Goal: Information Seeking & Learning: Learn about a topic

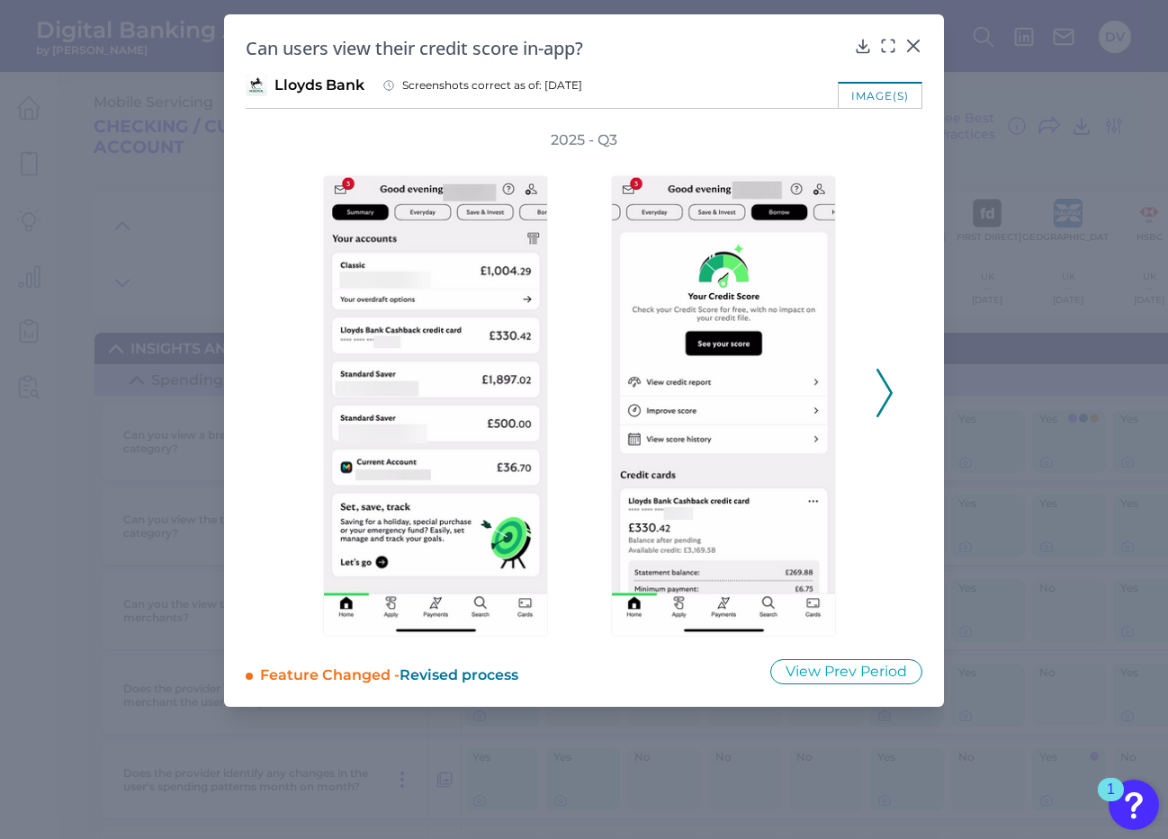
scroll to position [2362, 705]
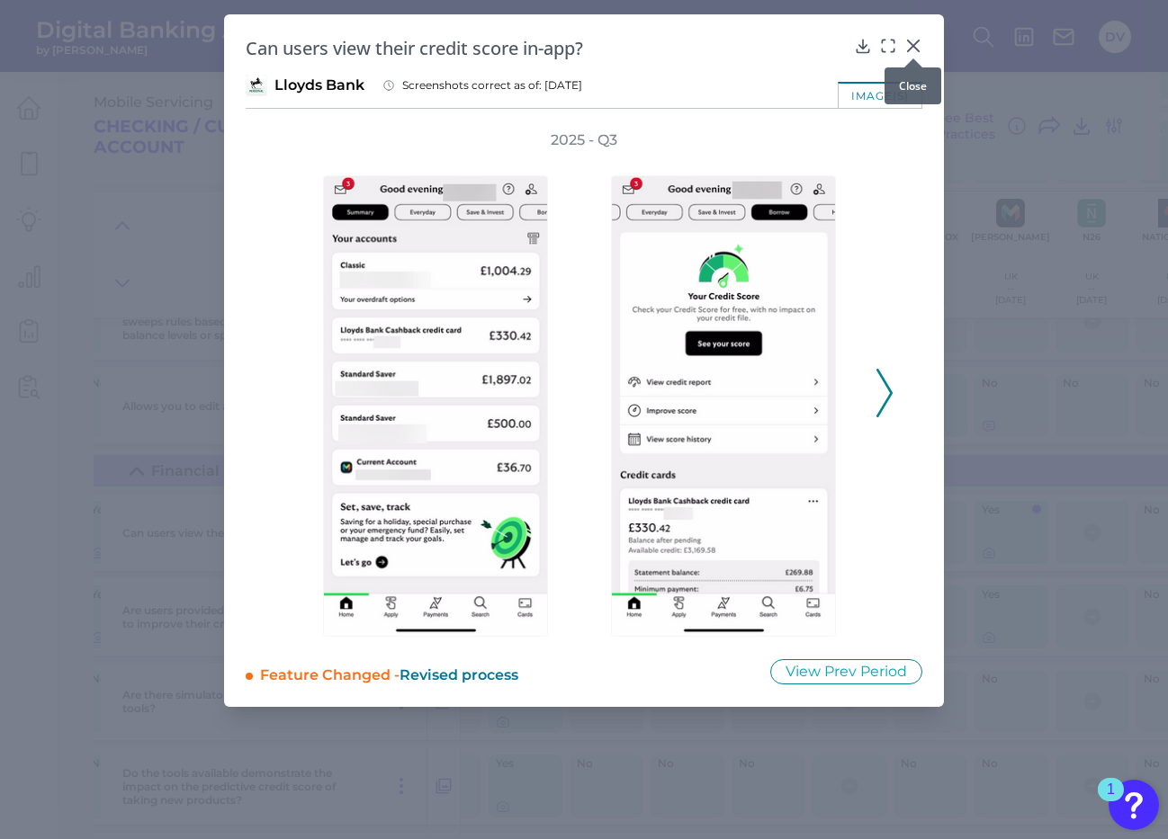
click at [911, 40] on icon at bounding box center [913, 46] width 18 height 18
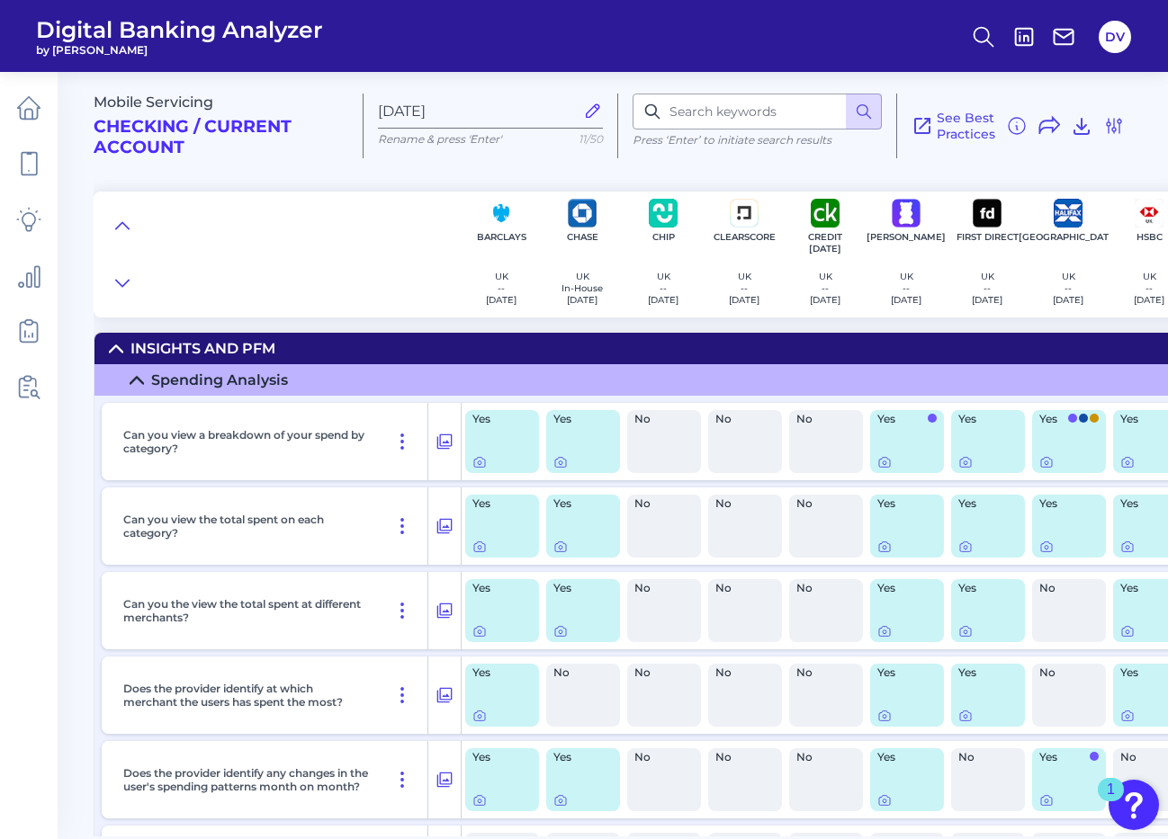
scroll to position [0, 0]
click at [476, 462] on icon at bounding box center [479, 462] width 14 height 14
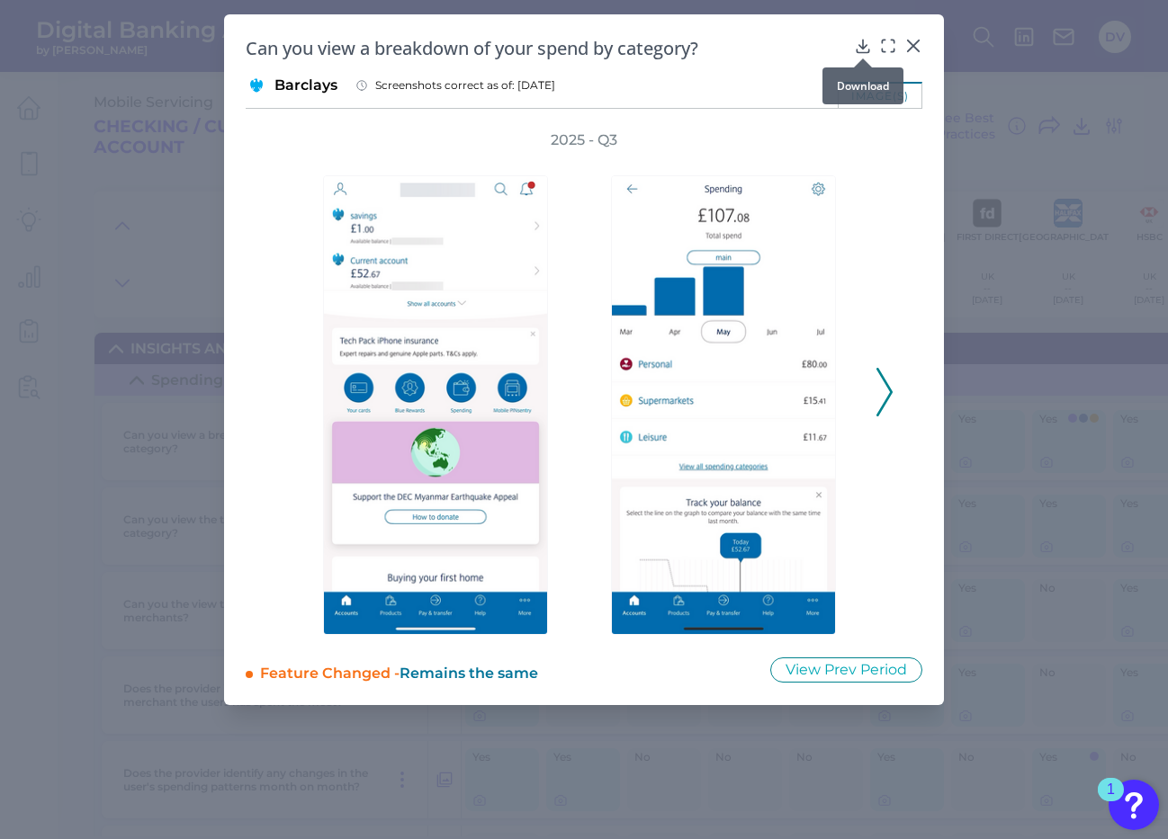
click at [857, 44] on icon at bounding box center [863, 46] width 18 height 18
click at [882, 385] on icon at bounding box center [884, 392] width 16 height 49
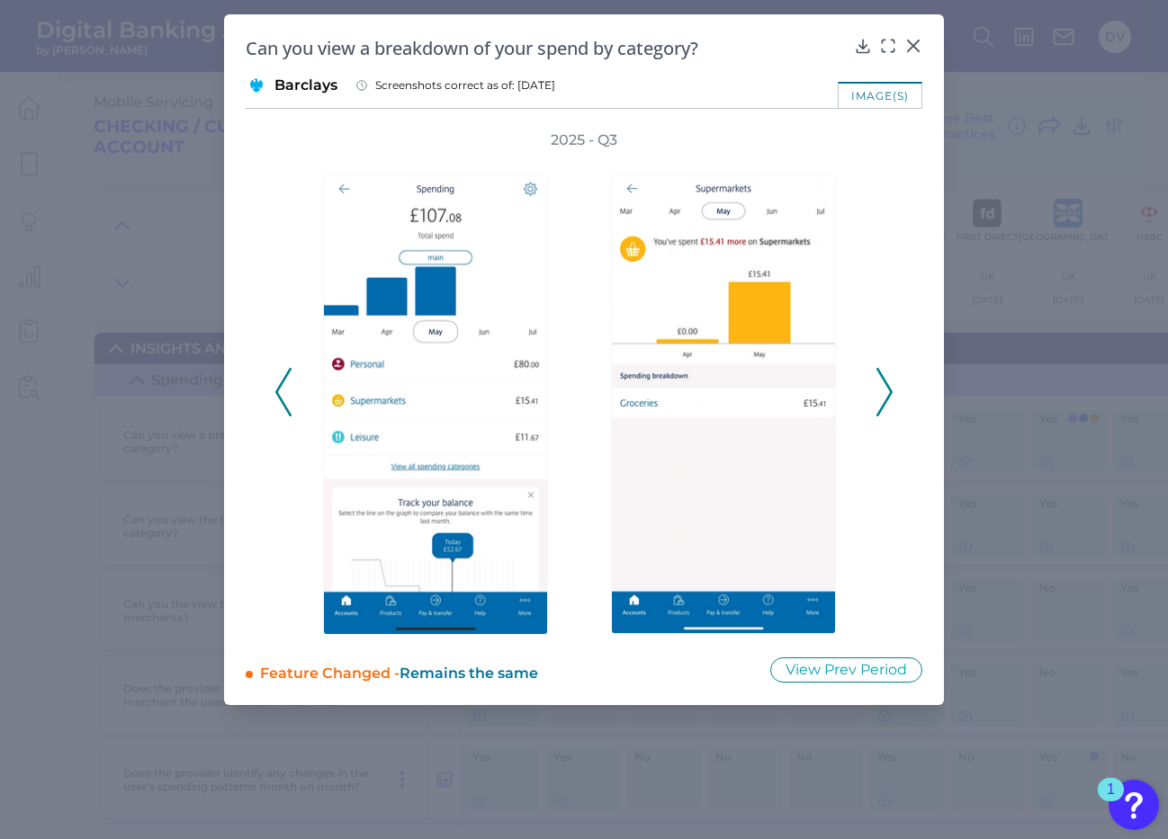
click at [882, 385] on icon at bounding box center [884, 392] width 16 height 49
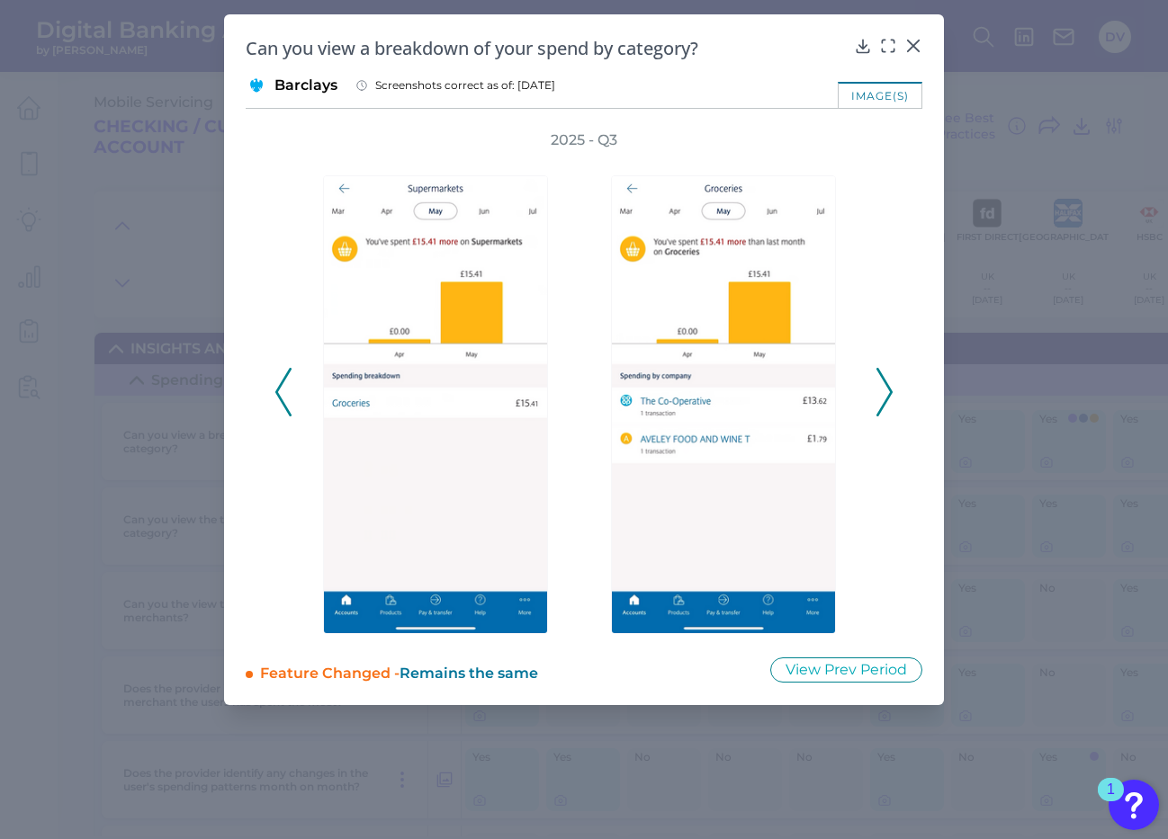
click at [882, 385] on icon at bounding box center [884, 392] width 16 height 49
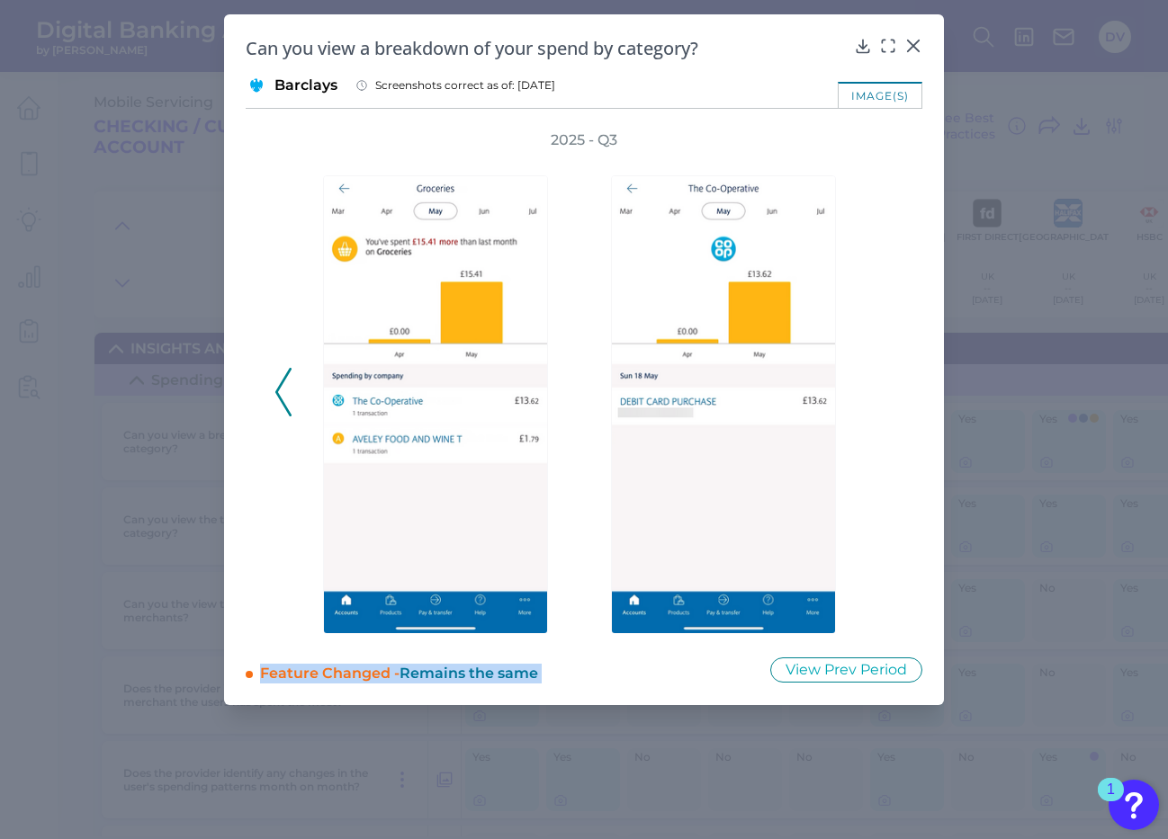
click at [882, 385] on div "2025 - Q3" at bounding box center [583, 382] width 619 height 505
click at [282, 393] on icon at bounding box center [283, 392] width 16 height 49
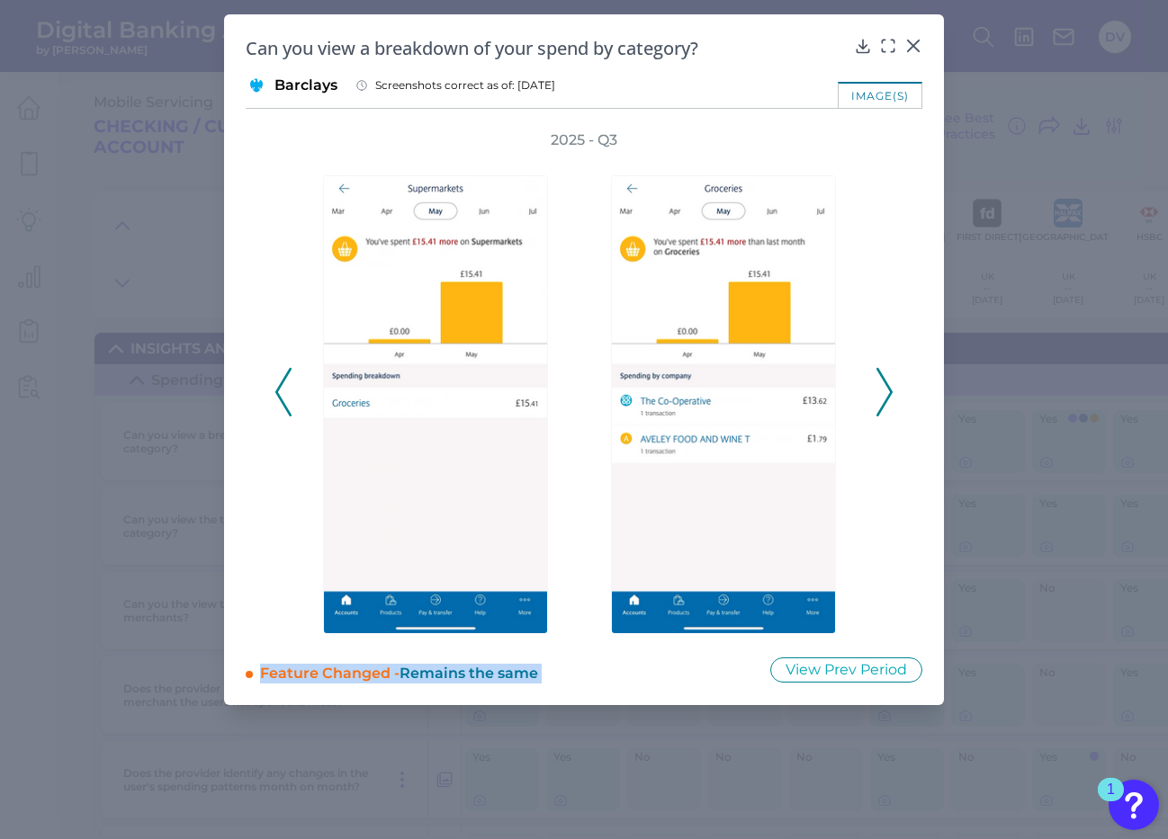
click at [282, 393] on icon at bounding box center [283, 392] width 16 height 49
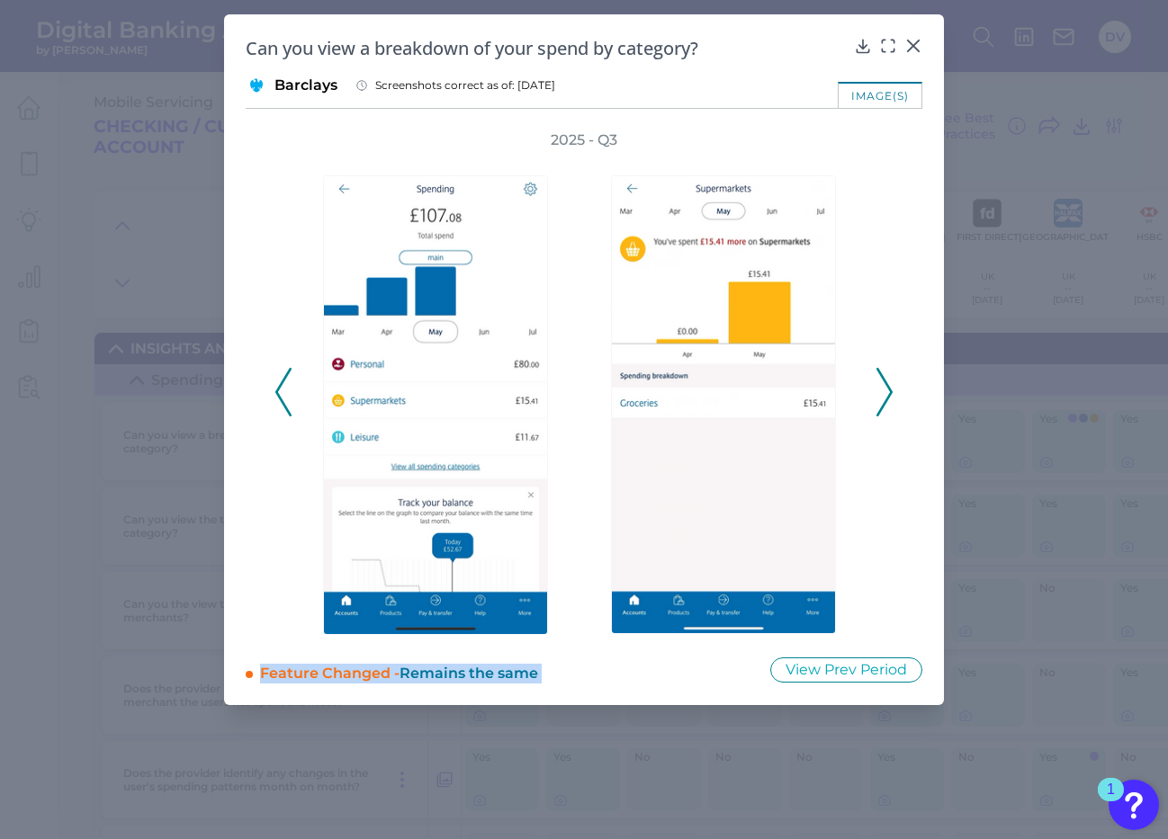
click at [282, 393] on icon at bounding box center [283, 392] width 16 height 49
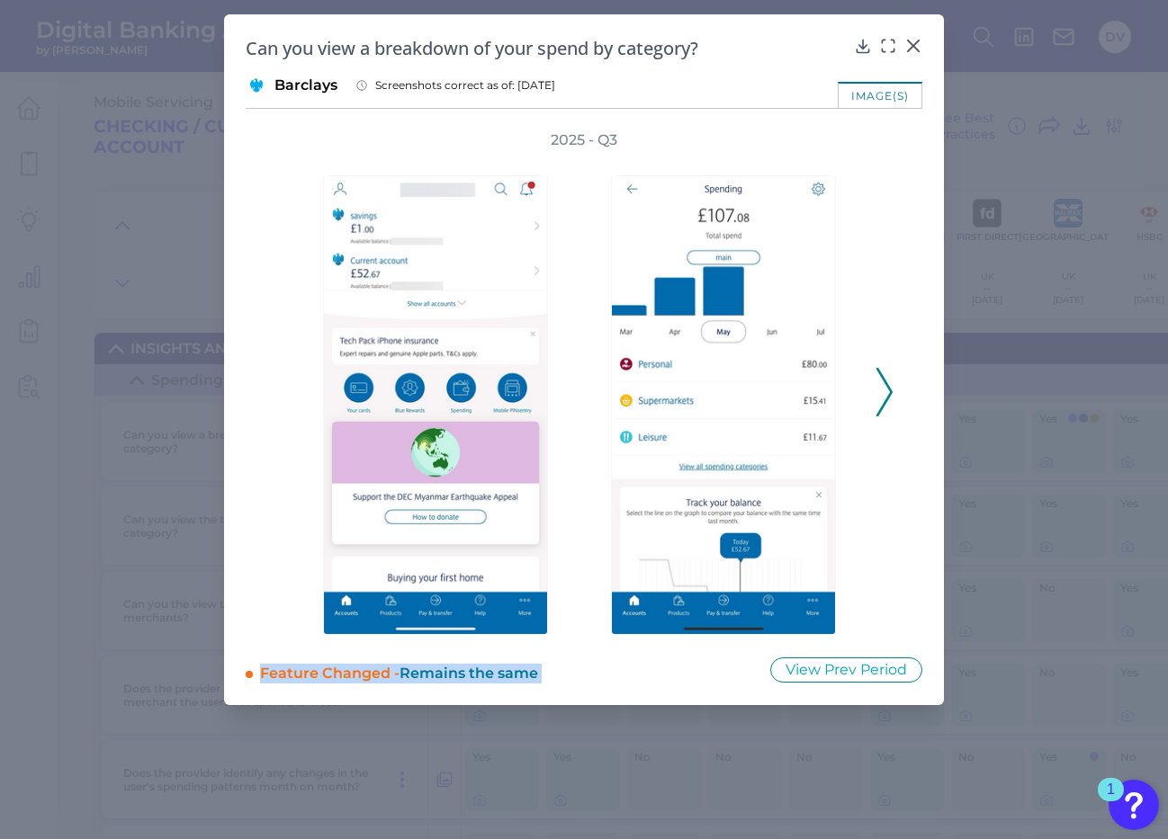
click at [282, 393] on div "2025 - Q3" at bounding box center [583, 382] width 619 height 505
click at [884, 394] on icon at bounding box center [884, 392] width 16 height 49
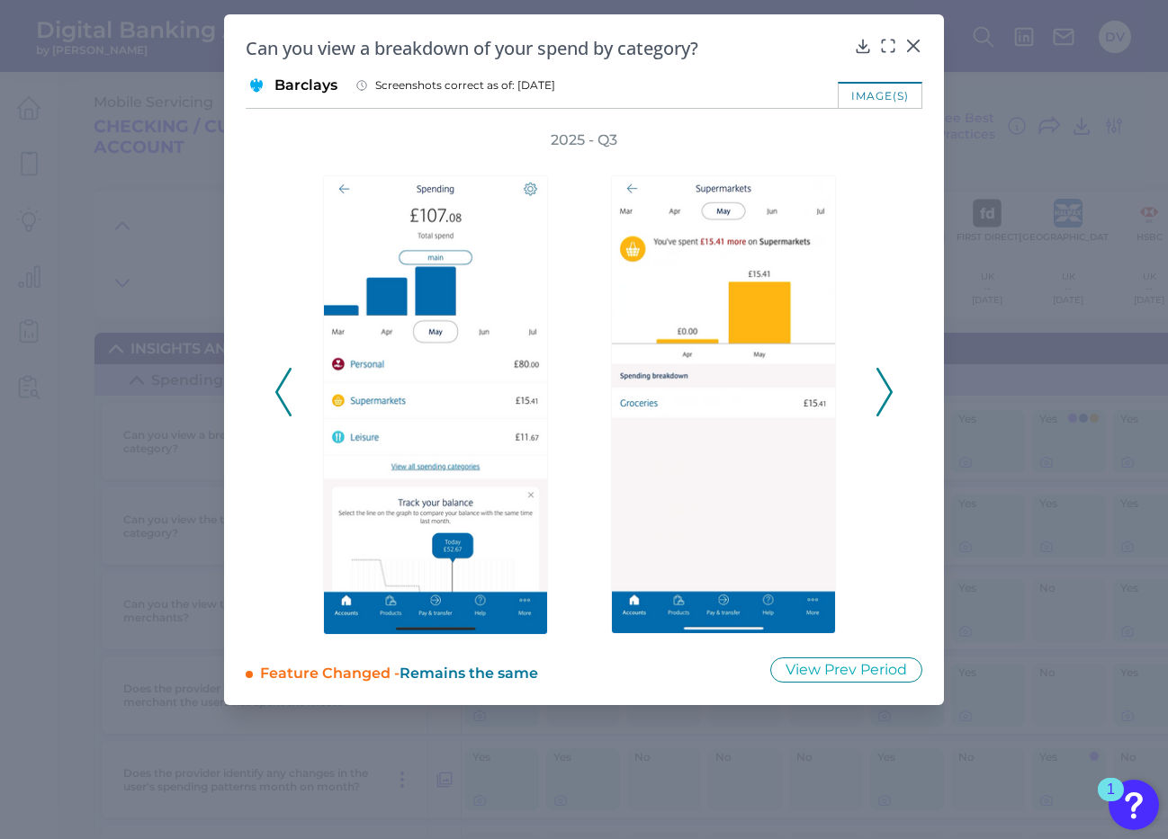
click at [884, 394] on icon at bounding box center [884, 392] width 16 height 49
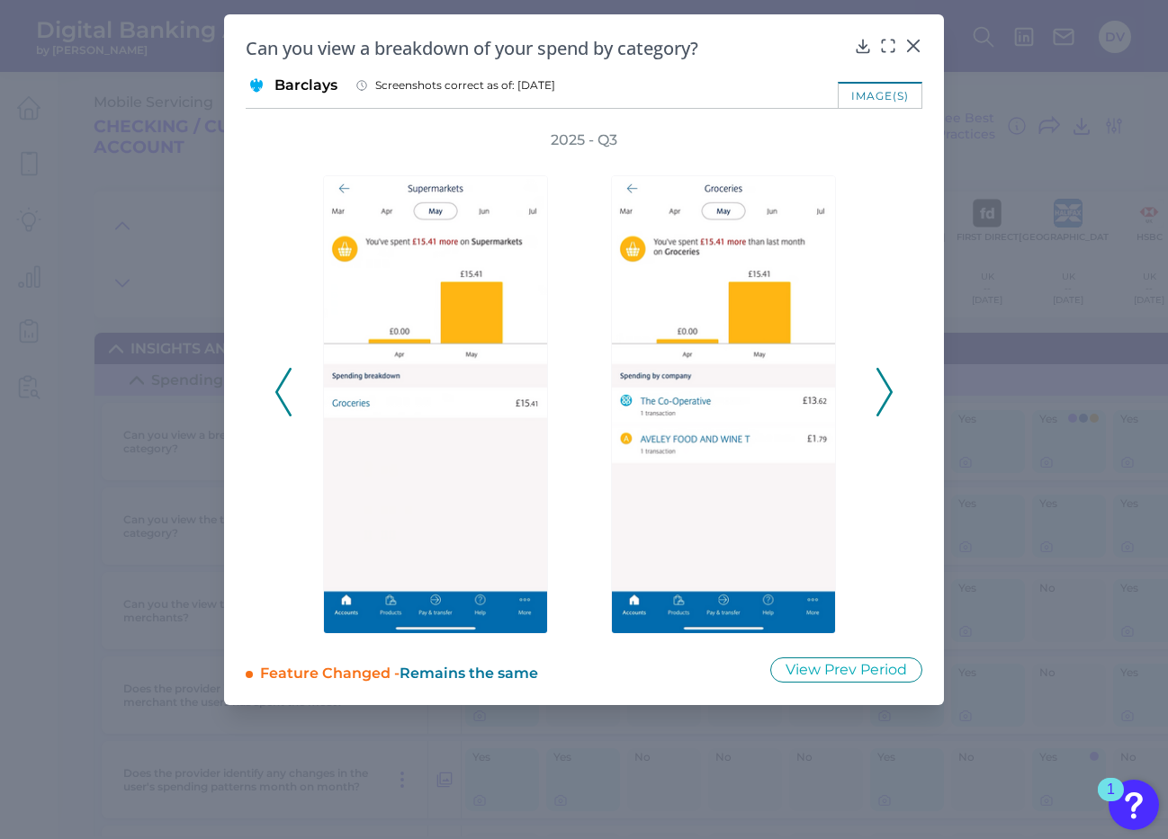
click at [884, 394] on icon at bounding box center [884, 392] width 16 height 49
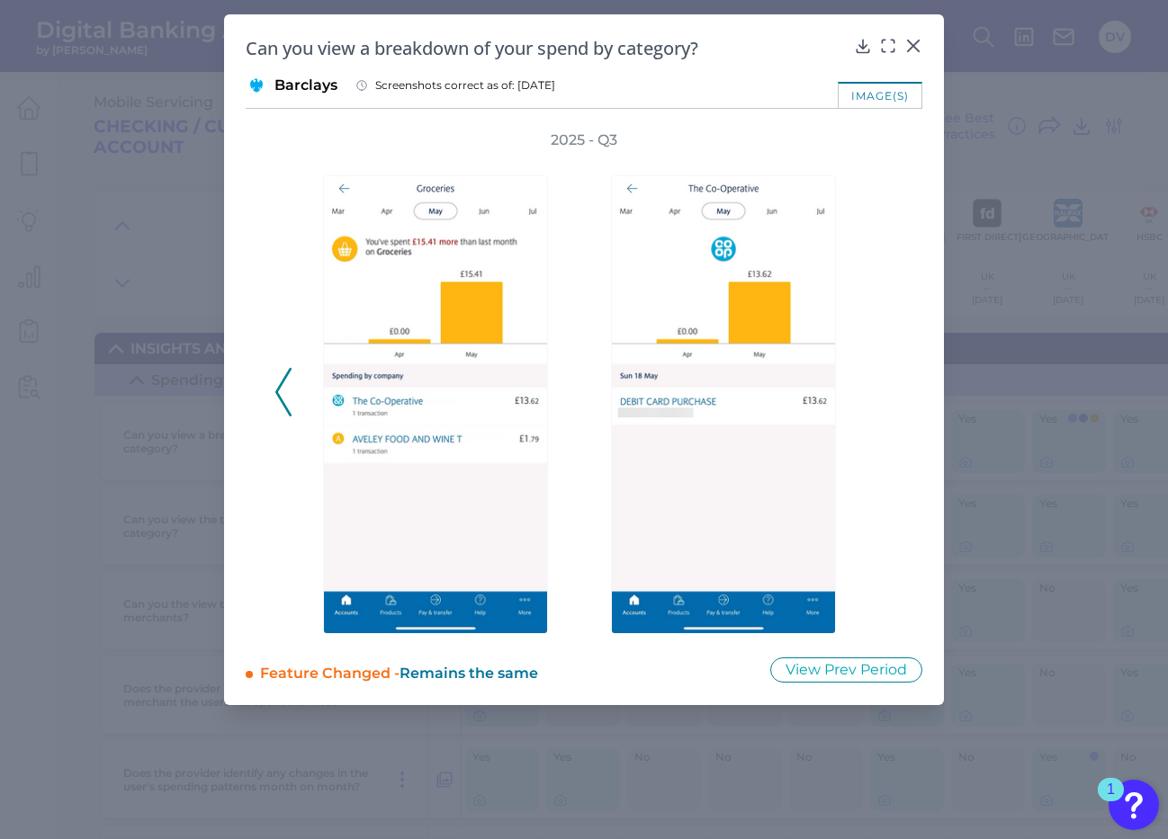
click at [279, 388] on polyline at bounding box center [282, 393] width 13 height 46
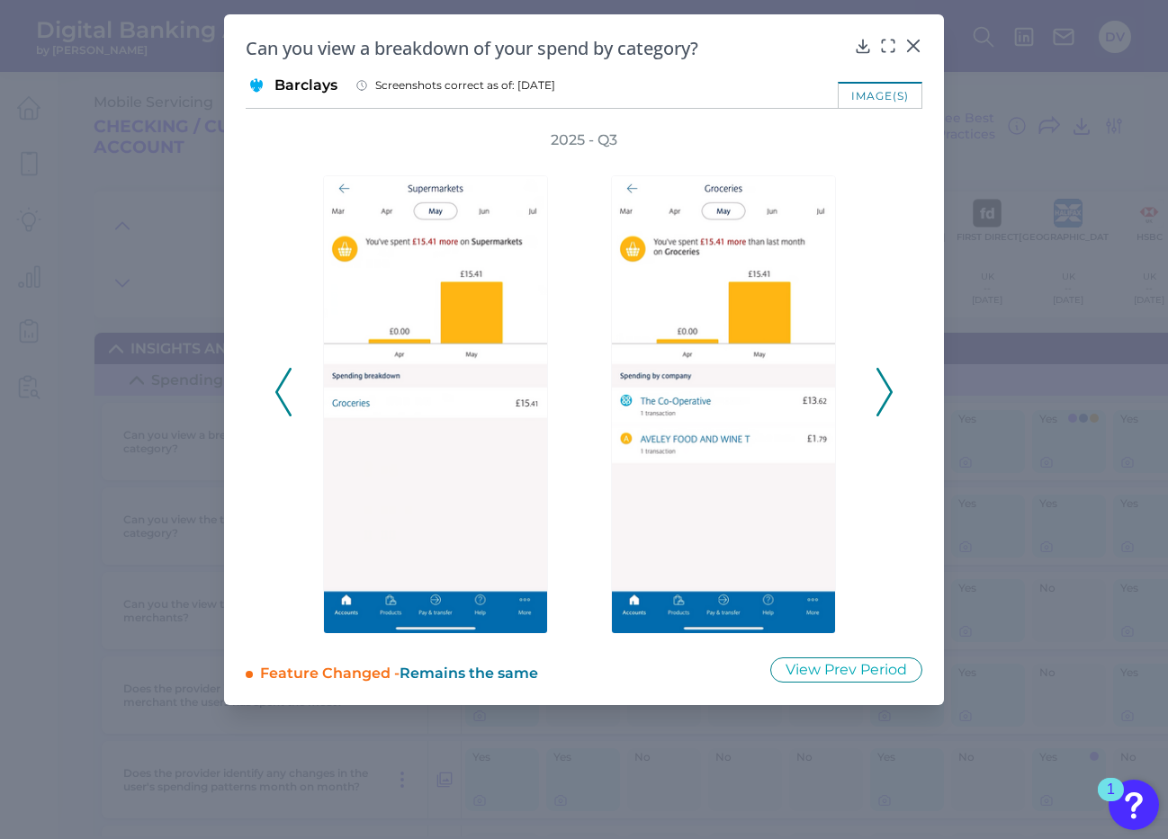
click at [279, 388] on polyline at bounding box center [282, 393] width 13 height 46
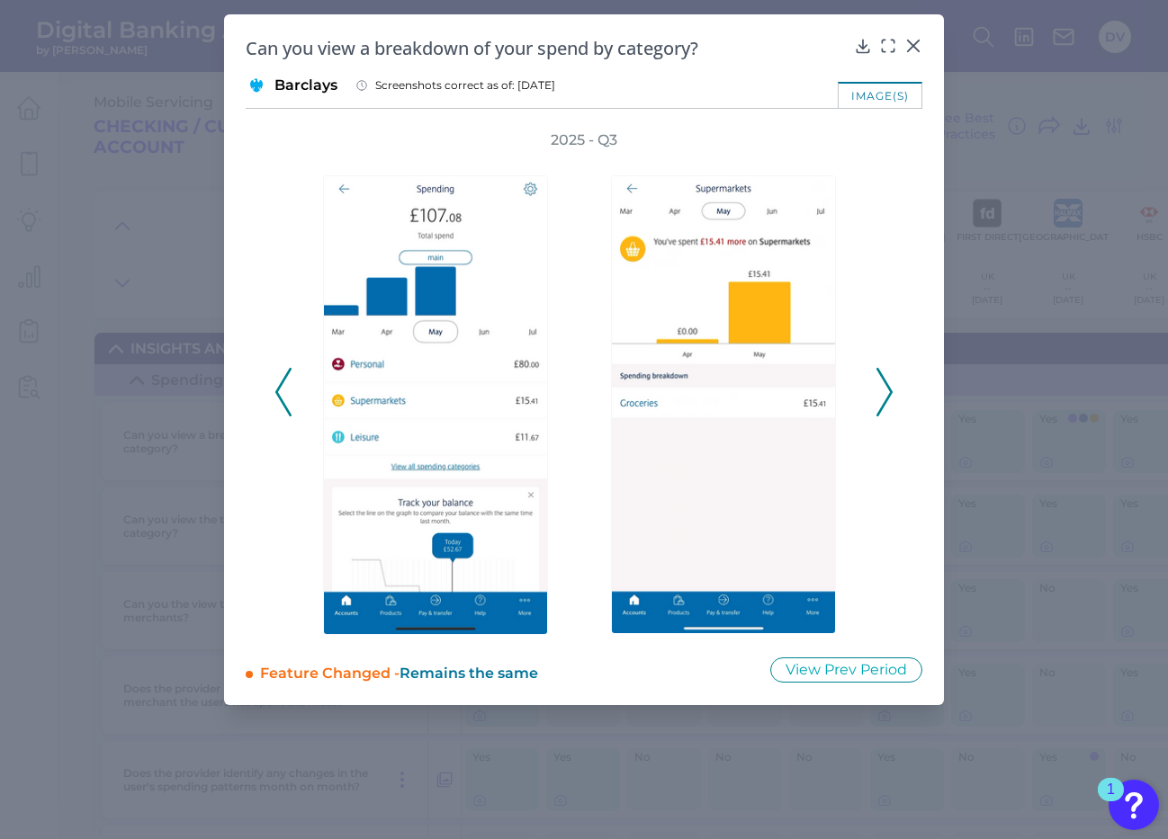
click at [279, 388] on polyline at bounding box center [282, 393] width 13 height 46
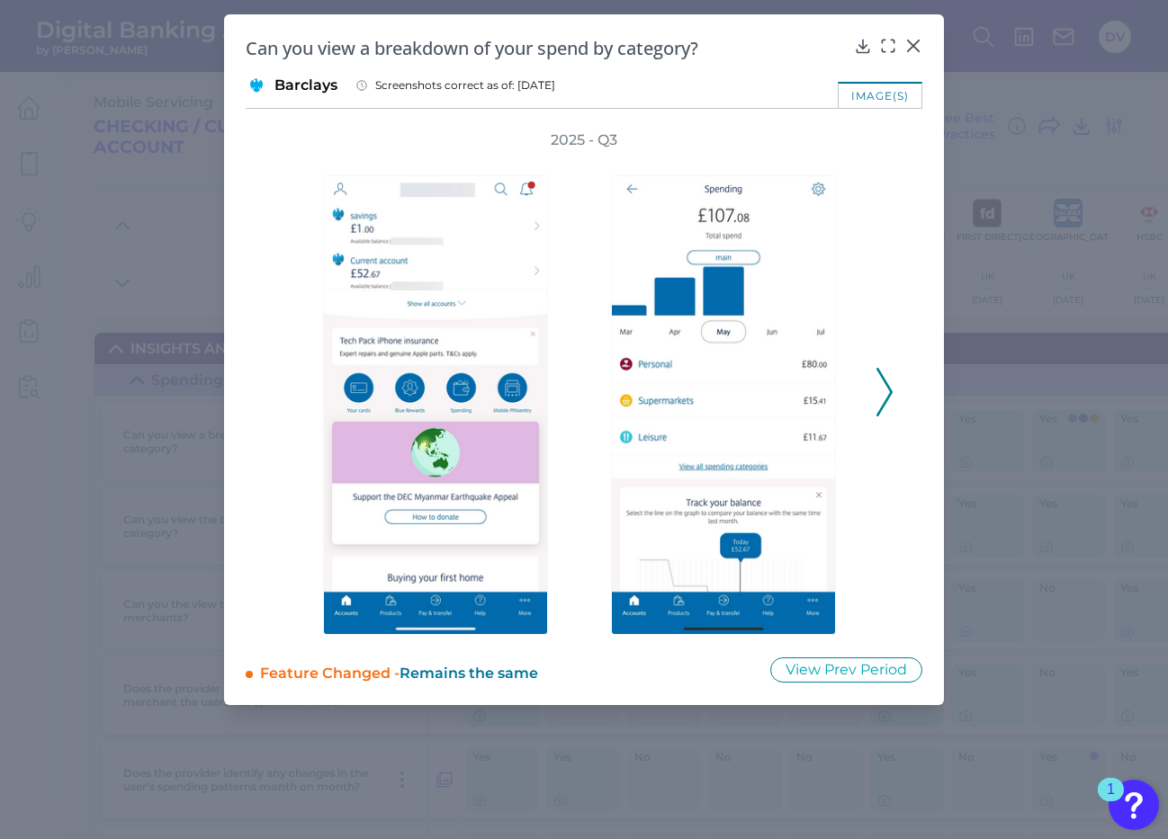
click at [279, 389] on div "2025 - Q3" at bounding box center [583, 382] width 619 height 505
click at [882, 390] on icon at bounding box center [884, 392] width 16 height 49
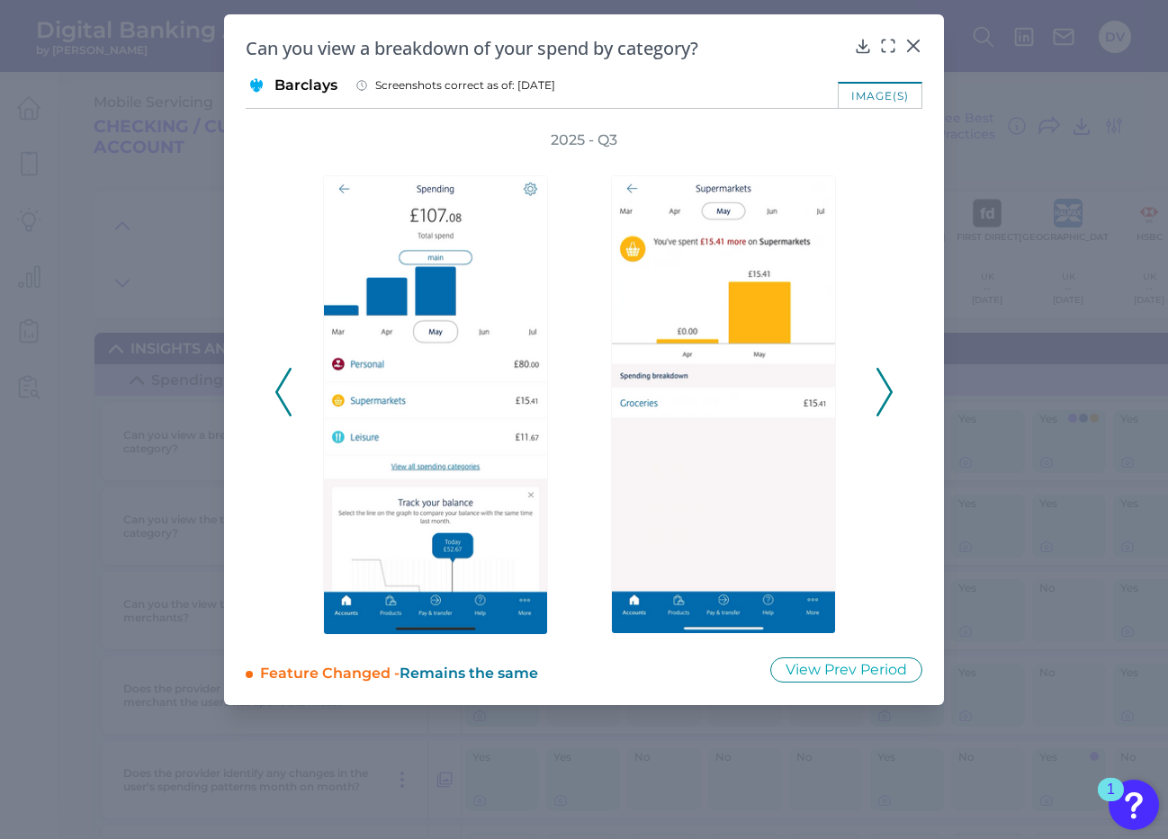
click at [882, 390] on icon at bounding box center [884, 392] width 16 height 49
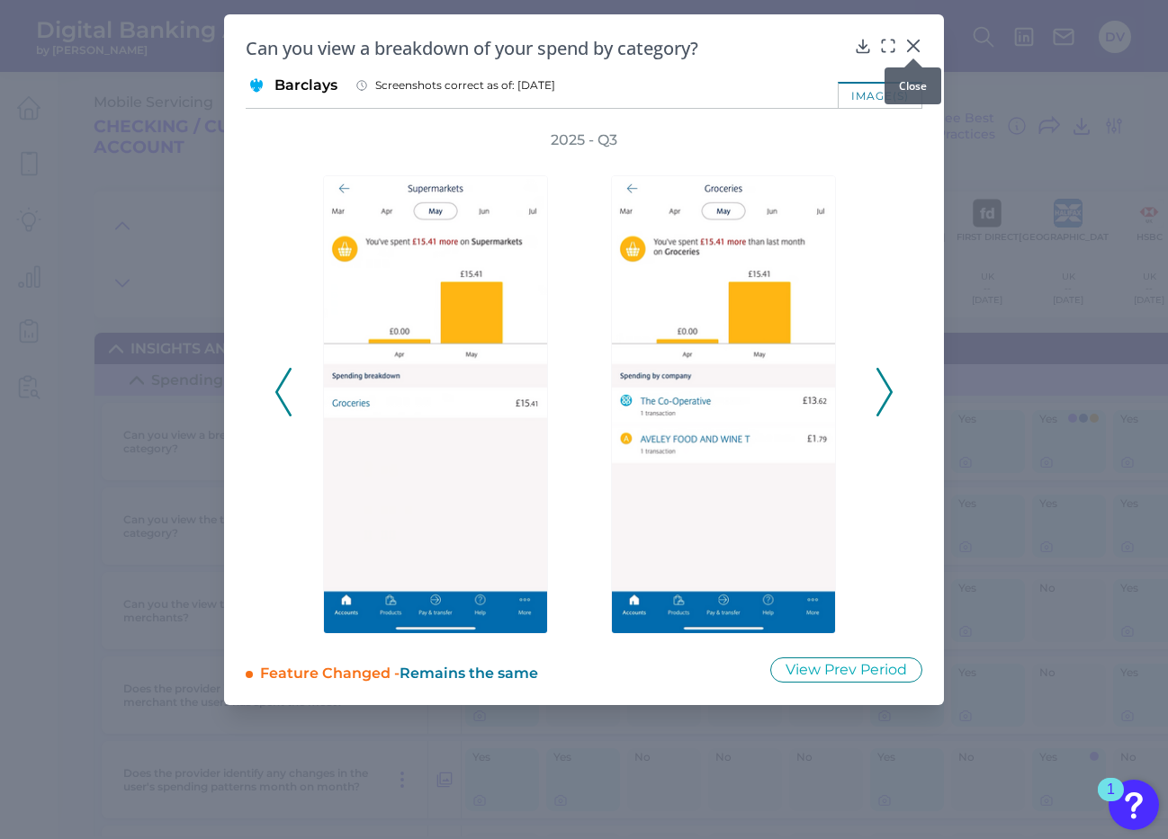
click at [908, 46] on icon at bounding box center [913, 46] width 18 height 18
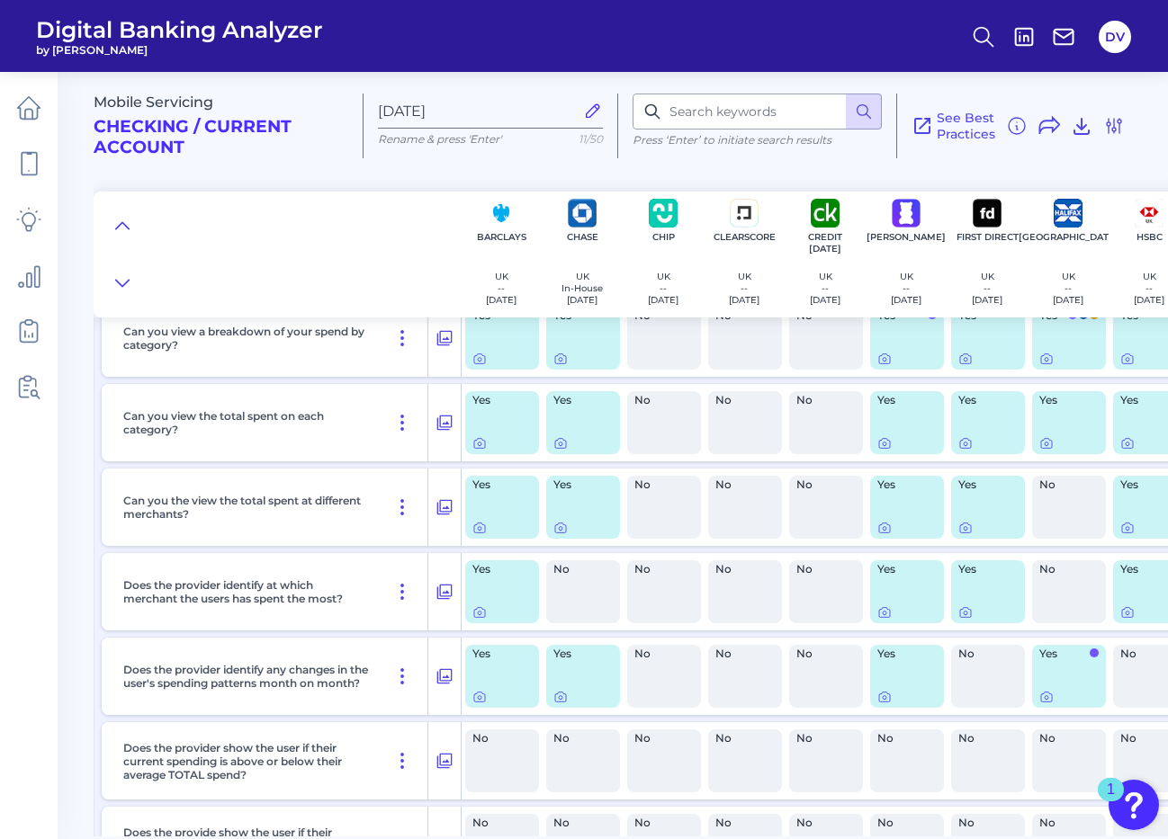
scroll to position [105, 0]
click at [476, 612] on icon at bounding box center [479, 611] width 14 height 14
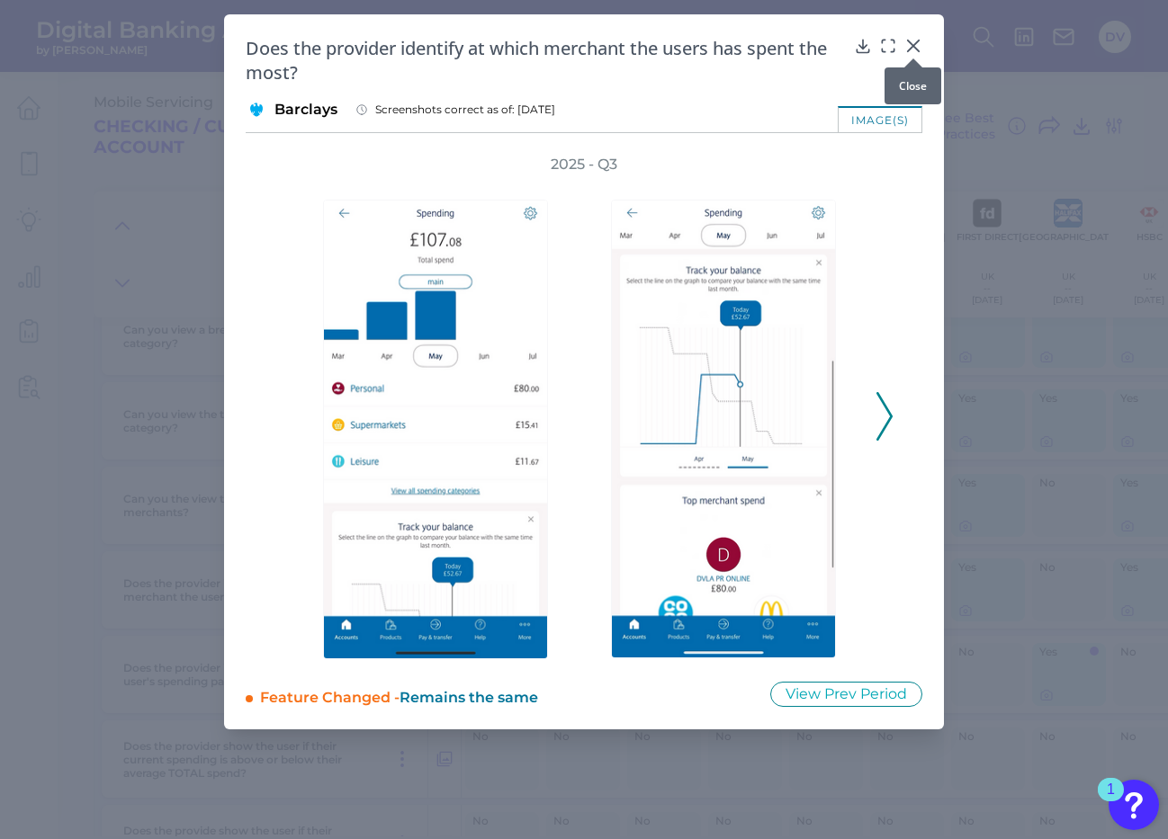
click at [910, 43] on icon at bounding box center [913, 45] width 11 height 11
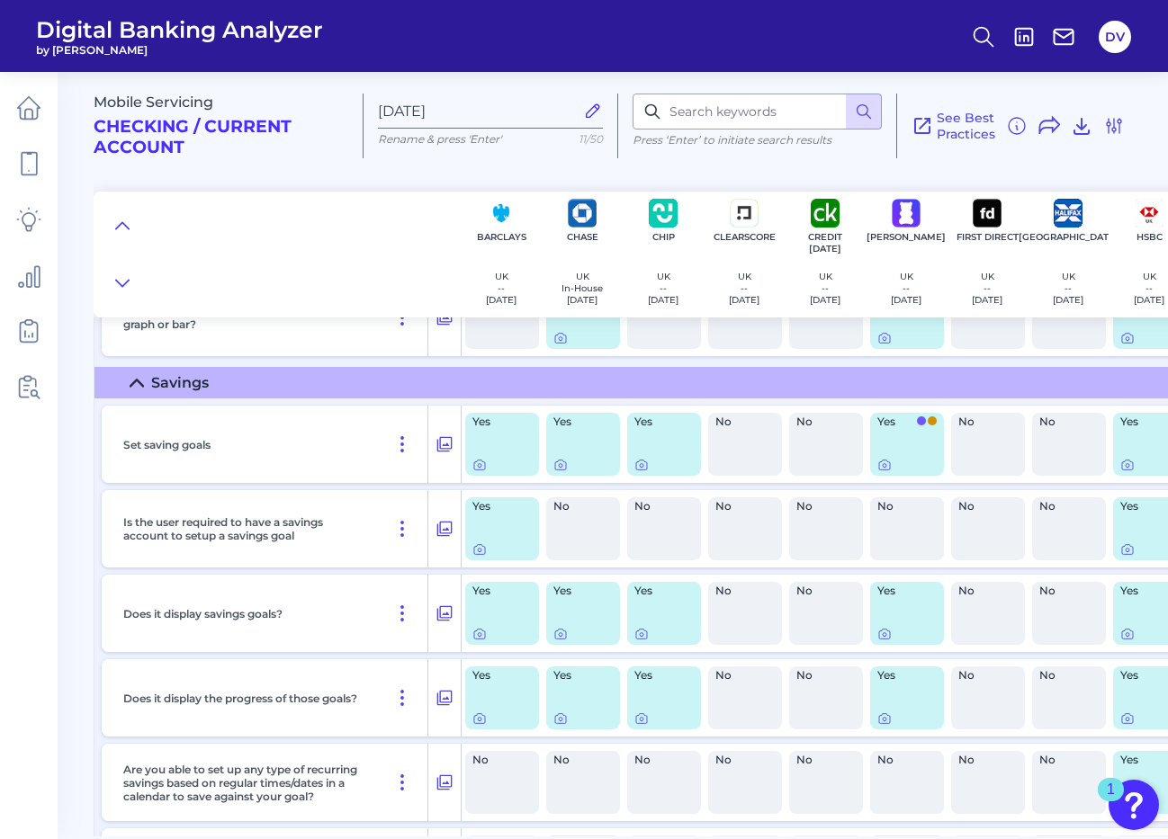
scroll to position [1742, 0]
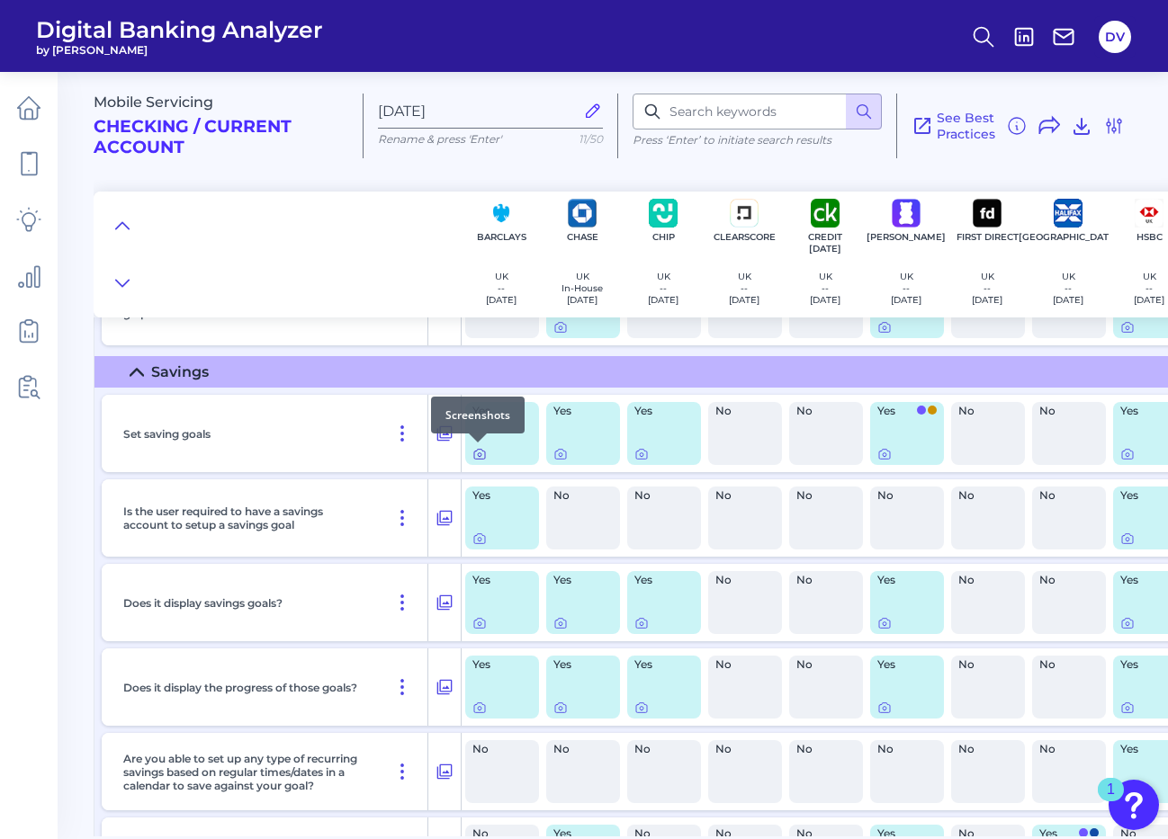
click at [478, 456] on icon at bounding box center [480, 455] width 4 height 4
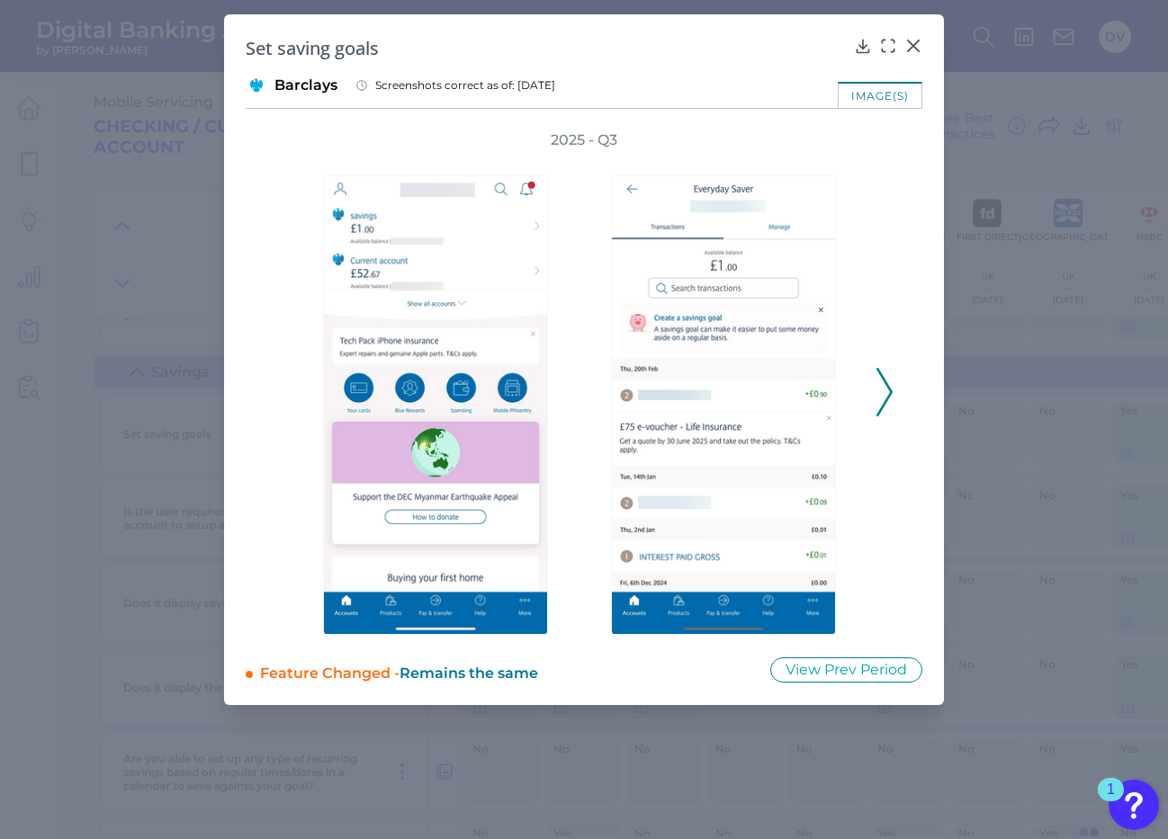
click at [884, 391] on icon at bounding box center [884, 392] width 16 height 49
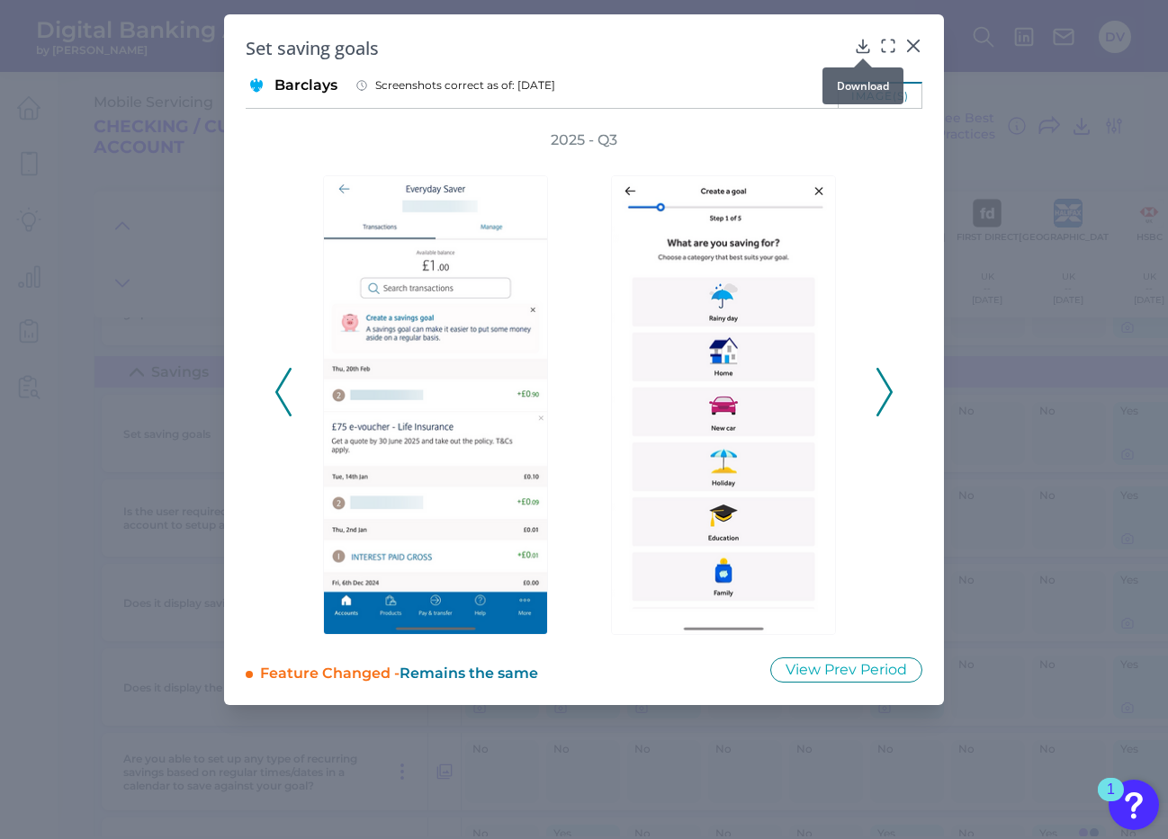
click at [865, 40] on icon at bounding box center [863, 46] width 18 height 18
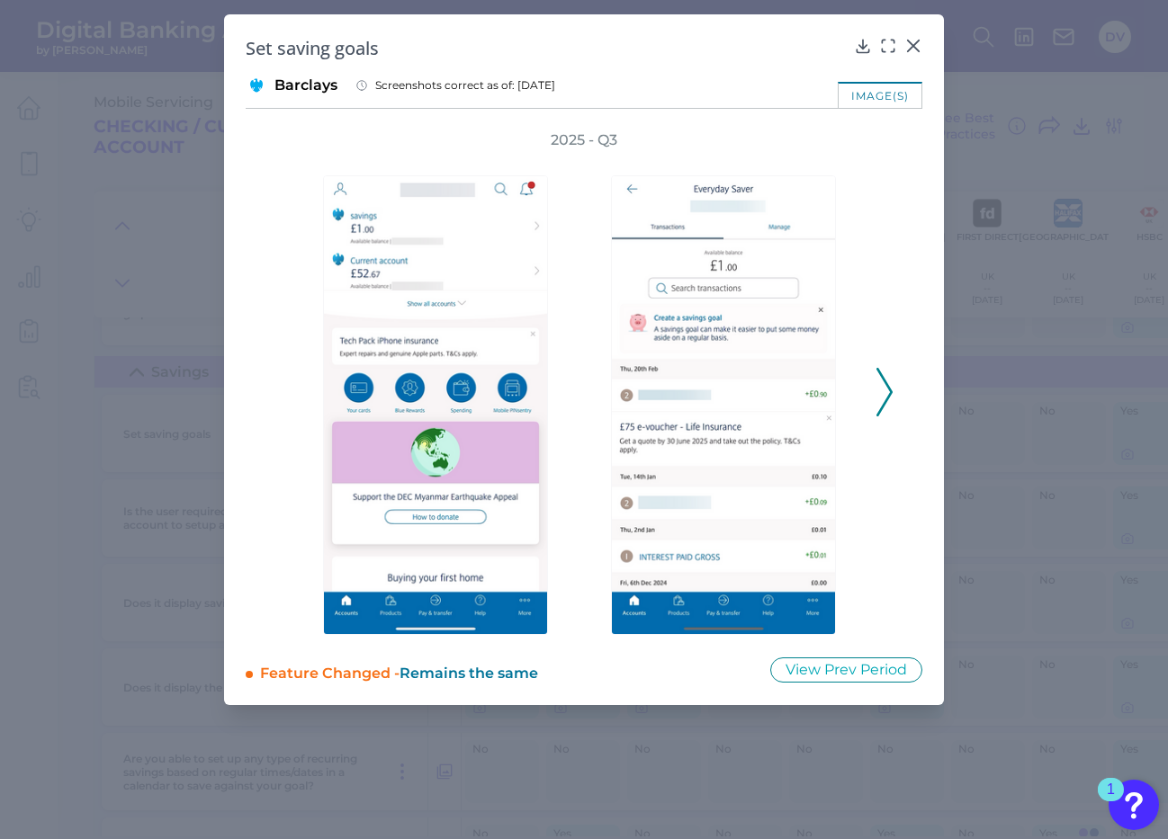
click at [884, 400] on icon at bounding box center [884, 392] width 16 height 49
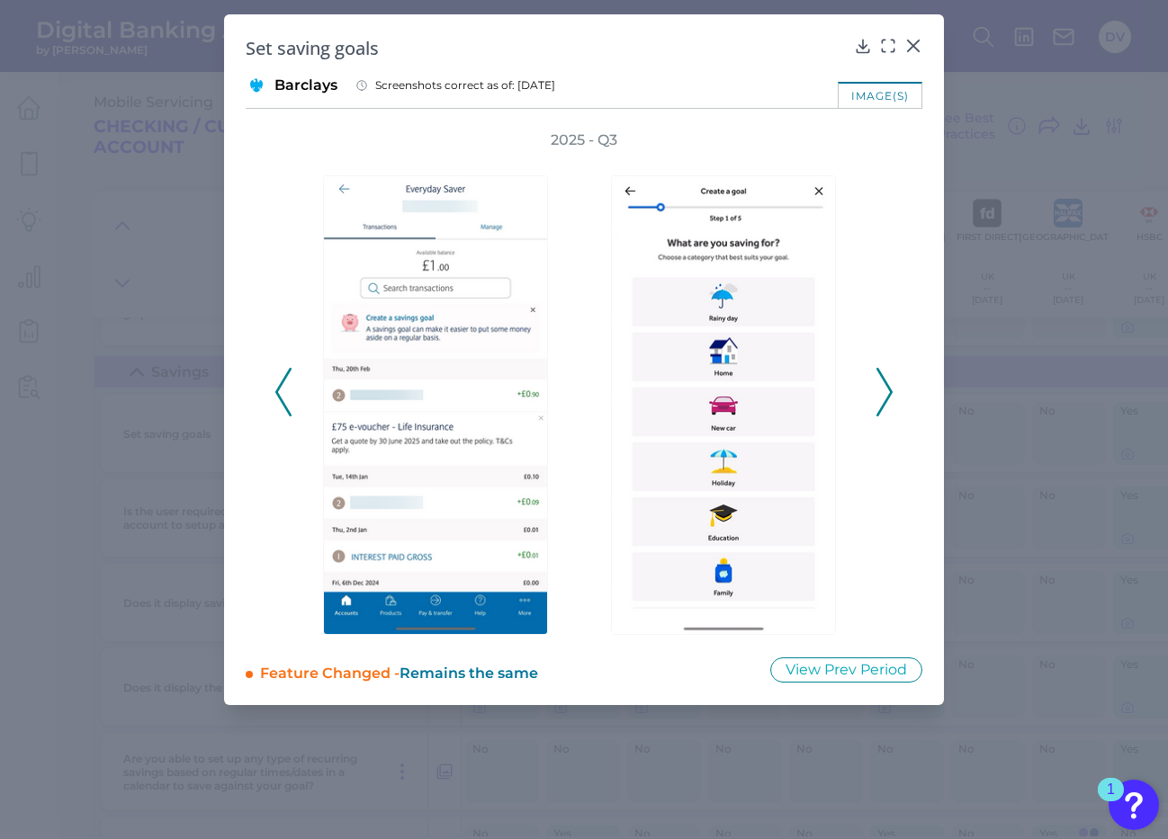
click at [884, 400] on icon at bounding box center [884, 392] width 16 height 49
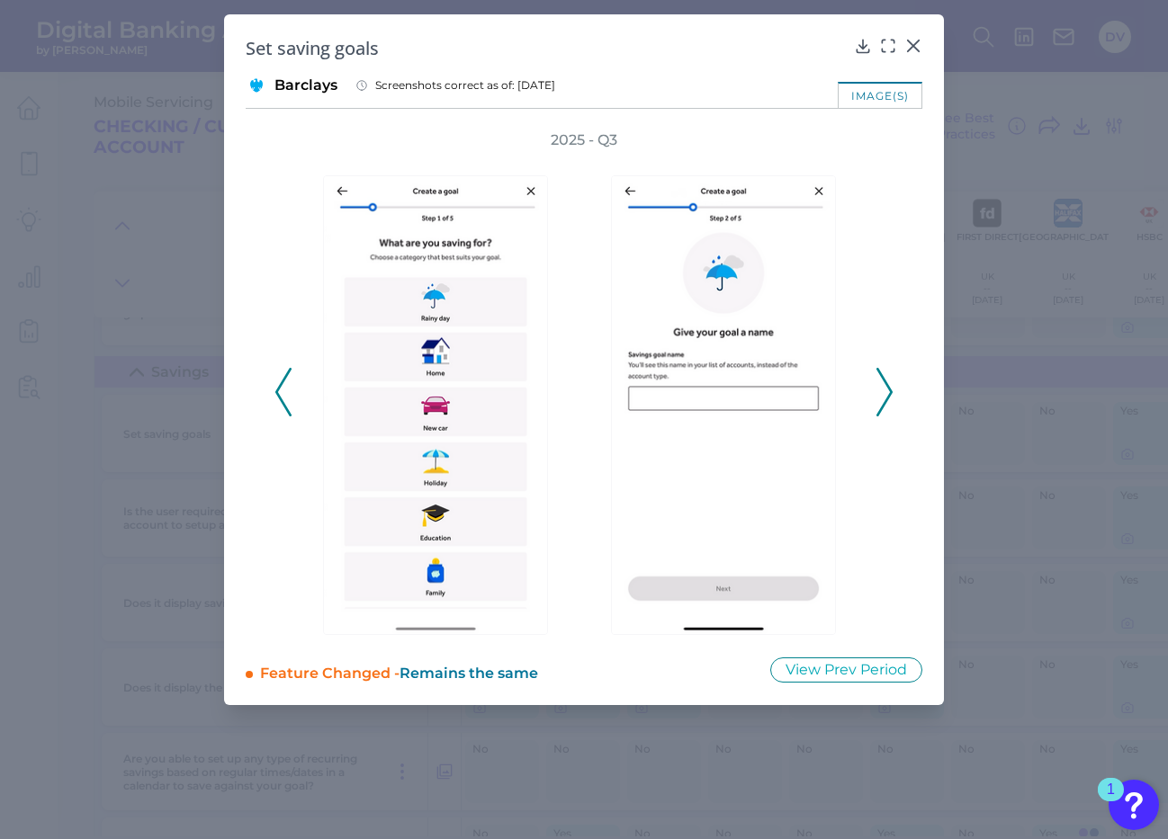
click at [886, 392] on icon at bounding box center [884, 392] width 16 height 49
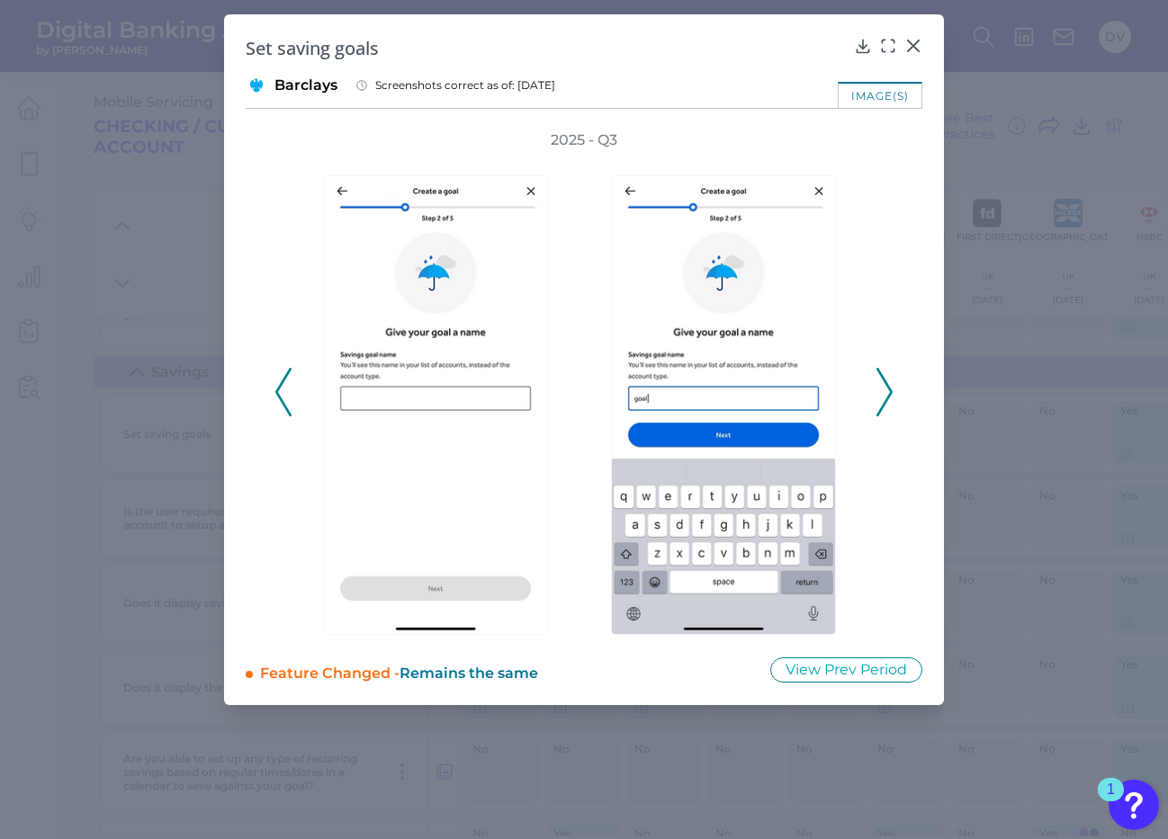
click at [886, 392] on icon at bounding box center [884, 392] width 16 height 49
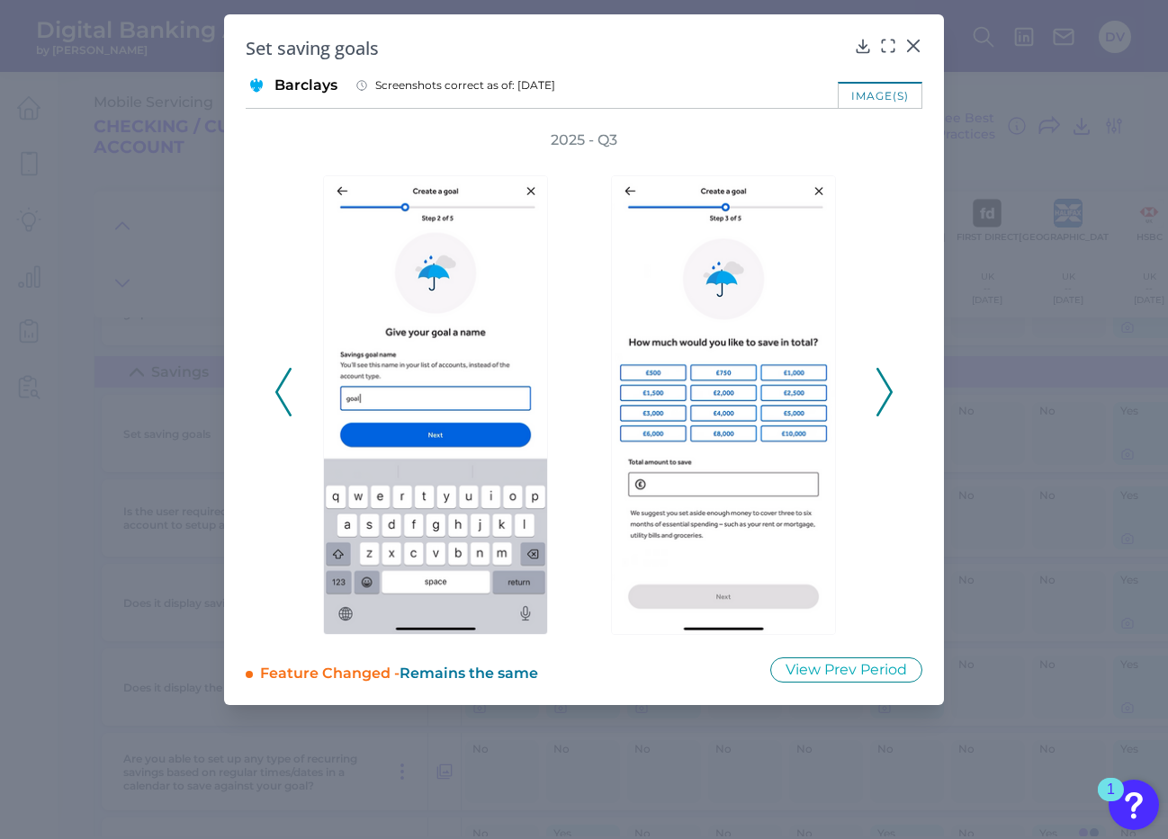
click at [883, 395] on icon at bounding box center [884, 392] width 16 height 49
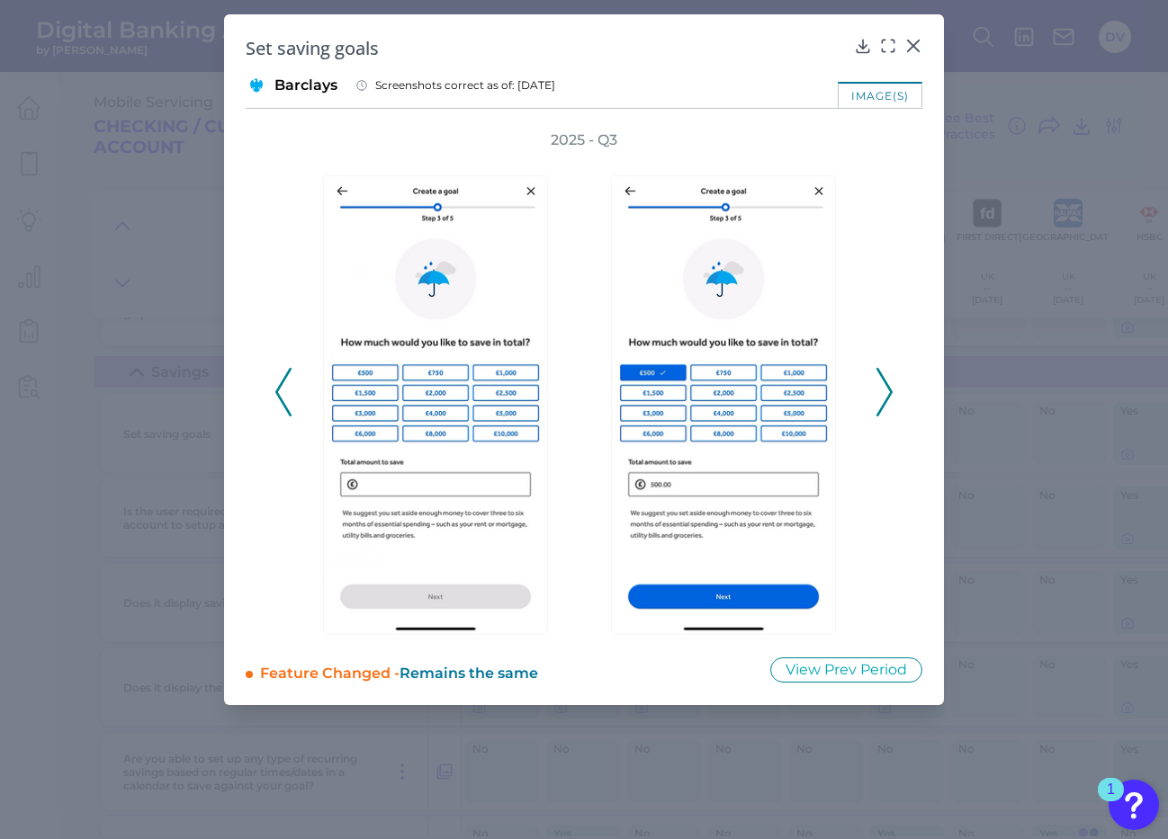
click at [883, 395] on icon at bounding box center [884, 392] width 16 height 49
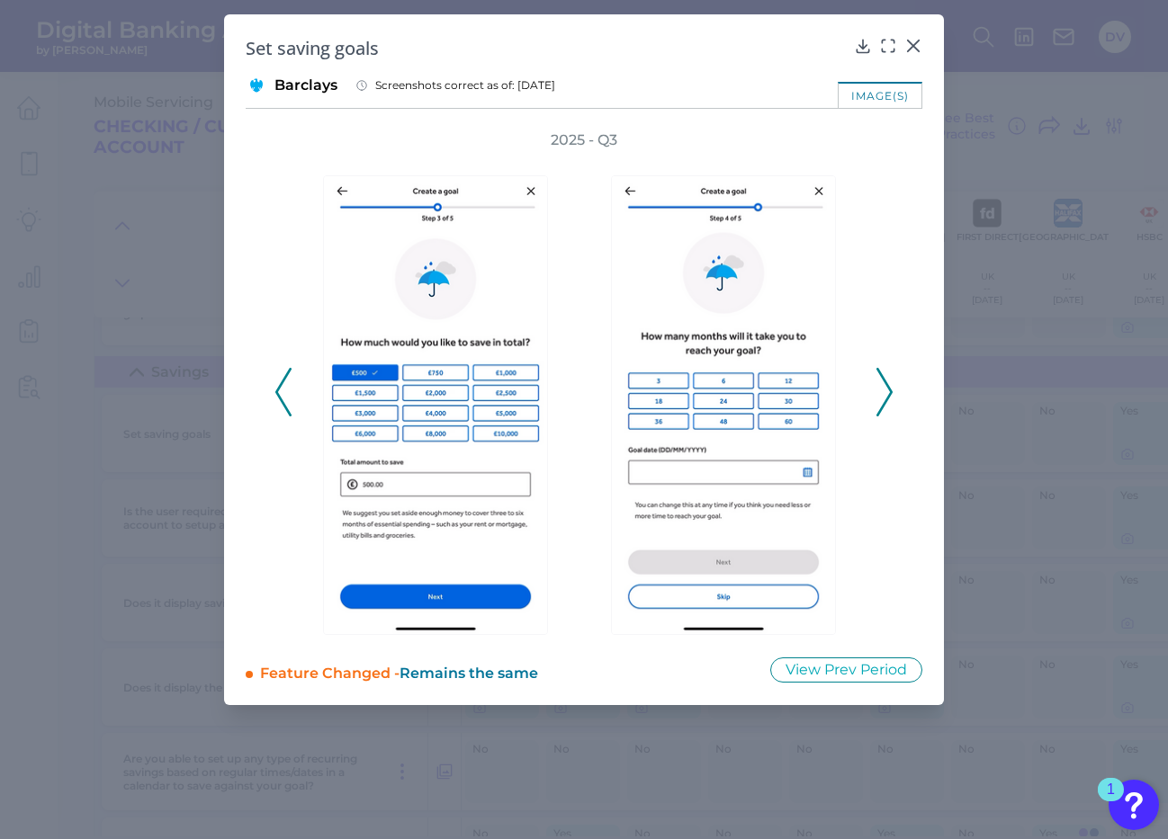
click at [886, 393] on icon at bounding box center [884, 392] width 16 height 49
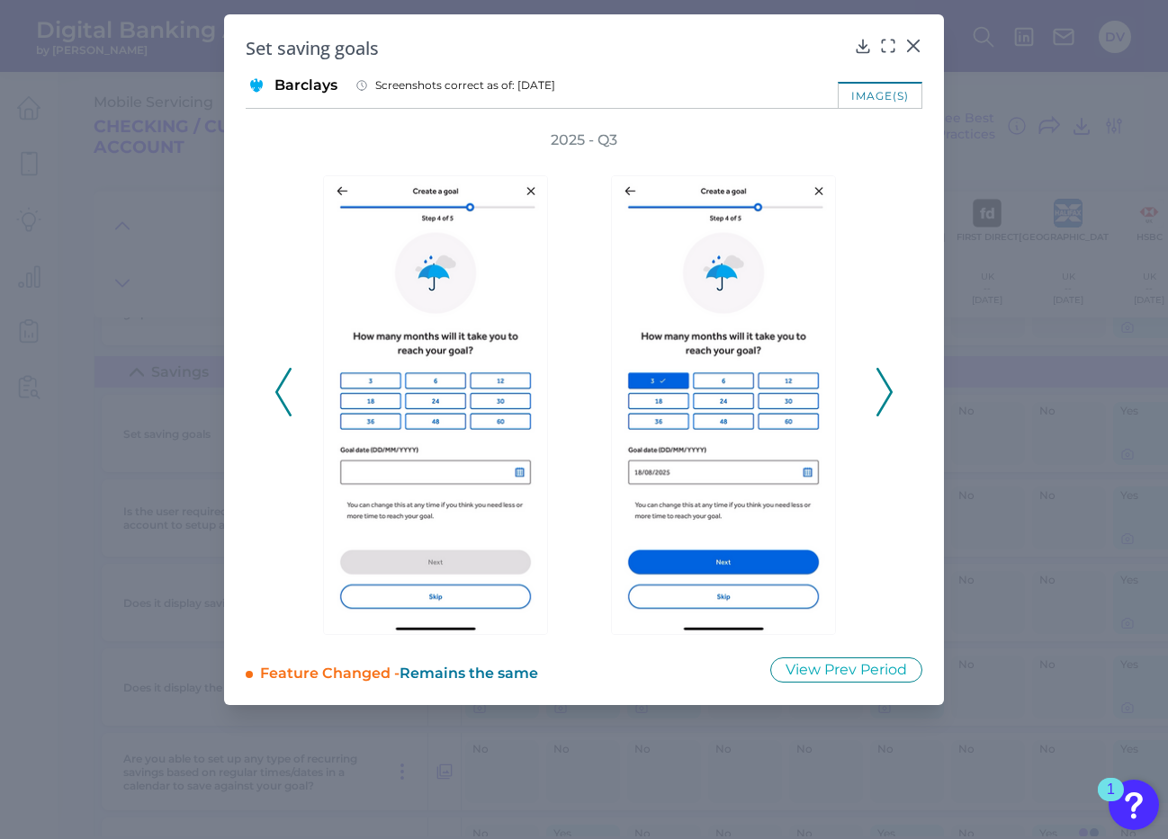
click at [886, 393] on icon at bounding box center [884, 392] width 16 height 49
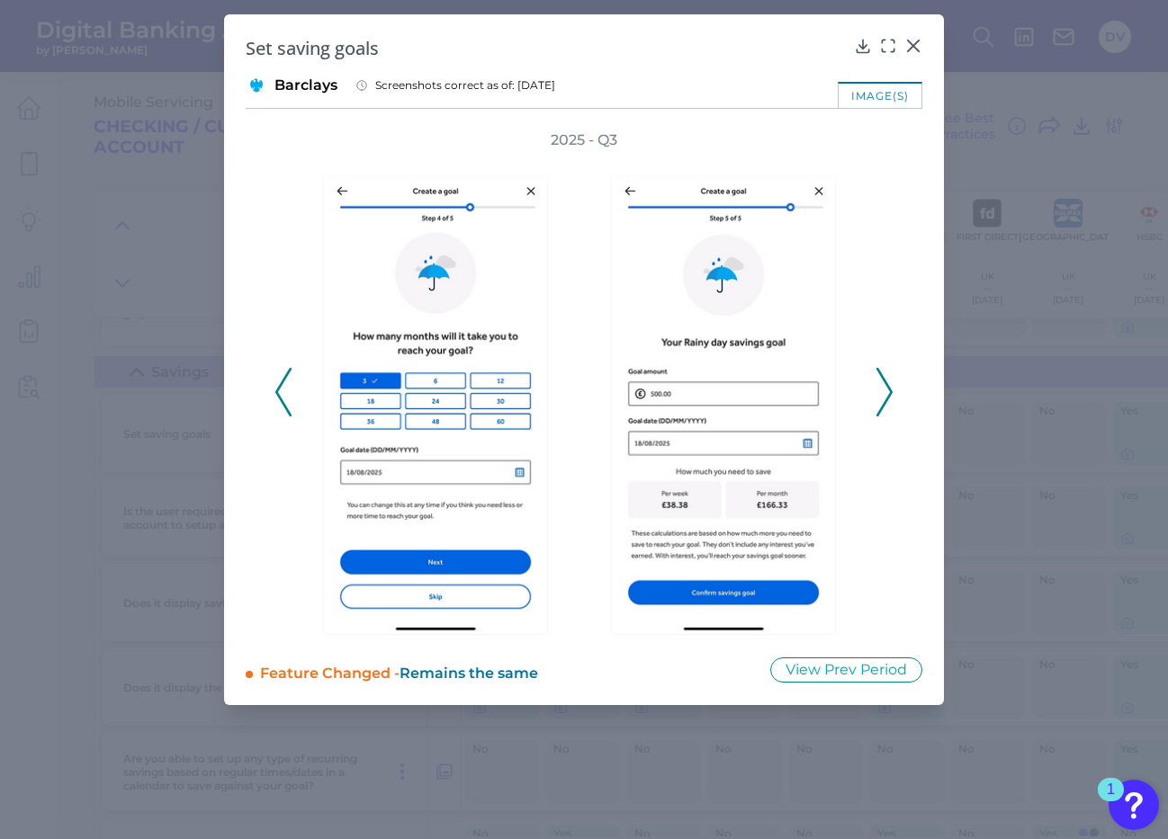
click at [886, 390] on icon at bounding box center [884, 392] width 16 height 49
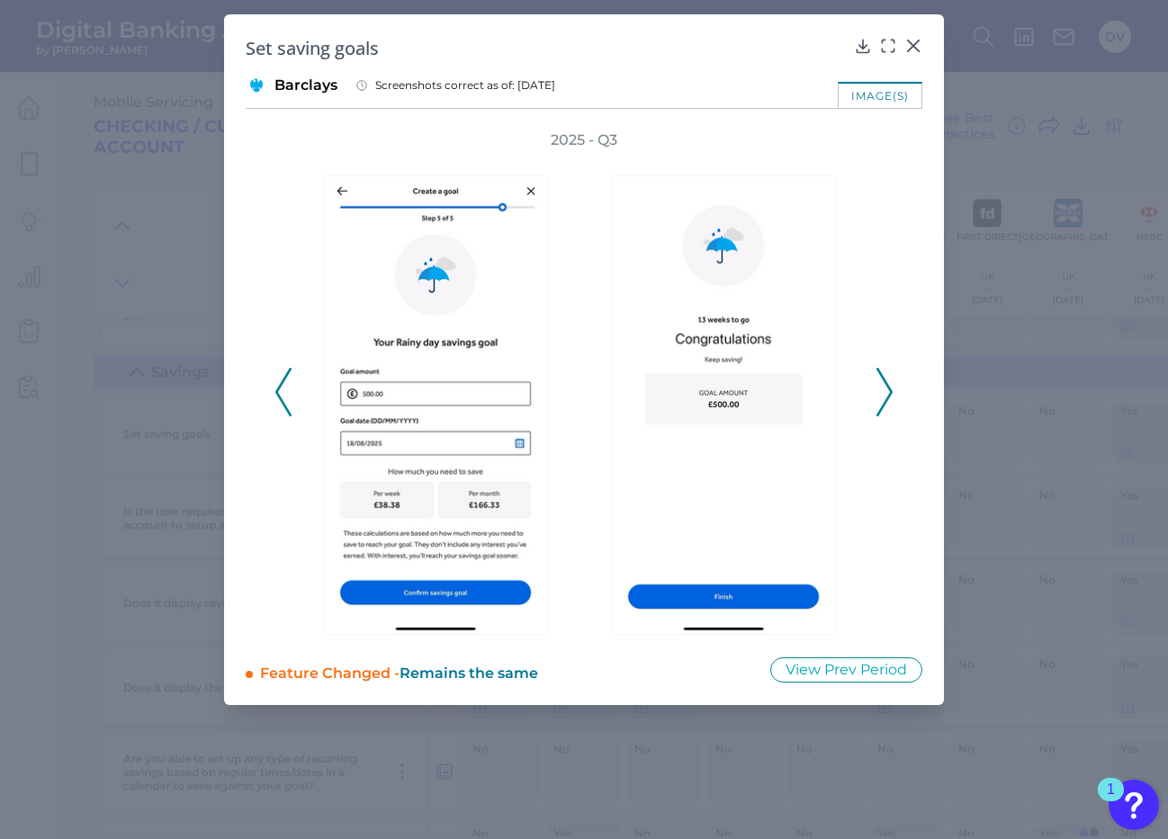
click at [886, 390] on icon at bounding box center [884, 392] width 16 height 49
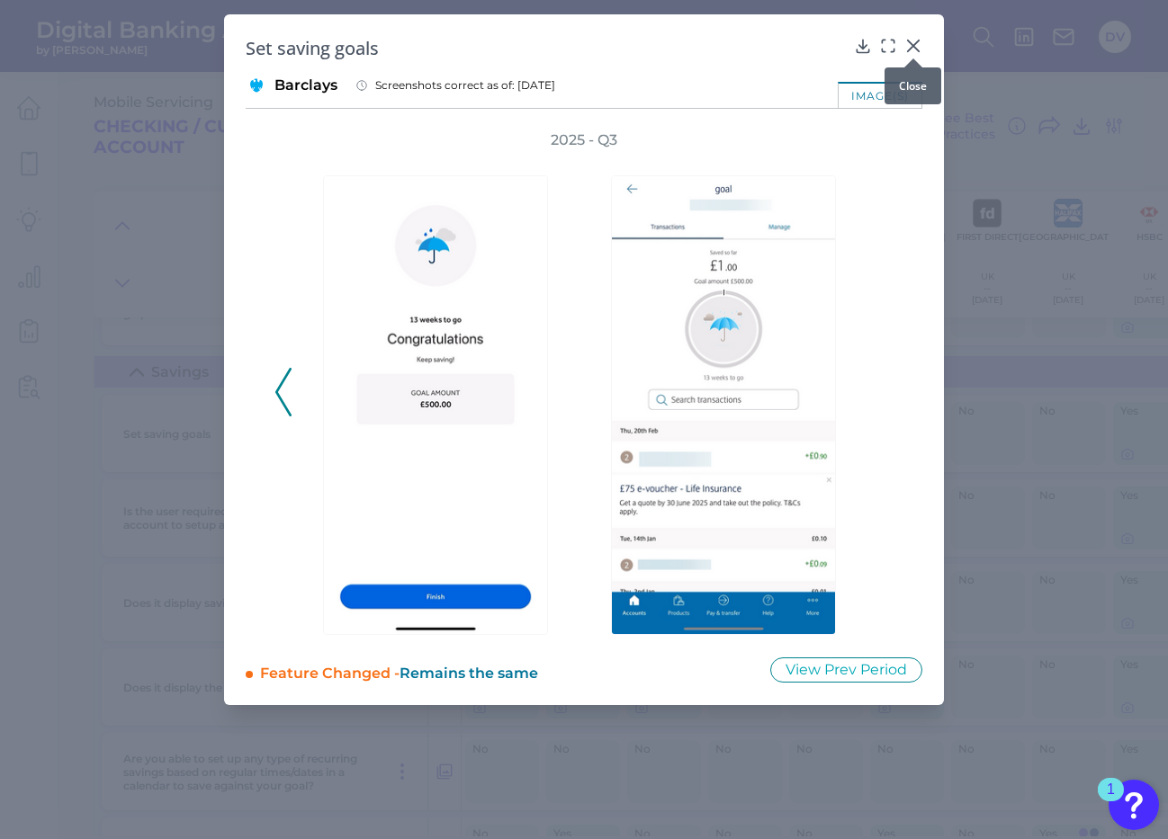
click at [911, 42] on icon at bounding box center [913, 45] width 11 height 11
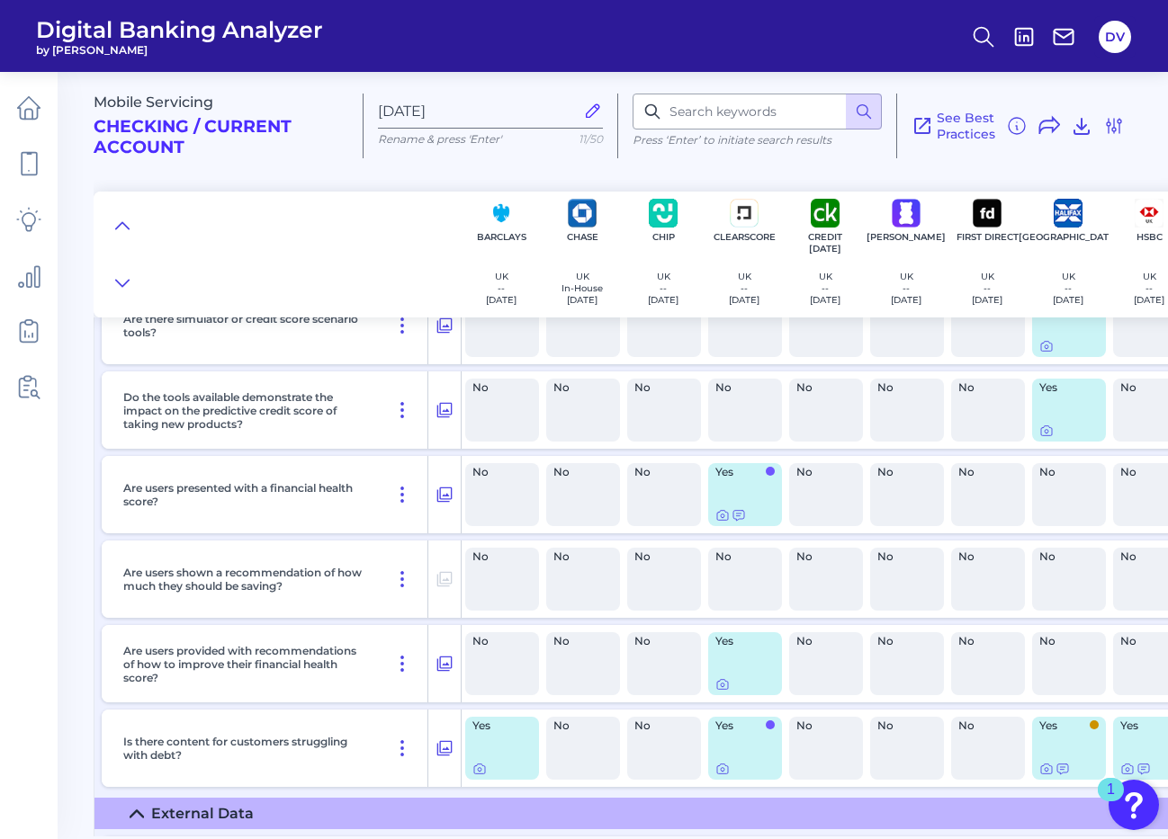
scroll to position [2786, 0]
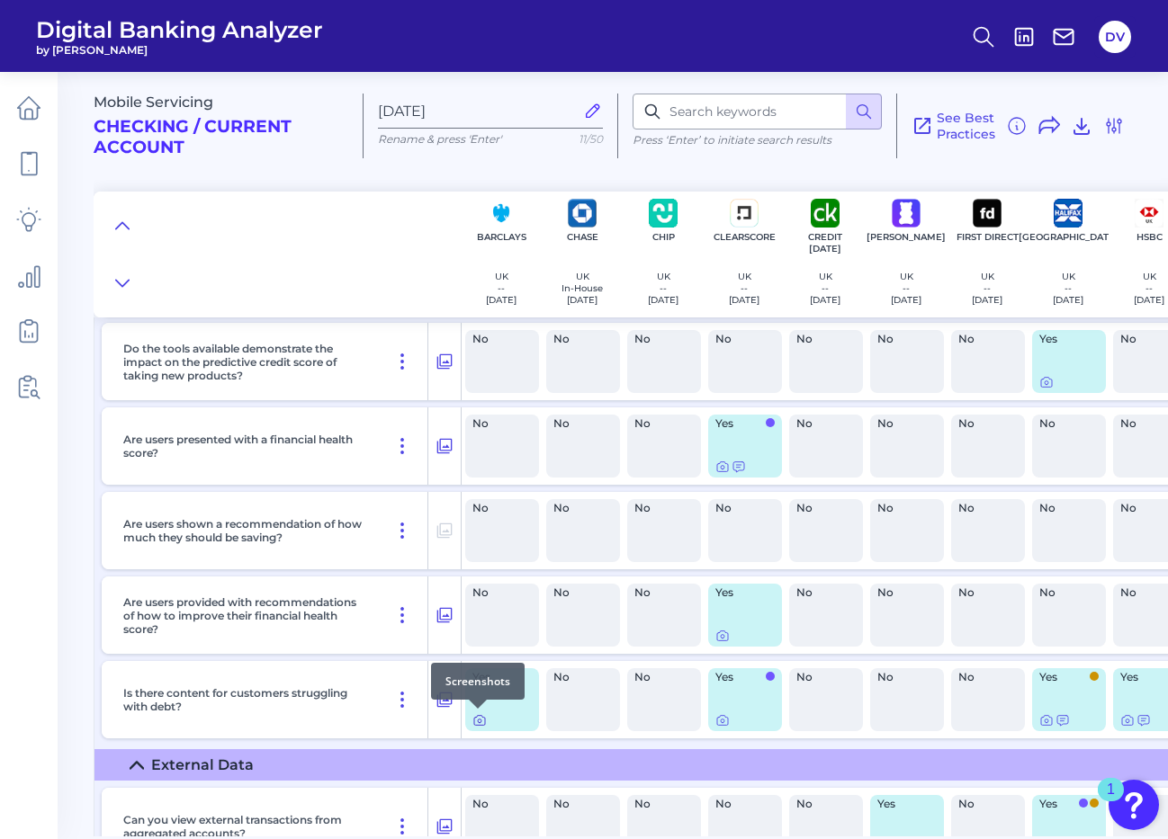
click at [474, 718] on icon at bounding box center [479, 720] width 14 height 14
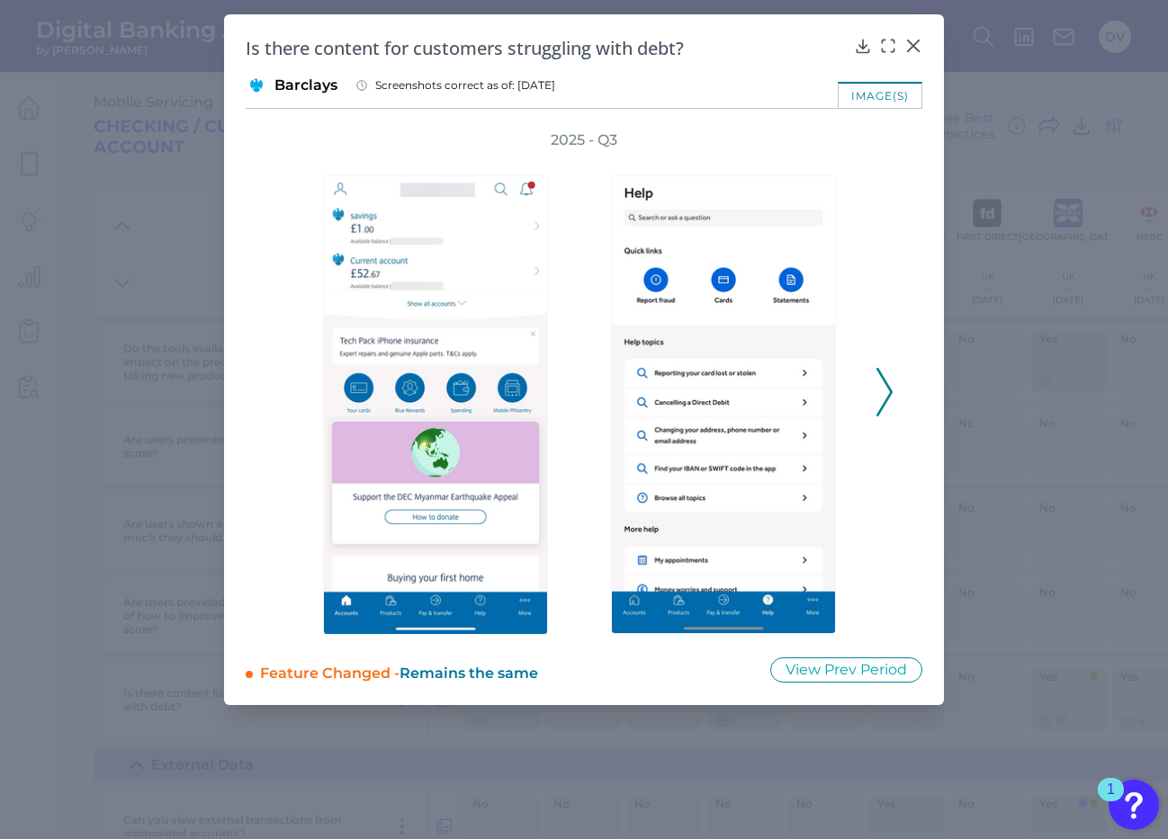
click at [890, 390] on polyline at bounding box center [883, 393] width 13 height 46
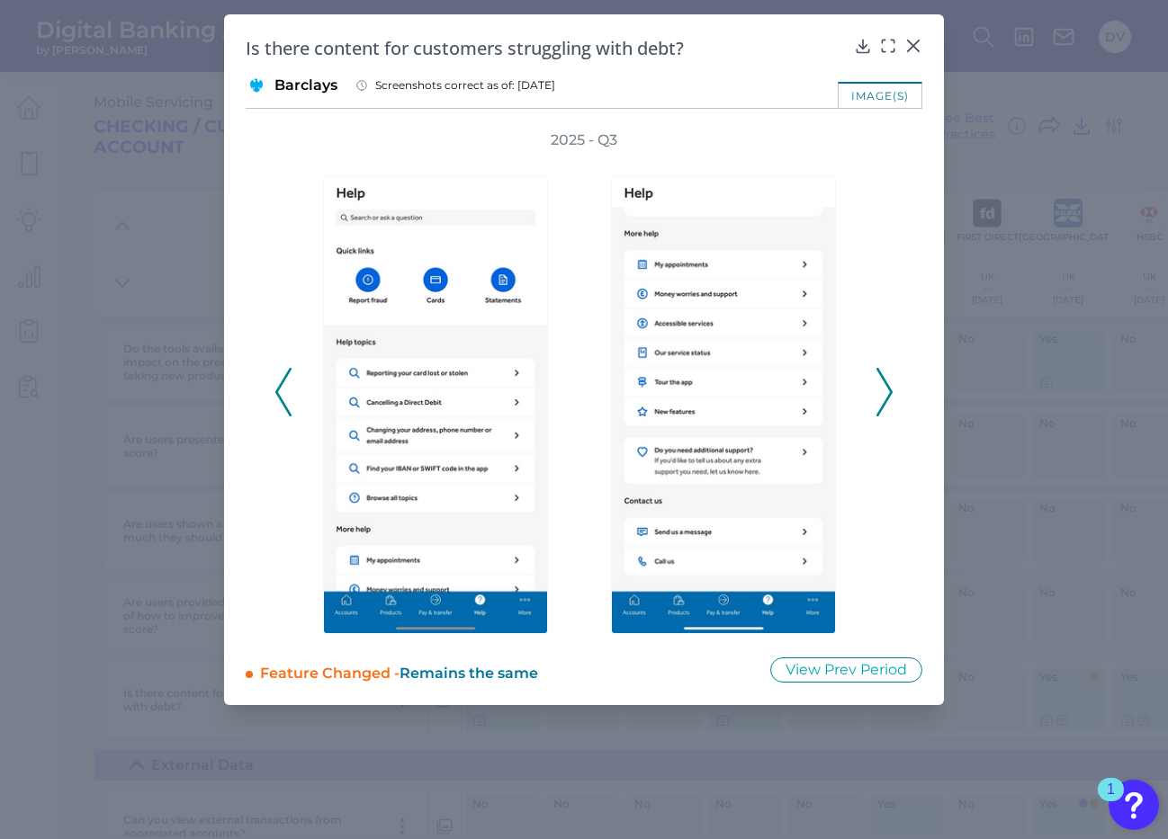
click at [890, 390] on polyline at bounding box center [883, 393] width 13 height 46
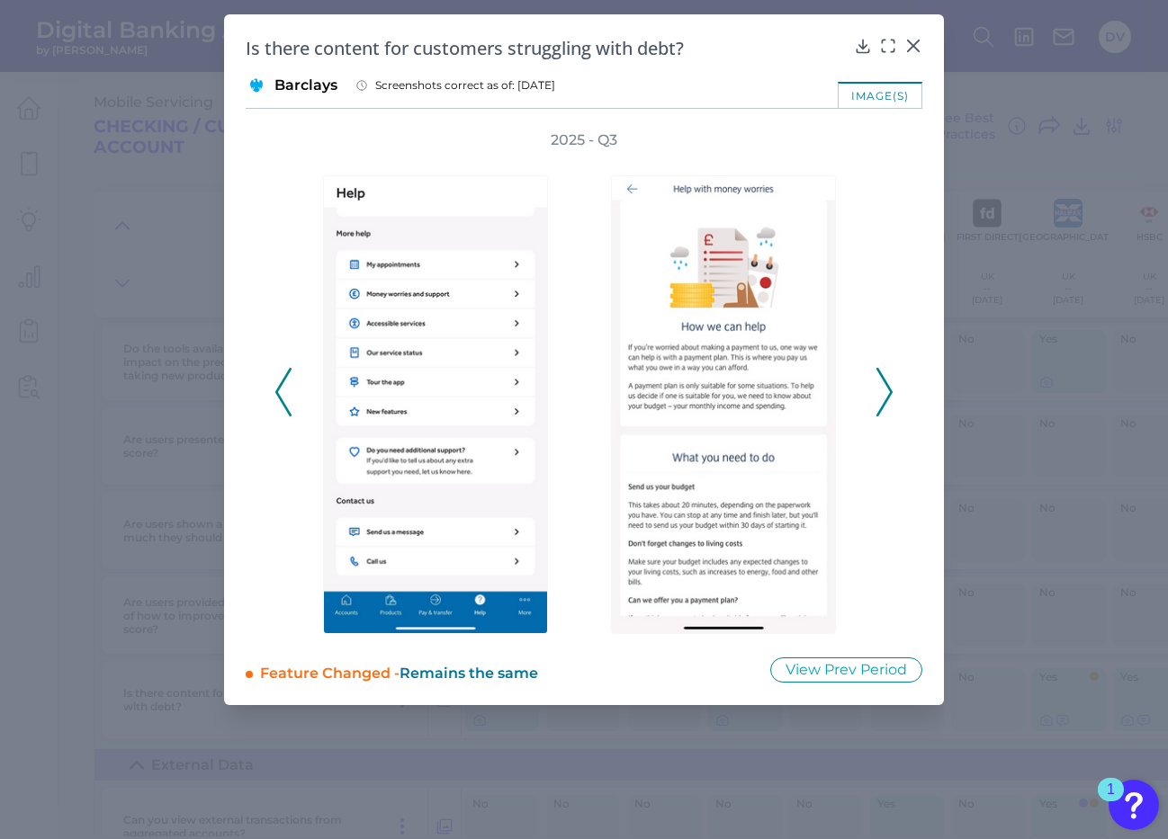
click at [890, 390] on polyline at bounding box center [883, 393] width 13 height 46
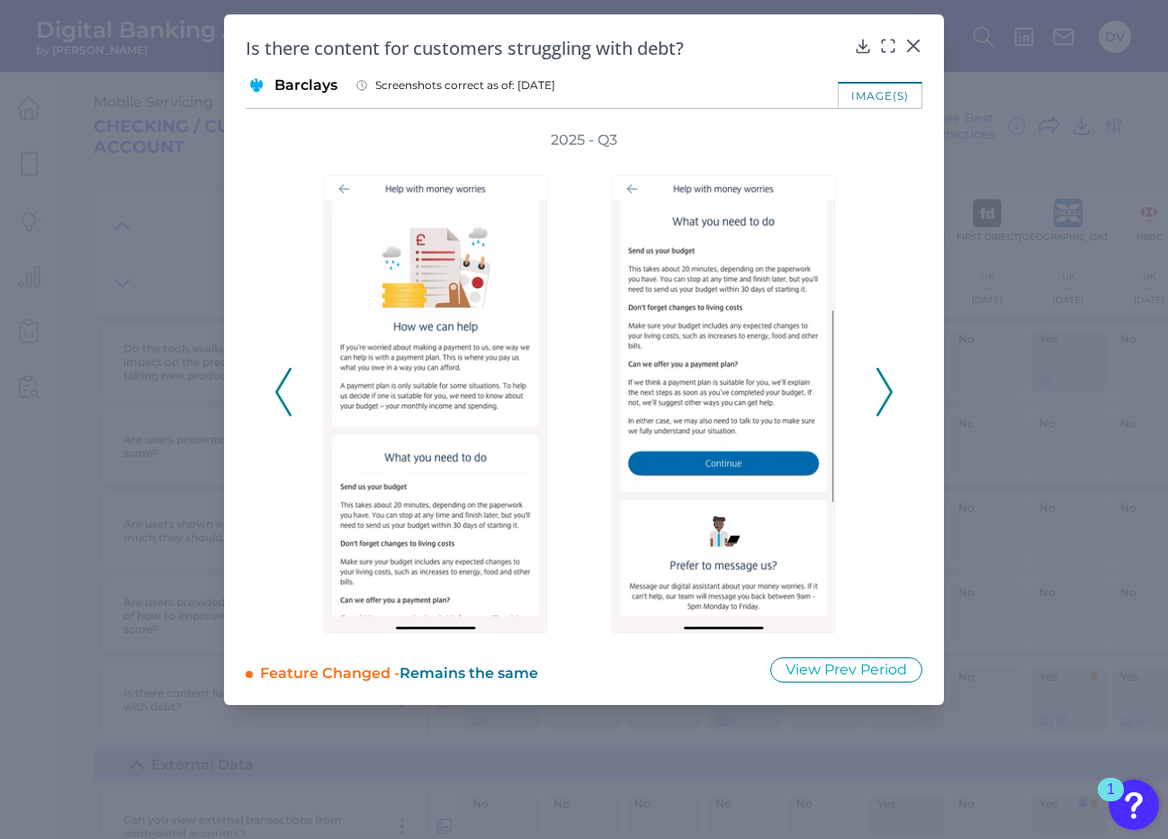
click at [890, 390] on polyline at bounding box center [883, 393] width 13 height 46
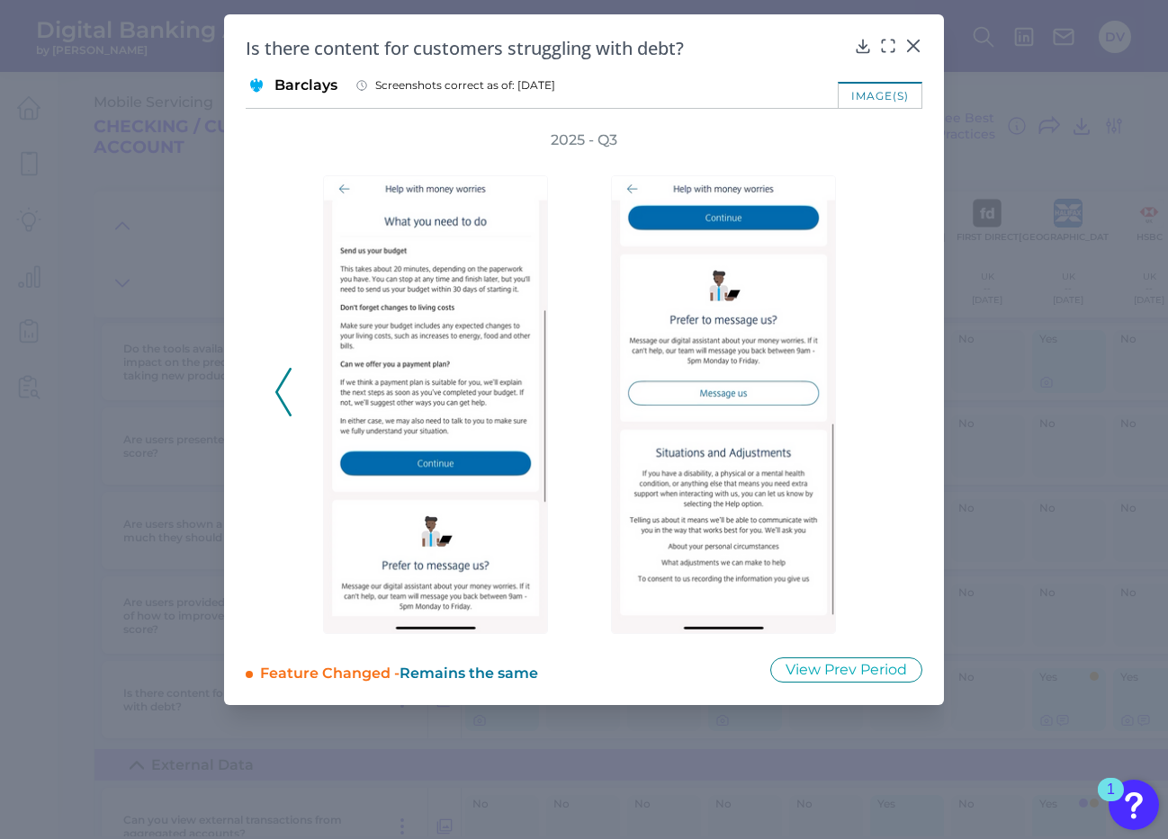
click at [890, 392] on div "2025 - Q3" at bounding box center [583, 382] width 619 height 505
click at [290, 396] on icon at bounding box center [283, 392] width 16 height 49
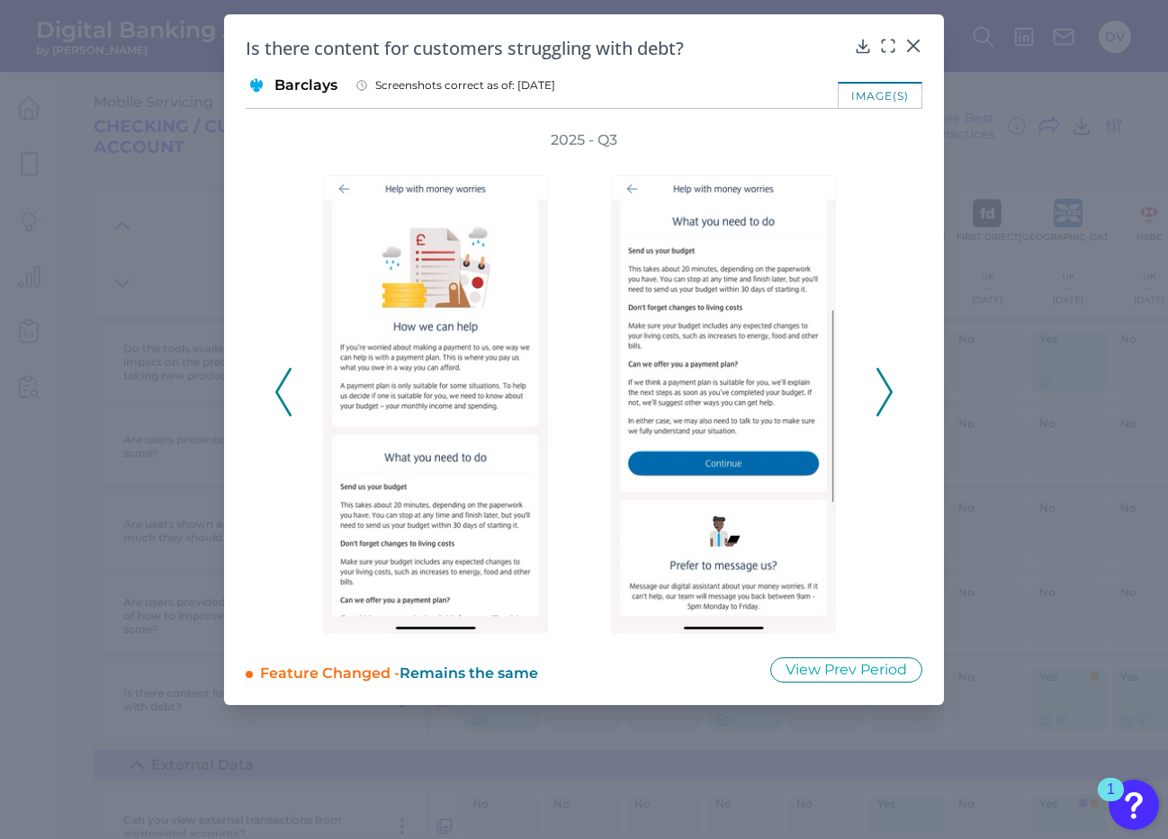
click at [290, 399] on icon at bounding box center [283, 392] width 16 height 49
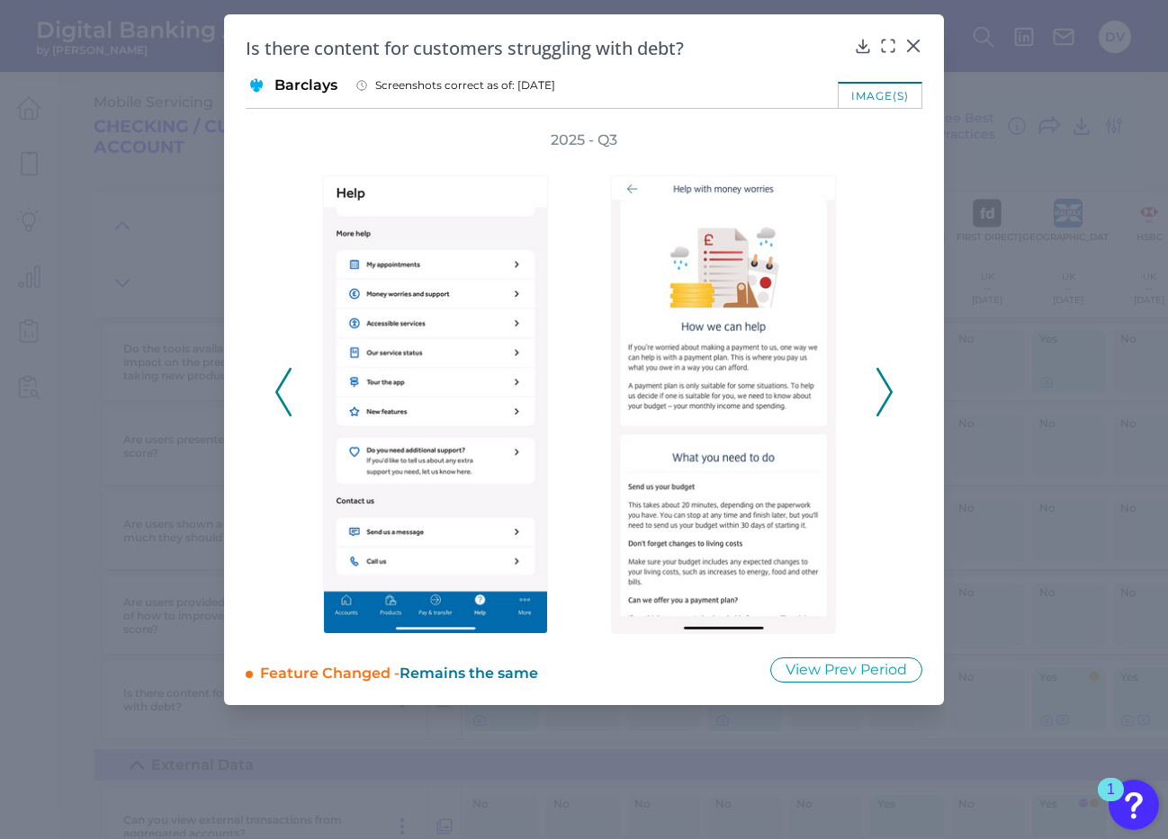
click at [290, 399] on icon at bounding box center [283, 392] width 16 height 49
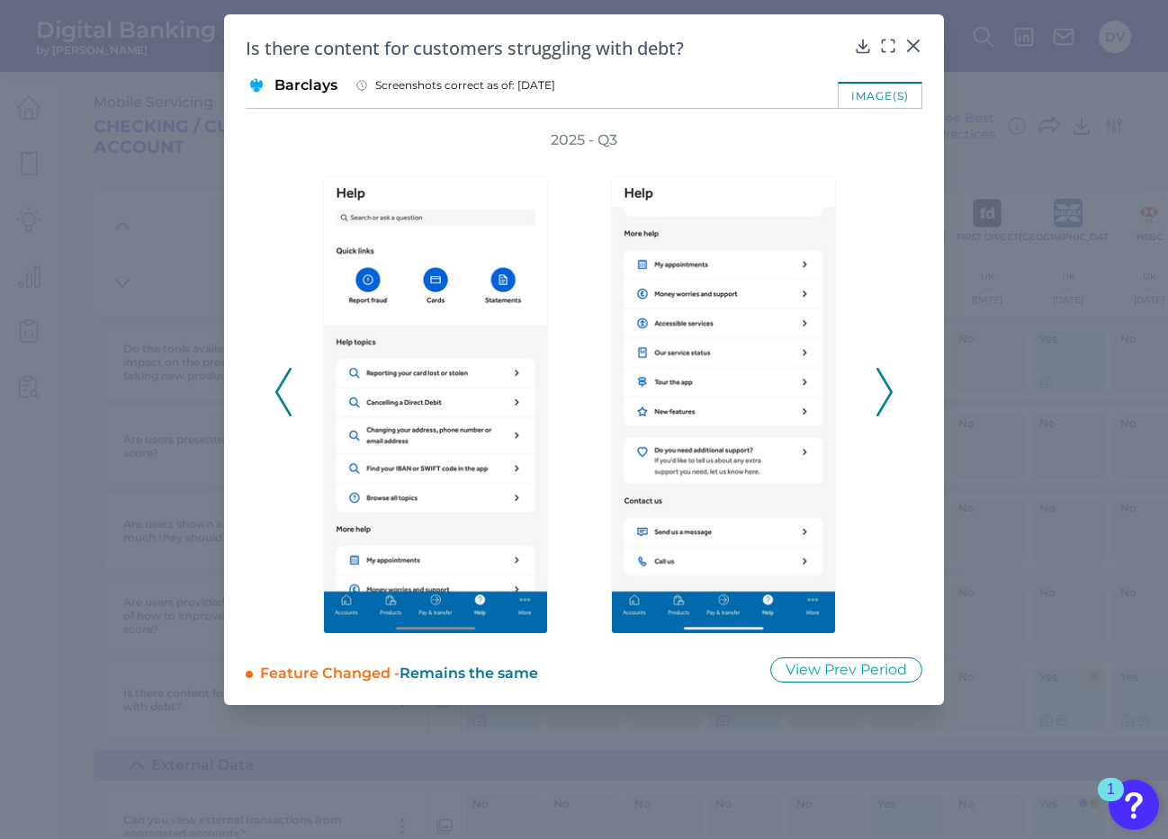
click at [290, 399] on icon at bounding box center [283, 392] width 16 height 49
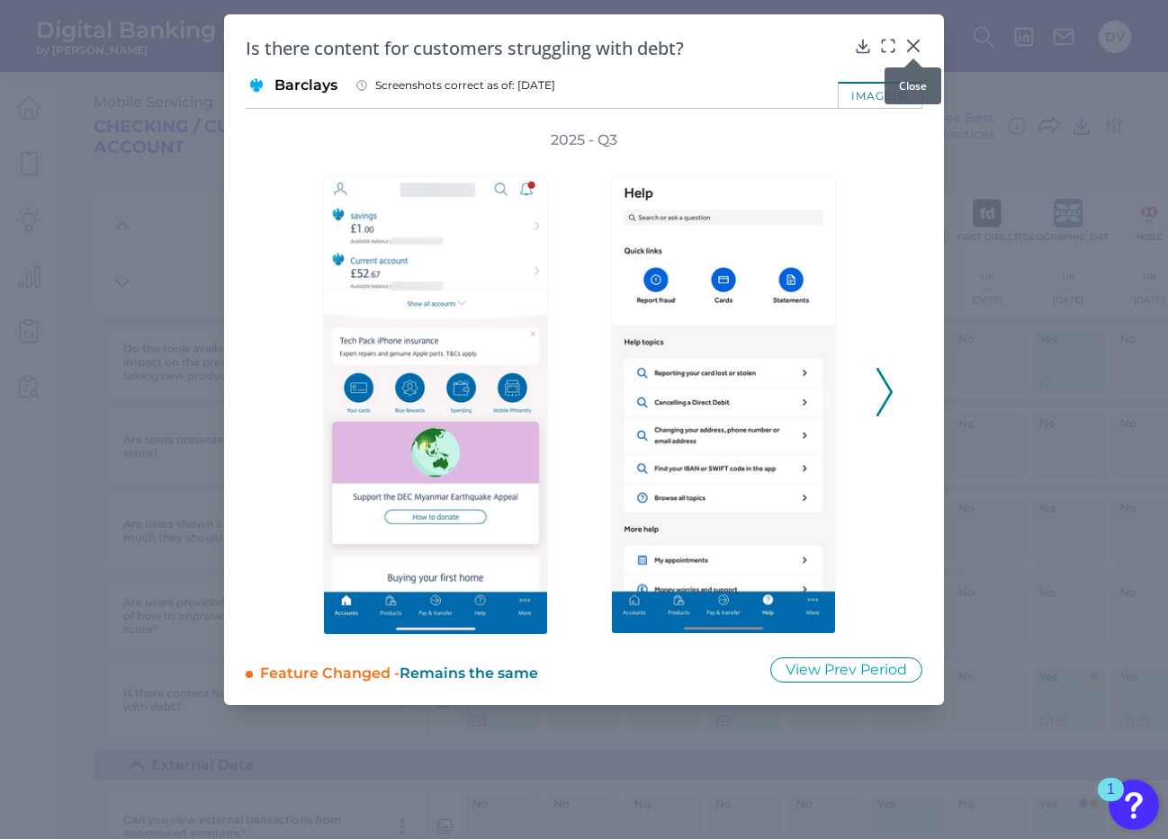
click at [909, 42] on icon at bounding box center [913, 45] width 11 height 11
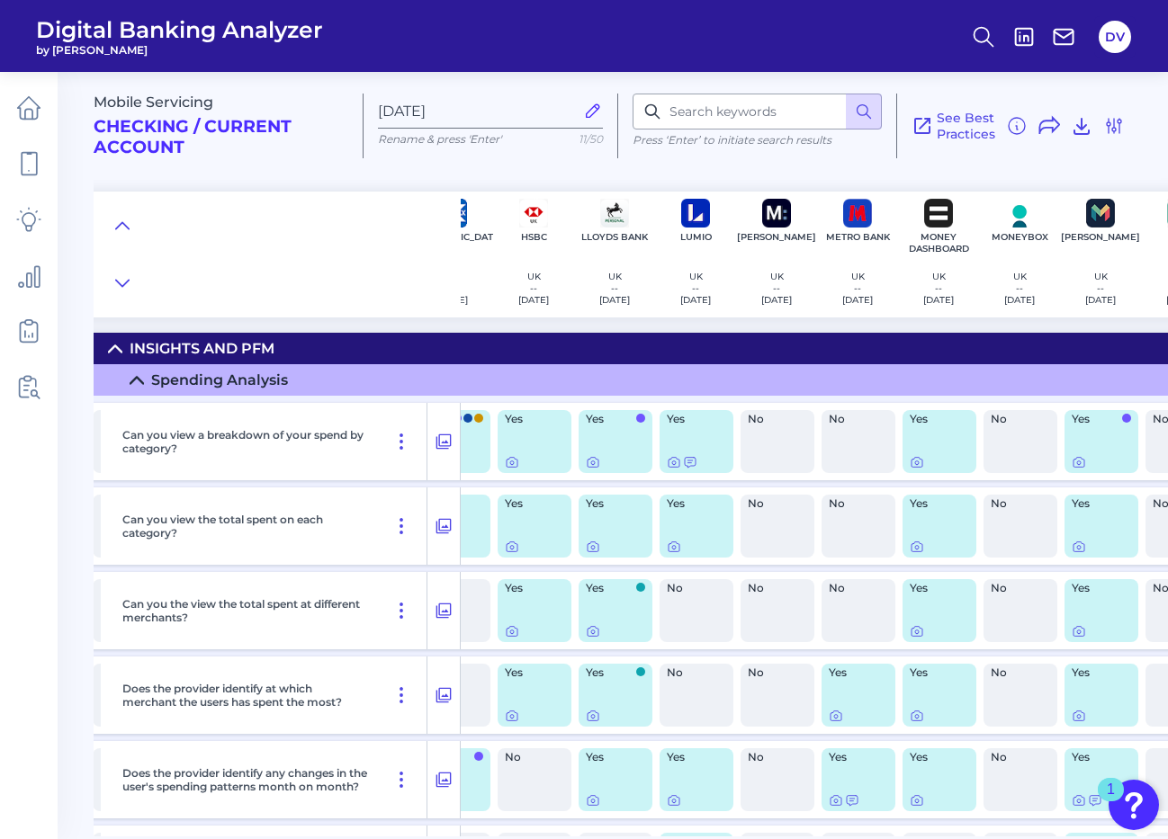
scroll to position [0, 615]
click at [510, 462] on icon at bounding box center [512, 464] width 4 height 4
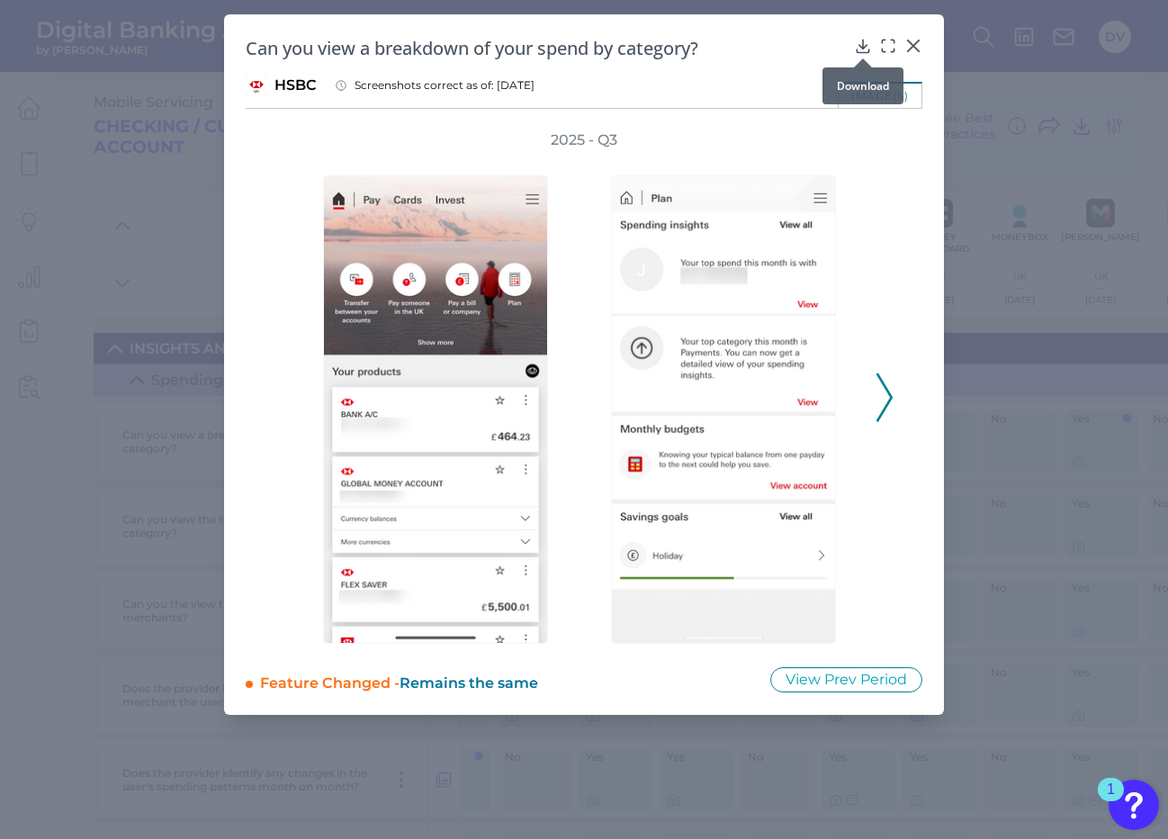
click at [860, 42] on icon at bounding box center [863, 46] width 18 height 18
click at [883, 397] on icon at bounding box center [884, 397] width 16 height 49
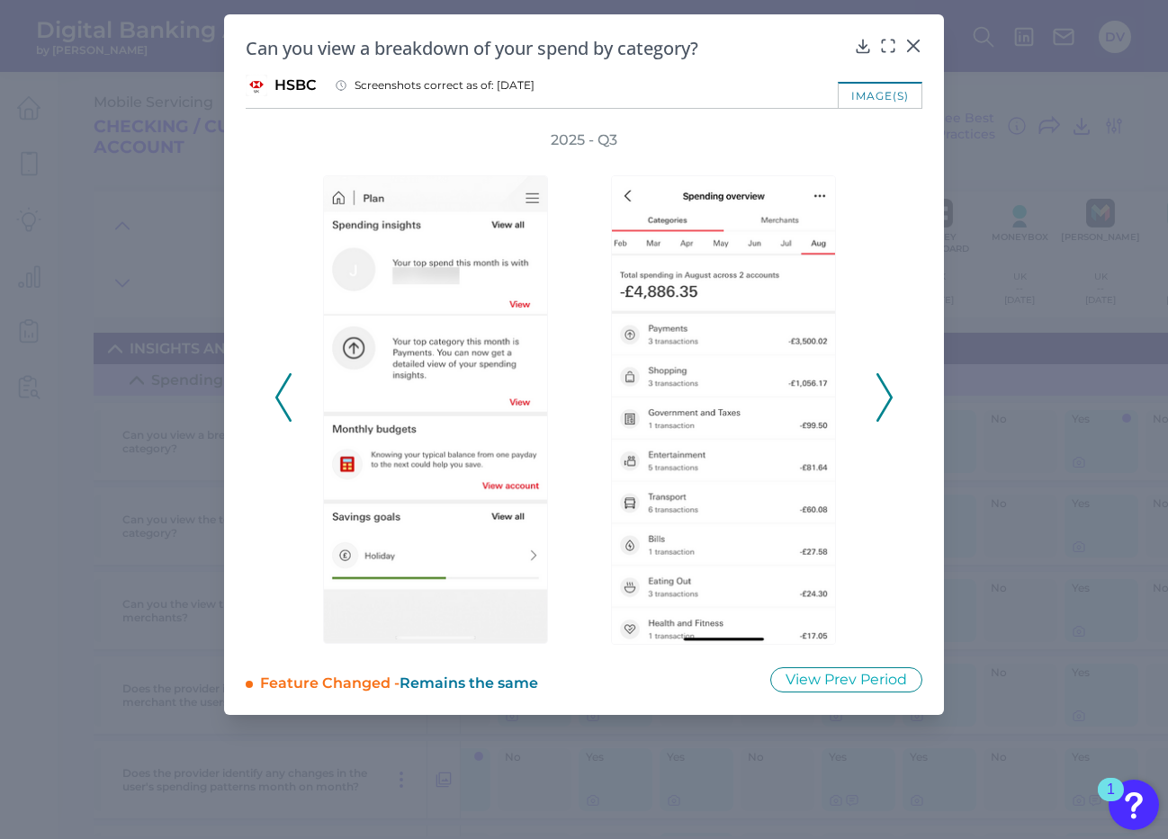
click at [883, 397] on icon at bounding box center [884, 397] width 16 height 49
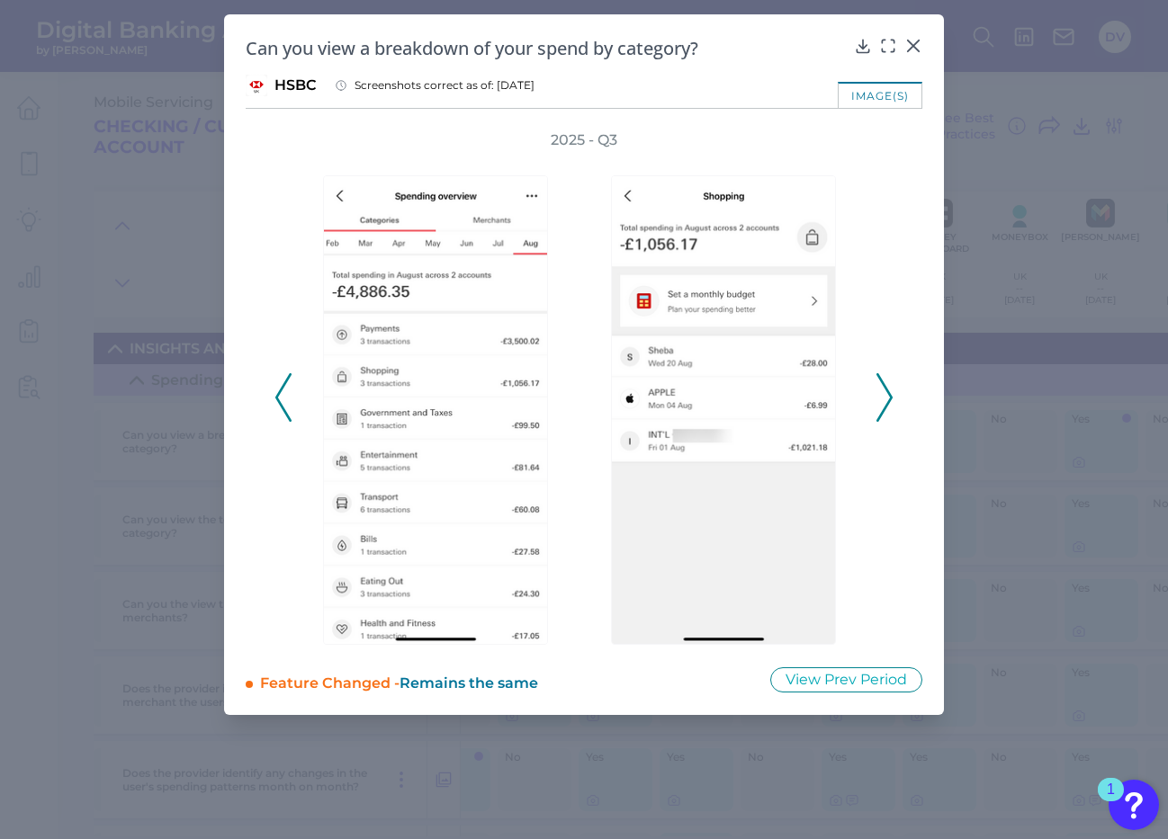
click at [879, 397] on icon at bounding box center [884, 397] width 16 height 49
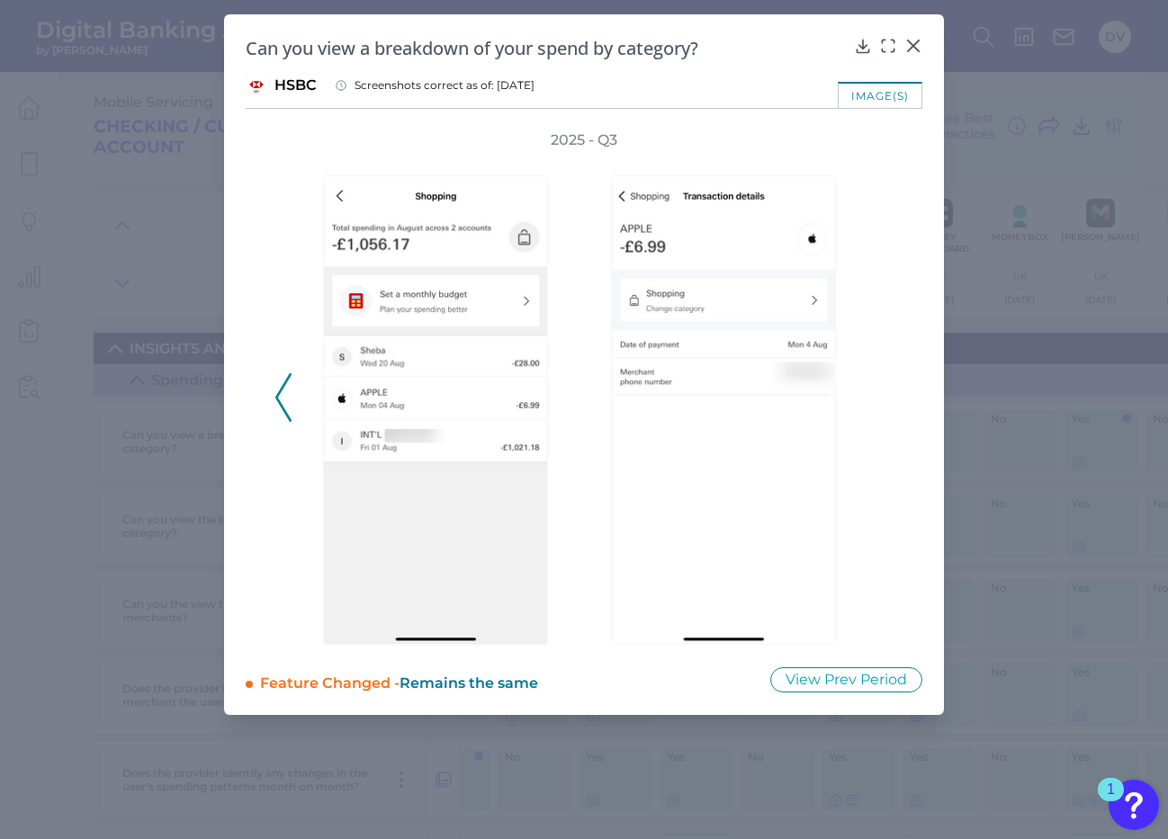
click at [879, 397] on div "2025 - Q3" at bounding box center [583, 387] width 619 height 515
click at [916, 48] on icon at bounding box center [913, 45] width 11 height 11
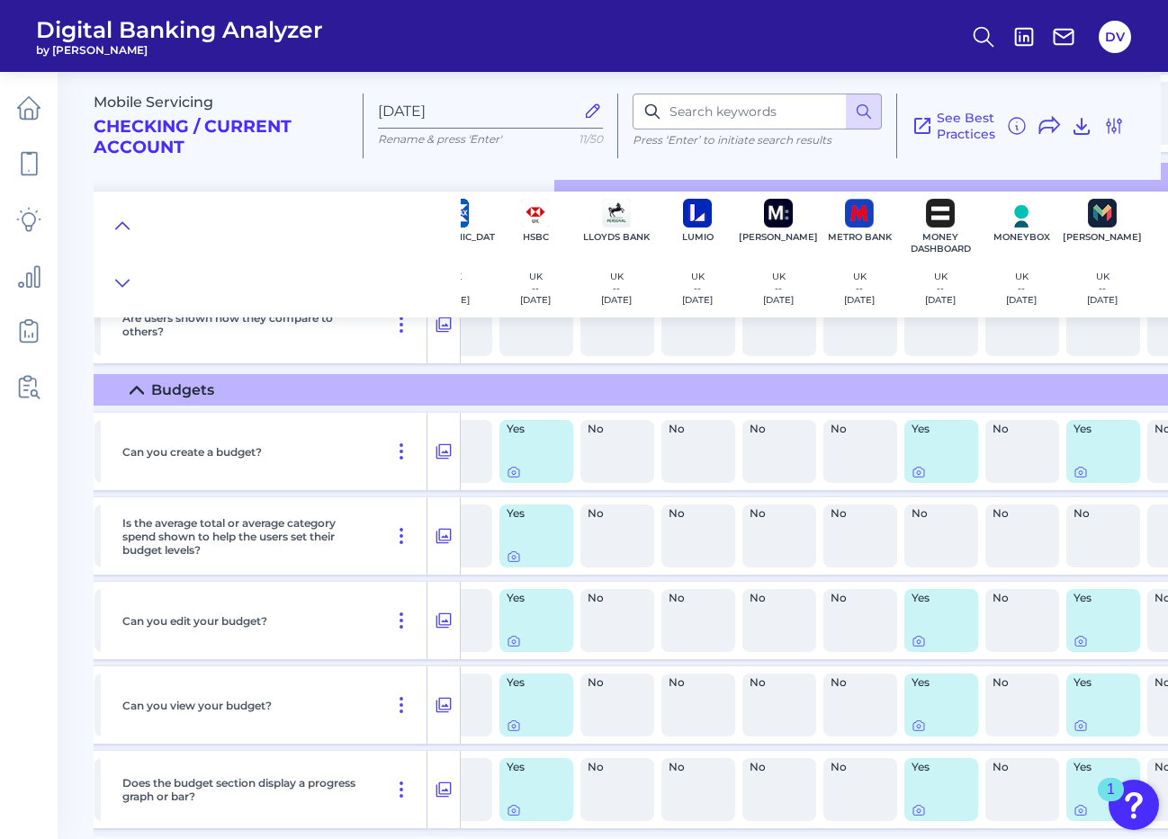
scroll to position [1283, 614]
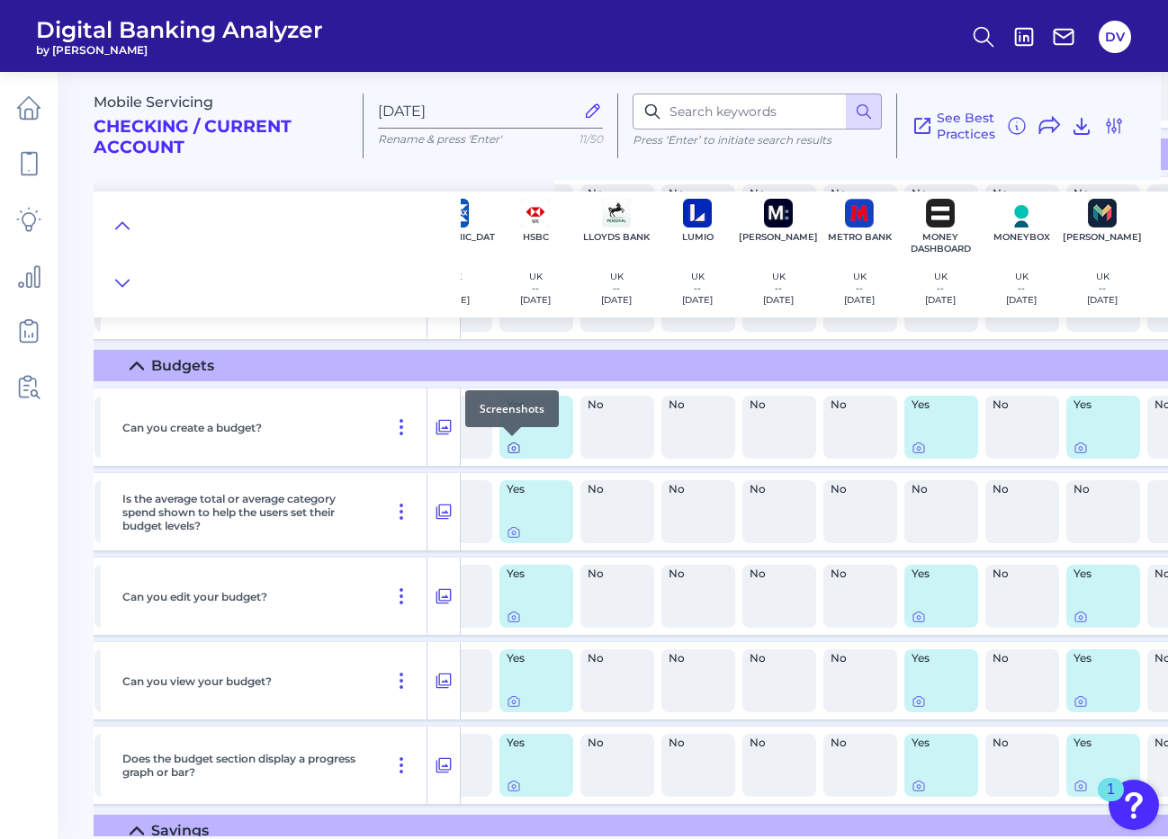
click at [507, 448] on icon at bounding box center [514, 448] width 14 height 14
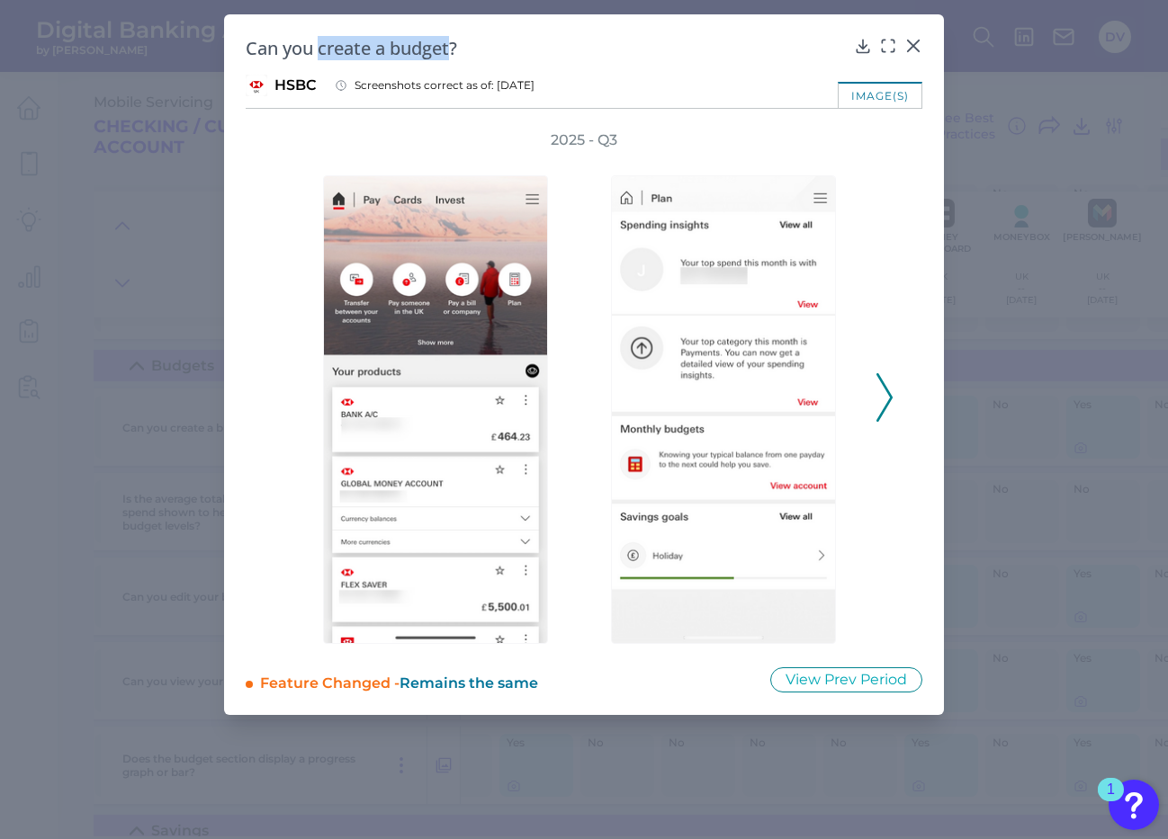
drag, startPoint x: 318, startPoint y: 50, endPoint x: 451, endPoint y: 52, distance: 133.2
click at [451, 52] on h2 "Can you create a budget?" at bounding box center [546, 48] width 601 height 24
copy h2 "create a budget"
click at [862, 48] on icon at bounding box center [863, 46] width 12 height 13
click at [885, 400] on icon at bounding box center [884, 397] width 16 height 49
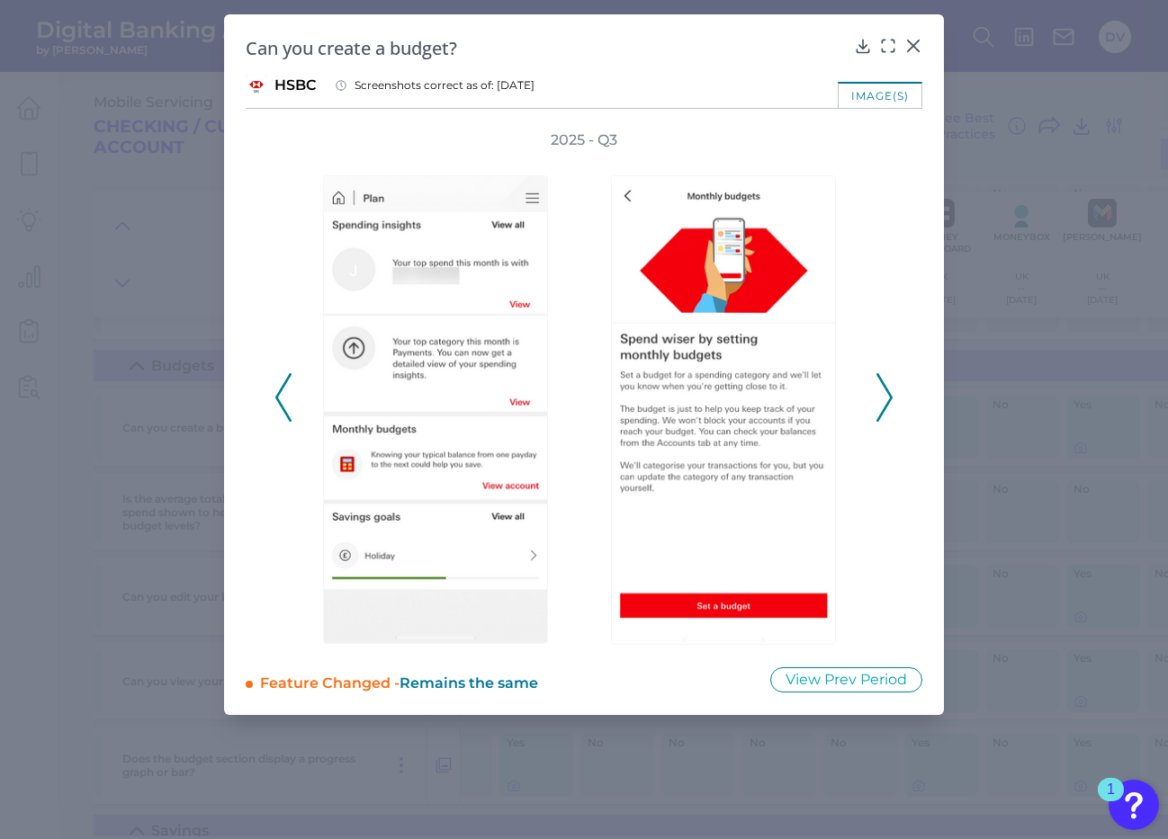
click at [885, 400] on icon at bounding box center [884, 397] width 16 height 49
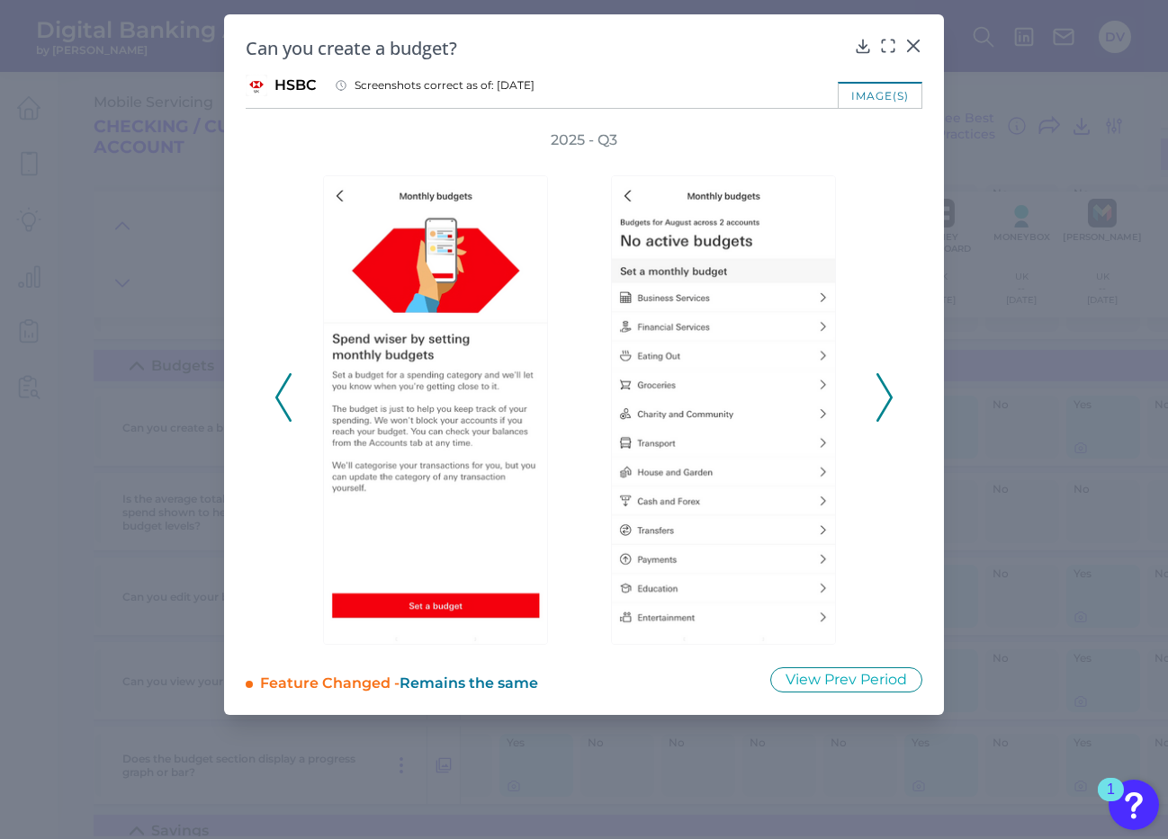
click at [885, 400] on icon at bounding box center [884, 397] width 16 height 49
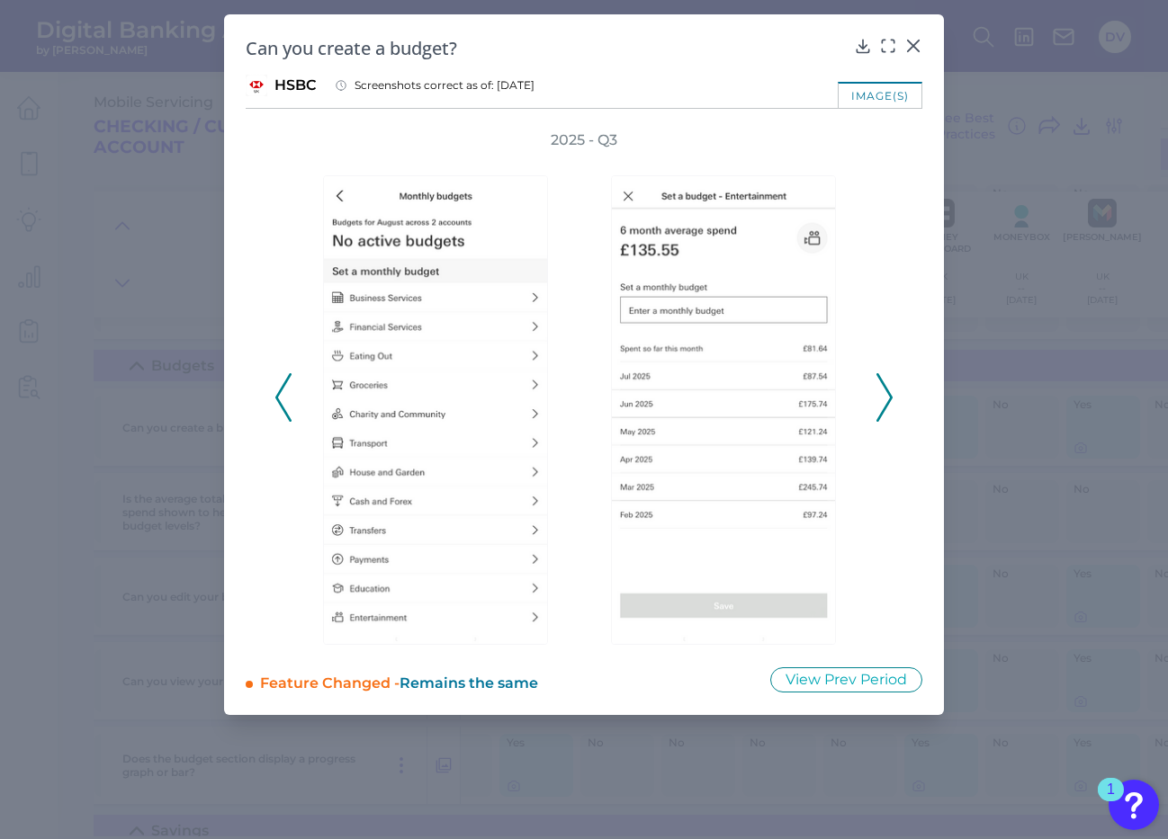
click at [885, 400] on icon at bounding box center [884, 397] width 16 height 49
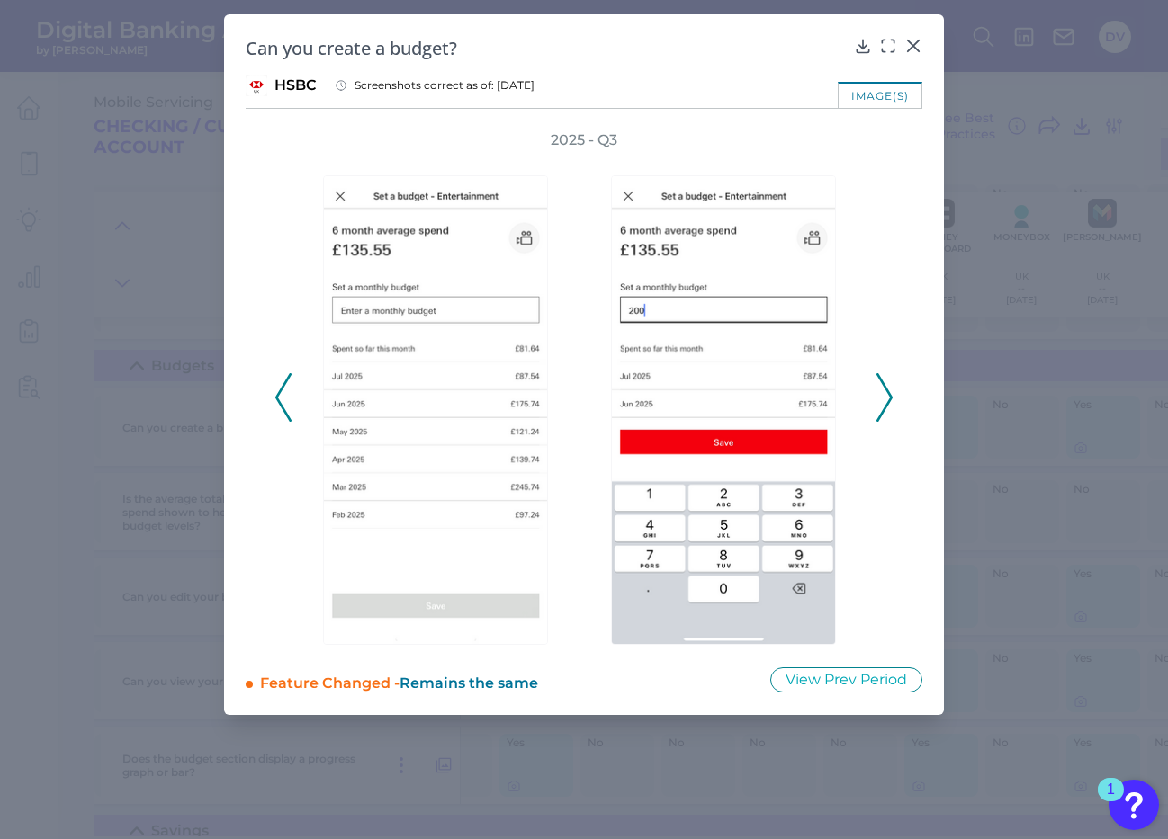
click at [885, 400] on icon at bounding box center [884, 397] width 16 height 49
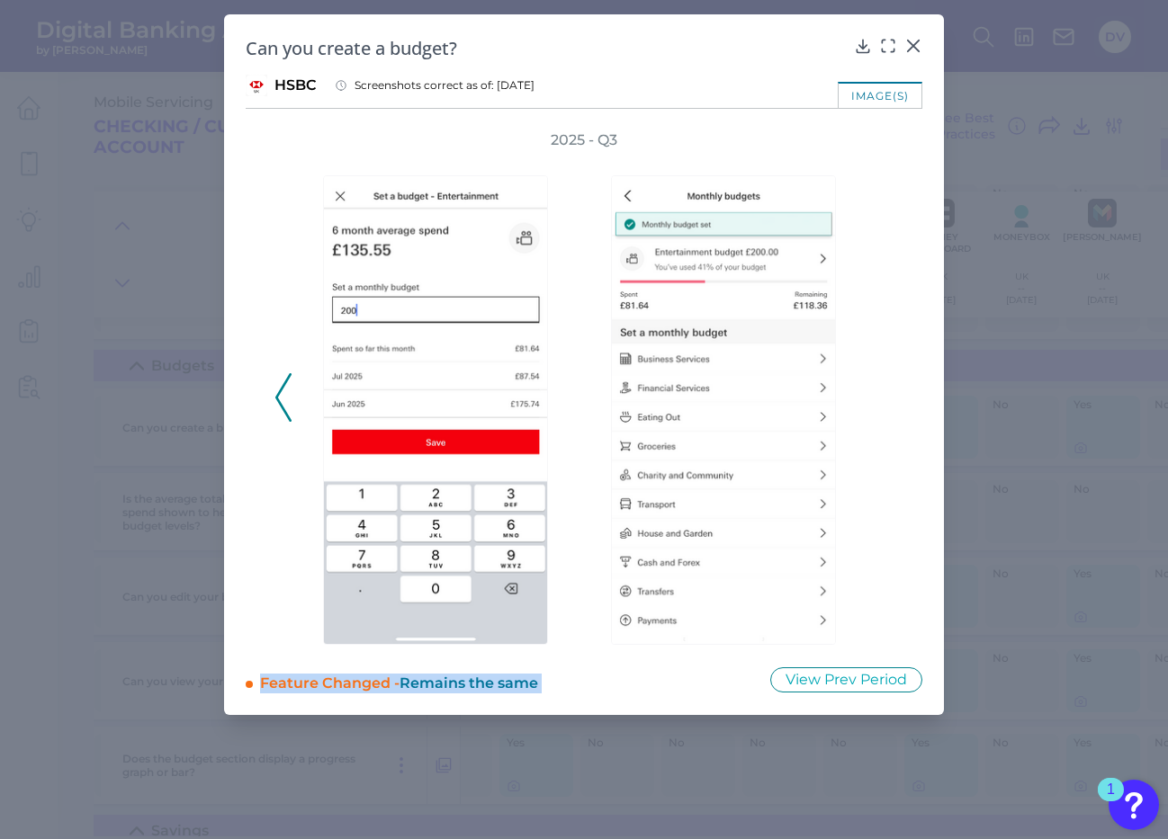
click at [885, 400] on div "2025 - Q3" at bounding box center [583, 387] width 619 height 515
click at [286, 397] on icon at bounding box center [283, 397] width 16 height 49
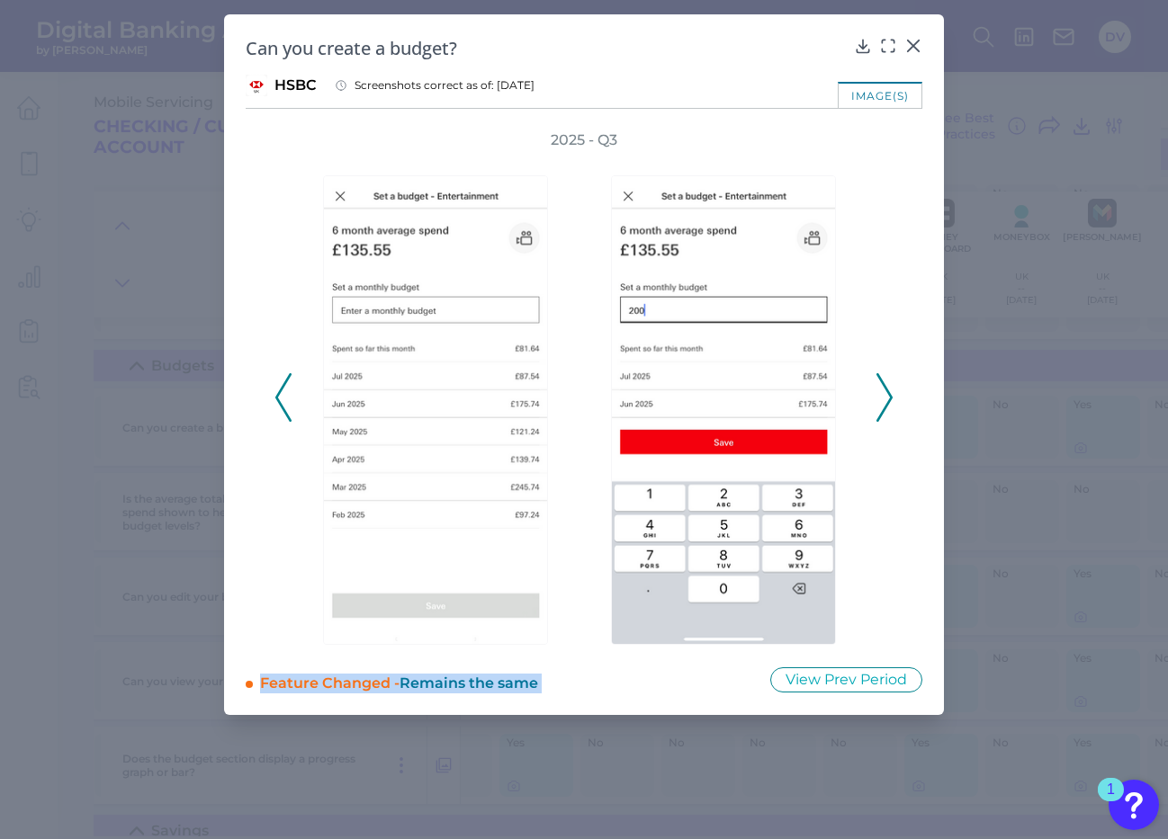
click at [286, 397] on icon at bounding box center [283, 397] width 16 height 49
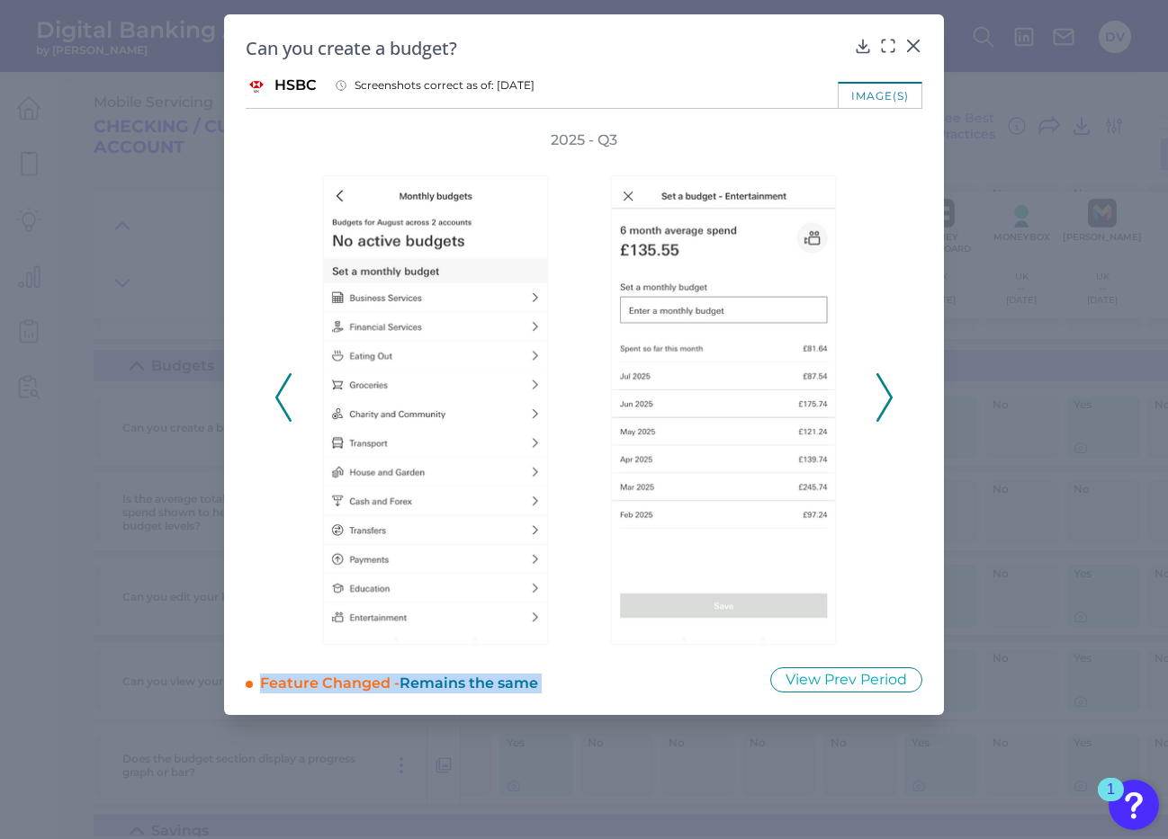
click at [286, 397] on icon at bounding box center [283, 397] width 16 height 49
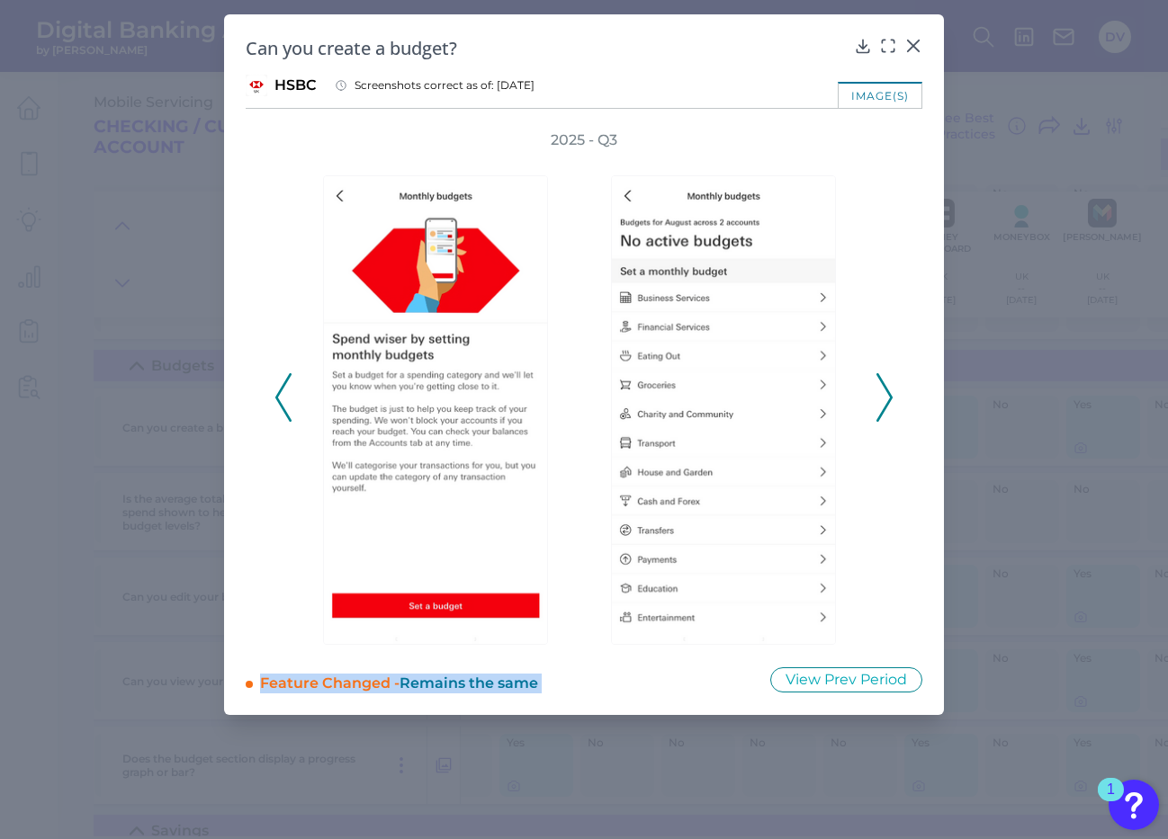
click at [286, 397] on icon at bounding box center [283, 397] width 16 height 49
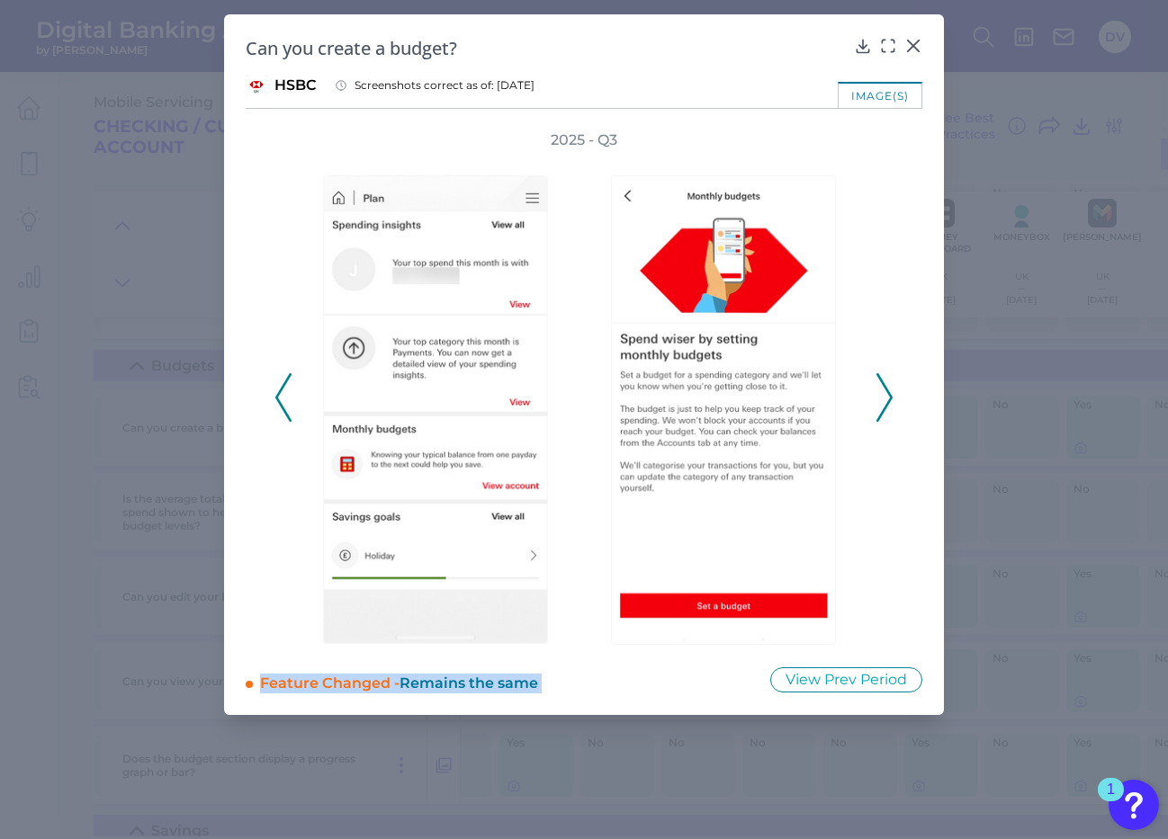
click at [286, 397] on icon at bounding box center [283, 397] width 16 height 49
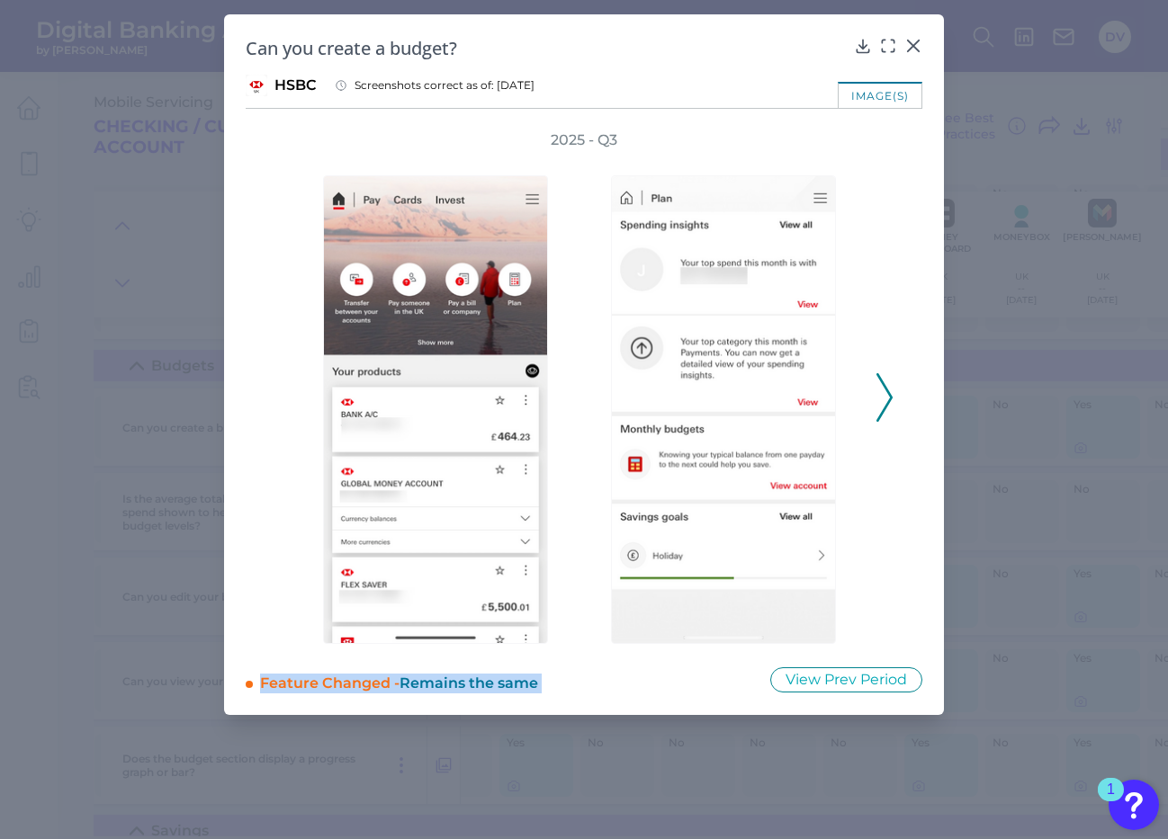
click at [881, 409] on icon at bounding box center [884, 397] width 16 height 49
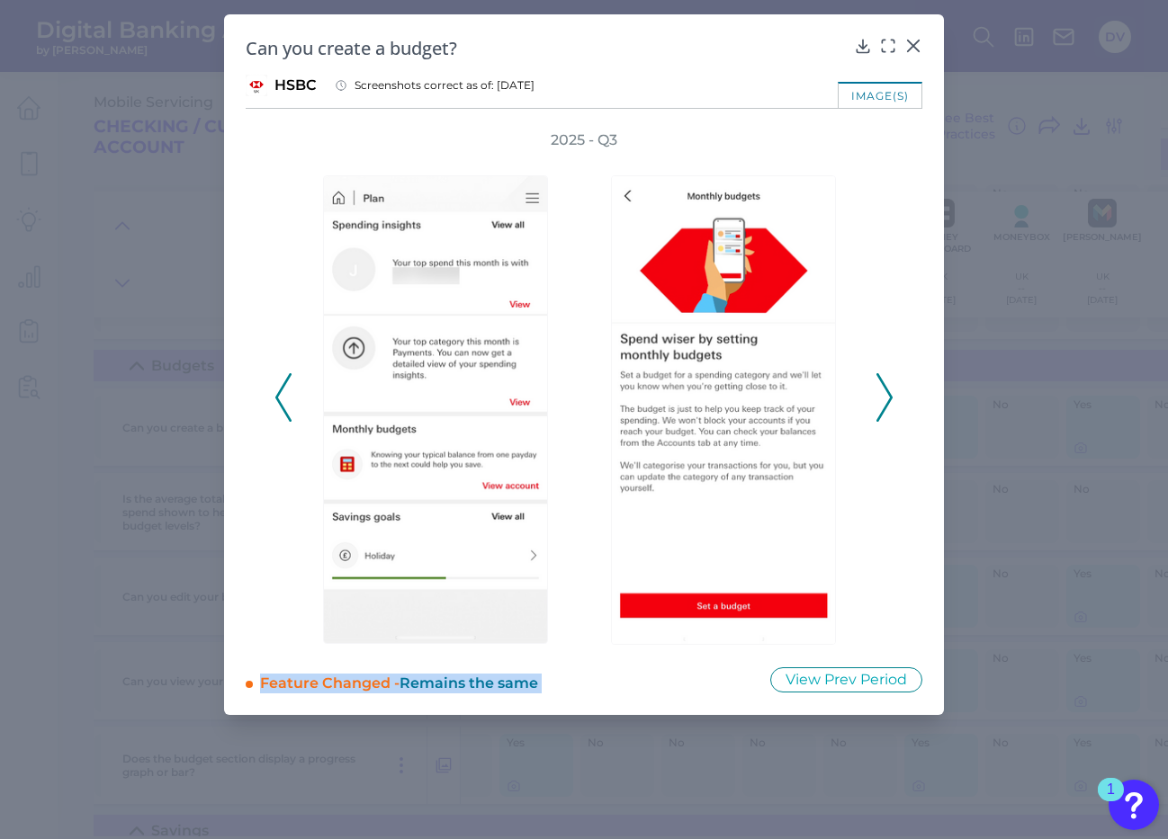
click at [881, 399] on icon at bounding box center [884, 397] width 16 height 49
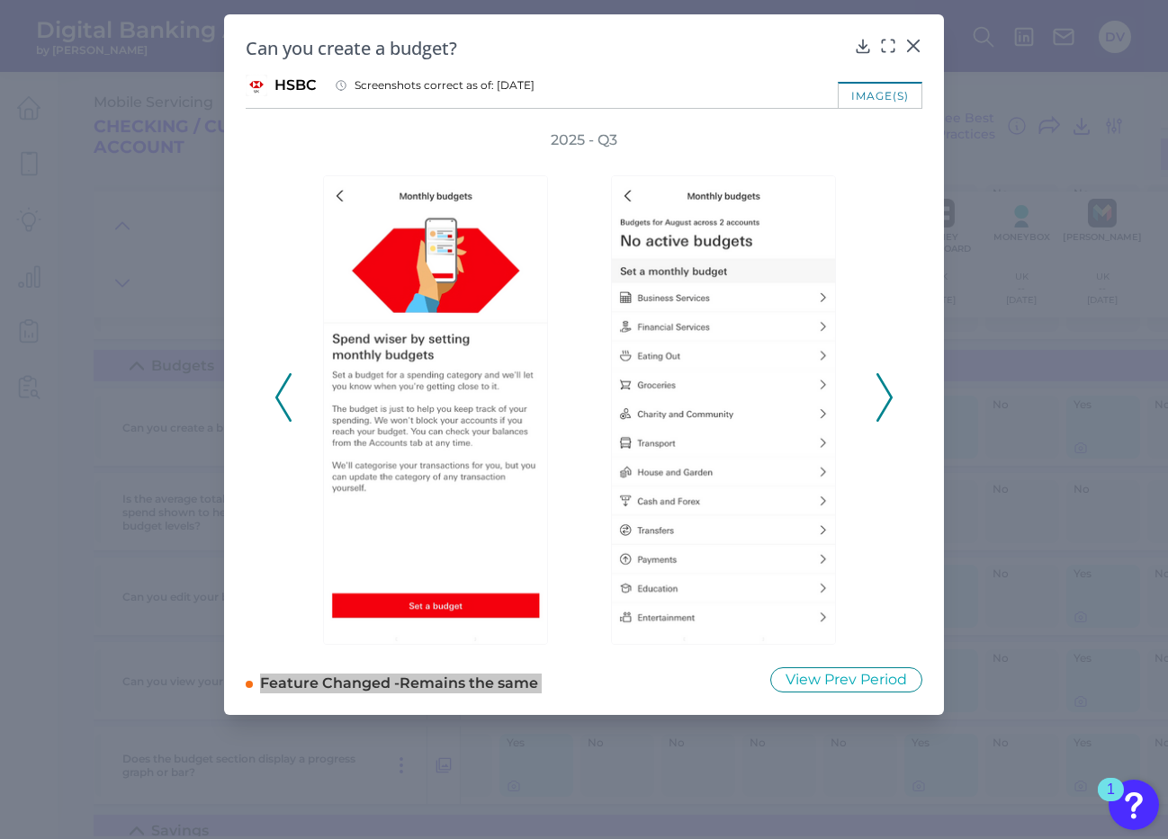
click at [893, 406] on div "2025 - Q3" at bounding box center [584, 387] width 677 height 515
click at [880, 398] on icon at bounding box center [884, 397] width 16 height 49
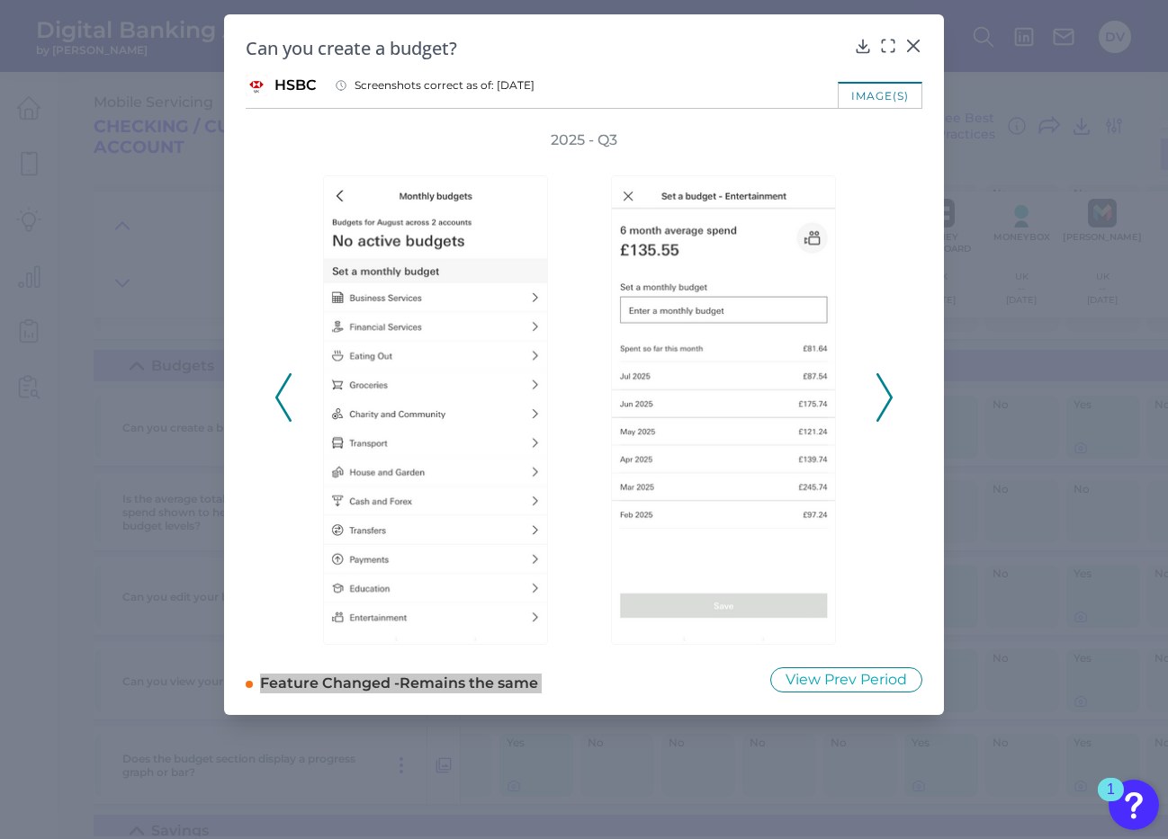
click at [880, 398] on icon at bounding box center [884, 397] width 16 height 49
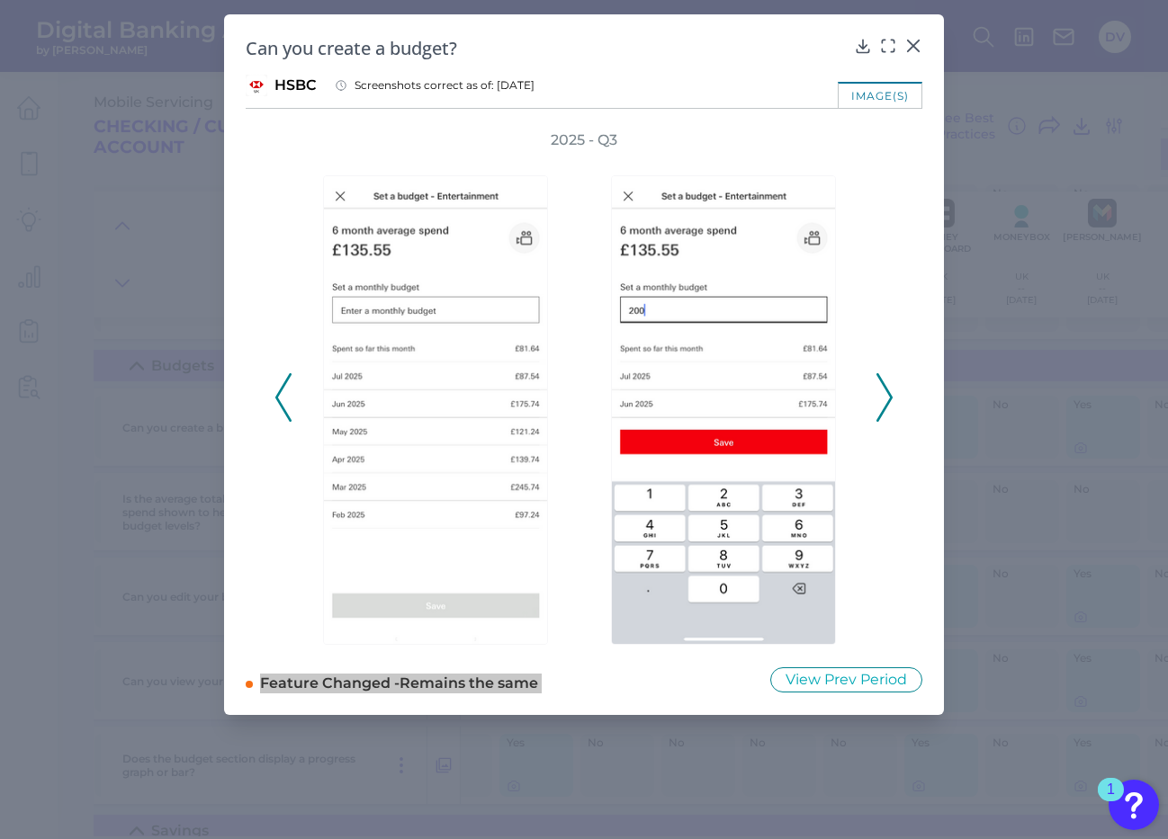
click at [881, 388] on icon at bounding box center [884, 397] width 16 height 49
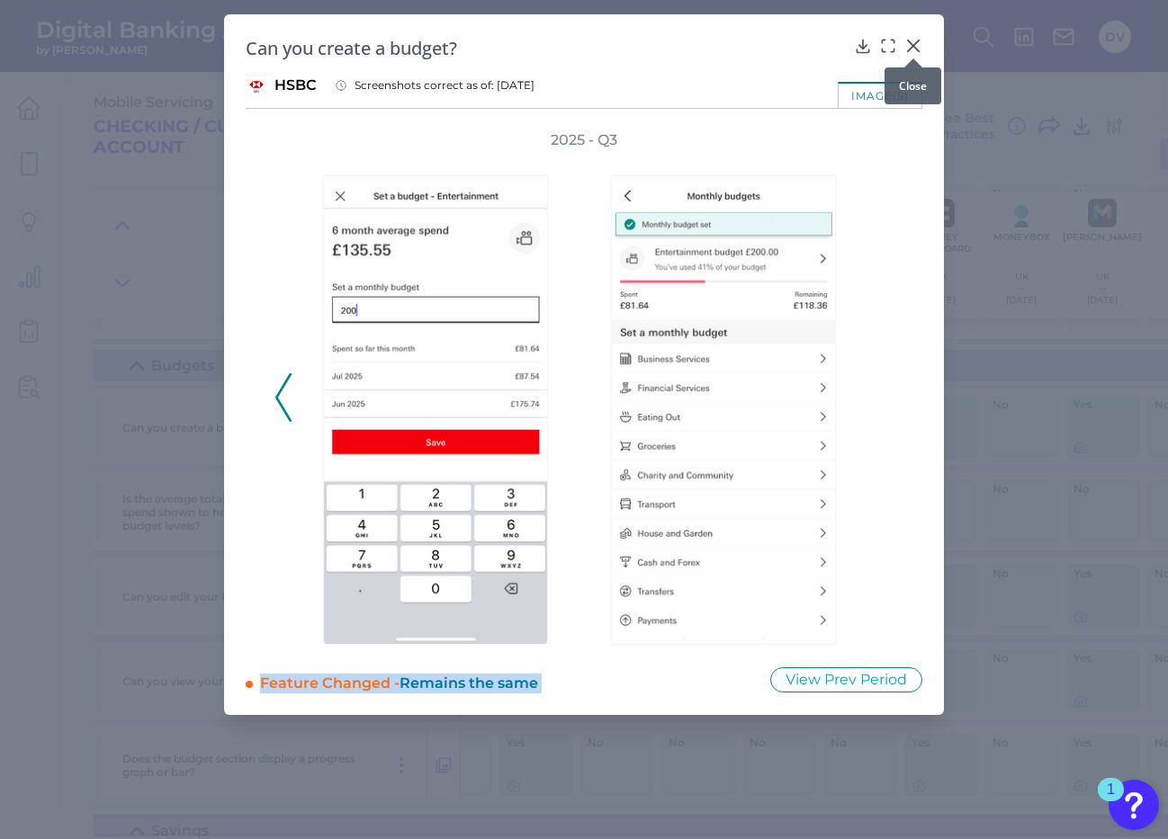
click at [905, 47] on icon at bounding box center [913, 46] width 18 height 18
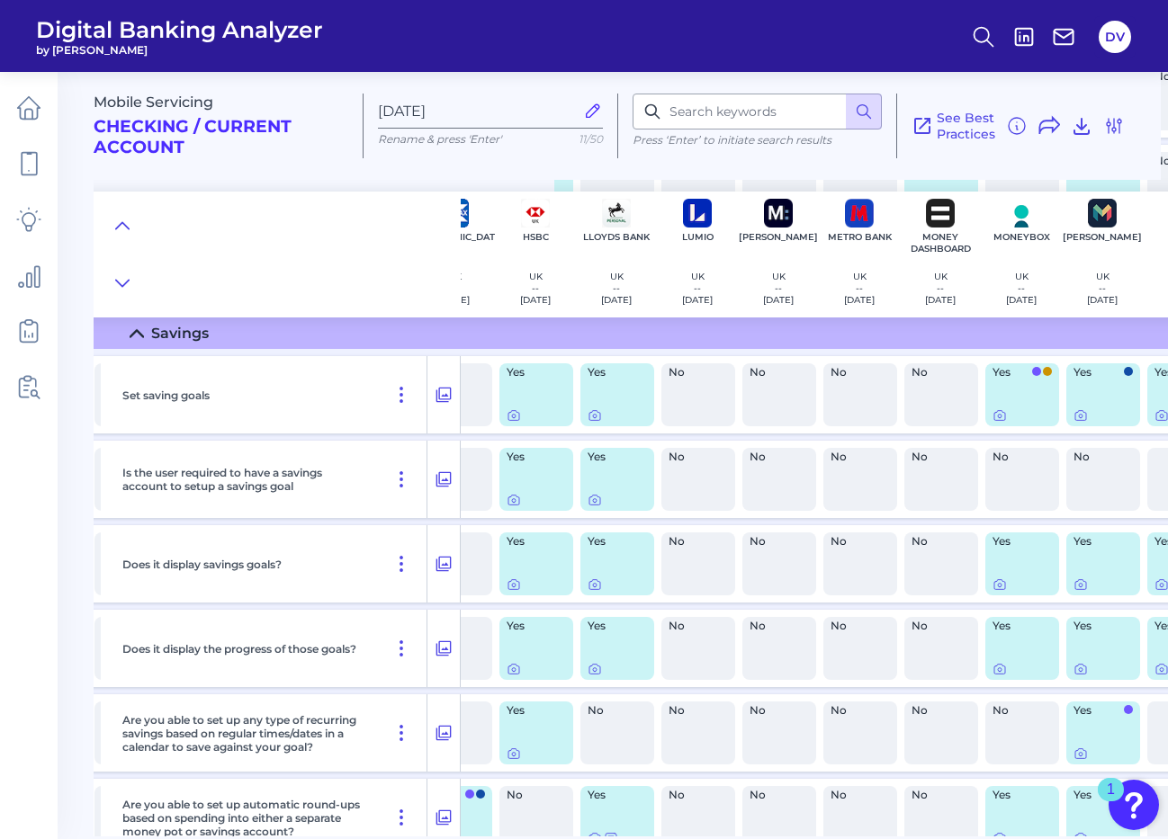
scroll to position [1783, 614]
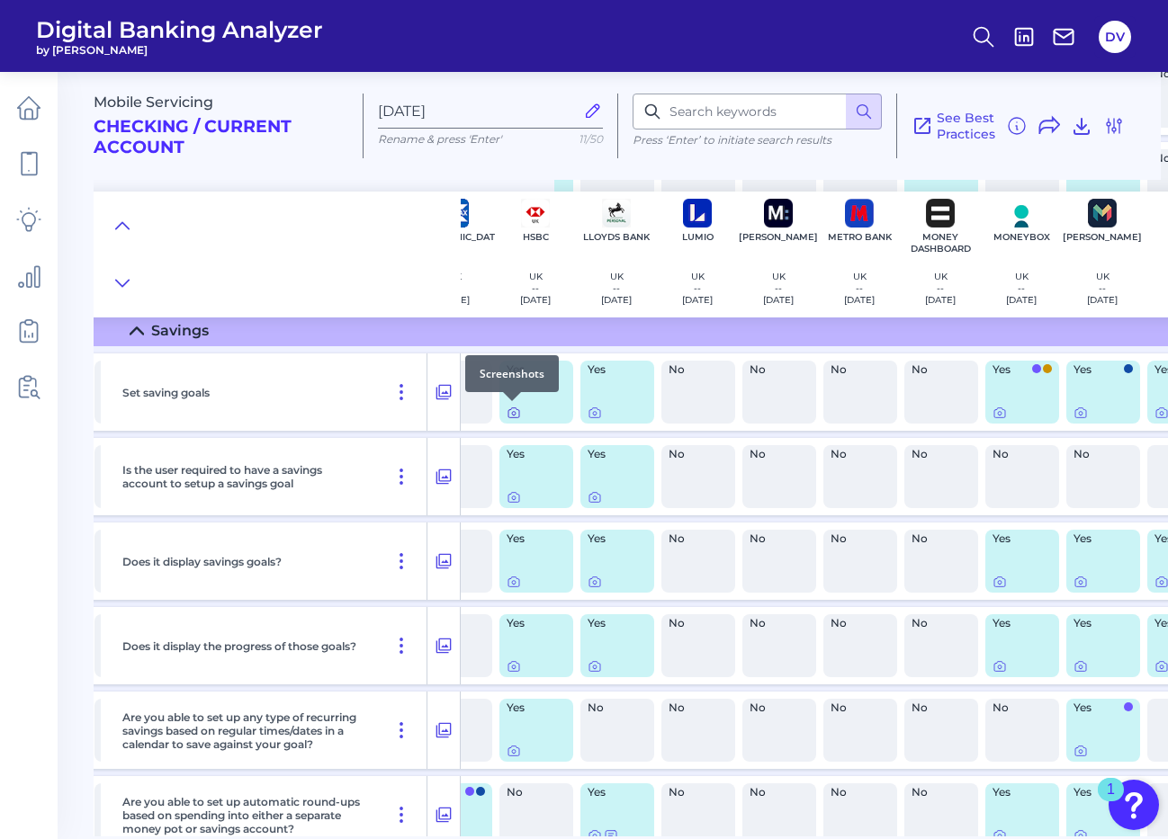
click at [513, 413] on icon at bounding box center [514, 414] width 4 height 4
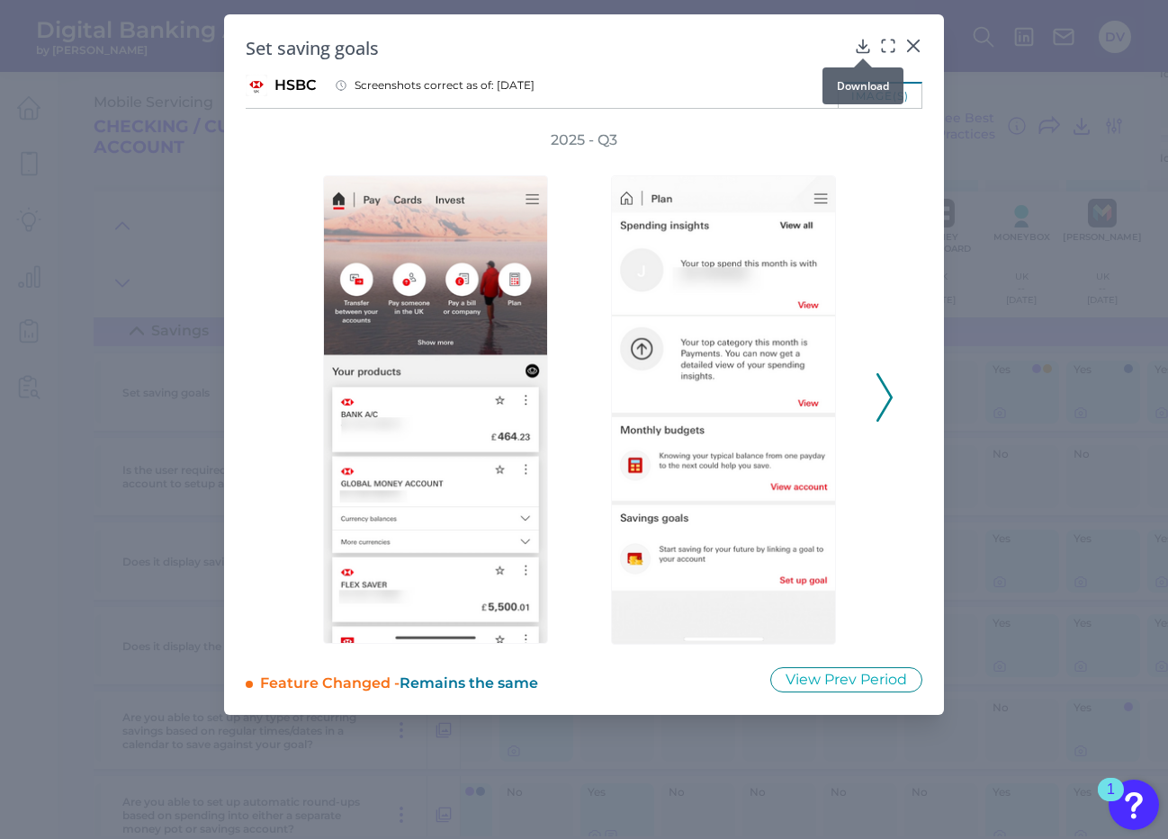
click at [861, 40] on icon at bounding box center [863, 46] width 18 height 18
drag, startPoint x: 244, startPoint y: 46, endPoint x: 385, endPoint y: 53, distance: 141.4
click at [385, 53] on div "Set saving goals HSBC Screenshots correct as of: [DATE] image(s) 2025 - Q3 Feat…" at bounding box center [584, 364] width 720 height 701
copy h2 "Set saving goals"
click at [459, 49] on h2 "Set saving goals" at bounding box center [546, 48] width 601 height 24
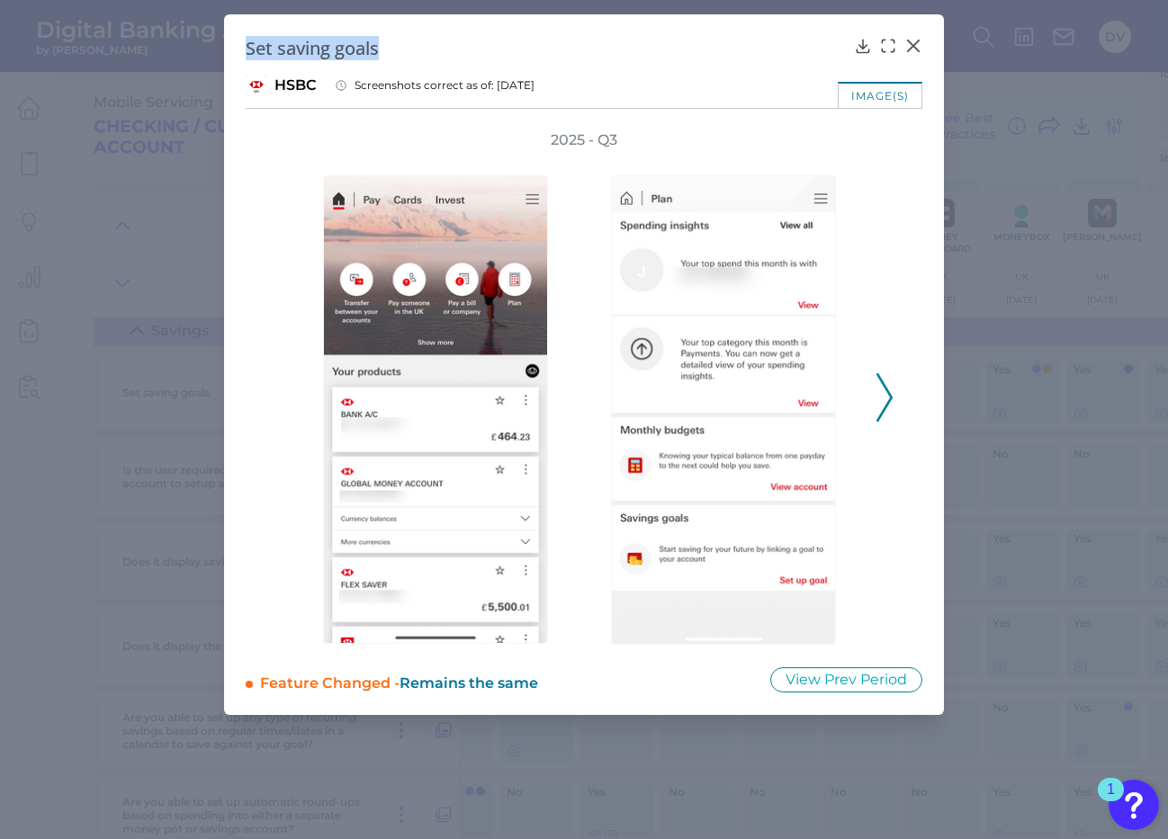
click at [882, 397] on icon at bounding box center [884, 397] width 16 height 49
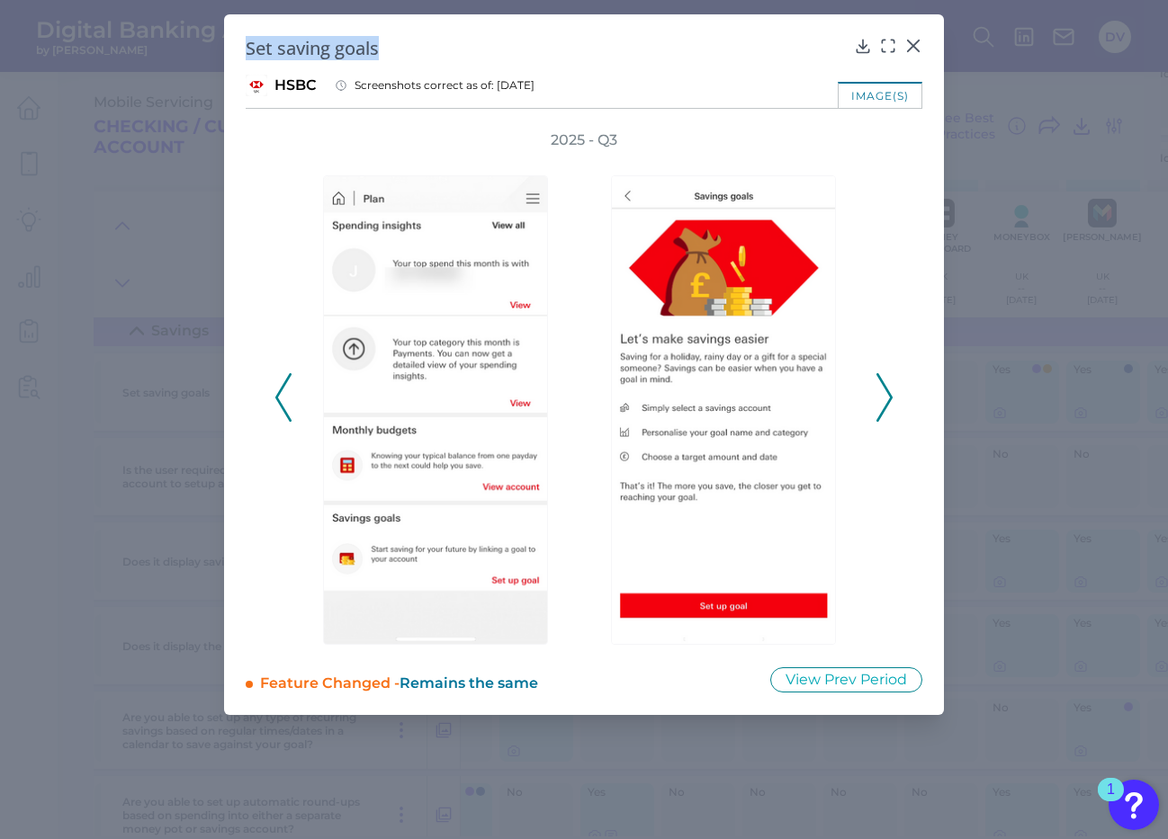
click at [882, 397] on icon at bounding box center [884, 397] width 16 height 49
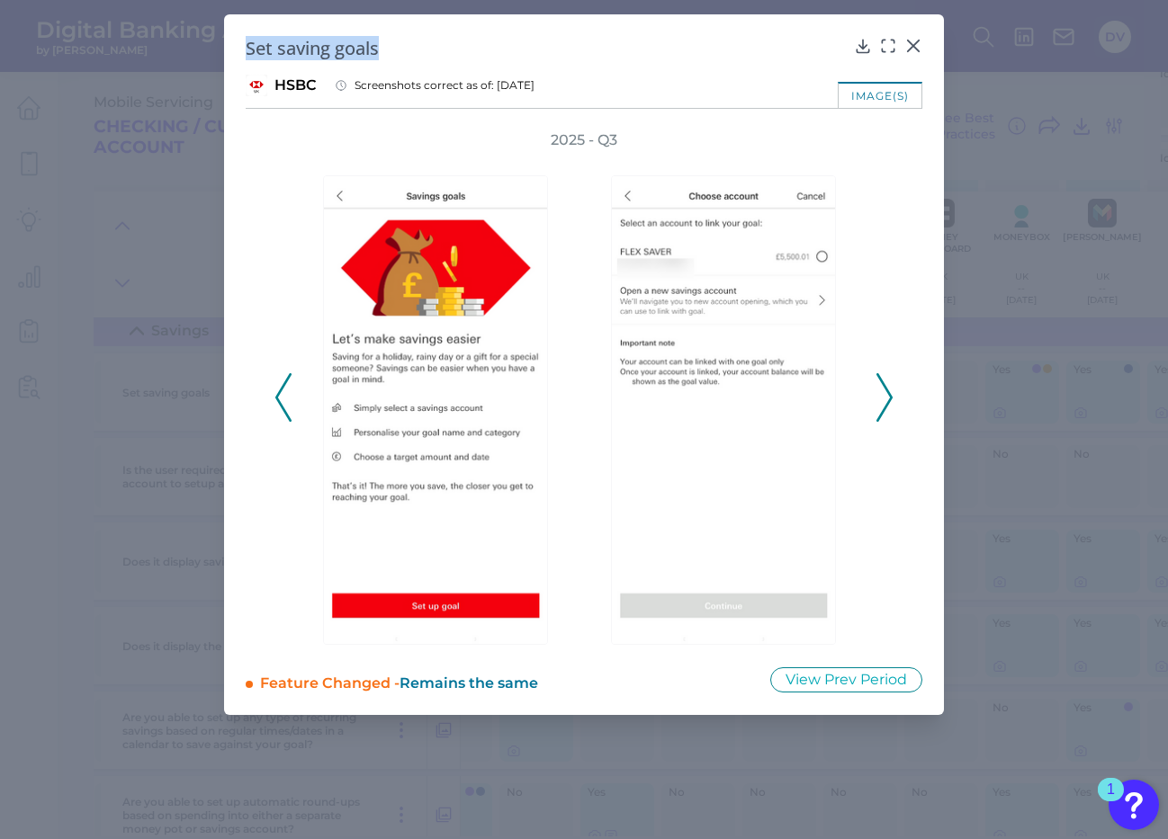
click at [884, 401] on icon at bounding box center [884, 397] width 16 height 49
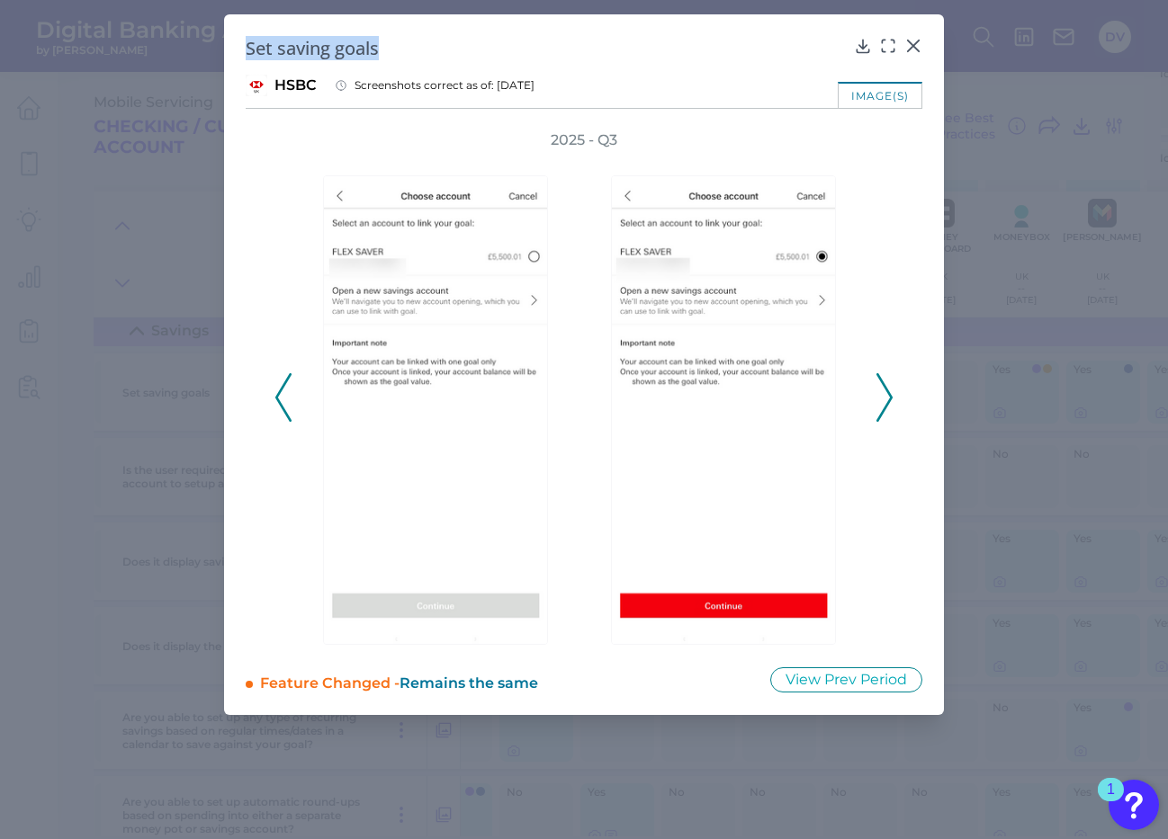
click at [884, 401] on icon at bounding box center [884, 397] width 16 height 49
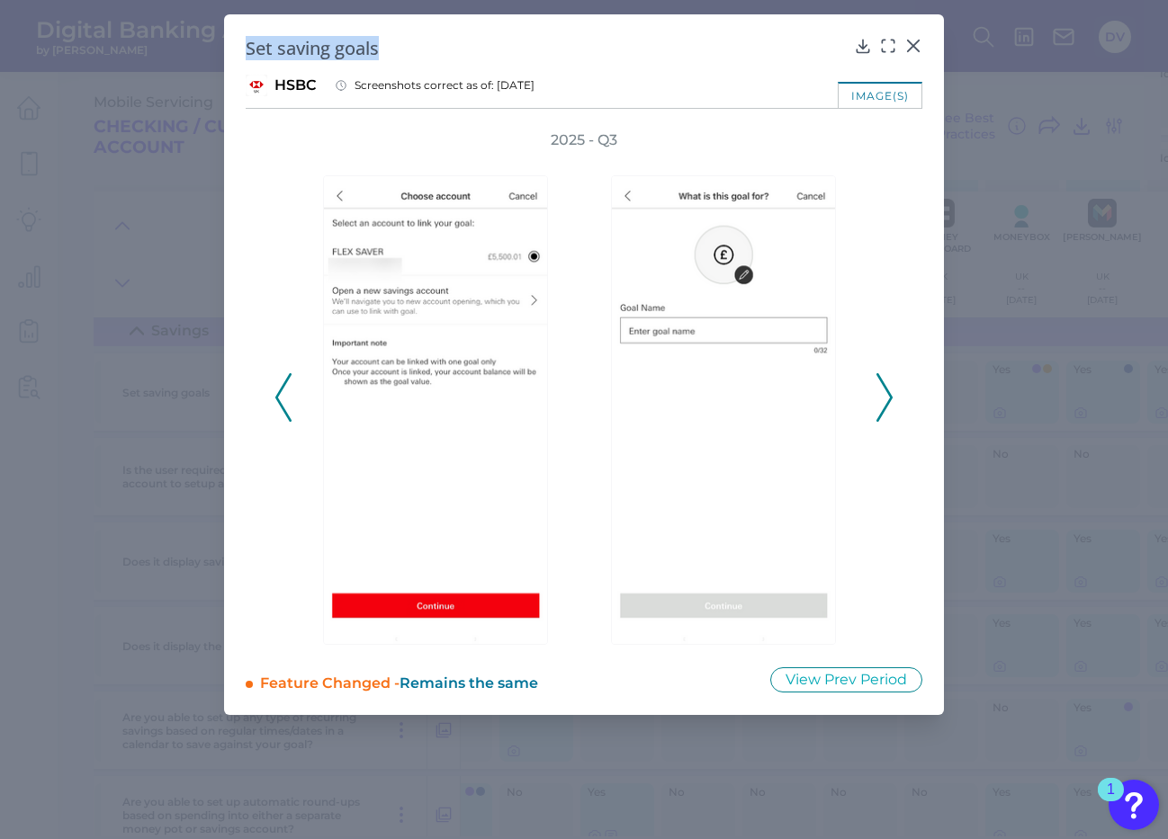
click at [884, 397] on icon at bounding box center [884, 397] width 16 height 49
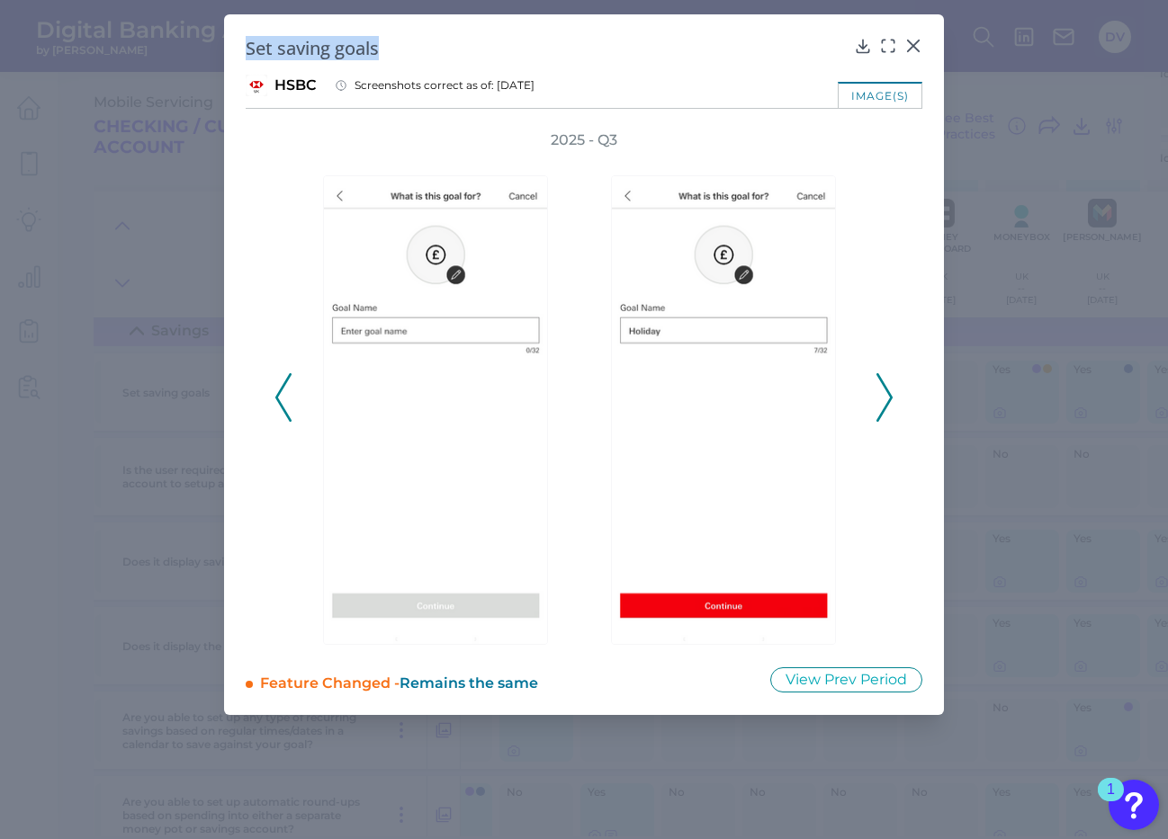
click at [884, 397] on icon at bounding box center [884, 397] width 16 height 49
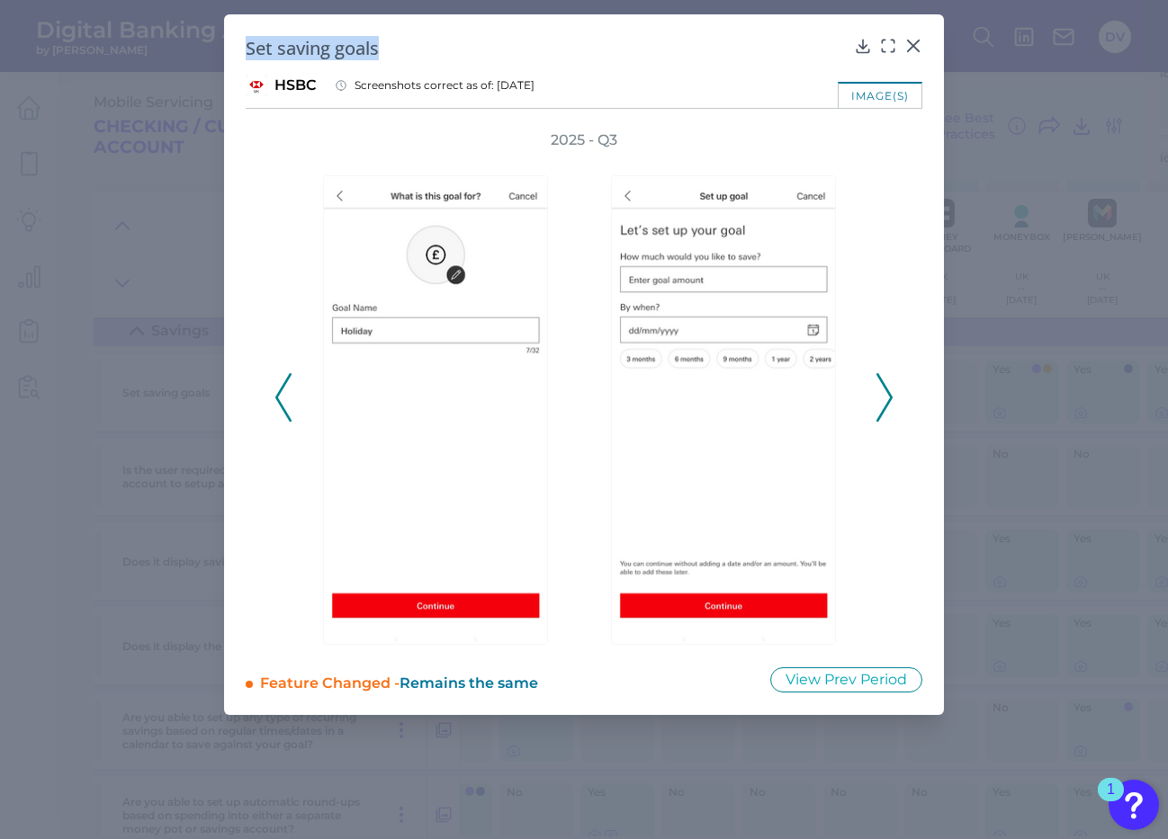
click at [882, 398] on icon at bounding box center [884, 397] width 16 height 49
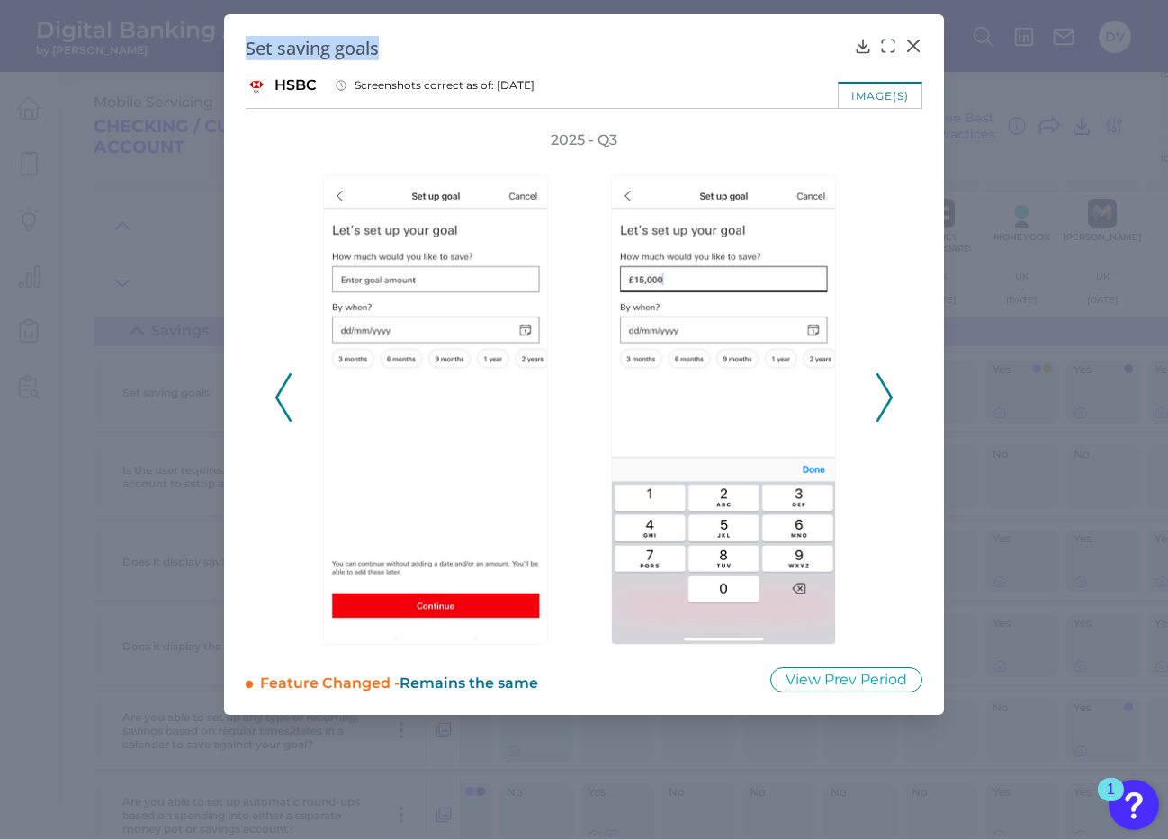
click at [882, 398] on icon at bounding box center [884, 397] width 16 height 49
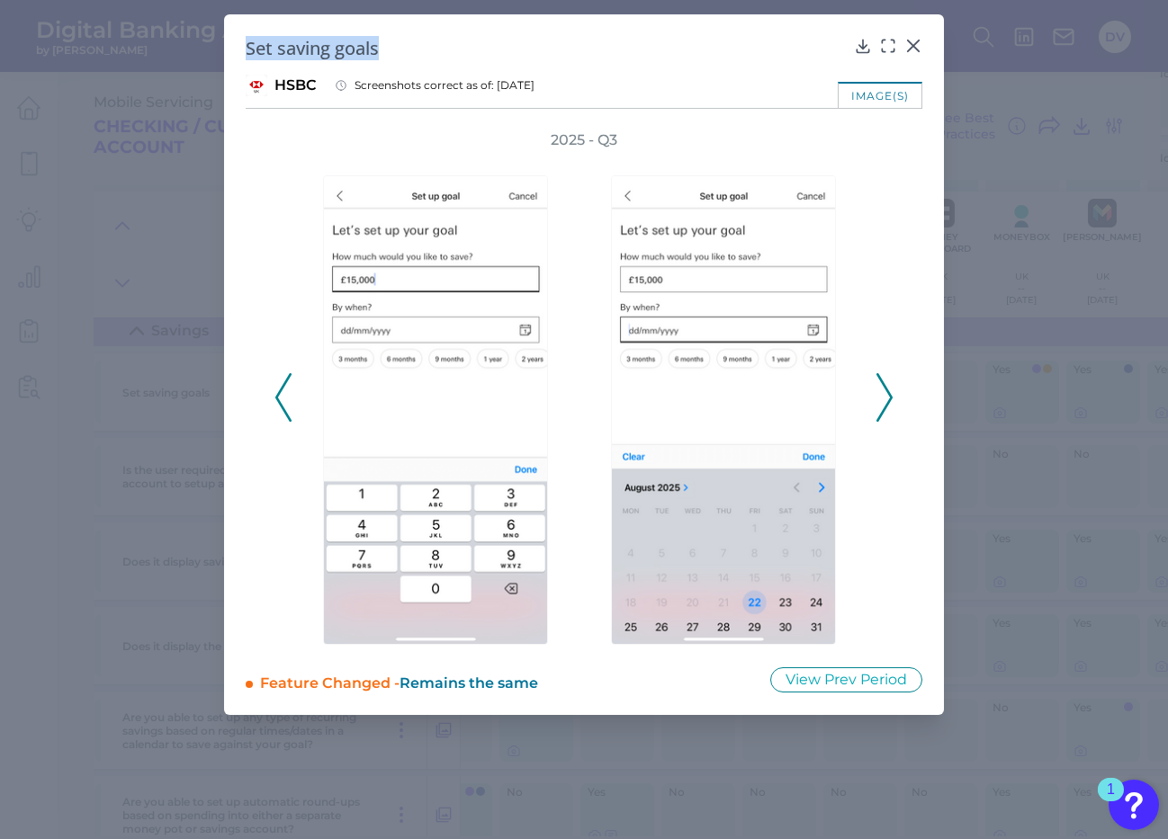
click at [884, 402] on icon at bounding box center [884, 397] width 16 height 49
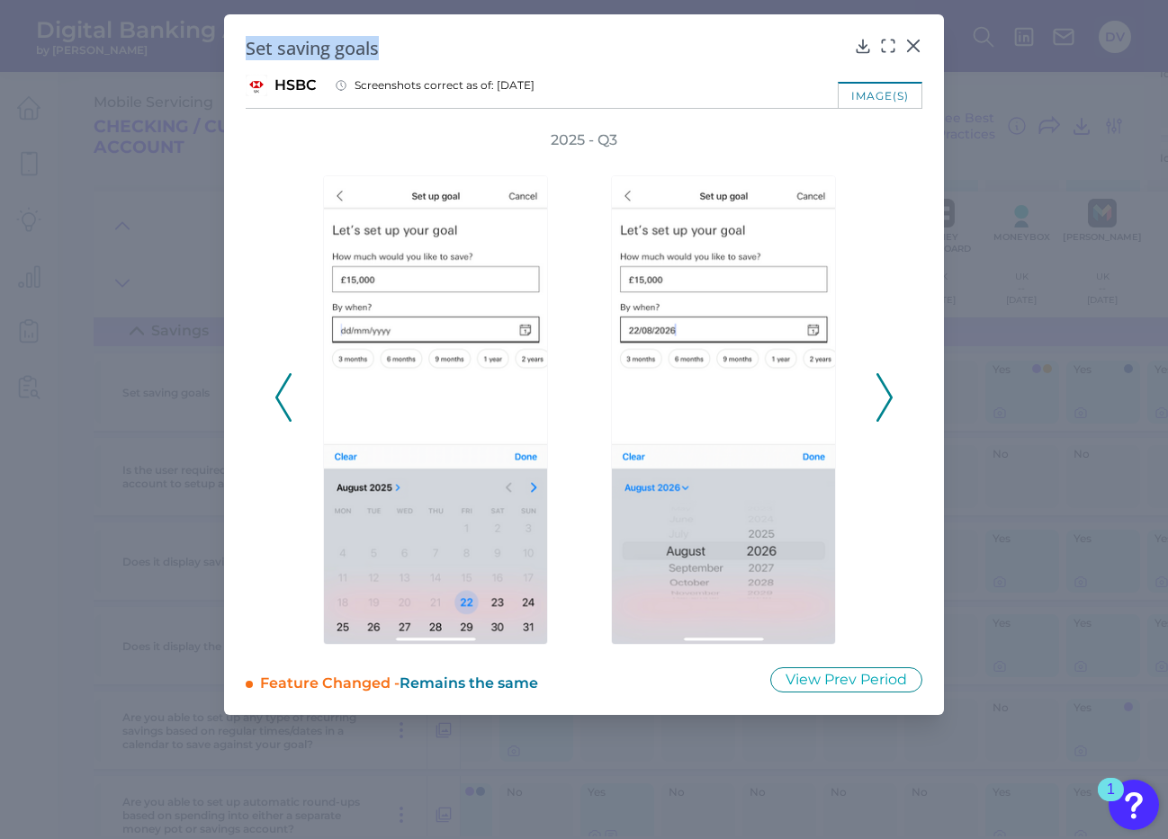
click at [884, 402] on icon at bounding box center [884, 397] width 16 height 49
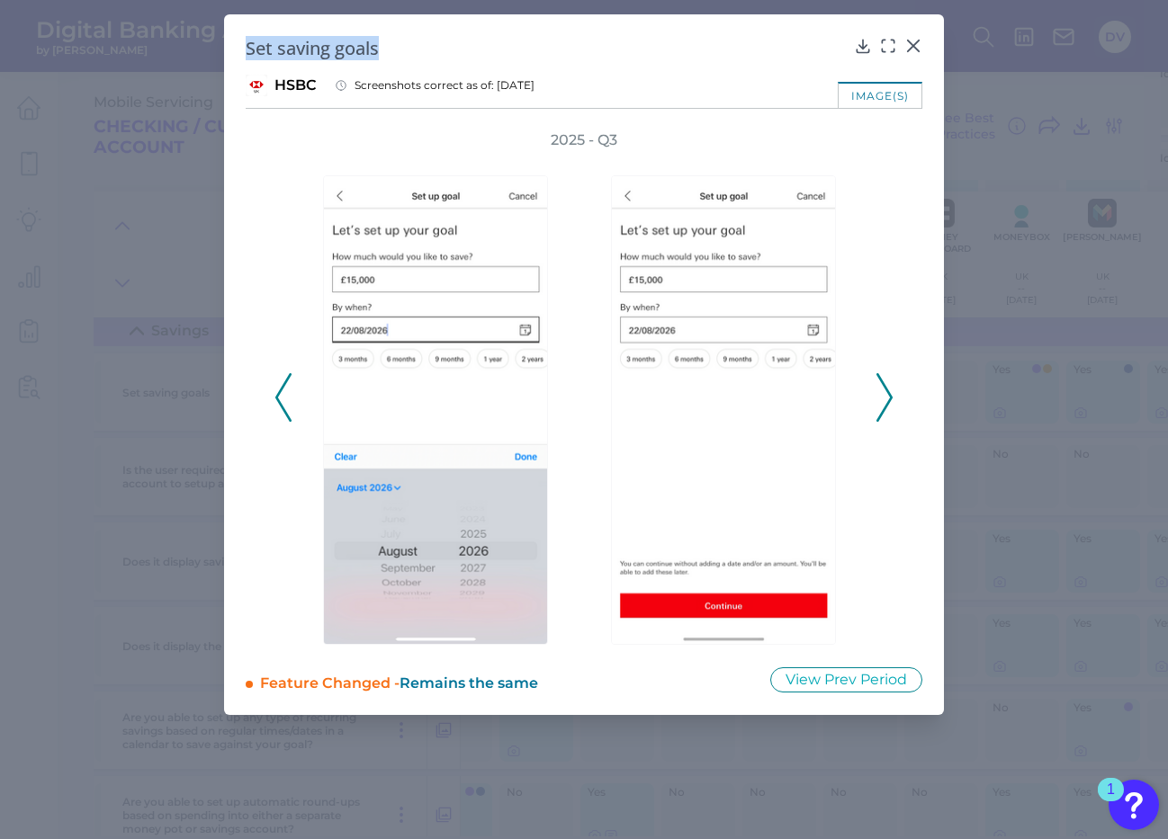
click at [884, 399] on icon at bounding box center [884, 397] width 16 height 49
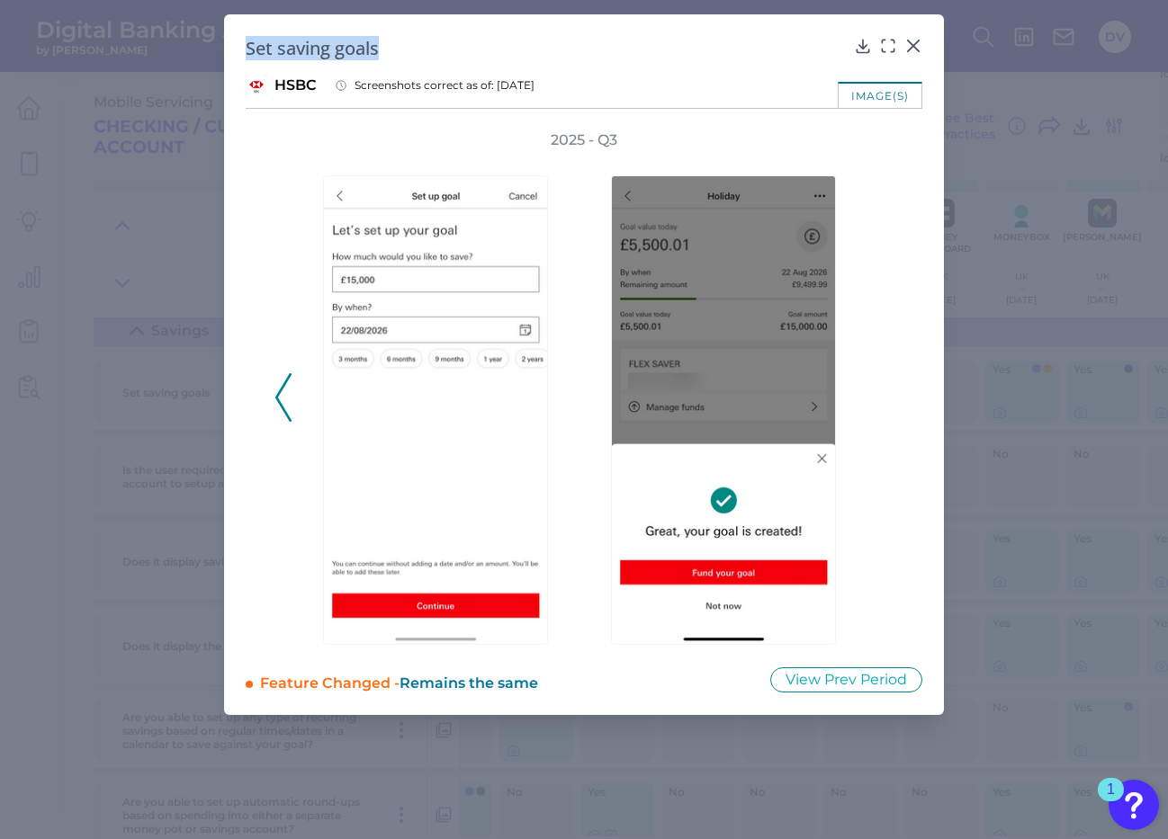
click at [283, 406] on icon at bounding box center [283, 397] width 16 height 49
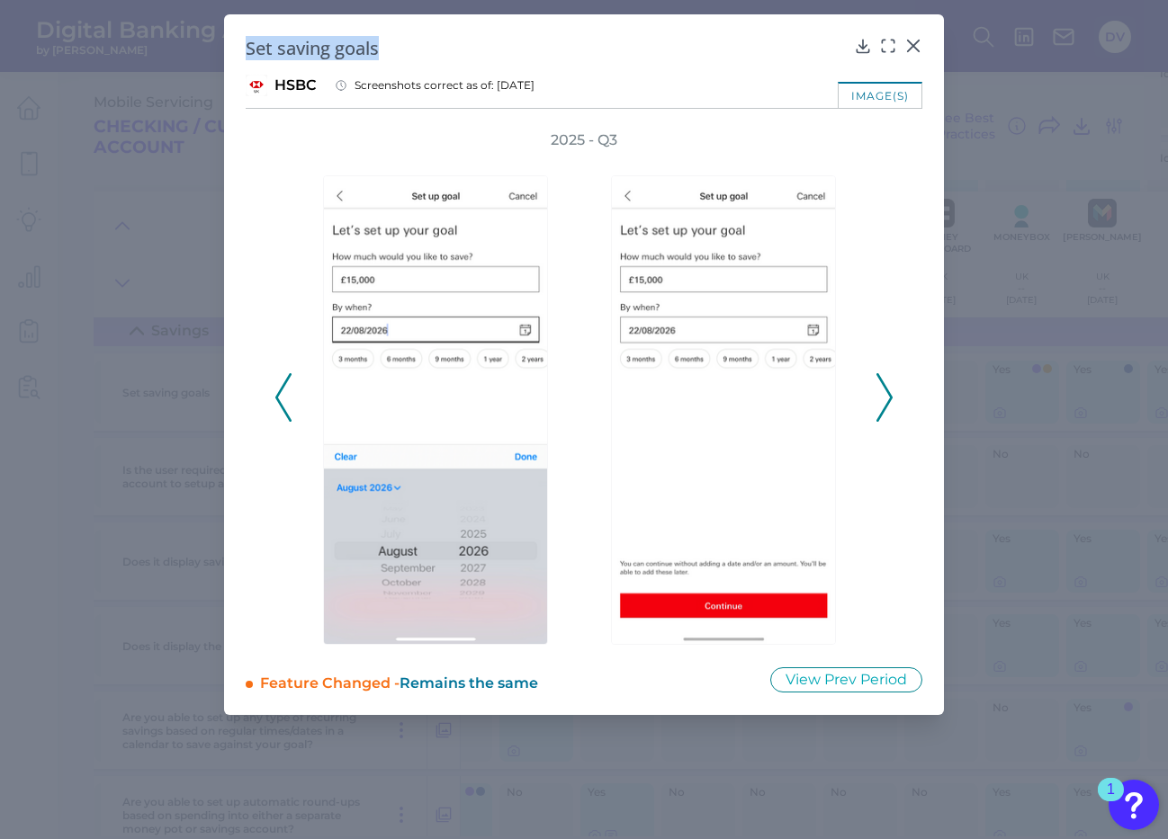
click at [283, 406] on polyline at bounding box center [282, 397] width 13 height 46
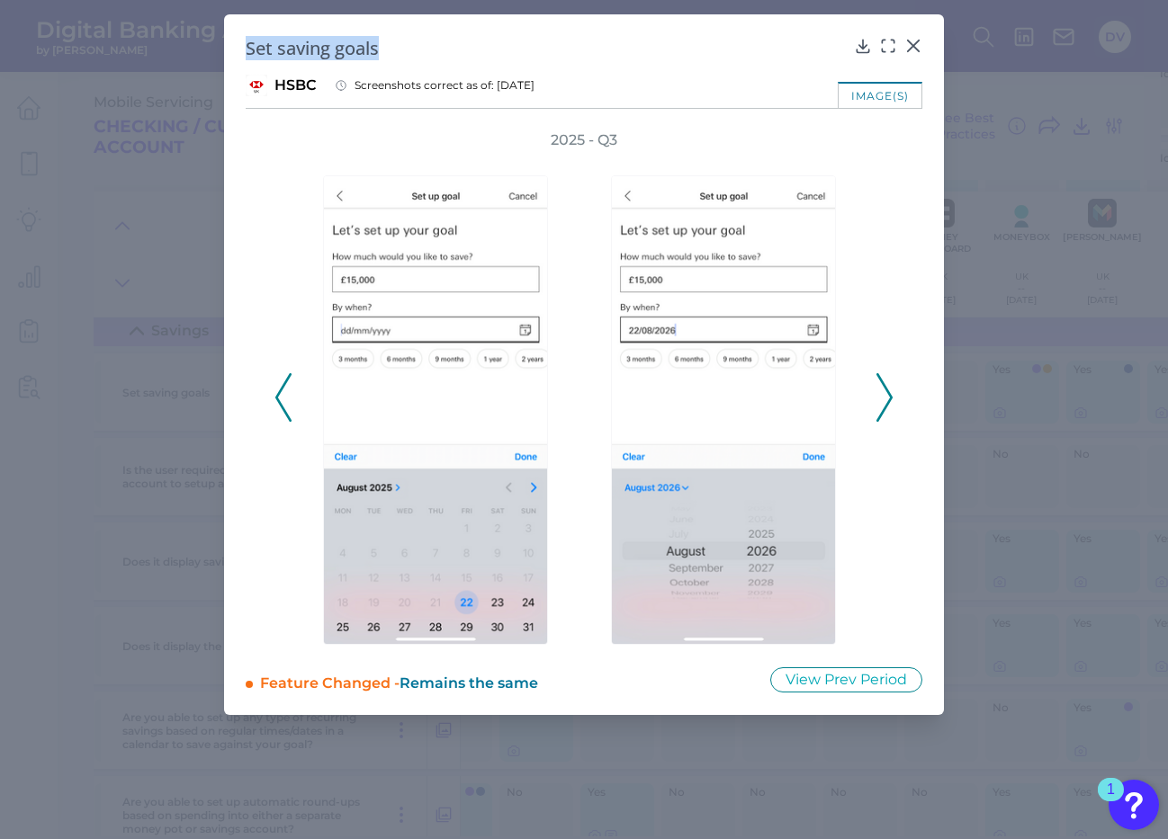
click at [887, 397] on icon at bounding box center [884, 397] width 16 height 49
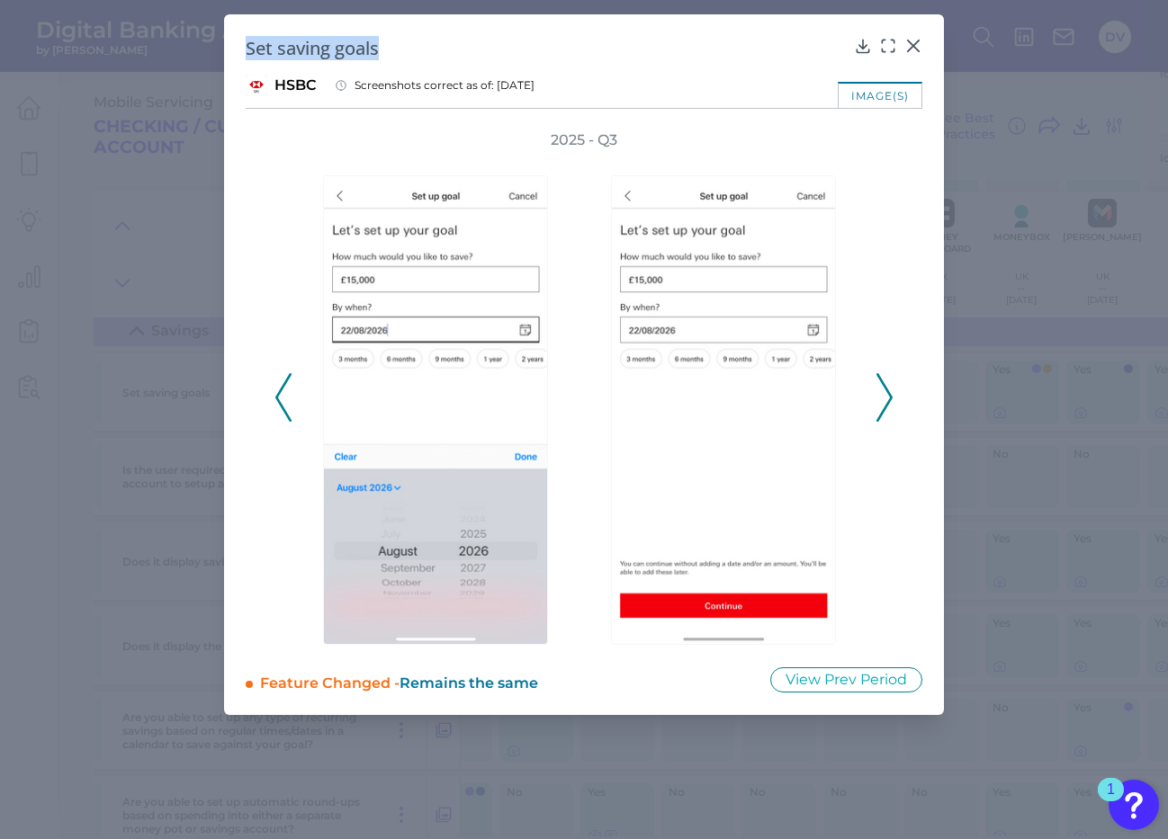
click at [882, 400] on icon at bounding box center [884, 397] width 16 height 49
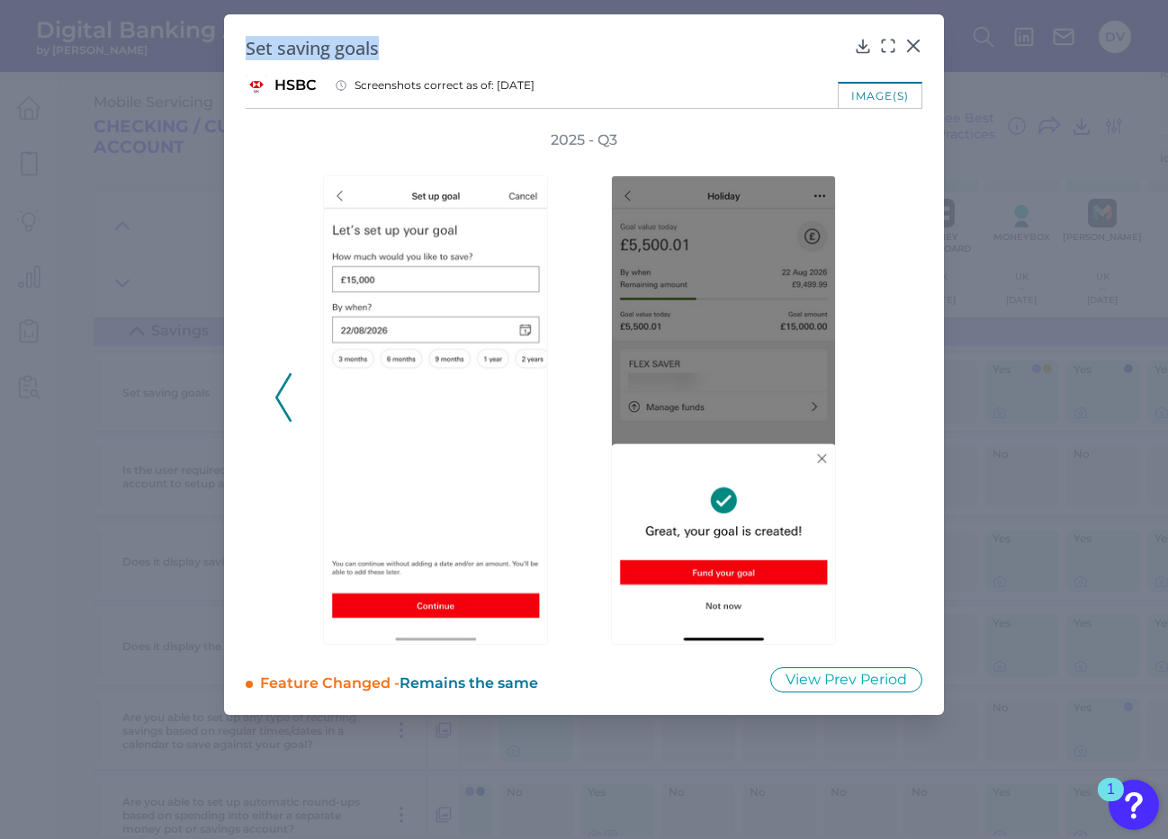
click at [280, 397] on icon at bounding box center [283, 397] width 16 height 49
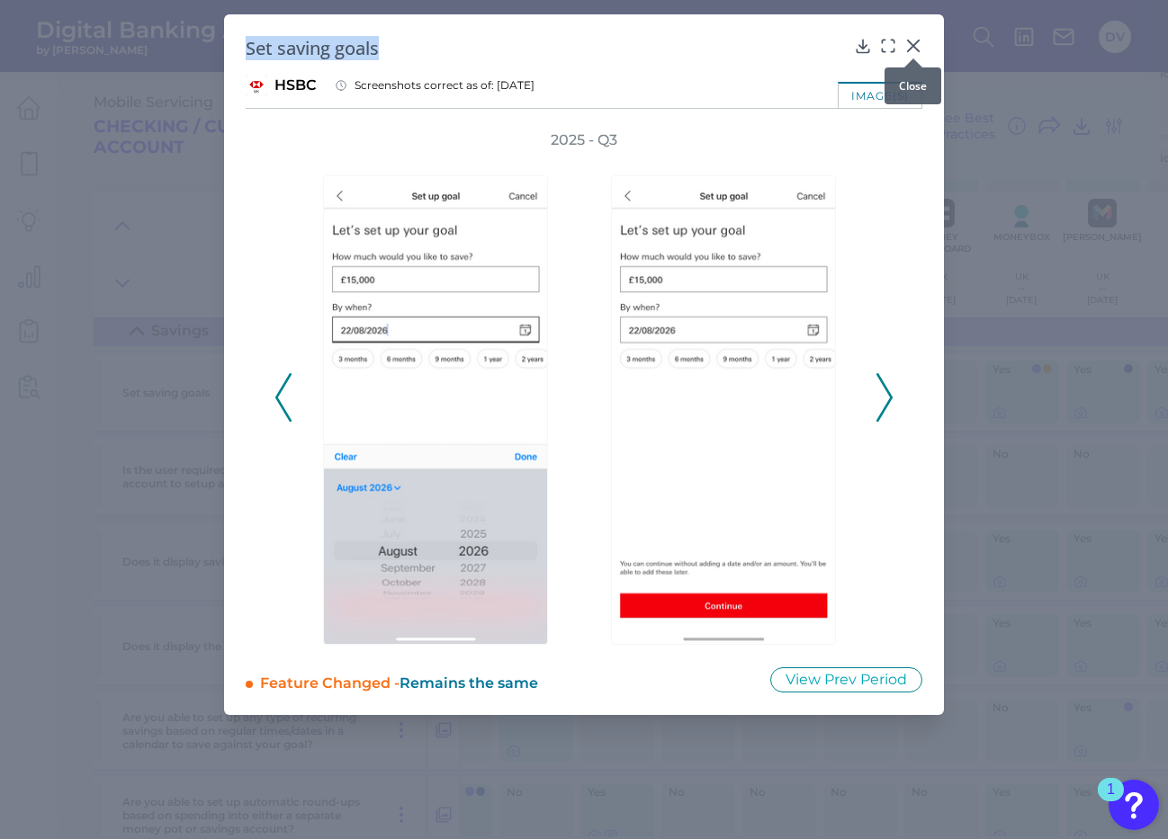
click at [909, 46] on icon at bounding box center [913, 46] width 18 height 18
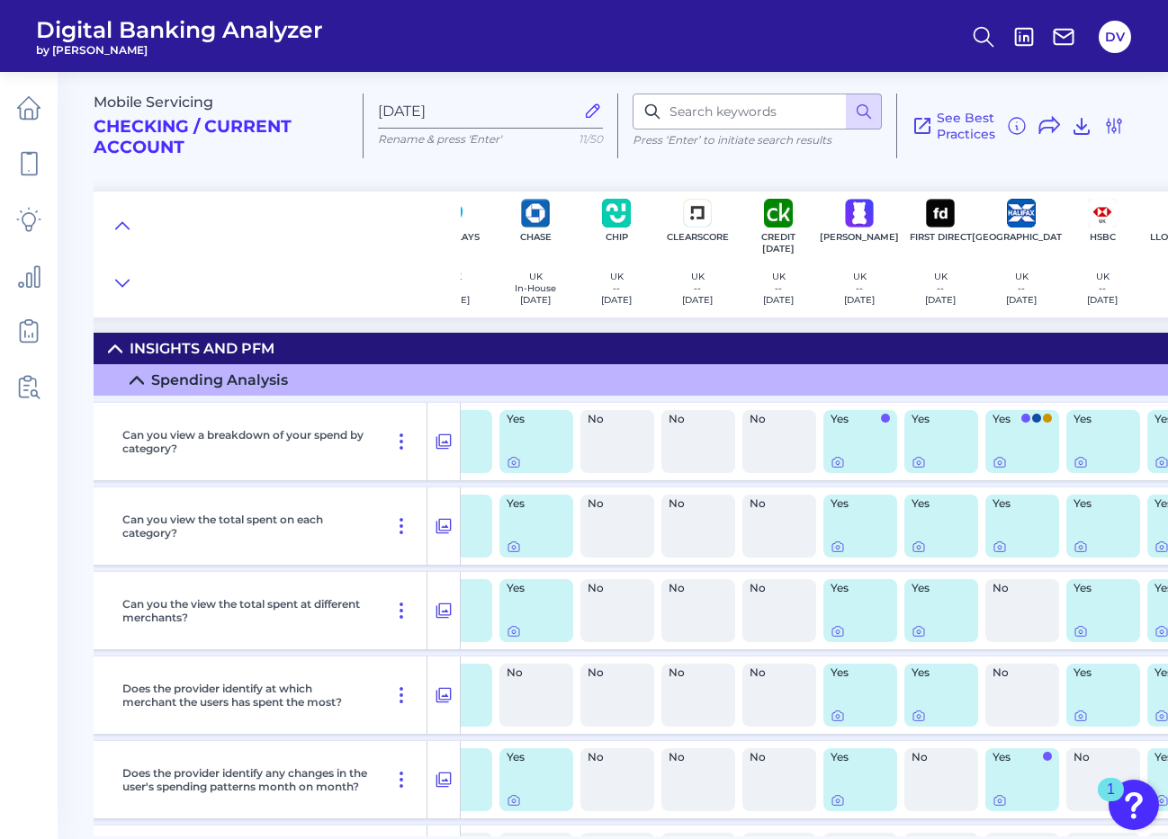
scroll to position [0, 47]
click at [515, 464] on icon at bounding box center [514, 462] width 14 height 14
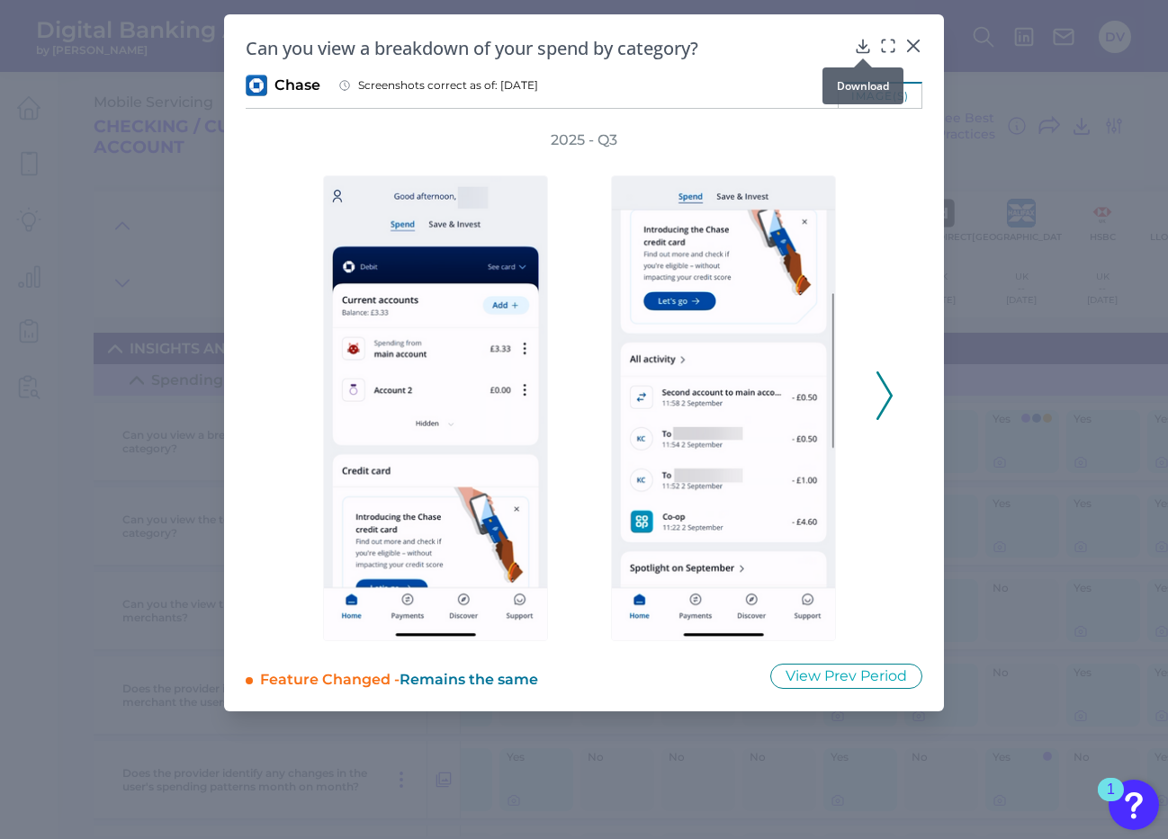
click at [860, 42] on icon at bounding box center [863, 46] width 18 height 18
click at [879, 400] on icon at bounding box center [884, 396] width 16 height 49
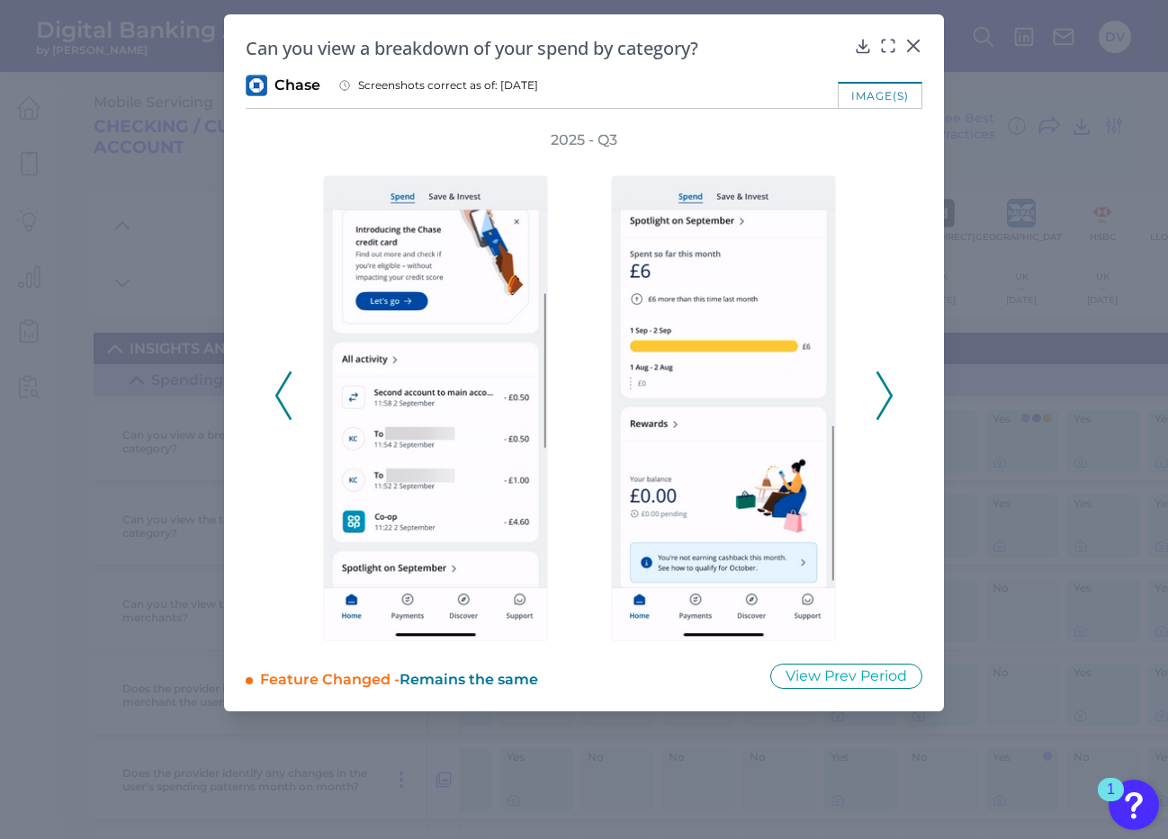
click at [879, 400] on icon at bounding box center [884, 396] width 16 height 49
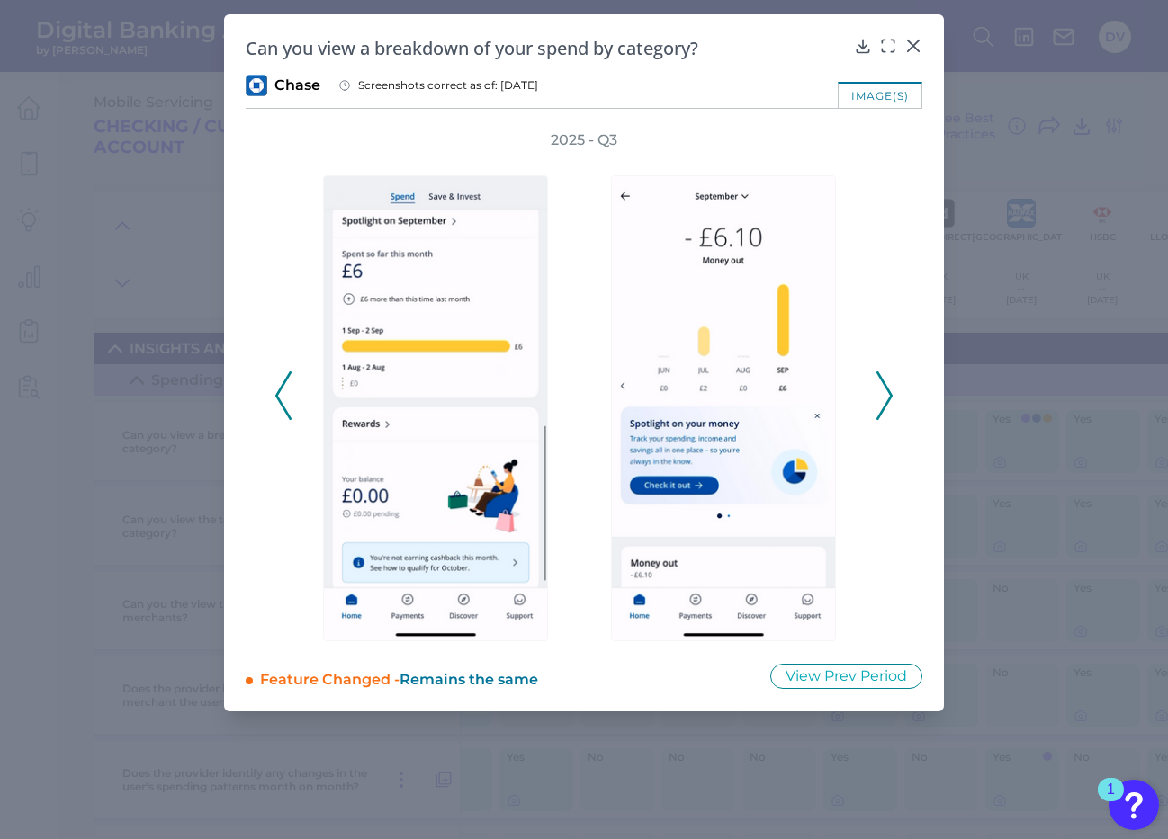
click at [280, 390] on polyline at bounding box center [282, 395] width 13 height 46
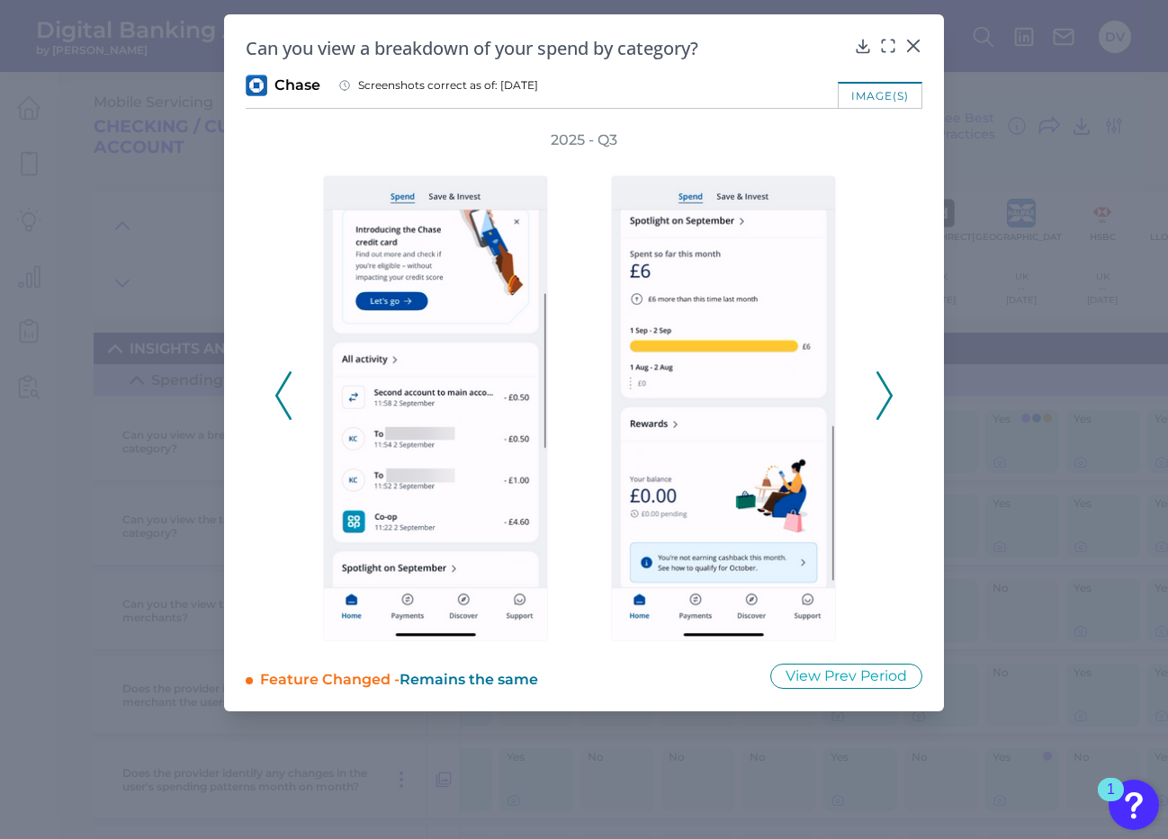
click at [280, 390] on polyline at bounding box center [282, 395] width 13 height 46
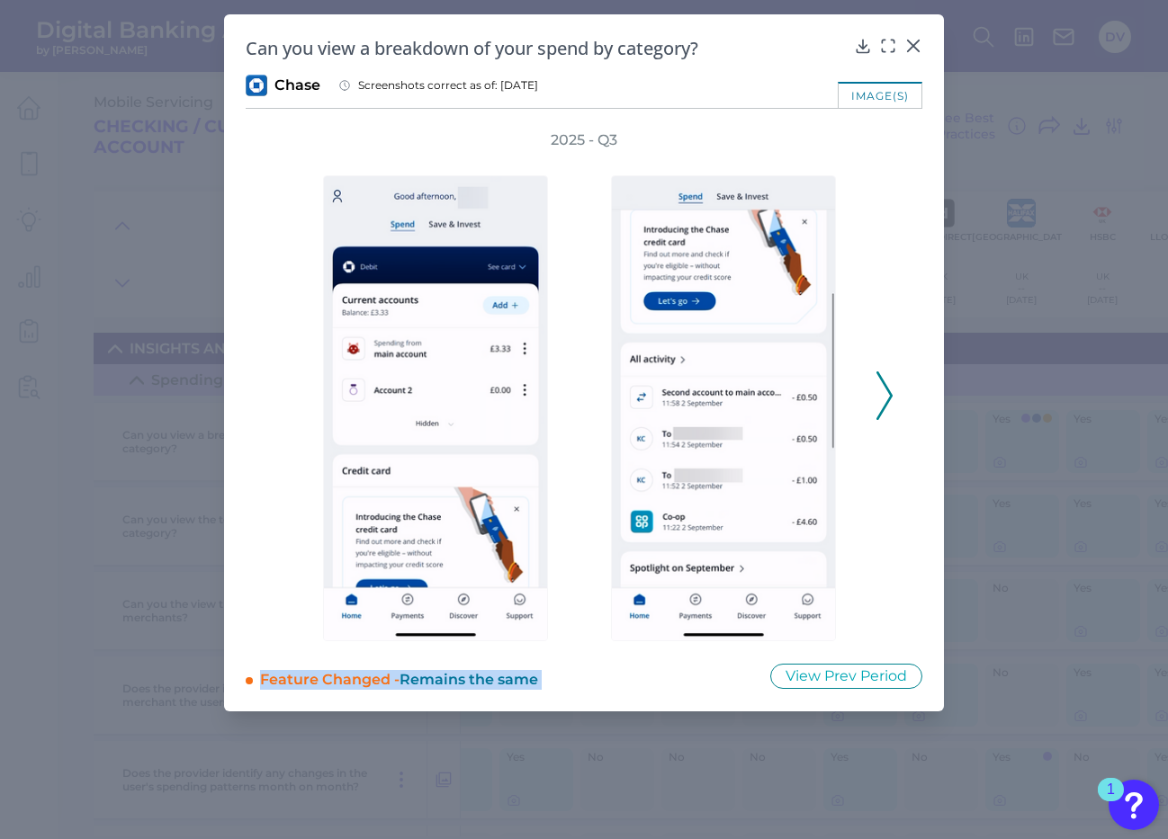
click at [280, 390] on div "2025 - Q3" at bounding box center [583, 385] width 619 height 511
click at [884, 408] on polyline at bounding box center [883, 395] width 13 height 46
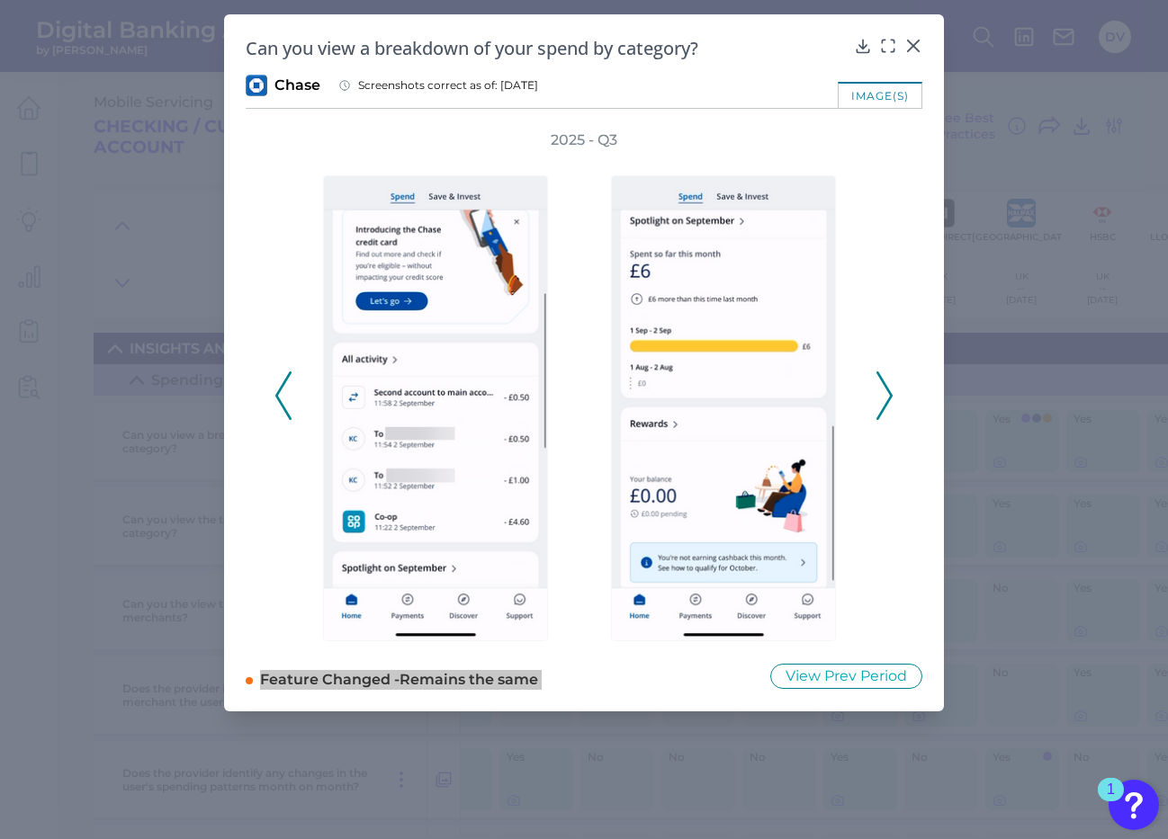
drag, startPoint x: 0, startPoint y: 376, endPoint x: 891, endPoint y: 398, distance: 891.0
click at [891, 398] on polyline at bounding box center [883, 395] width 13 height 46
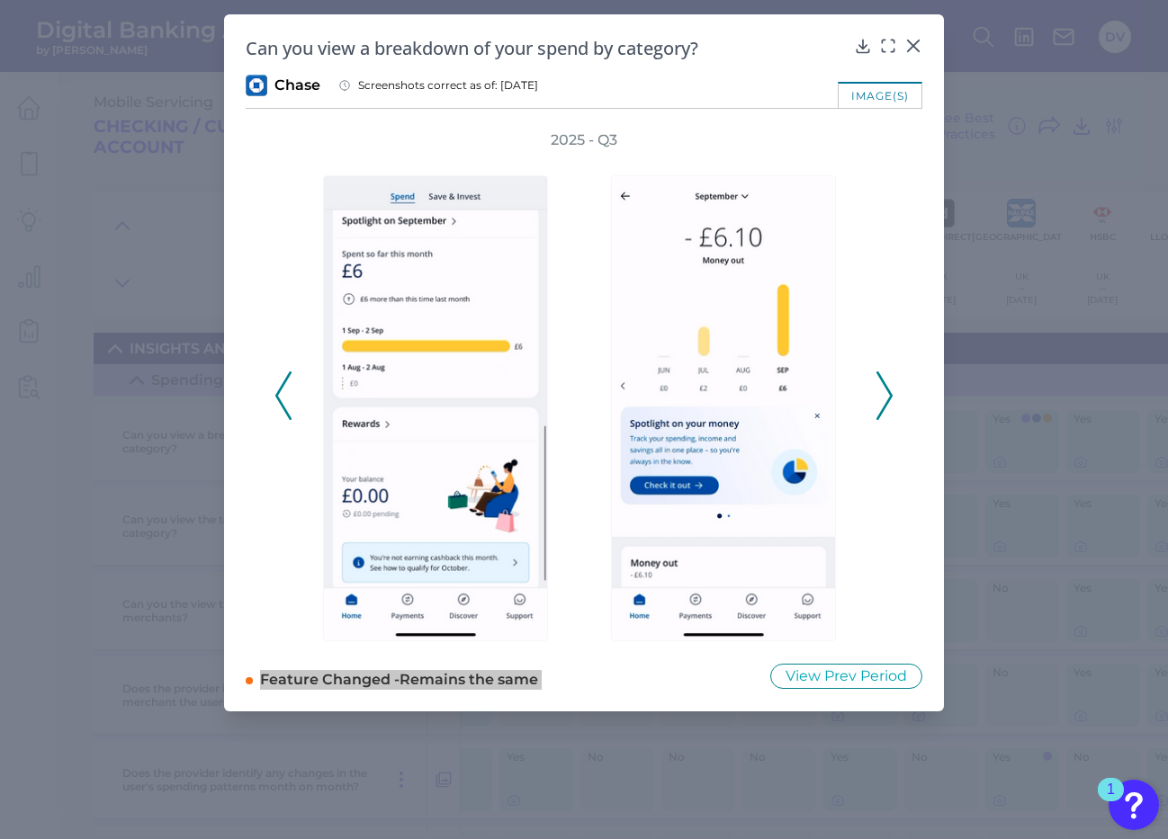
click at [887, 398] on icon at bounding box center [884, 396] width 16 height 49
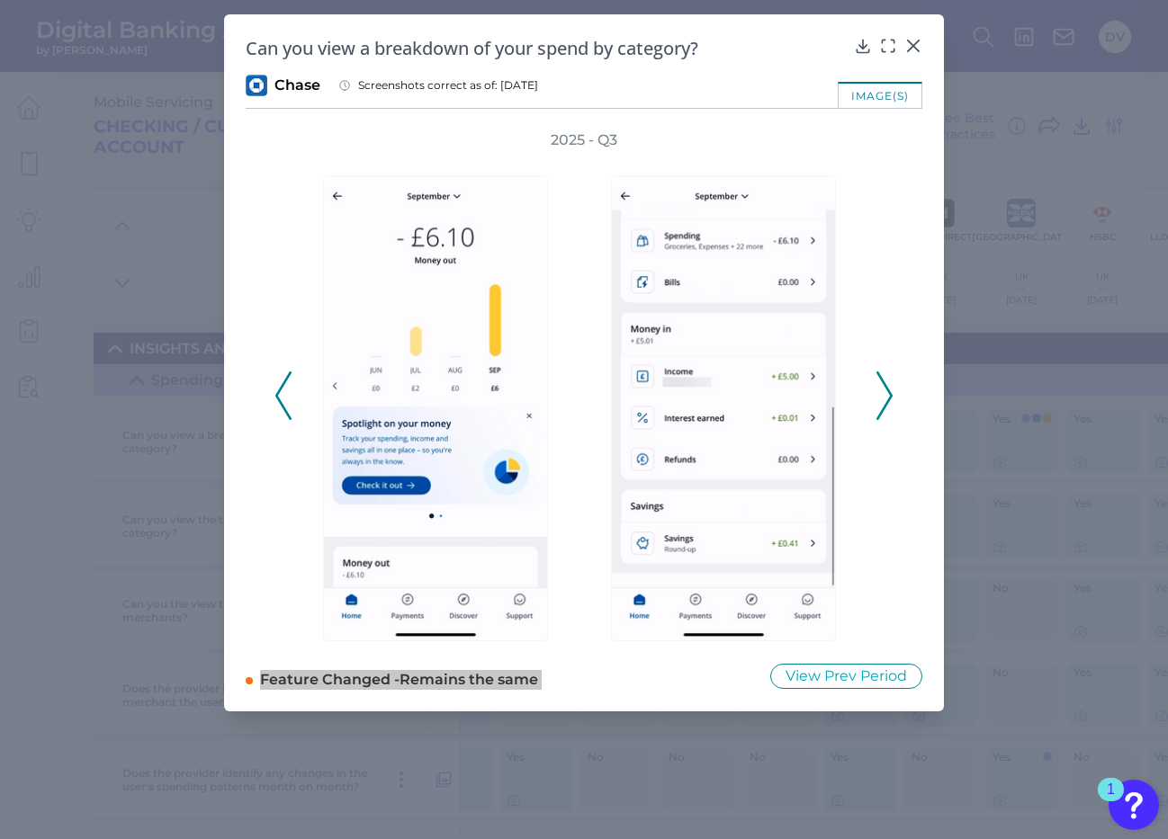
click at [891, 398] on polyline at bounding box center [883, 395] width 13 height 46
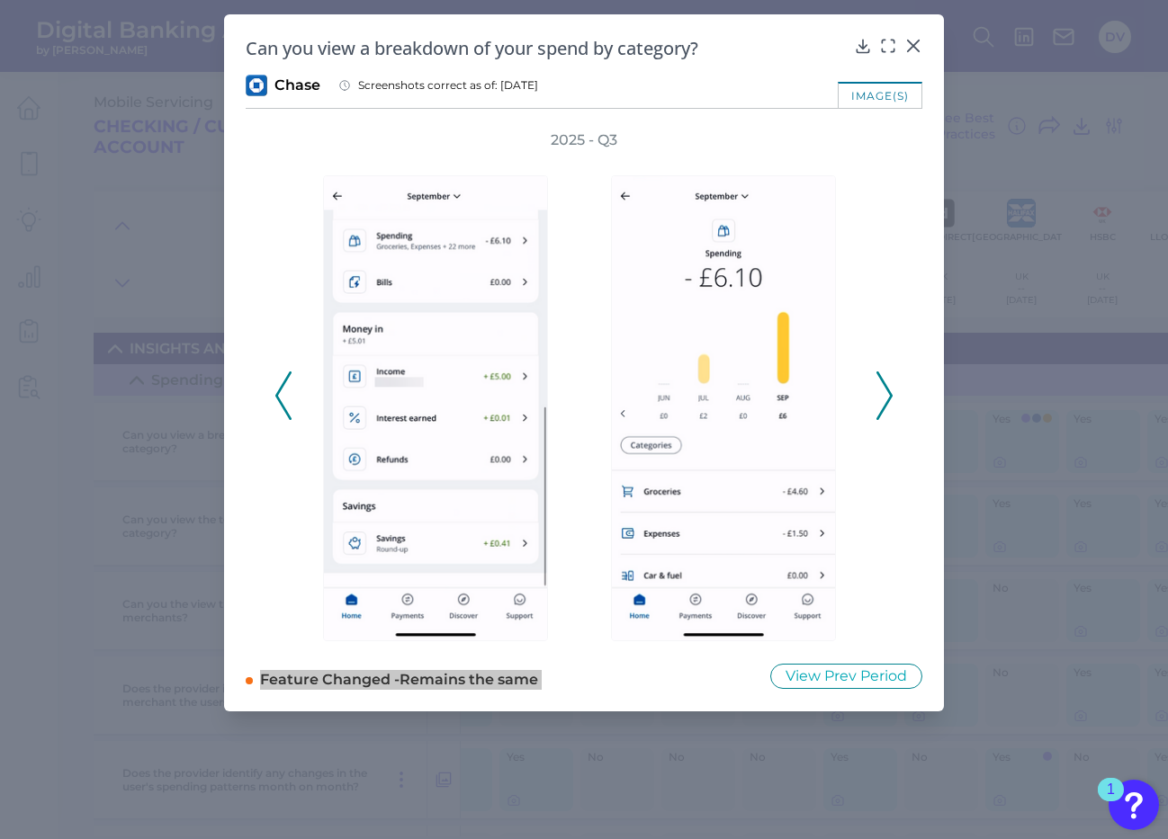
click at [890, 398] on polyline at bounding box center [883, 395] width 13 height 46
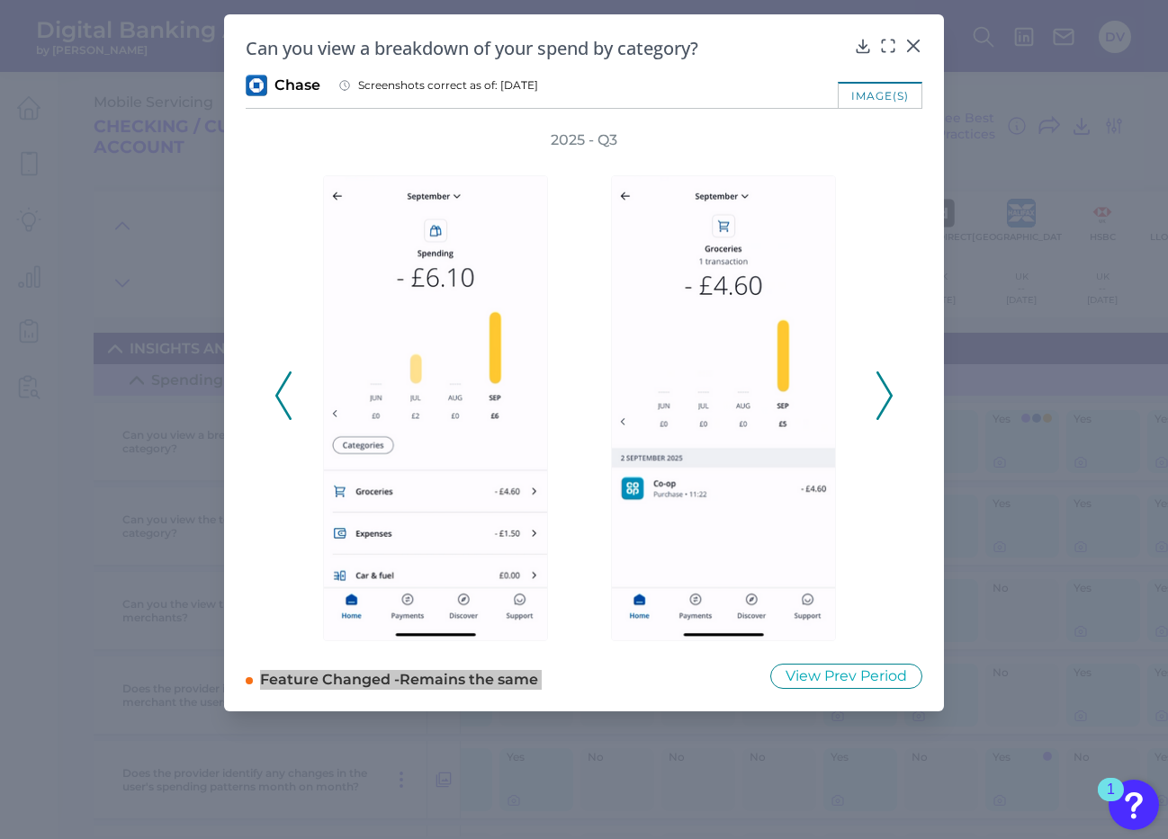
drag, startPoint x: 8, startPoint y: 395, endPoint x: 889, endPoint y: 399, distance: 880.8
click at [889, 399] on polyline at bounding box center [883, 395] width 13 height 46
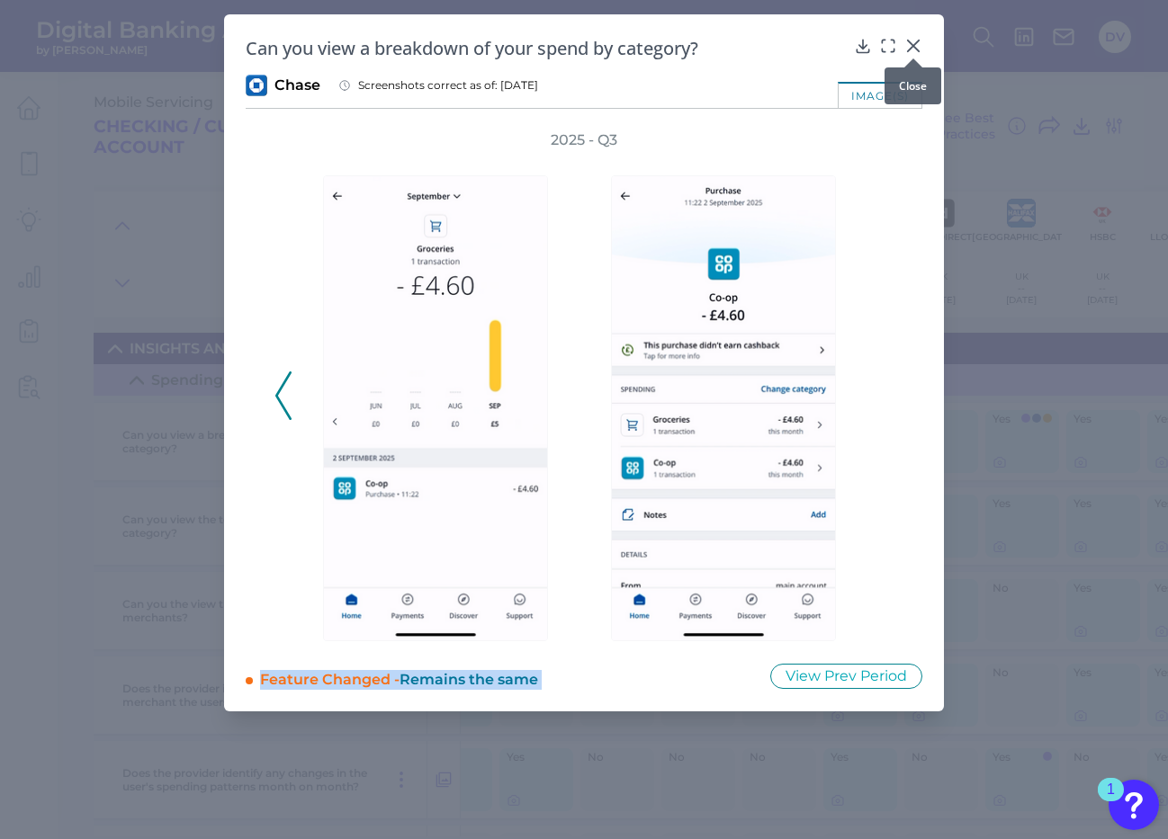
click at [913, 44] on icon at bounding box center [913, 46] width 18 height 18
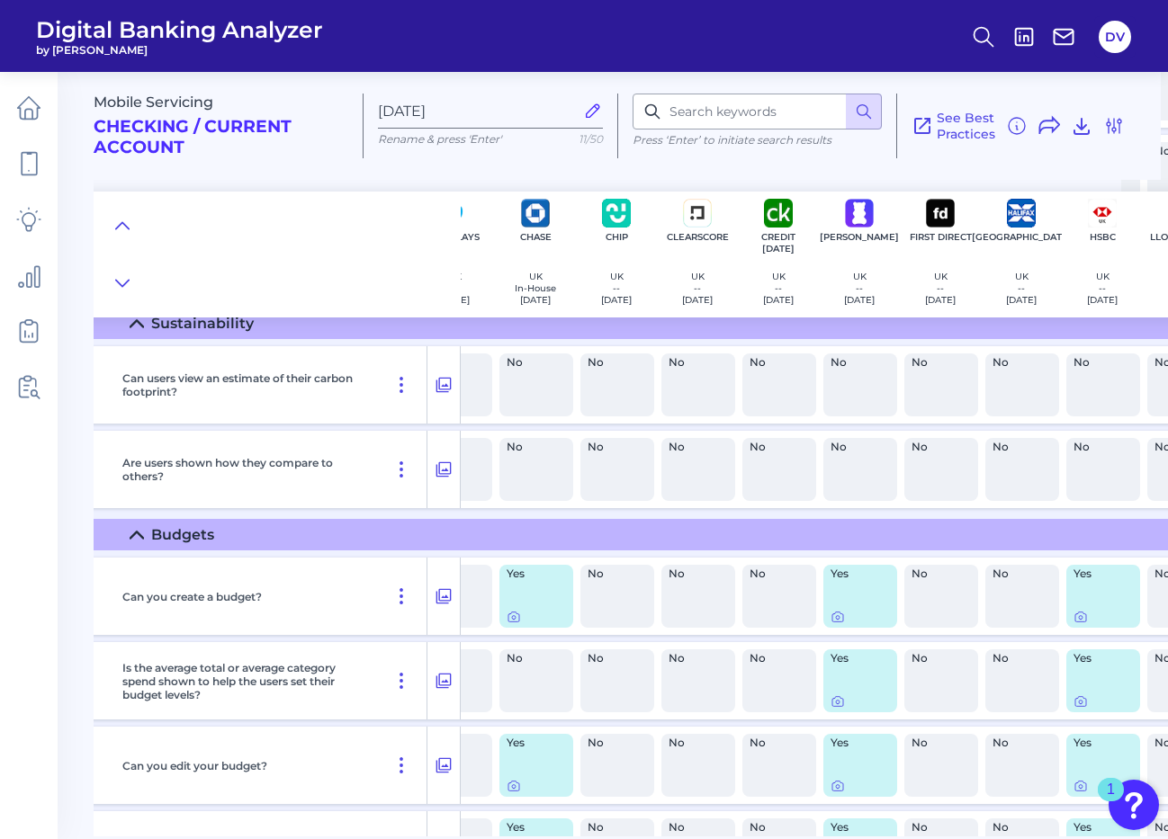
scroll to position [1126, 47]
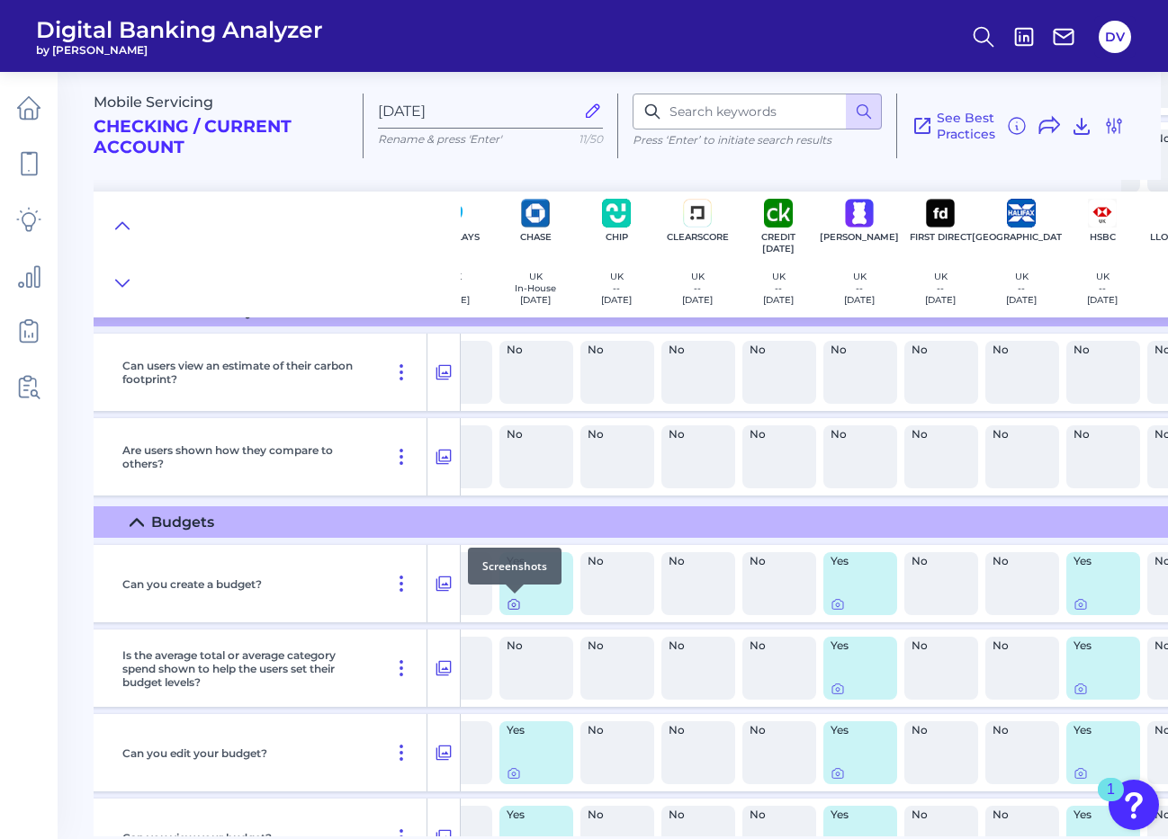
click at [515, 605] on icon at bounding box center [514, 606] width 4 height 4
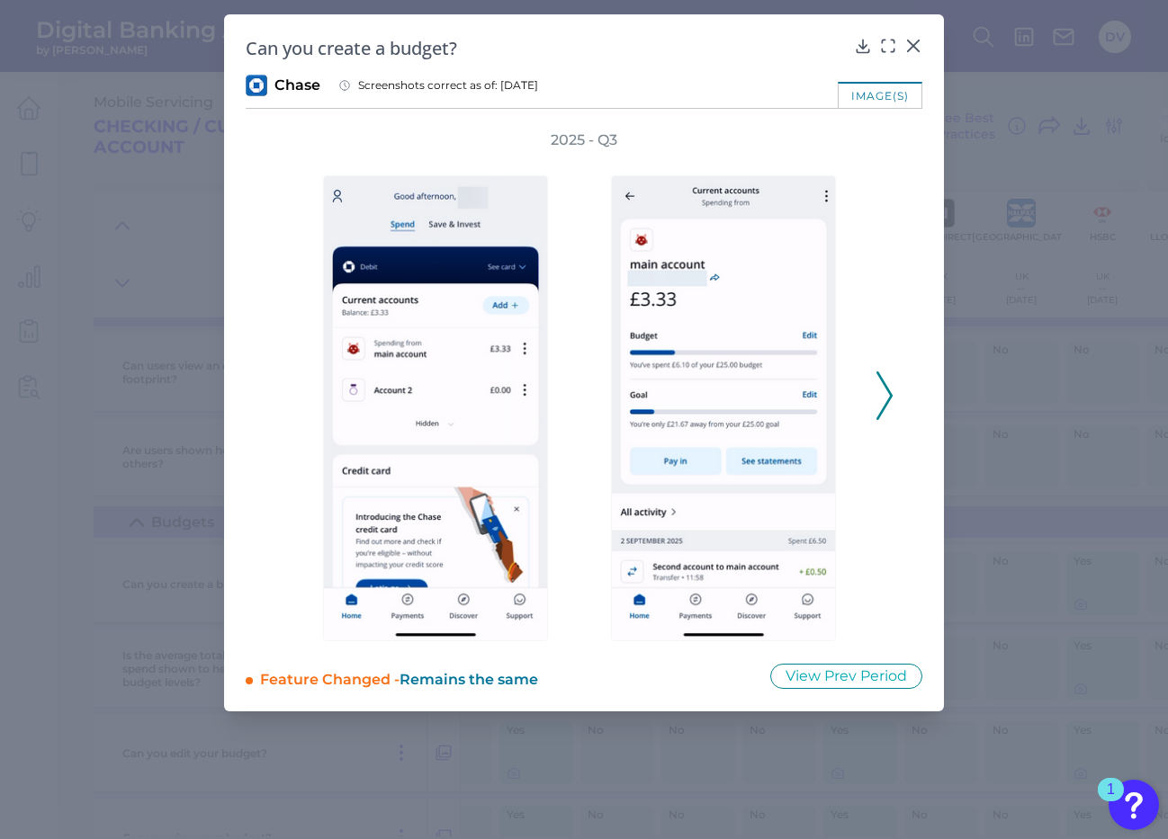
click at [891, 396] on polyline at bounding box center [883, 395] width 13 height 46
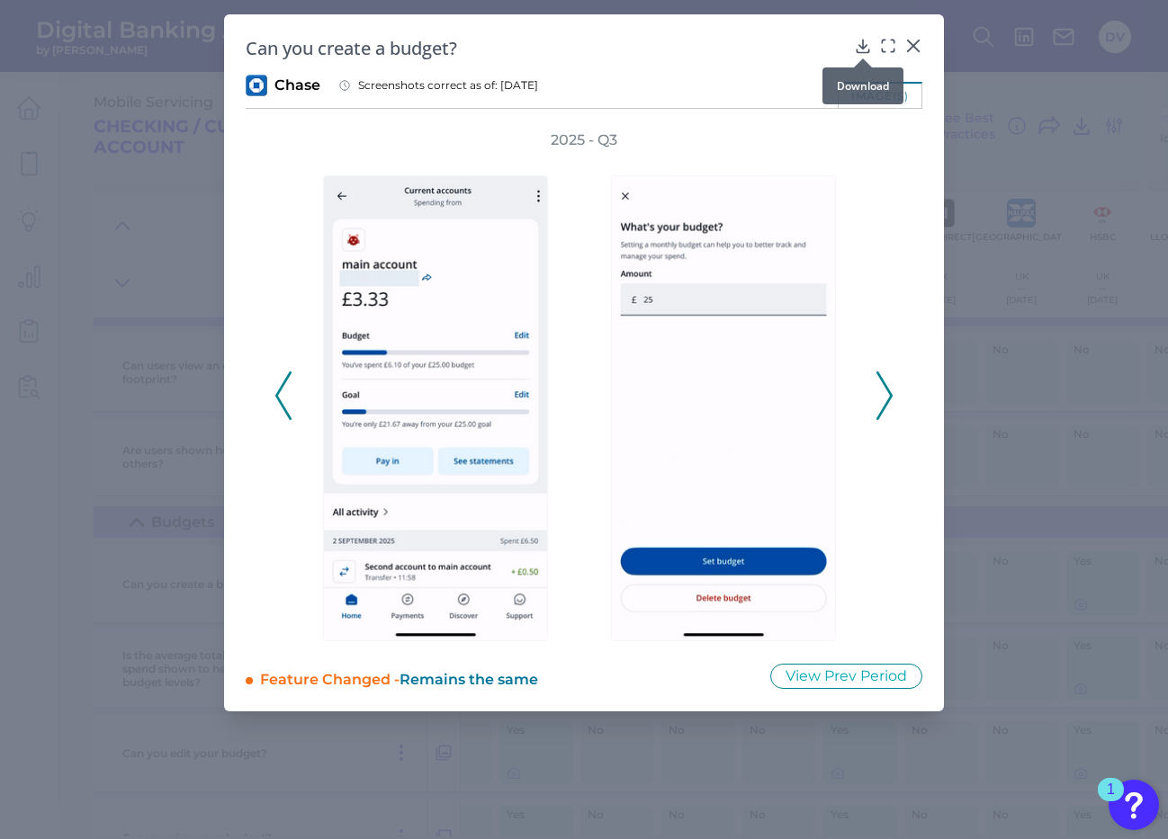
click at [862, 48] on icon at bounding box center [863, 46] width 12 height 13
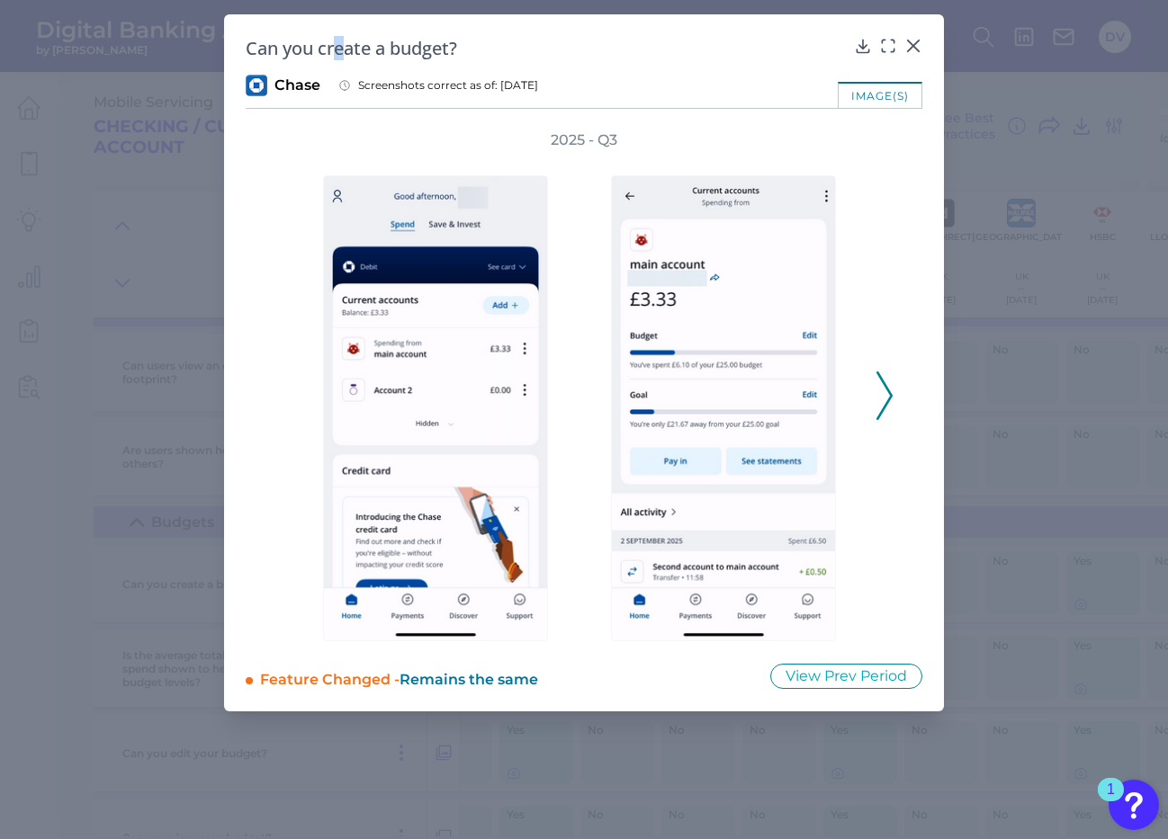
drag, startPoint x: 344, startPoint y: 56, endPoint x: 331, endPoint y: 50, distance: 13.7
click at [331, 50] on h2 "Can you create a budget?" at bounding box center [546, 48] width 601 height 24
drag, startPoint x: 321, startPoint y: 50, endPoint x: 450, endPoint y: 53, distance: 128.7
click at [450, 53] on h2 "Can you create a budget?" at bounding box center [546, 48] width 601 height 24
copy h2 "create a budget"
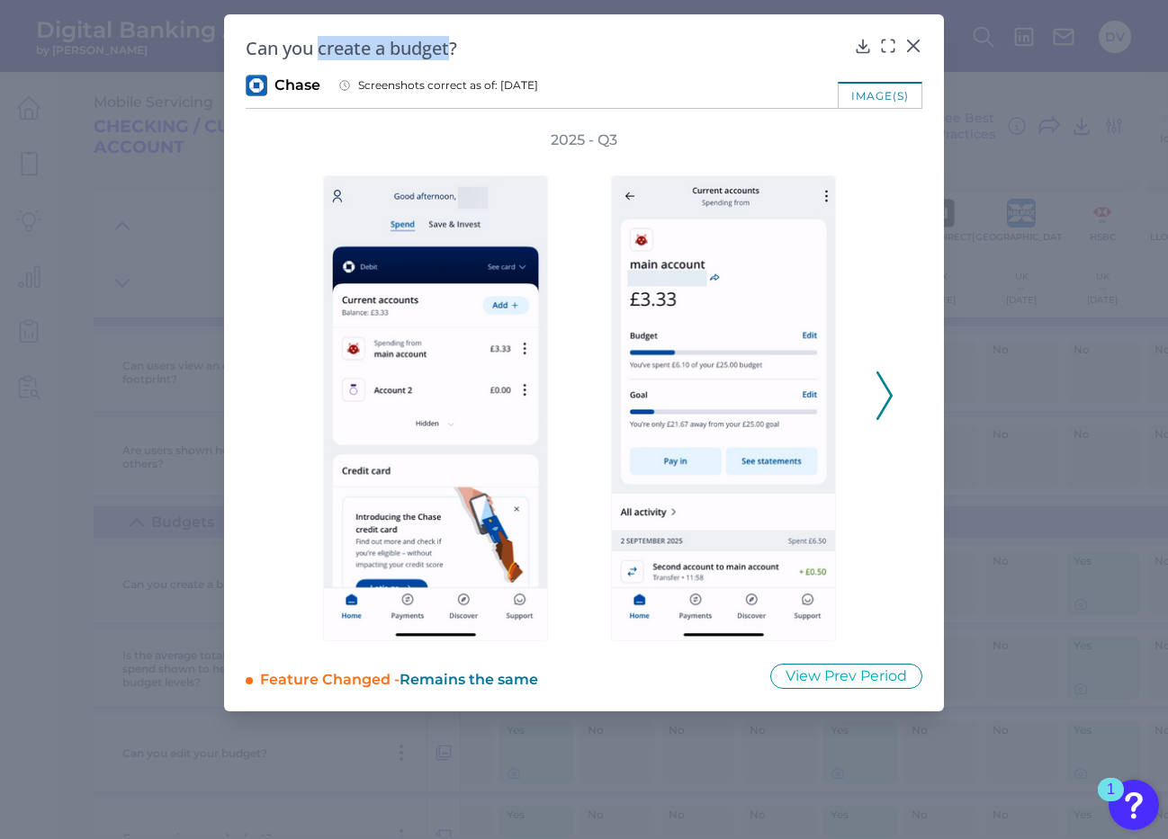
click at [884, 411] on icon at bounding box center [884, 396] width 16 height 49
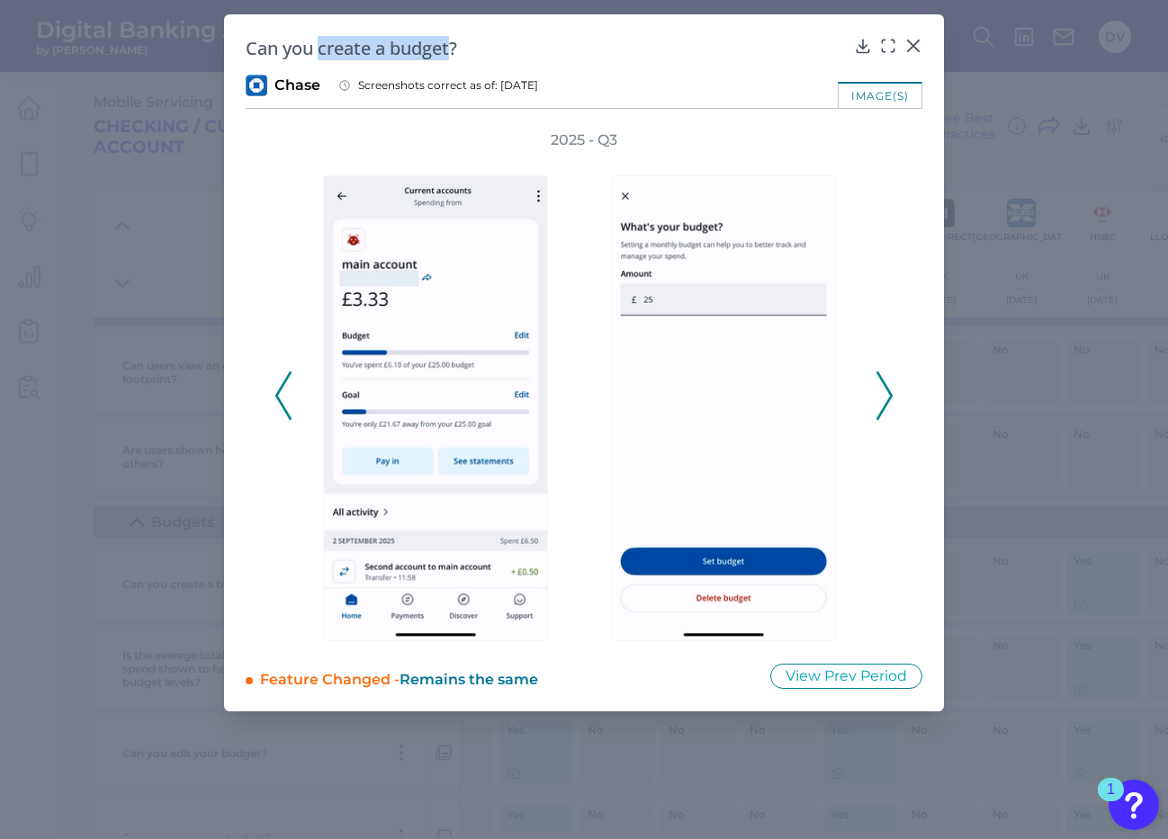
click at [884, 411] on icon at bounding box center [884, 396] width 16 height 49
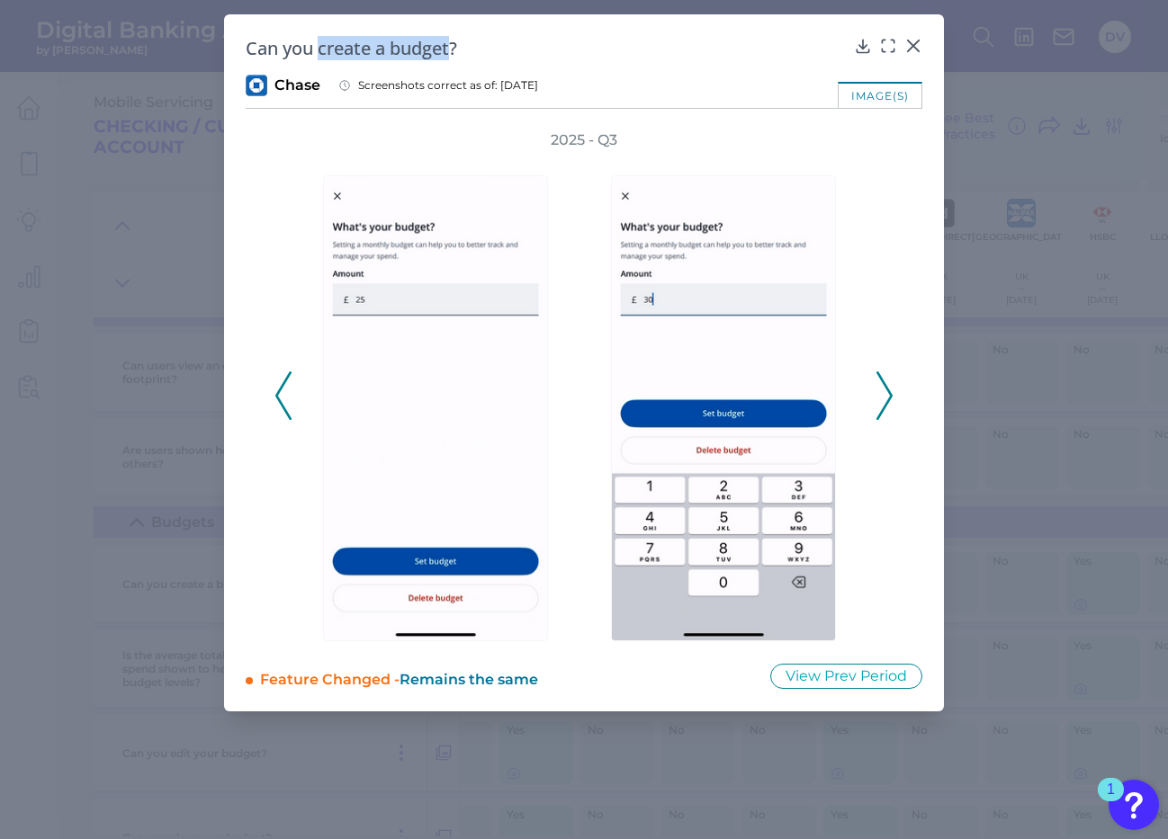
click at [887, 398] on icon at bounding box center [884, 396] width 16 height 49
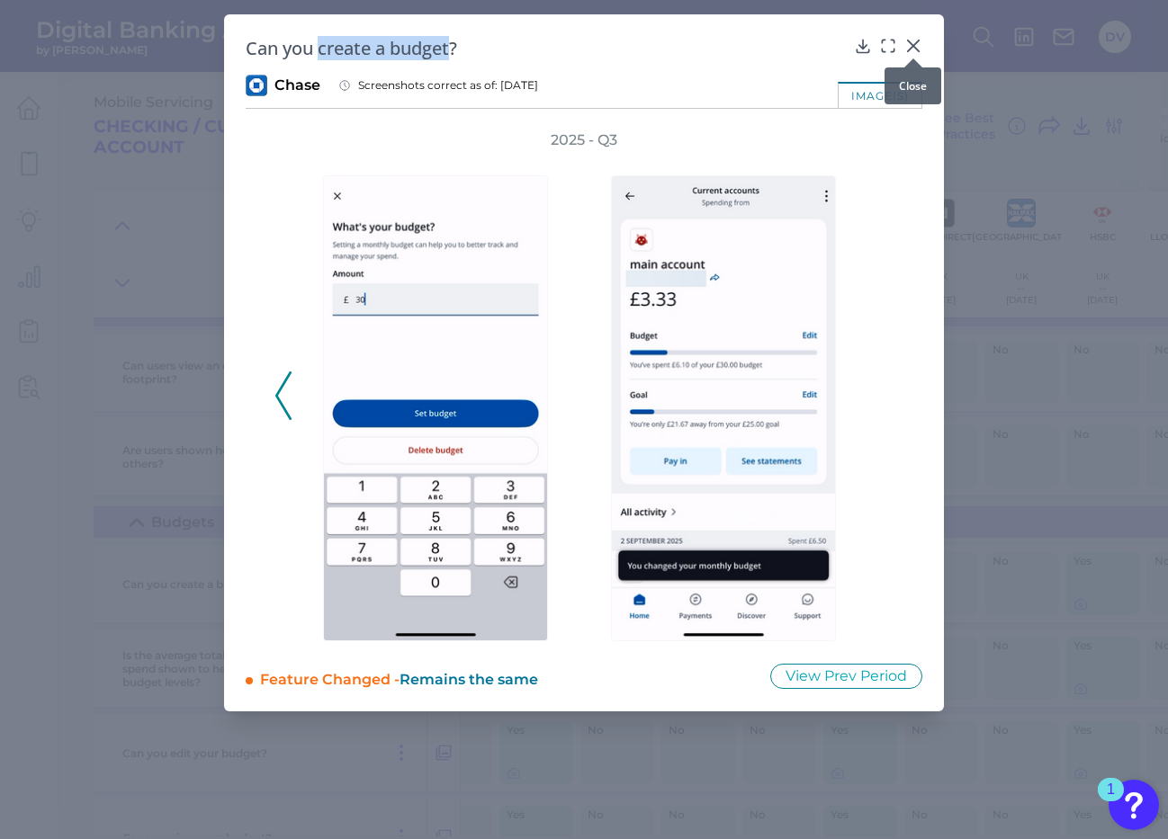
click at [910, 48] on icon at bounding box center [913, 46] width 18 height 18
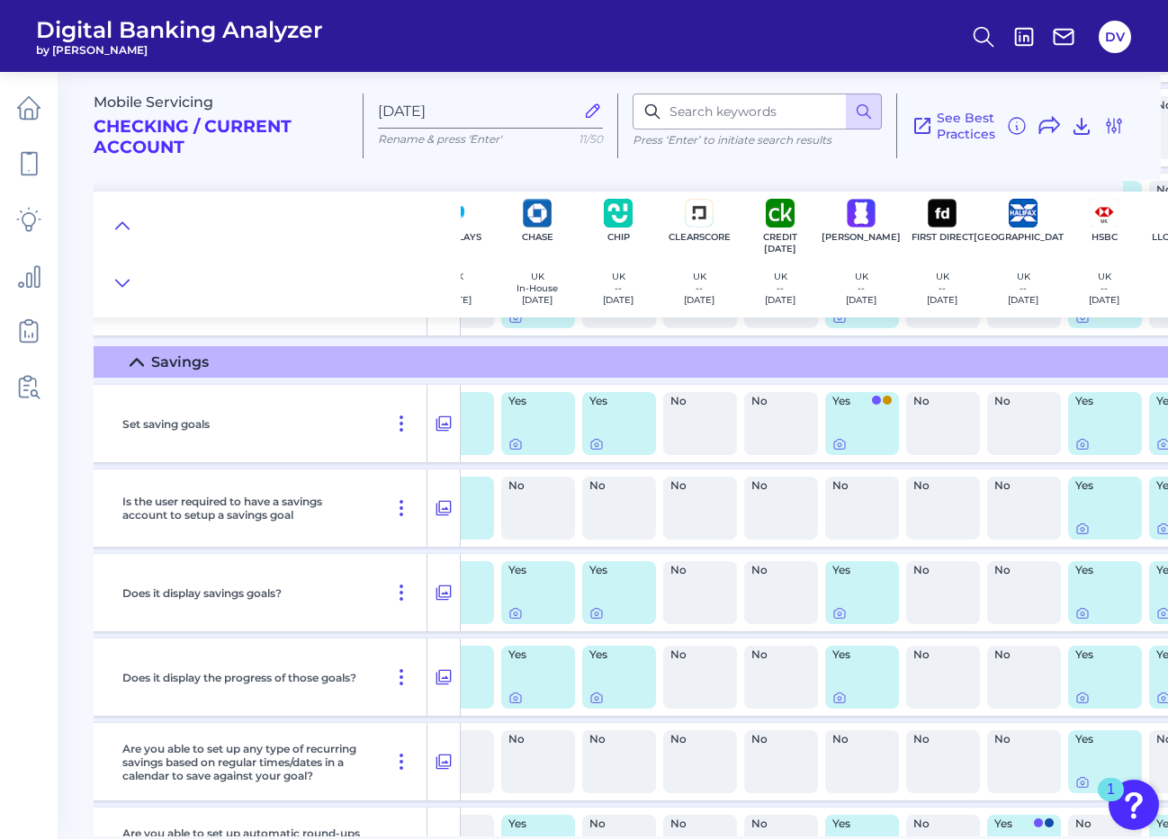
scroll to position [1761, 45]
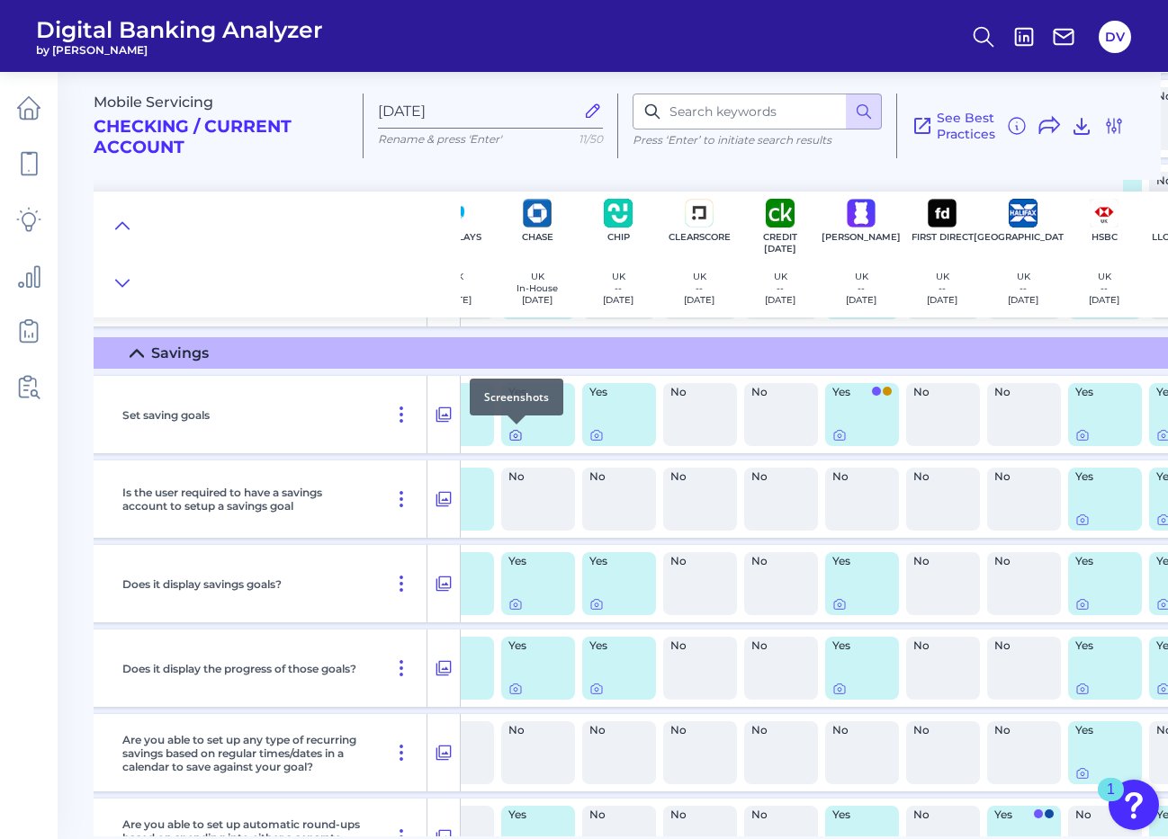
click at [516, 437] on icon at bounding box center [515, 435] width 14 height 14
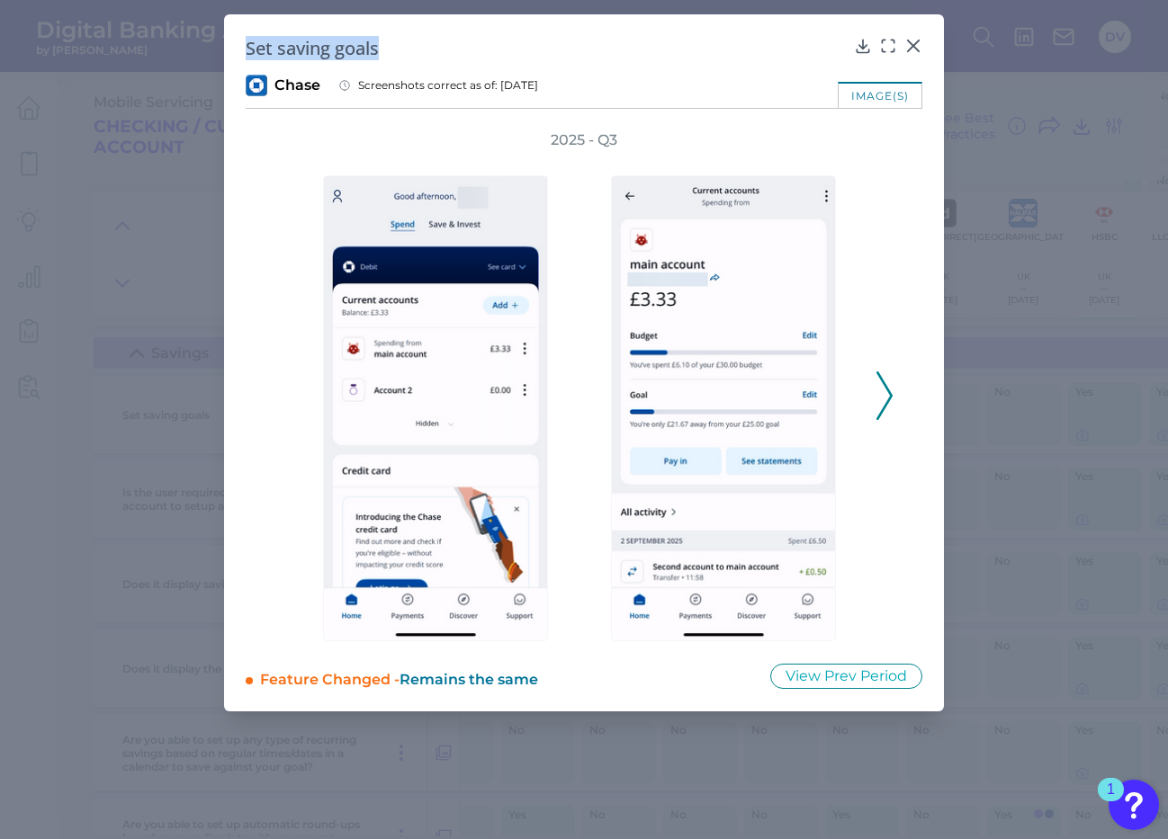
drag, startPoint x: 248, startPoint y: 49, endPoint x: 383, endPoint y: 52, distance: 135.0
click at [383, 52] on h2 "Set saving goals" at bounding box center [546, 48] width 601 height 24
copy h2 "Set saving goals"
click at [864, 44] on icon at bounding box center [863, 46] width 18 height 18
click at [896, 408] on div "2025 - Q3" at bounding box center [584, 385] width 677 height 511
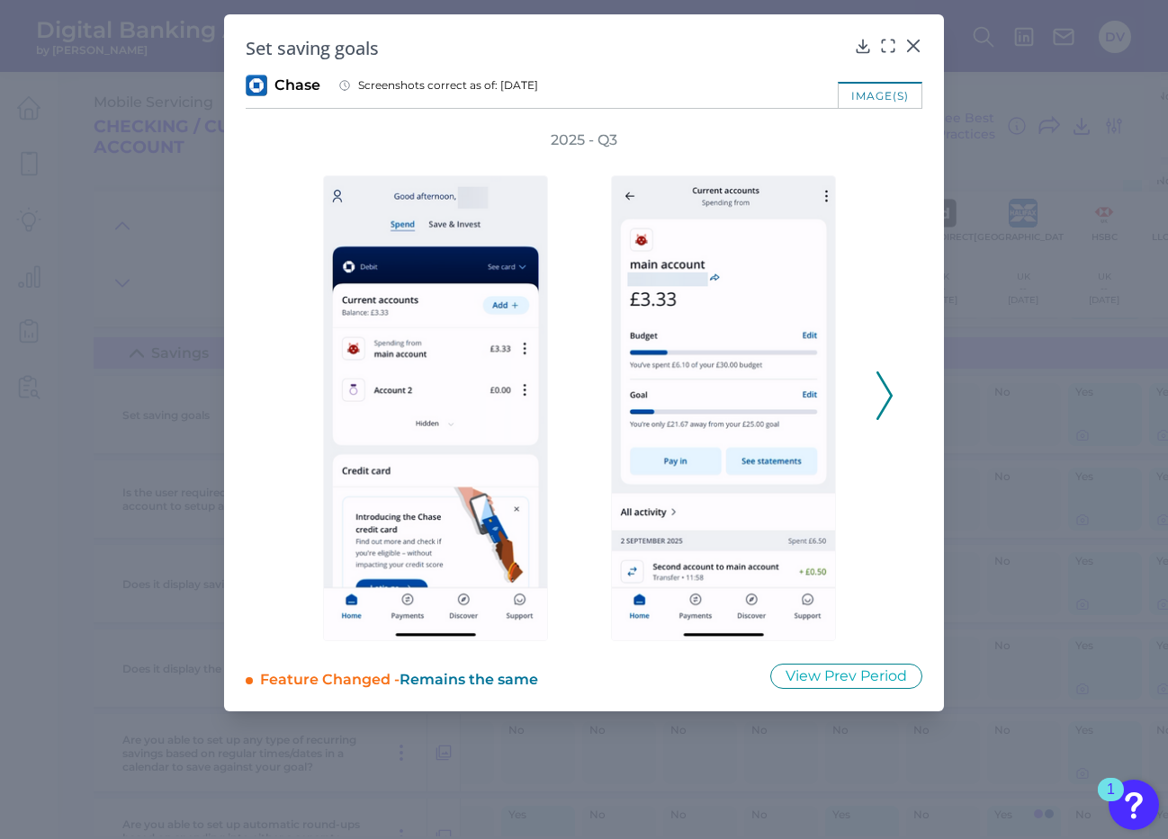
click at [886, 398] on icon at bounding box center [884, 396] width 16 height 49
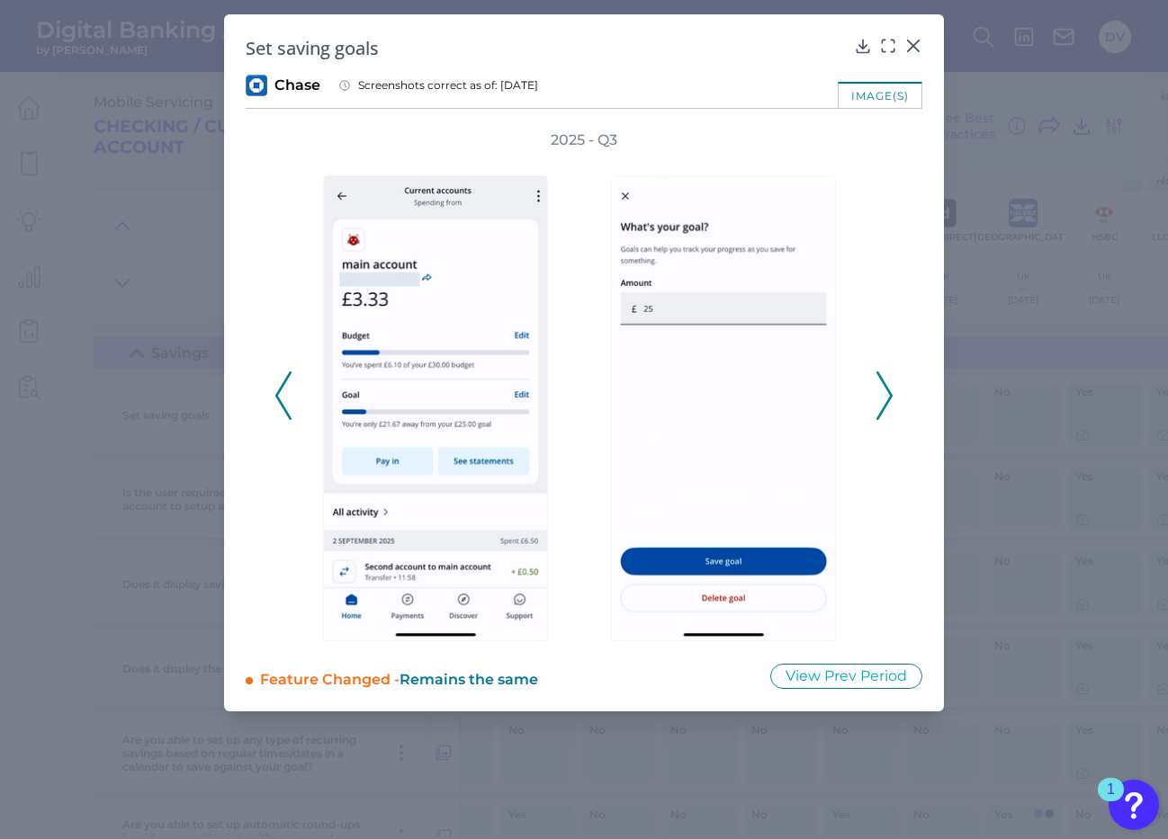
click at [886, 398] on icon at bounding box center [884, 396] width 16 height 49
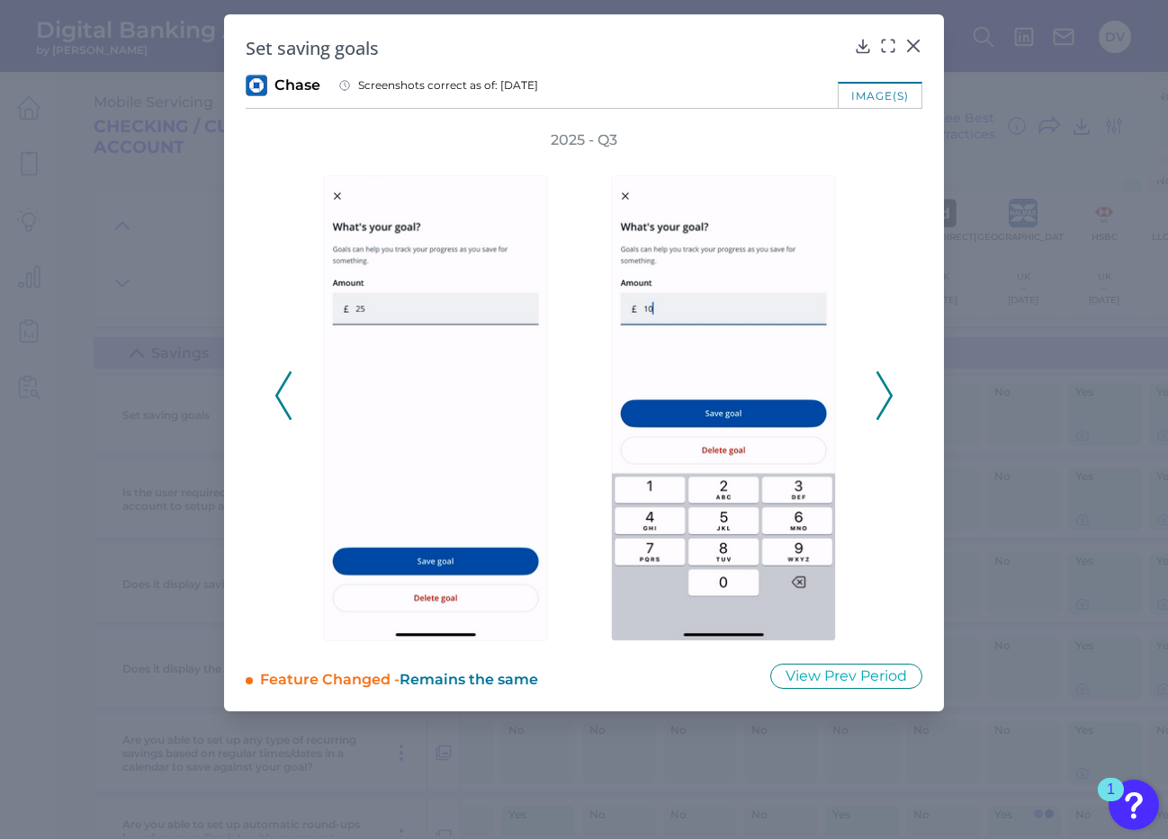
click at [887, 392] on icon at bounding box center [884, 396] width 16 height 49
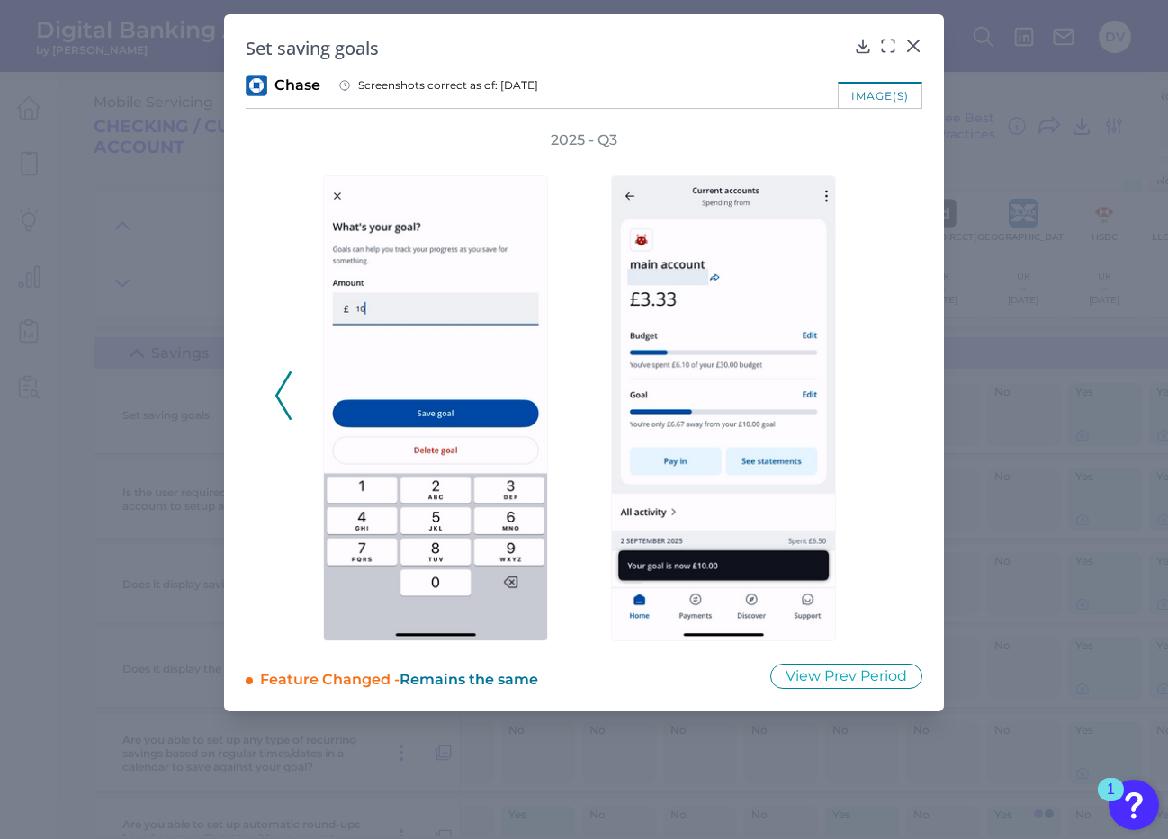
click at [887, 392] on div "2025 - Q3" at bounding box center [583, 385] width 619 height 511
click at [911, 45] on icon at bounding box center [913, 46] width 18 height 18
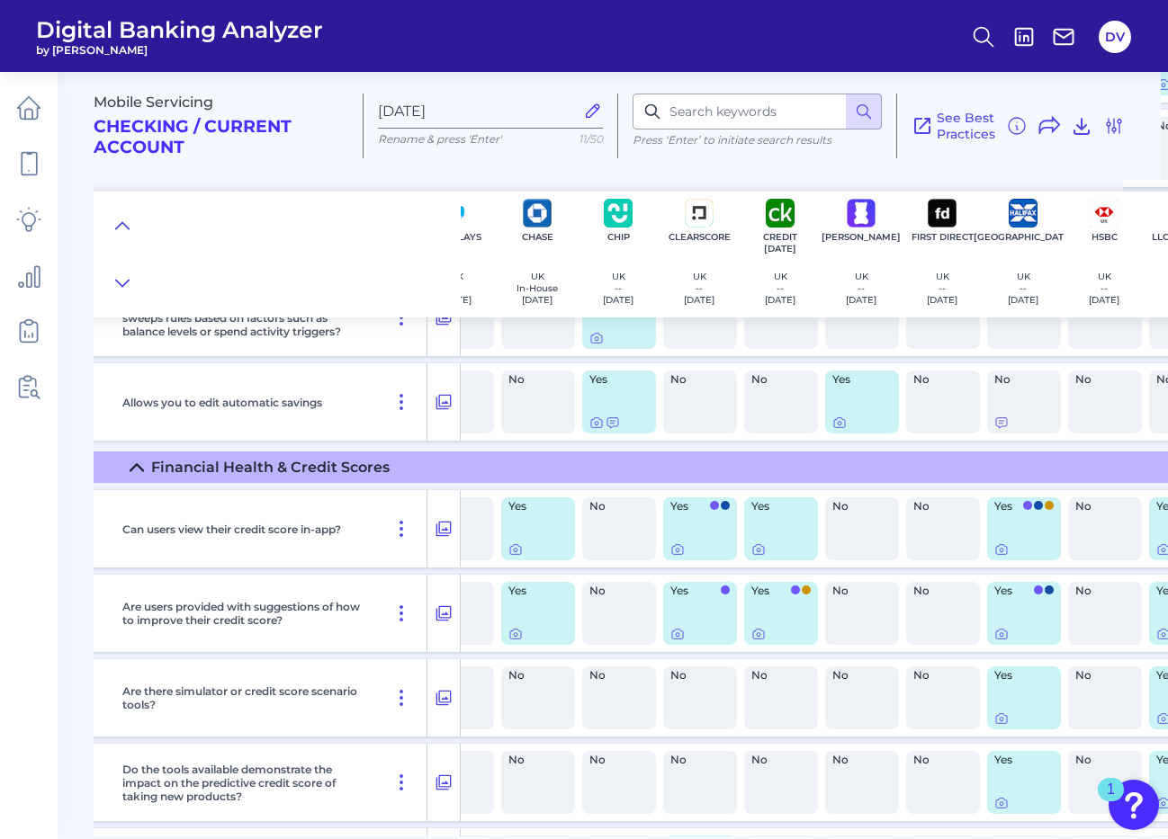
scroll to position [2418, 45]
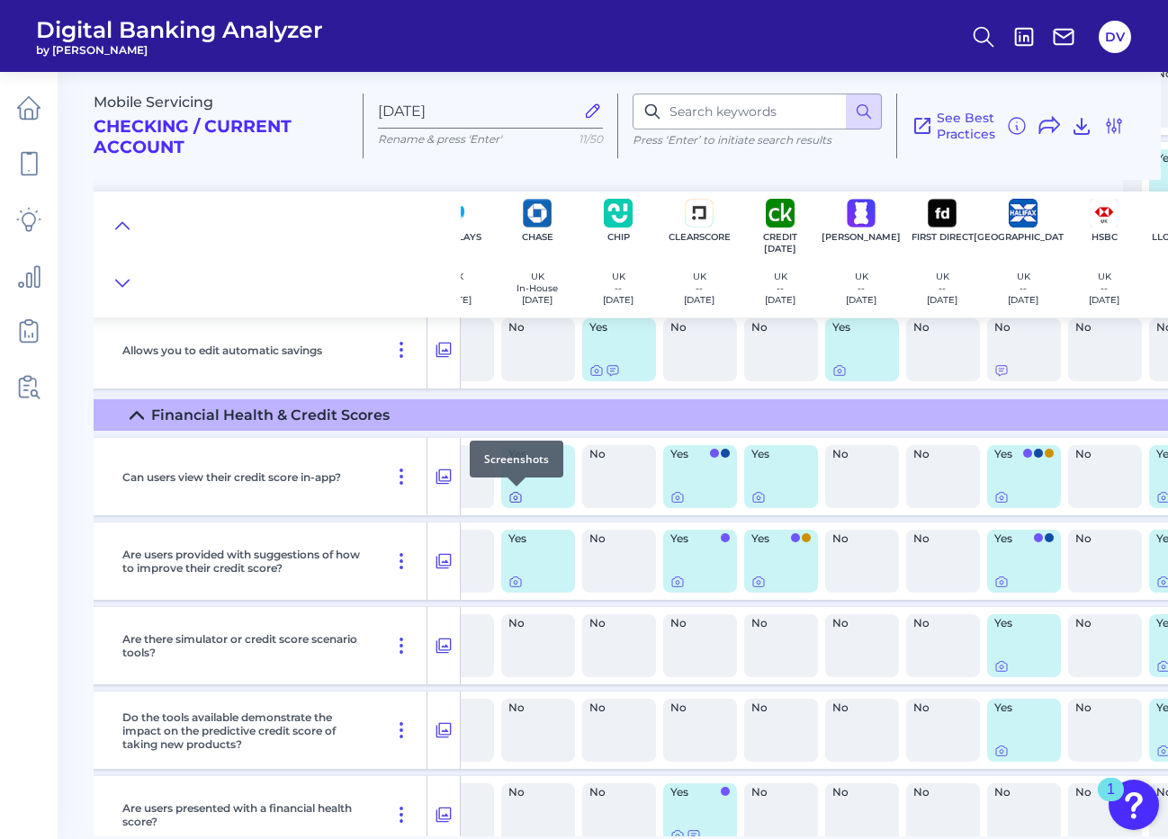
click at [517, 501] on icon at bounding box center [515, 497] width 14 height 14
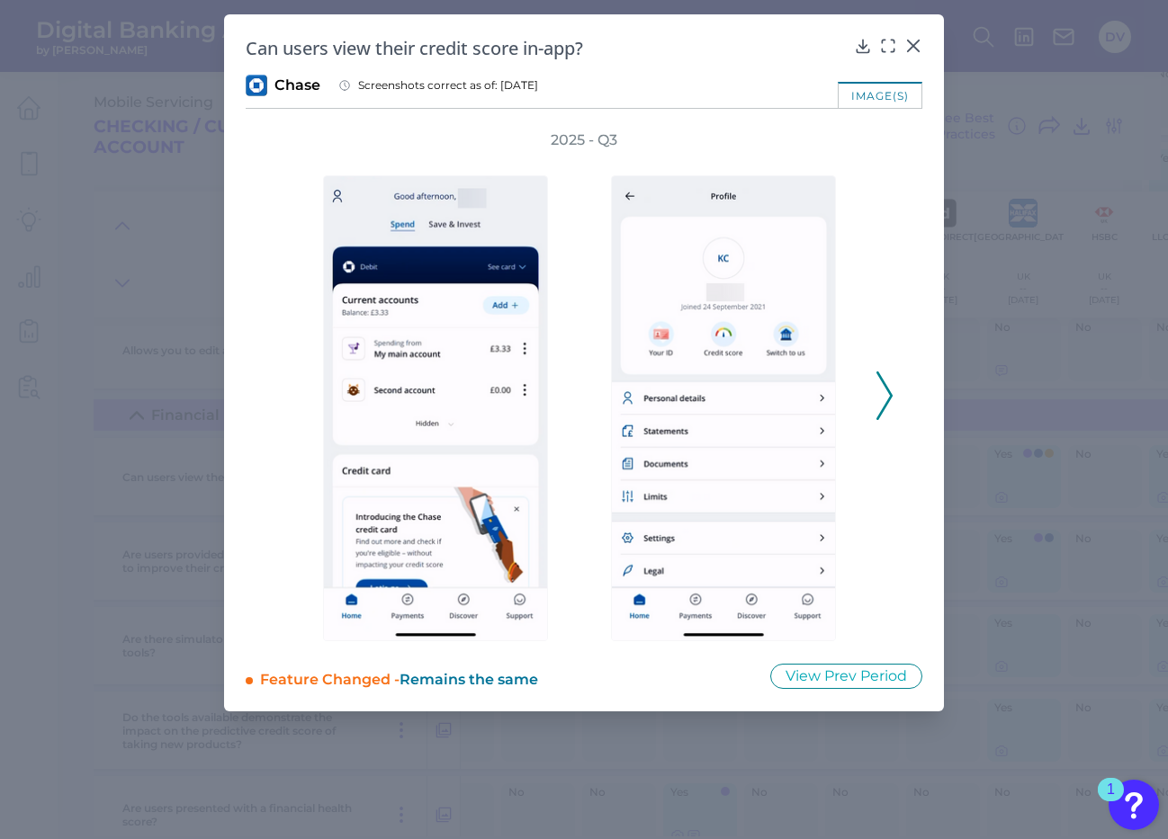
click at [886, 391] on icon at bounding box center [884, 396] width 16 height 49
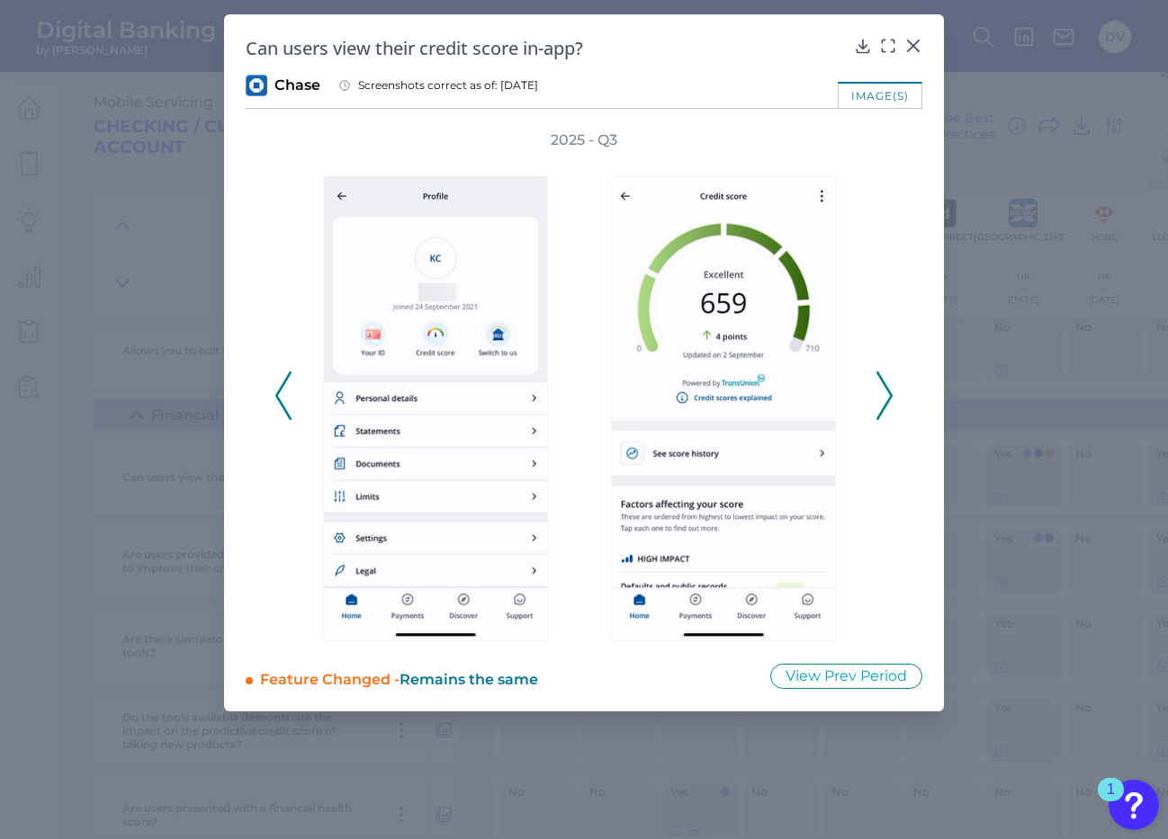
click at [281, 396] on icon at bounding box center [283, 396] width 16 height 49
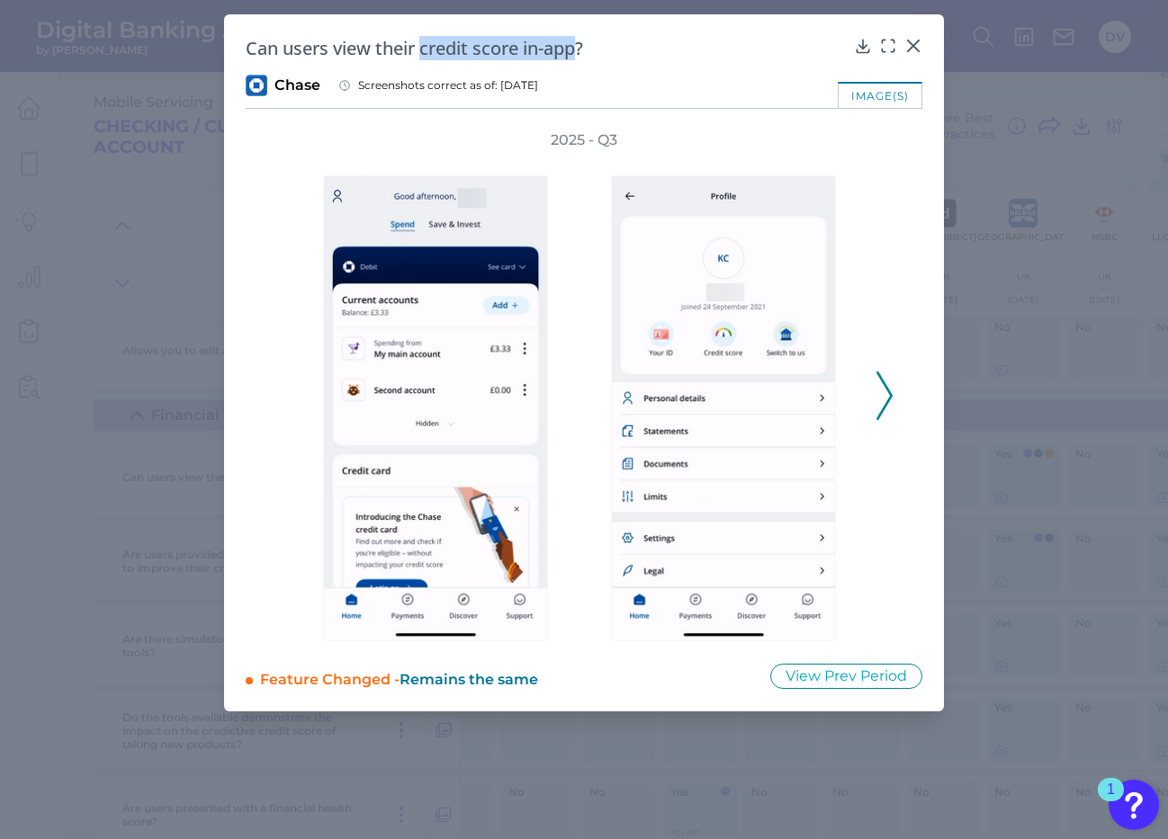
drag, startPoint x: 424, startPoint y: 50, endPoint x: 577, endPoint y: 54, distance: 153.0
click at [577, 54] on h2 "Can users view their credit score in-app?" at bounding box center [546, 48] width 601 height 24
copy h2 "credit score in-app"
click at [863, 46] on icon at bounding box center [863, 46] width 12 height 13
click at [880, 415] on polyline at bounding box center [883, 395] width 13 height 46
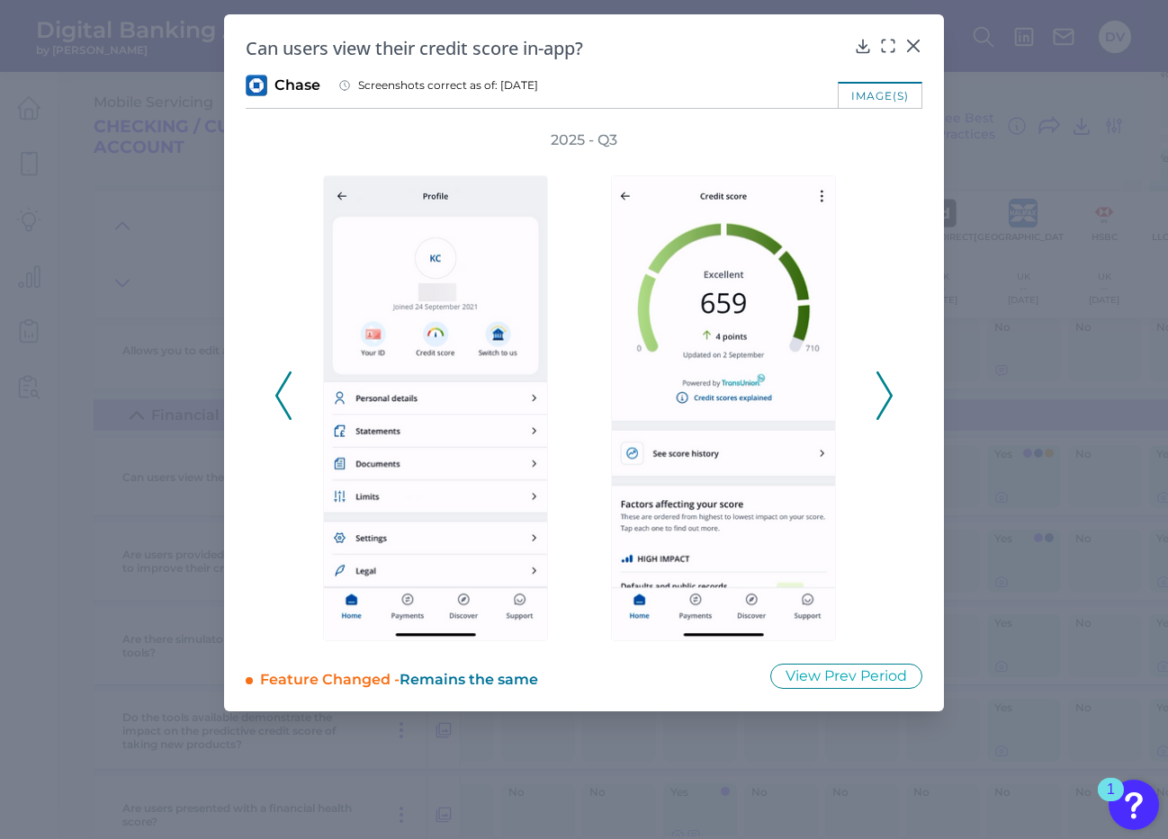
click at [880, 414] on polyline at bounding box center [883, 395] width 13 height 46
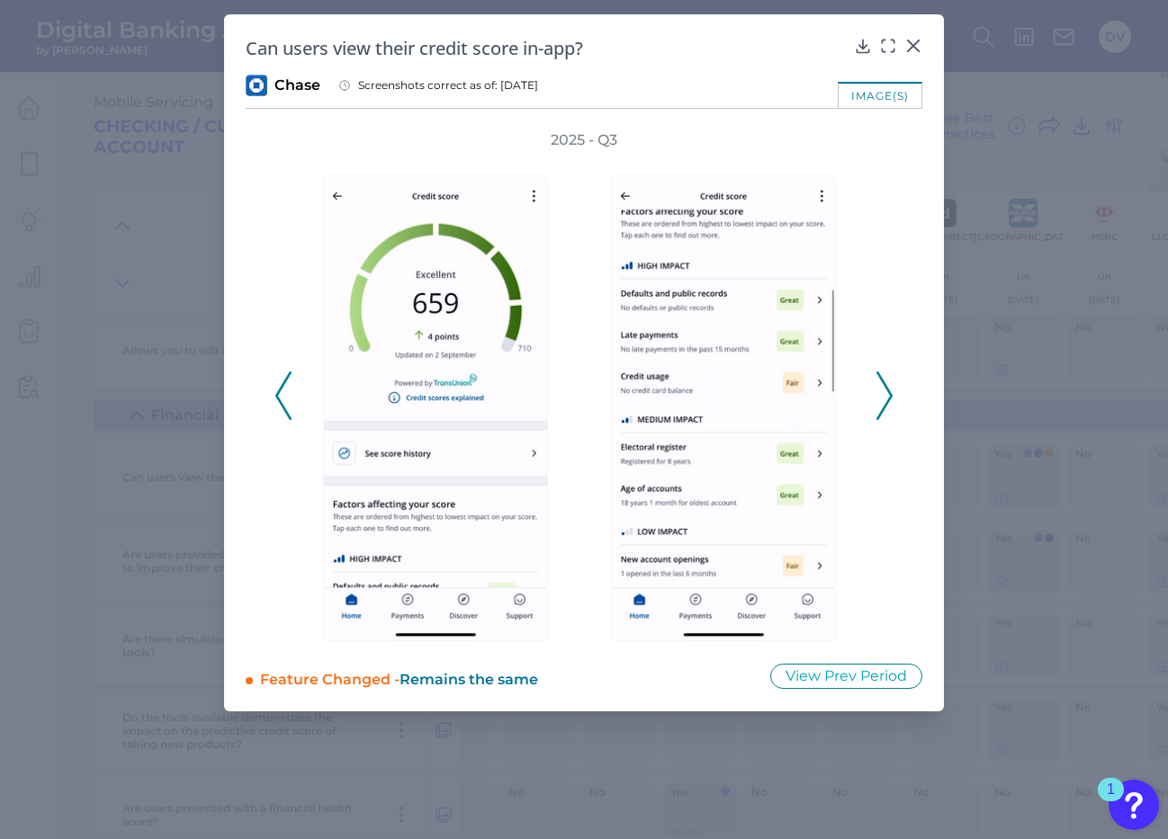
click at [888, 393] on icon at bounding box center [884, 396] width 16 height 49
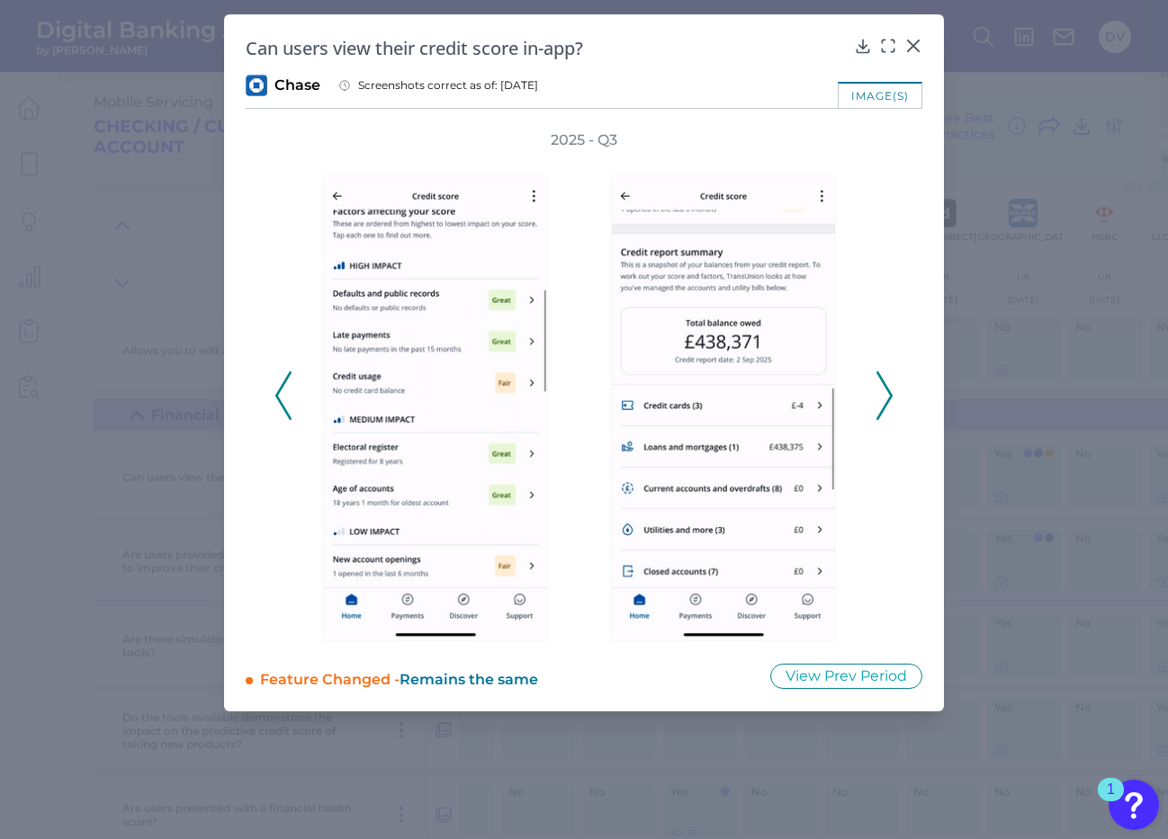
click at [888, 388] on icon at bounding box center [884, 396] width 16 height 49
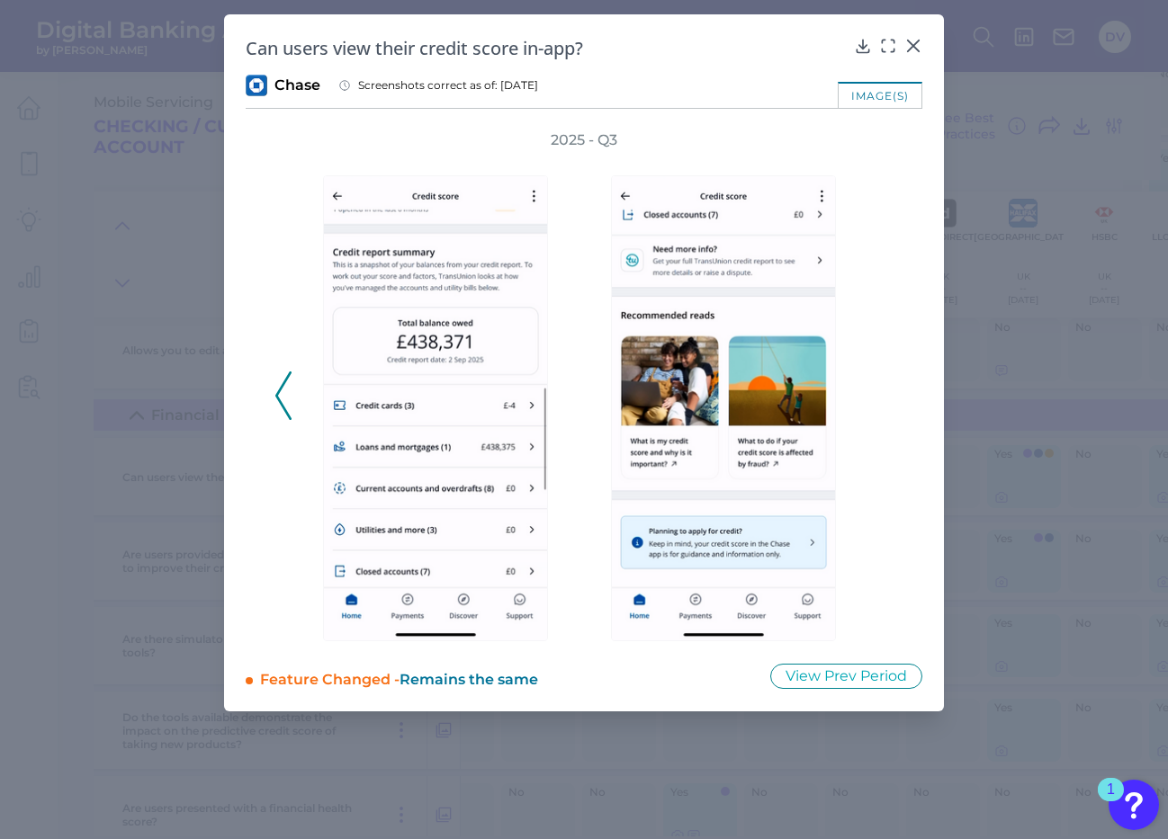
click at [888, 388] on div "2025 - Q3" at bounding box center [583, 385] width 619 height 511
click at [916, 49] on icon at bounding box center [913, 45] width 11 height 11
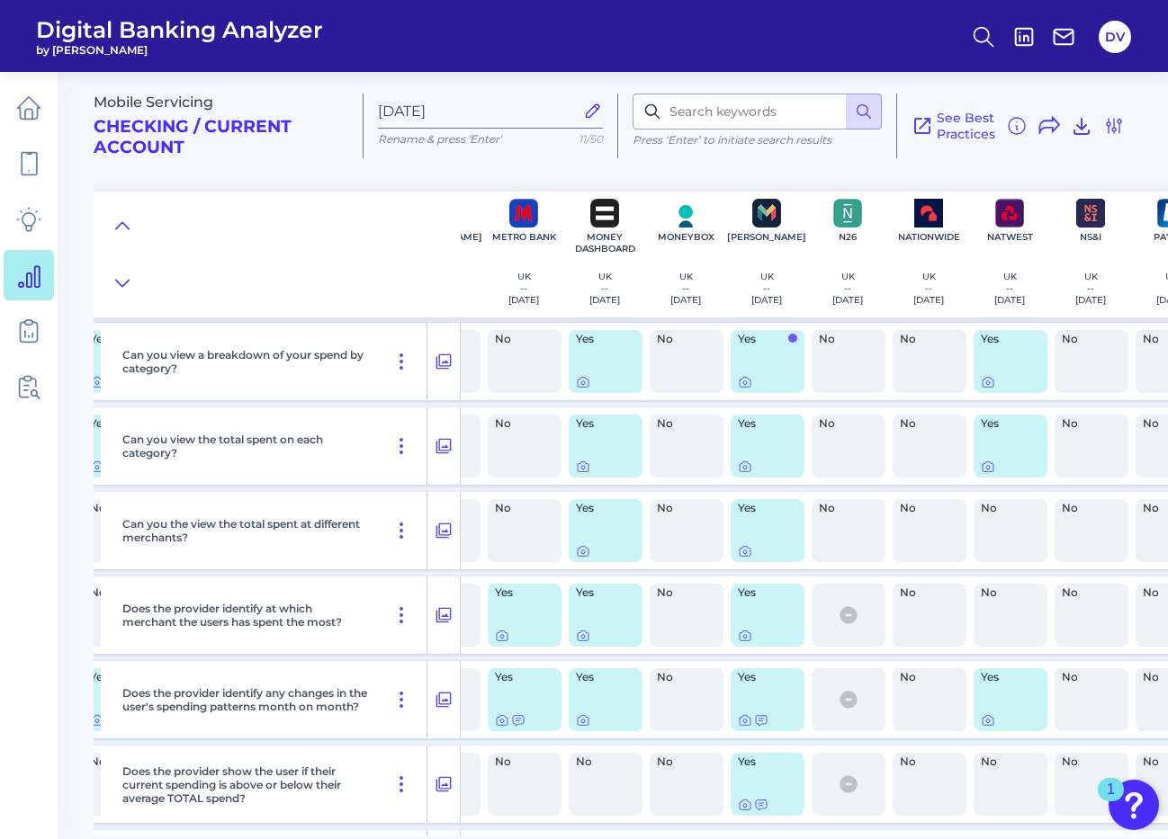
scroll to position [84, 949]
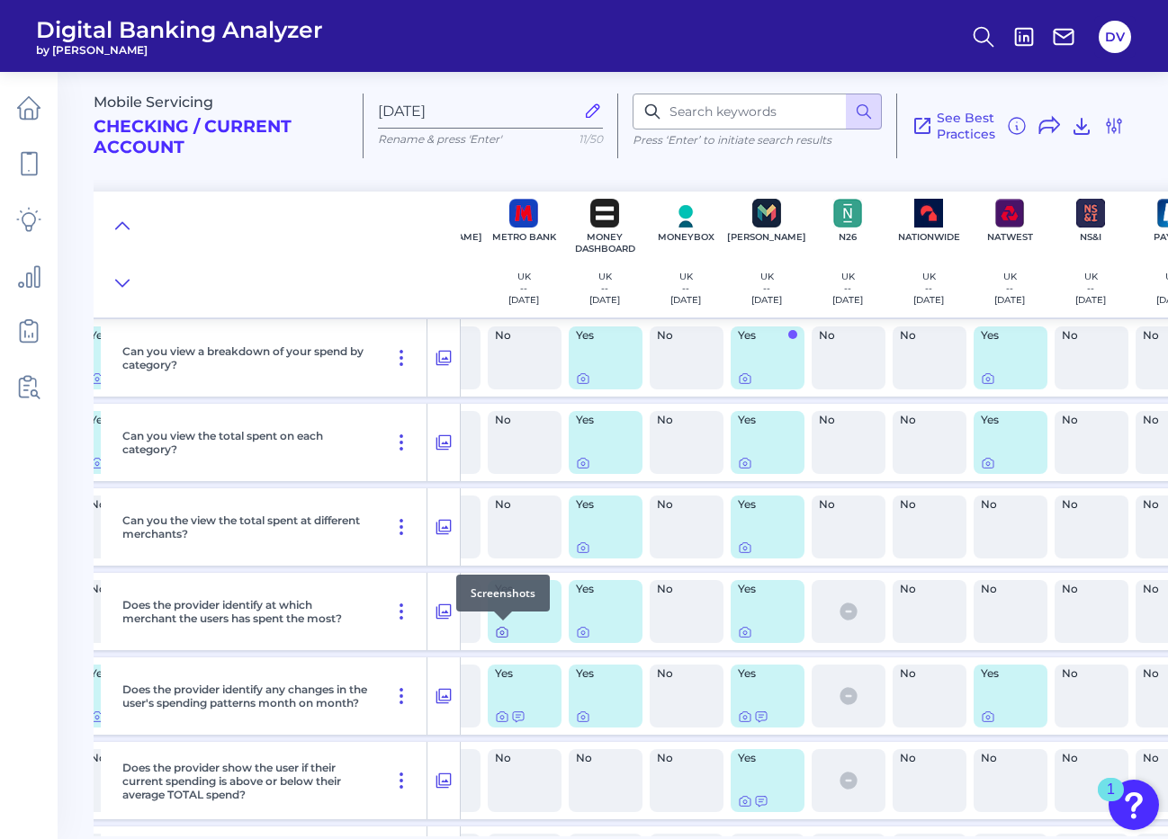
click at [502, 636] on icon at bounding box center [502, 632] width 14 height 14
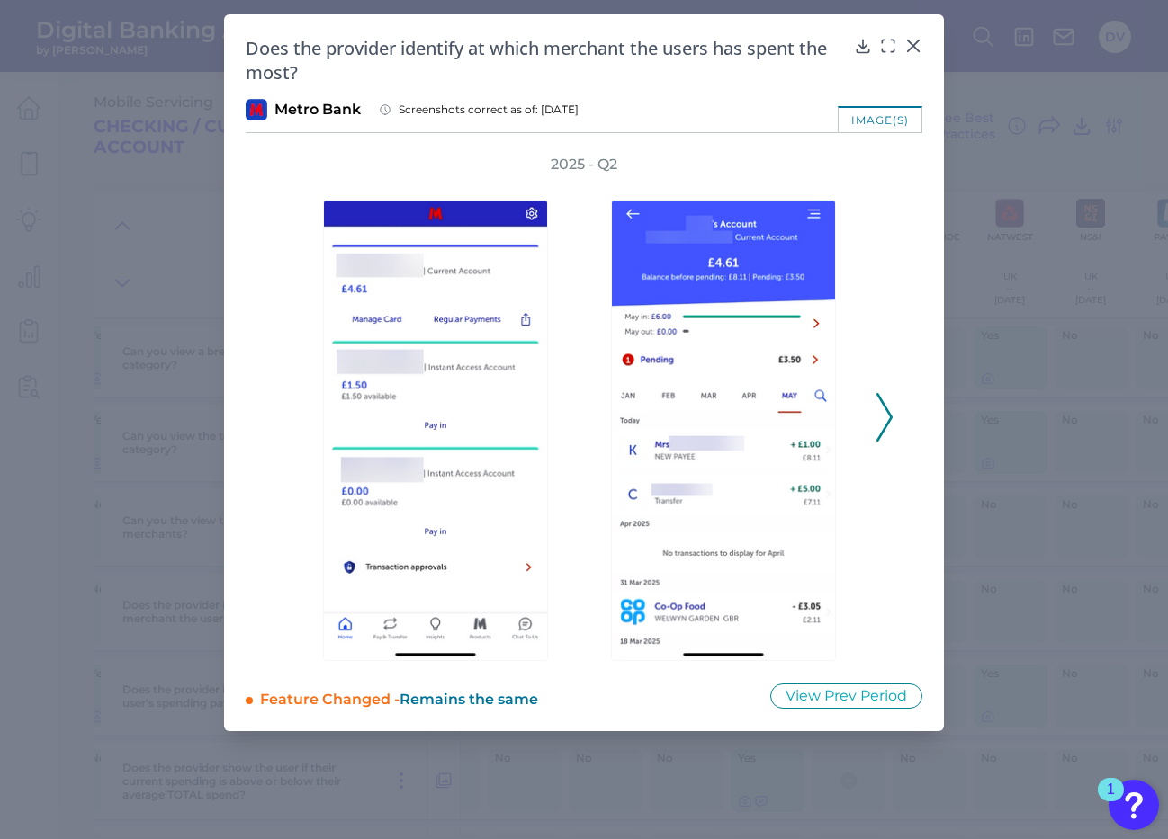
click at [883, 426] on icon at bounding box center [884, 417] width 16 height 49
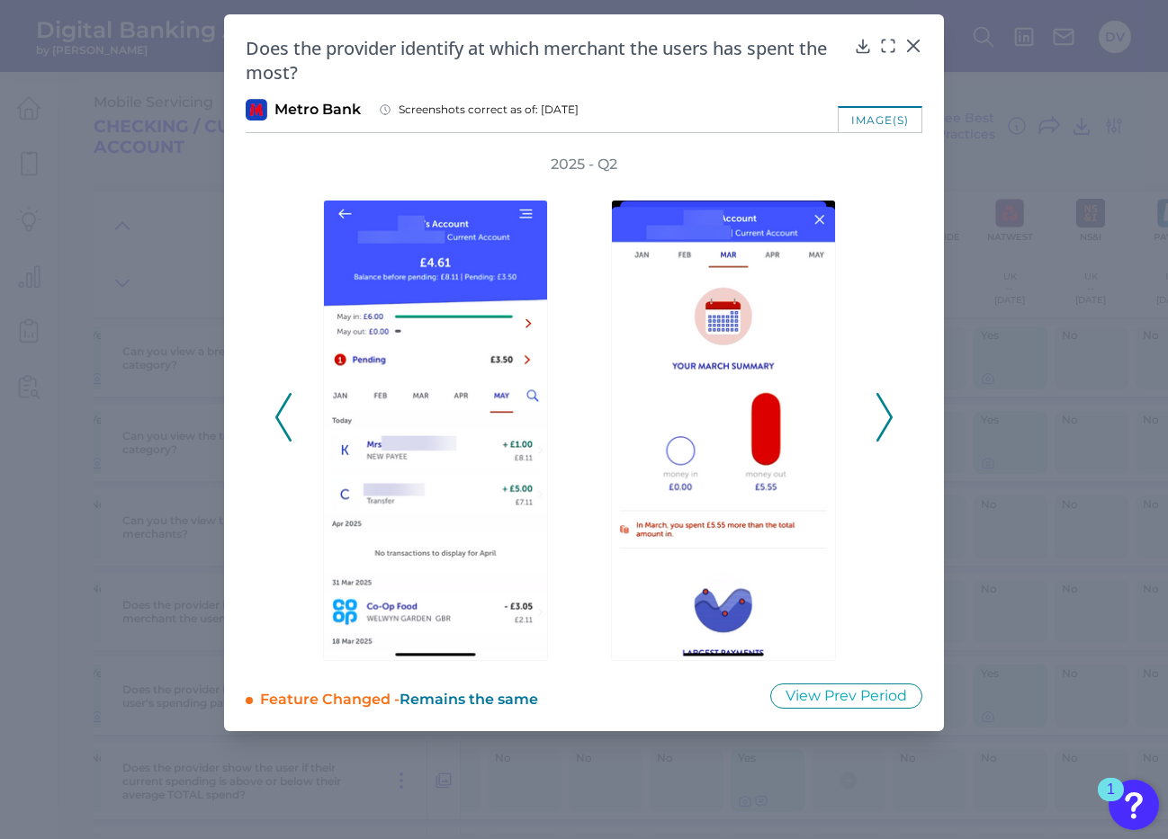
click at [885, 424] on icon at bounding box center [884, 417] width 16 height 49
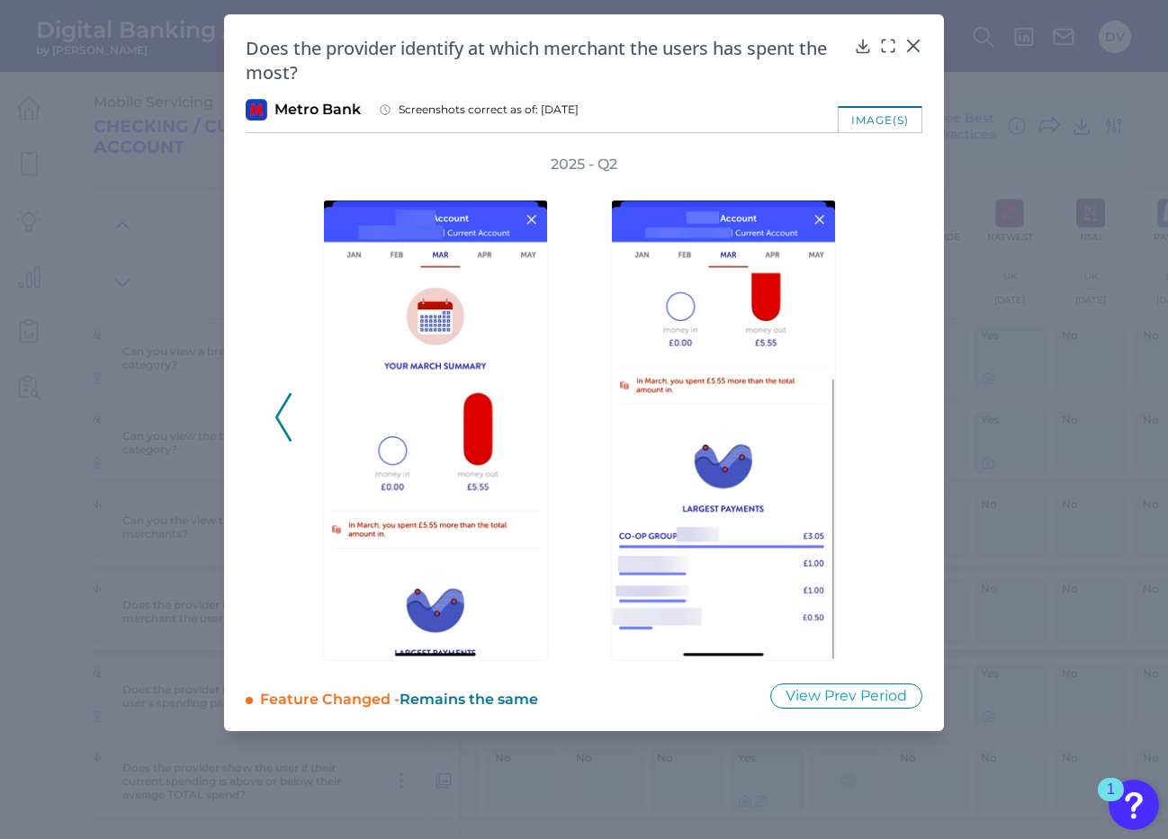
click at [885, 426] on div "2025 - Q2" at bounding box center [583, 408] width 619 height 507
click at [862, 45] on icon at bounding box center [863, 46] width 18 height 18
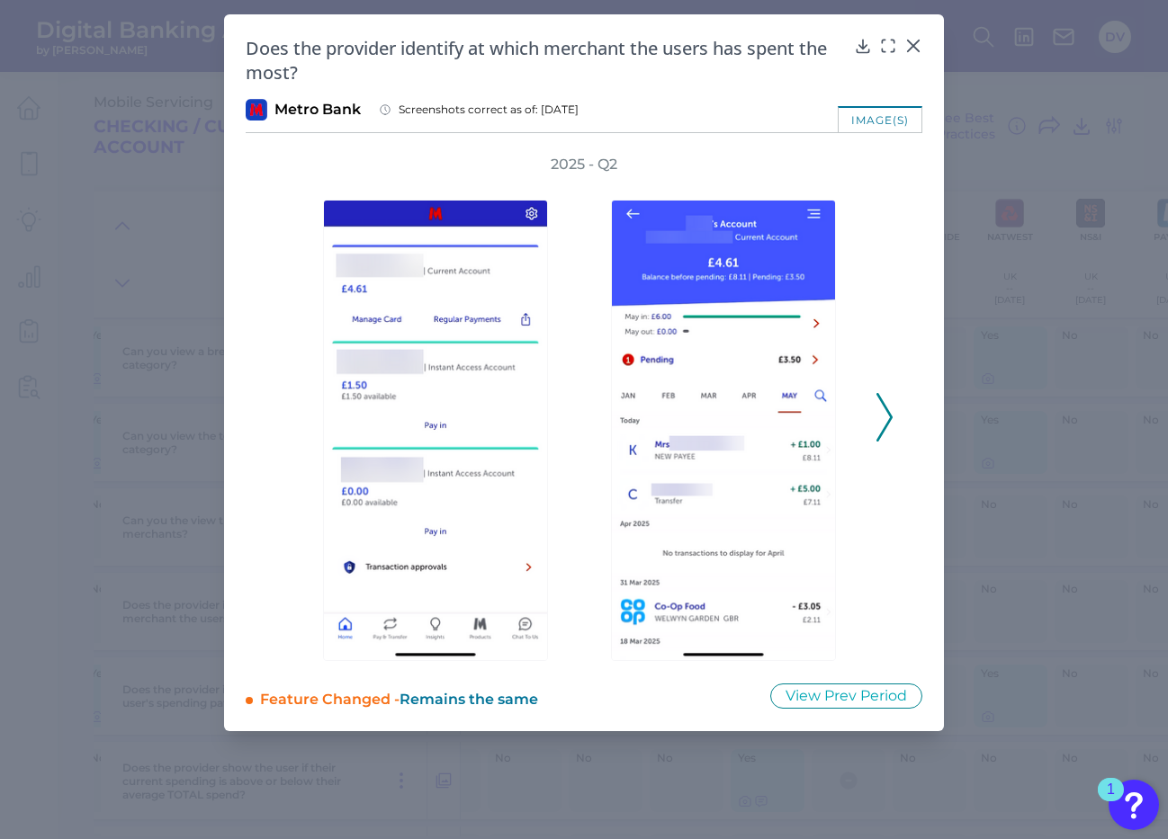
click at [622, 59] on h2 "Does the provider identify at which merchant the users has spent the most?" at bounding box center [546, 60] width 601 height 49
click at [884, 415] on icon at bounding box center [884, 417] width 16 height 49
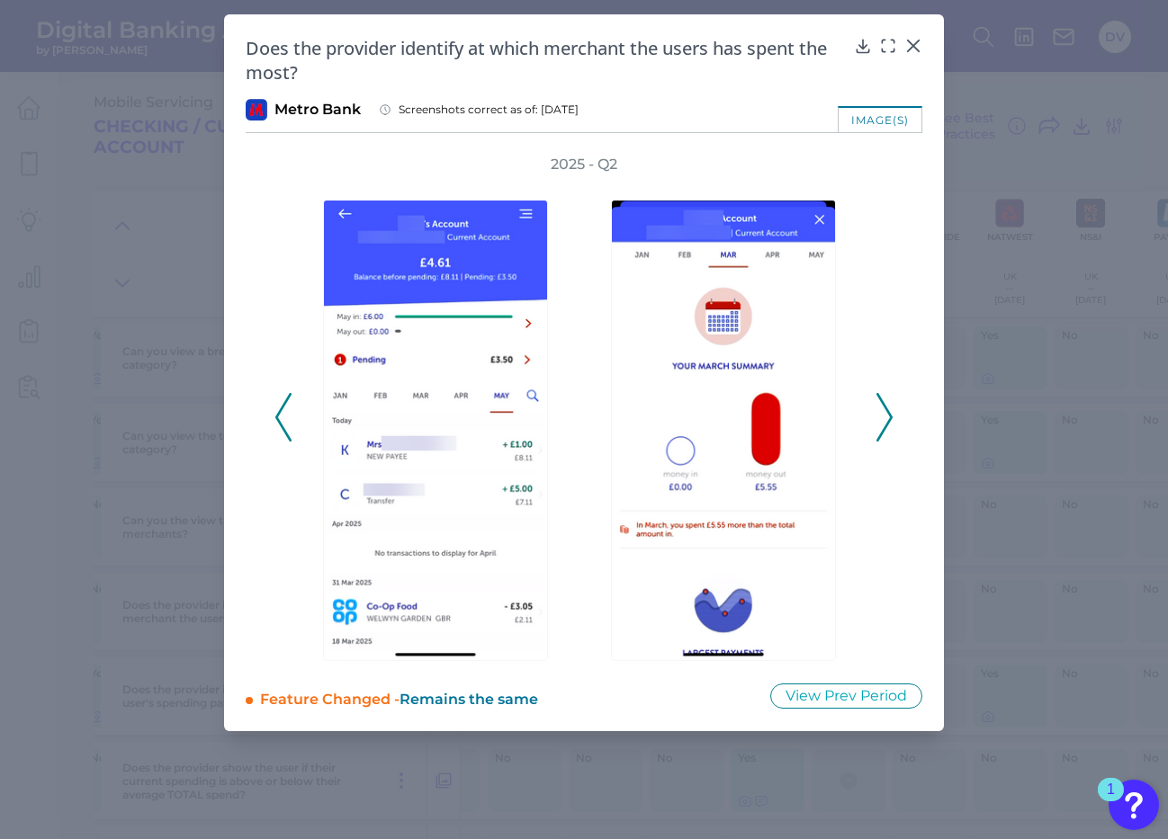
click at [884, 416] on icon at bounding box center [884, 417] width 16 height 49
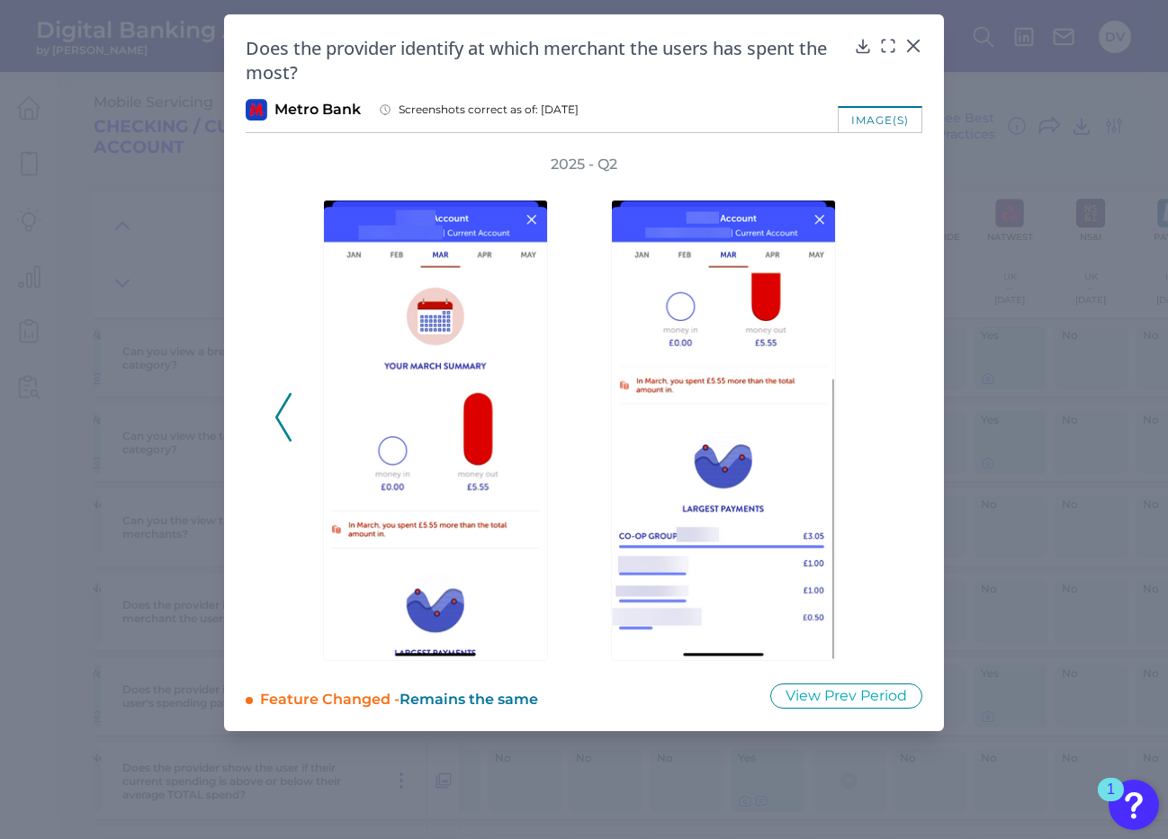
click at [284, 421] on icon at bounding box center [283, 417] width 16 height 49
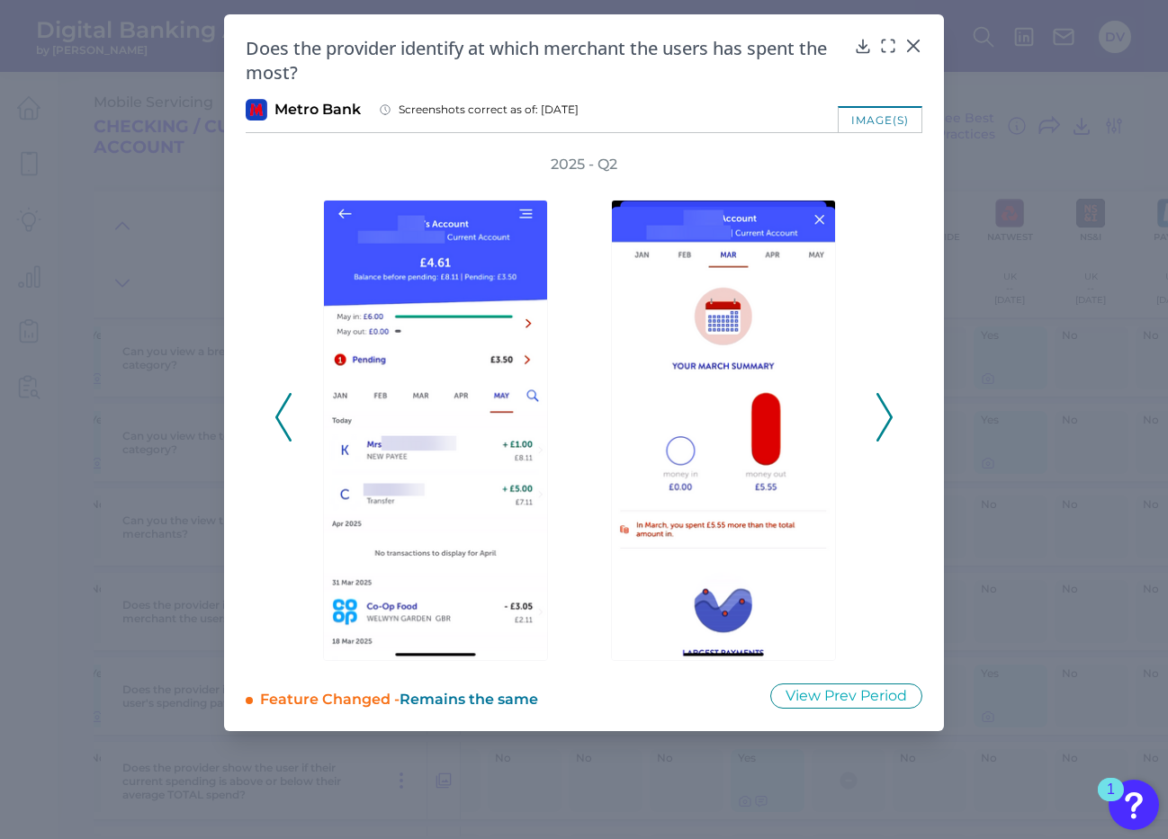
click at [284, 422] on icon at bounding box center [283, 417] width 16 height 49
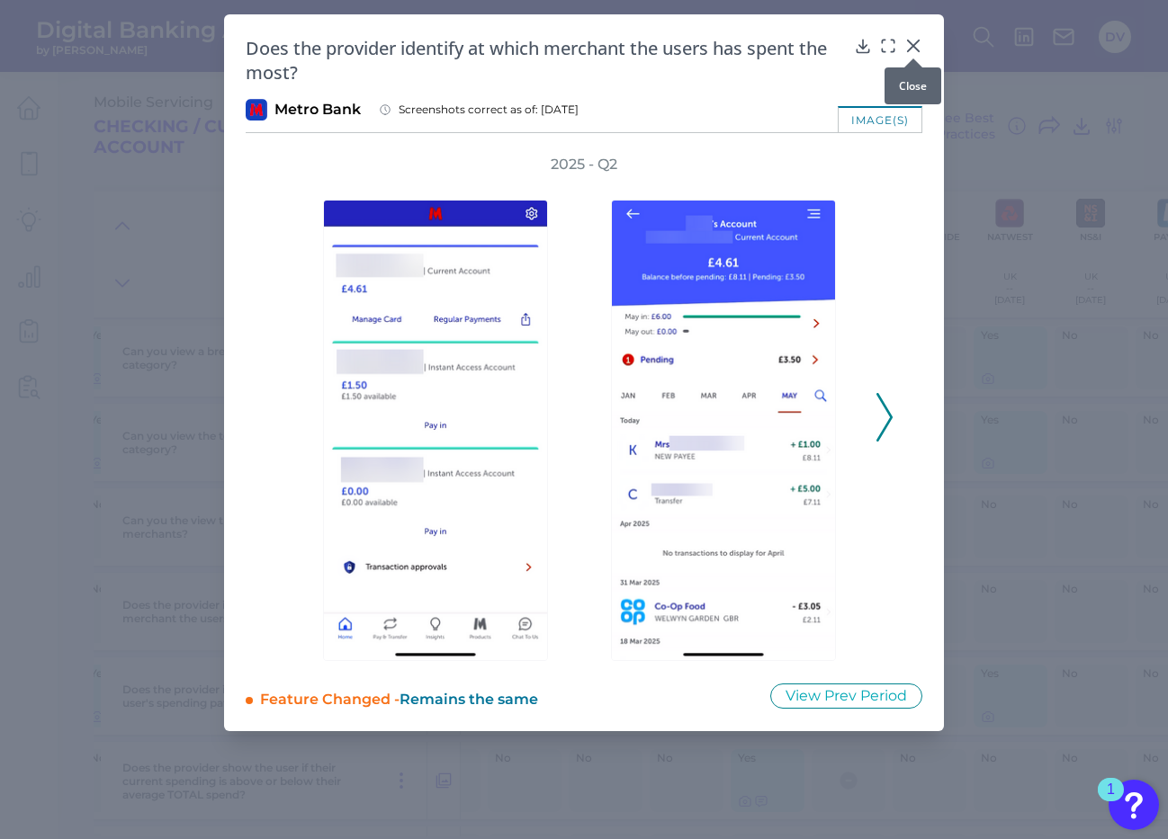
click at [910, 42] on icon at bounding box center [913, 45] width 11 height 11
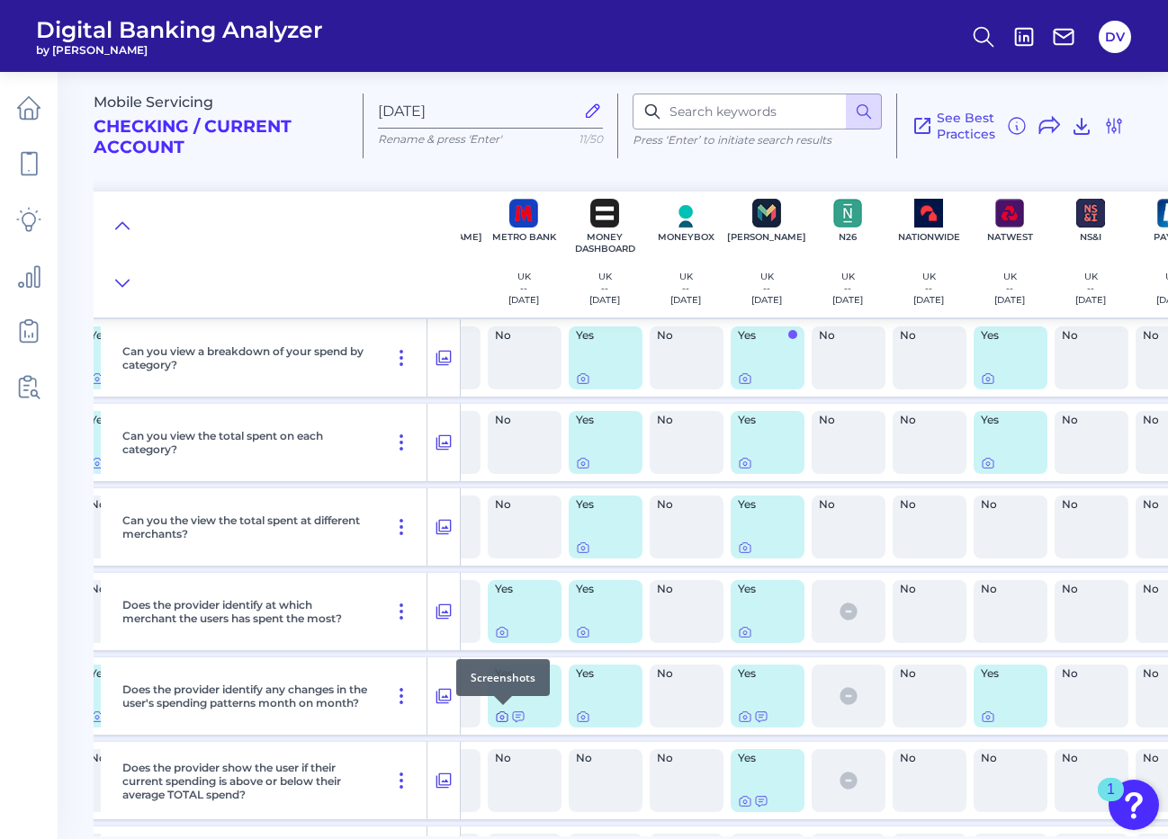
click at [503, 715] on icon at bounding box center [502, 717] width 14 height 14
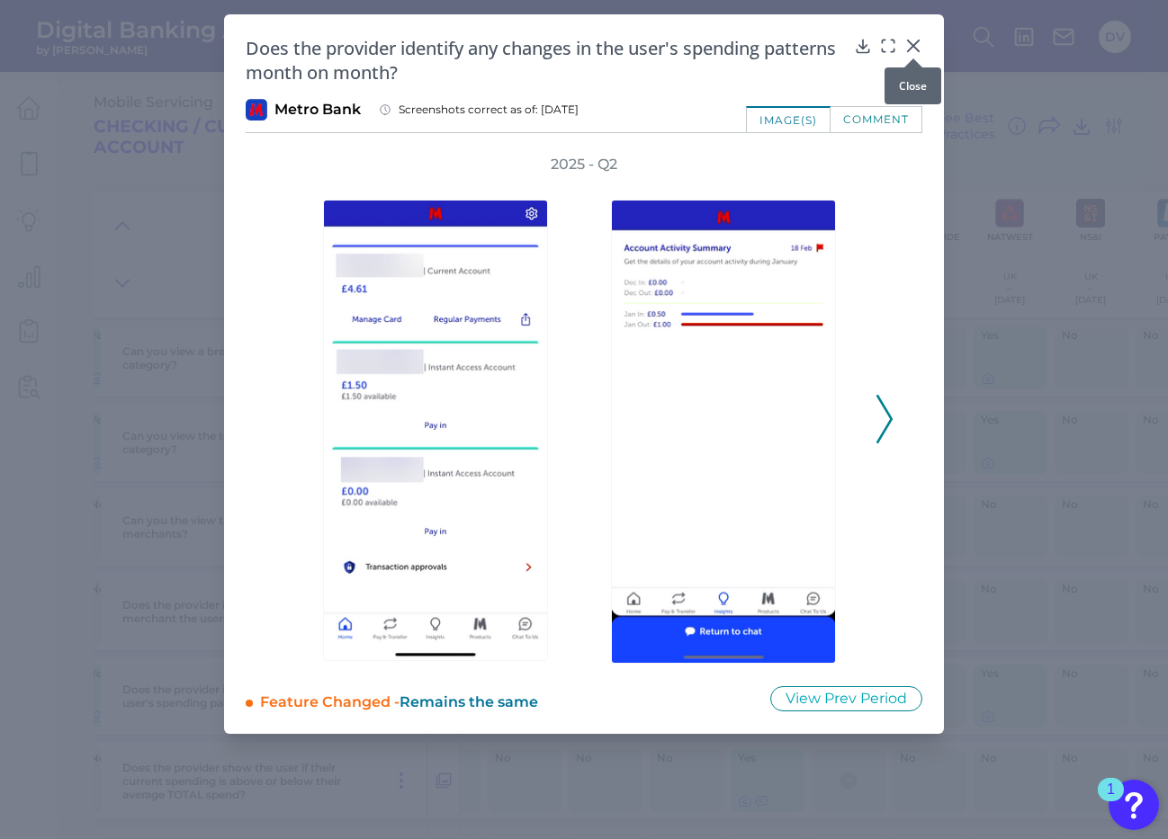
click at [916, 44] on icon at bounding box center [913, 45] width 11 height 11
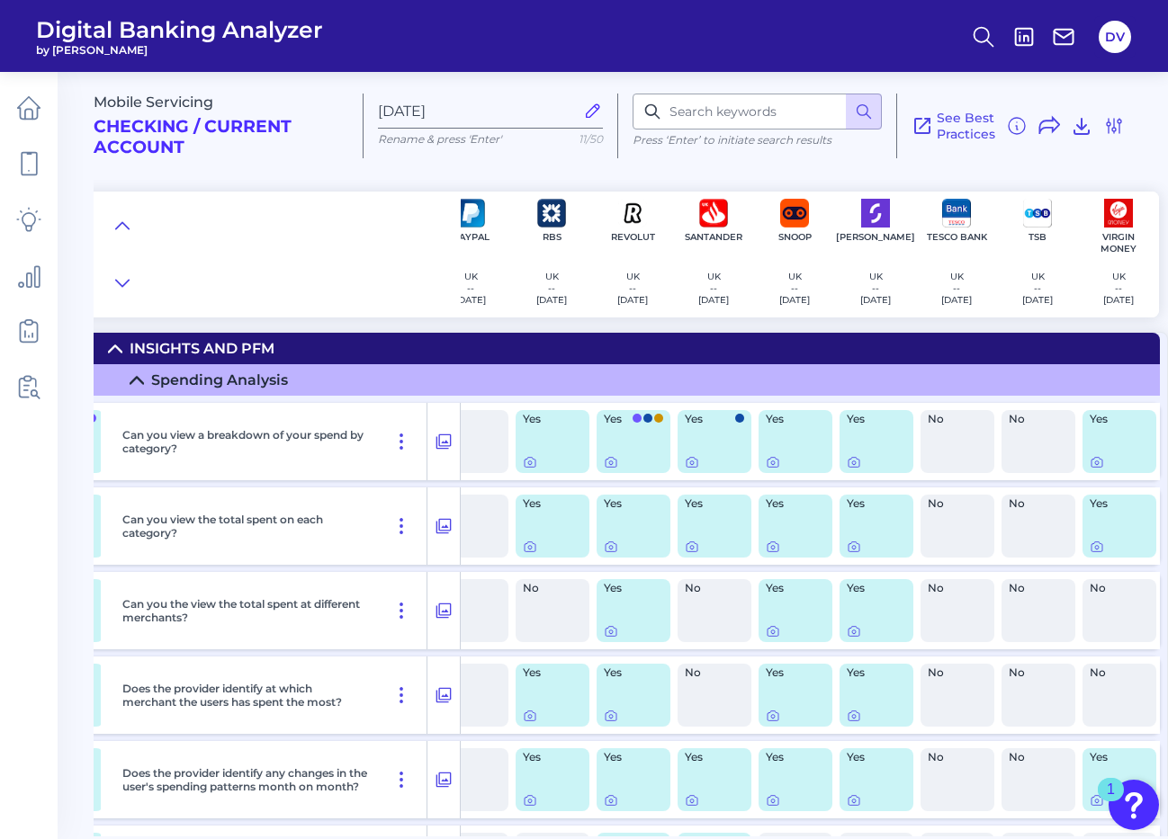
scroll to position [0, 1657]
click at [1091, 465] on icon at bounding box center [1097, 462] width 14 height 14
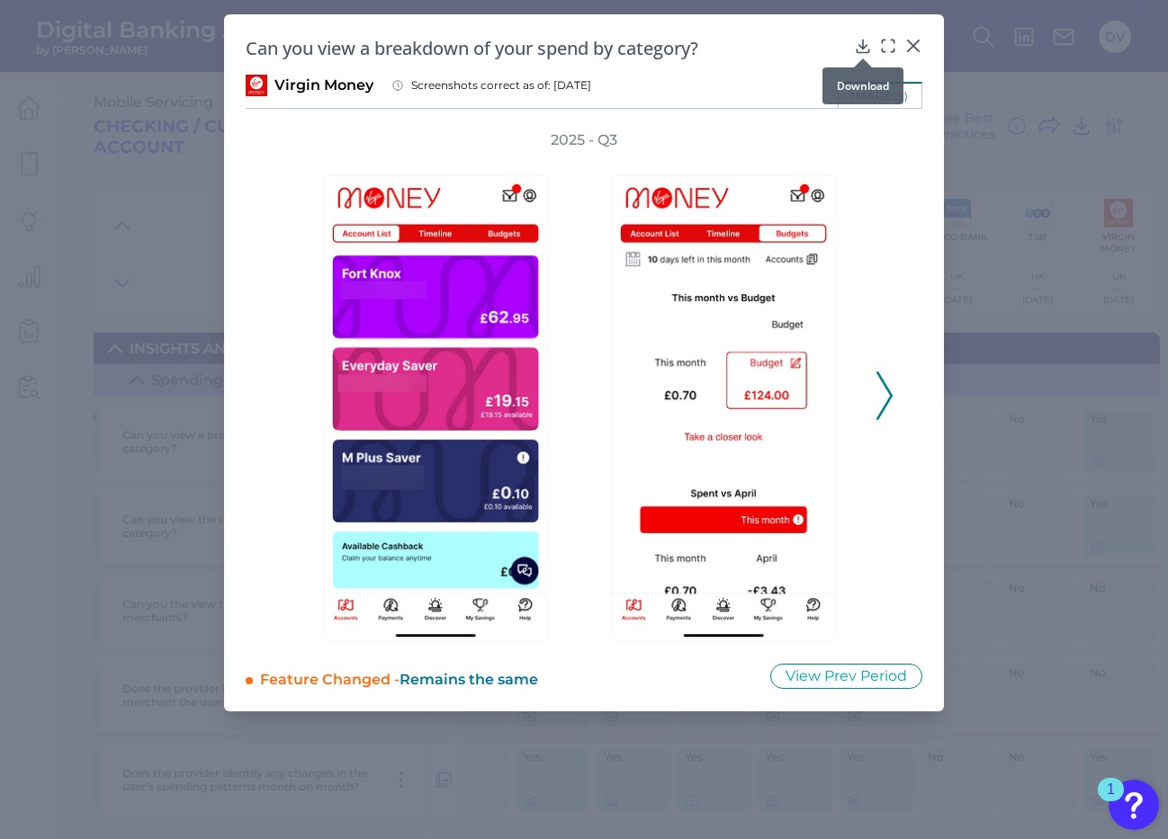
click at [859, 49] on icon at bounding box center [863, 46] width 18 height 18
click at [886, 390] on icon at bounding box center [884, 396] width 16 height 49
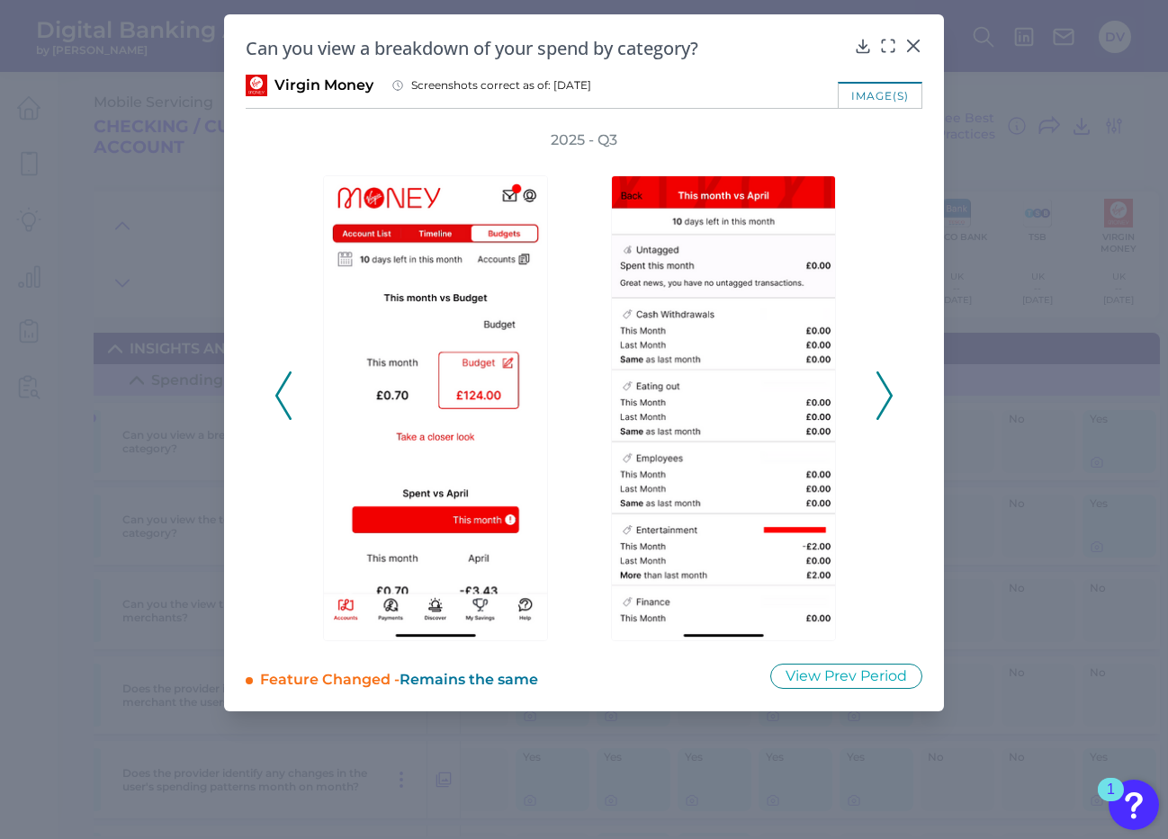
click at [886, 390] on icon at bounding box center [884, 396] width 16 height 49
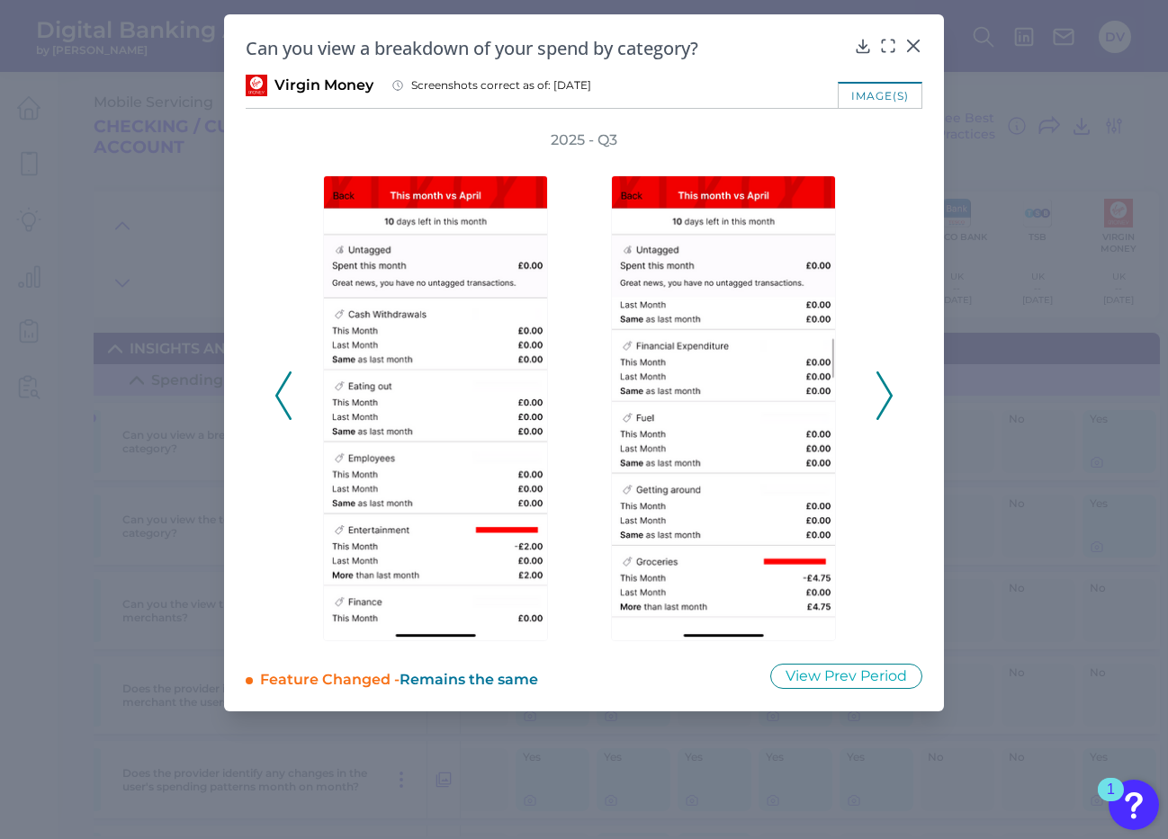
click at [280, 393] on icon at bounding box center [283, 396] width 16 height 49
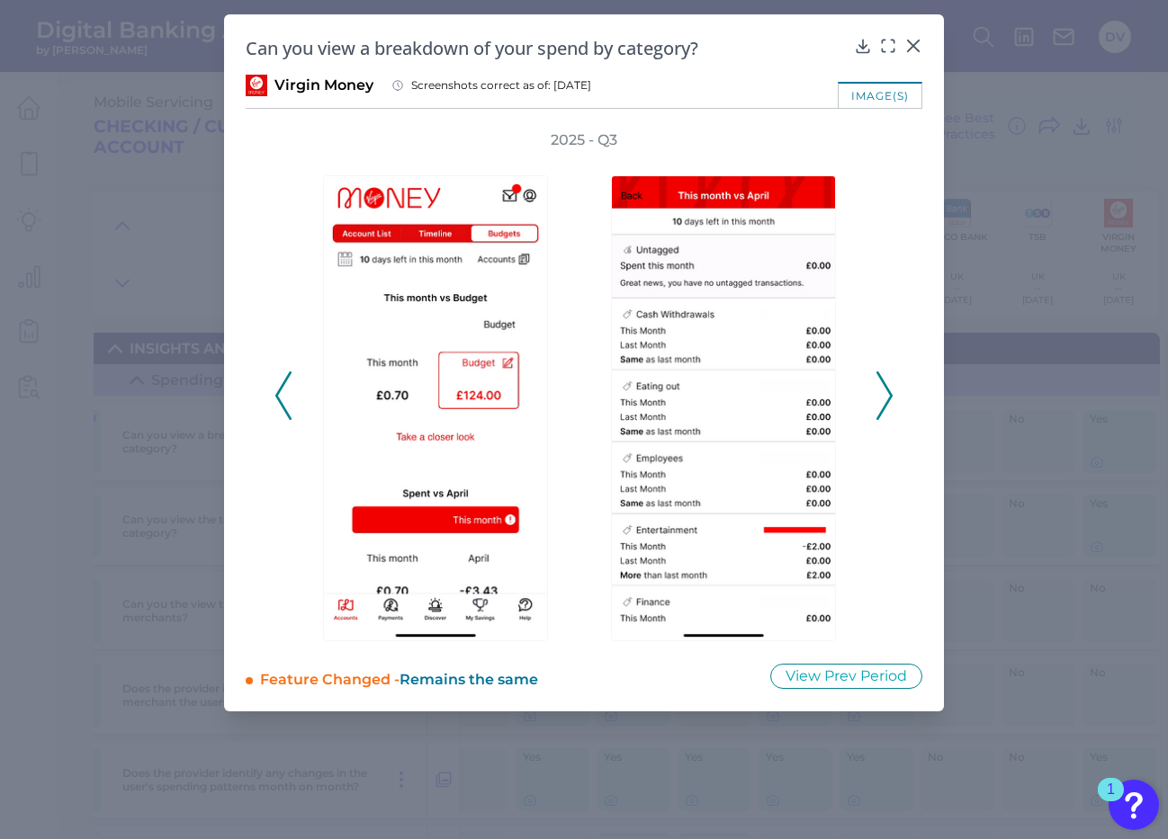
click at [280, 393] on icon at bounding box center [283, 396] width 16 height 49
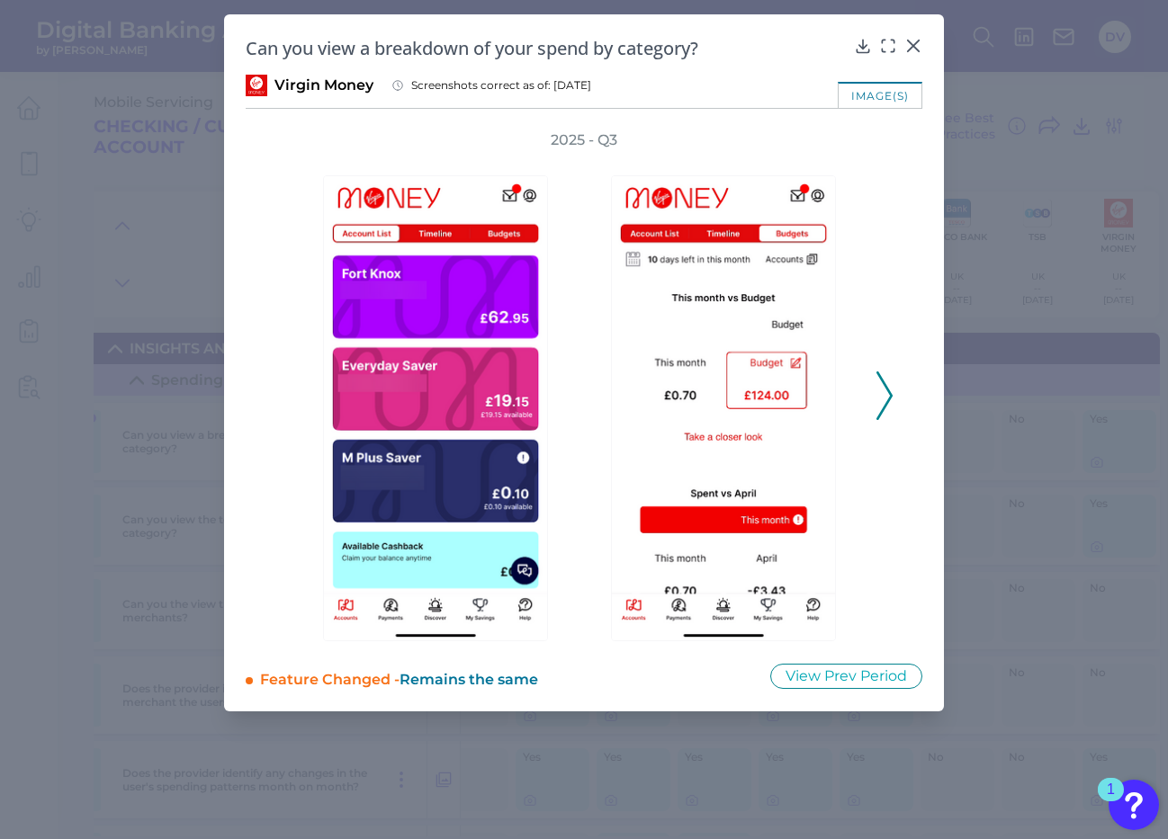
click at [884, 392] on icon at bounding box center [884, 396] width 16 height 49
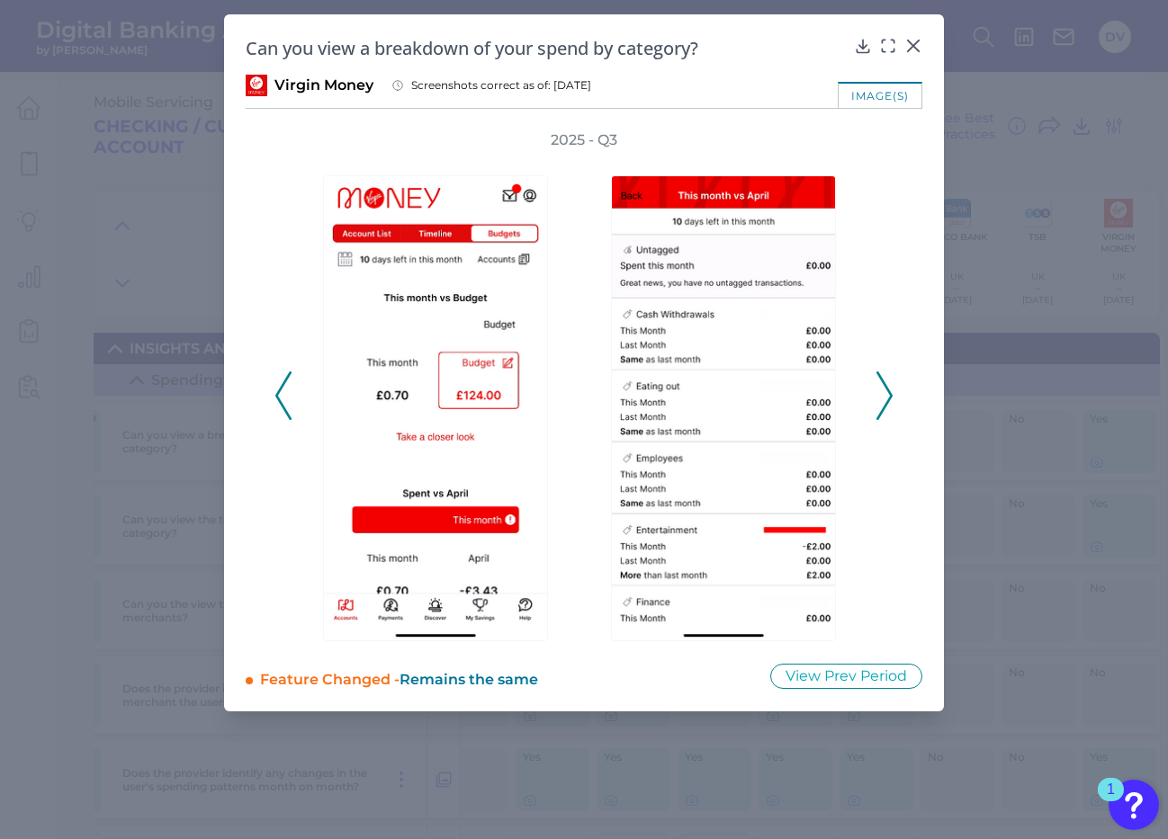
click at [884, 392] on icon at bounding box center [884, 396] width 16 height 49
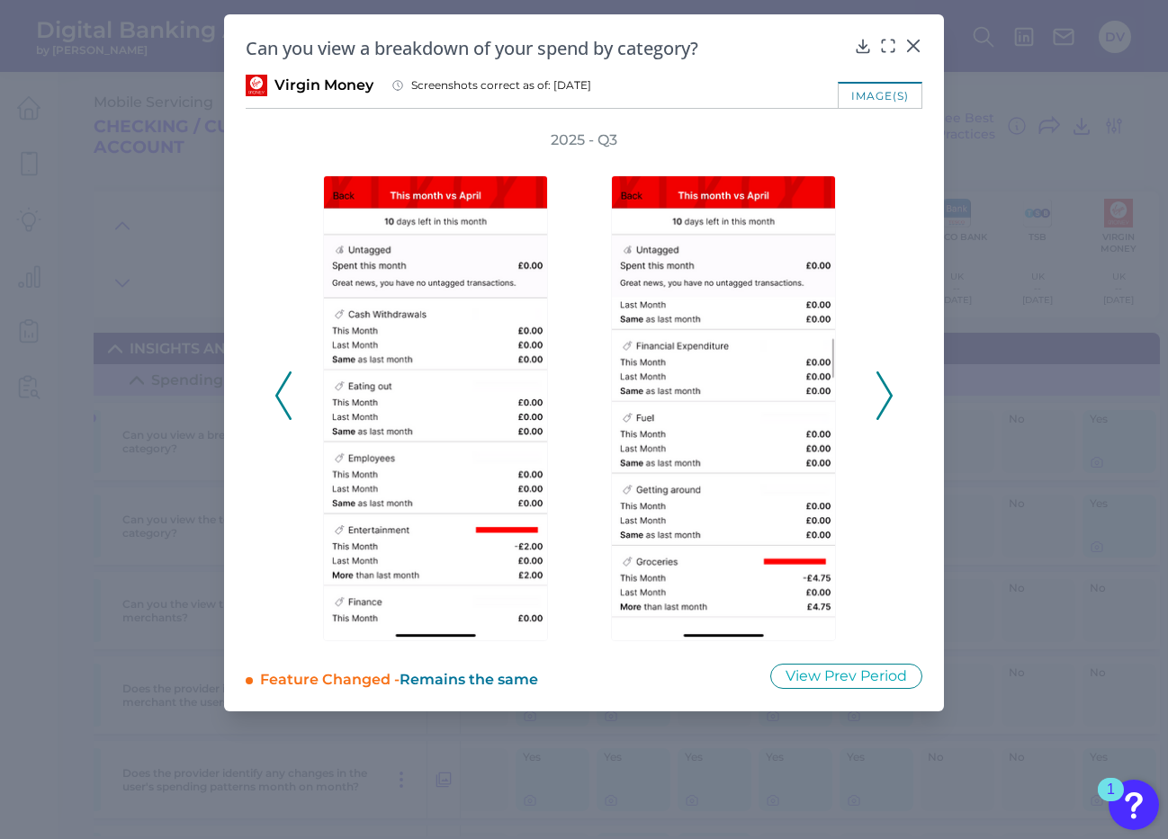
click at [283, 400] on icon at bounding box center [283, 396] width 16 height 49
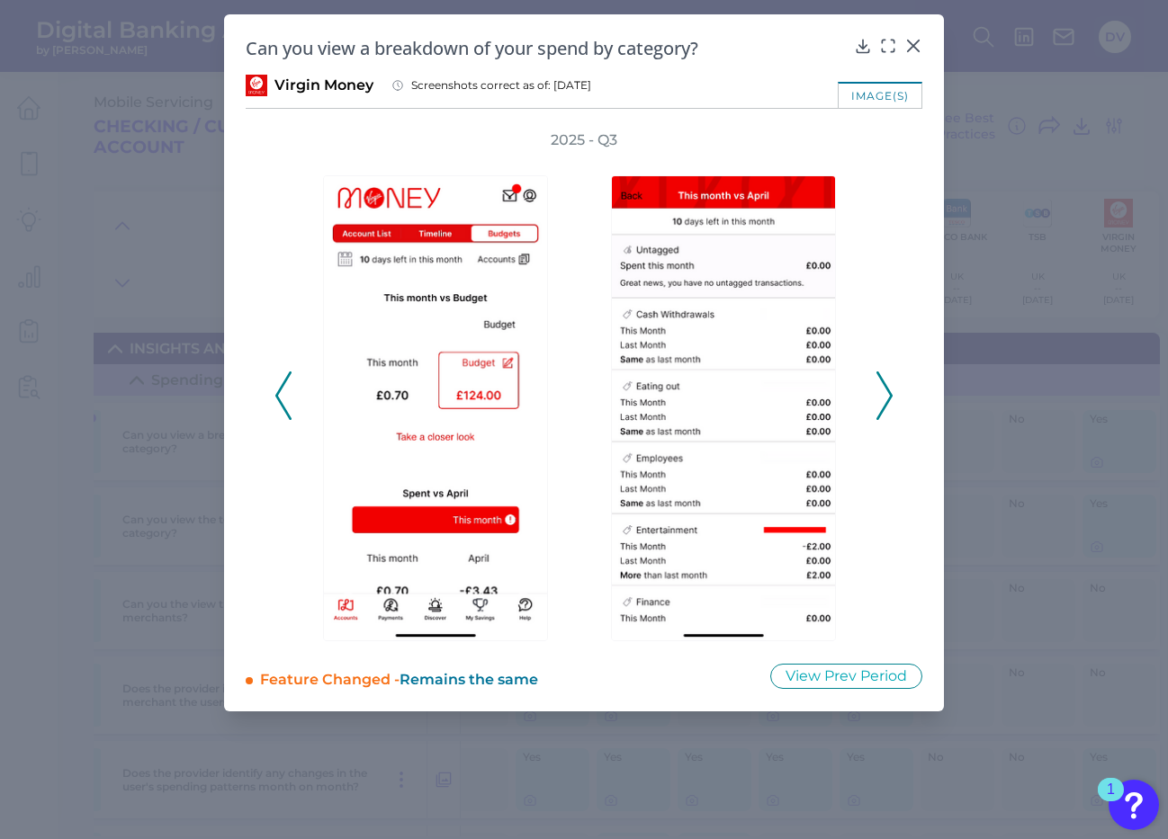
click at [887, 386] on icon at bounding box center [884, 396] width 16 height 49
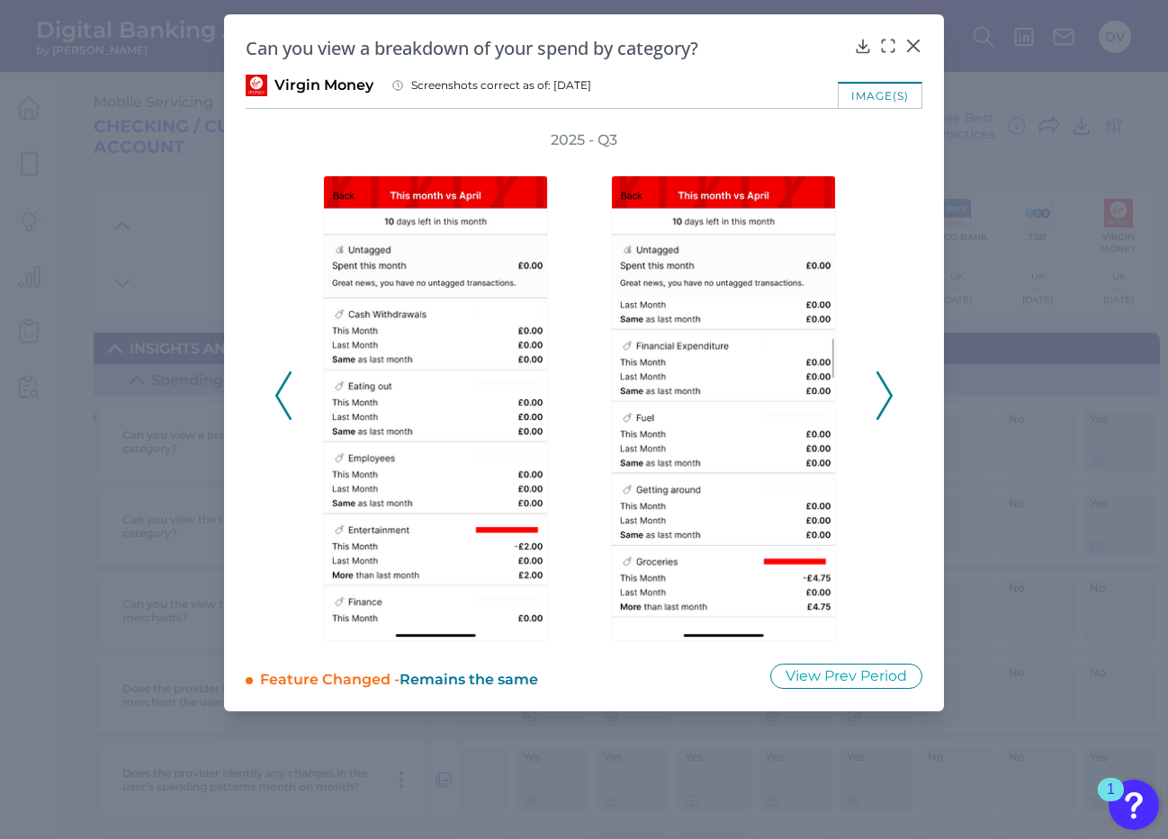
click at [887, 386] on icon at bounding box center [884, 396] width 16 height 49
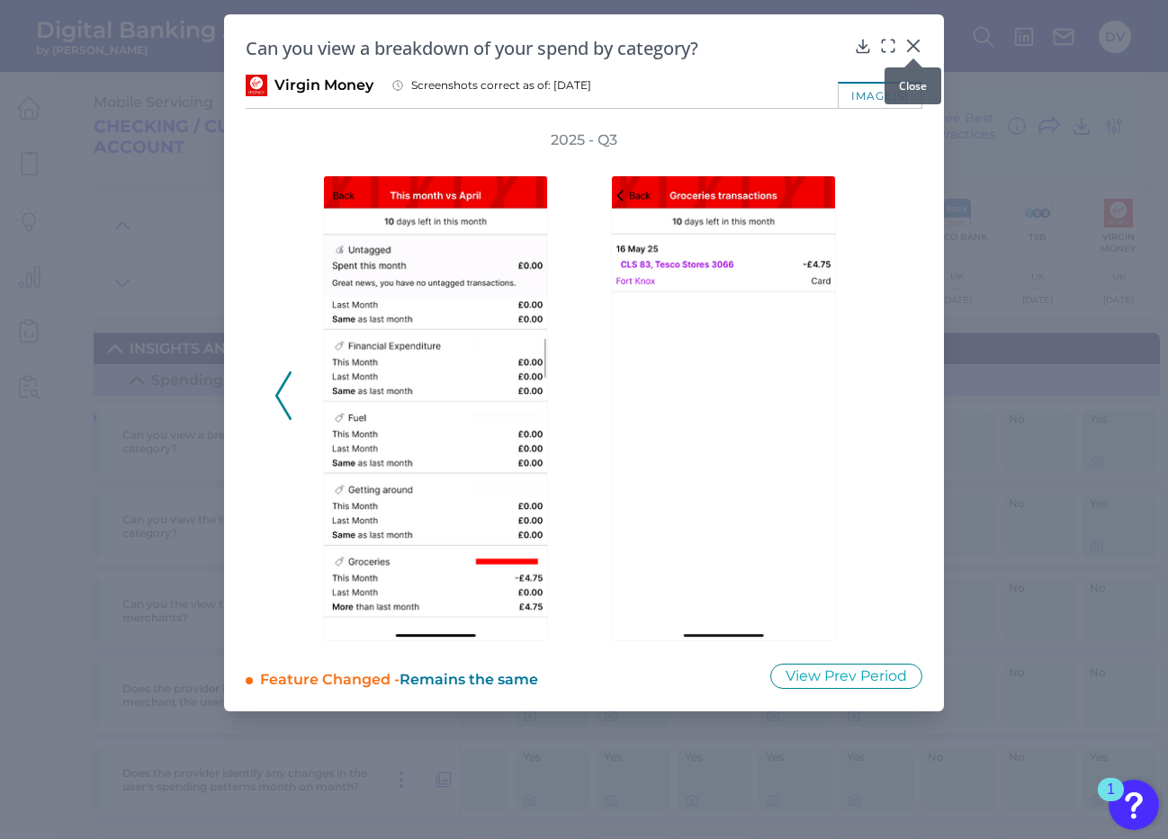
click at [915, 42] on icon at bounding box center [913, 46] width 18 height 18
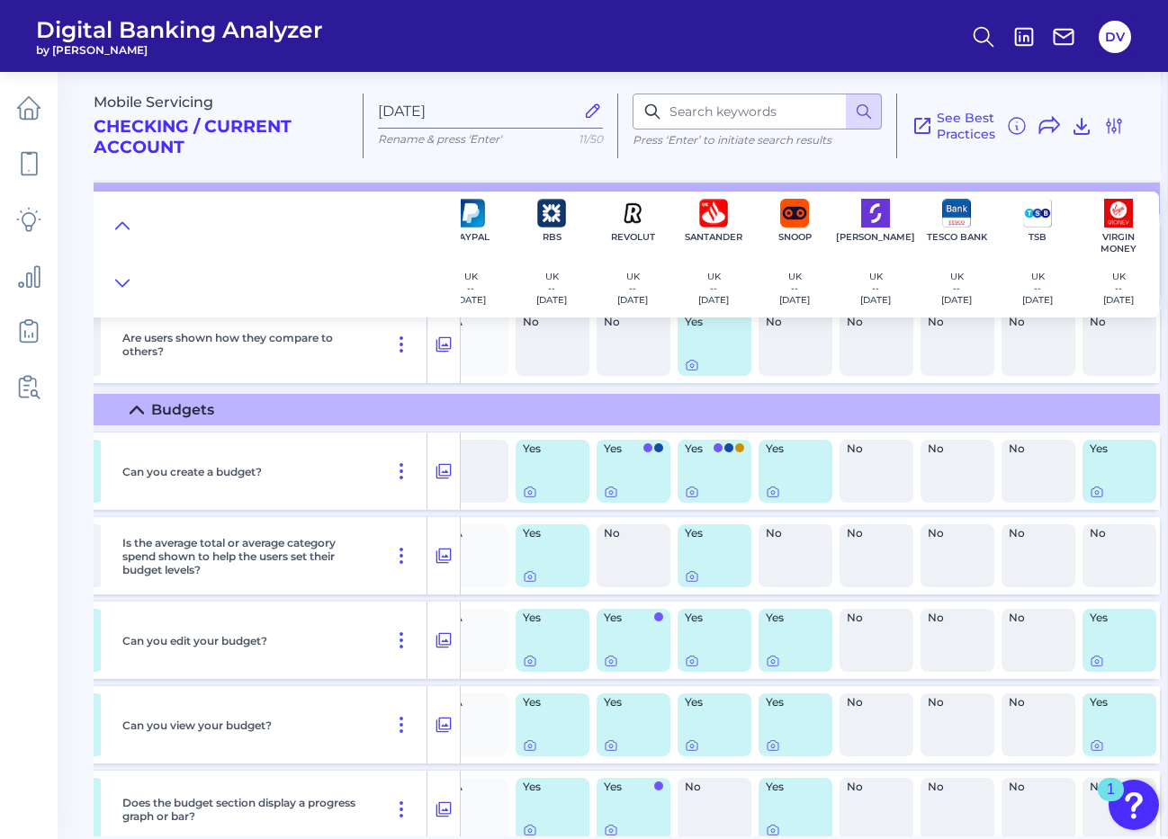
scroll to position [1259, 1657]
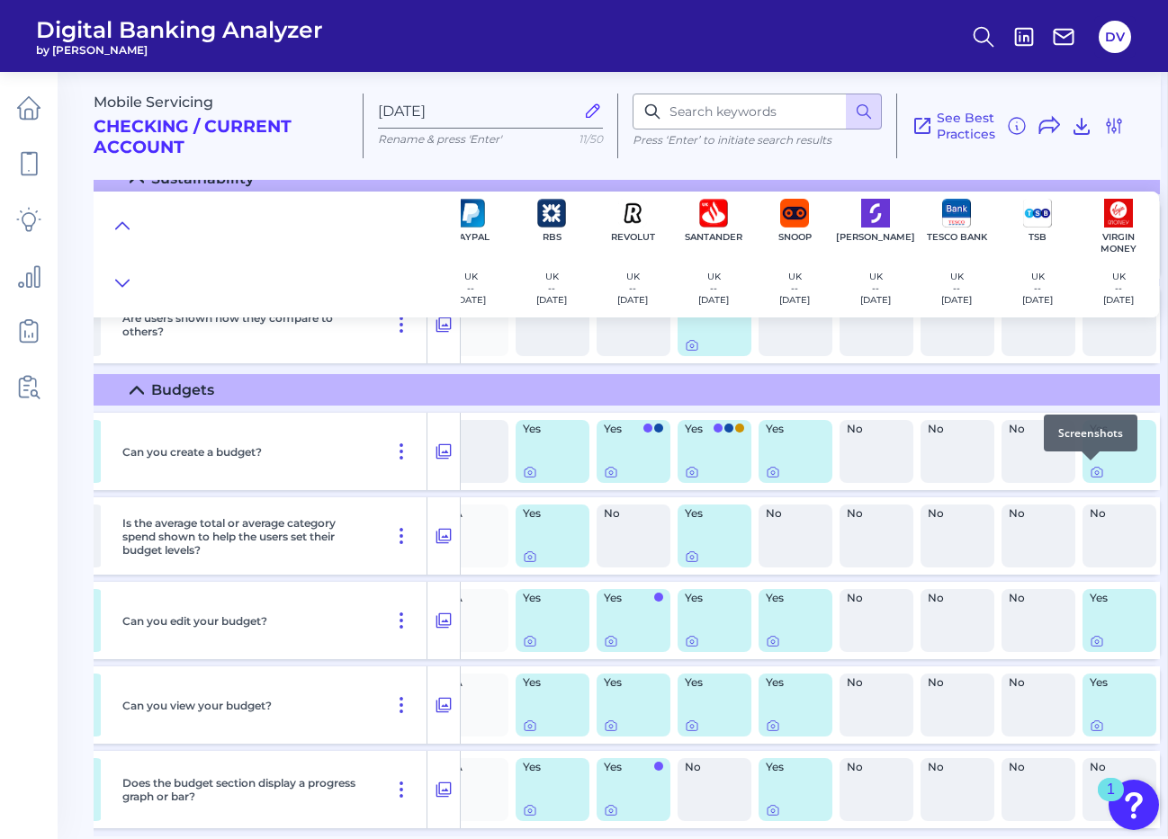
click at [1086, 468] on div at bounding box center [1090, 461] width 18 height 18
click at [1090, 473] on icon at bounding box center [1097, 472] width 14 height 14
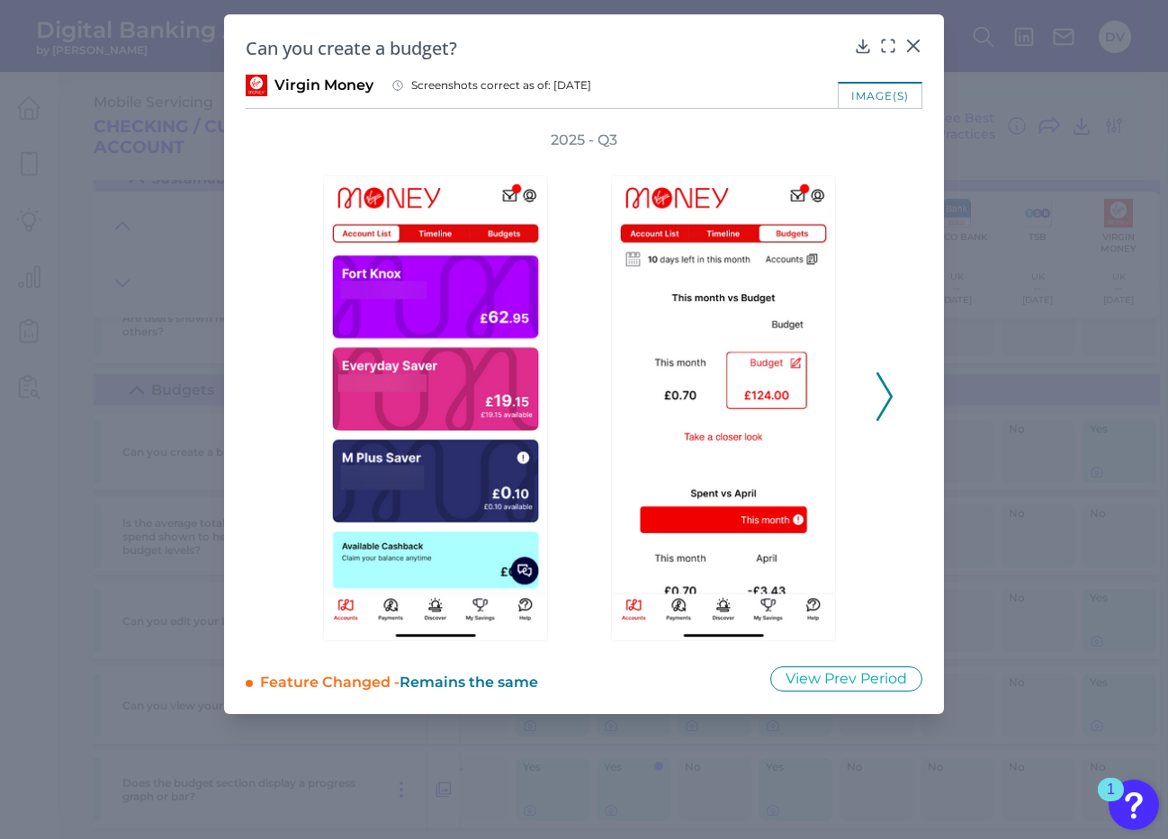
click at [884, 397] on icon at bounding box center [884, 396] width 16 height 49
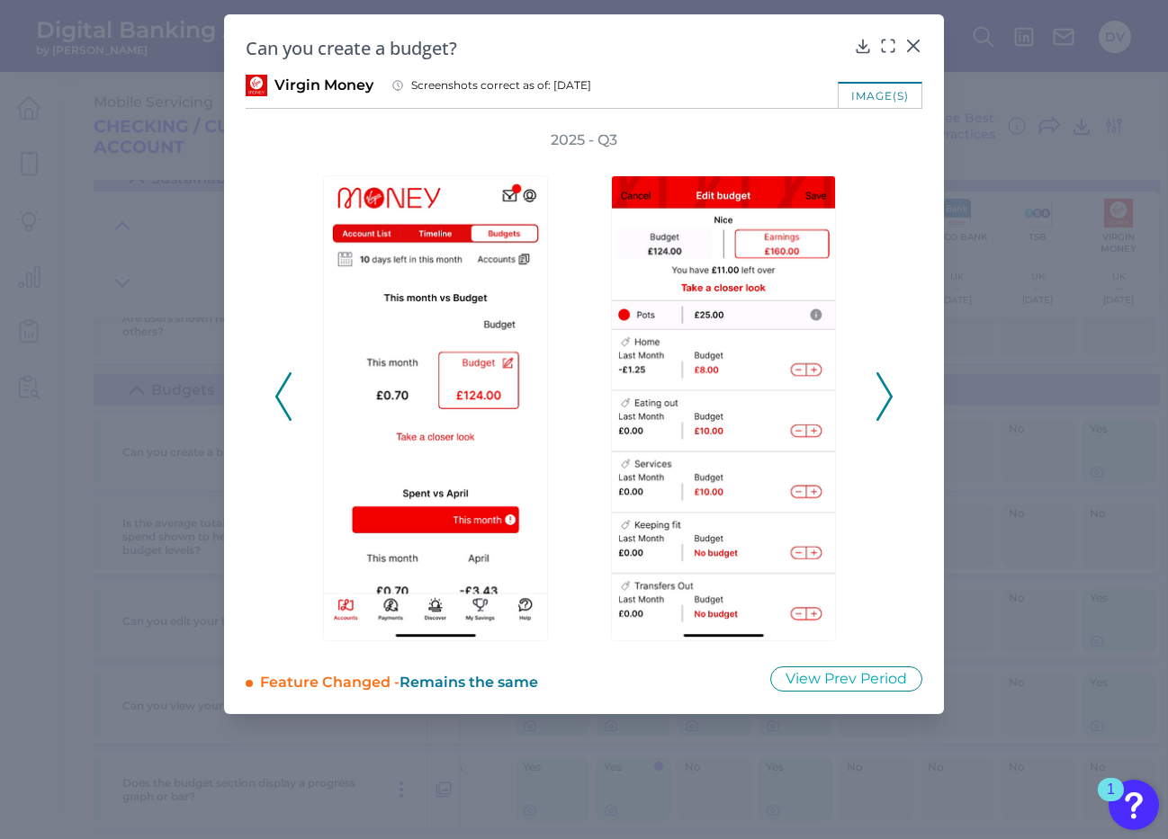
click at [884, 397] on icon at bounding box center [884, 396] width 16 height 49
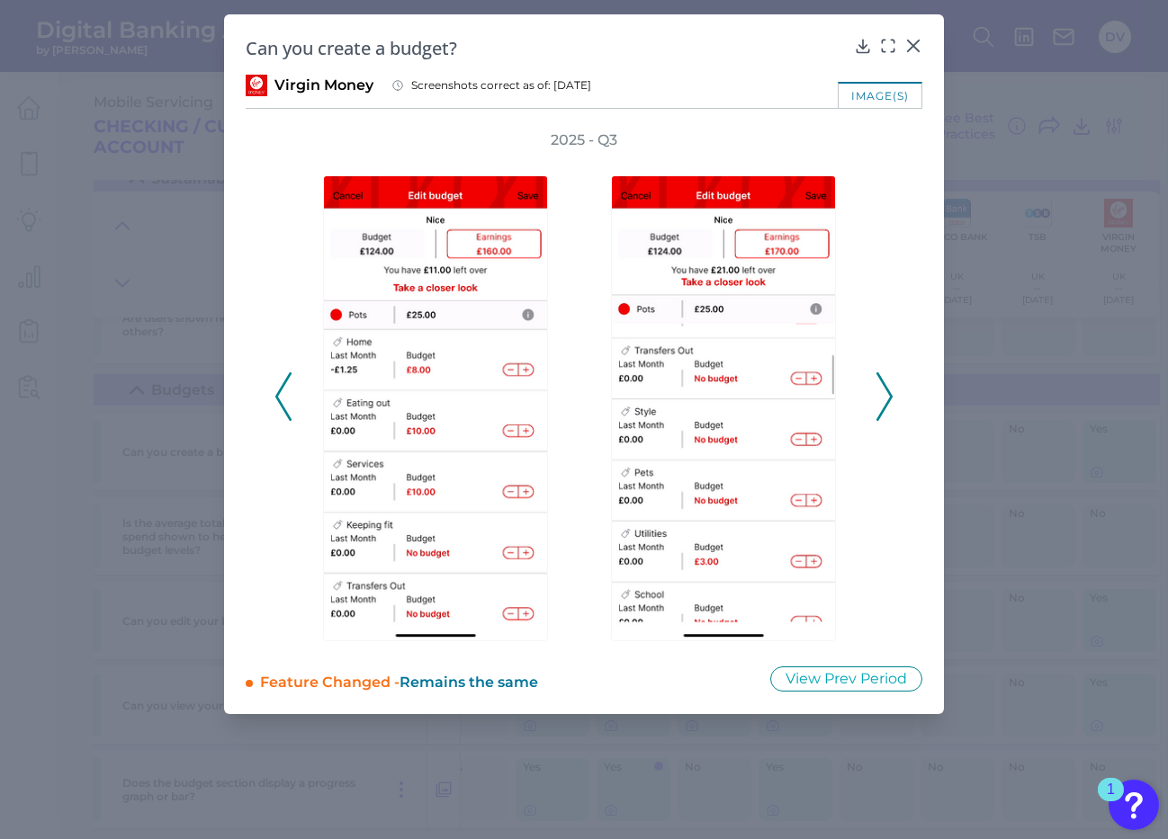
click at [884, 397] on icon at bounding box center [884, 396] width 16 height 49
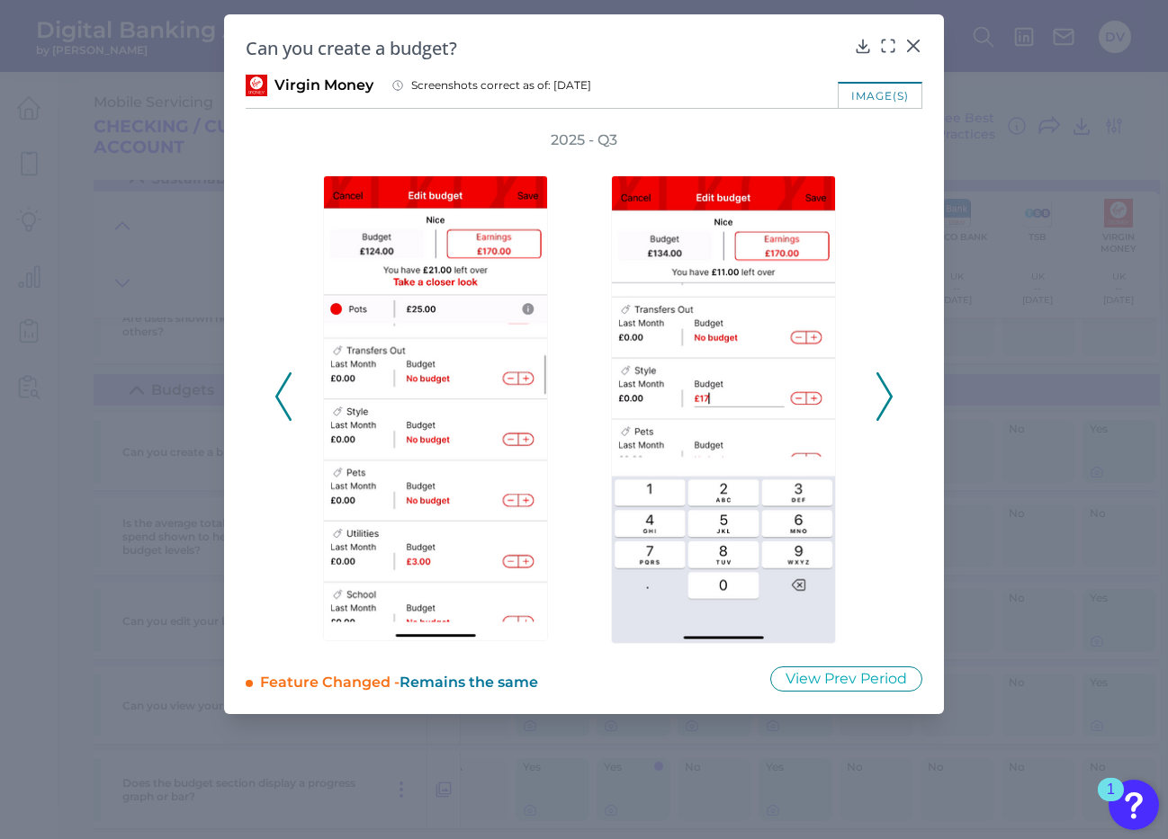
click at [884, 397] on icon at bounding box center [884, 396] width 16 height 49
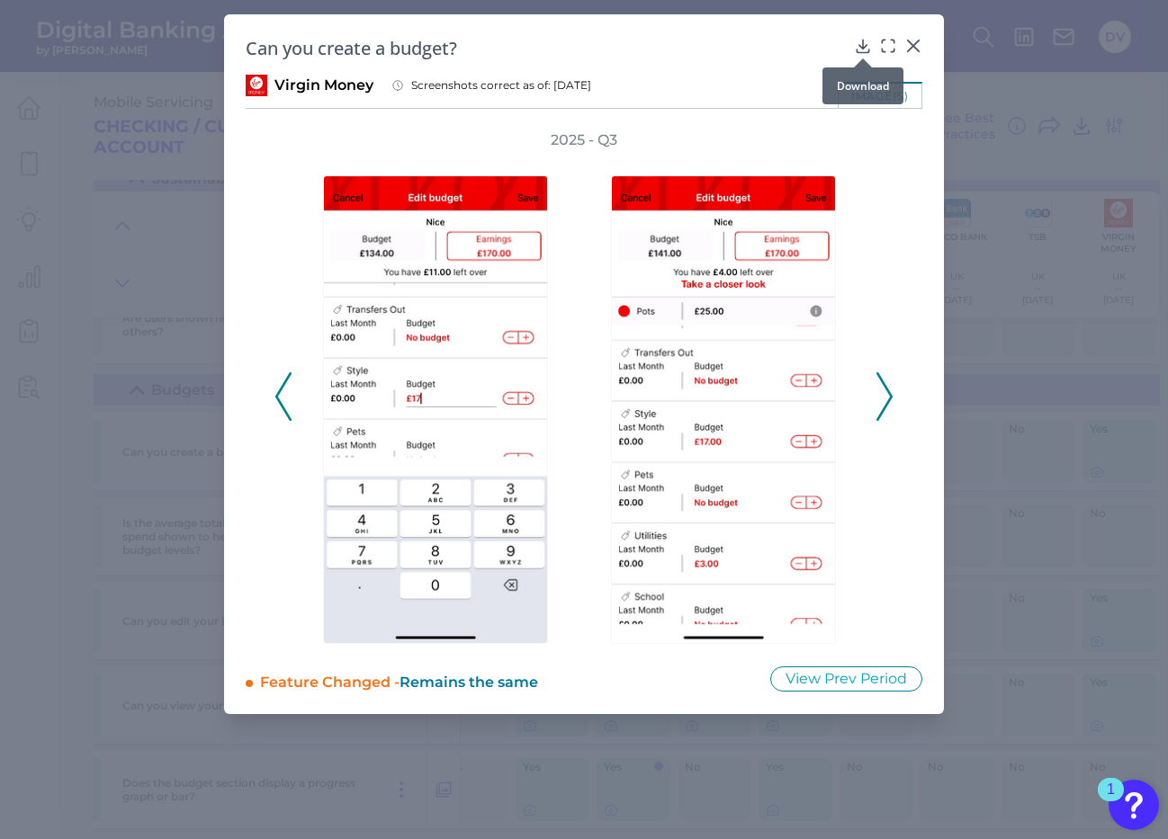
click at [856, 42] on icon at bounding box center [863, 46] width 18 height 18
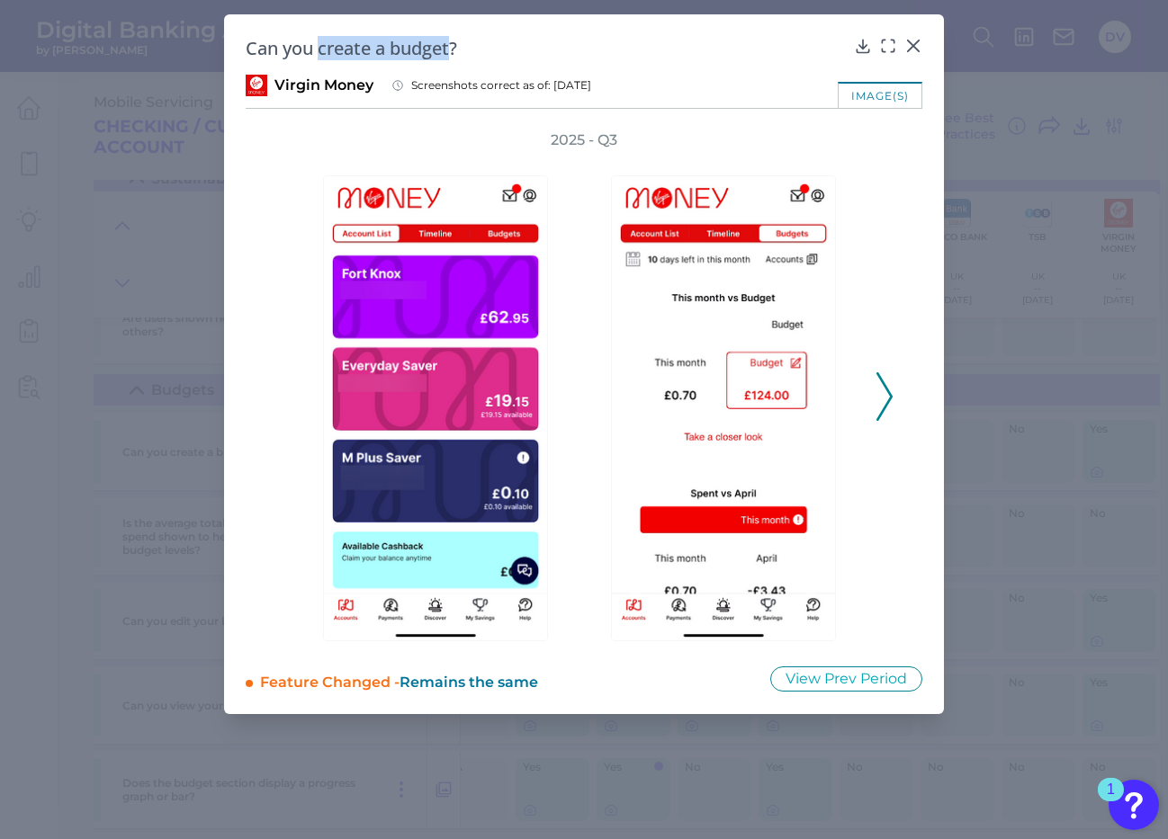
drag, startPoint x: 321, startPoint y: 50, endPoint x: 456, endPoint y: 55, distance: 135.0
click at [456, 55] on h2 "Can you create a budget?" at bounding box center [546, 48] width 601 height 24
copy h2 "create a budget"
click at [884, 397] on icon at bounding box center [884, 396] width 16 height 49
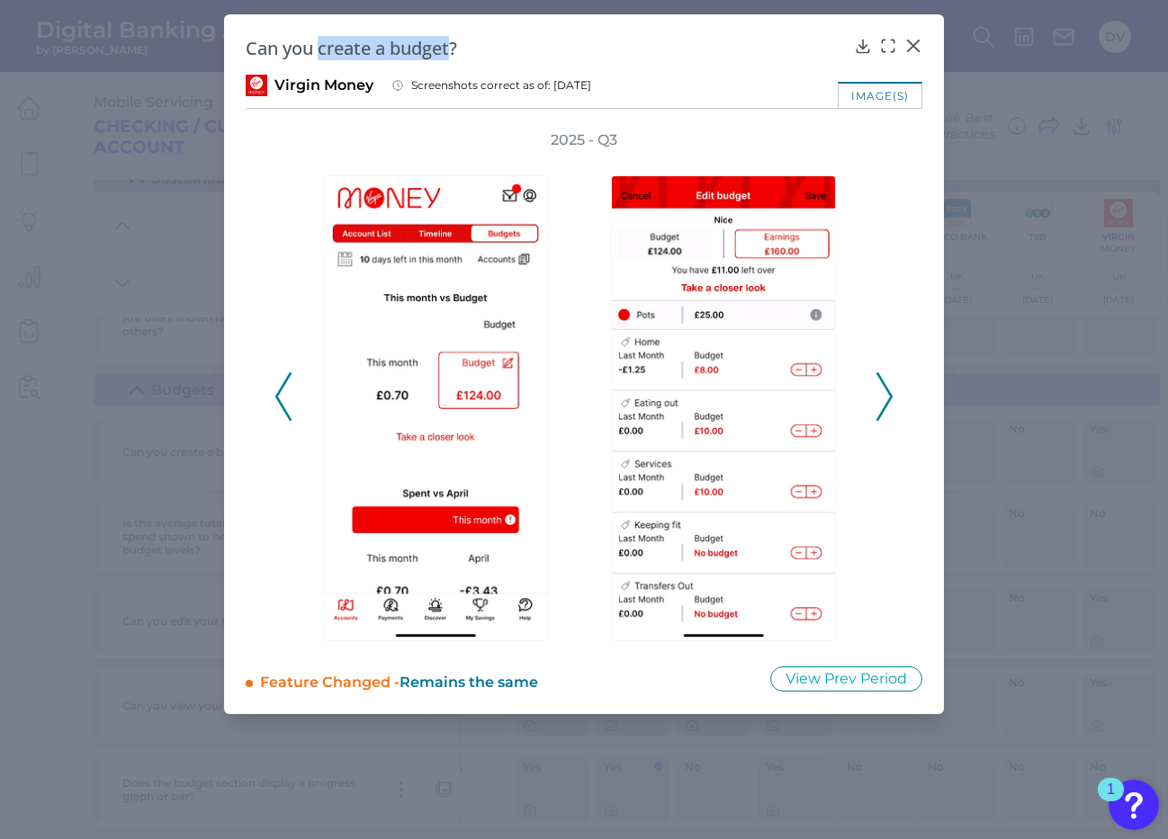
click at [884, 397] on icon at bounding box center [884, 396] width 16 height 49
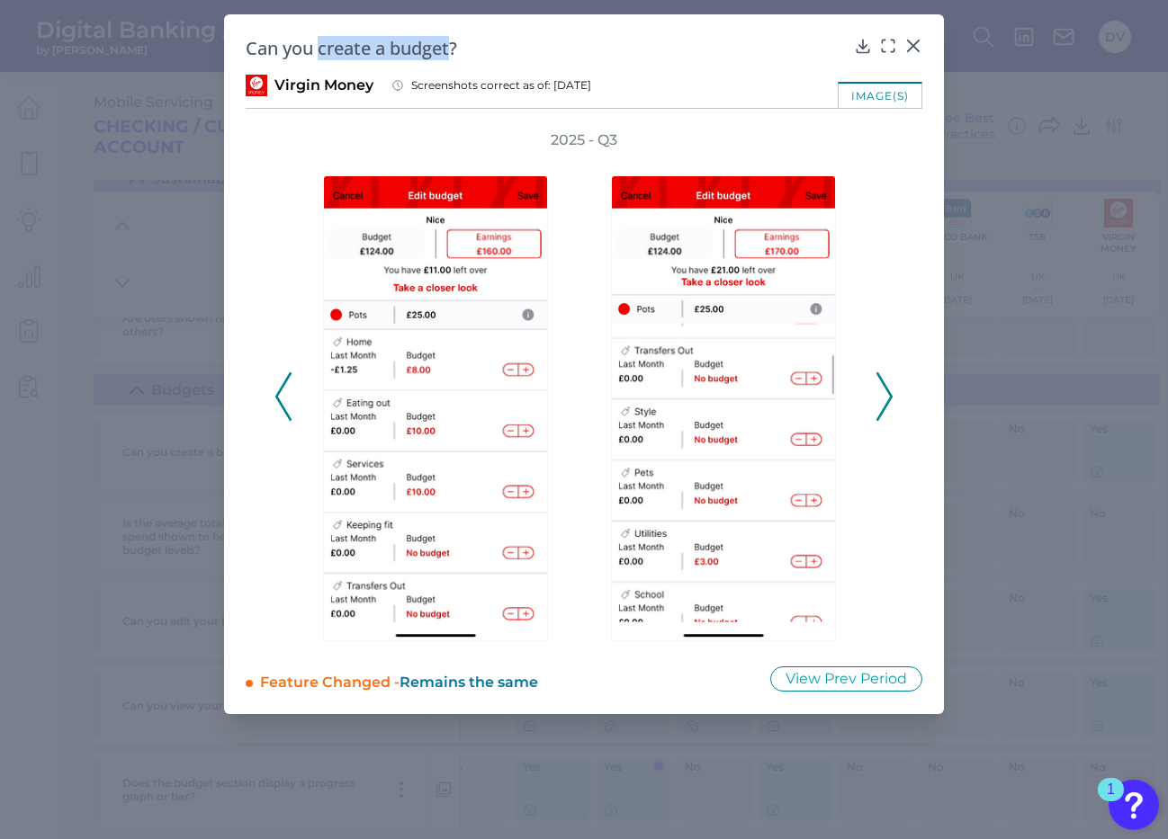
click at [887, 401] on icon at bounding box center [884, 396] width 16 height 49
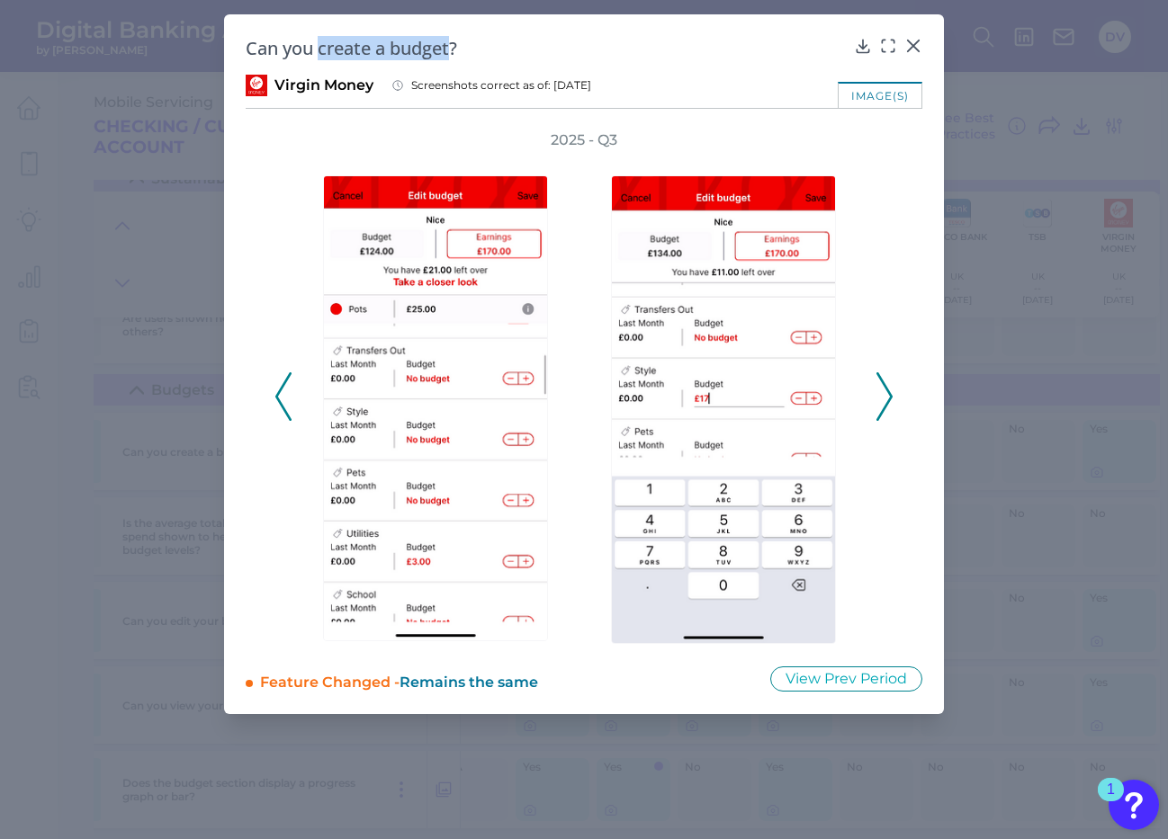
click at [887, 401] on icon at bounding box center [884, 396] width 16 height 49
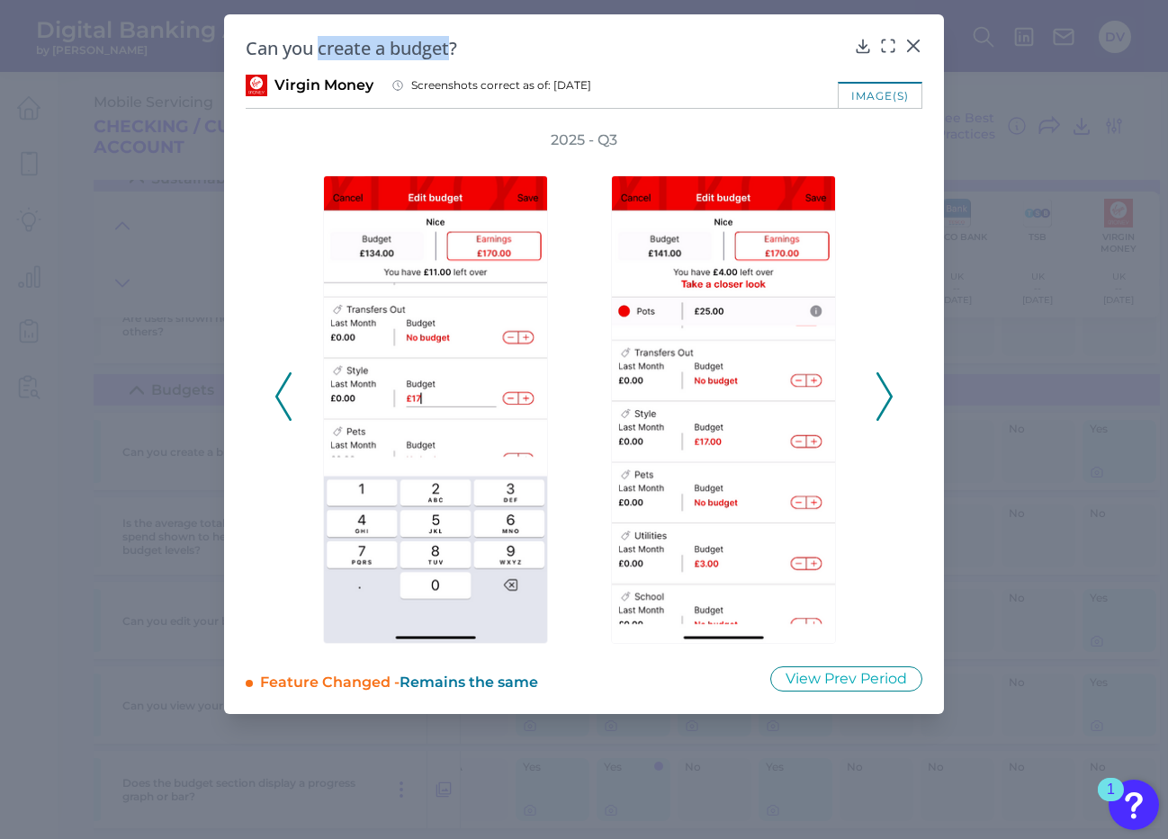
click at [886, 404] on polyline at bounding box center [883, 397] width 13 height 46
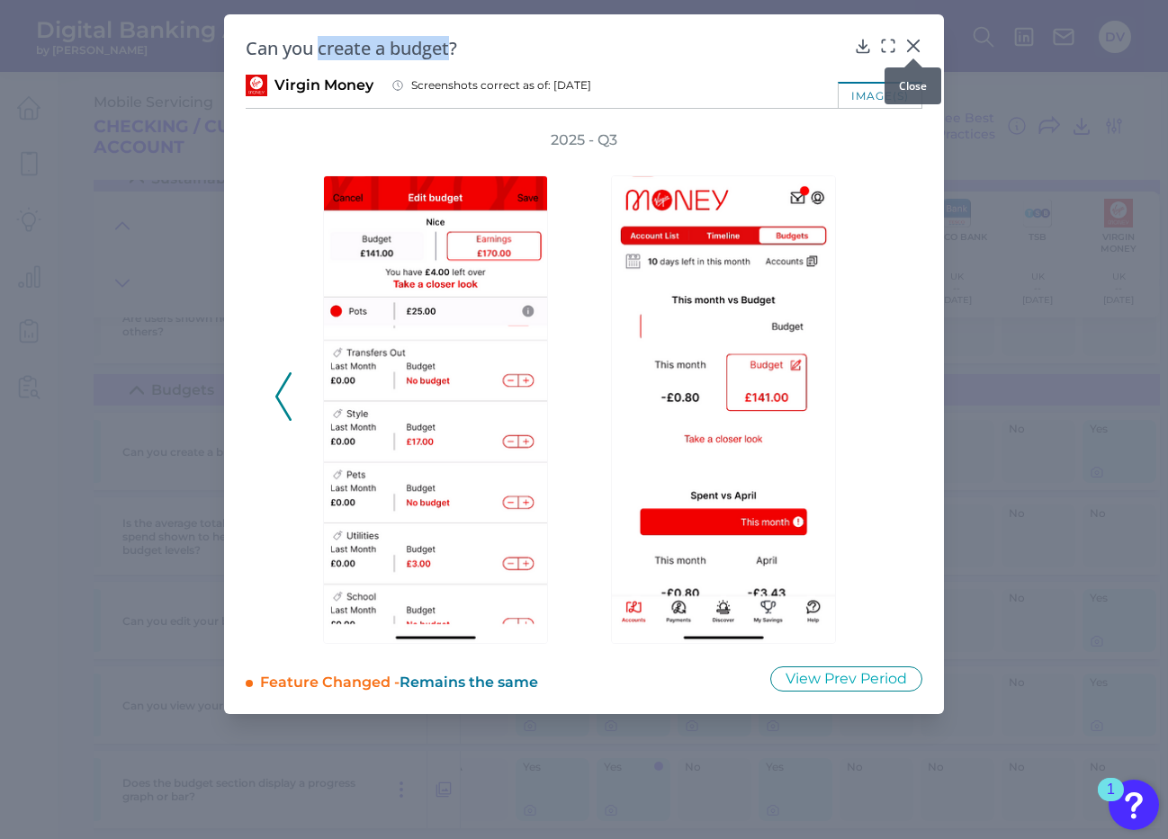
click at [913, 45] on icon at bounding box center [913, 45] width 11 height 11
click at [913, 45] on header "Digital Banking Analyzer by [PERSON_NAME] DV" at bounding box center [584, 36] width 1168 height 72
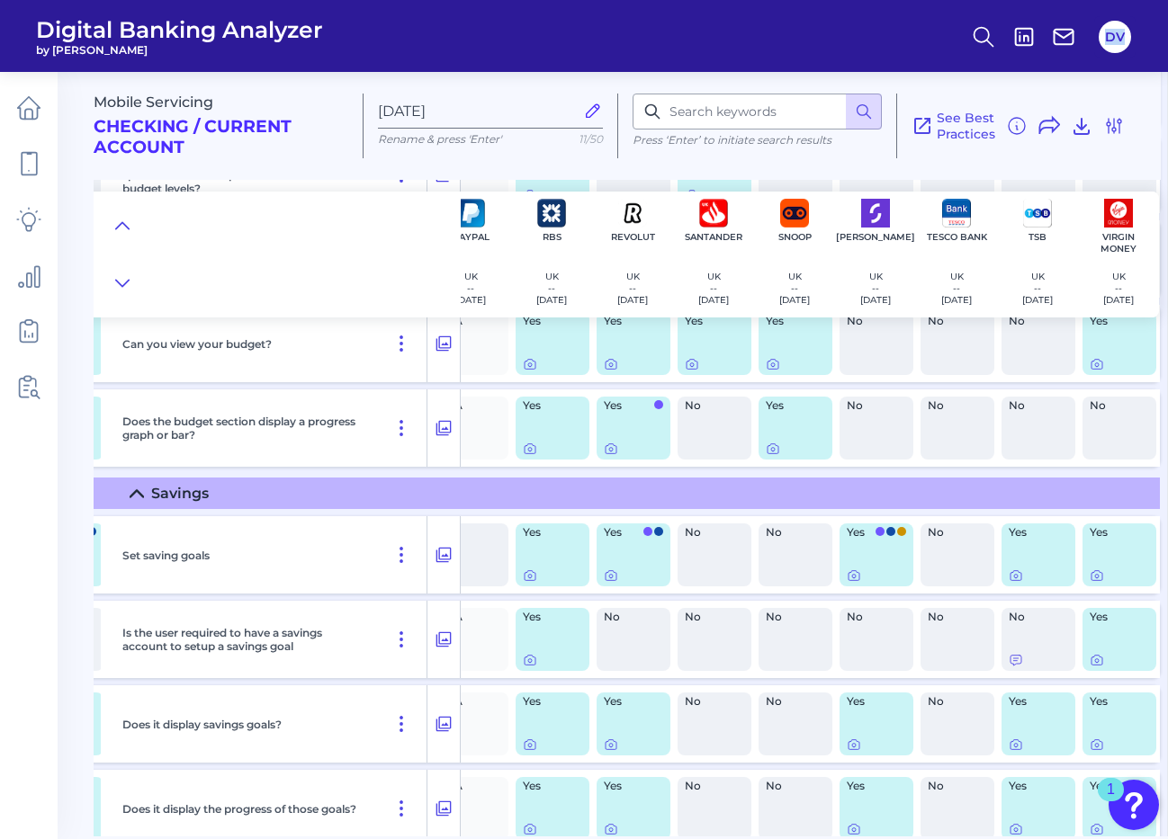
scroll to position [1631, 1657]
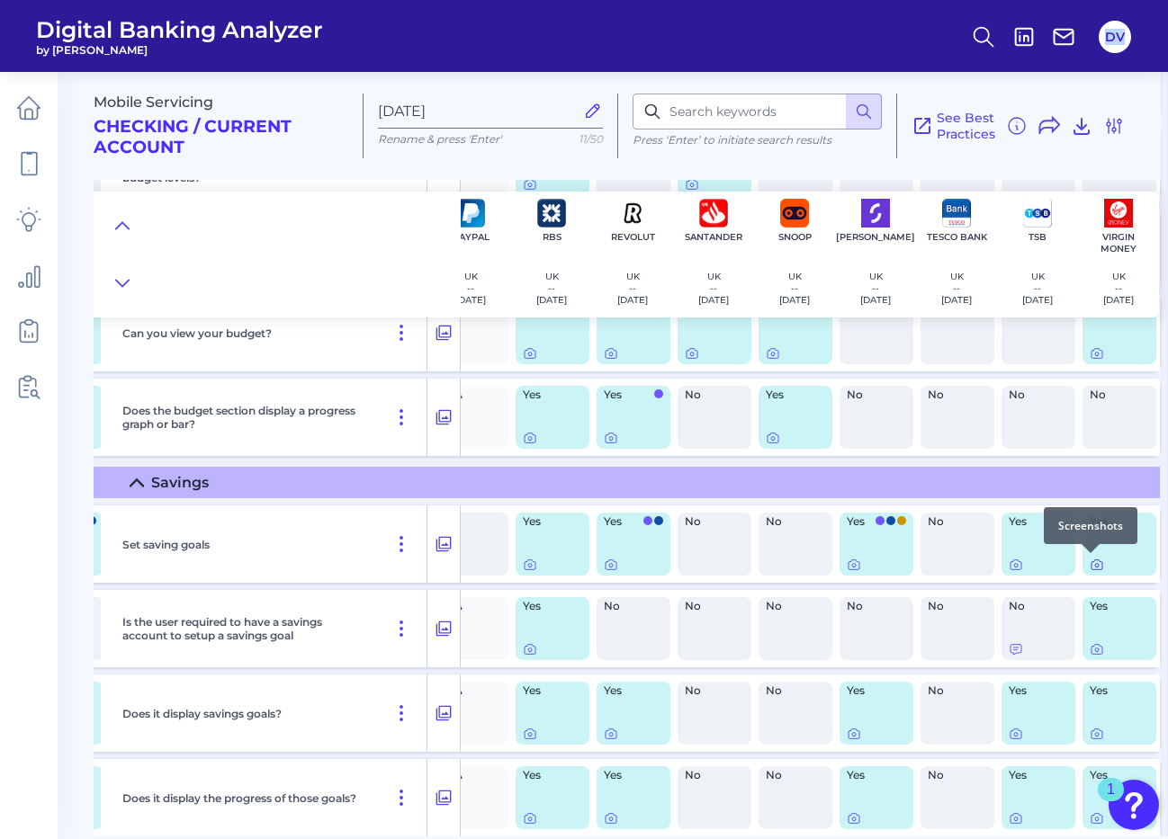
click at [1090, 568] on icon at bounding box center [1097, 565] width 14 height 14
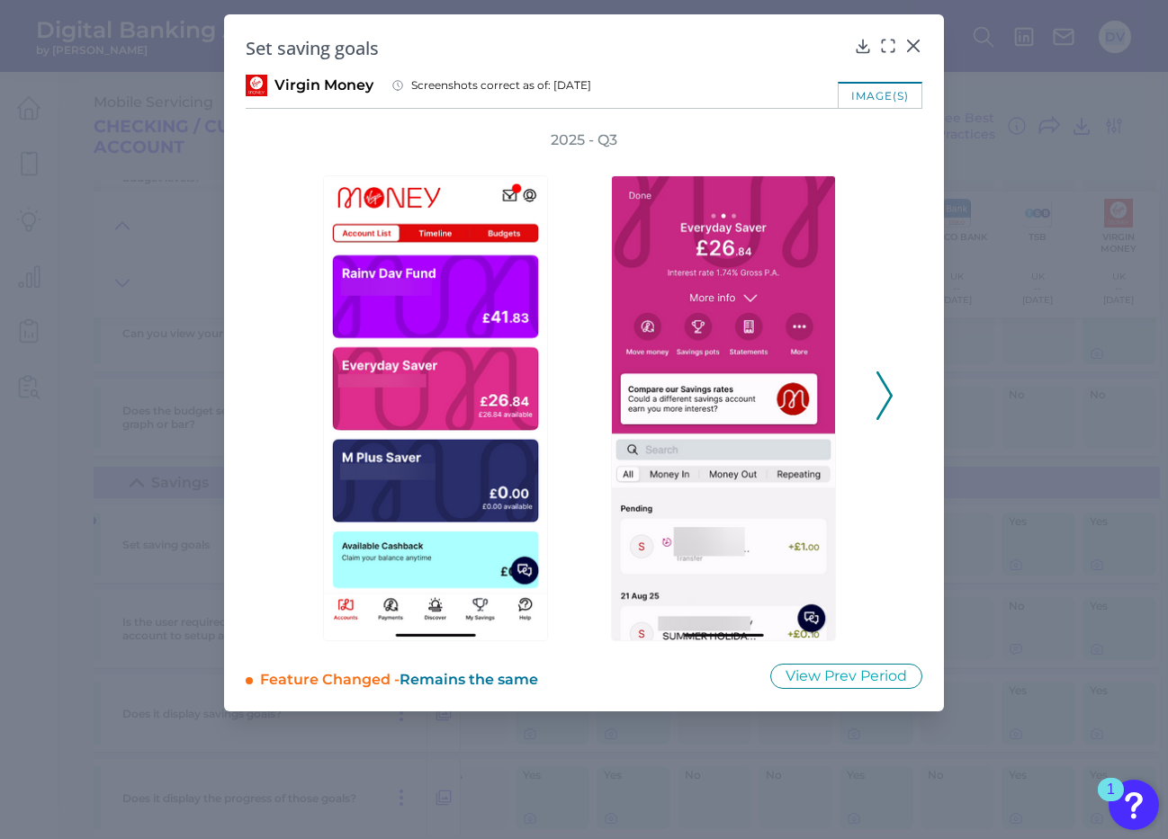
click at [884, 399] on icon at bounding box center [884, 396] width 16 height 49
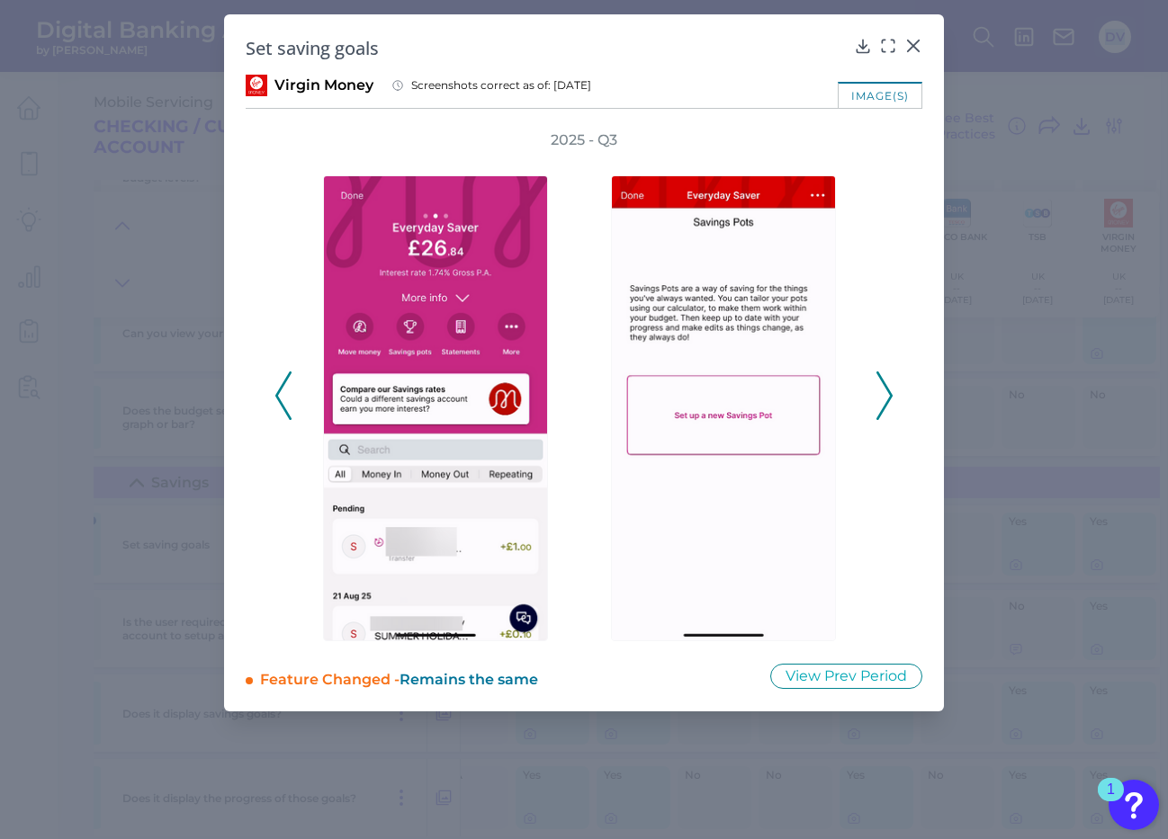
click at [884, 399] on icon at bounding box center [884, 396] width 16 height 49
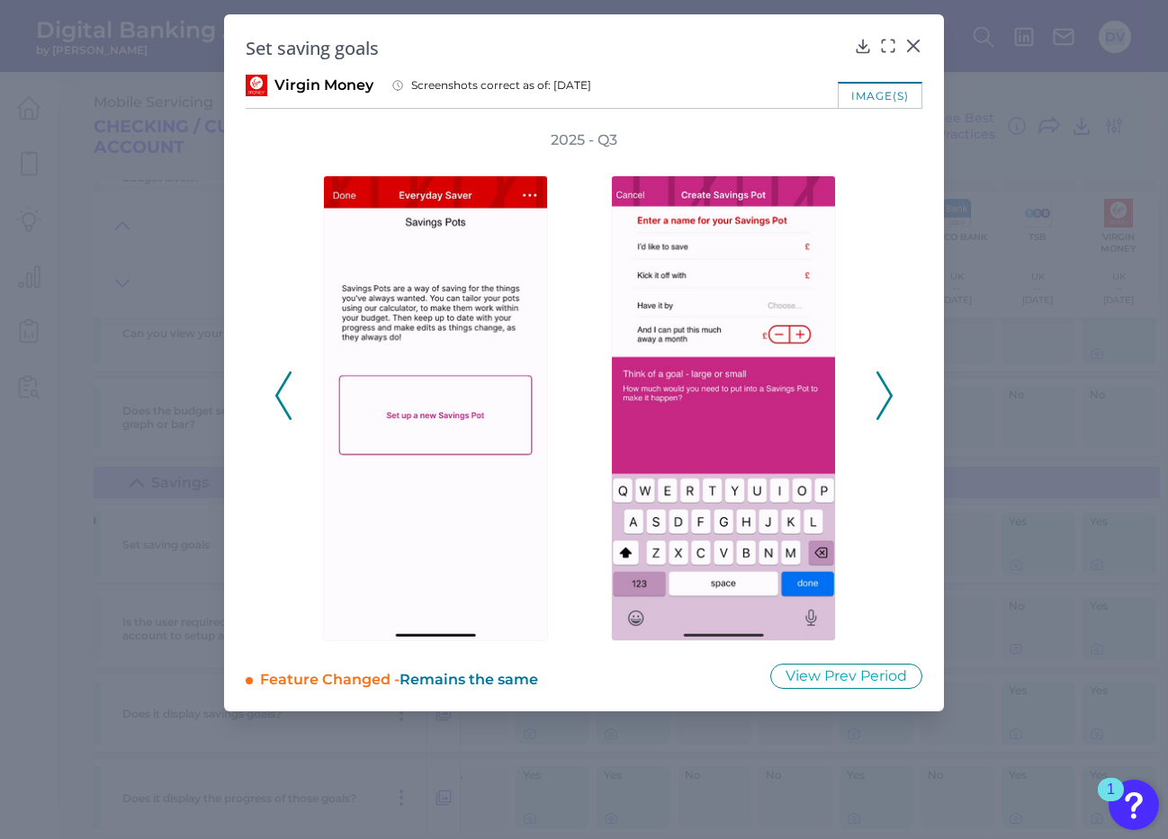
click at [884, 400] on icon at bounding box center [884, 396] width 16 height 49
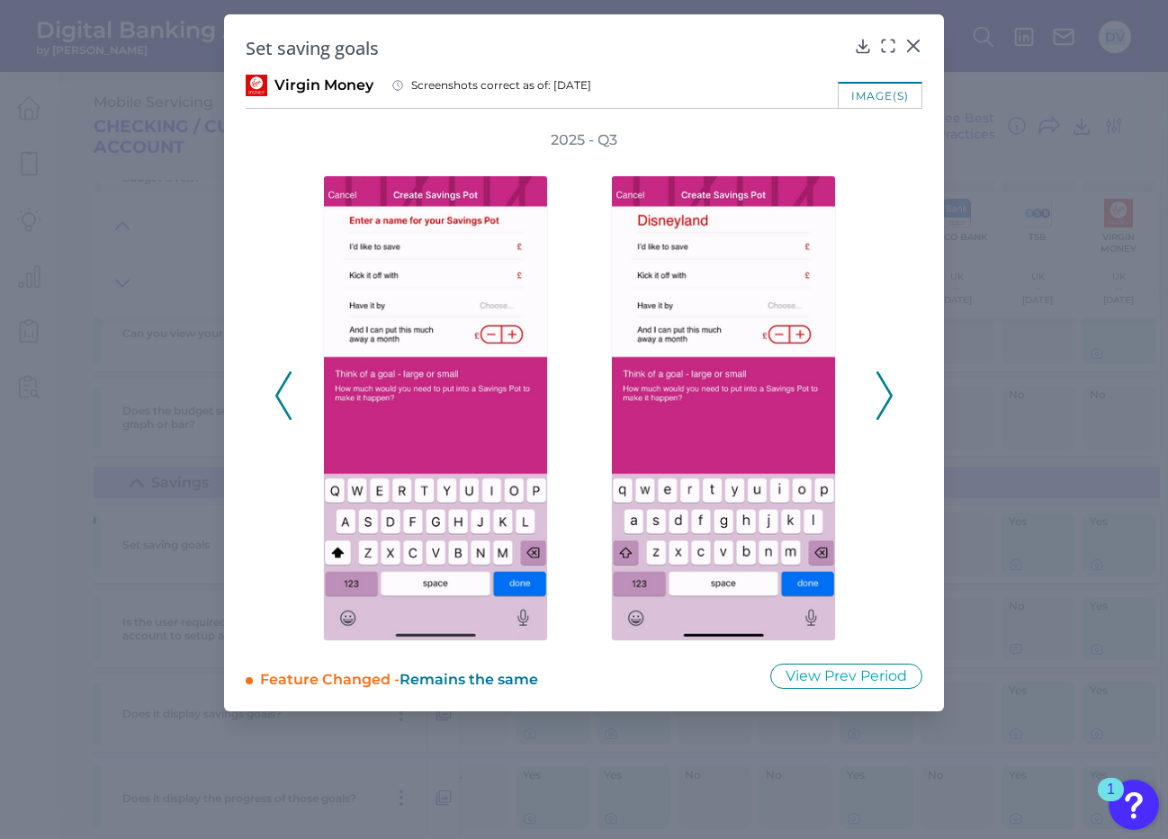
click at [884, 400] on icon at bounding box center [884, 396] width 16 height 49
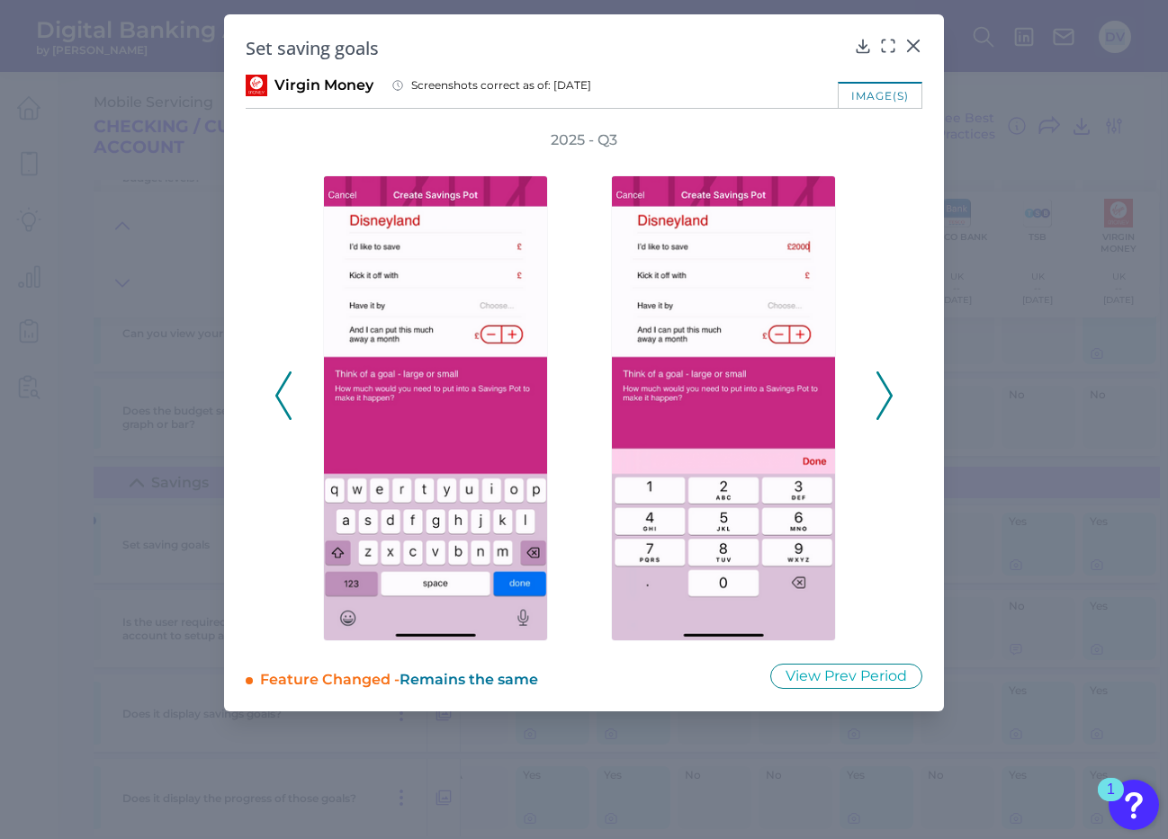
click at [884, 400] on icon at bounding box center [884, 396] width 16 height 49
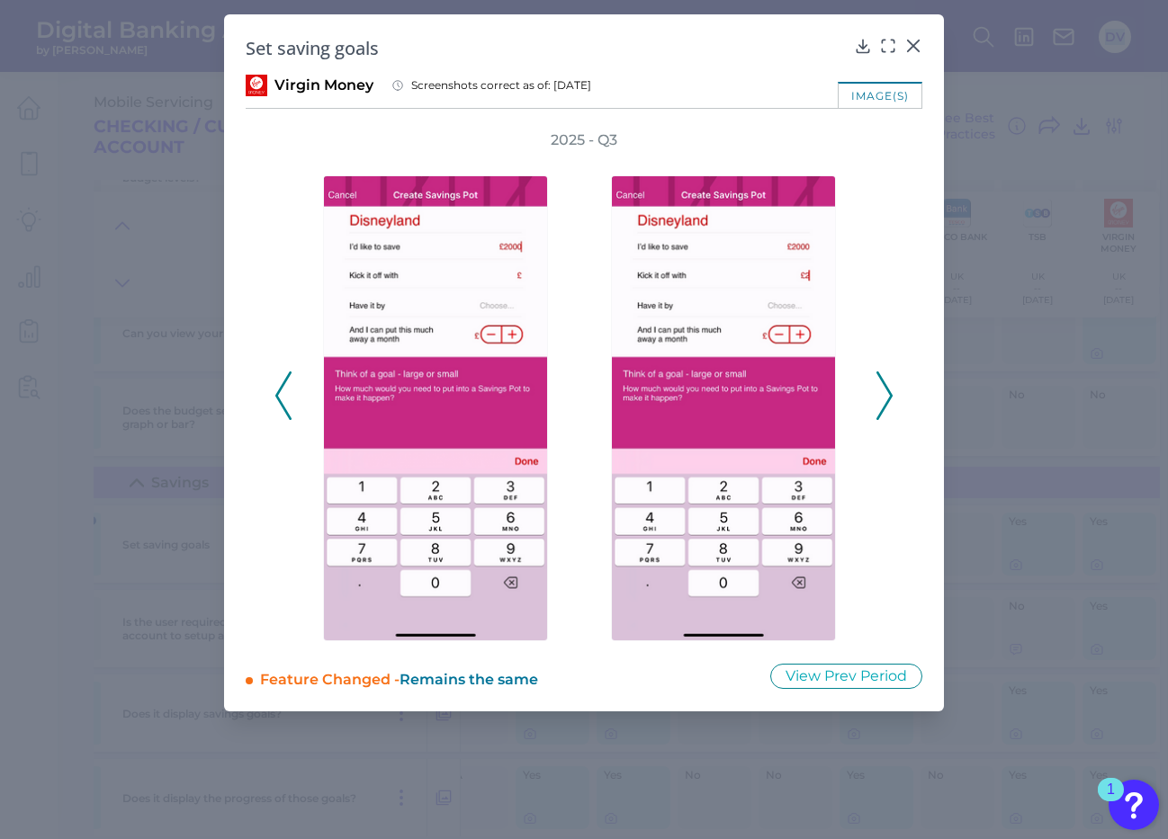
click at [884, 400] on icon at bounding box center [884, 396] width 16 height 49
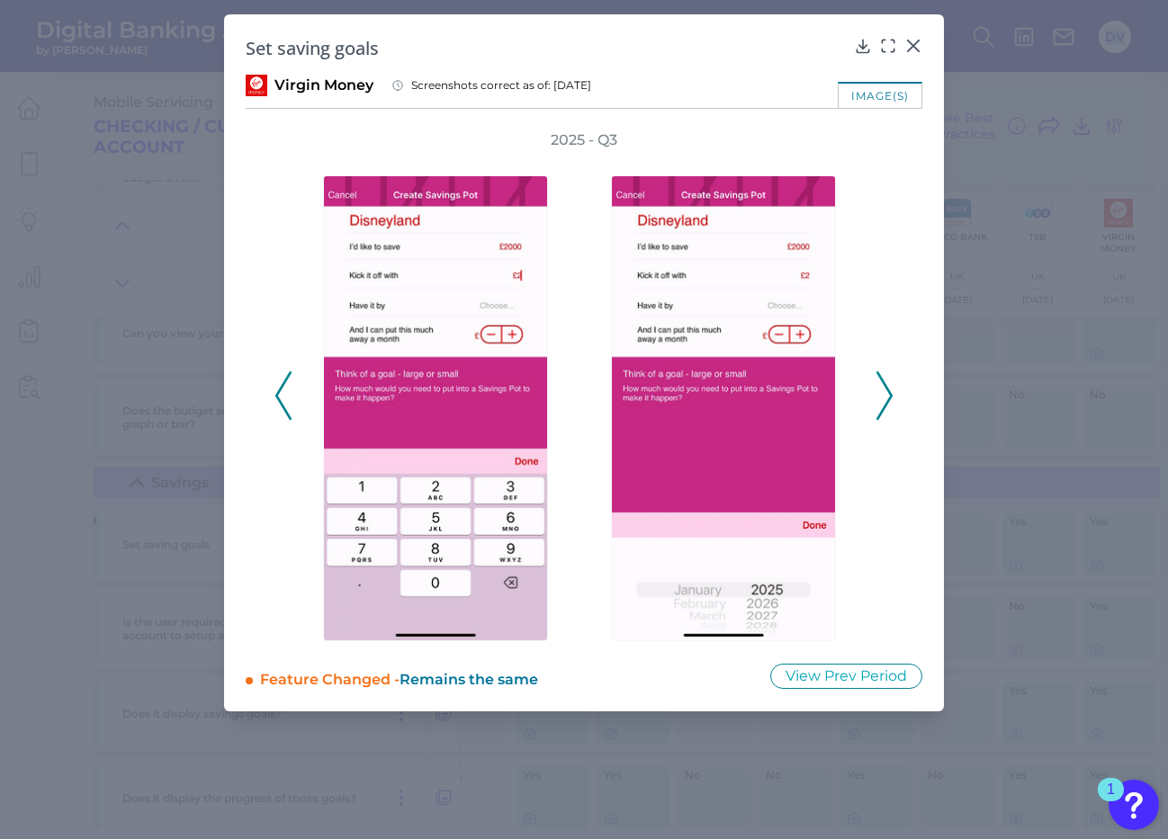
click at [884, 400] on icon at bounding box center [884, 396] width 16 height 49
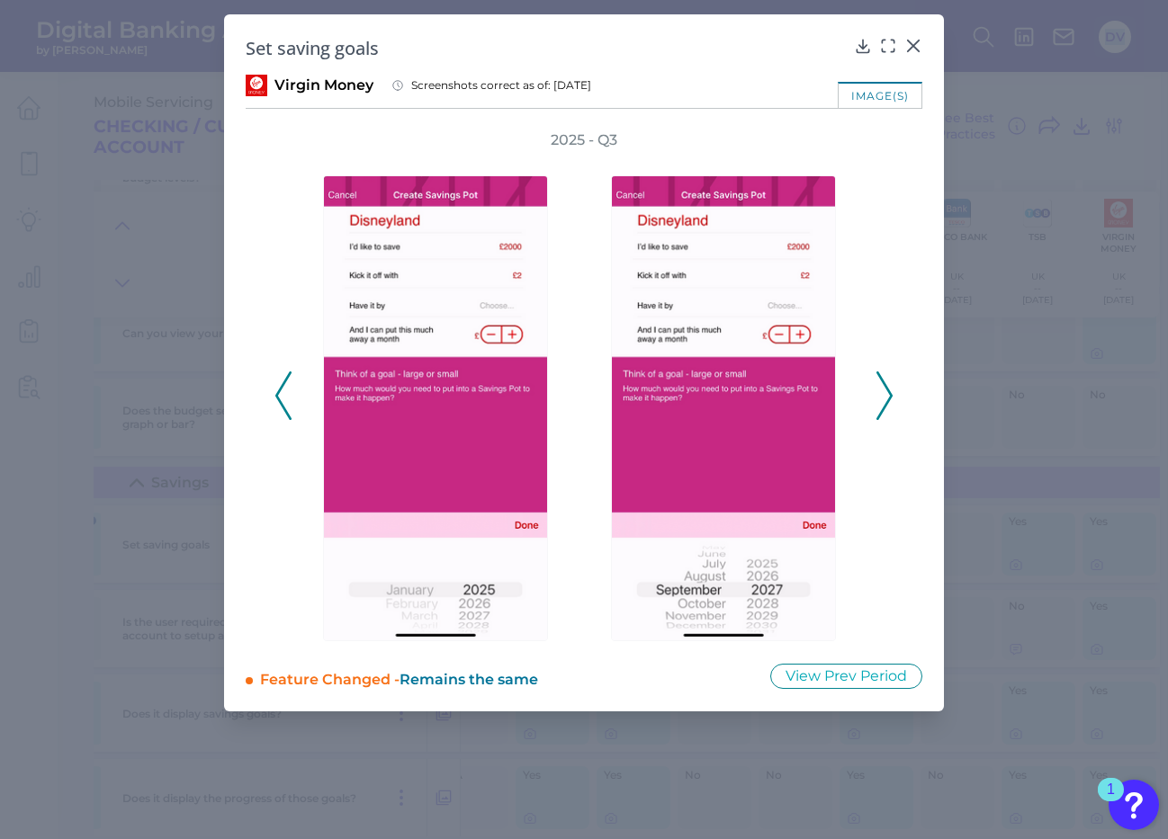
click at [884, 400] on icon at bounding box center [884, 396] width 16 height 49
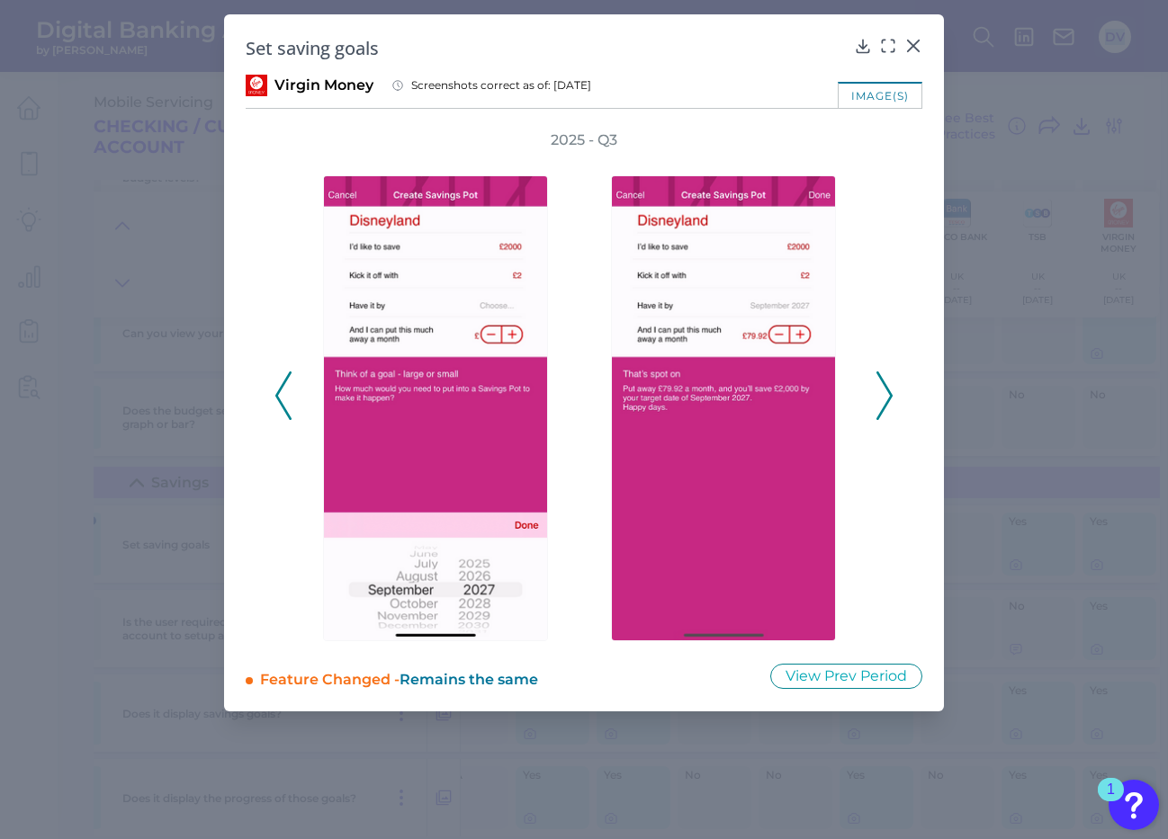
click at [884, 400] on icon at bounding box center [884, 396] width 16 height 49
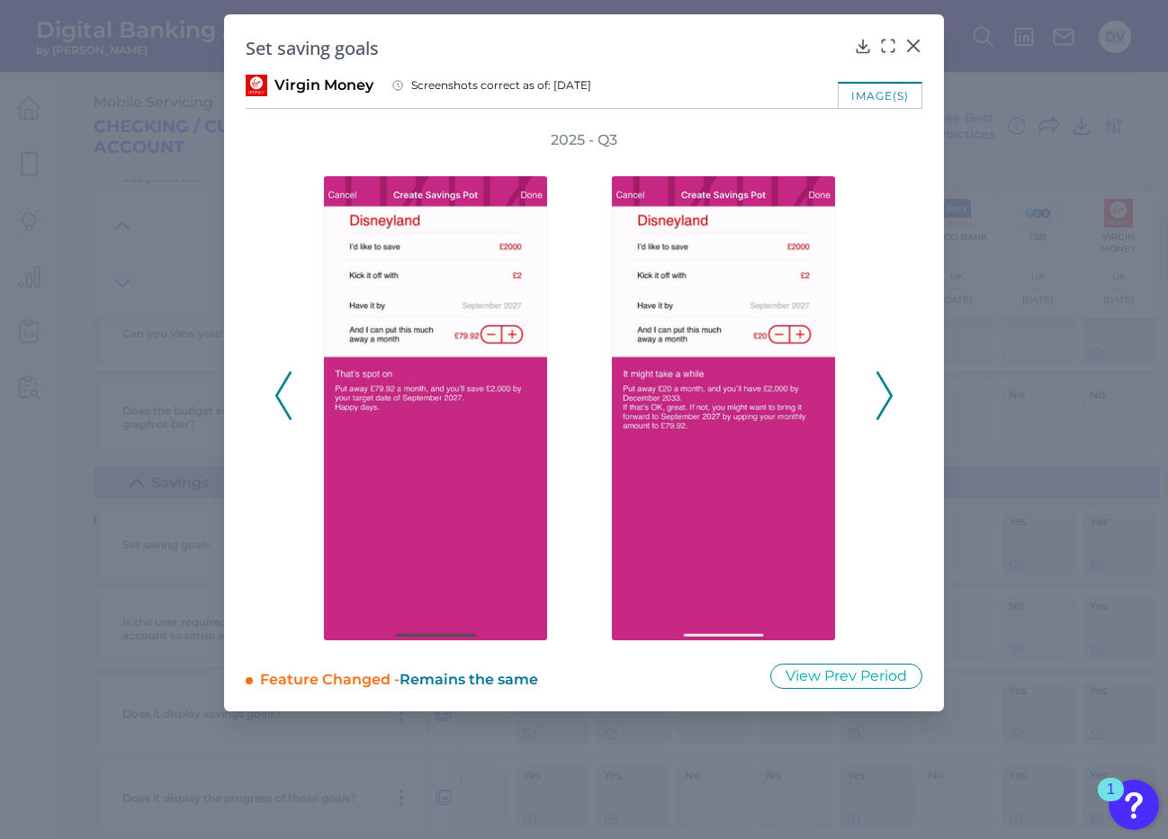
click at [884, 400] on icon at bounding box center [884, 396] width 16 height 49
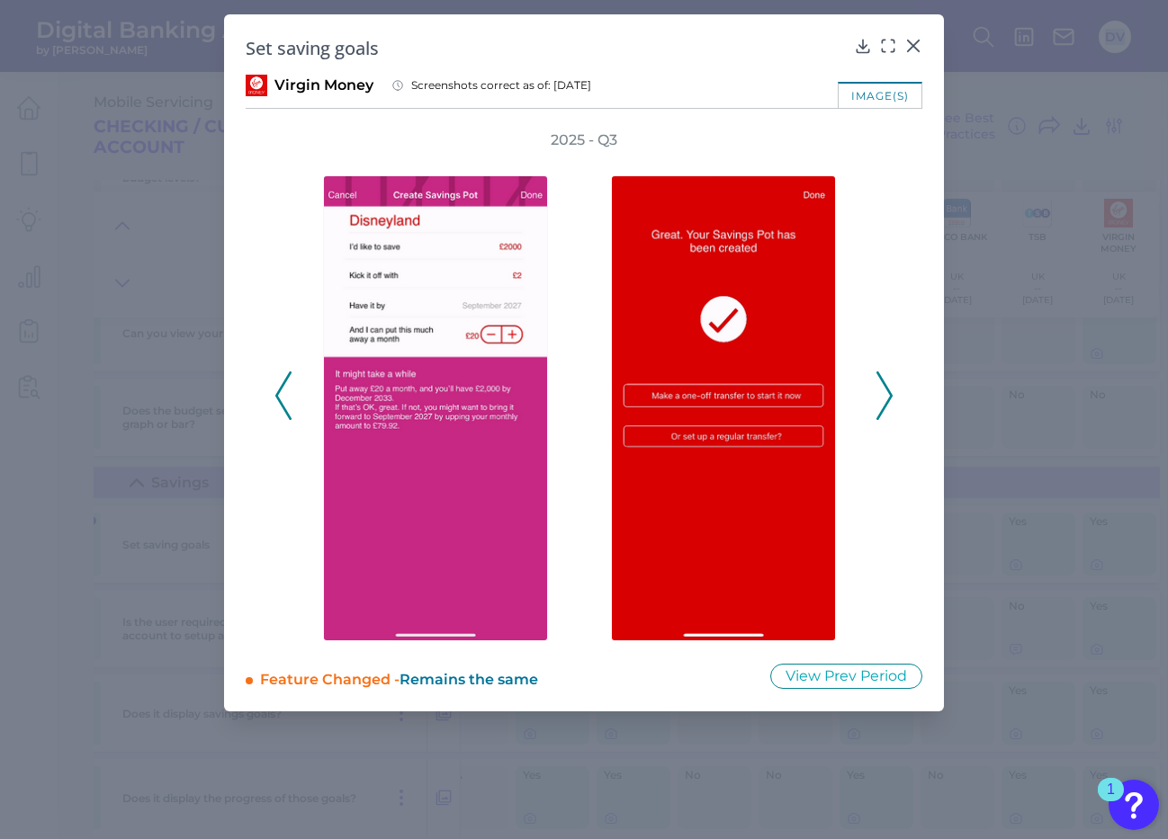
click at [884, 400] on icon at bounding box center [884, 396] width 16 height 49
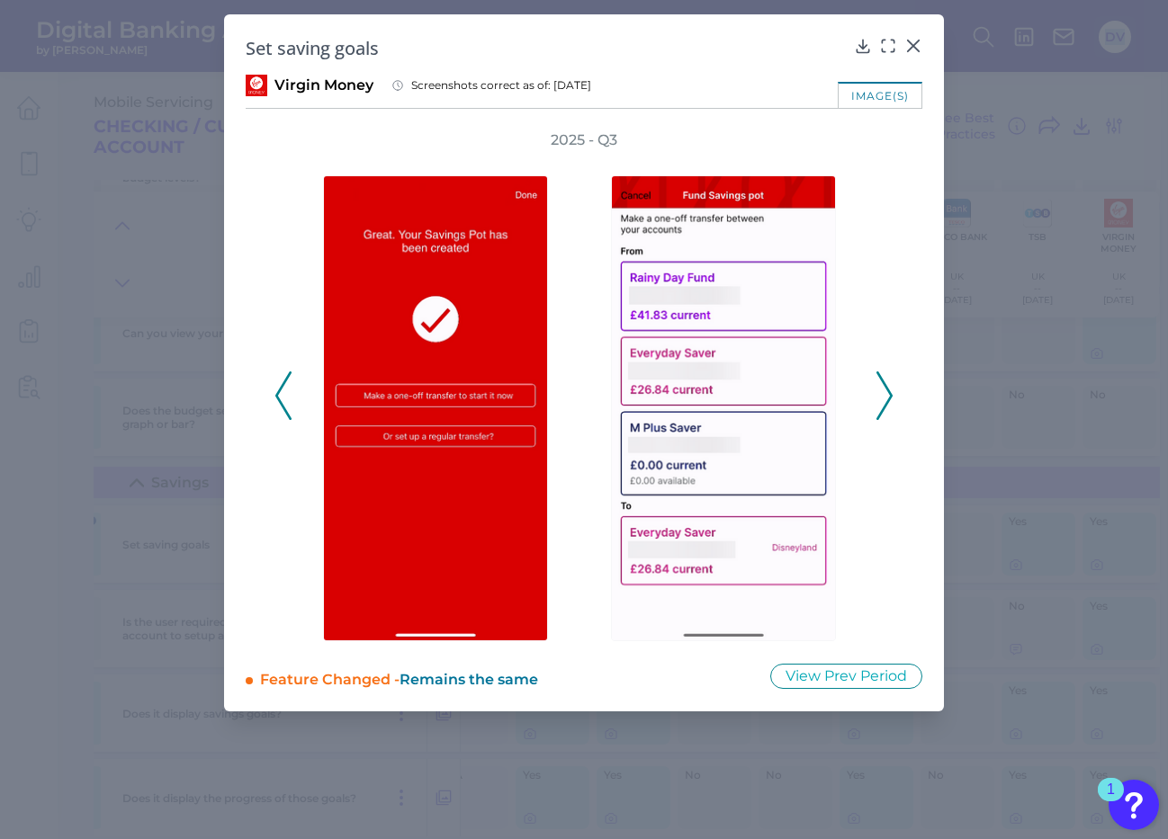
click at [884, 400] on icon at bounding box center [884, 396] width 16 height 49
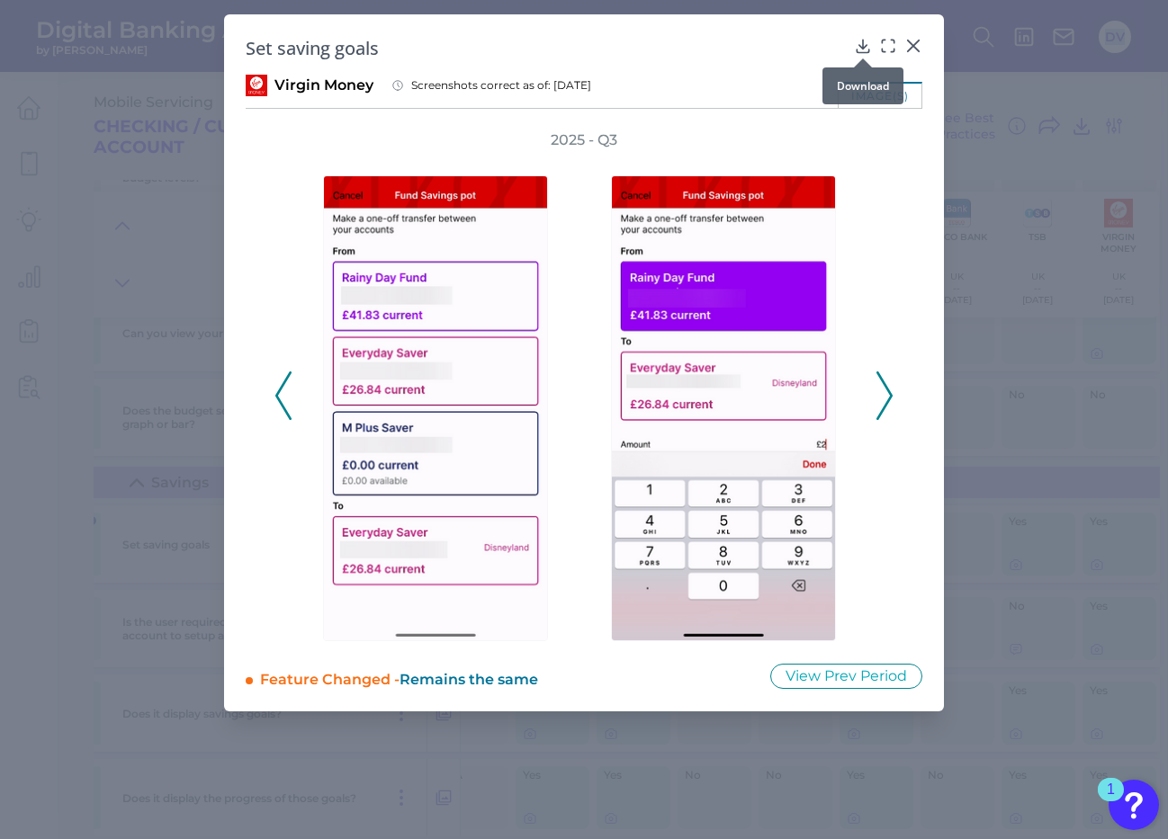
click at [862, 44] on icon at bounding box center [863, 46] width 18 height 18
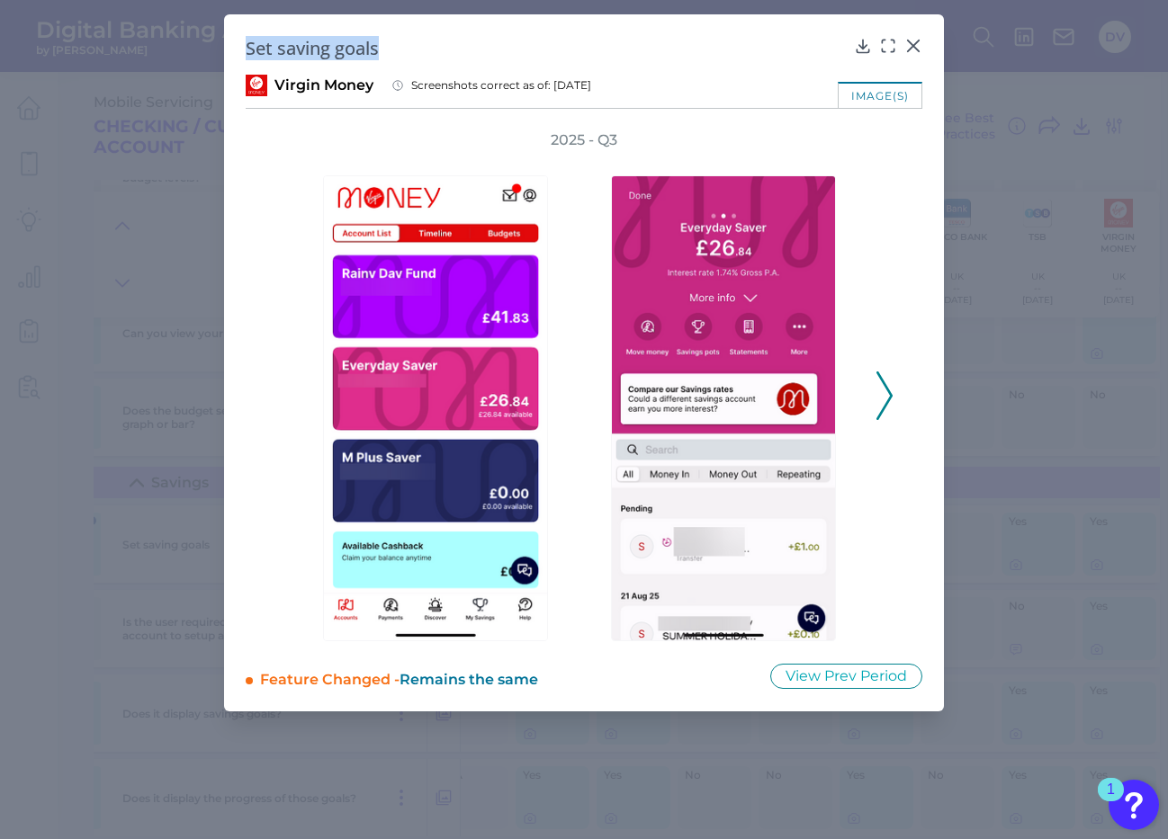
drag, startPoint x: 246, startPoint y: 50, endPoint x: 393, endPoint y: 51, distance: 147.6
click at [393, 51] on h2 "Set saving goals" at bounding box center [546, 48] width 601 height 24
copy h2 "Set saving goals"
drag, startPoint x: 2, startPoint y: 400, endPoint x: 614, endPoint y: 46, distance: 707.1
click at [614, 46] on h2 "Set saving goals" at bounding box center [546, 48] width 601 height 24
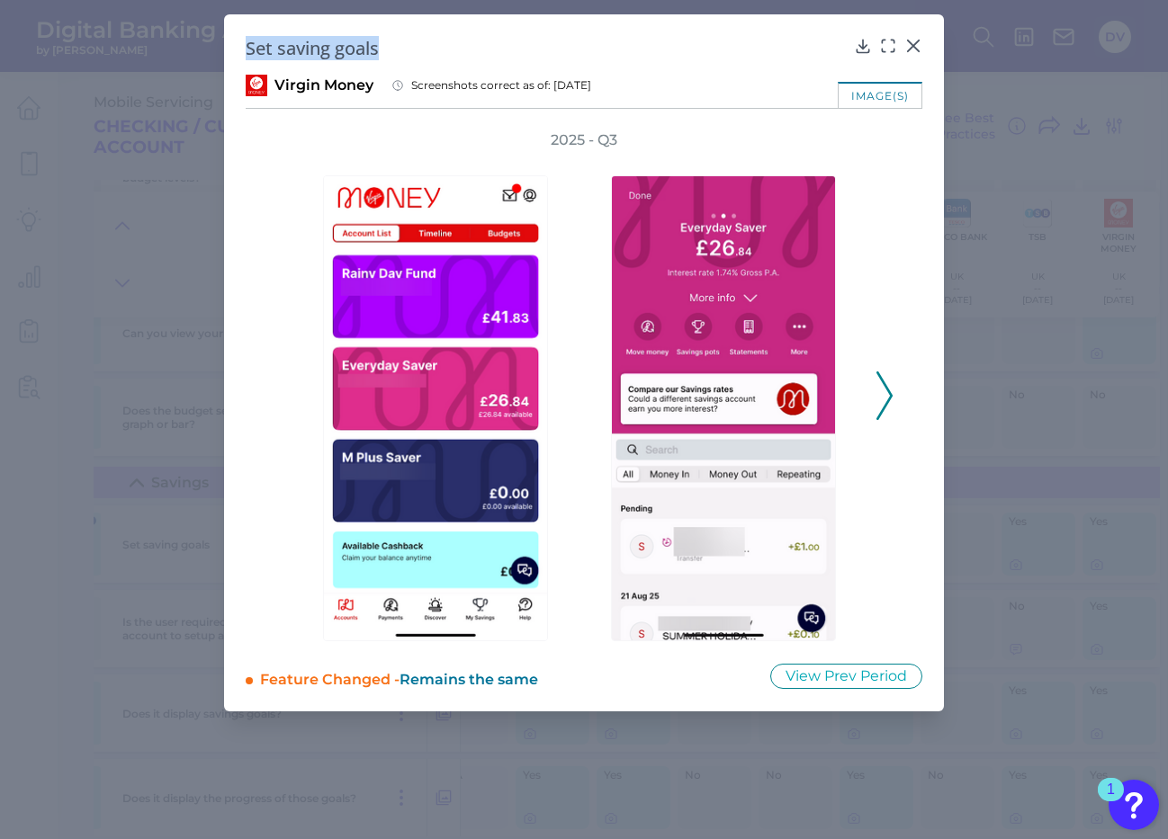
click at [885, 400] on icon at bounding box center [884, 396] width 16 height 49
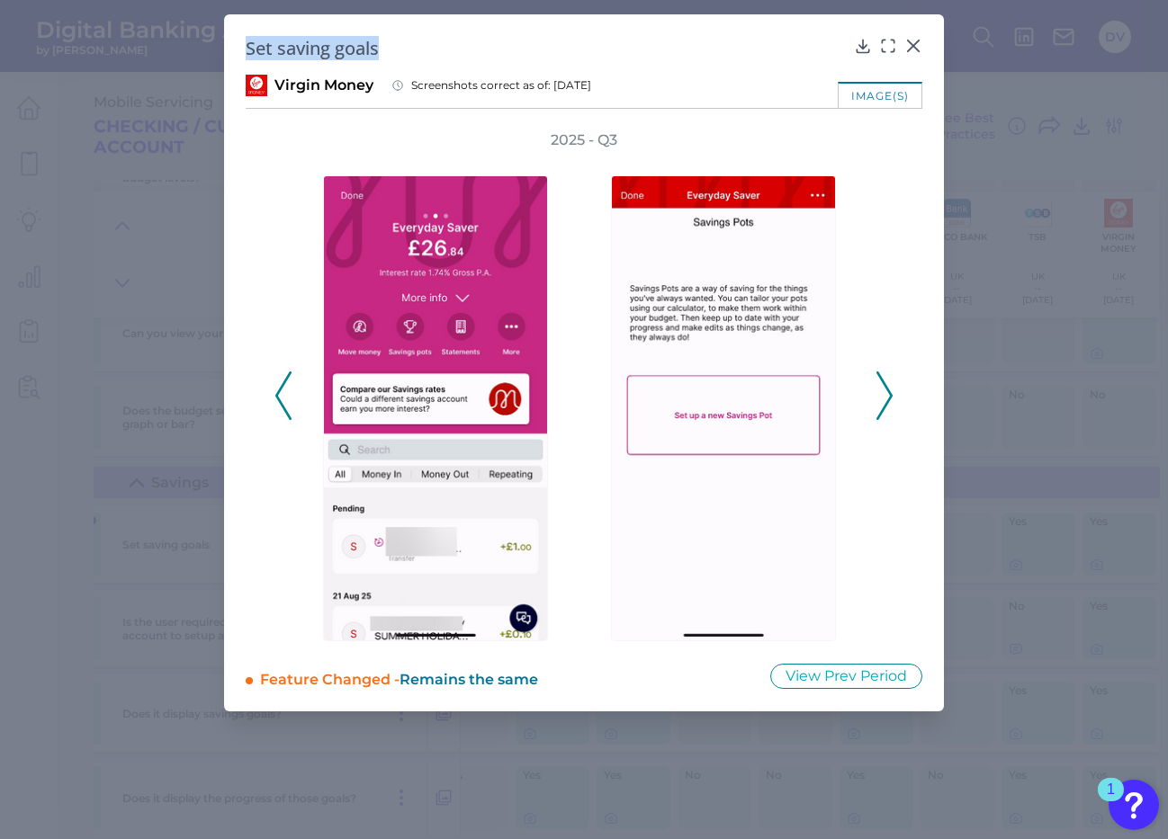
click at [885, 400] on icon at bounding box center [884, 396] width 16 height 49
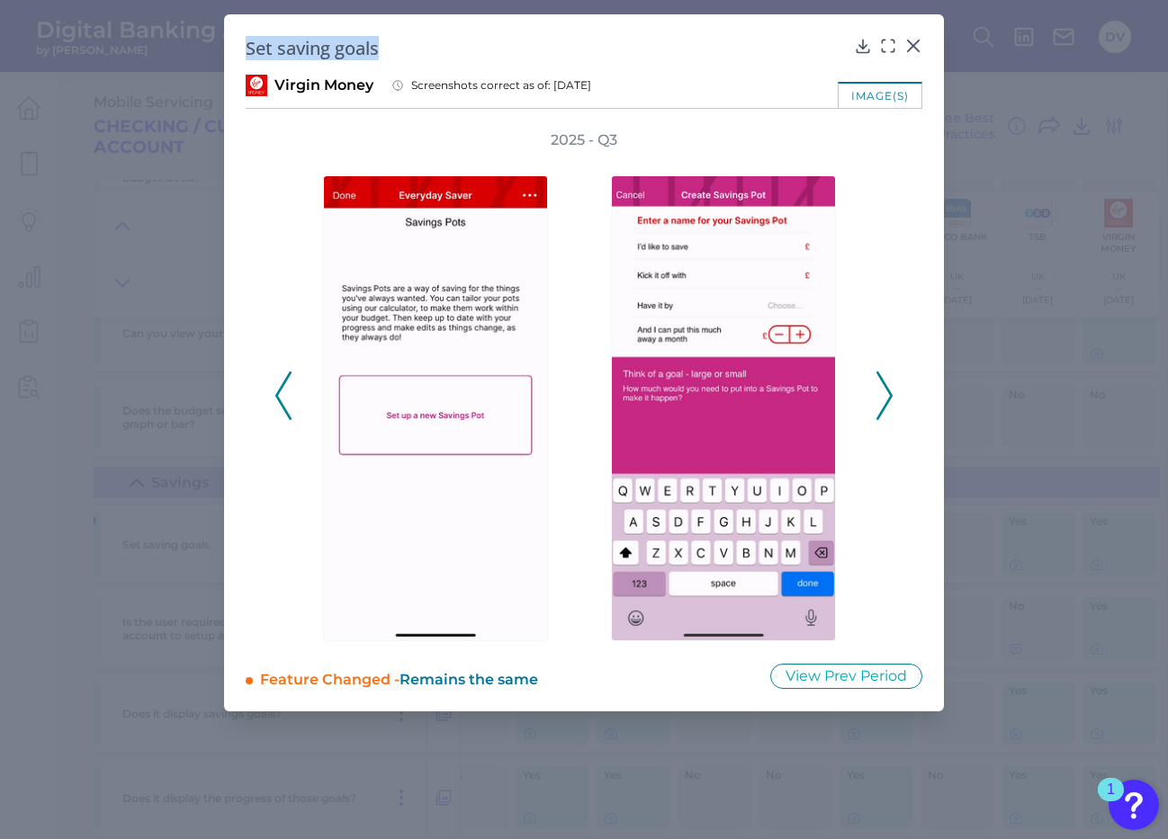
click at [886, 399] on icon at bounding box center [884, 396] width 16 height 49
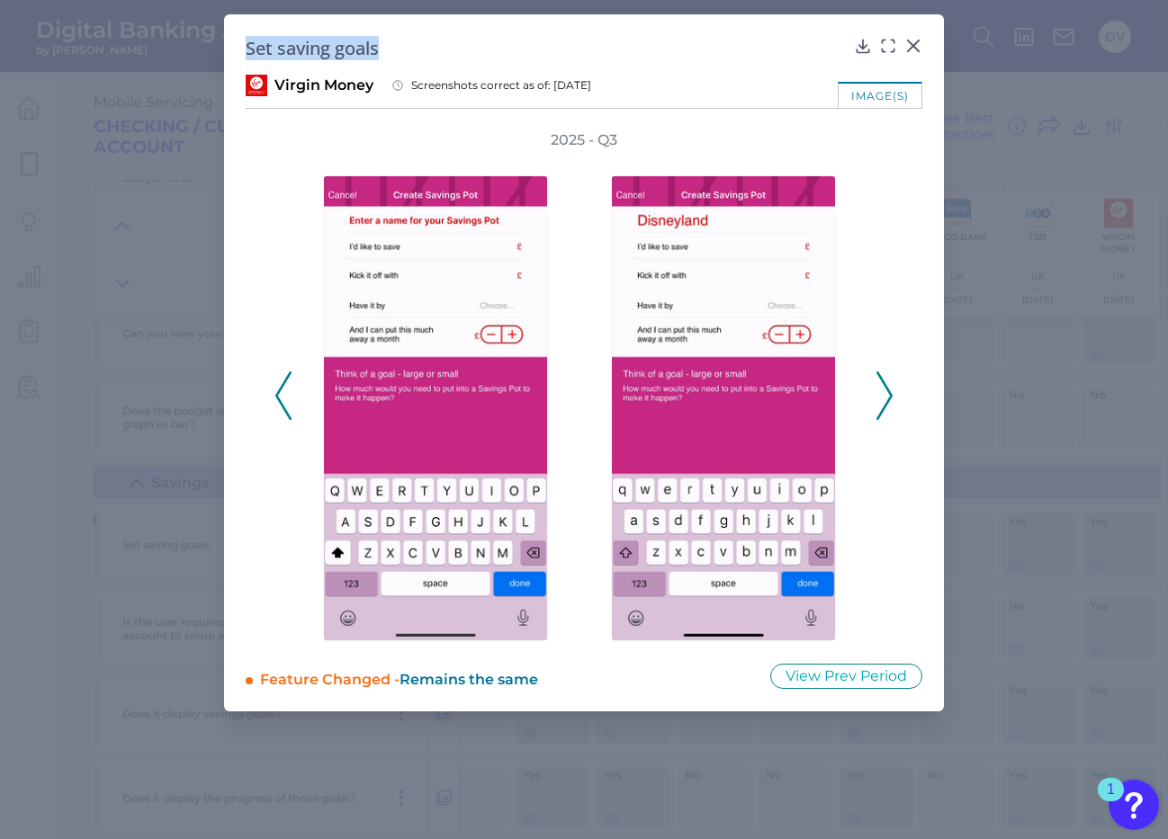
click at [886, 399] on icon at bounding box center [884, 396] width 16 height 49
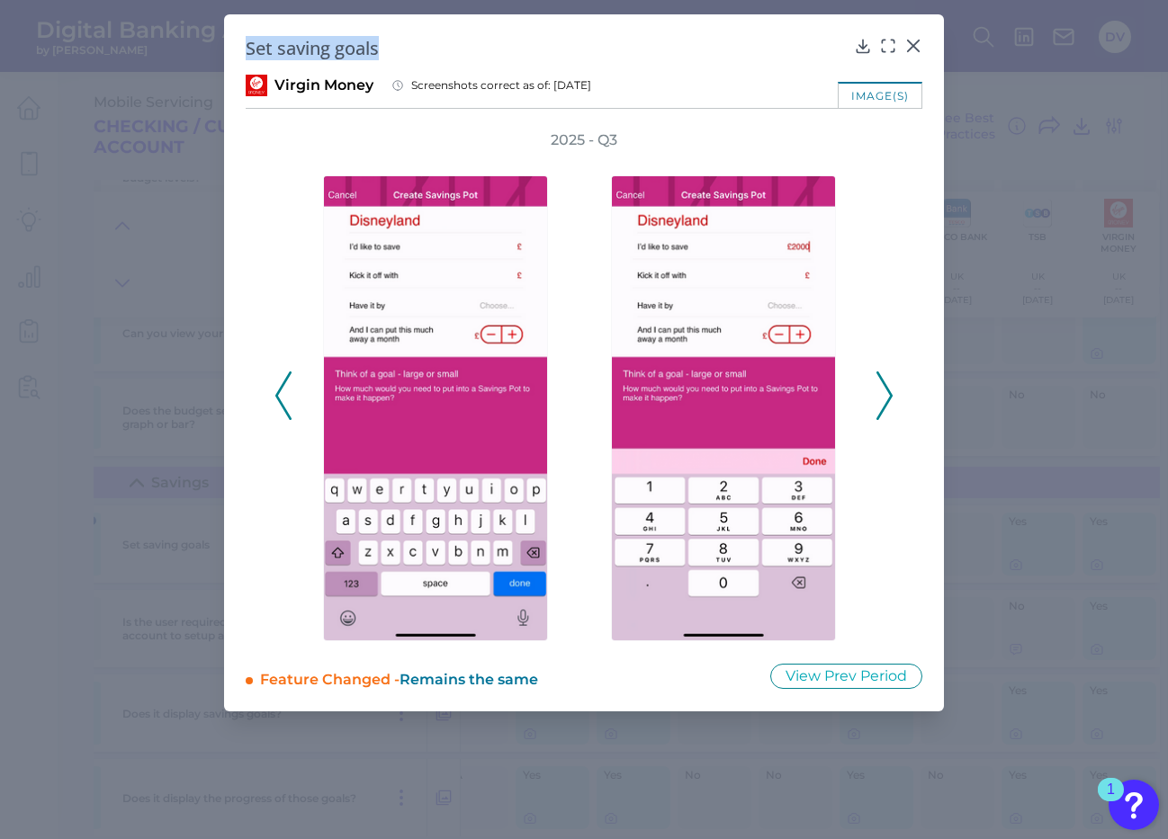
click at [884, 395] on icon at bounding box center [884, 396] width 16 height 49
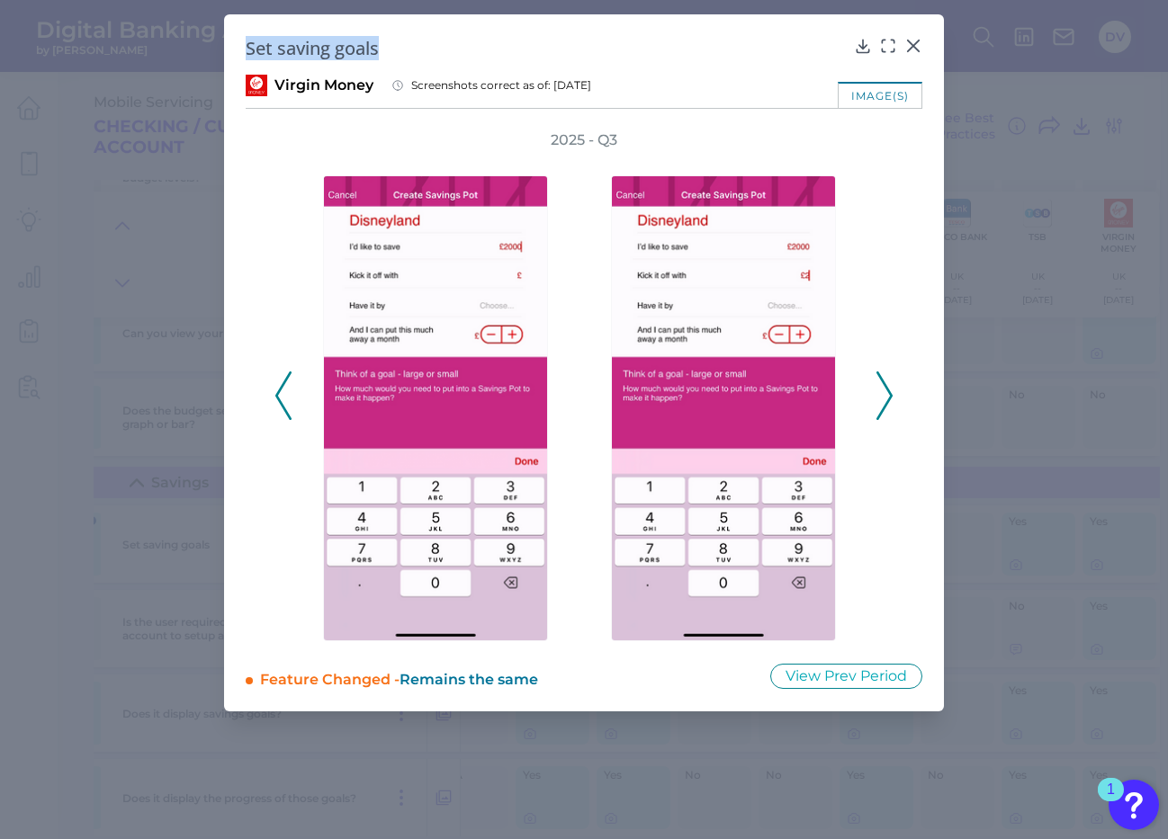
click at [884, 396] on icon at bounding box center [884, 396] width 16 height 49
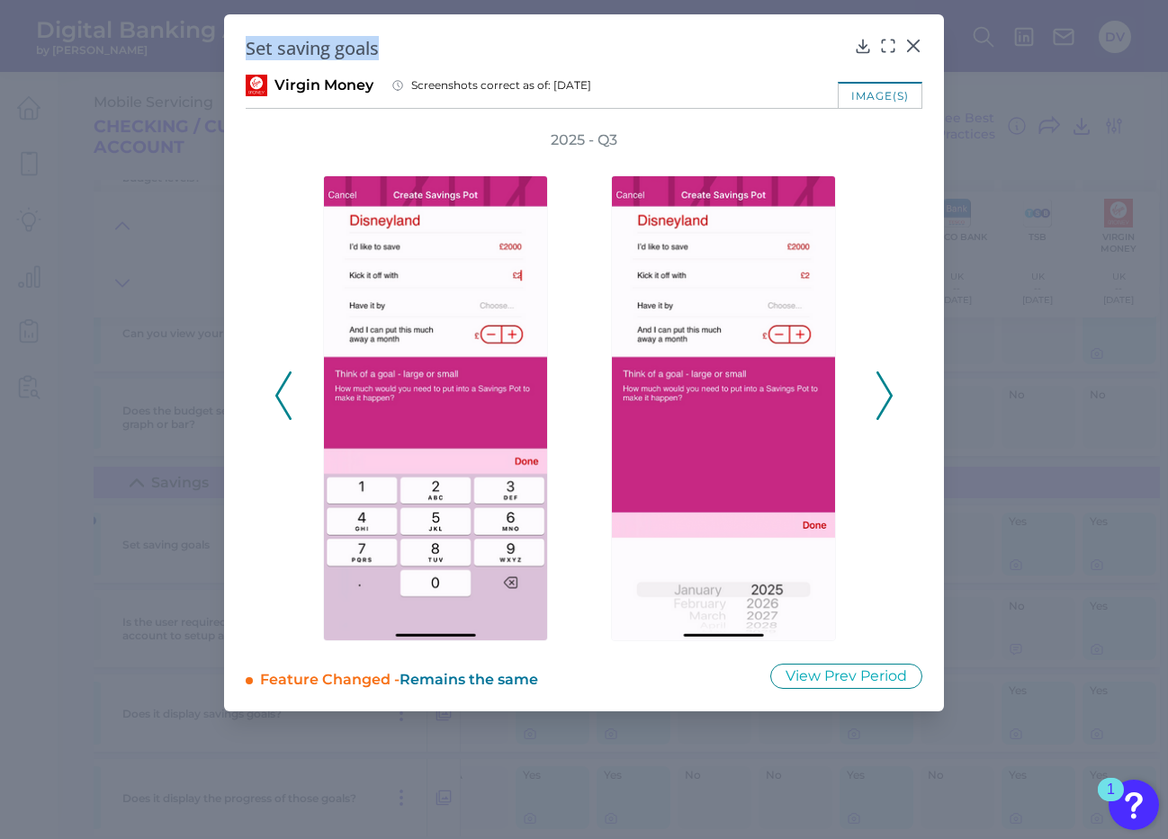
click at [884, 387] on icon at bounding box center [884, 396] width 16 height 49
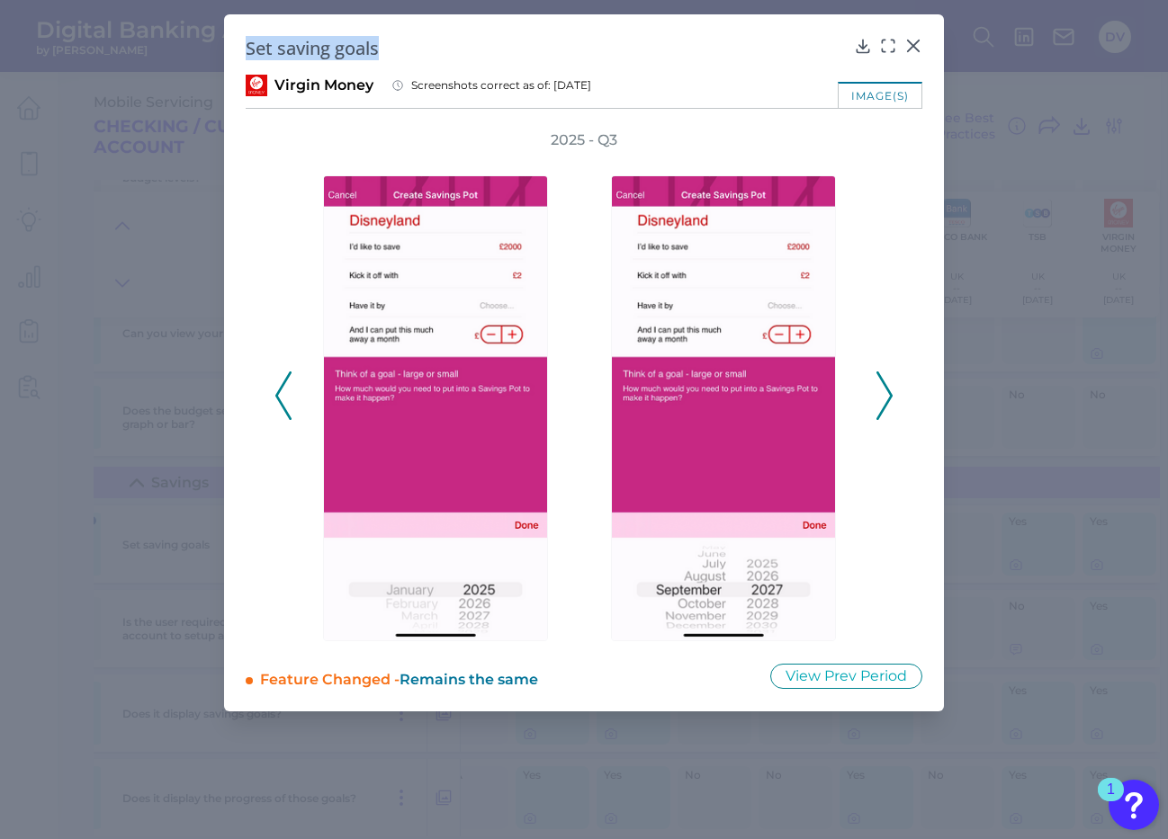
click at [884, 387] on icon at bounding box center [884, 396] width 16 height 49
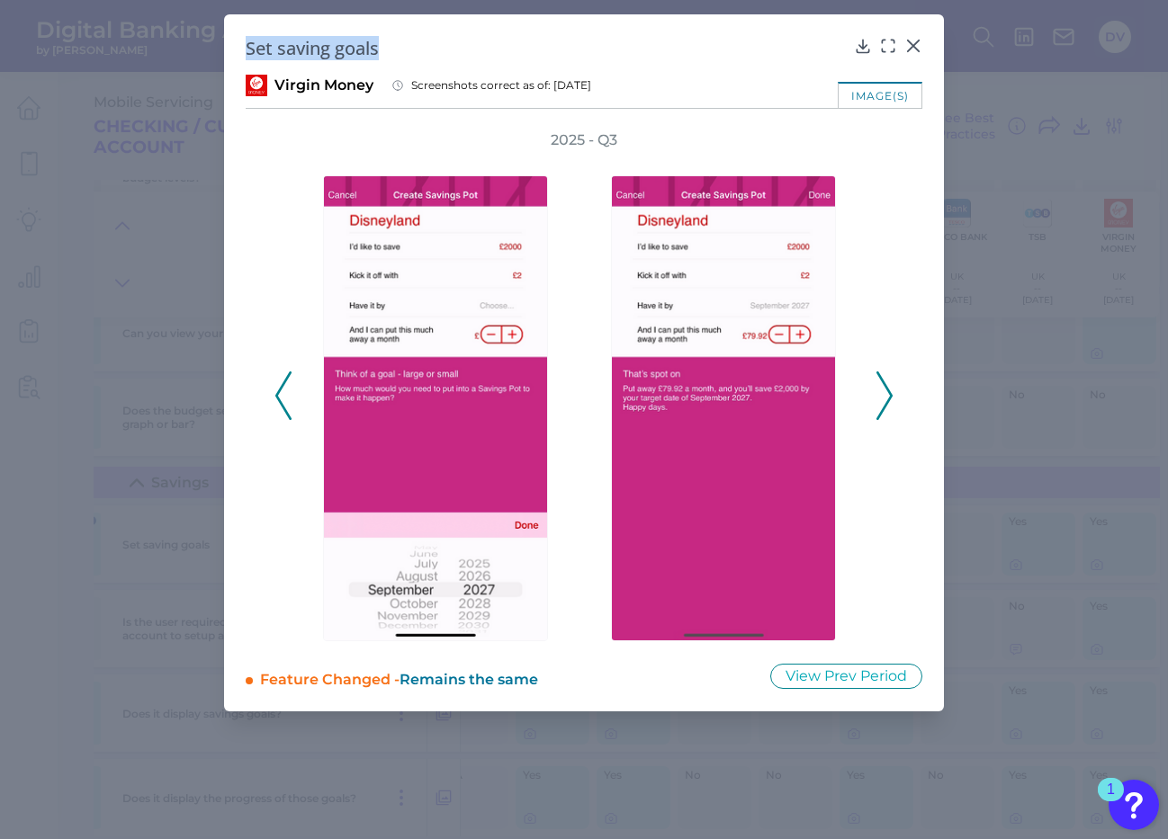
click at [887, 400] on icon at bounding box center [884, 396] width 16 height 49
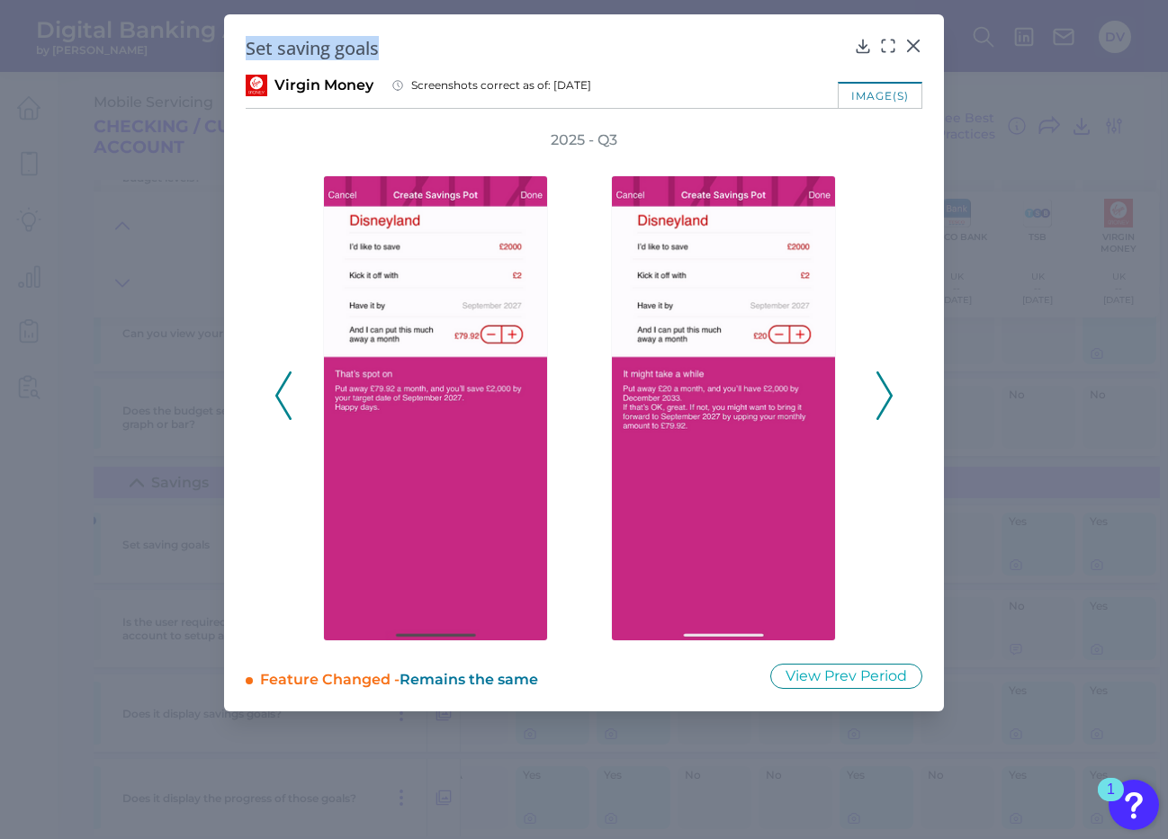
click at [887, 400] on icon at bounding box center [884, 396] width 16 height 49
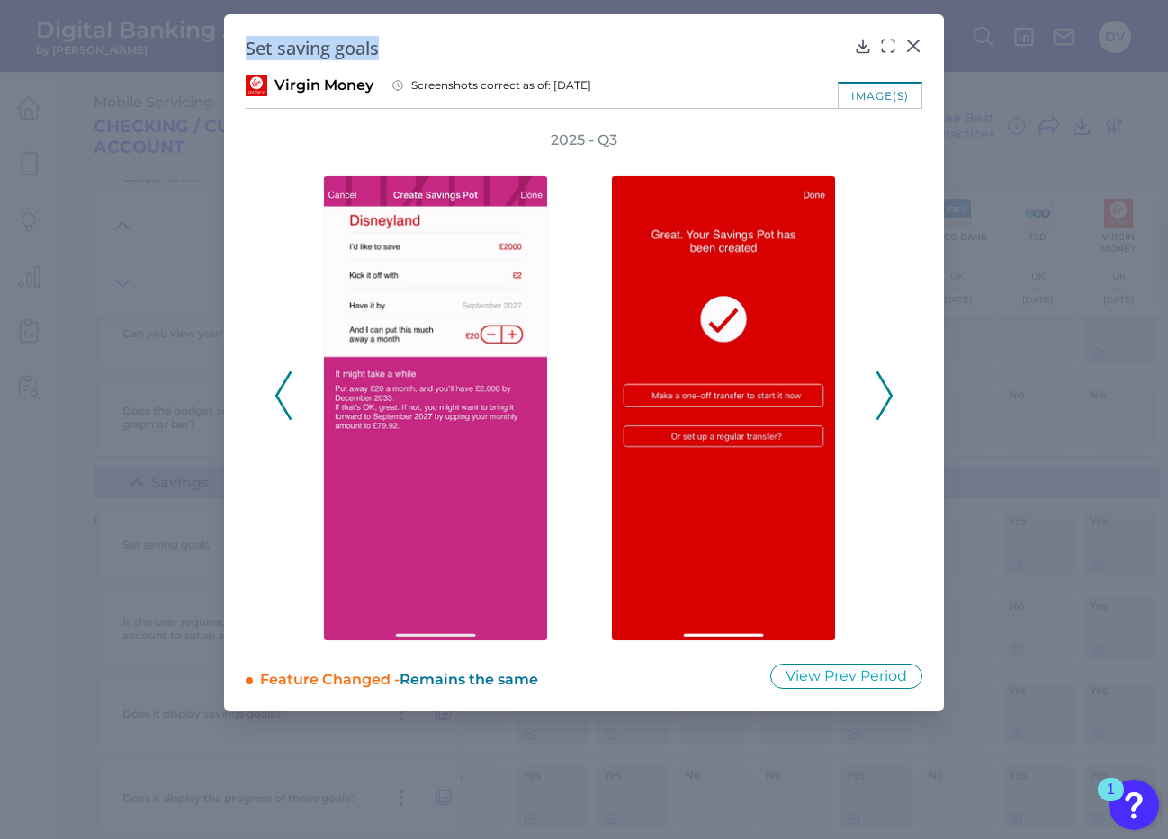
click at [882, 389] on icon at bounding box center [884, 396] width 16 height 49
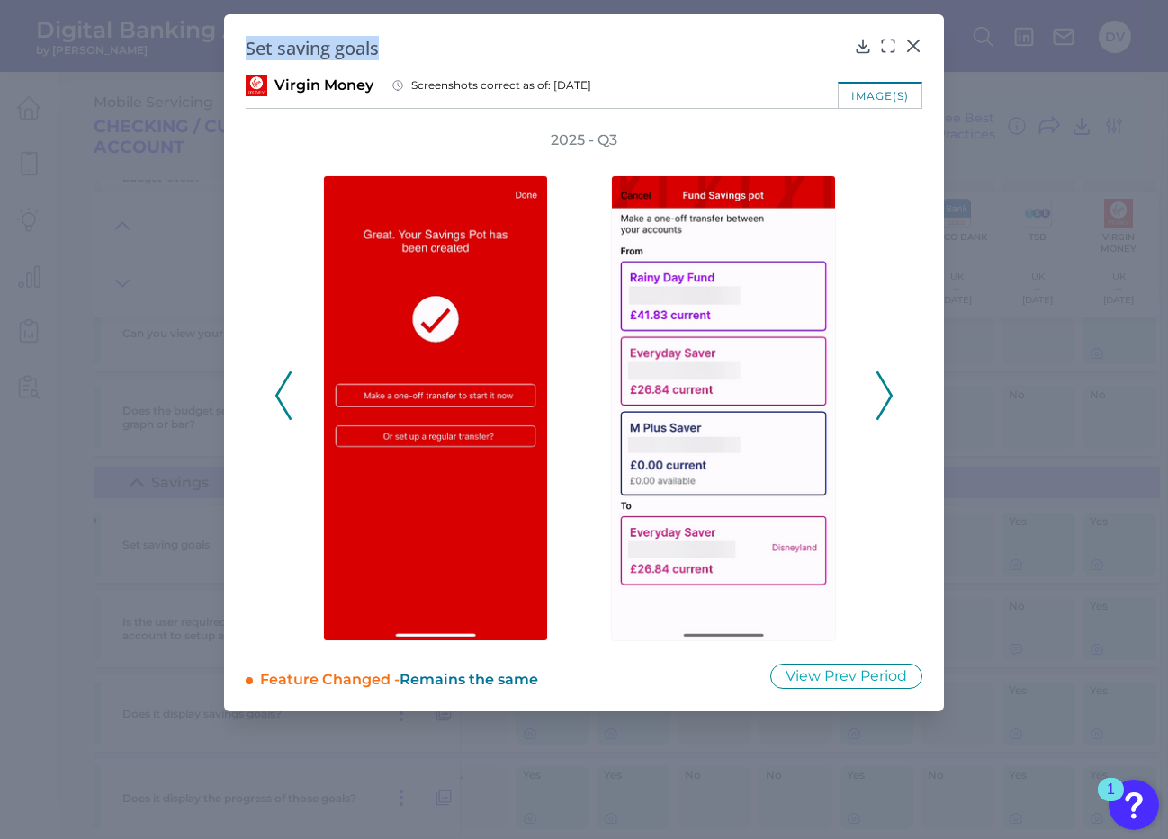
click at [882, 389] on icon at bounding box center [884, 396] width 16 height 49
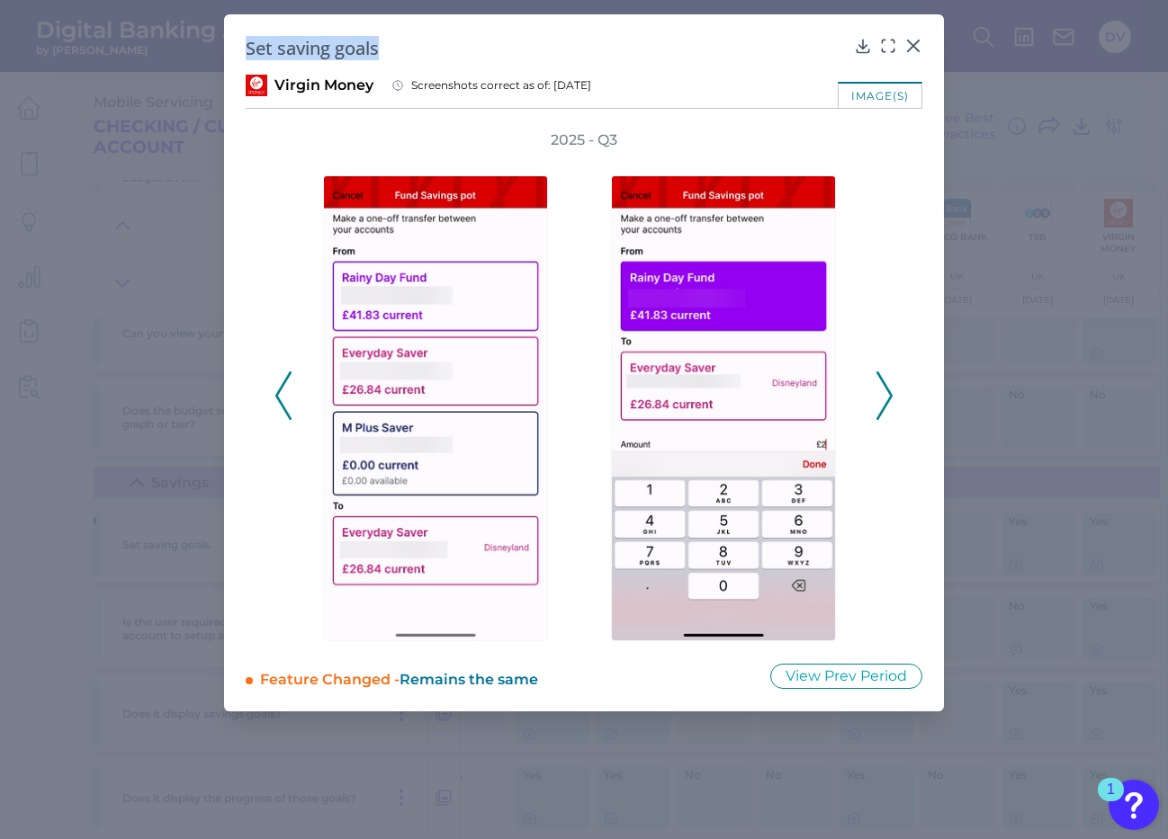
click at [890, 399] on polyline at bounding box center [883, 395] width 13 height 46
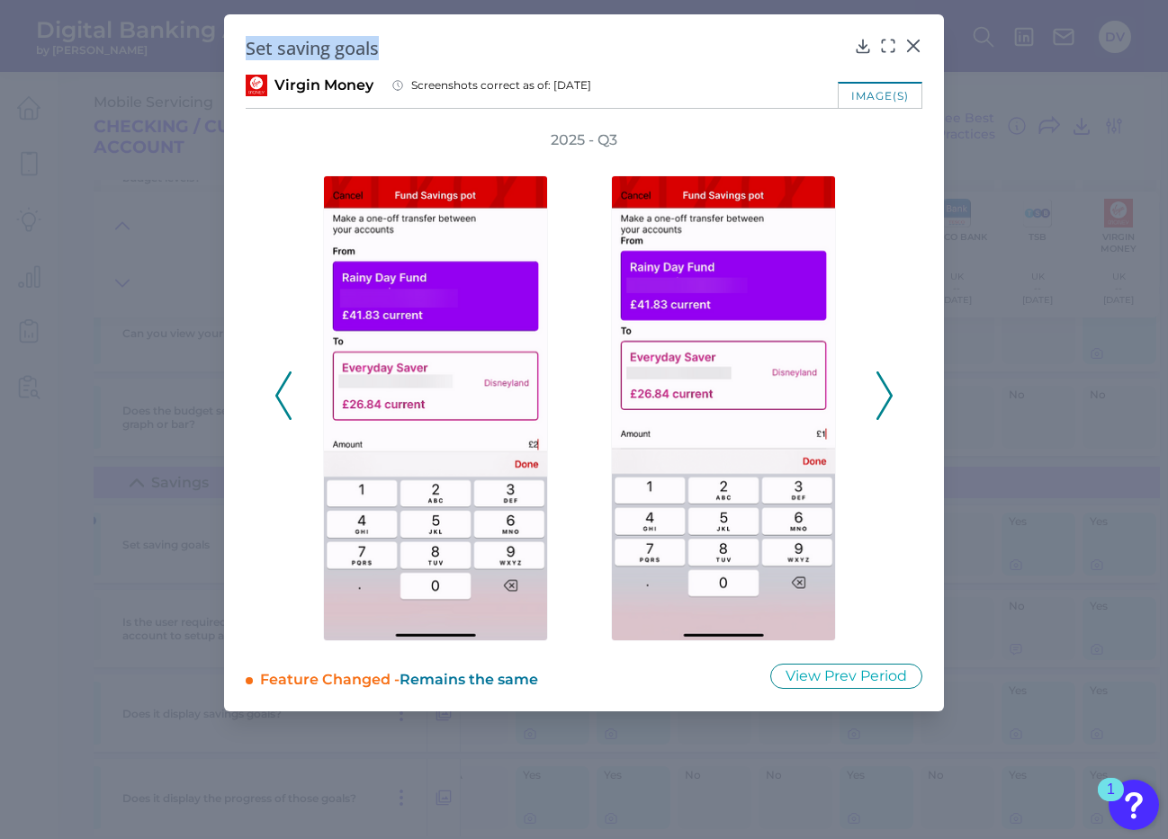
click at [278, 395] on polyline at bounding box center [282, 395] width 13 height 46
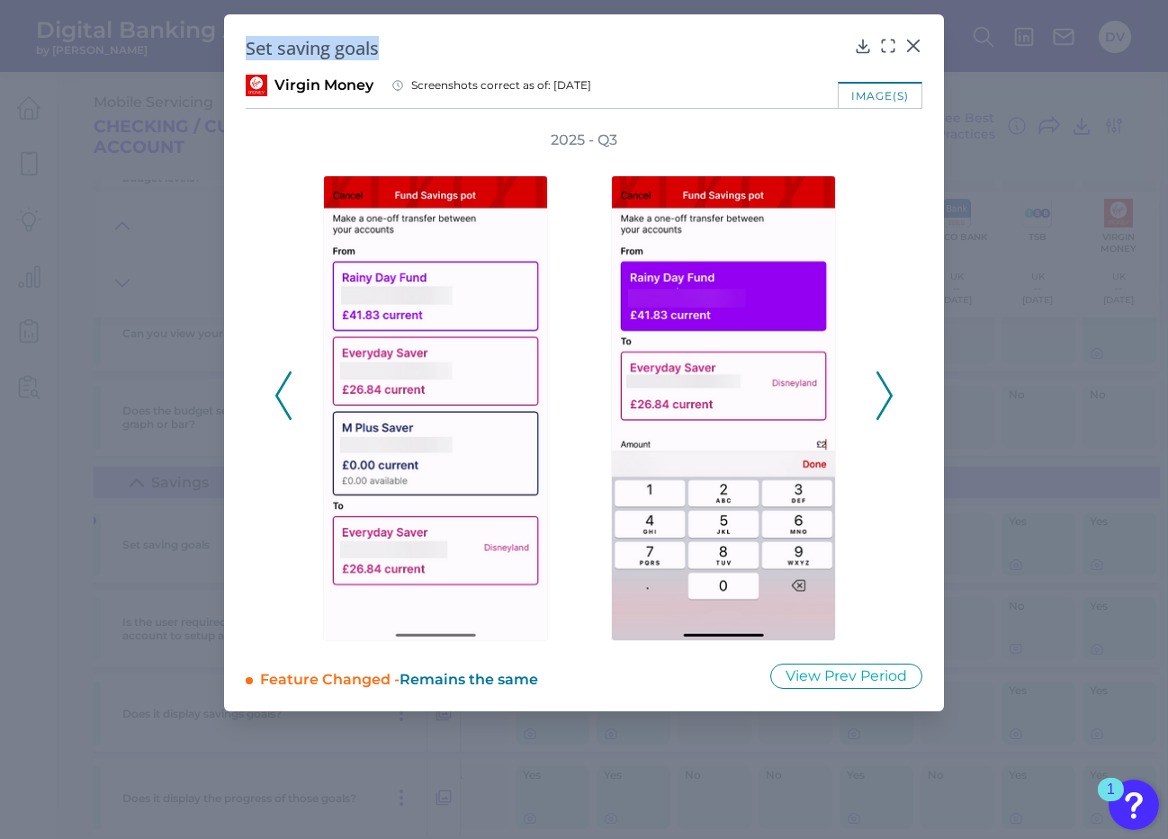
click at [884, 396] on icon at bounding box center [884, 396] width 16 height 49
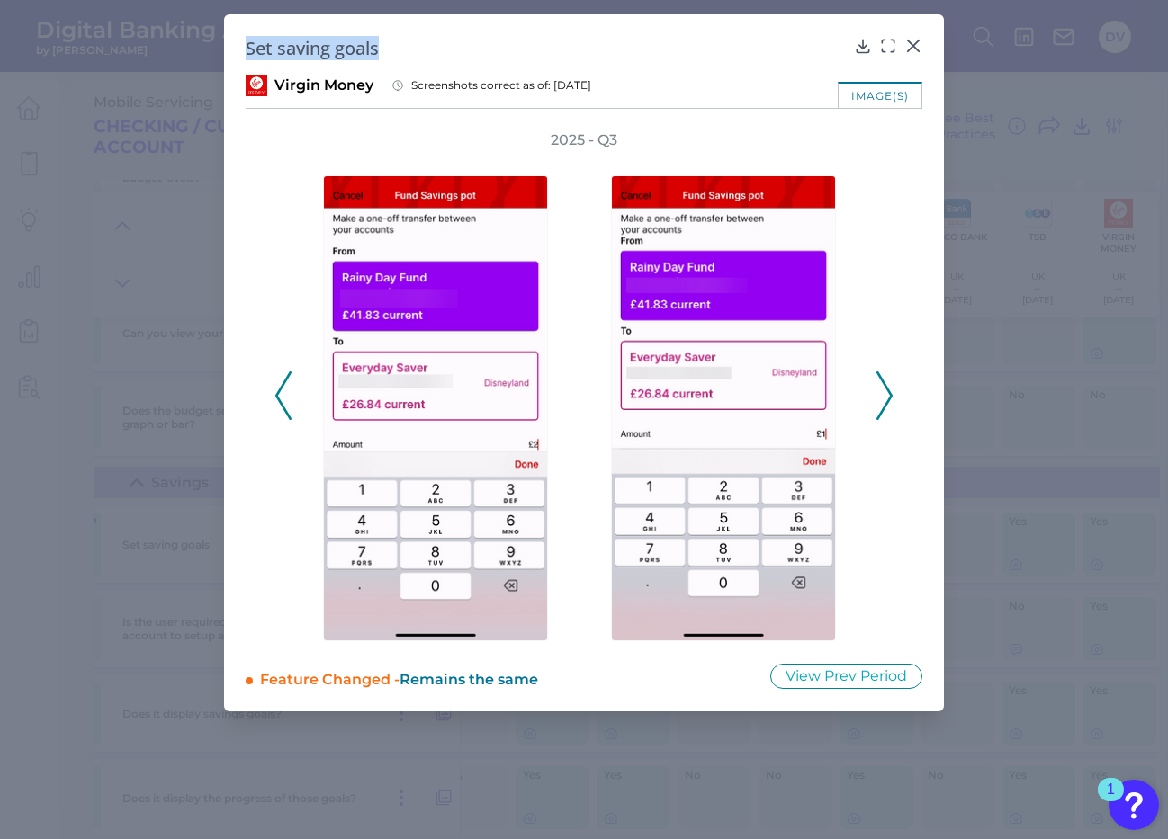
click at [884, 396] on icon at bounding box center [884, 396] width 16 height 49
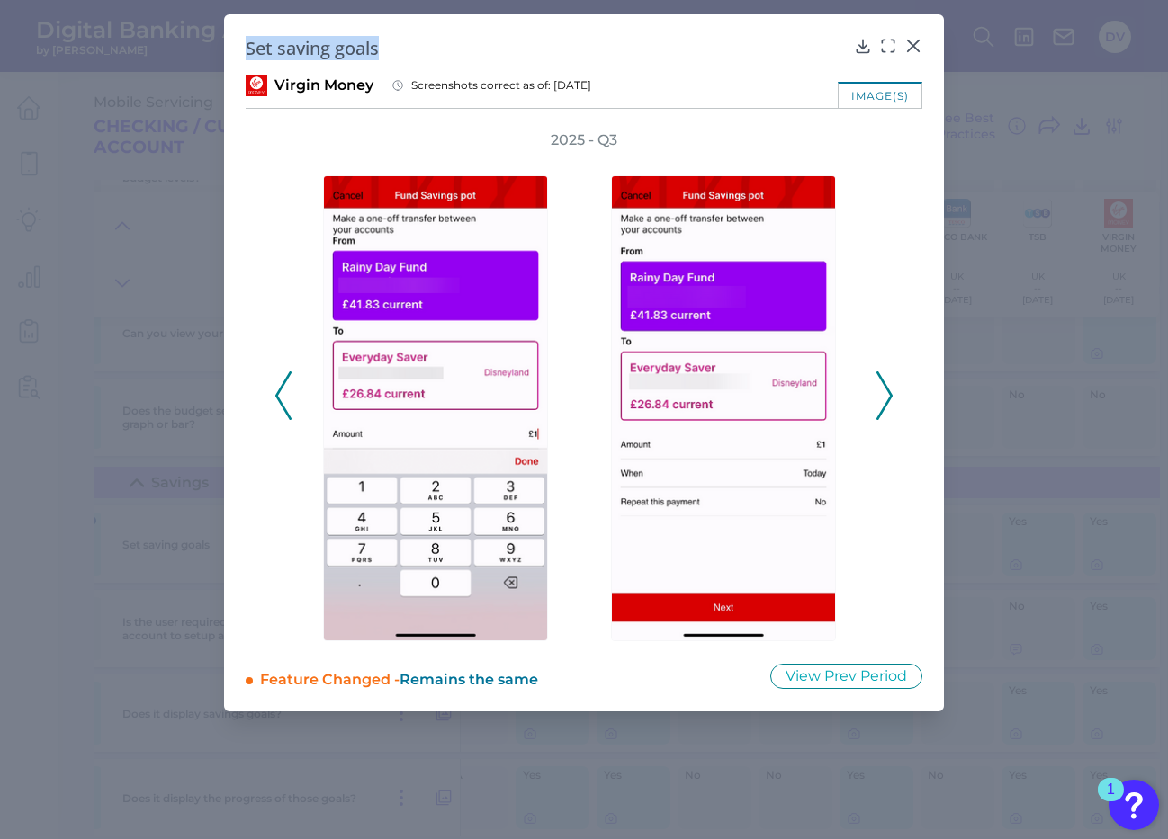
click at [886, 396] on icon at bounding box center [884, 396] width 16 height 49
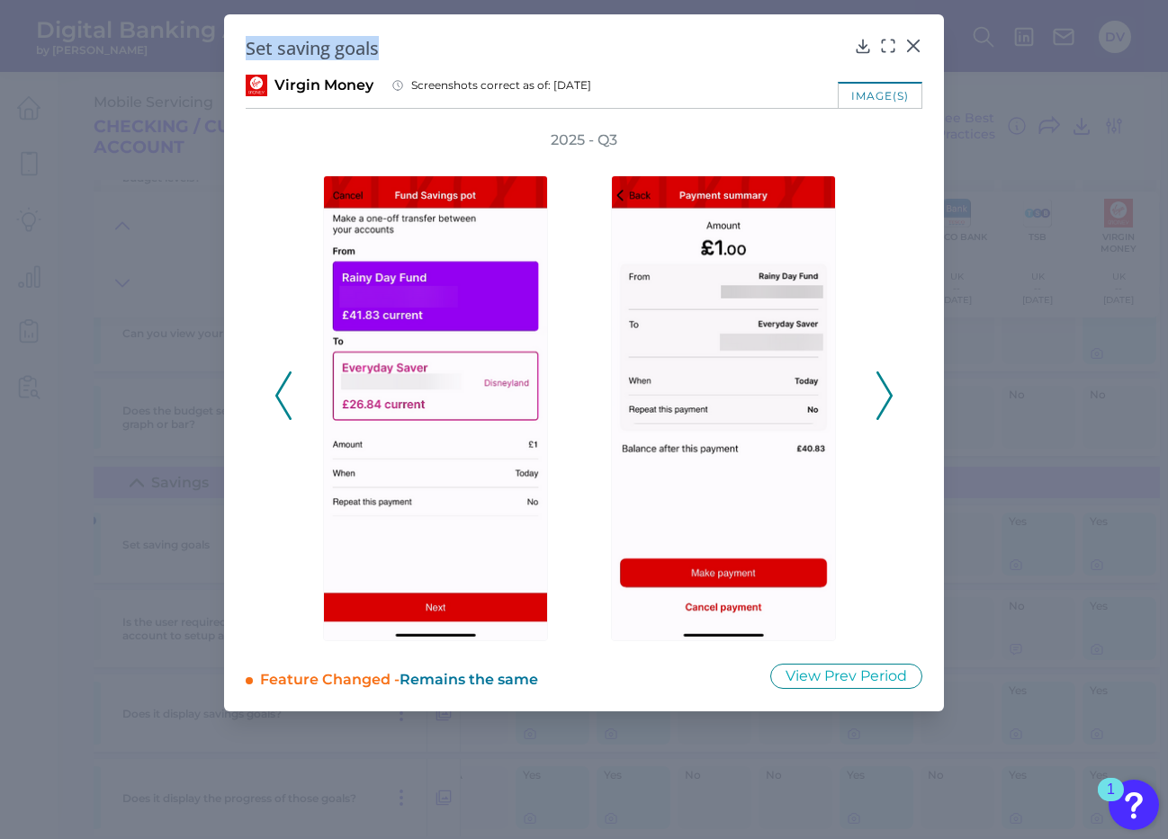
click at [886, 396] on icon at bounding box center [884, 396] width 16 height 49
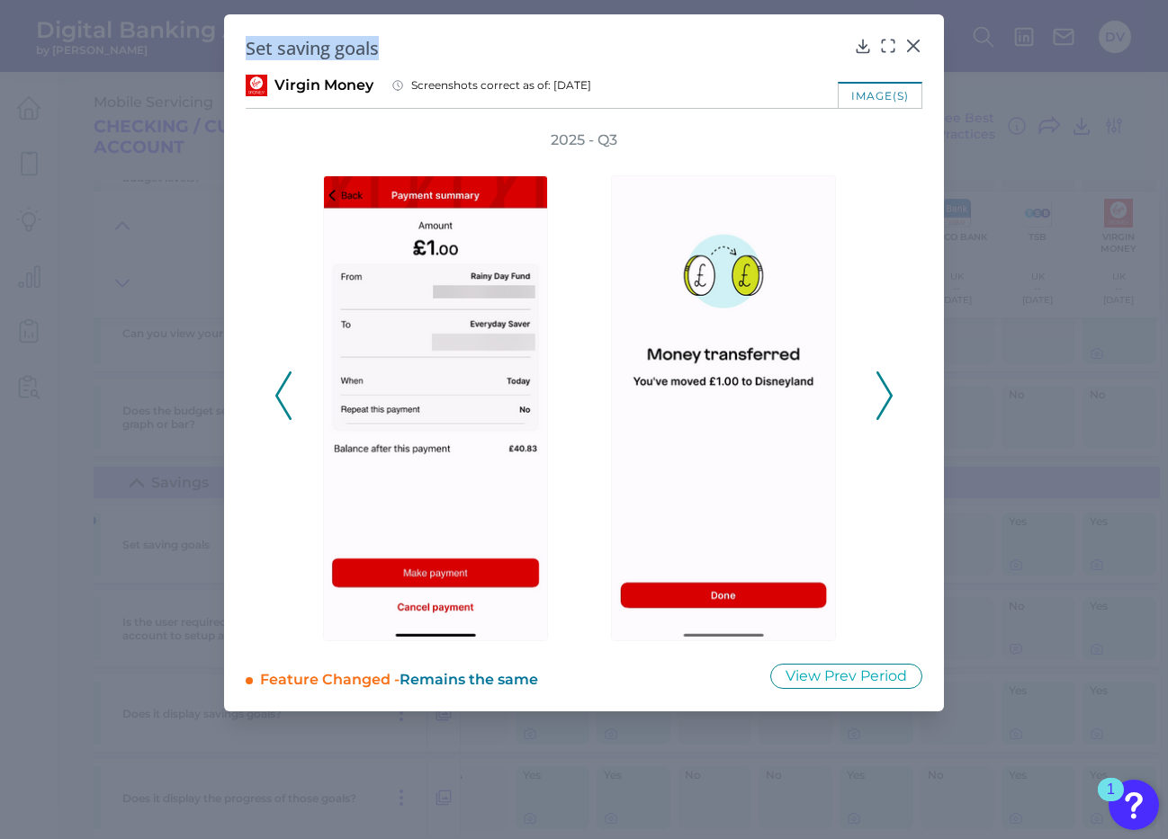
click at [881, 391] on icon at bounding box center [884, 396] width 16 height 49
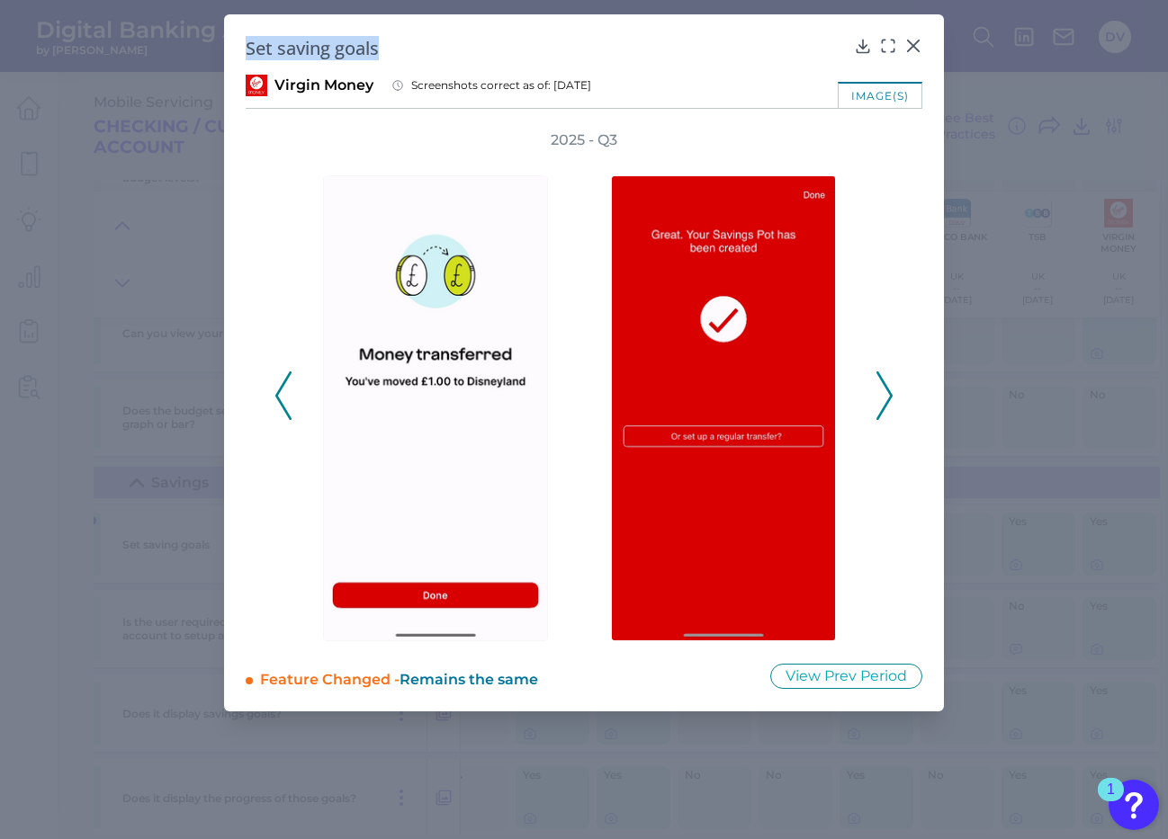
click at [881, 391] on icon at bounding box center [884, 396] width 16 height 49
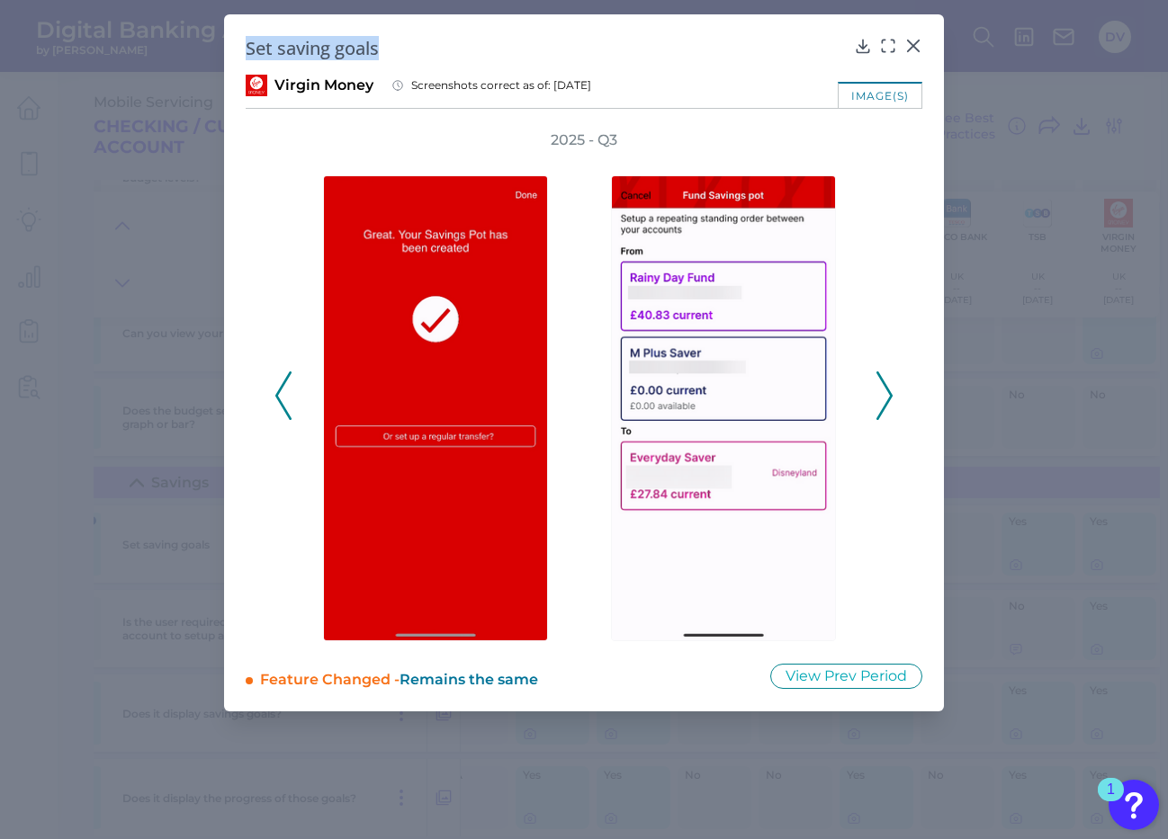
click at [280, 399] on polyline at bounding box center [282, 395] width 13 height 46
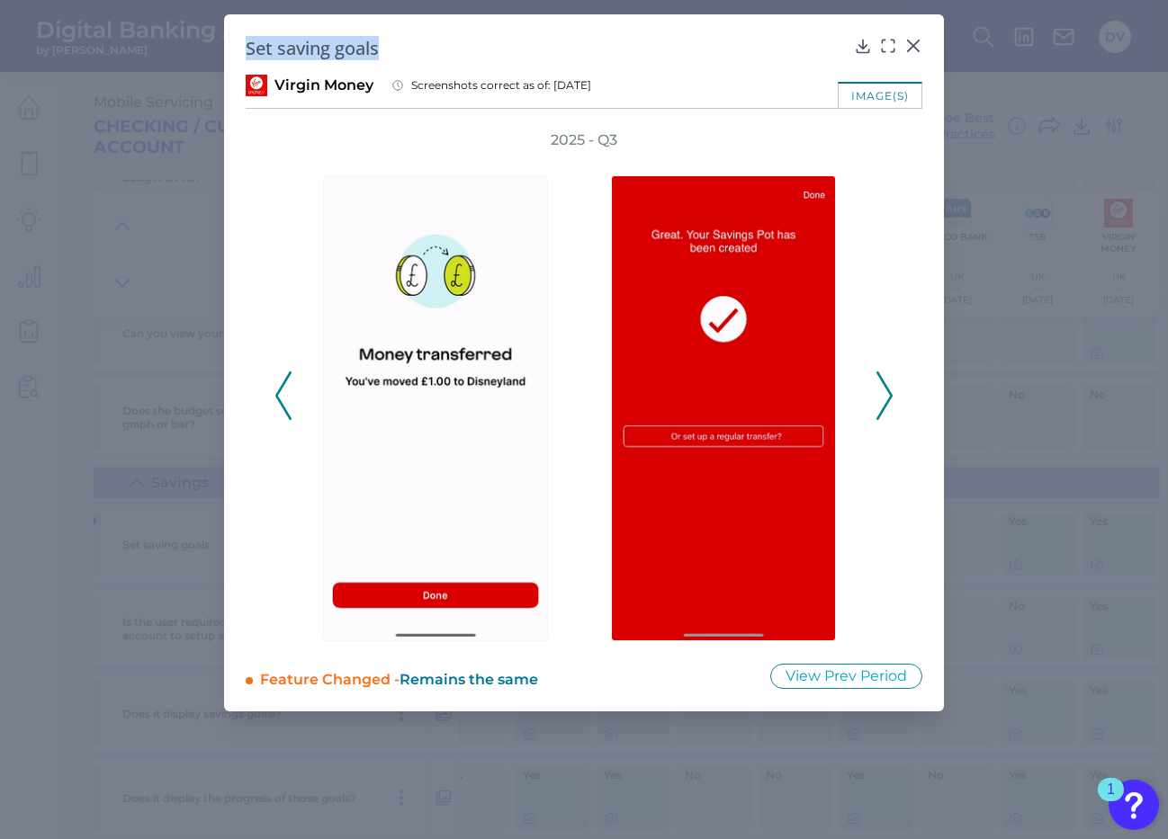
click at [280, 399] on polyline at bounding box center [282, 395] width 13 height 46
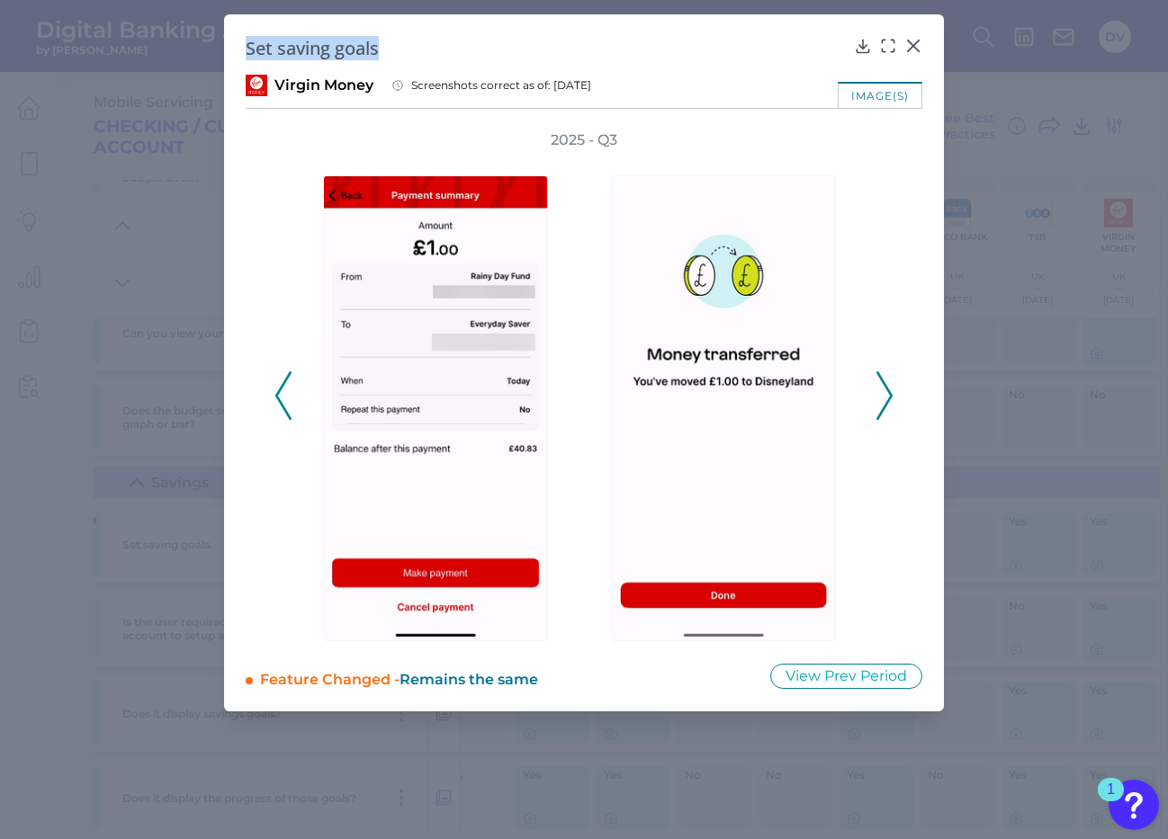
click at [280, 399] on polyline at bounding box center [282, 395] width 13 height 46
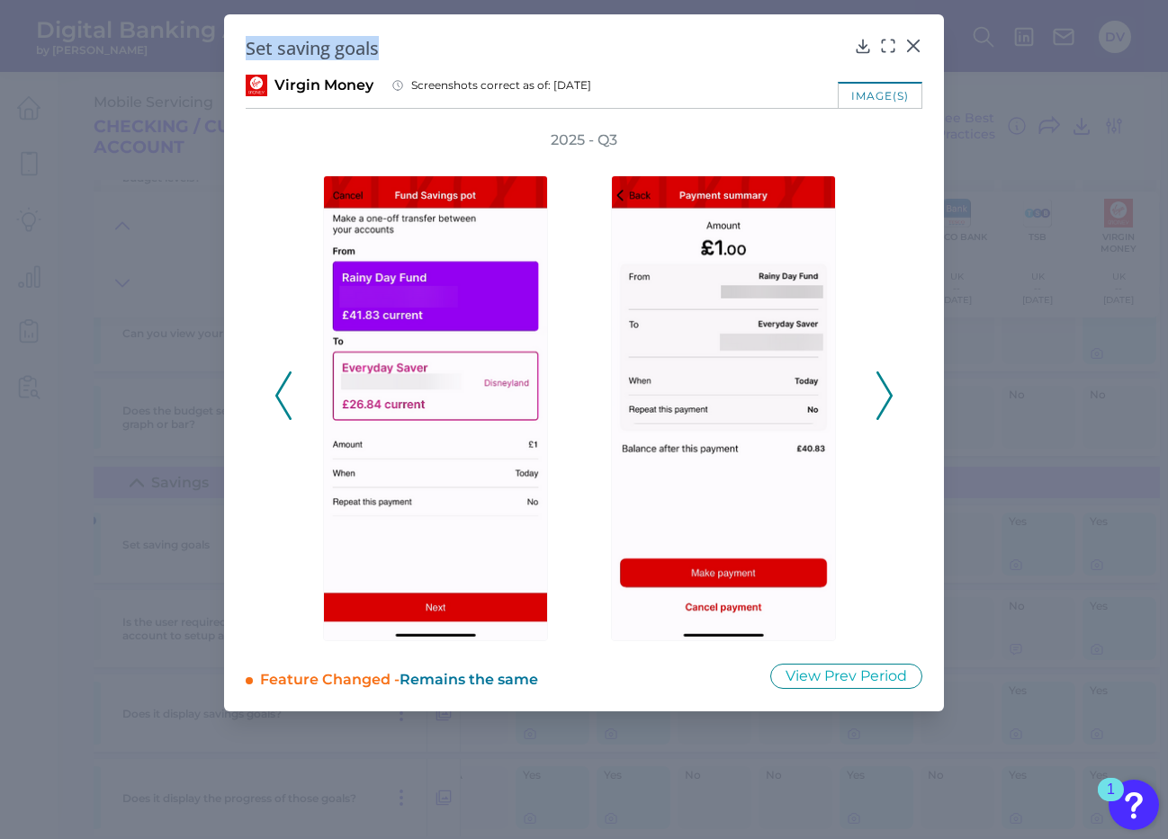
click at [280, 399] on polyline at bounding box center [282, 395] width 13 height 46
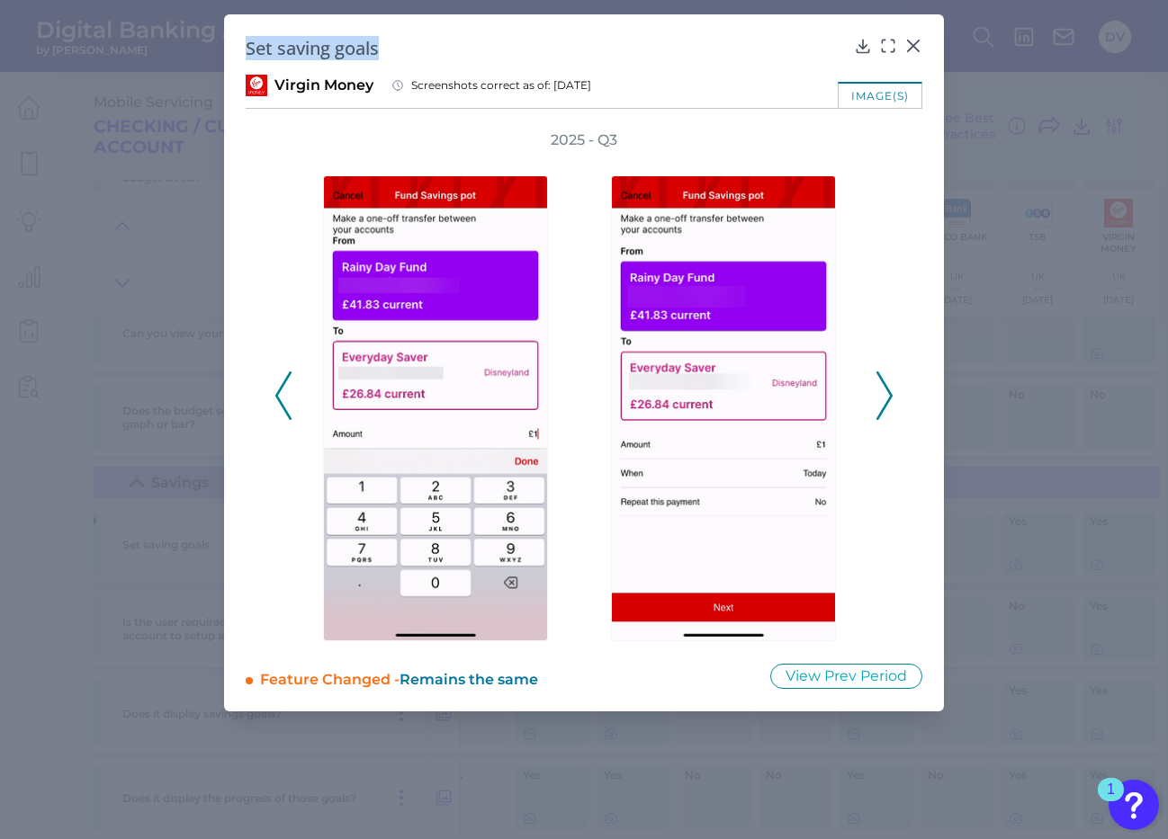
click at [280, 399] on polyline at bounding box center [282, 395] width 13 height 46
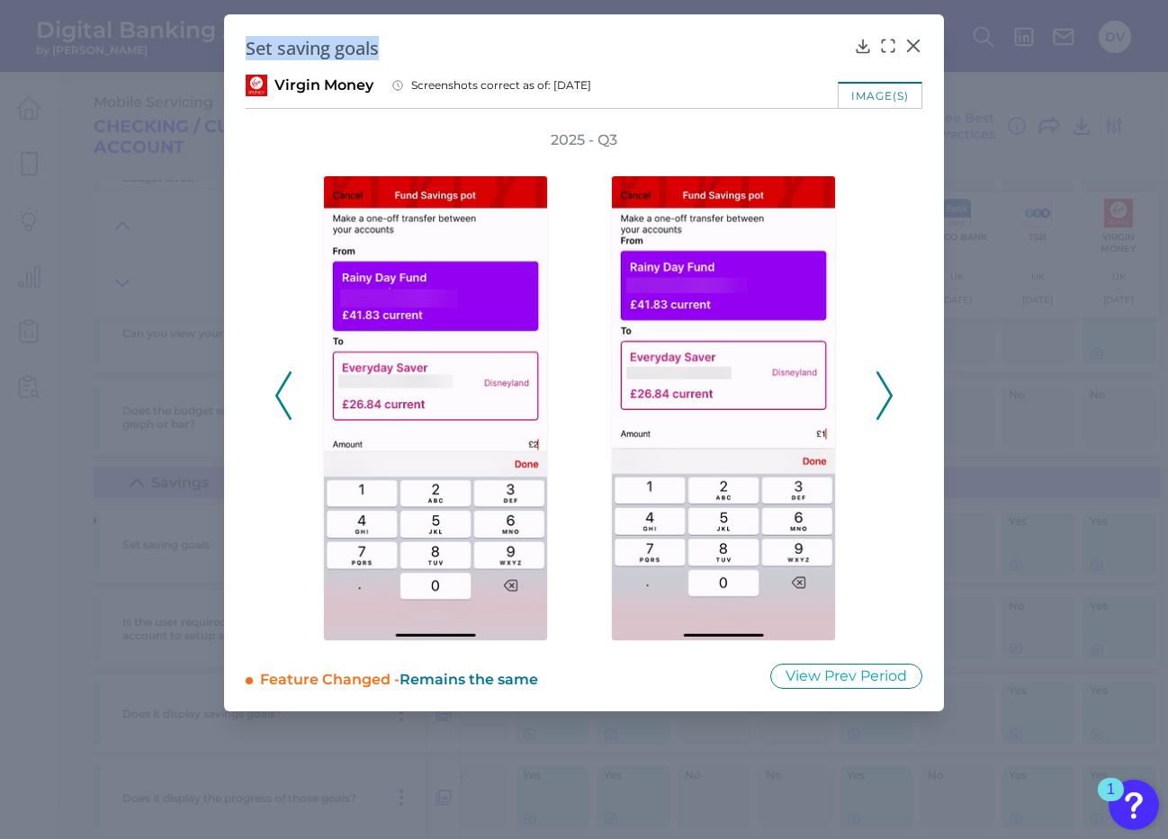
click at [280, 399] on polyline at bounding box center [282, 395] width 13 height 46
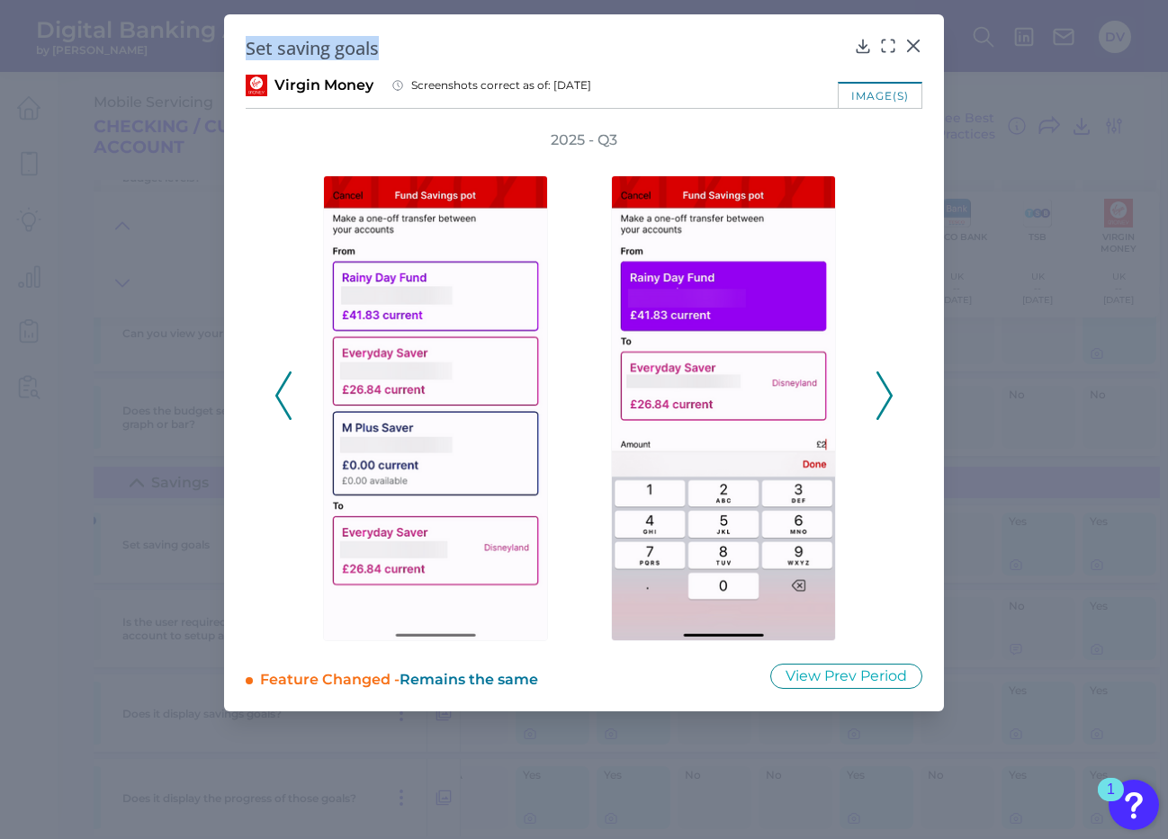
click at [280, 399] on polyline at bounding box center [282, 395] width 13 height 46
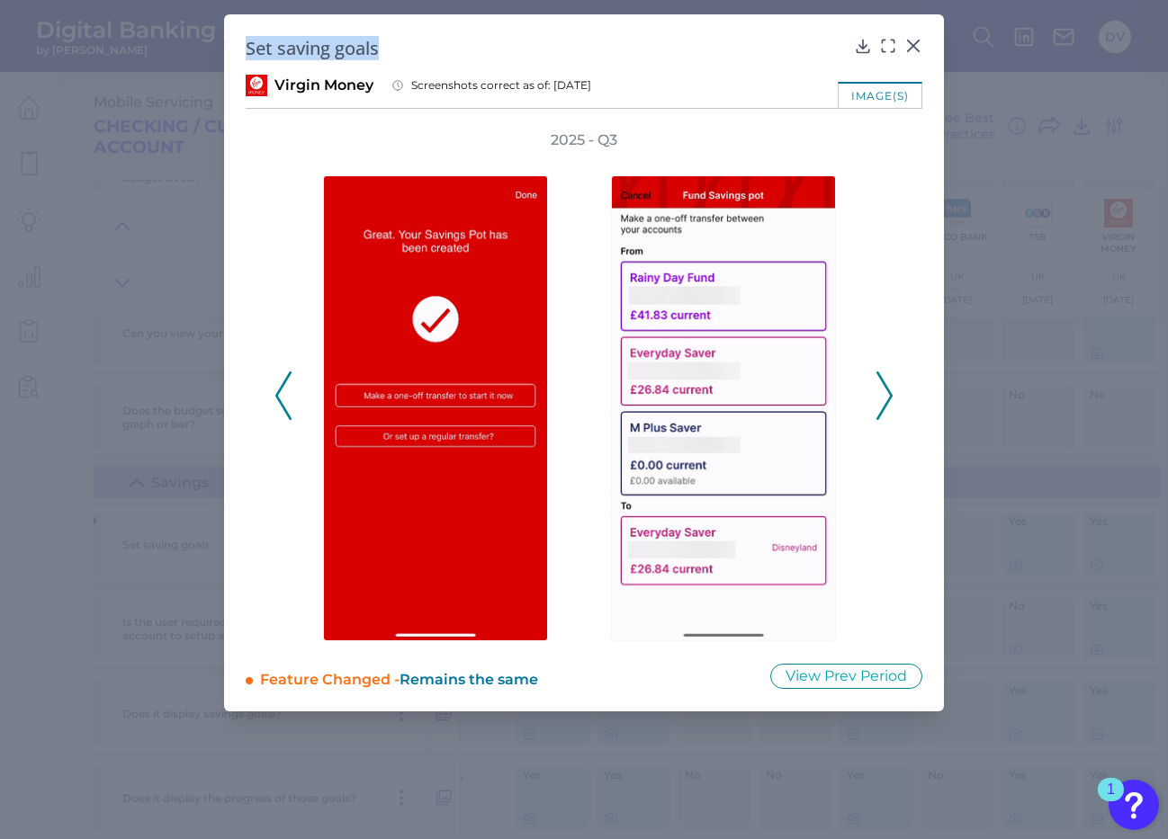
click at [885, 400] on icon at bounding box center [884, 396] width 16 height 49
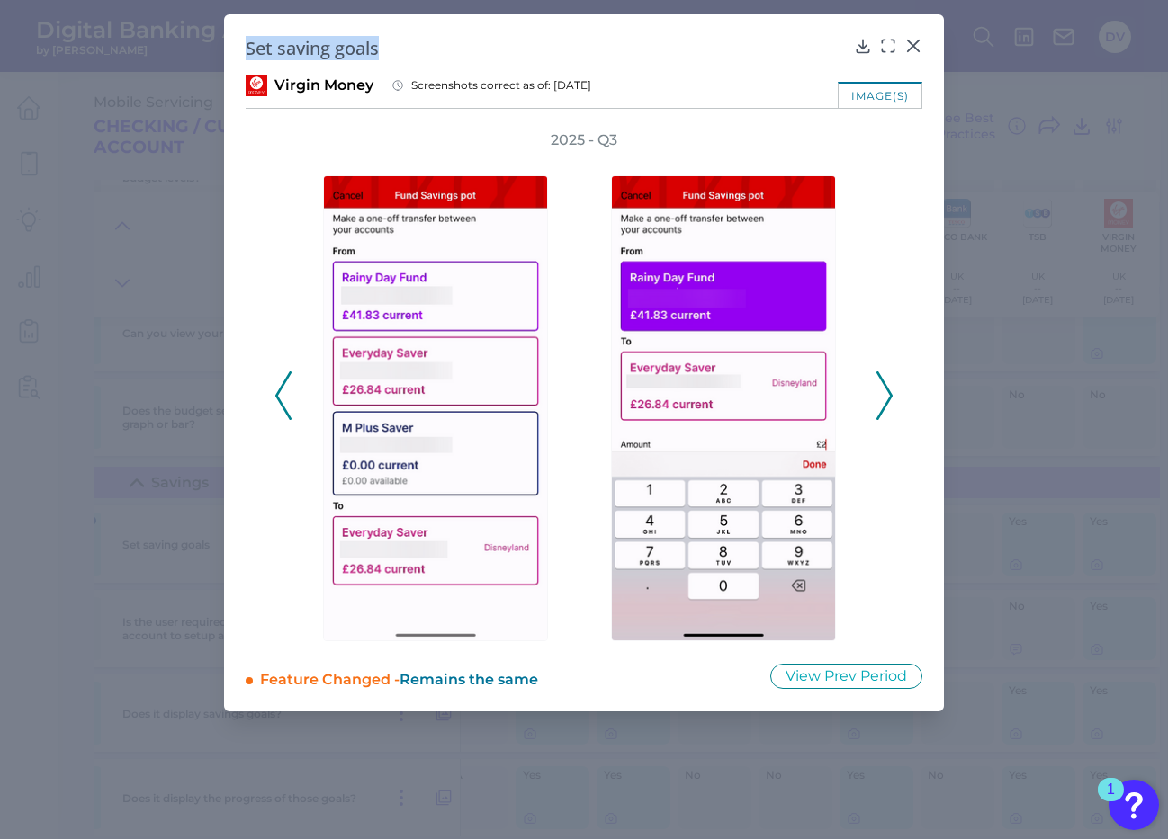
click at [885, 399] on icon at bounding box center [884, 396] width 16 height 49
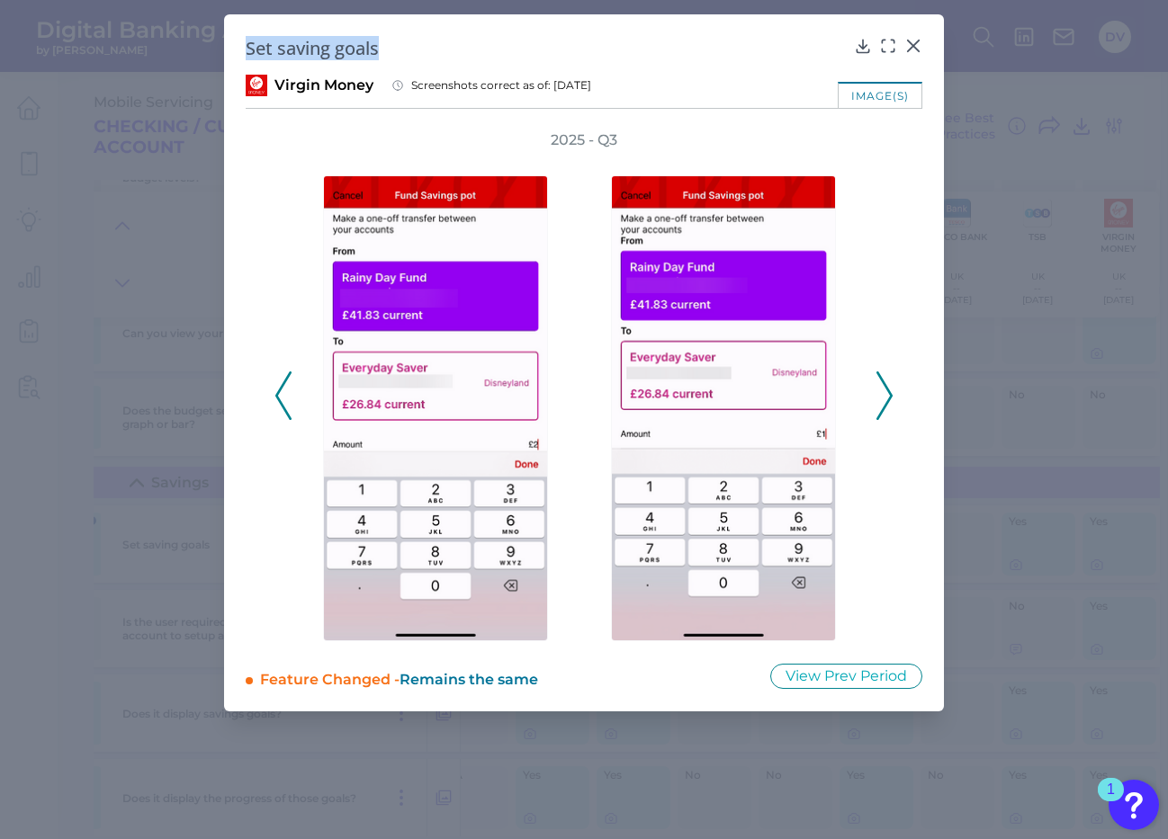
click at [885, 399] on icon at bounding box center [884, 396] width 16 height 49
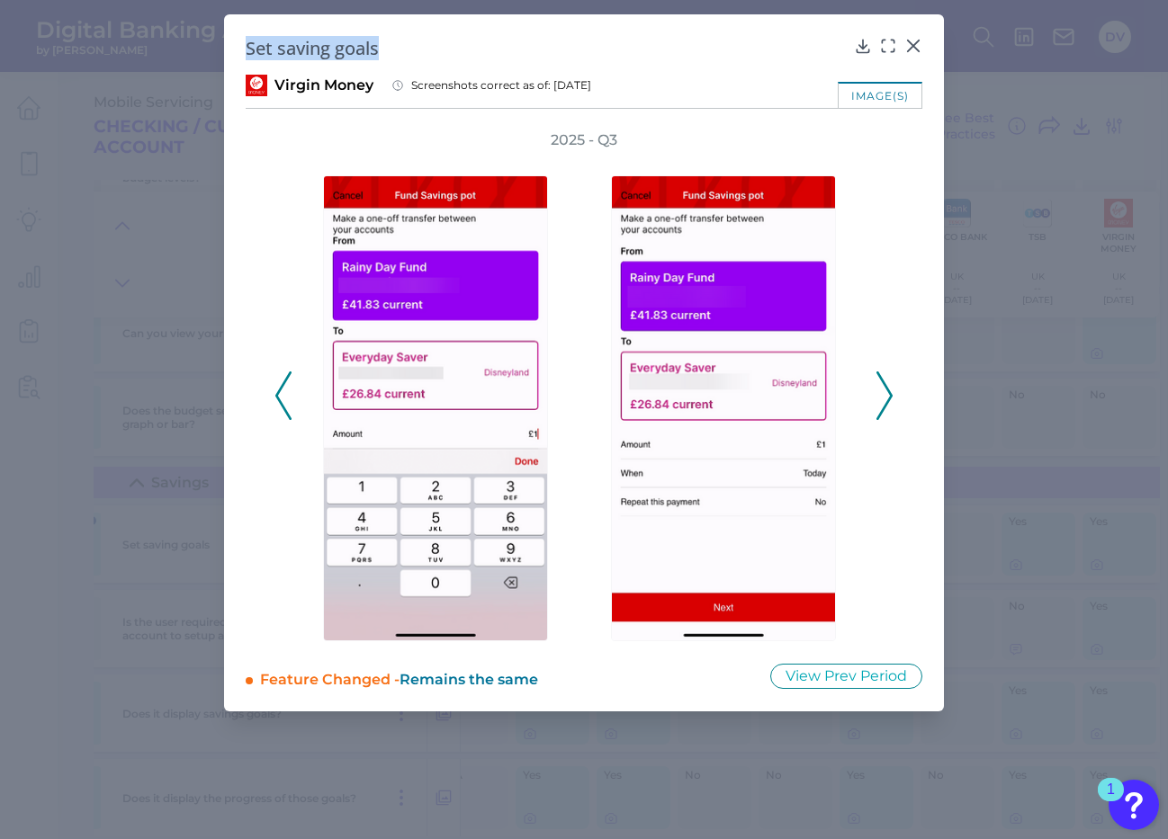
click at [885, 399] on icon at bounding box center [884, 396] width 16 height 49
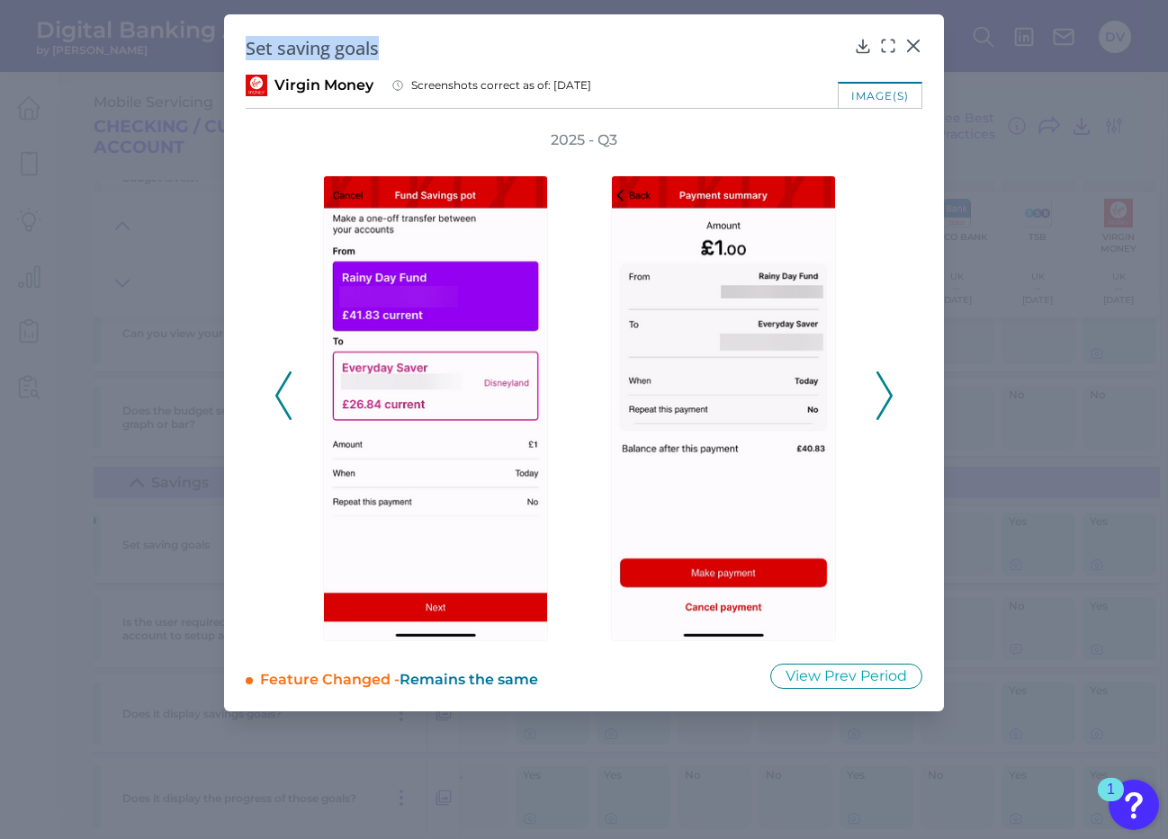
click at [885, 399] on icon at bounding box center [884, 396] width 16 height 49
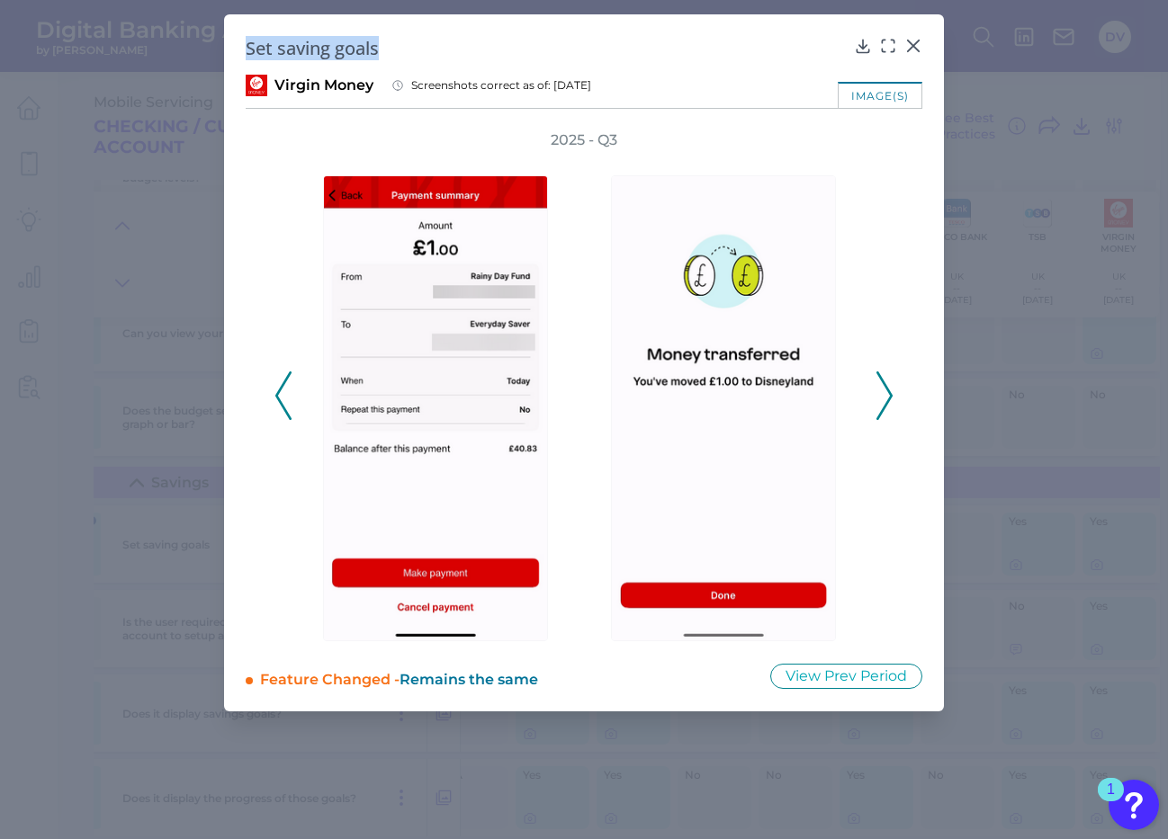
click at [885, 399] on icon at bounding box center [884, 396] width 16 height 49
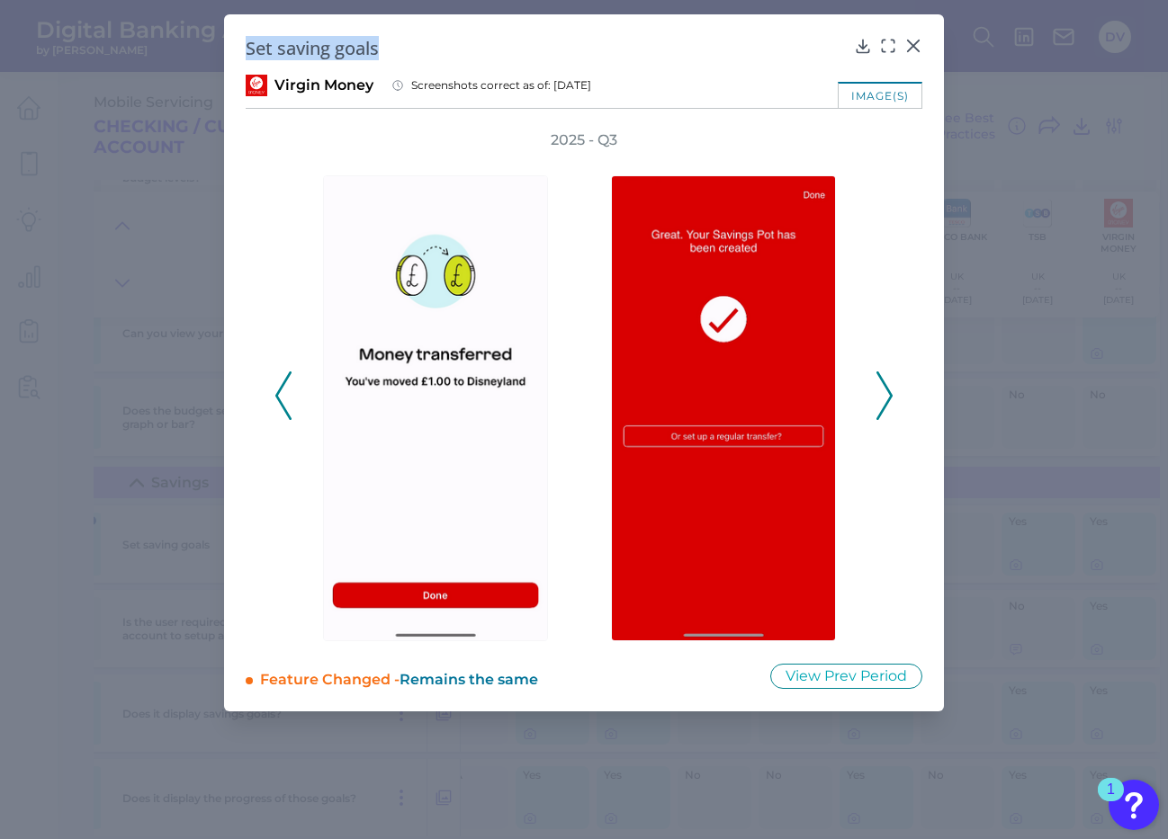
click at [885, 399] on icon at bounding box center [884, 396] width 16 height 49
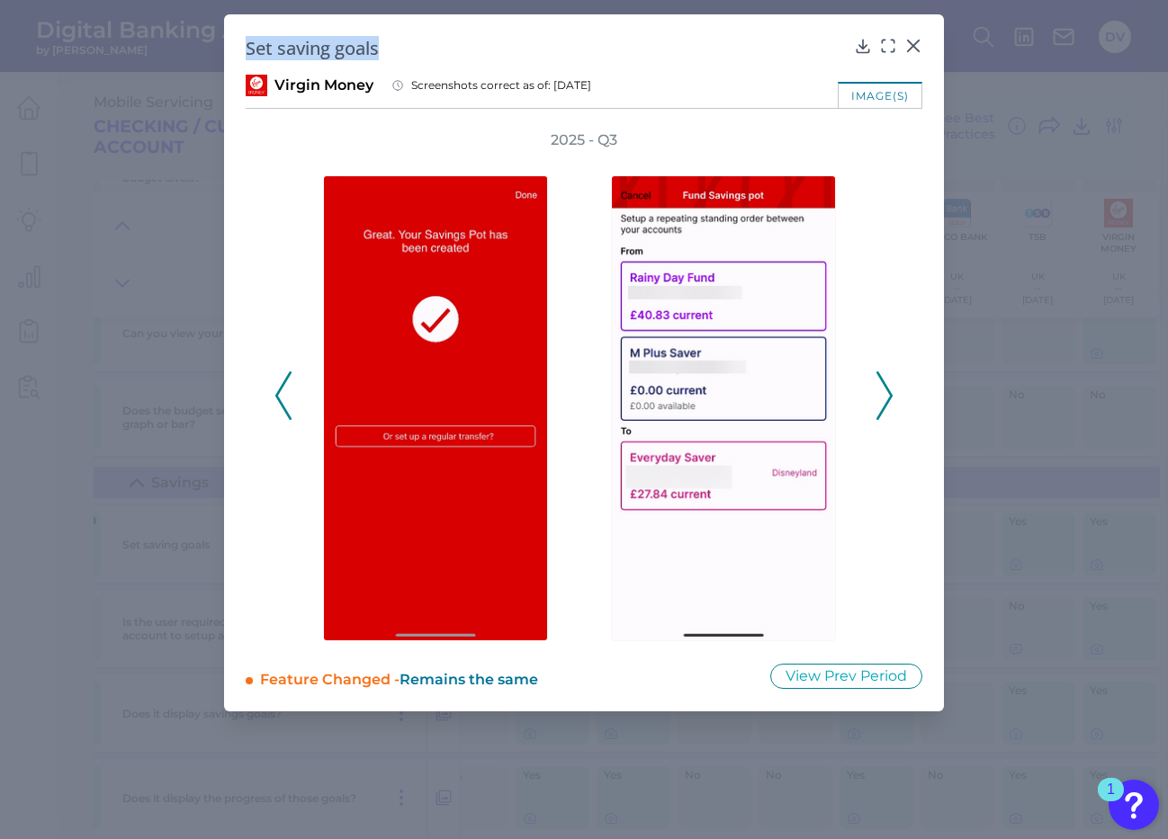
click at [885, 399] on icon at bounding box center [884, 396] width 16 height 49
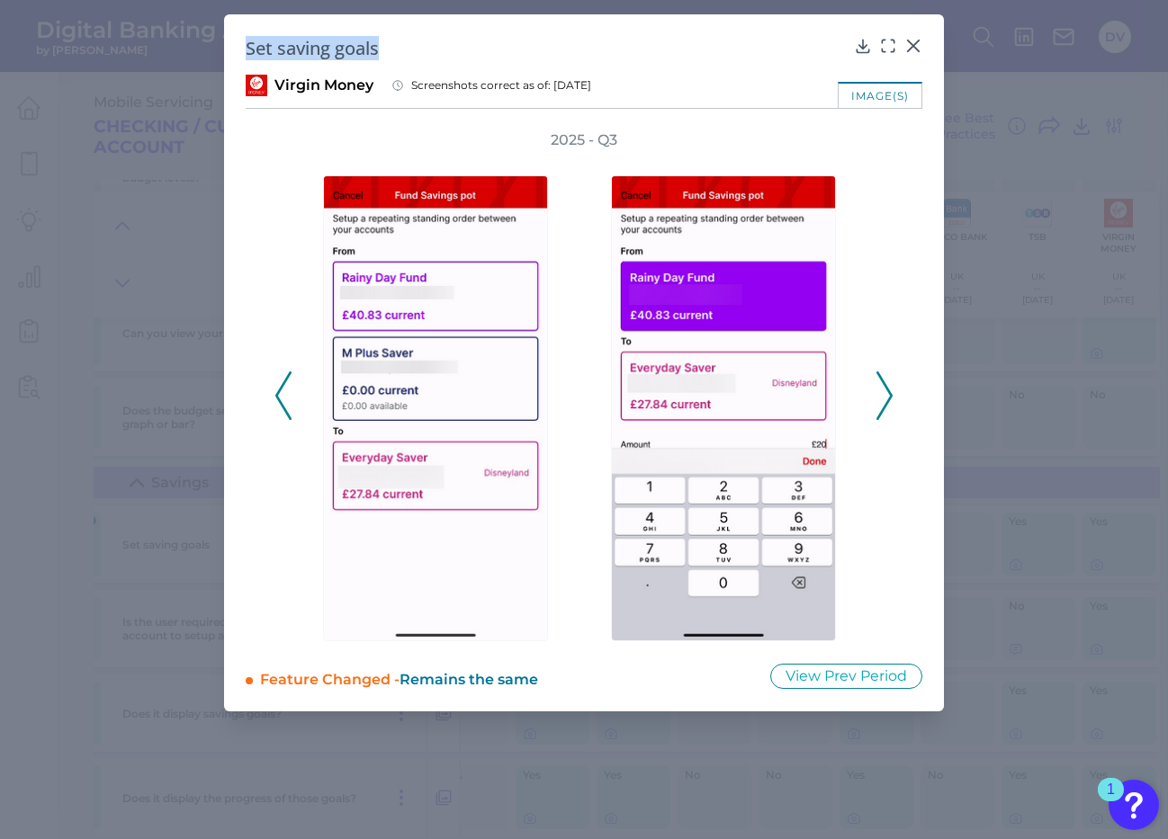
click at [885, 399] on icon at bounding box center [884, 396] width 16 height 49
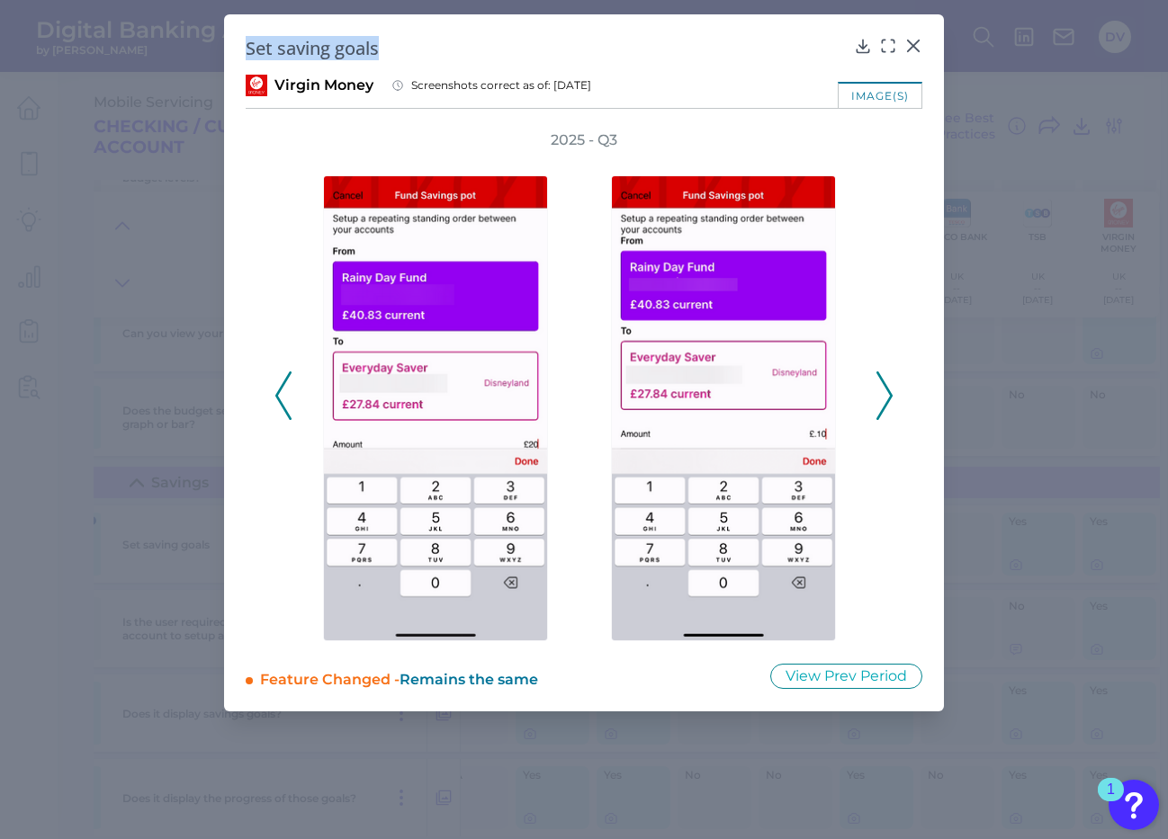
click at [885, 399] on icon at bounding box center [884, 396] width 16 height 49
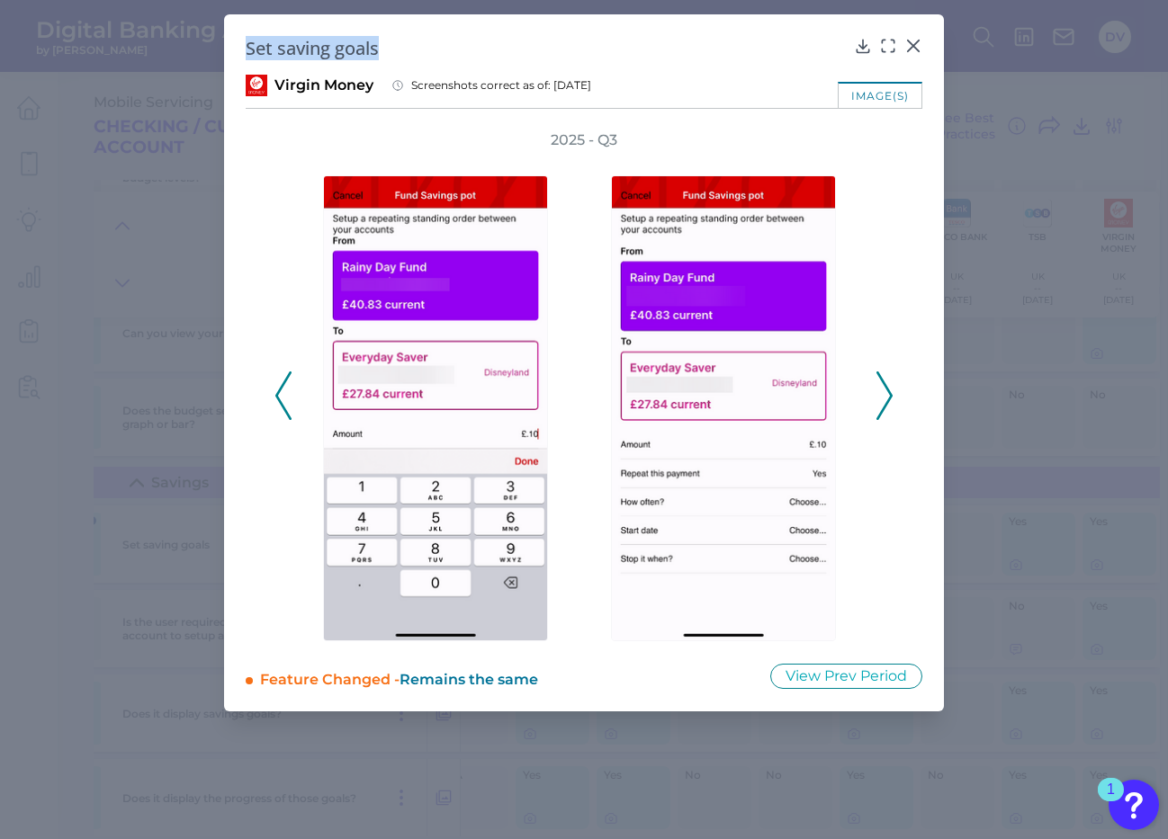
click at [885, 399] on icon at bounding box center [884, 396] width 16 height 49
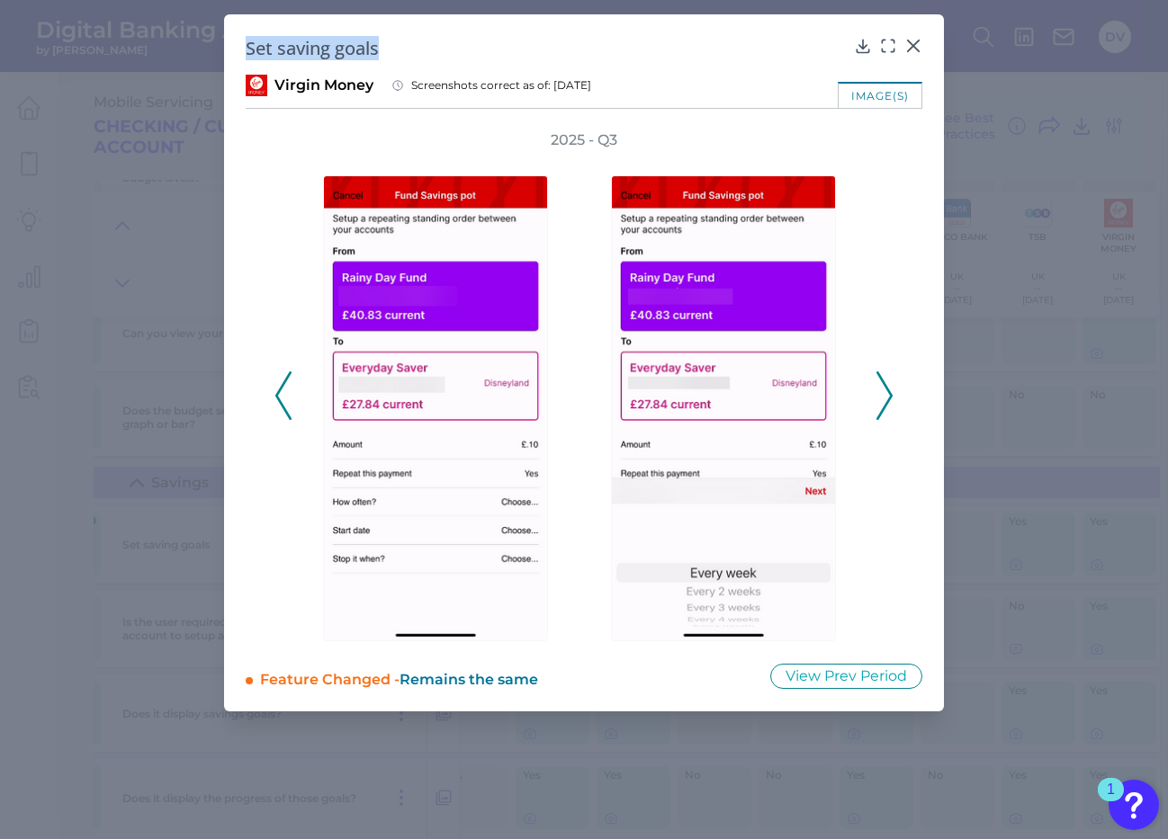
click at [887, 400] on icon at bounding box center [884, 396] width 16 height 49
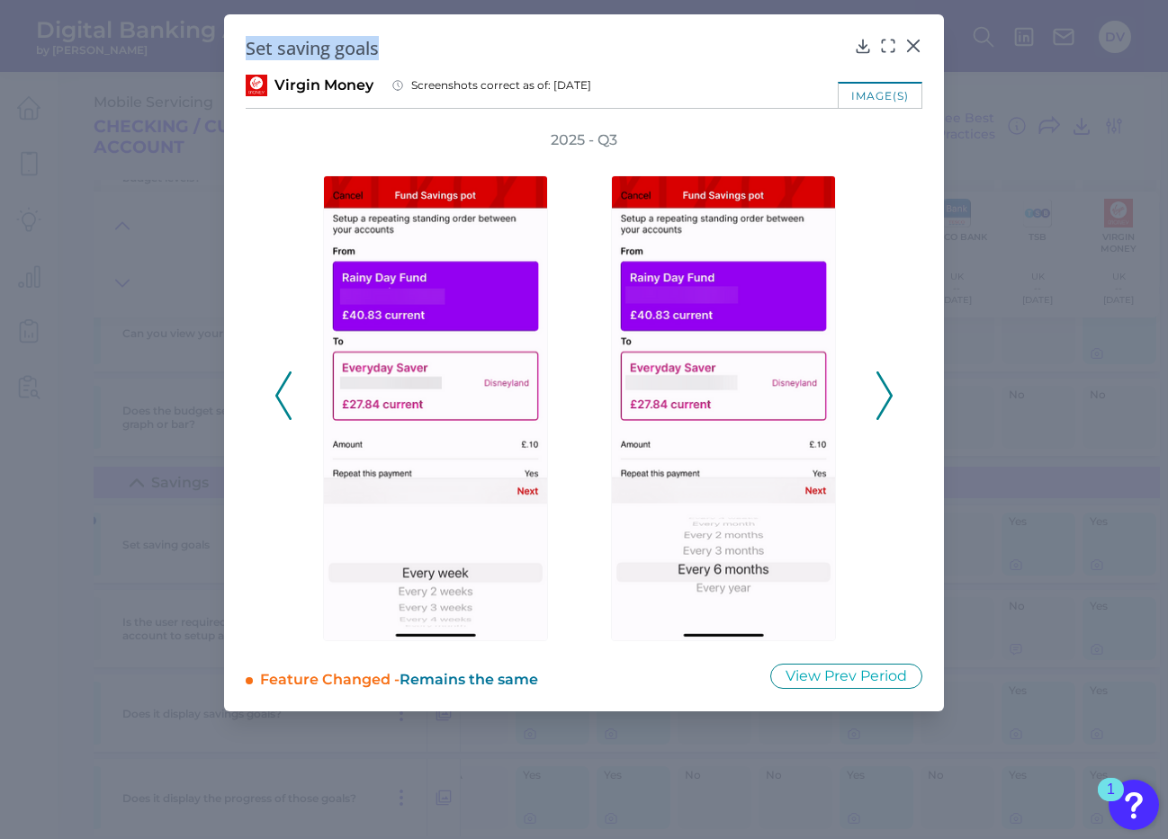
click at [887, 400] on icon at bounding box center [884, 396] width 16 height 49
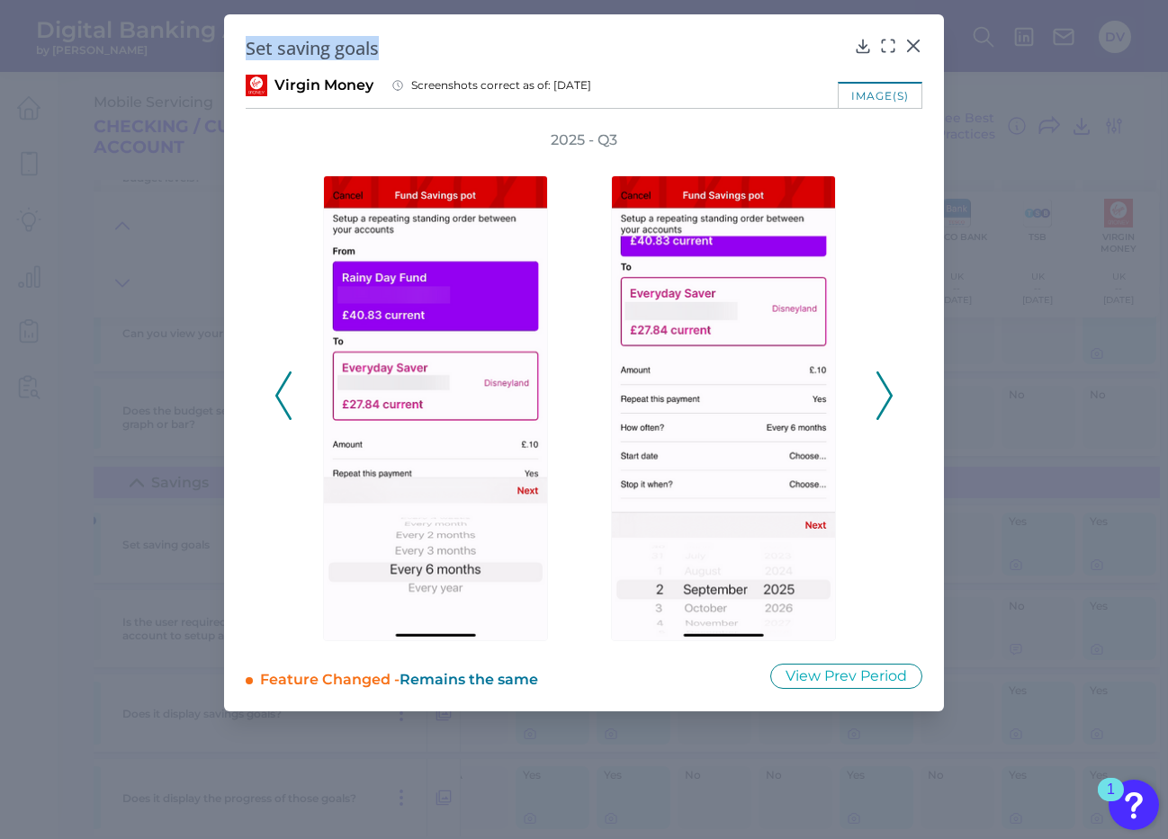
click at [889, 399] on polyline at bounding box center [883, 395] width 13 height 46
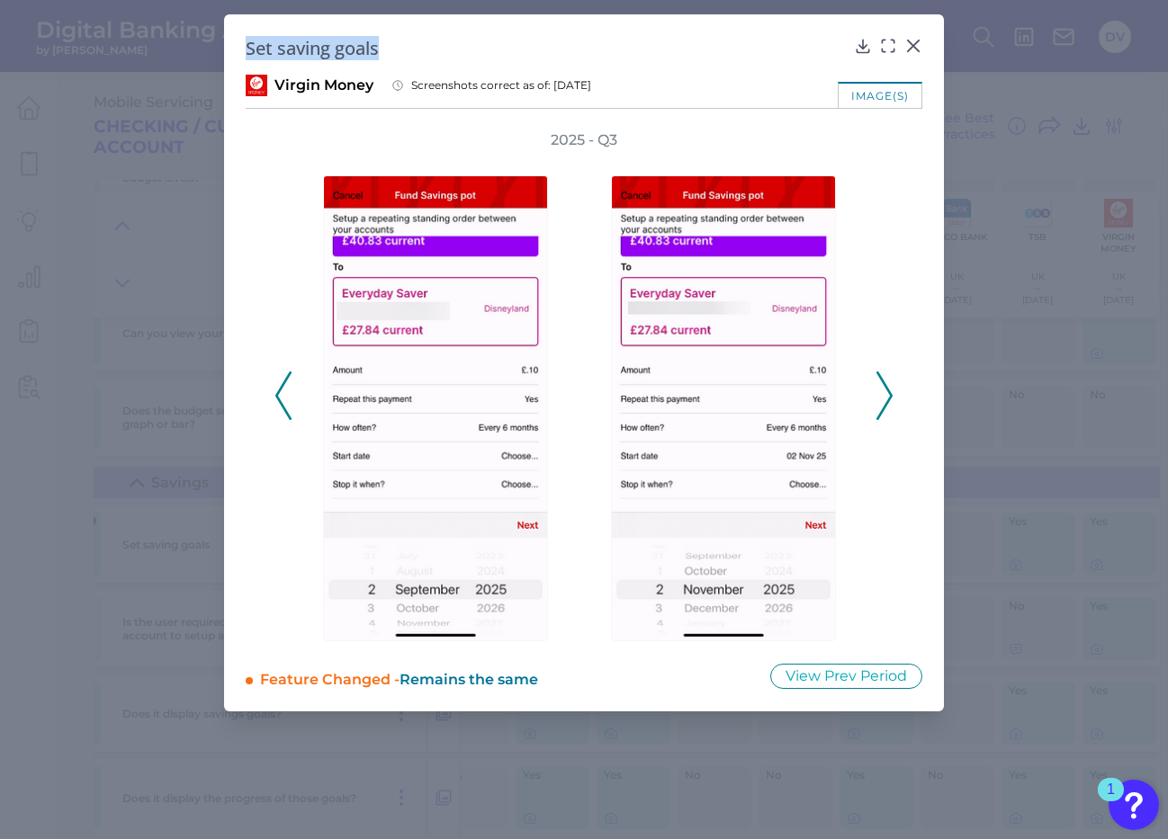
click at [889, 399] on polyline at bounding box center [883, 395] width 13 height 46
click at [888, 395] on icon at bounding box center [884, 396] width 16 height 49
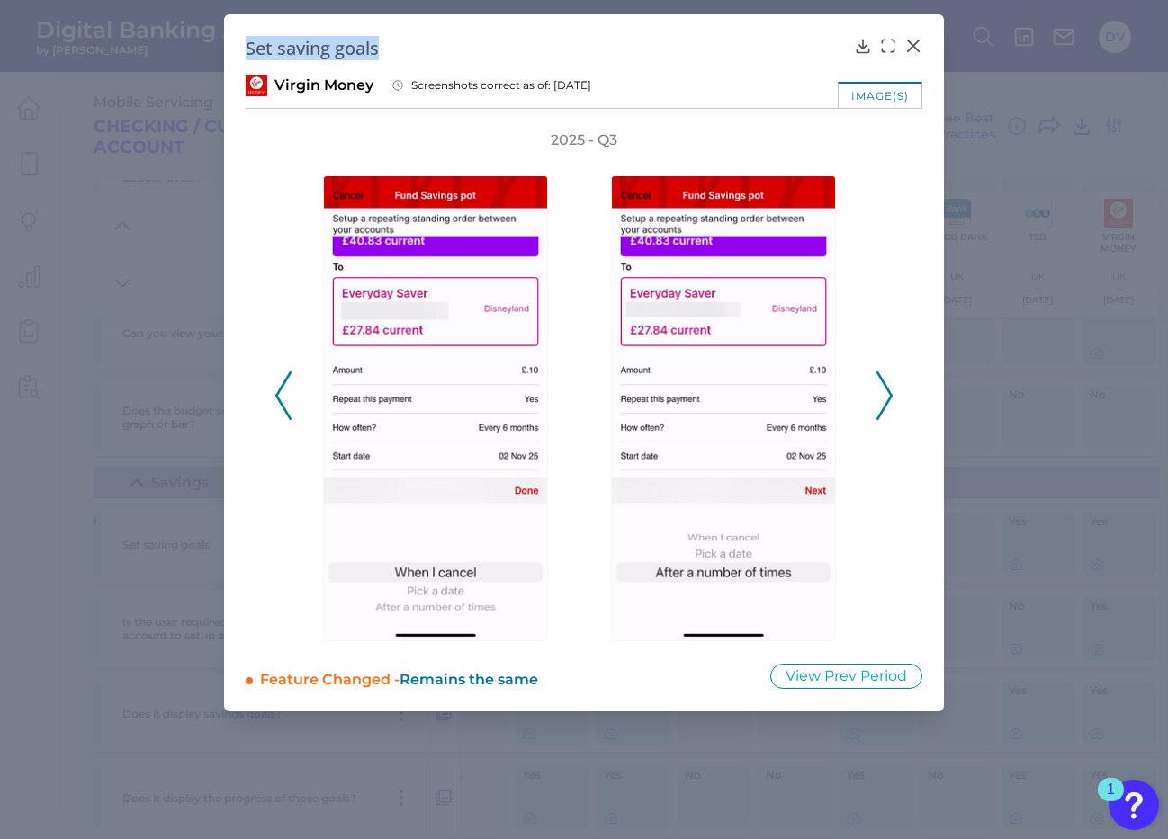
click at [888, 395] on icon at bounding box center [884, 396] width 16 height 49
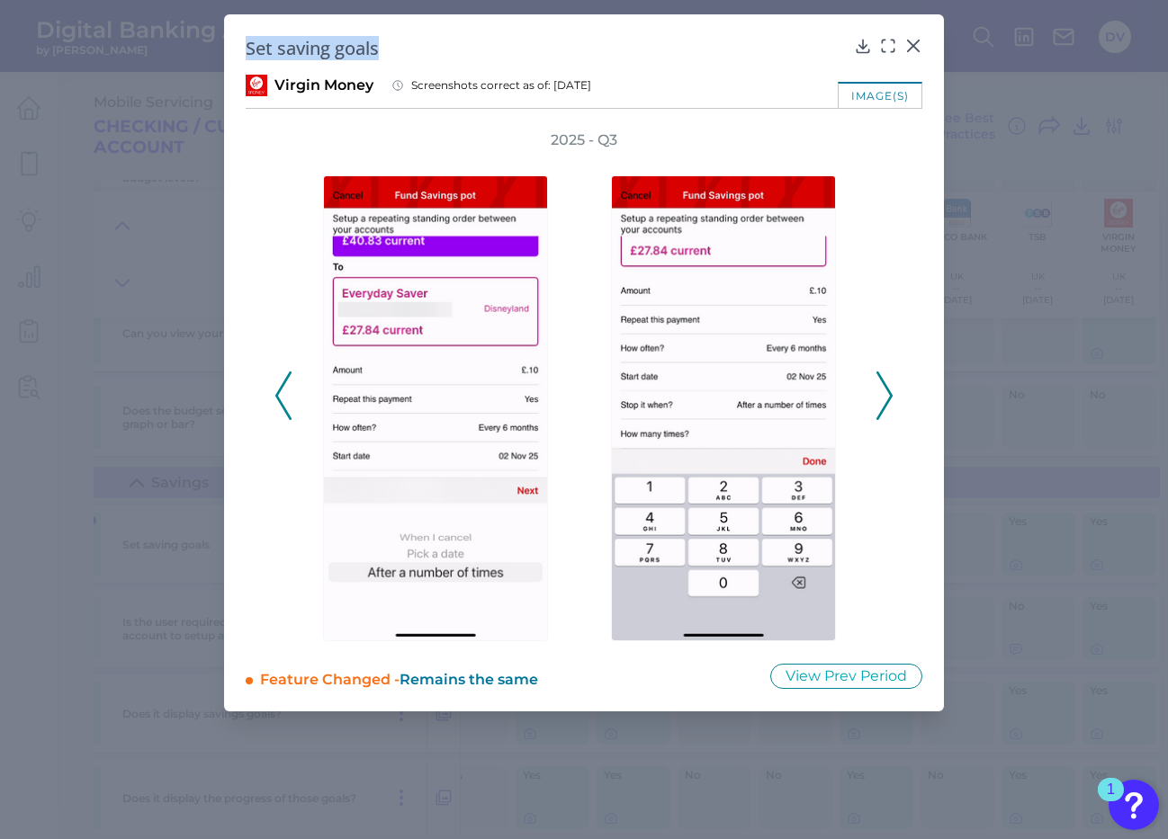
click at [882, 407] on icon at bounding box center [884, 396] width 16 height 49
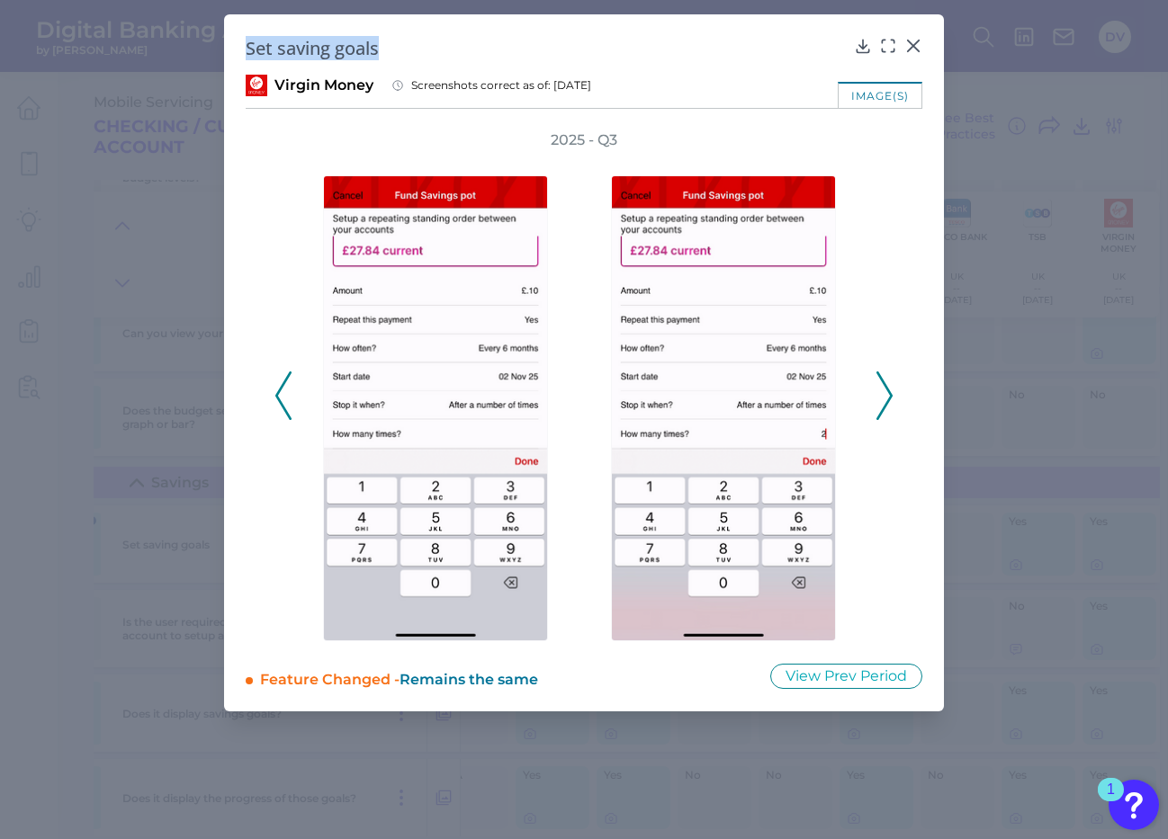
click at [882, 407] on icon at bounding box center [884, 396] width 16 height 49
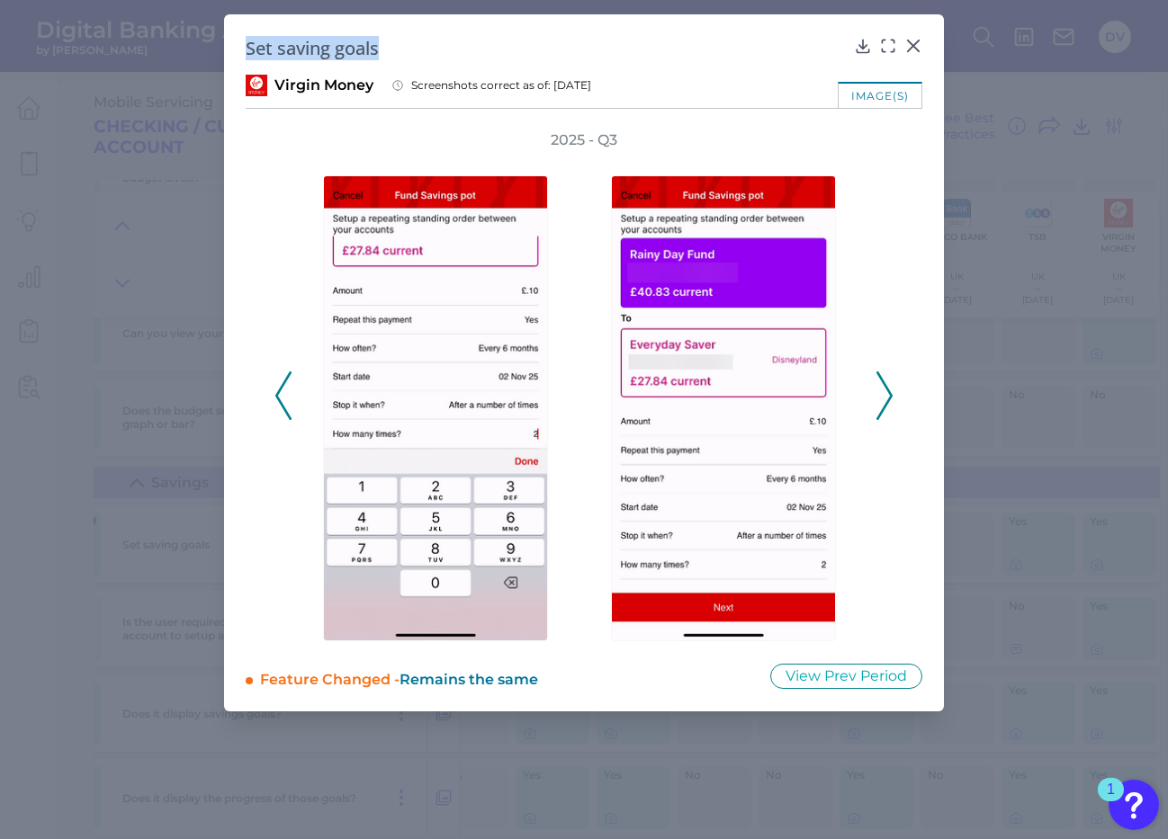
click at [288, 404] on icon at bounding box center [283, 396] width 16 height 49
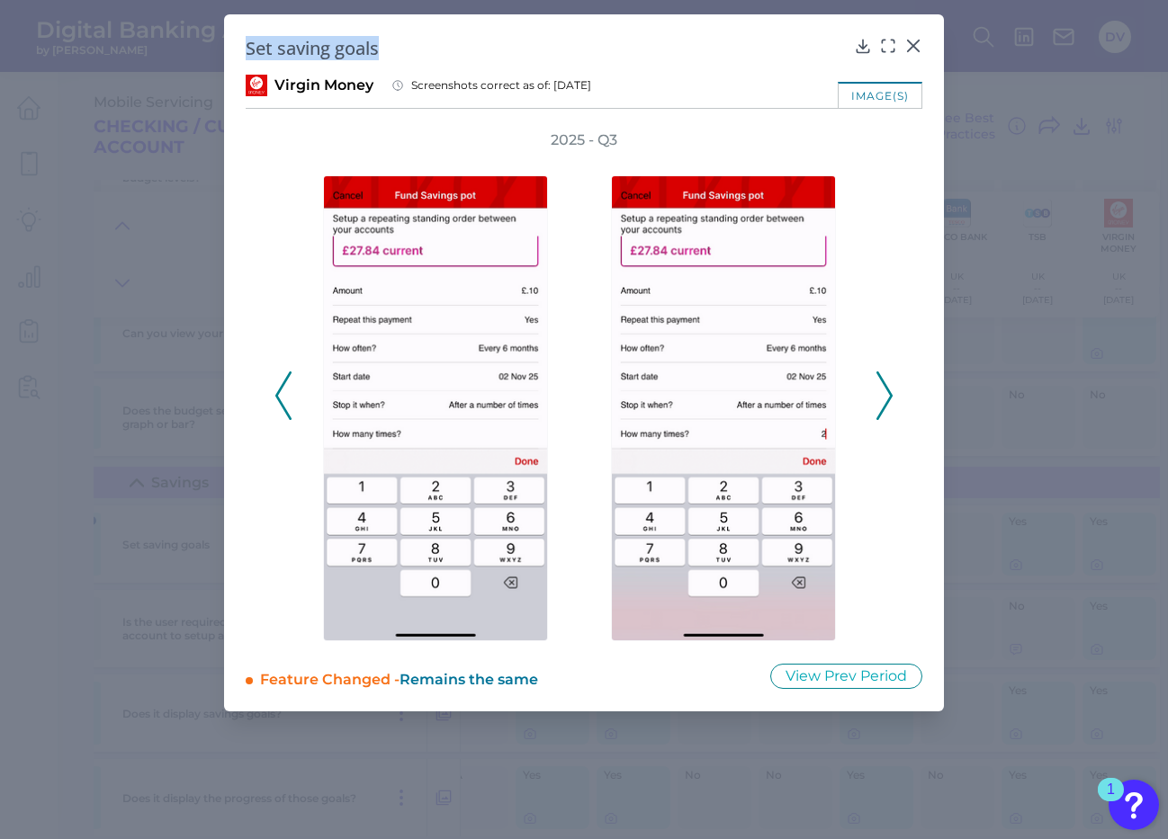
click at [884, 398] on icon at bounding box center [884, 396] width 16 height 49
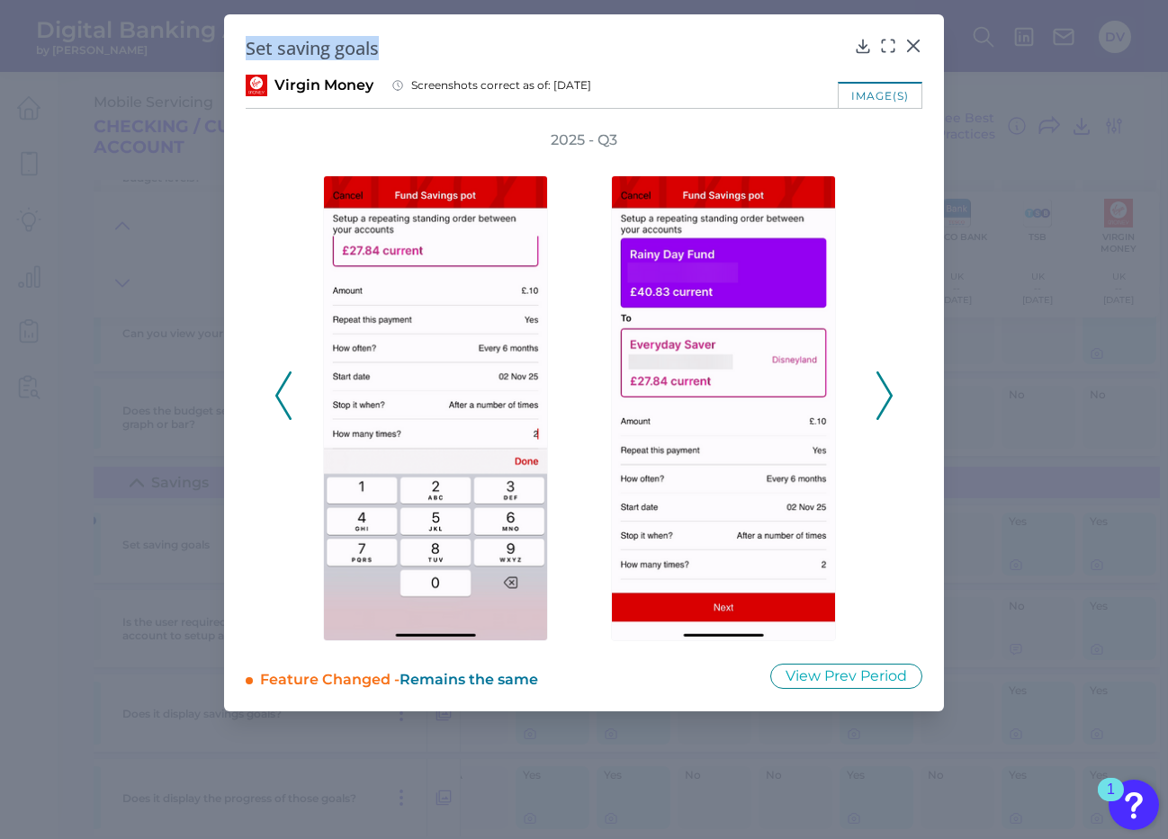
click at [885, 395] on icon at bounding box center [884, 396] width 16 height 49
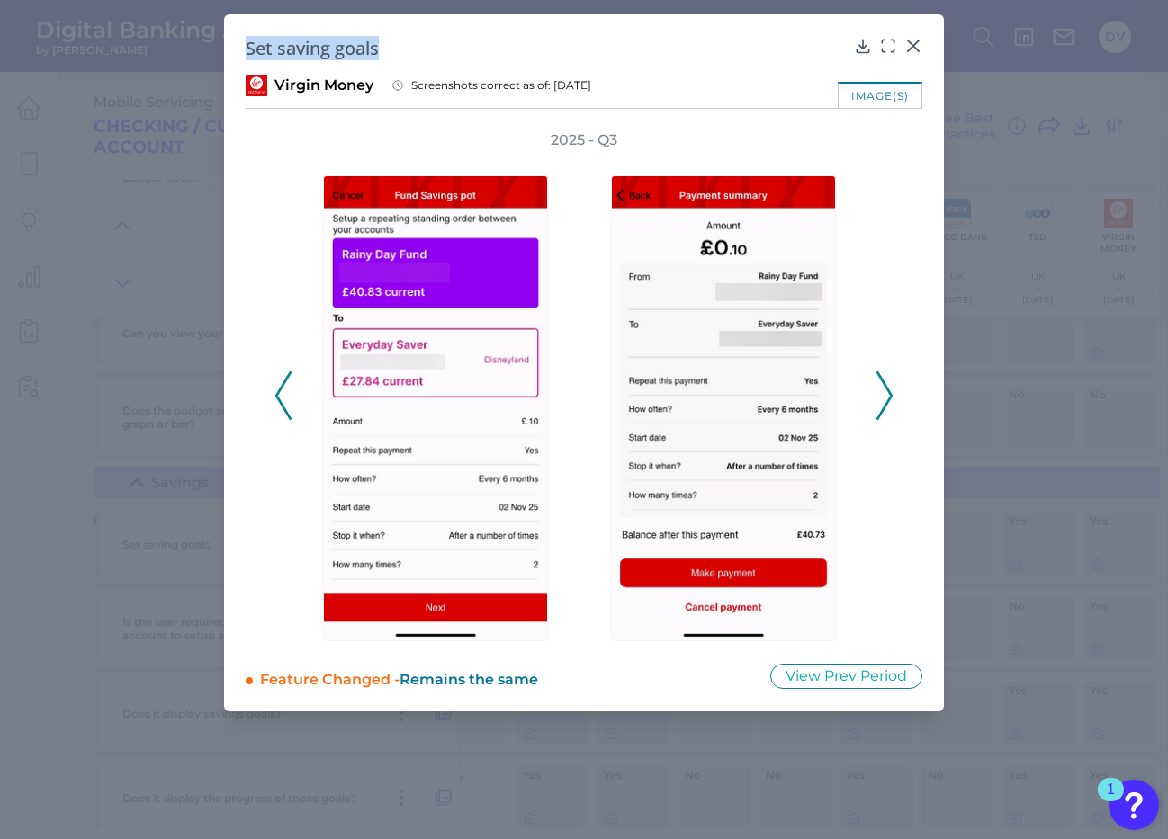
click at [885, 395] on icon at bounding box center [884, 396] width 16 height 49
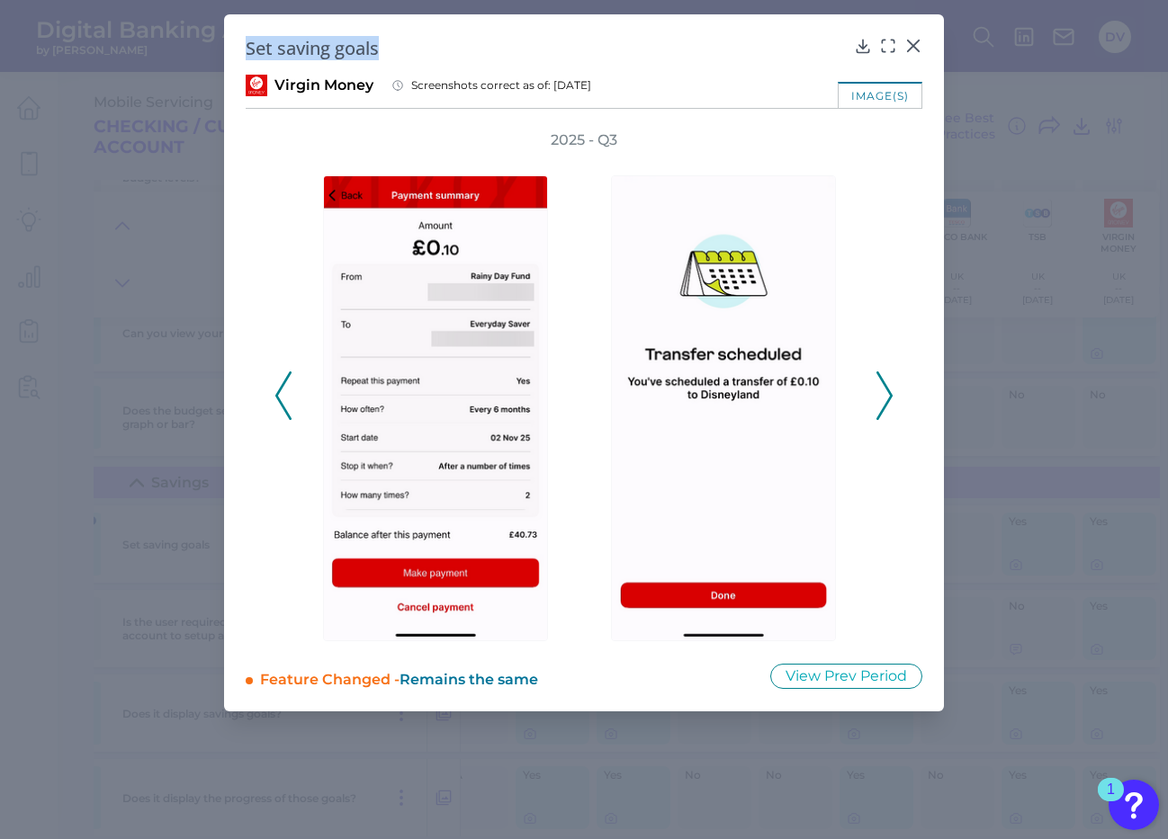
click at [884, 399] on icon at bounding box center [884, 396] width 16 height 49
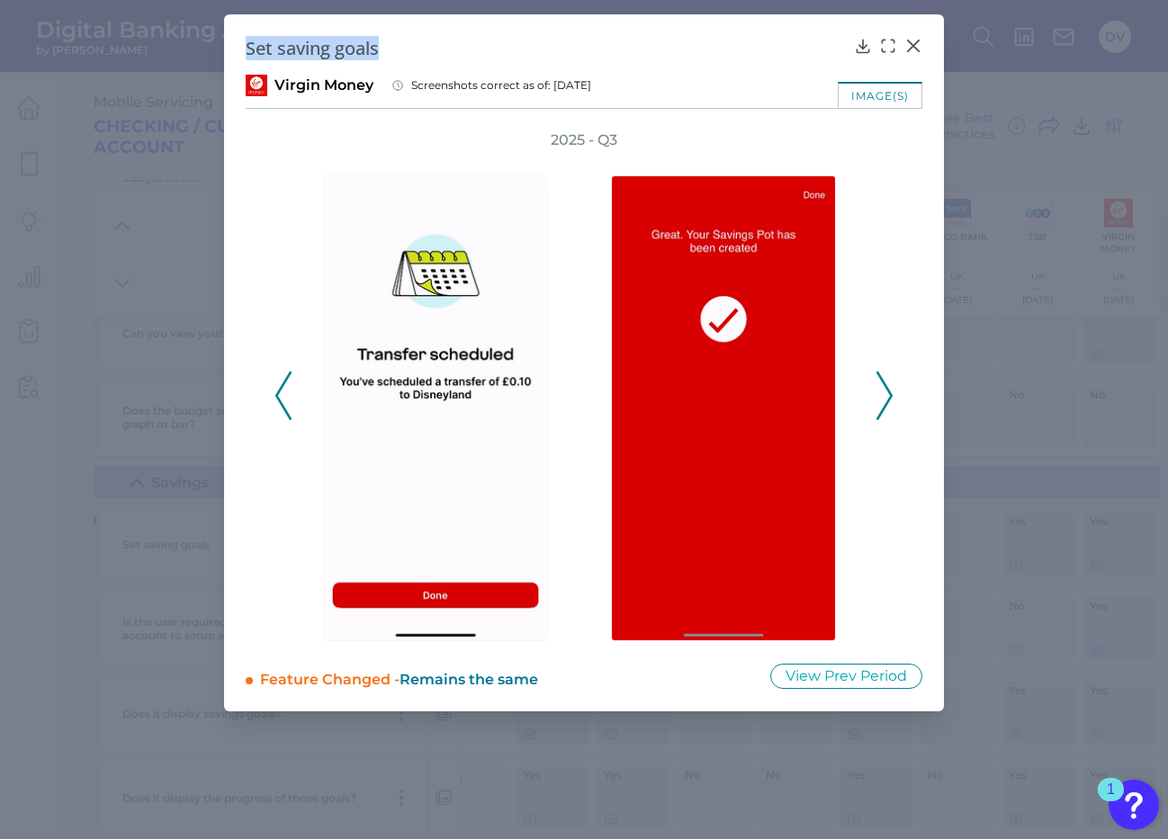
click at [884, 399] on icon at bounding box center [884, 396] width 16 height 49
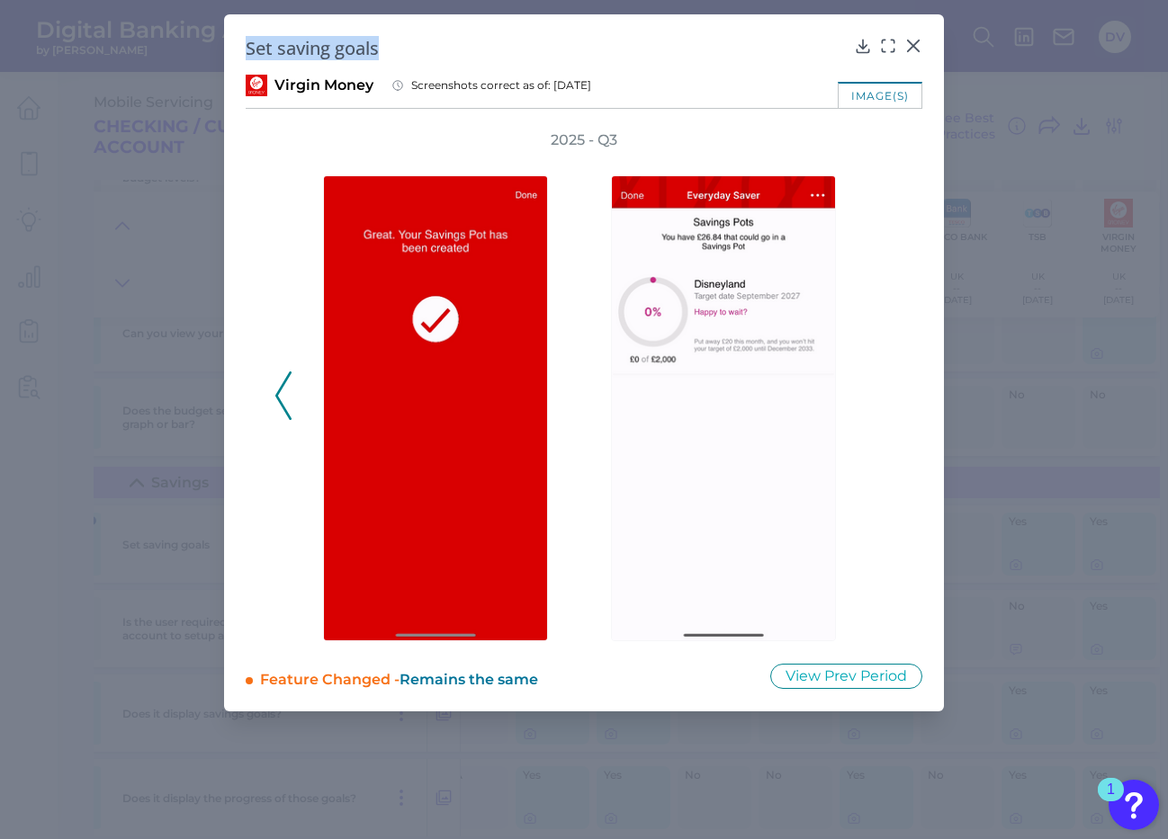
click at [910, 46] on icon at bounding box center [913, 46] width 18 height 18
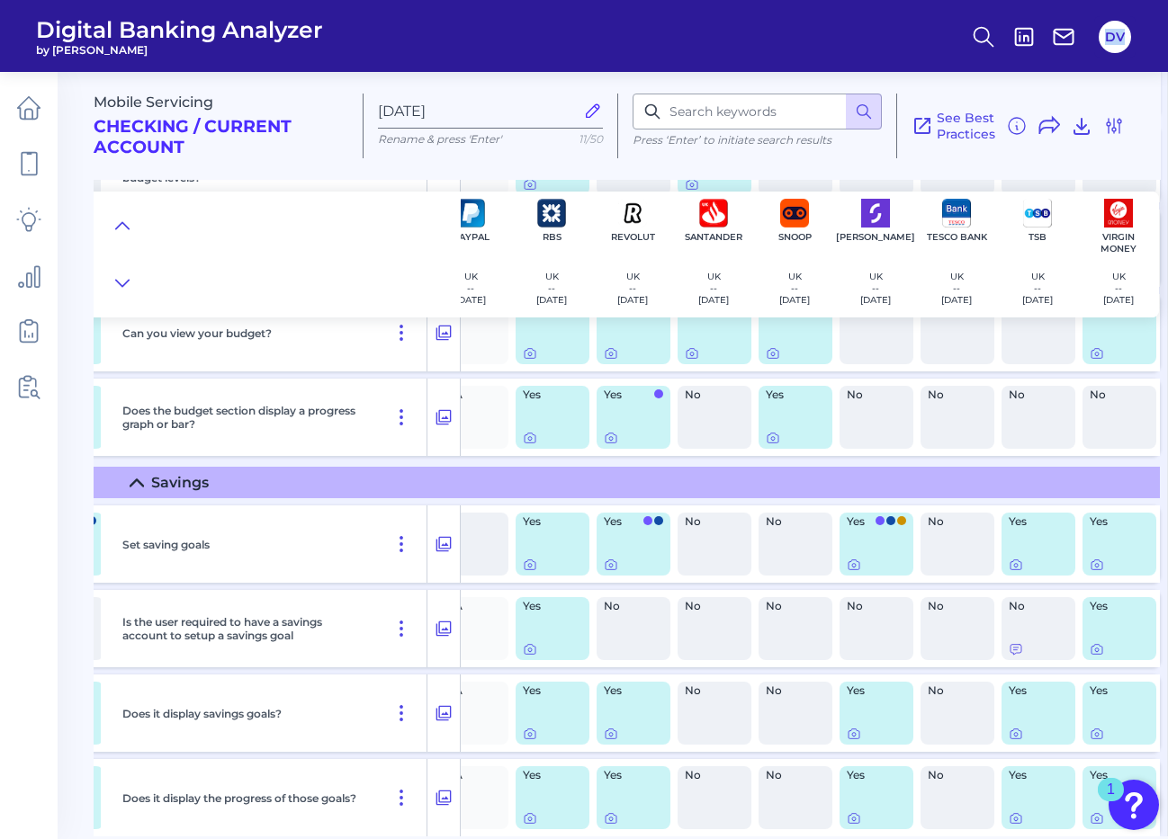
click at [910, 46] on header "Digital Banking Analyzer by [PERSON_NAME] DV" at bounding box center [584, 36] width 1168 height 72
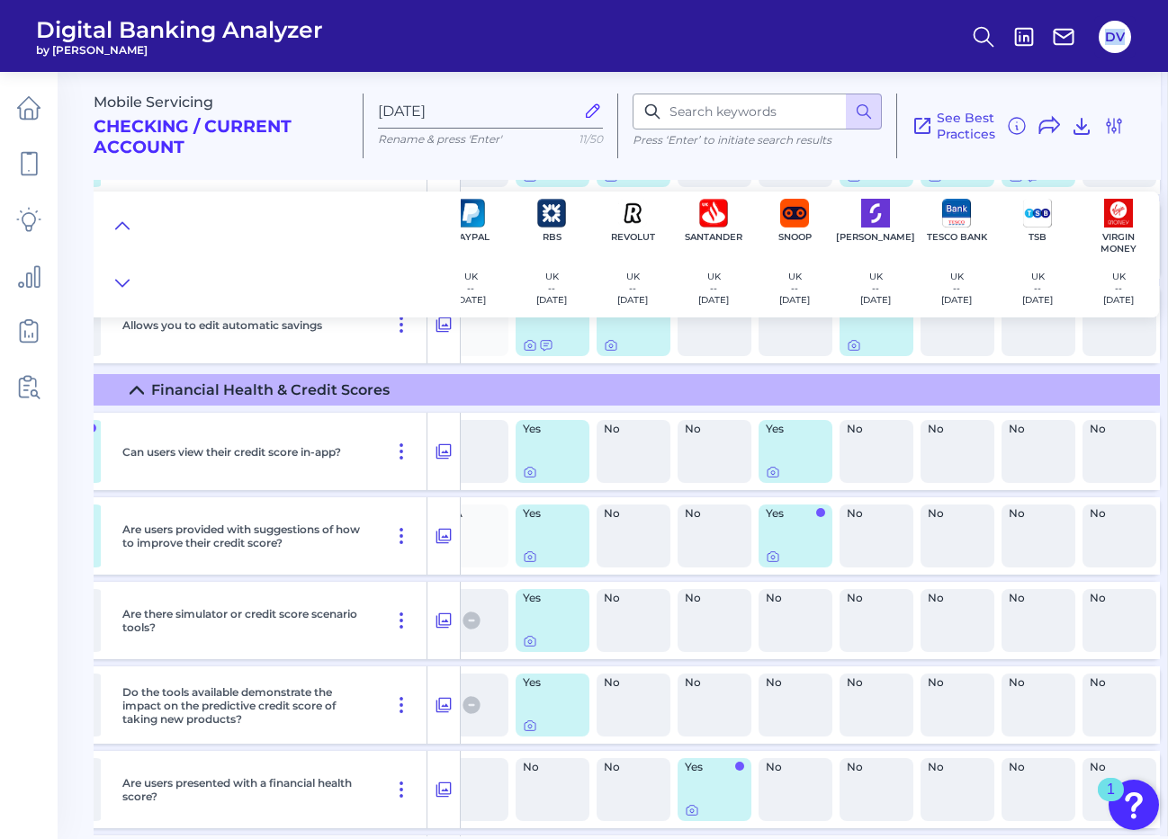
scroll to position [2447, 1657]
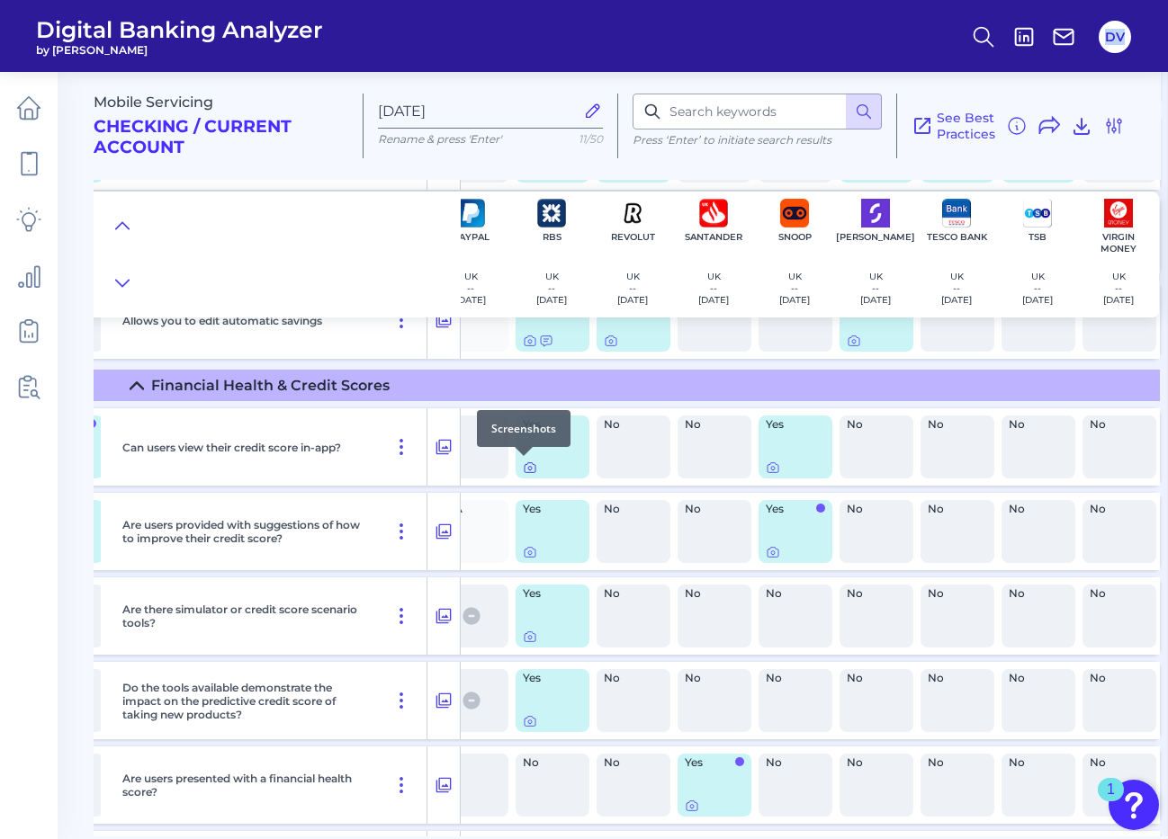
click at [524, 468] on icon at bounding box center [530, 468] width 14 height 14
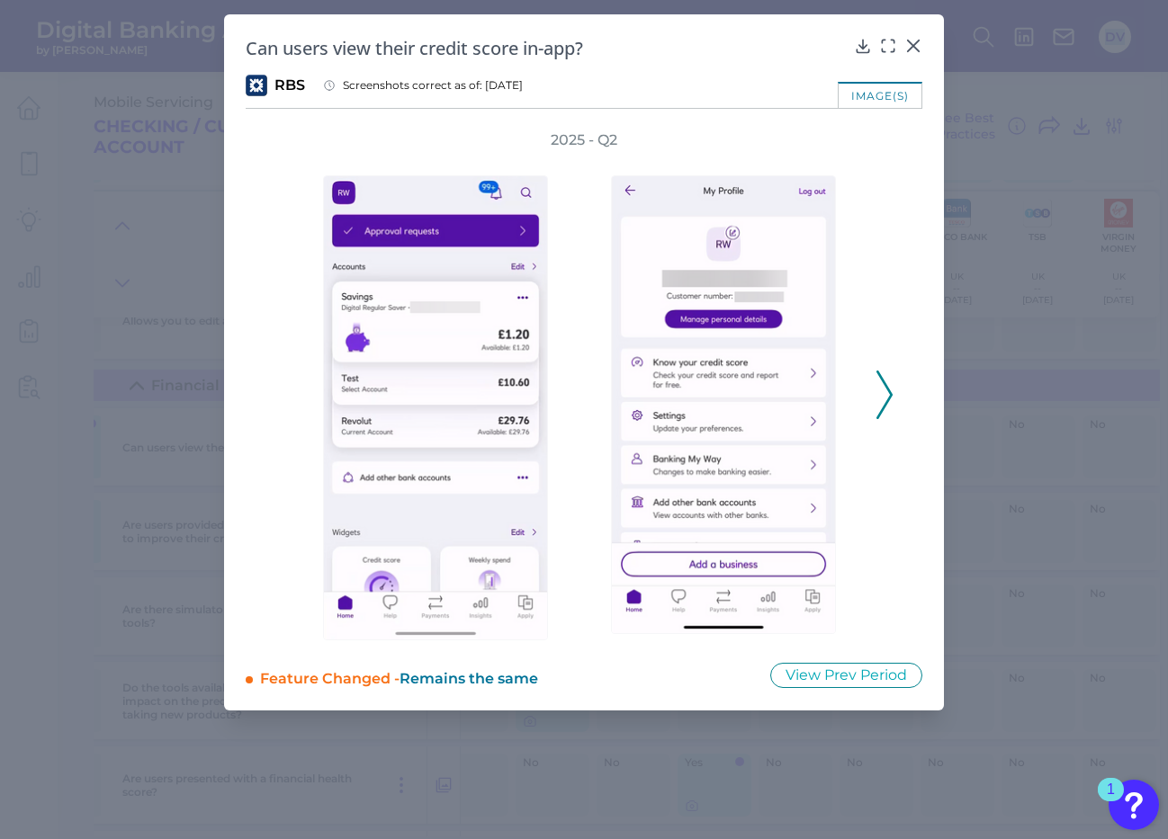
click at [887, 396] on icon at bounding box center [884, 395] width 16 height 49
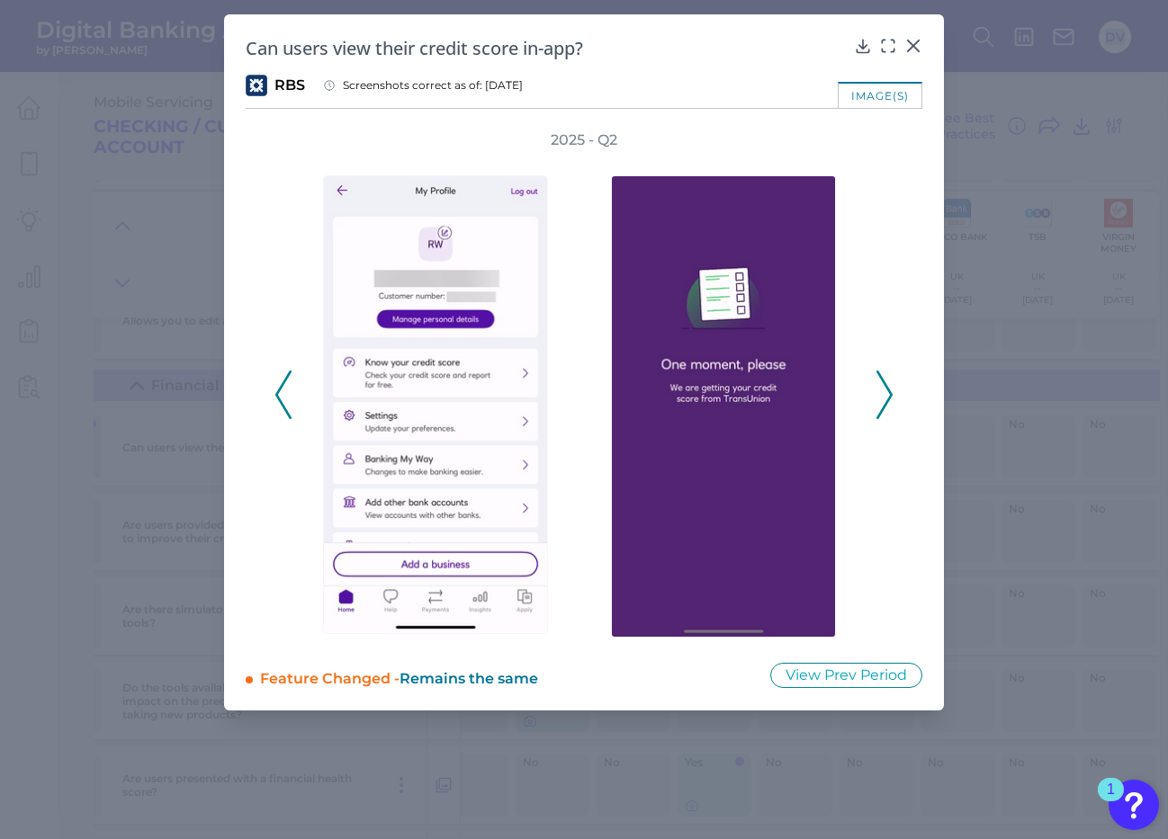
click at [887, 396] on icon at bounding box center [884, 395] width 16 height 49
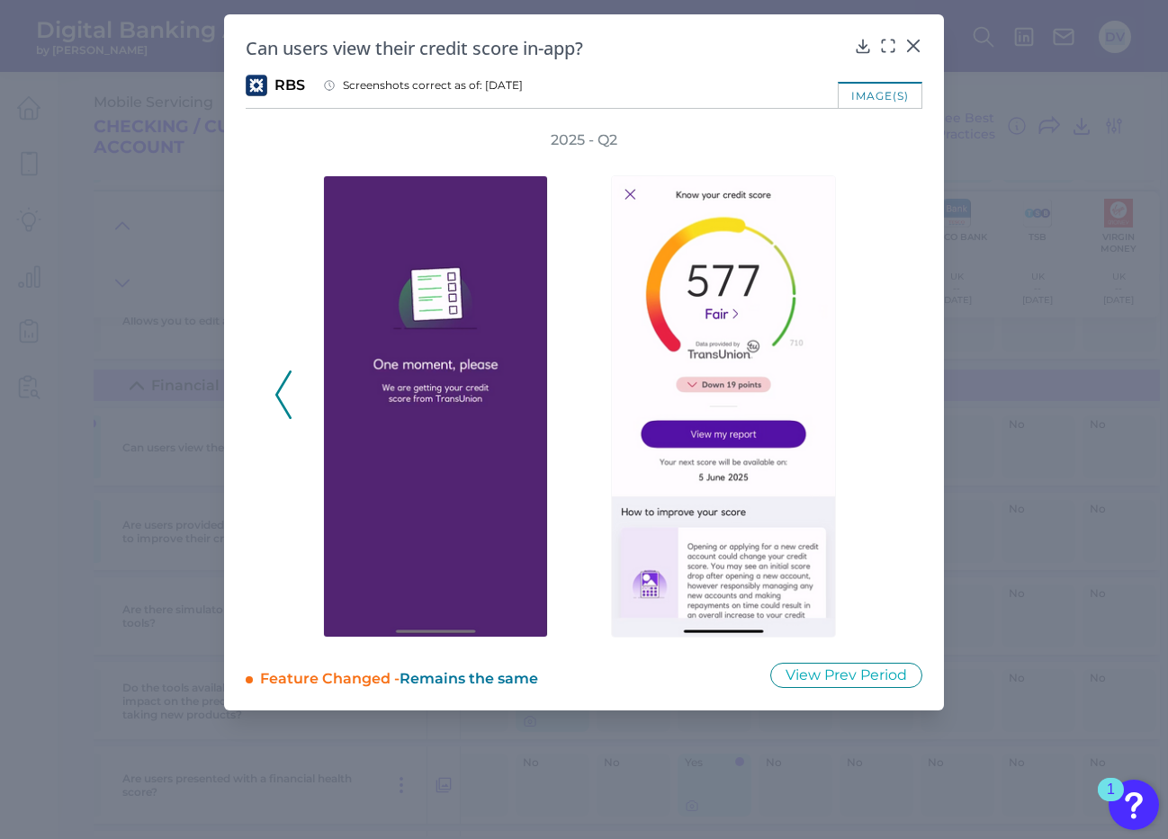
click at [286, 397] on icon at bounding box center [283, 395] width 16 height 49
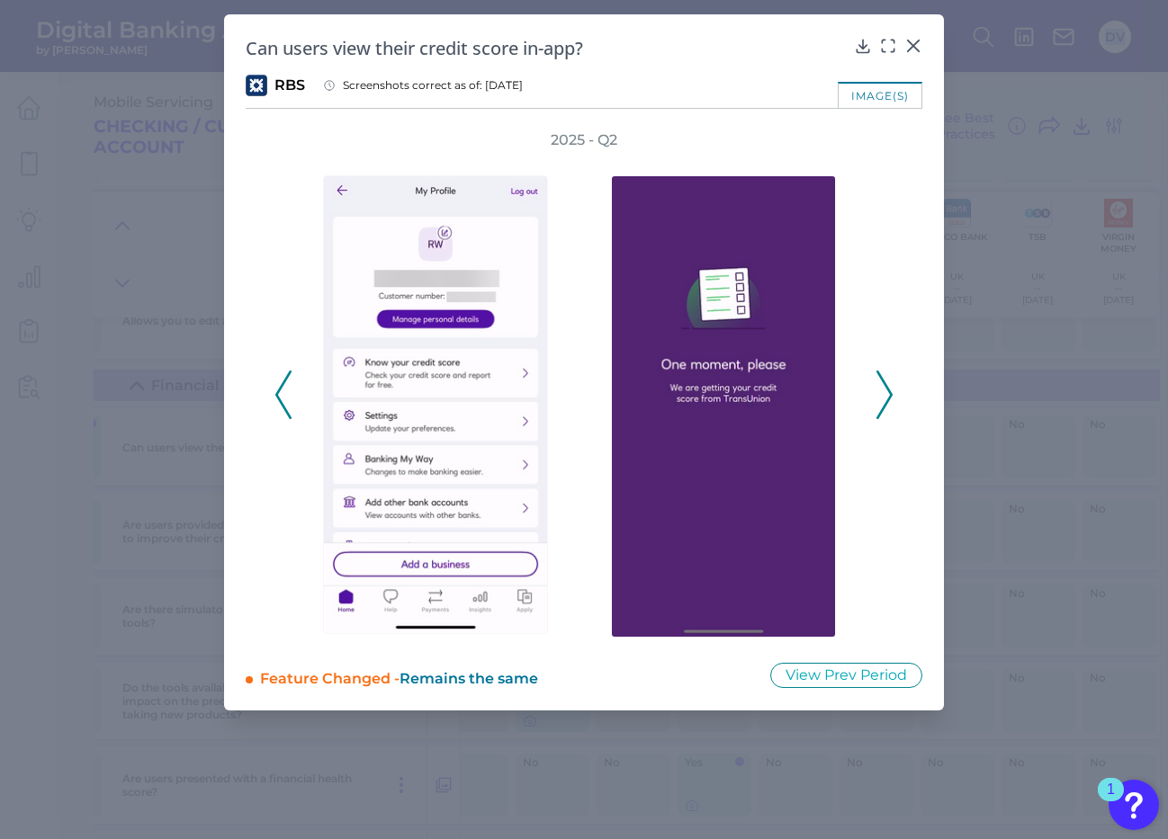
click at [286, 397] on icon at bounding box center [283, 395] width 16 height 49
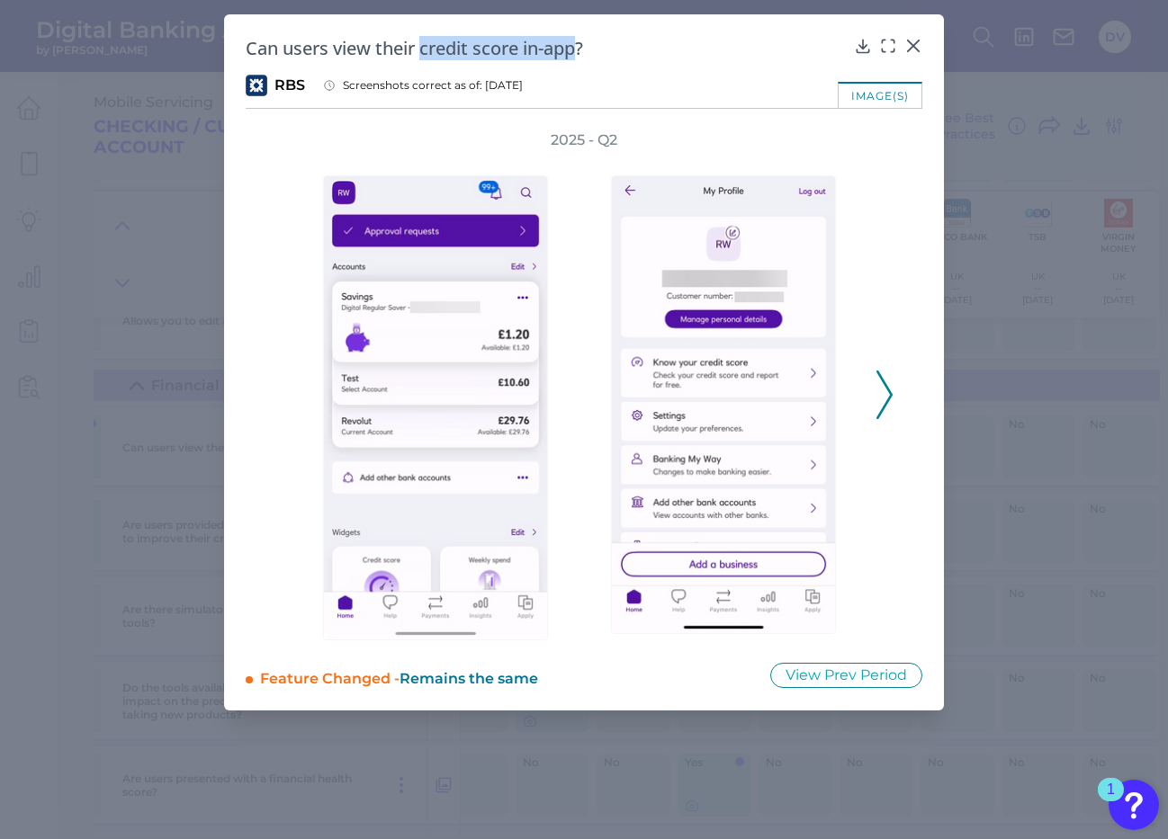
drag, startPoint x: 423, startPoint y: 52, endPoint x: 577, endPoint y: 49, distance: 153.9
click at [577, 49] on h2 "Can users view their credit score in-app?" at bounding box center [546, 48] width 601 height 24
copy h2 "credit score in-app"
click at [862, 46] on icon at bounding box center [863, 46] width 18 height 18
click at [920, 49] on div at bounding box center [913, 58] width 18 height 18
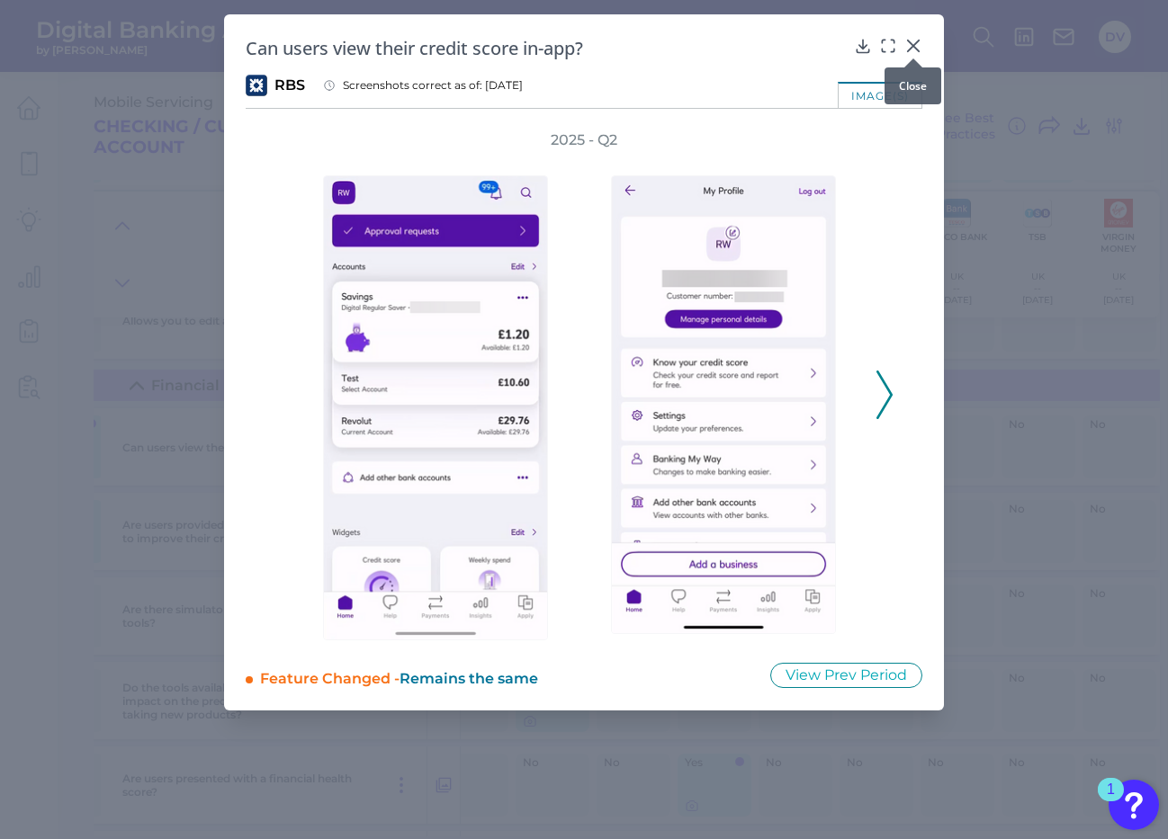
click at [907, 46] on icon at bounding box center [913, 46] width 18 height 18
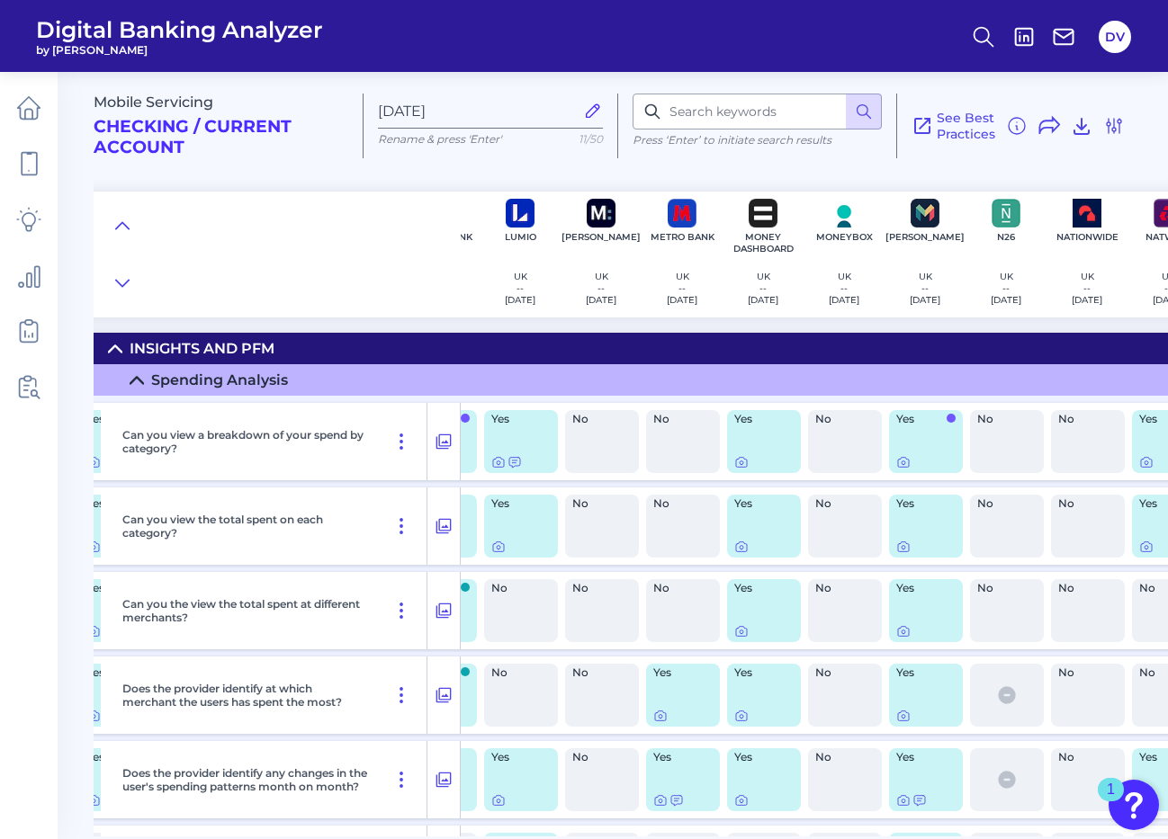
scroll to position [0, 794]
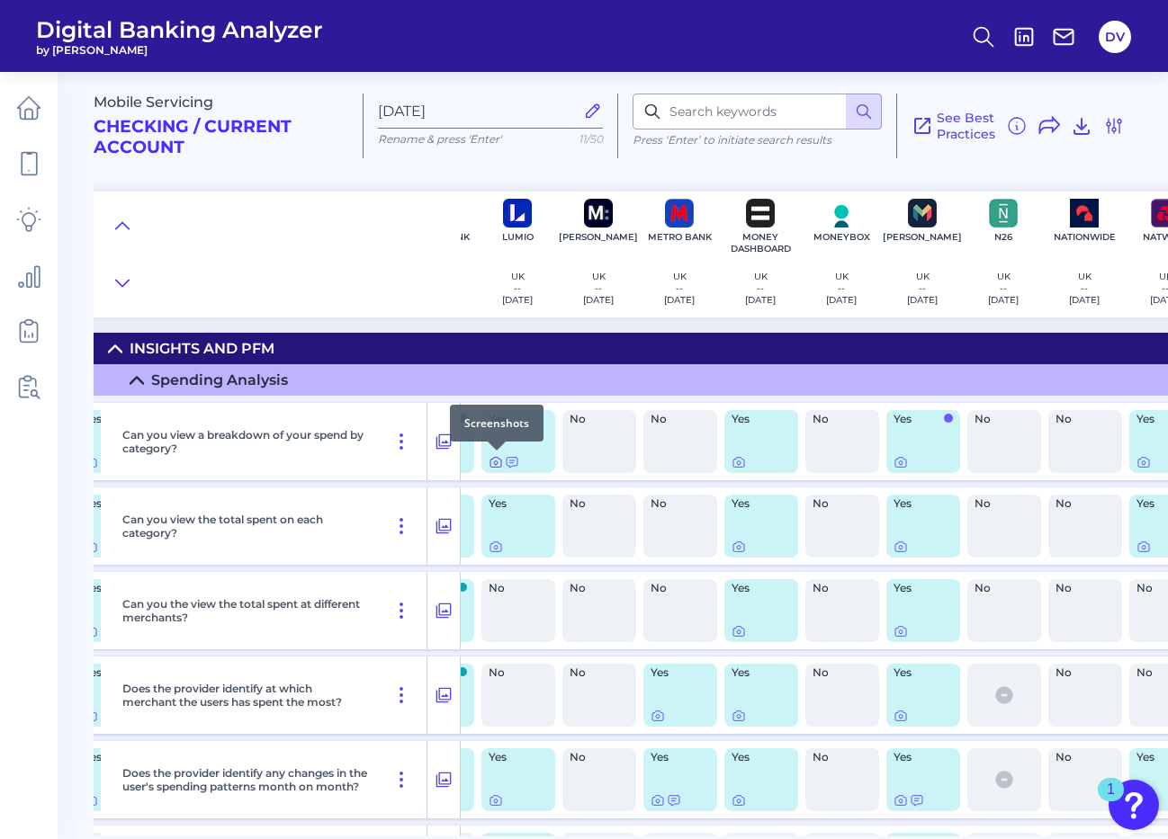
click at [490, 463] on icon at bounding box center [495, 463] width 11 height 10
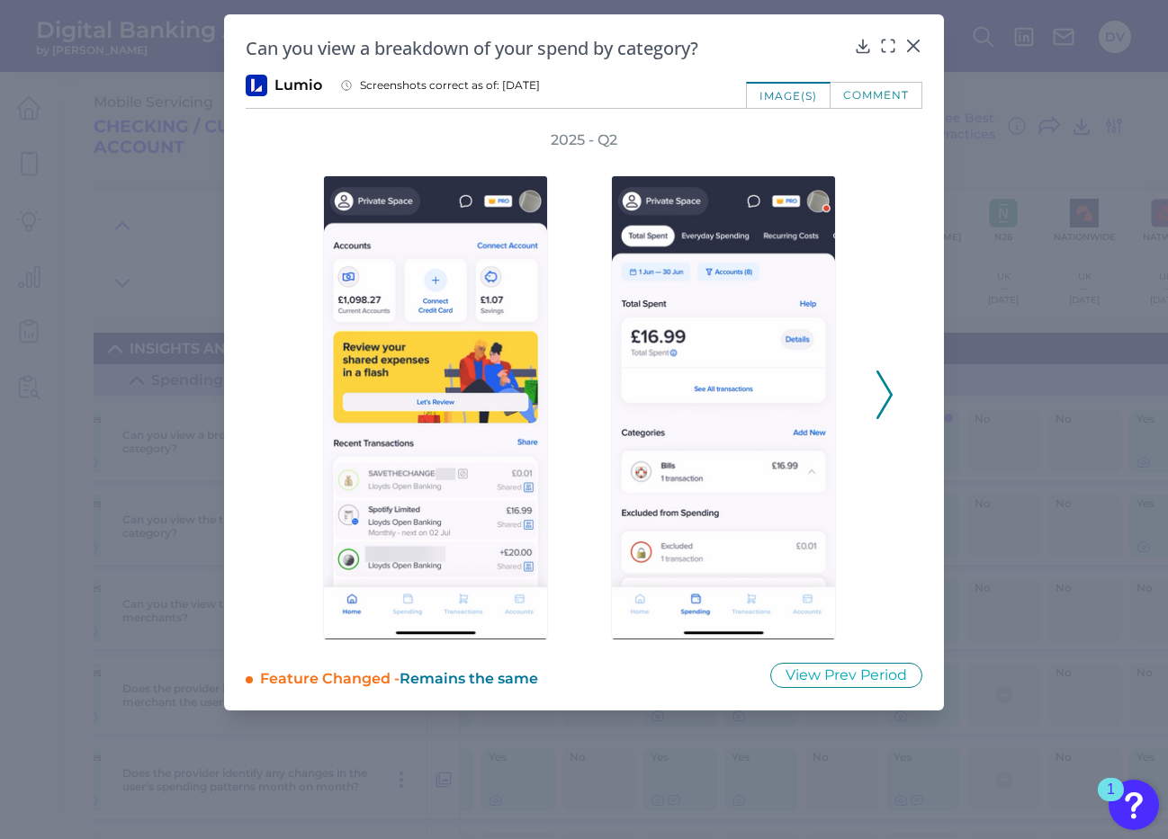
click at [889, 402] on icon at bounding box center [884, 395] width 16 height 49
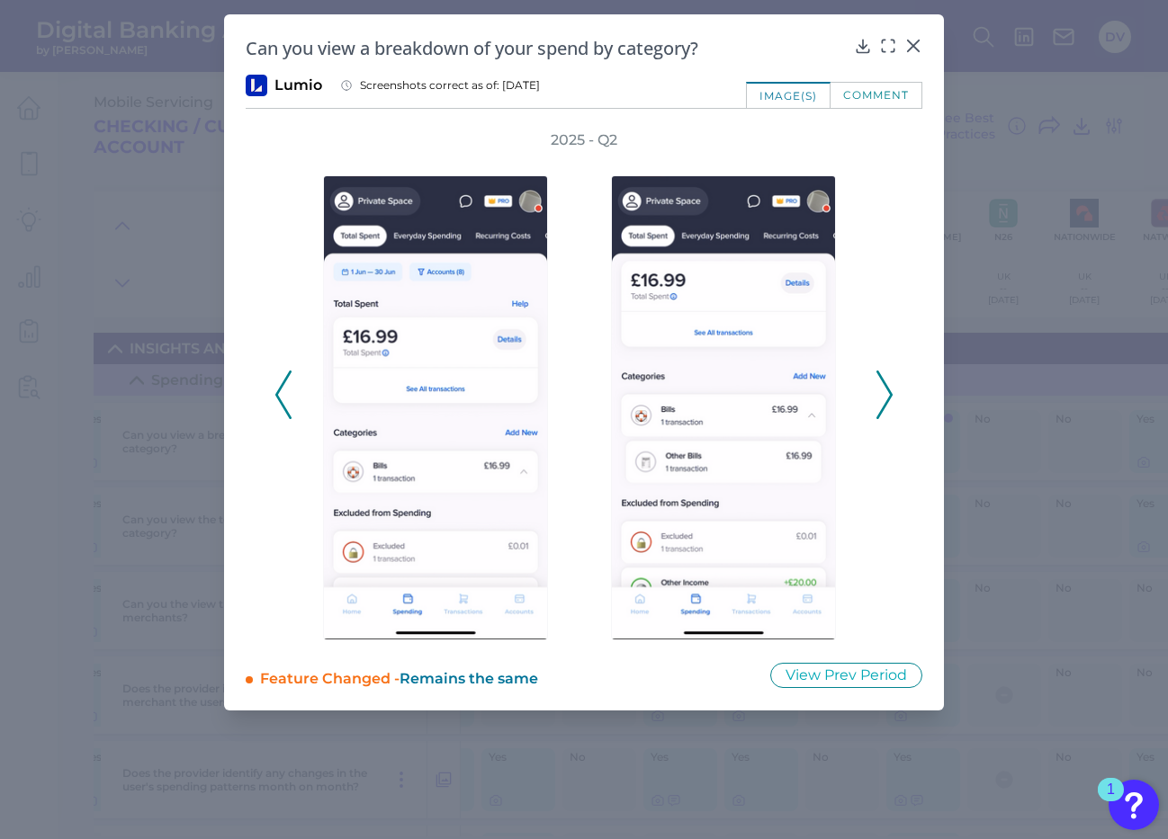
click at [889, 402] on icon at bounding box center [884, 395] width 16 height 49
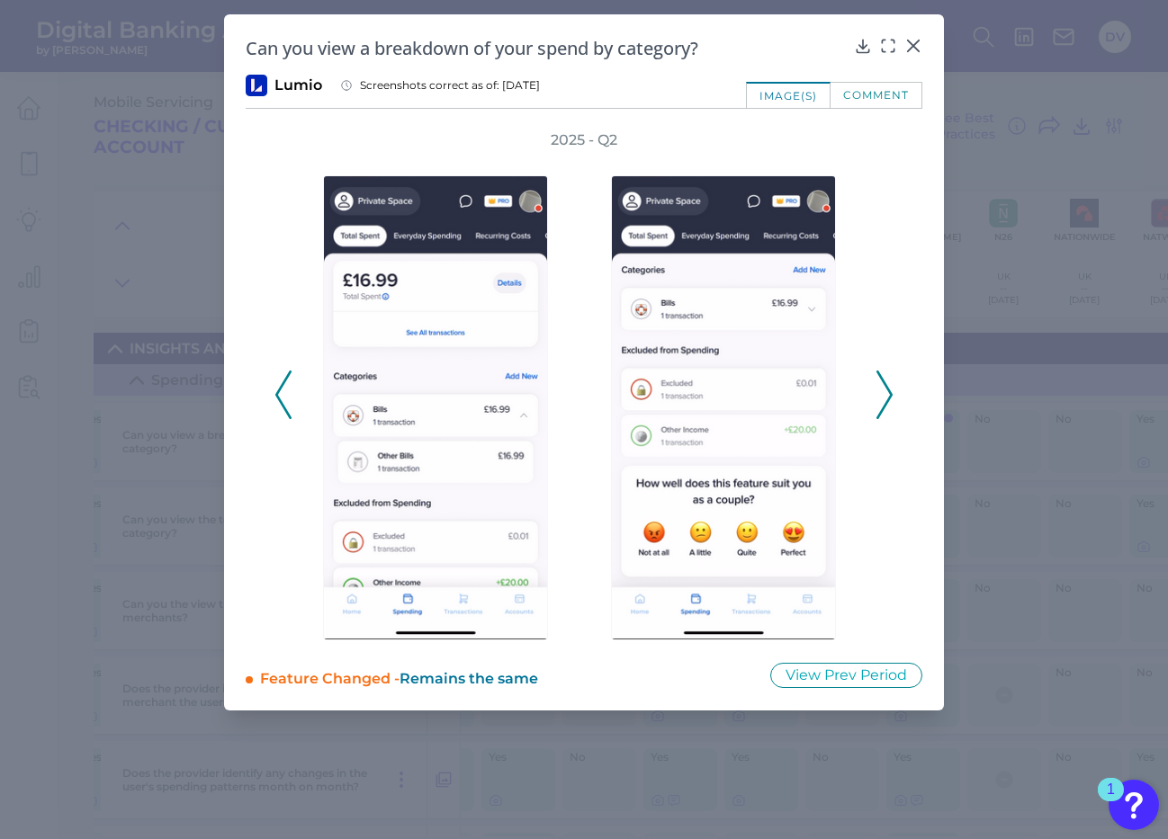
click at [889, 405] on icon at bounding box center [884, 395] width 16 height 49
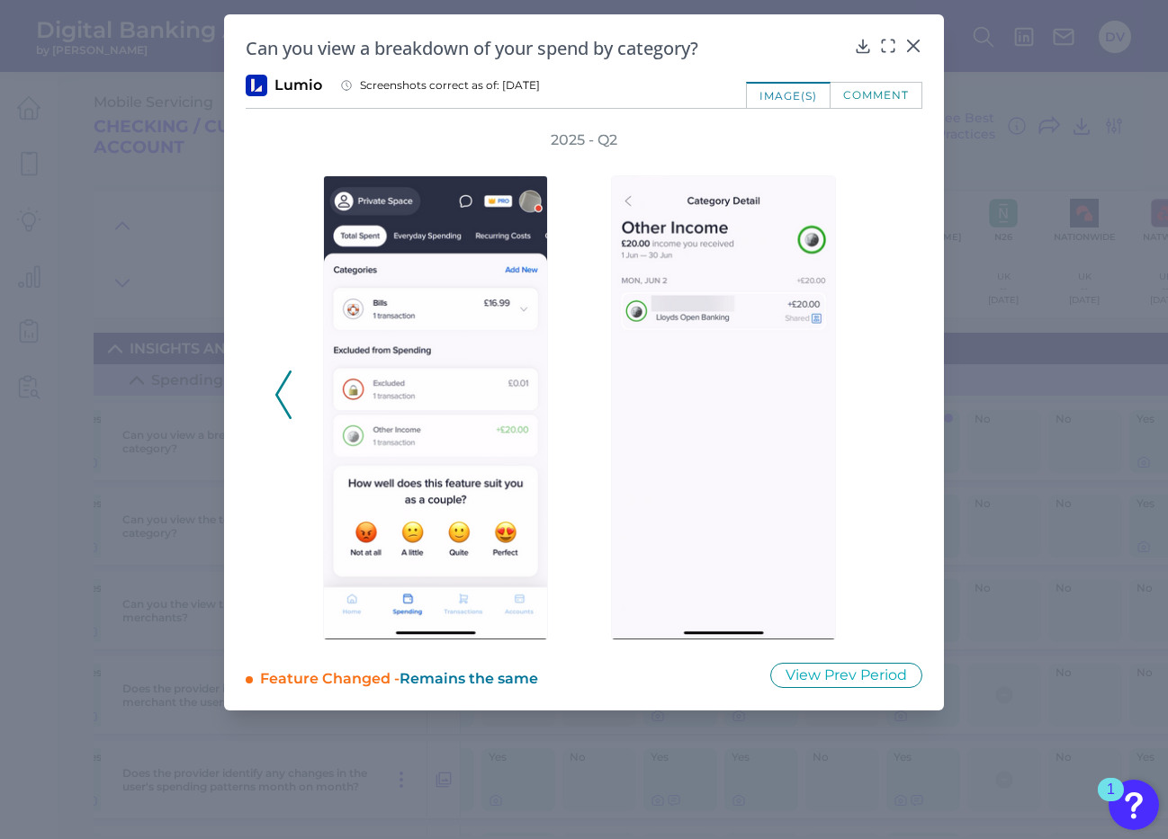
click at [889, 408] on div "2025 - Q2" at bounding box center [583, 385] width 619 height 510
click at [274, 401] on button at bounding box center [283, 395] width 18 height 49
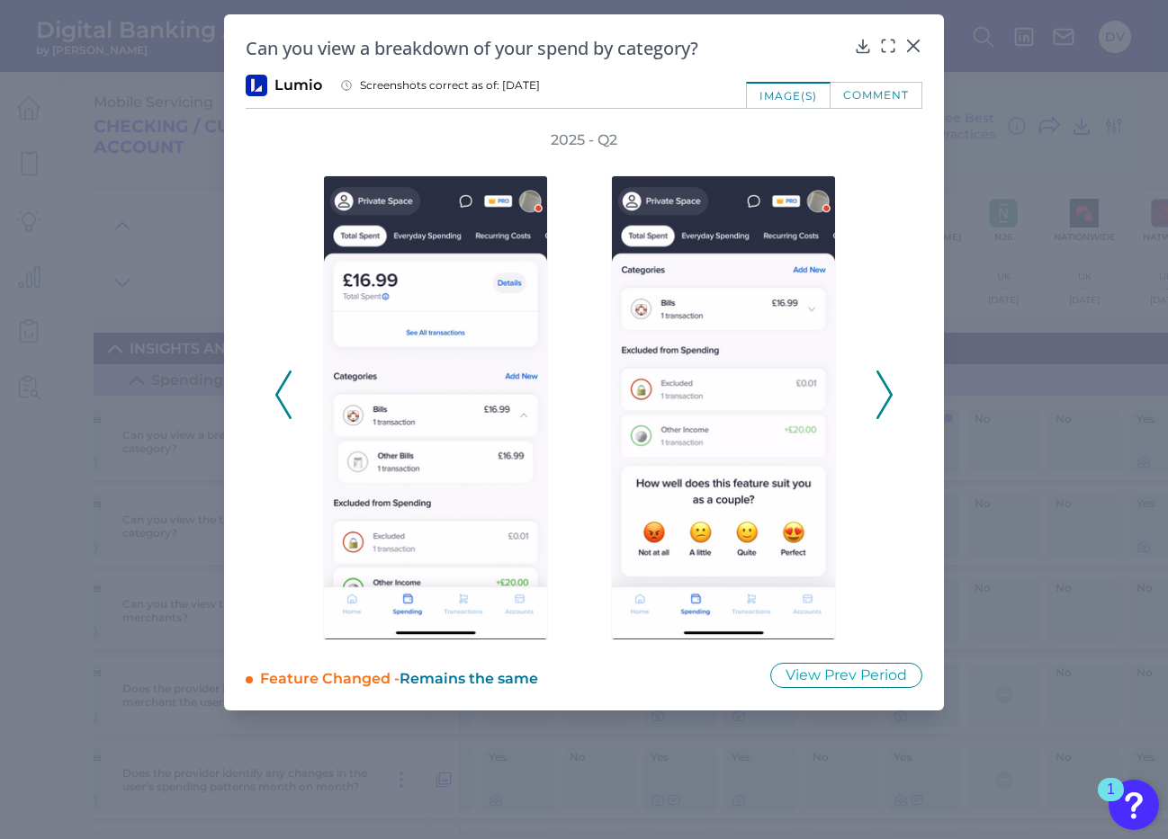
click at [274, 401] on button at bounding box center [283, 395] width 18 height 49
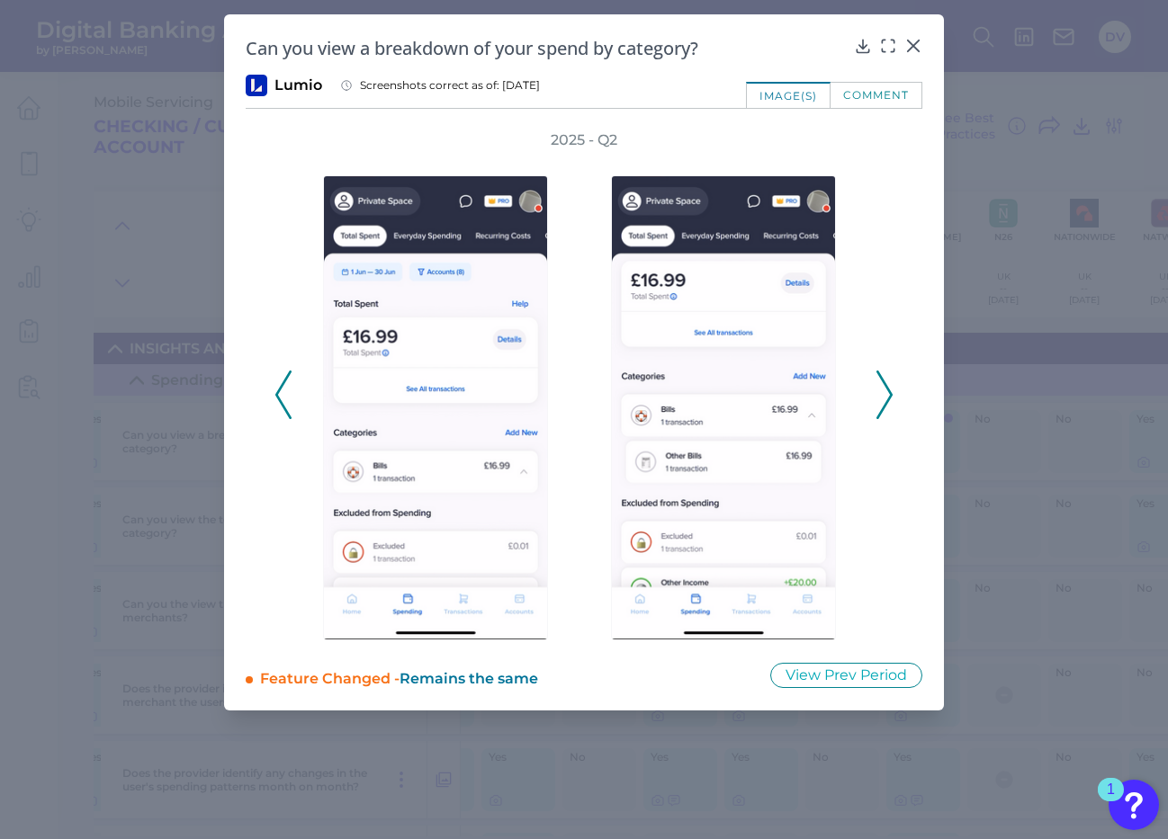
click at [274, 402] on button at bounding box center [283, 395] width 18 height 49
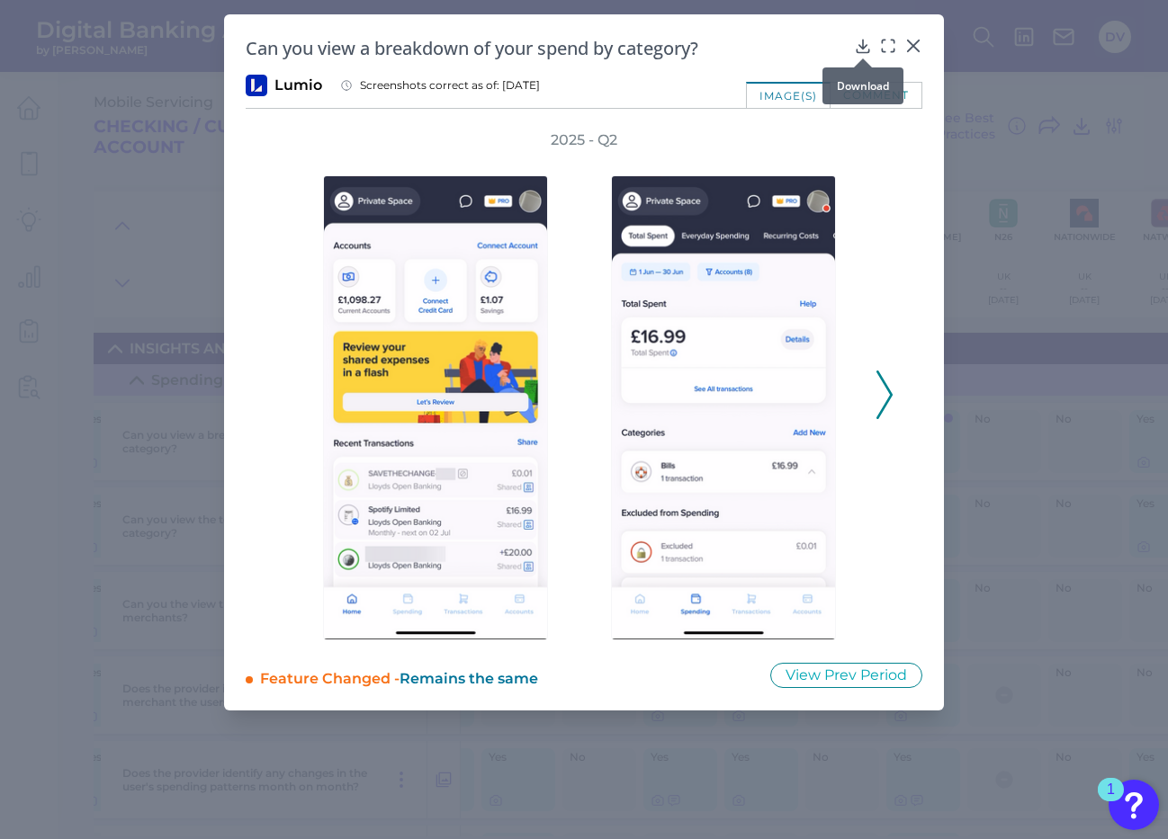
click at [860, 47] on icon at bounding box center [863, 46] width 12 height 13
click at [884, 395] on icon at bounding box center [884, 395] width 16 height 49
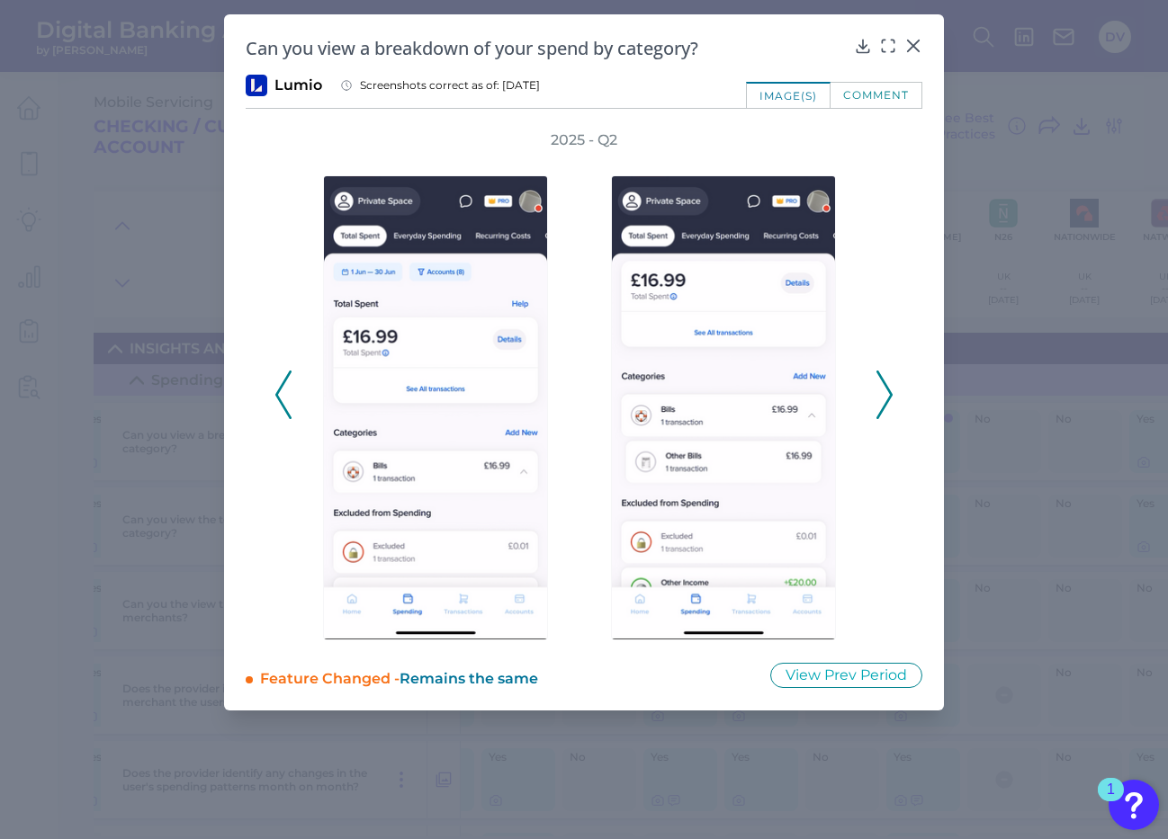
click at [288, 383] on icon at bounding box center [283, 395] width 16 height 49
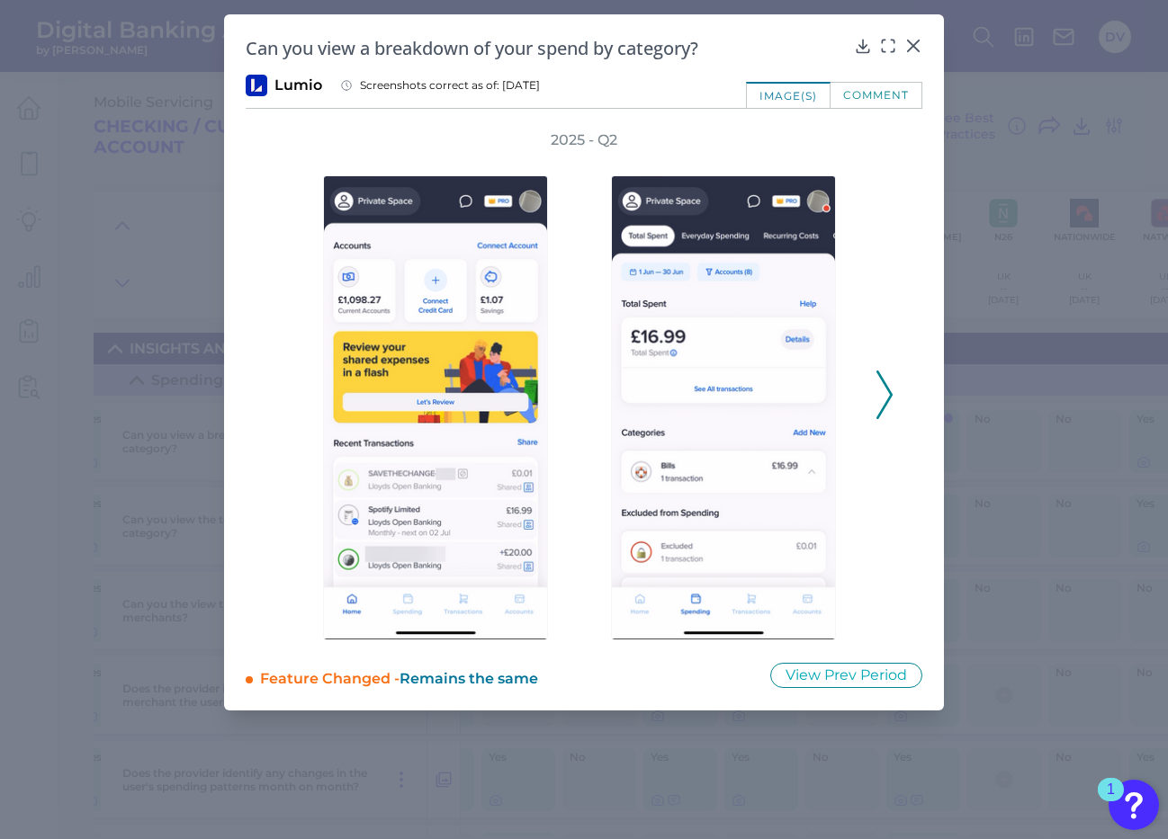
click at [877, 395] on icon at bounding box center [884, 395] width 16 height 49
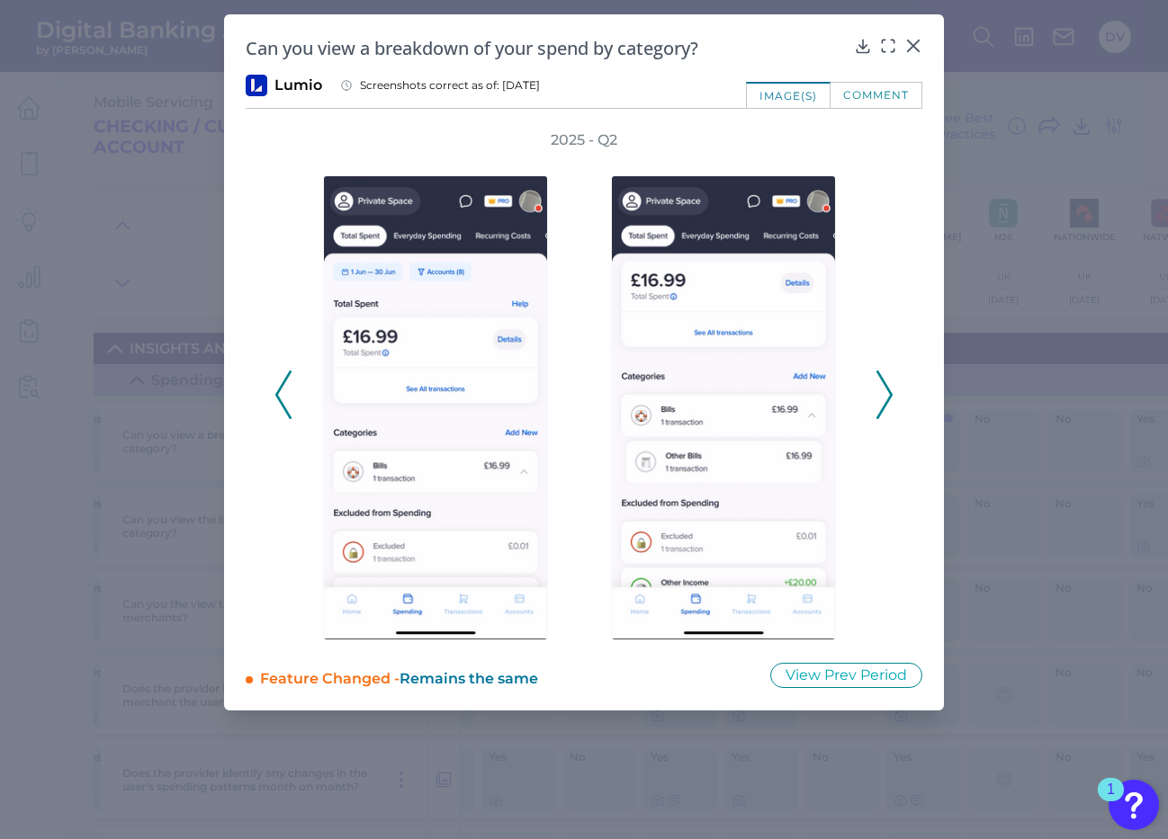
click at [877, 395] on icon at bounding box center [884, 395] width 16 height 49
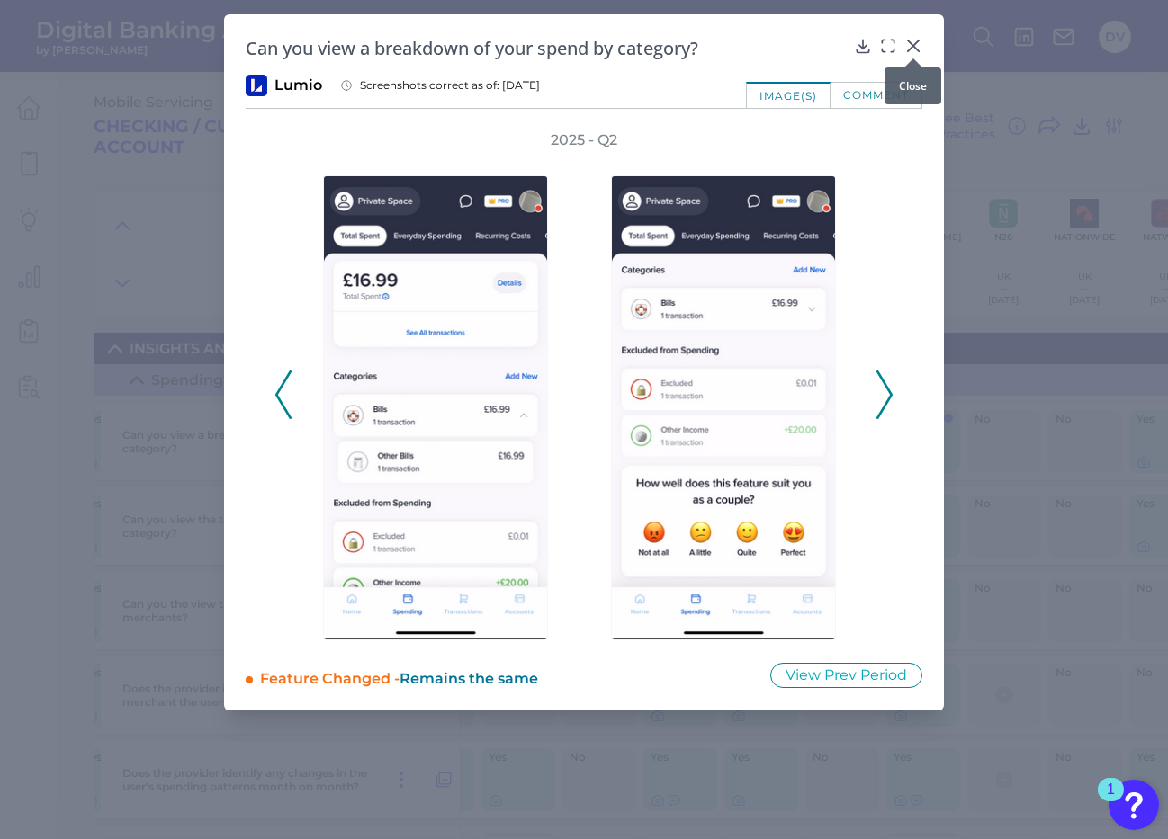
click at [911, 48] on icon at bounding box center [913, 45] width 11 height 11
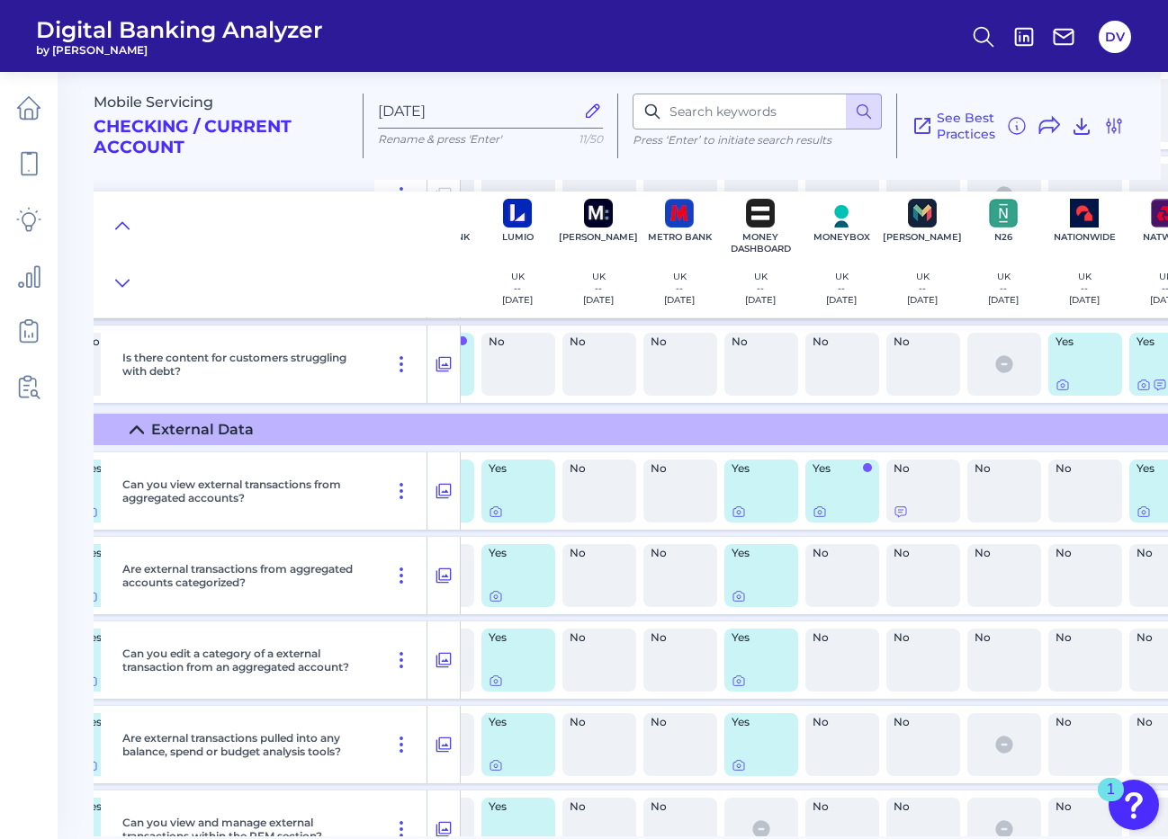
scroll to position [3127, 794]
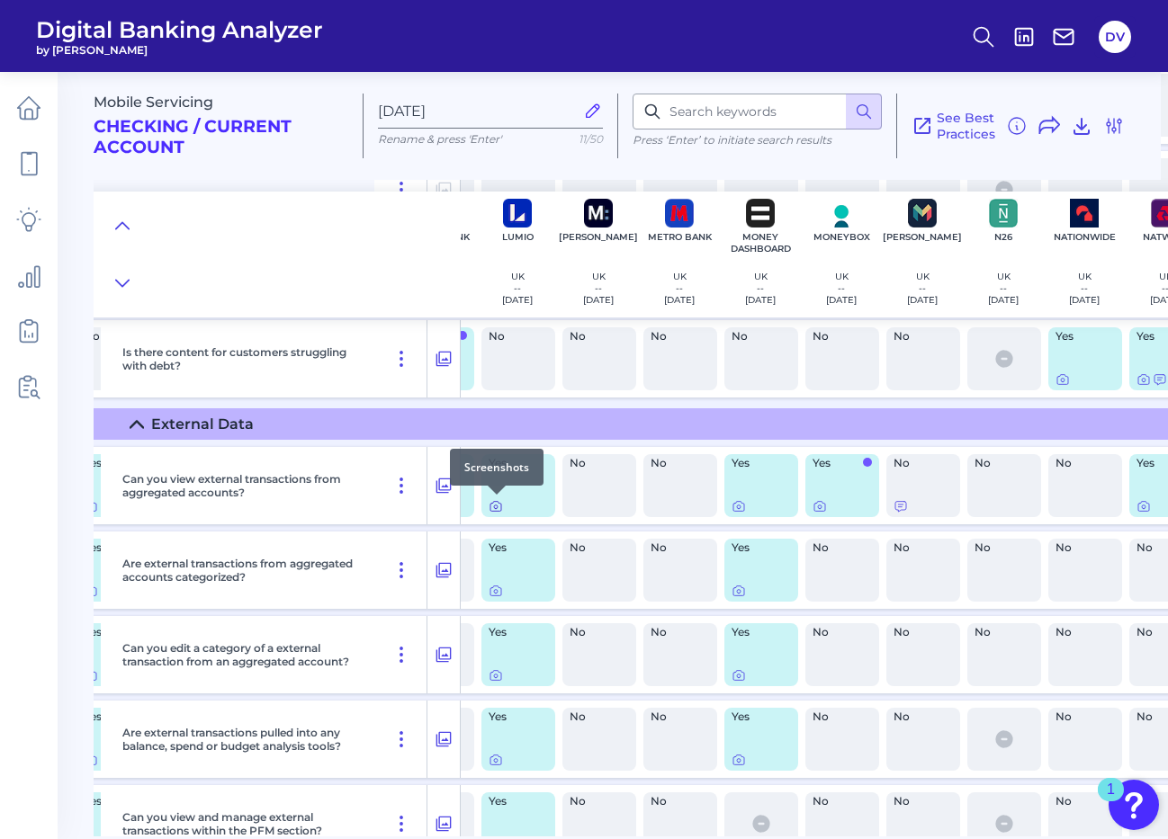
click at [490, 506] on icon at bounding box center [495, 507] width 11 height 10
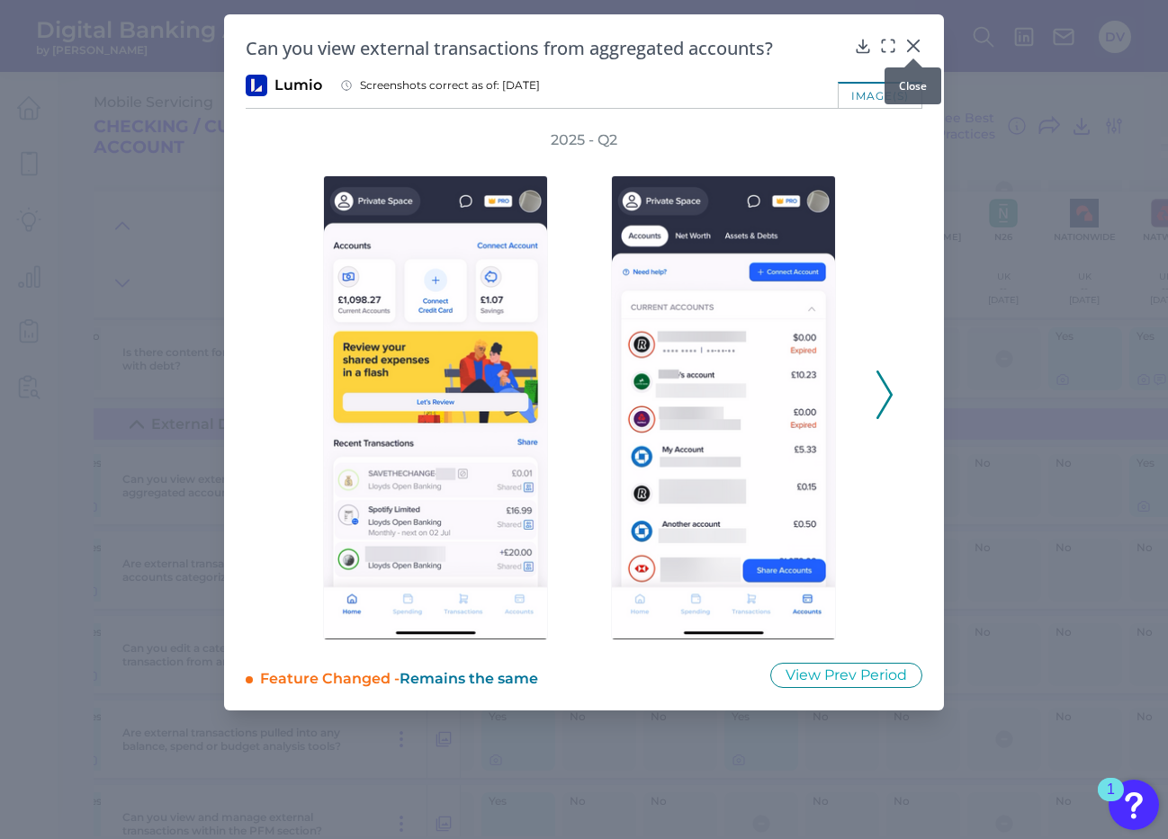
click at [913, 42] on icon at bounding box center [913, 46] width 18 height 18
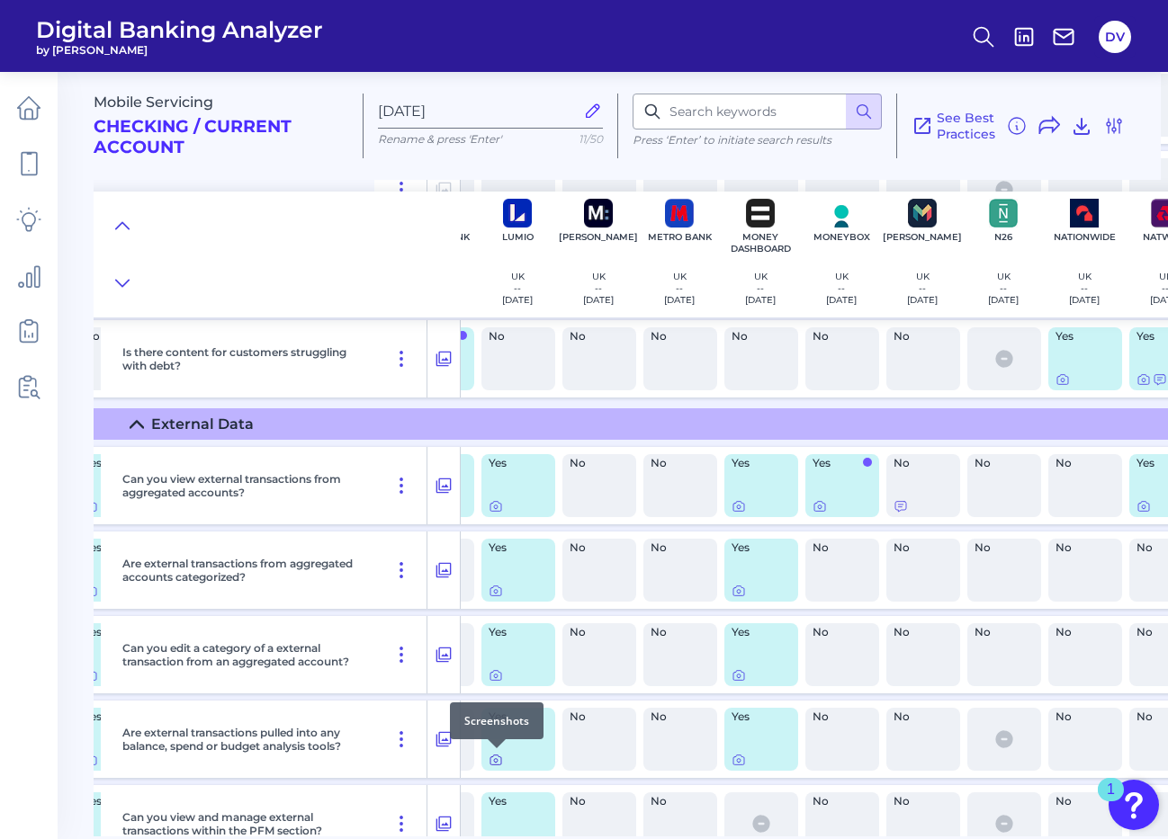
click at [494, 765] on icon at bounding box center [495, 761] width 11 height 10
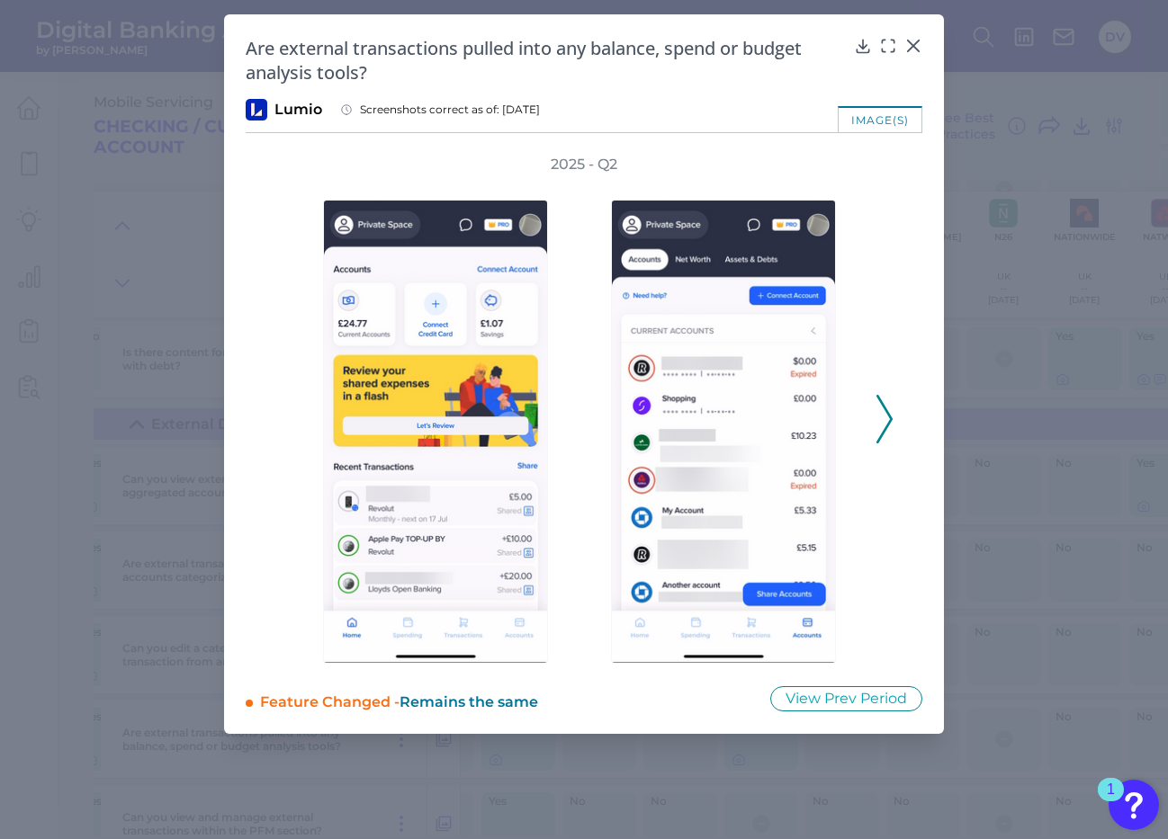
click at [891, 417] on polyline at bounding box center [883, 419] width 13 height 46
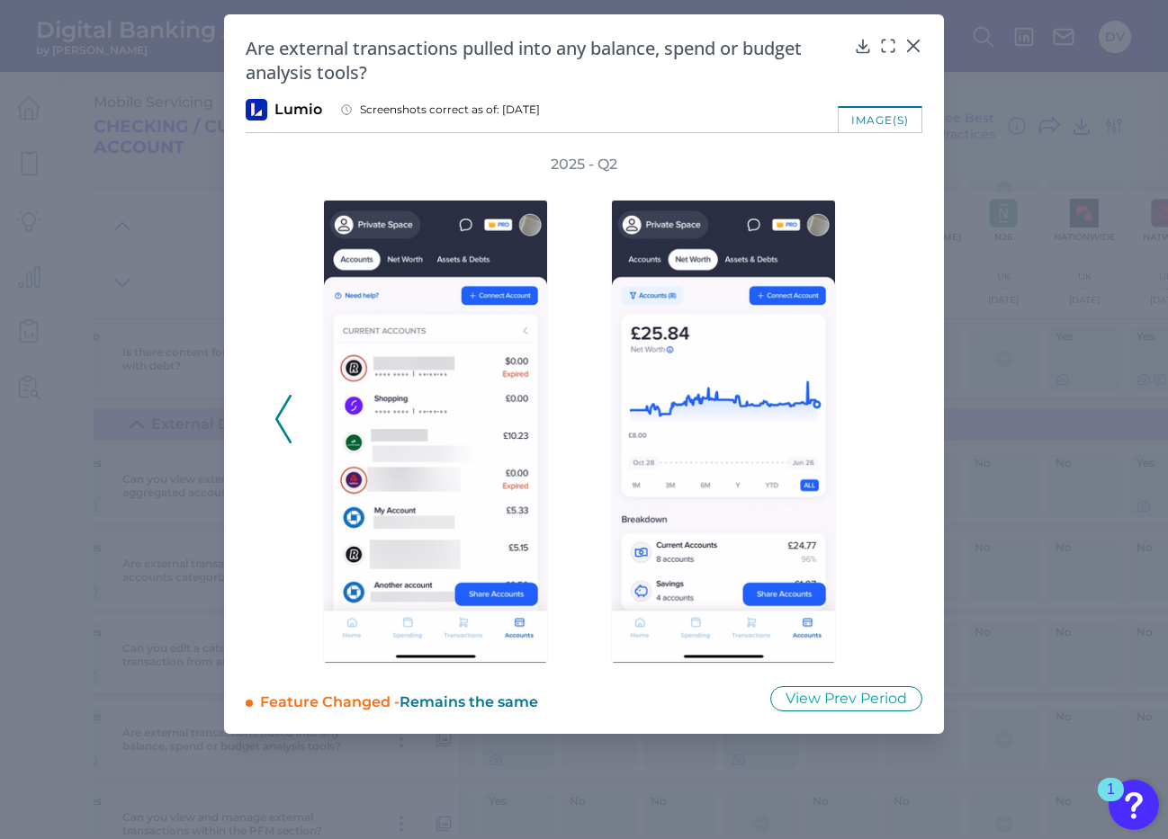
click at [891, 417] on div "2025 - Q2" at bounding box center [583, 409] width 619 height 509
click at [282, 419] on icon at bounding box center [283, 419] width 16 height 49
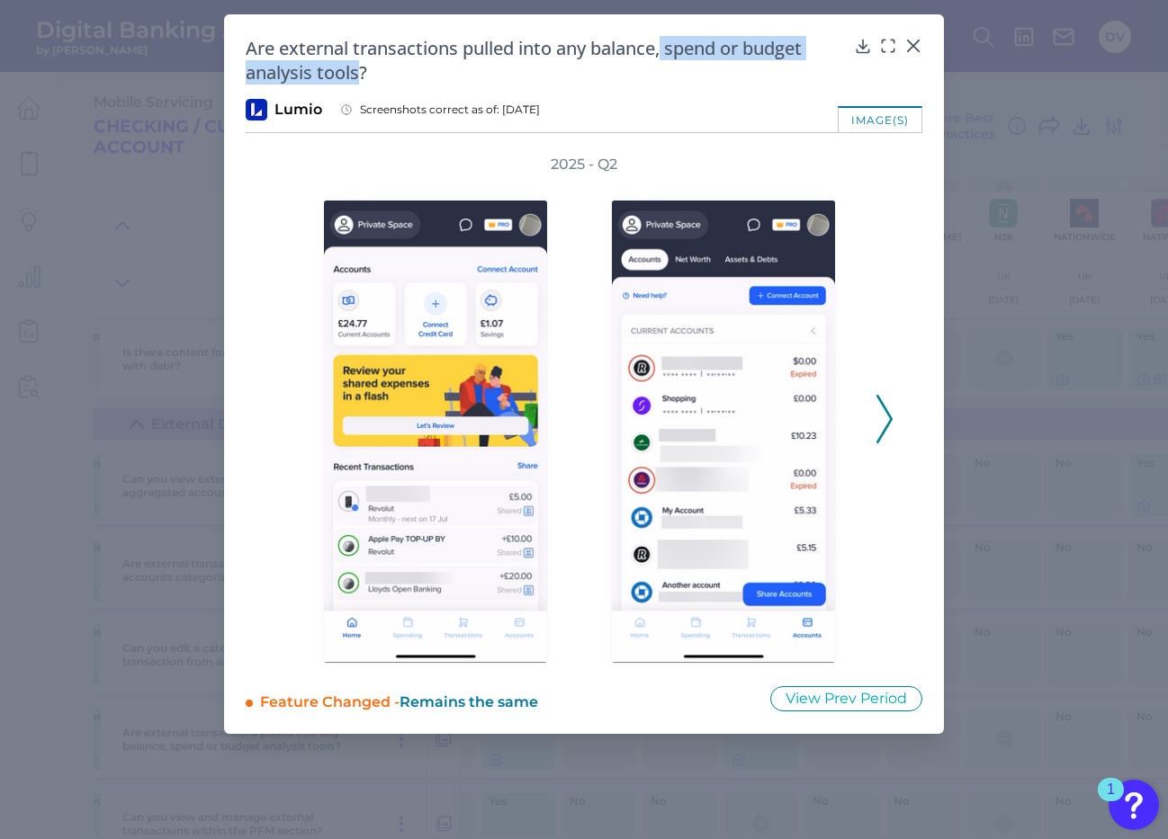
drag, startPoint x: 669, startPoint y: 48, endPoint x: 361, endPoint y: 70, distance: 309.4
click at [361, 70] on h2 "Are external transactions pulled into any balance, spend or budget analysis too…" at bounding box center [546, 60] width 601 height 49
drag, startPoint x: 599, startPoint y: 45, endPoint x: 363, endPoint y: 73, distance: 238.3
click at [363, 73] on h2 "Are external transactions pulled into any balance, spend or budget analysis too…" at bounding box center [546, 60] width 601 height 49
copy h2 "balance, spend or budget analysis tools"
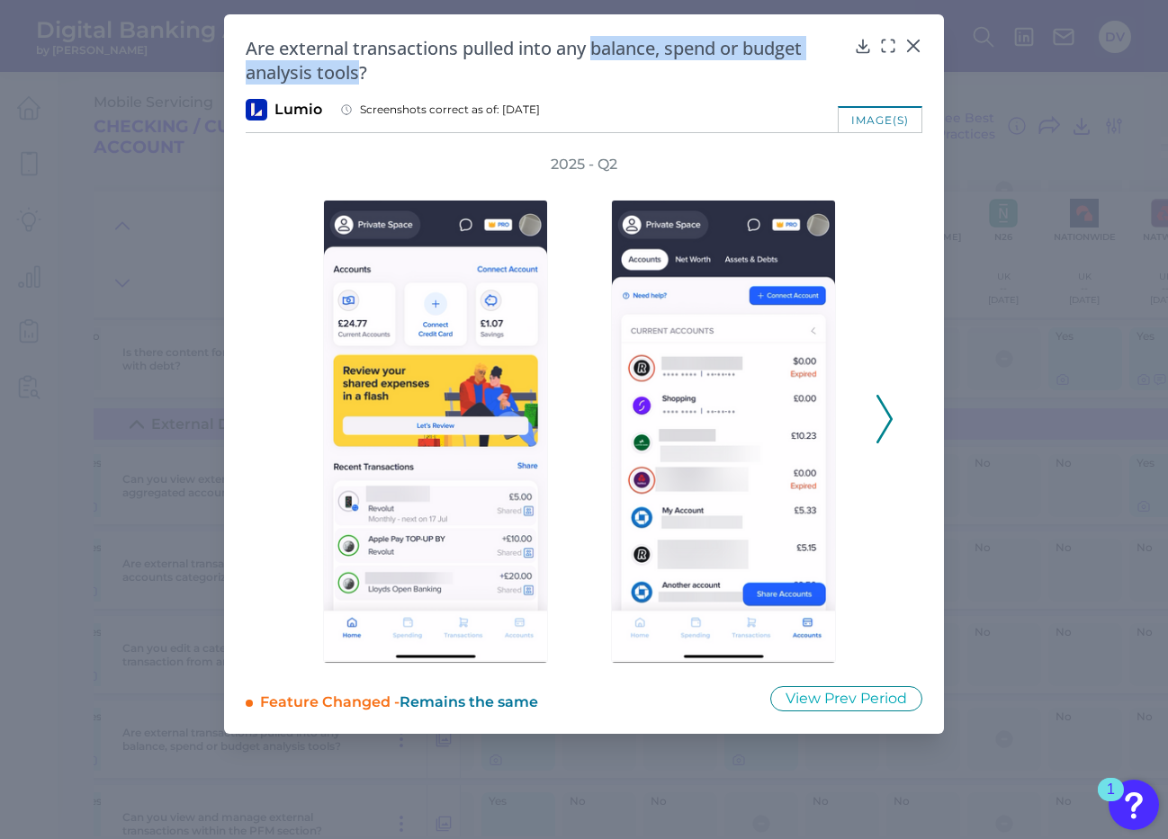
click at [881, 422] on icon at bounding box center [884, 419] width 16 height 49
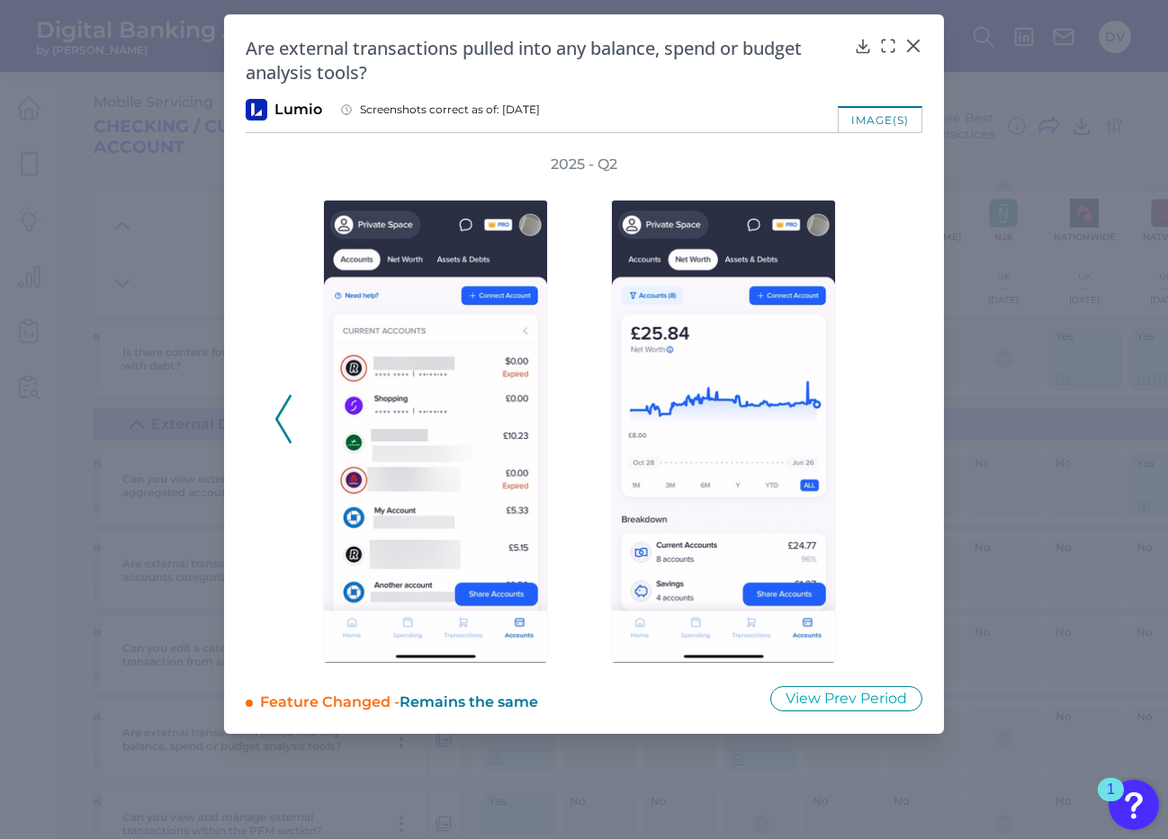
click at [881, 422] on div "2025 - Q2" at bounding box center [583, 409] width 619 height 509
click at [283, 416] on icon at bounding box center [283, 419] width 16 height 49
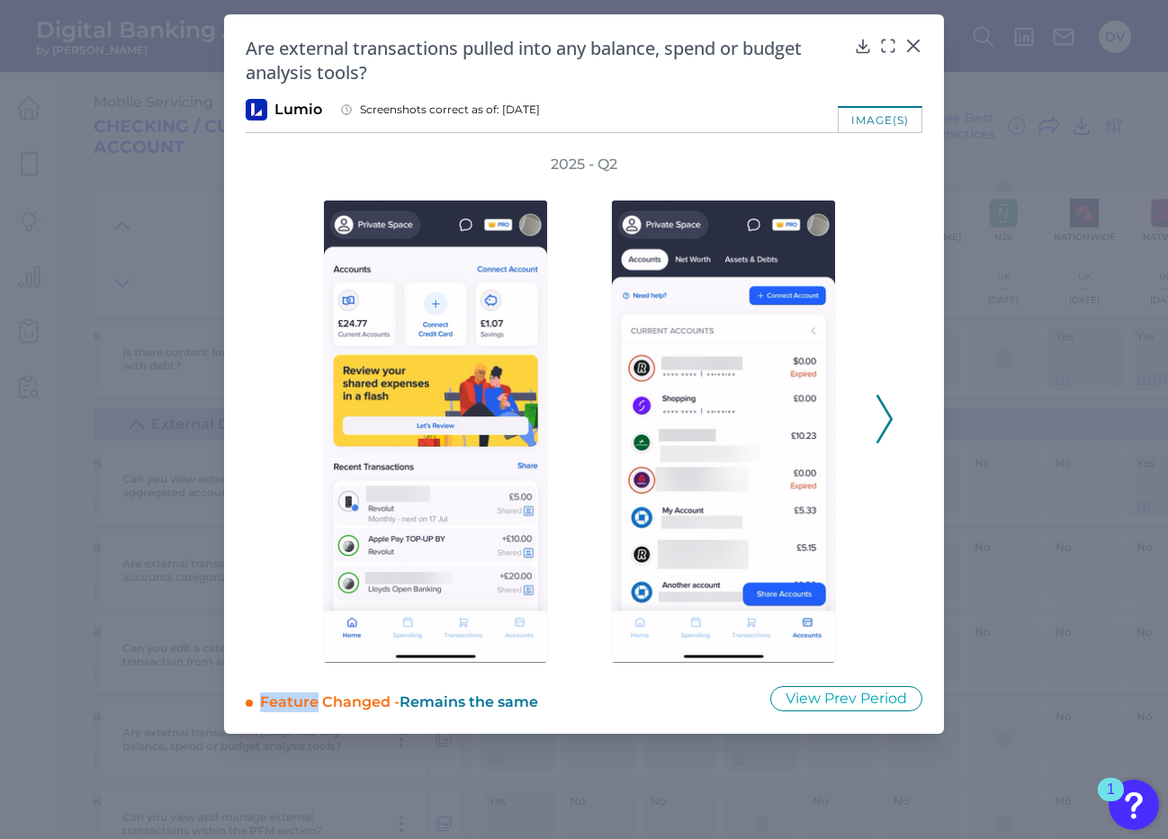
click at [283, 416] on div "2025 - Q2" at bounding box center [583, 409] width 619 height 509
click at [913, 40] on icon at bounding box center [913, 46] width 18 height 18
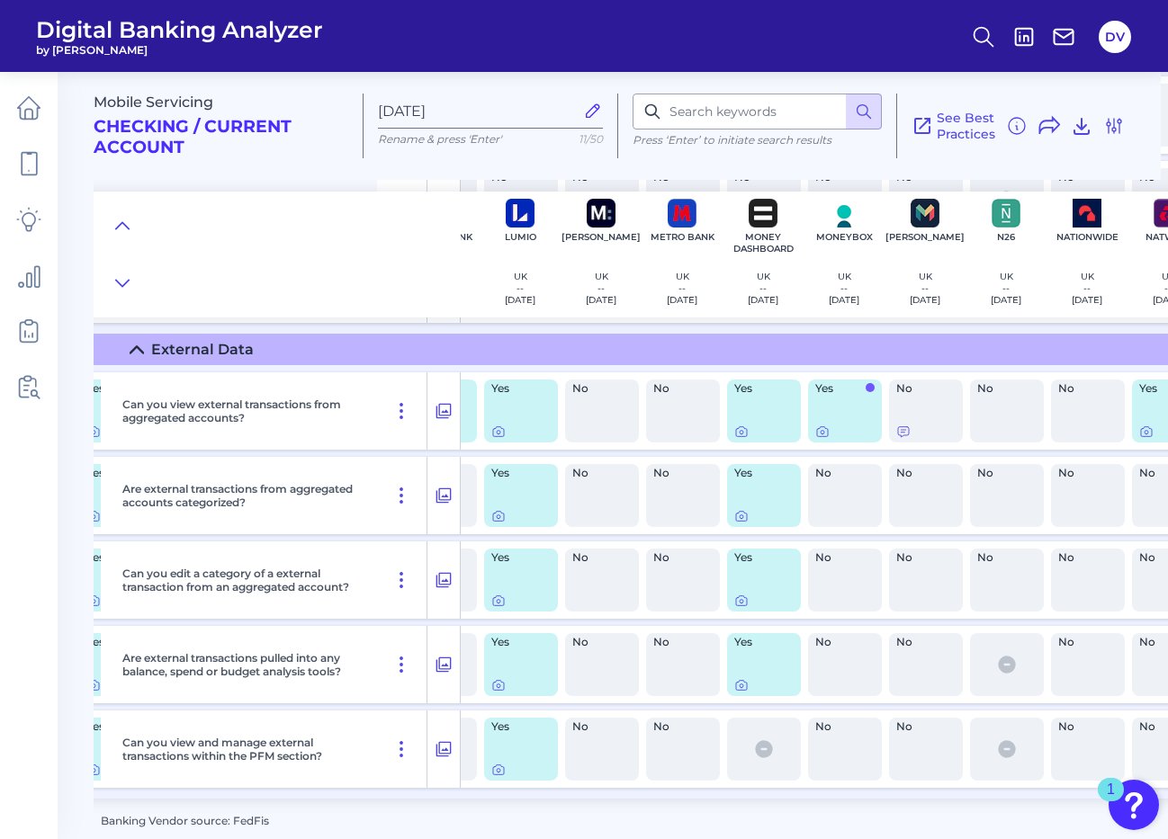
scroll to position [3209, 791]
click at [498, 769] on icon at bounding box center [499, 771] width 4 height 4
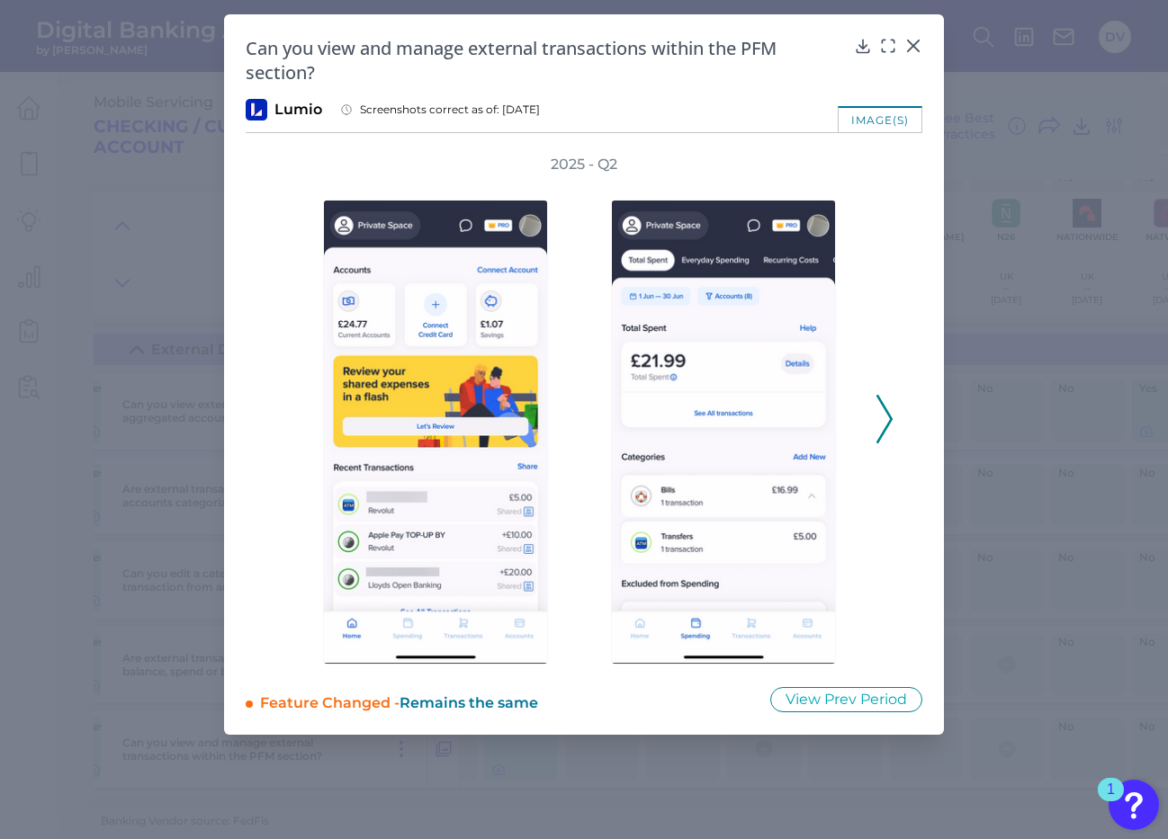
click at [882, 412] on icon at bounding box center [884, 419] width 16 height 49
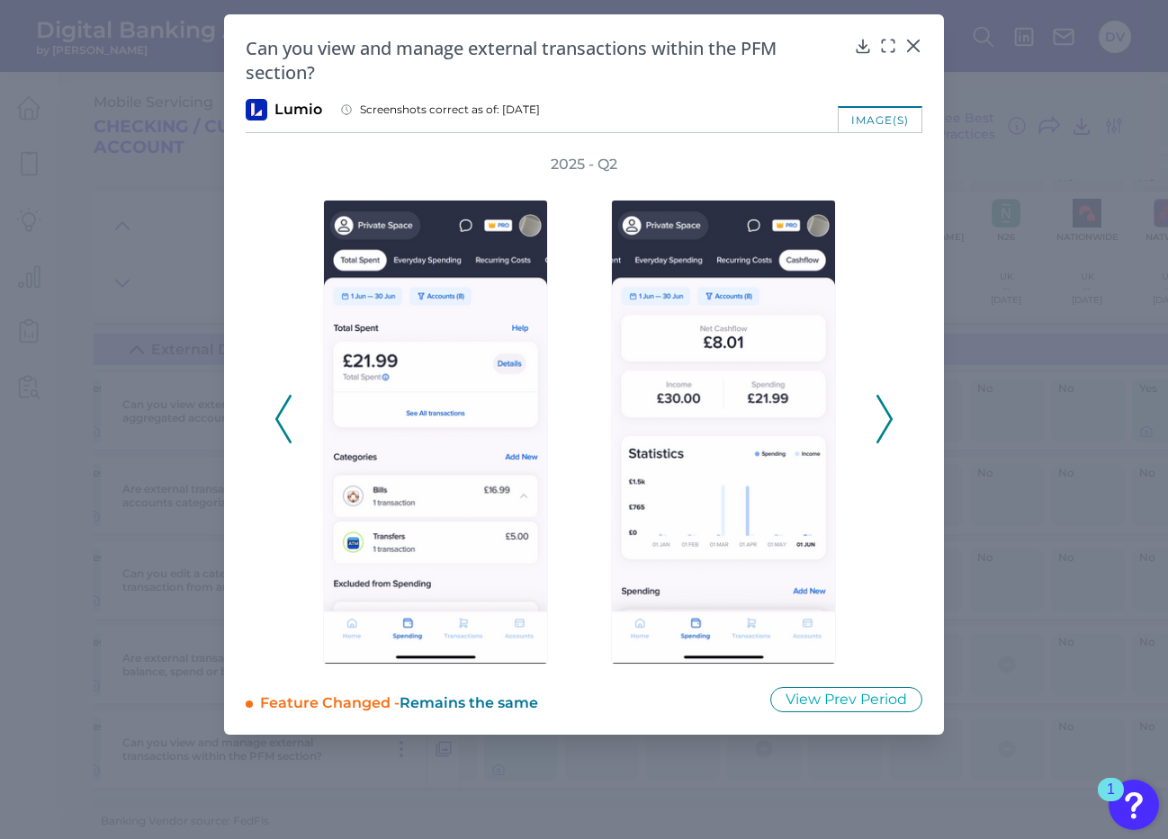
click at [883, 415] on icon at bounding box center [884, 419] width 16 height 49
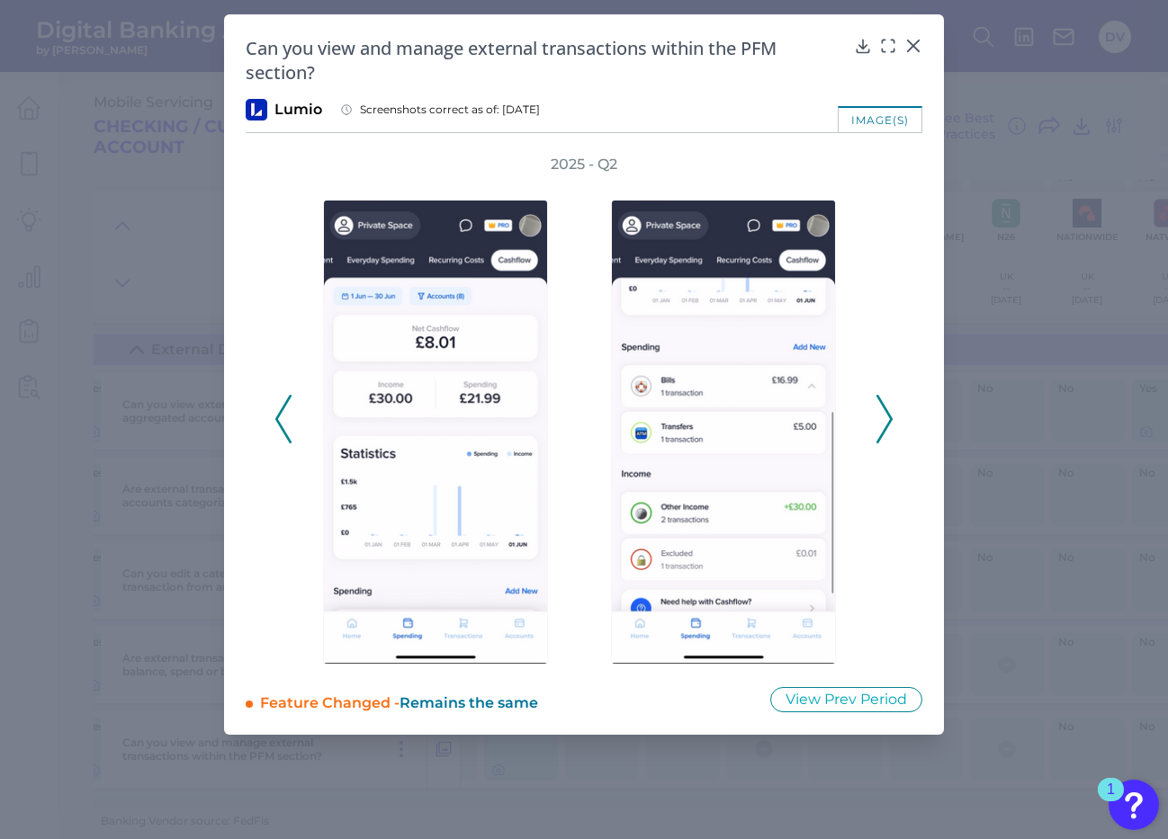
click at [883, 415] on icon at bounding box center [884, 419] width 16 height 49
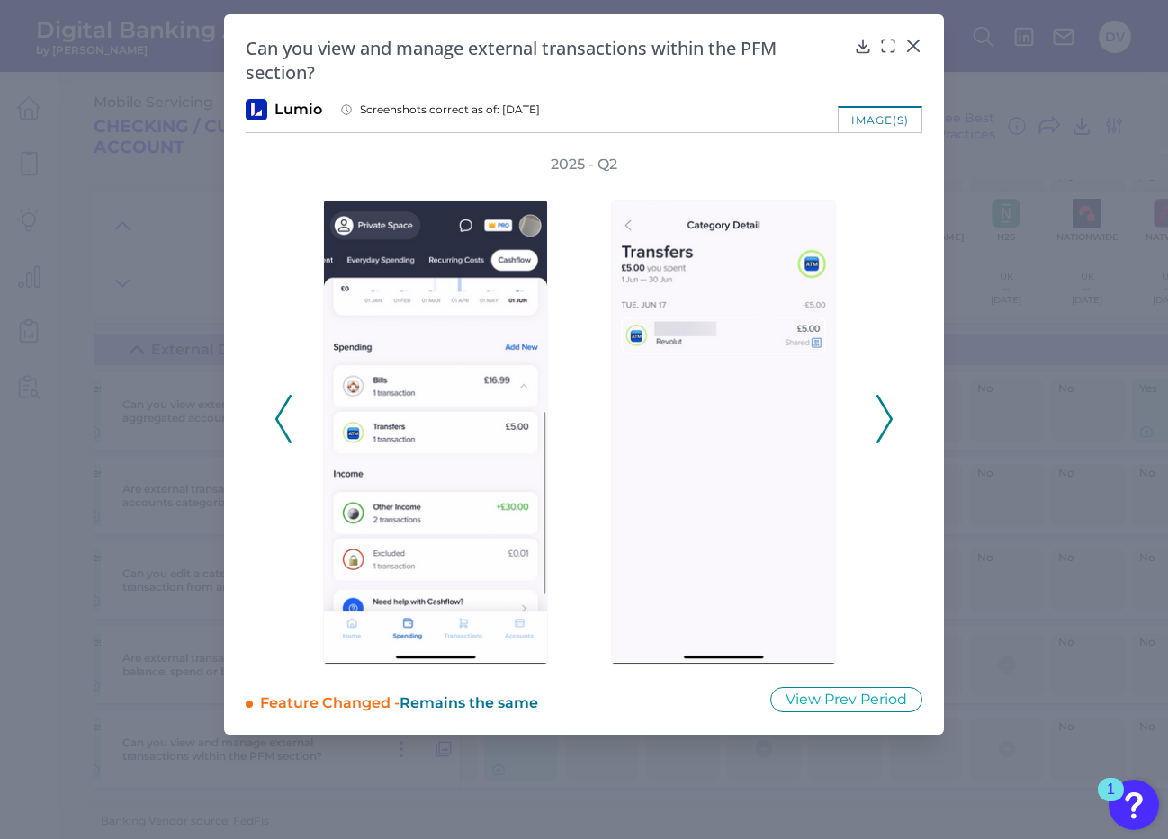
click at [883, 417] on icon at bounding box center [884, 419] width 16 height 49
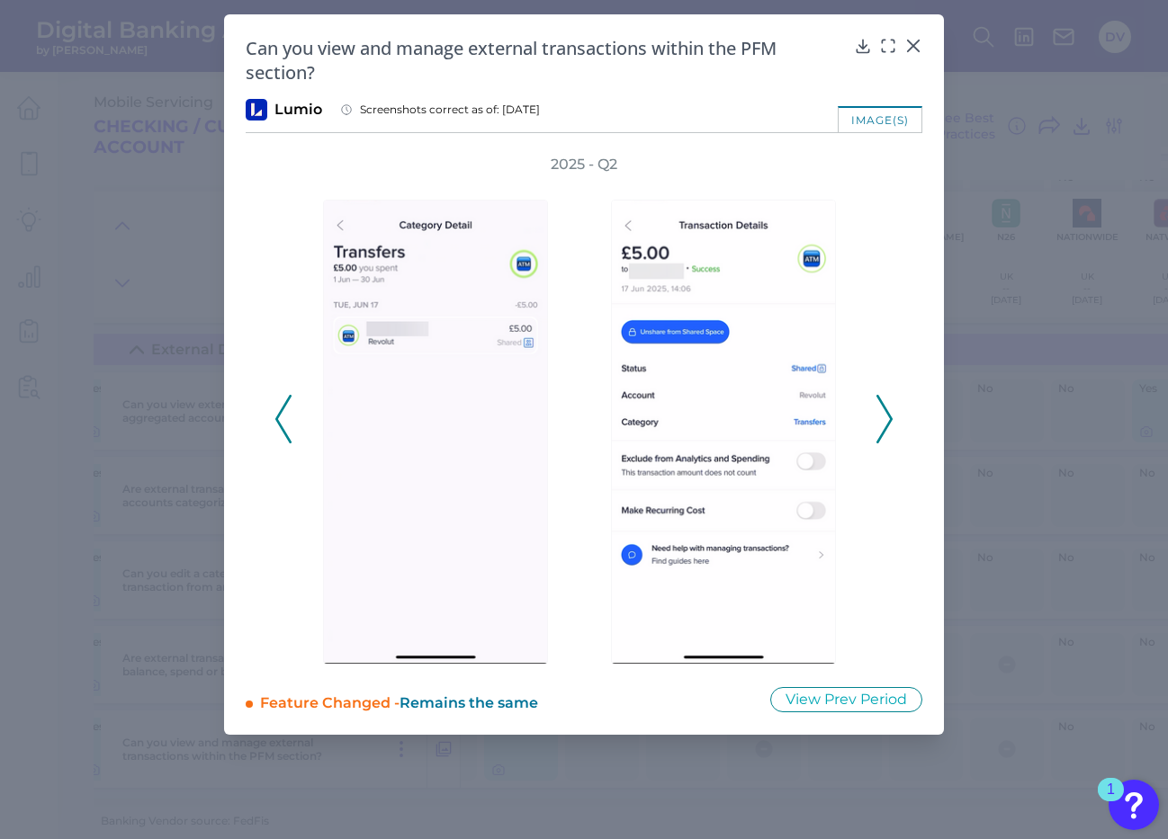
click at [884, 417] on icon at bounding box center [884, 419] width 16 height 49
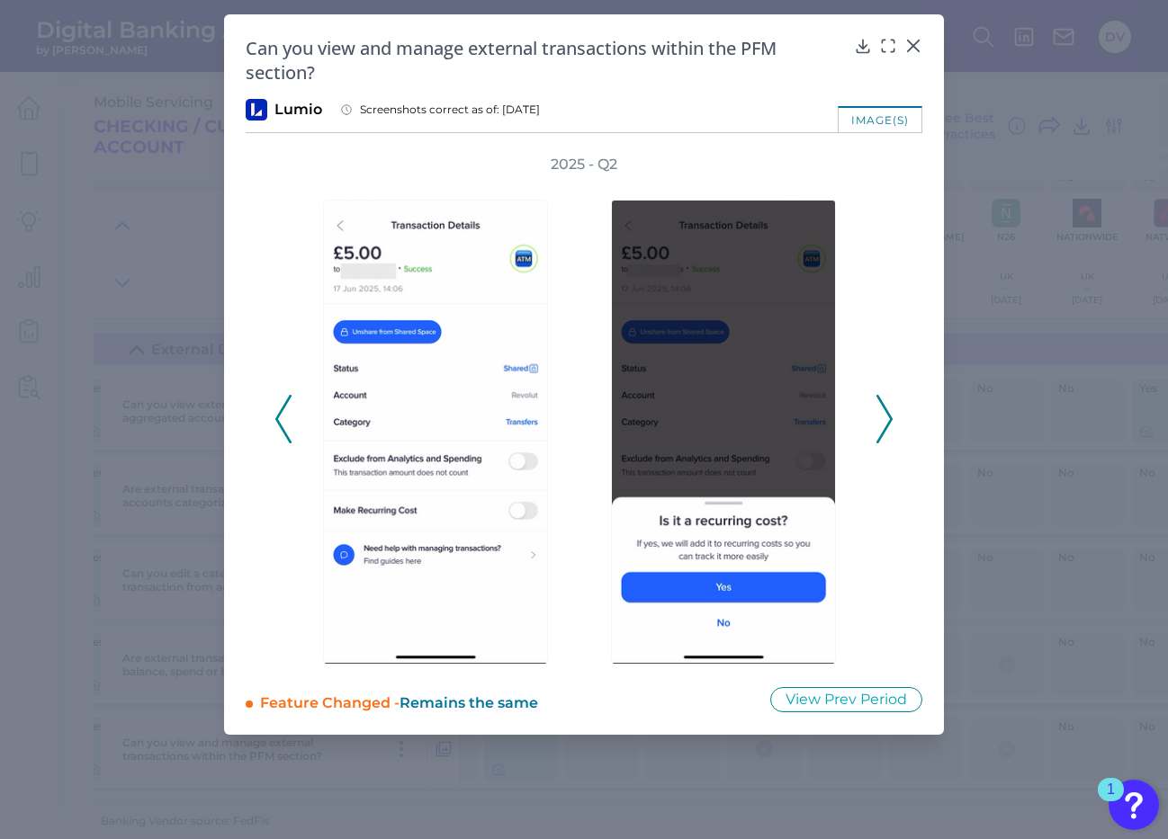
click at [884, 418] on icon at bounding box center [884, 419] width 16 height 49
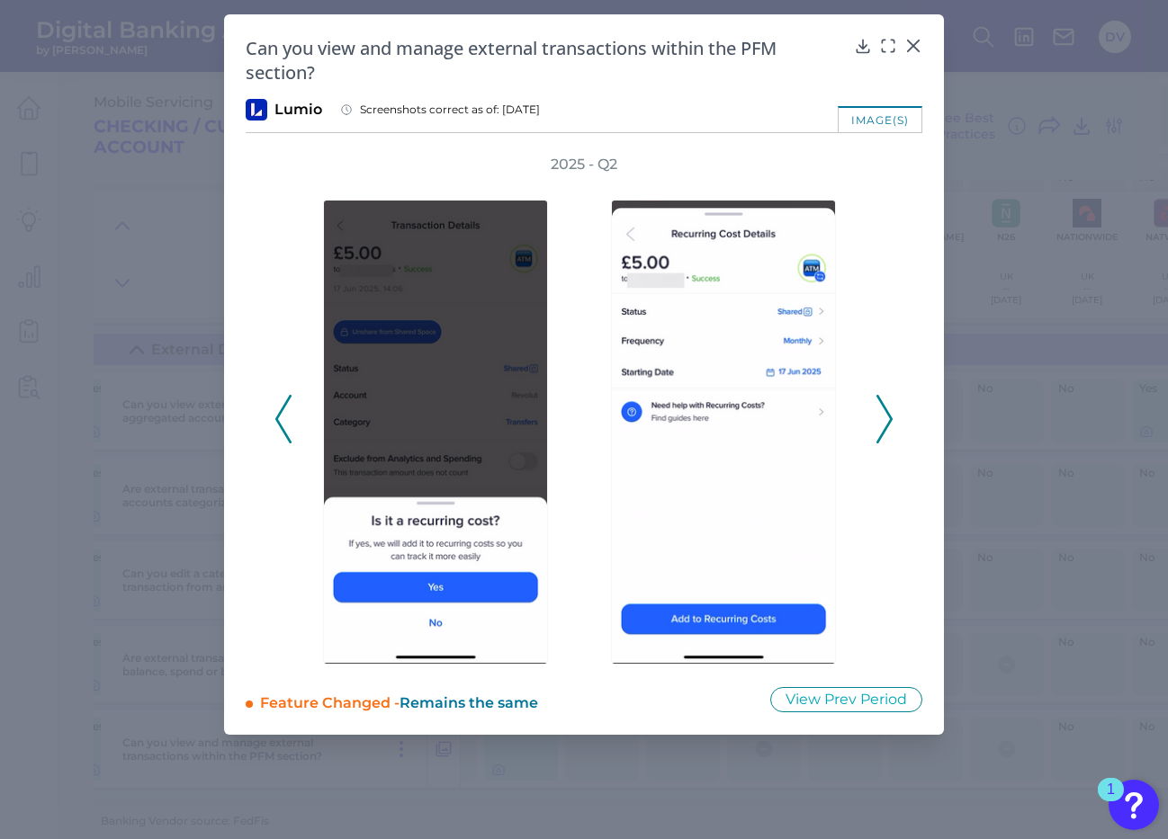
click at [884, 421] on icon at bounding box center [884, 419] width 16 height 49
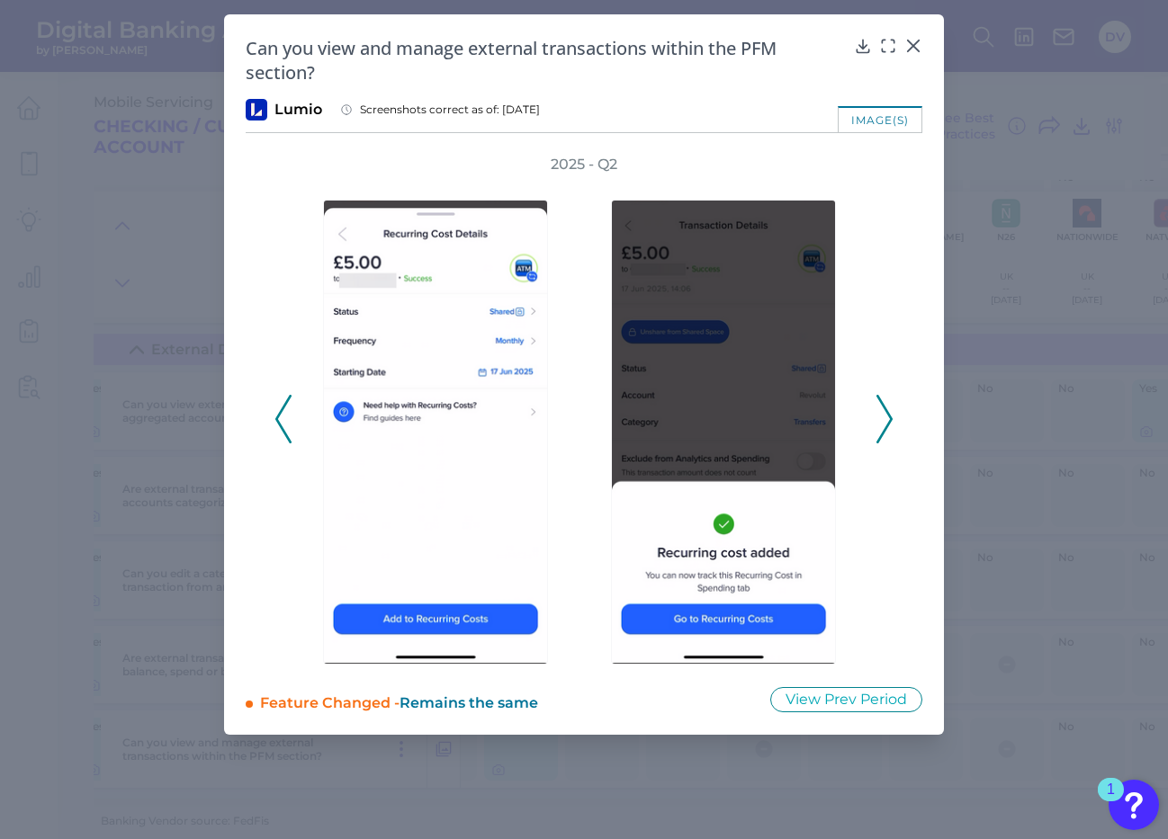
click at [884, 421] on icon at bounding box center [884, 419] width 16 height 49
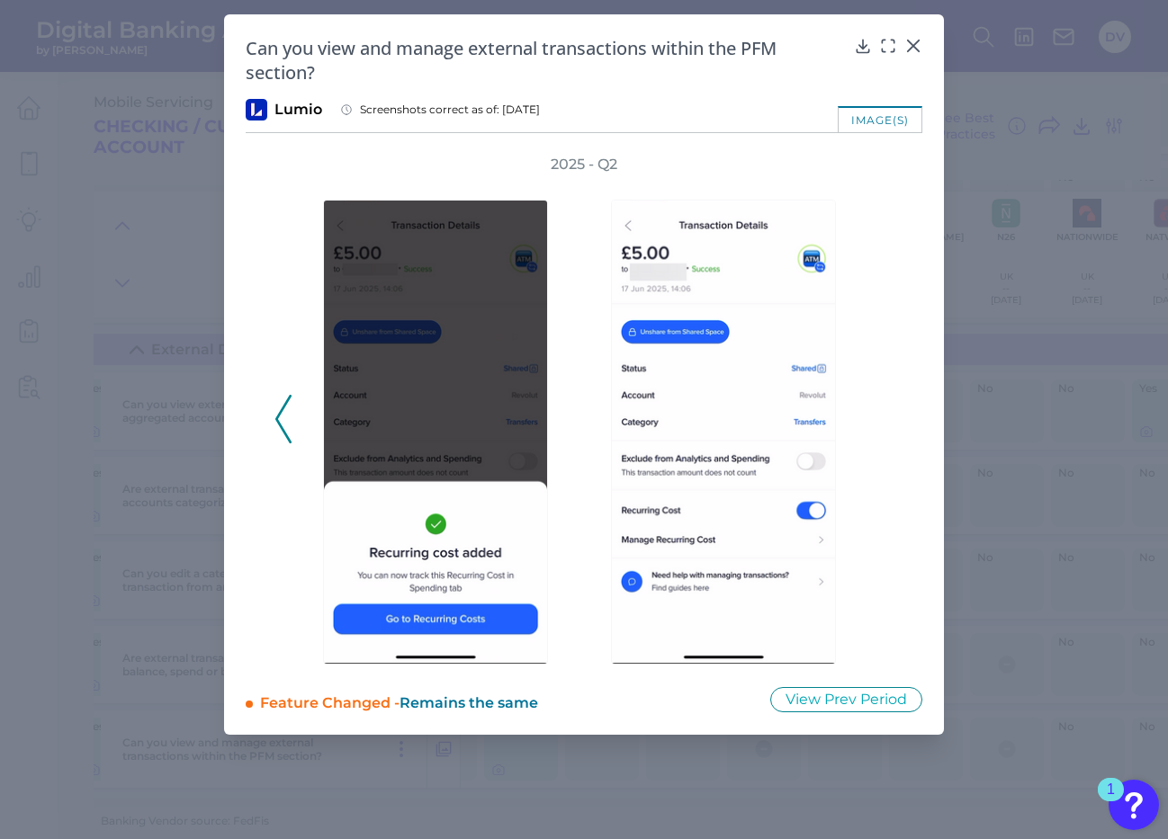
click at [884, 421] on div "2025 - Q2" at bounding box center [583, 410] width 619 height 510
click at [287, 428] on icon at bounding box center [283, 419] width 16 height 49
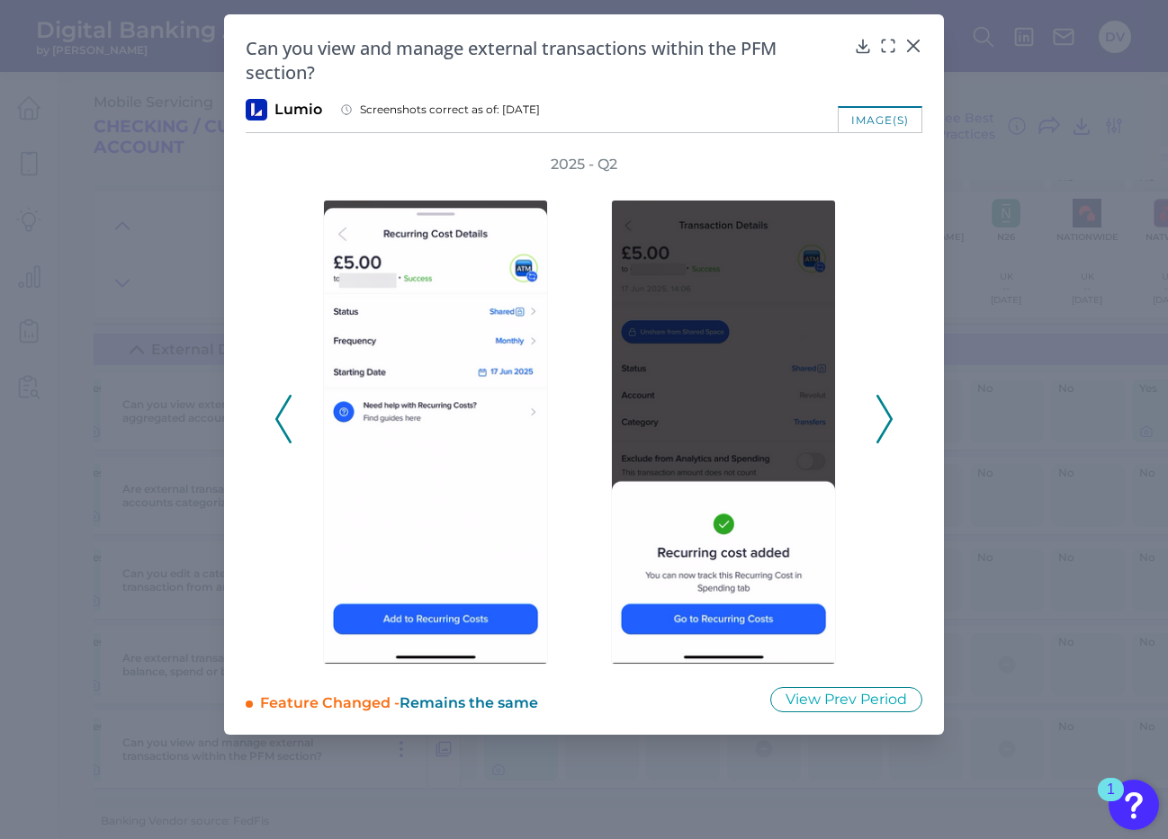
click at [287, 428] on icon at bounding box center [283, 419] width 16 height 49
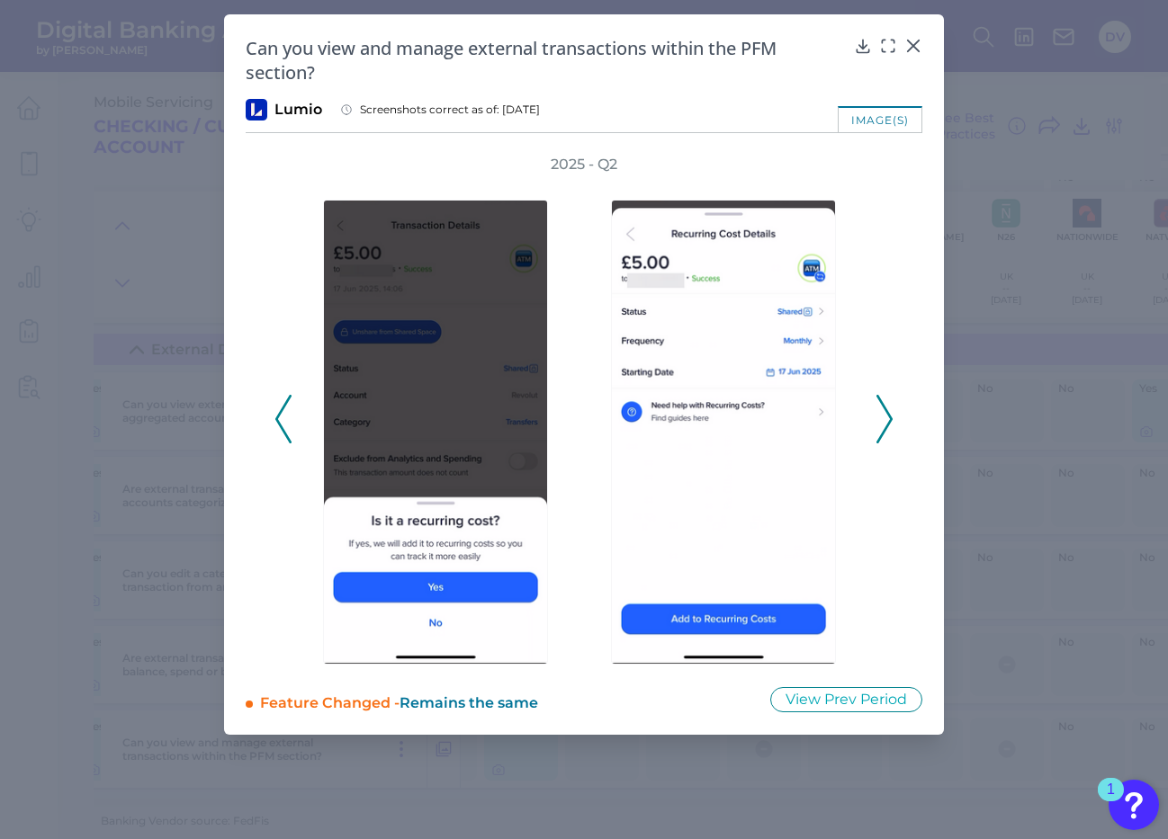
click at [287, 428] on icon at bounding box center [283, 419] width 16 height 49
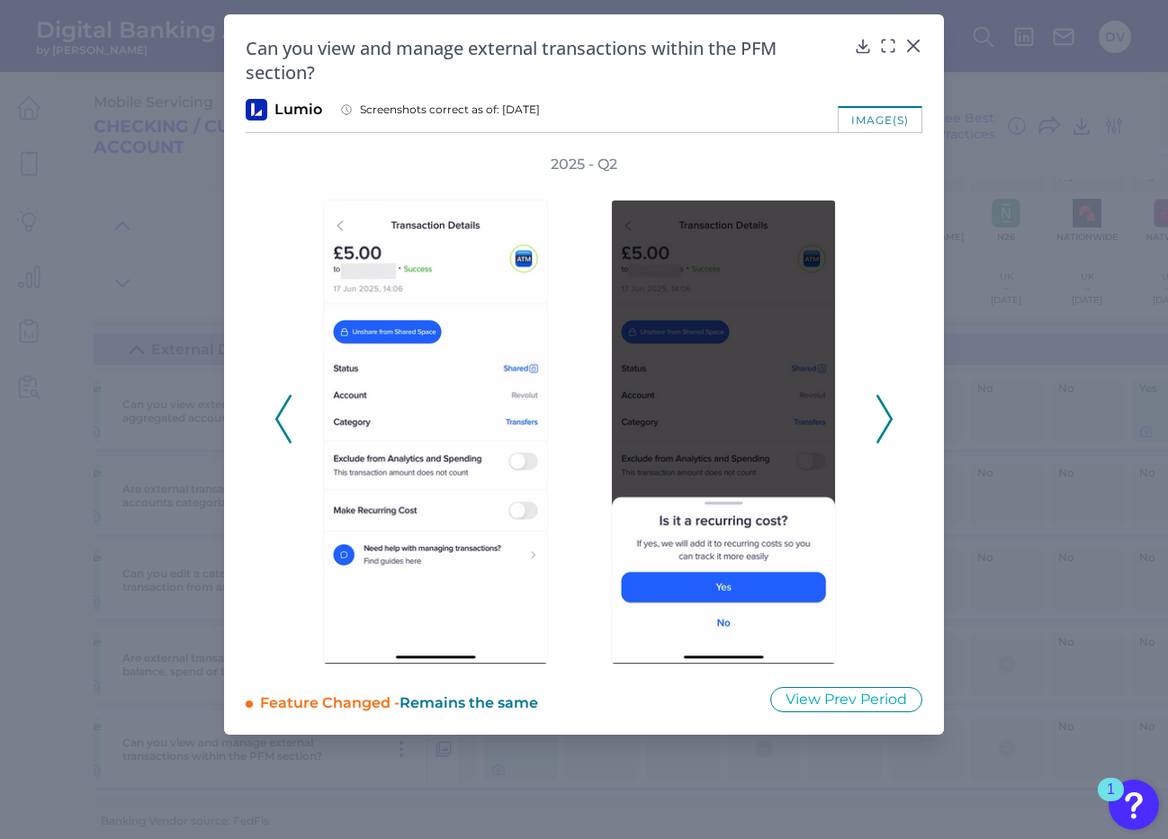
click at [287, 429] on icon at bounding box center [283, 419] width 16 height 49
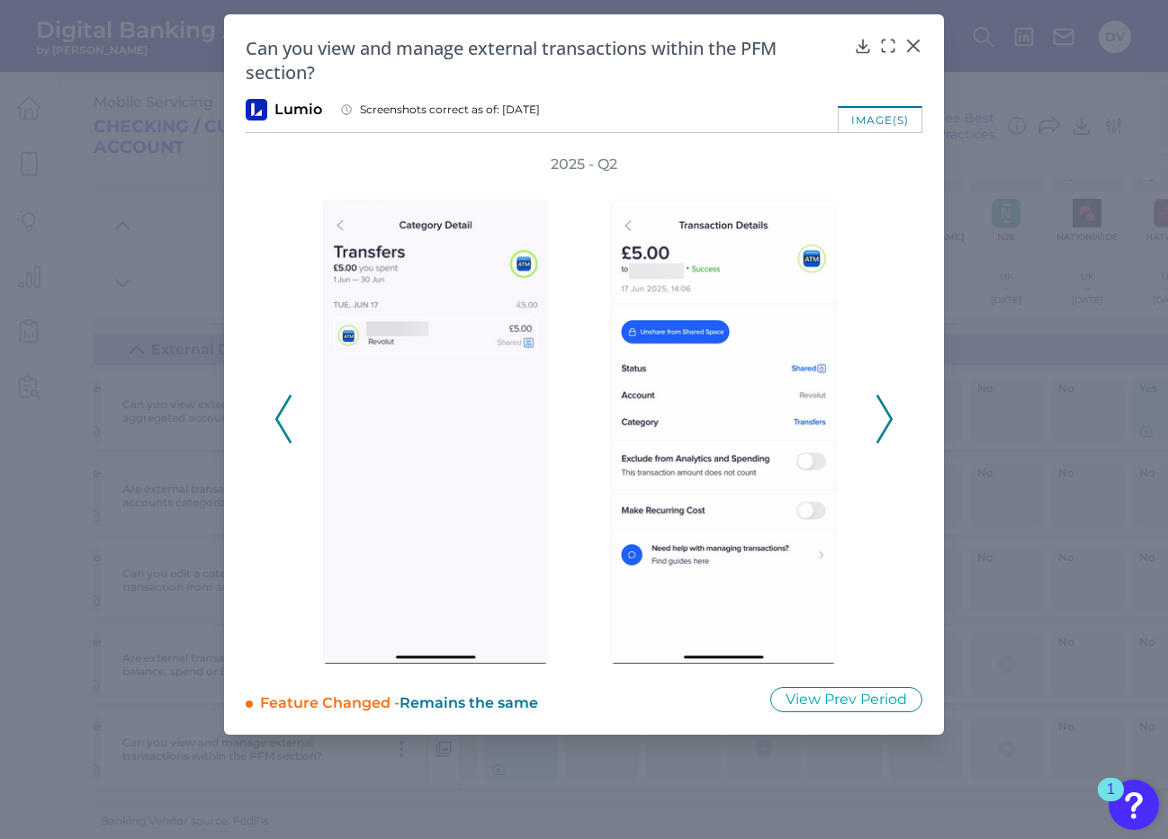
click at [287, 429] on icon at bounding box center [283, 419] width 16 height 49
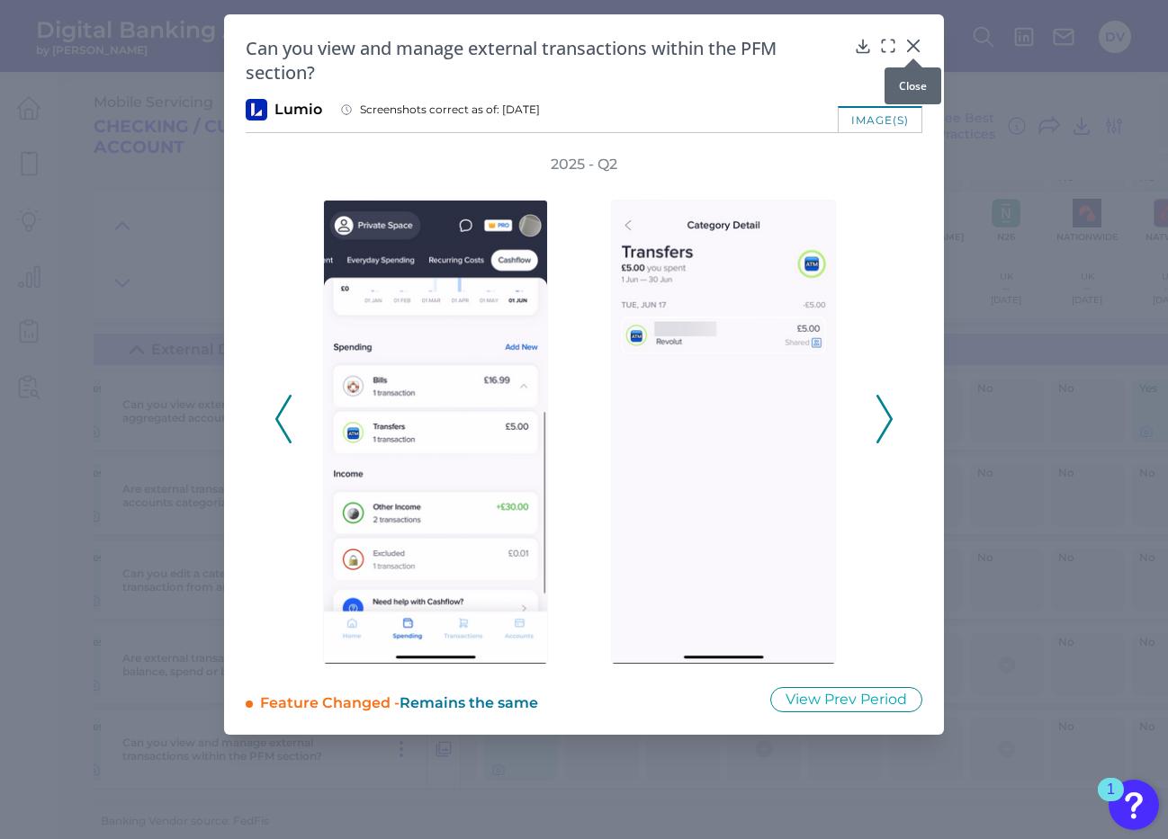
click at [921, 40] on icon at bounding box center [913, 46] width 18 height 18
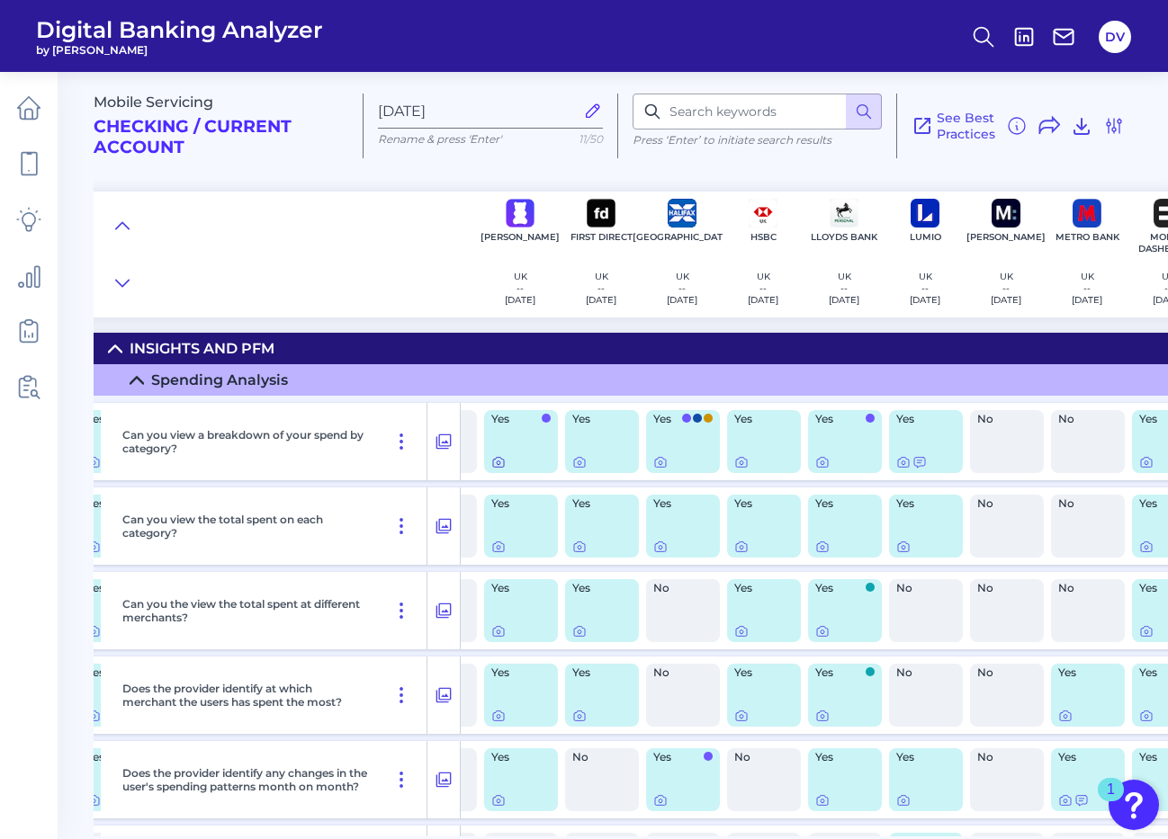
scroll to position [0, 400]
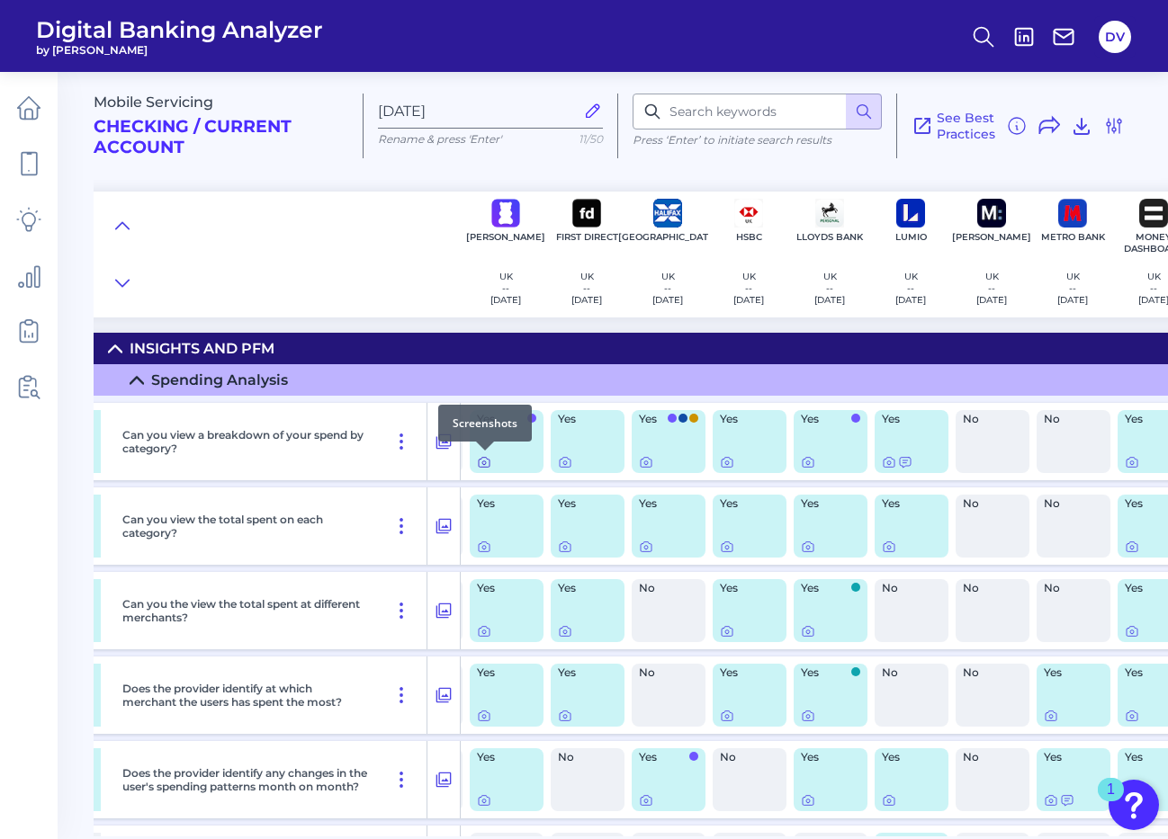
click at [484, 462] on icon at bounding box center [484, 464] width 4 height 4
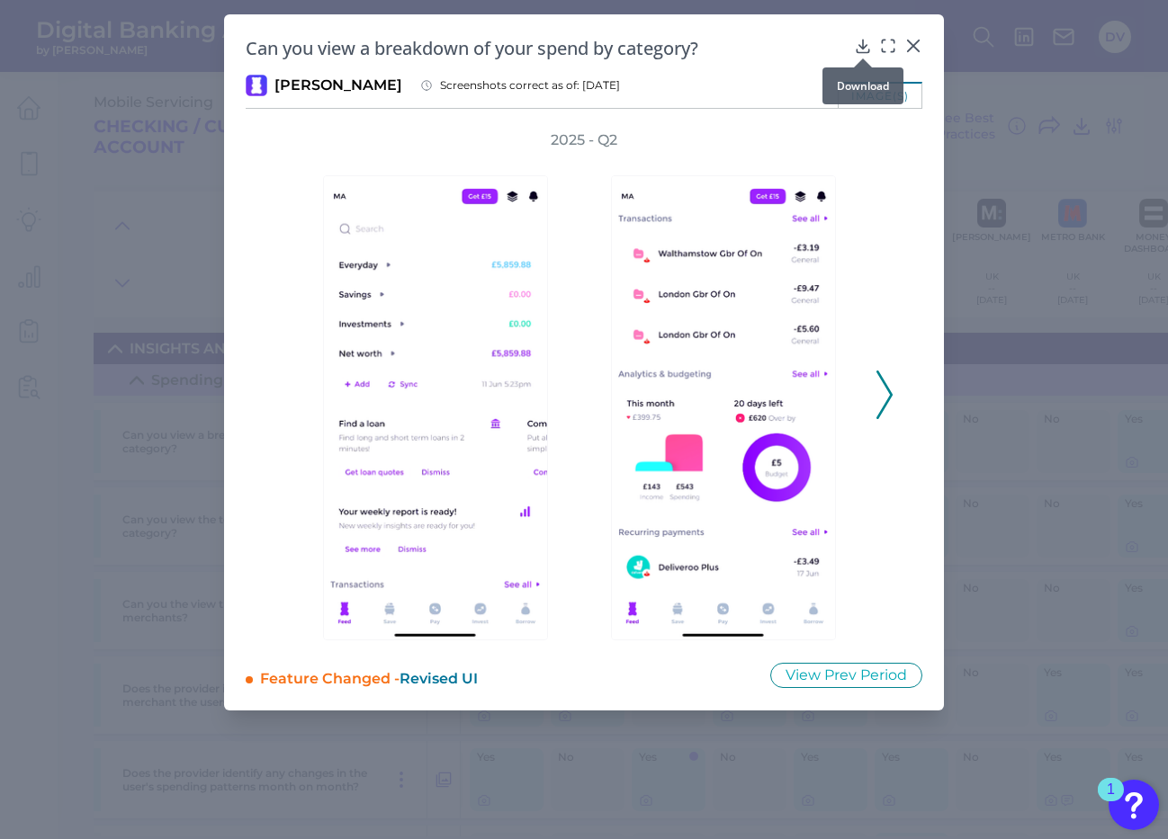
click at [862, 45] on icon at bounding box center [863, 46] width 18 height 18
click at [879, 387] on icon at bounding box center [884, 395] width 16 height 49
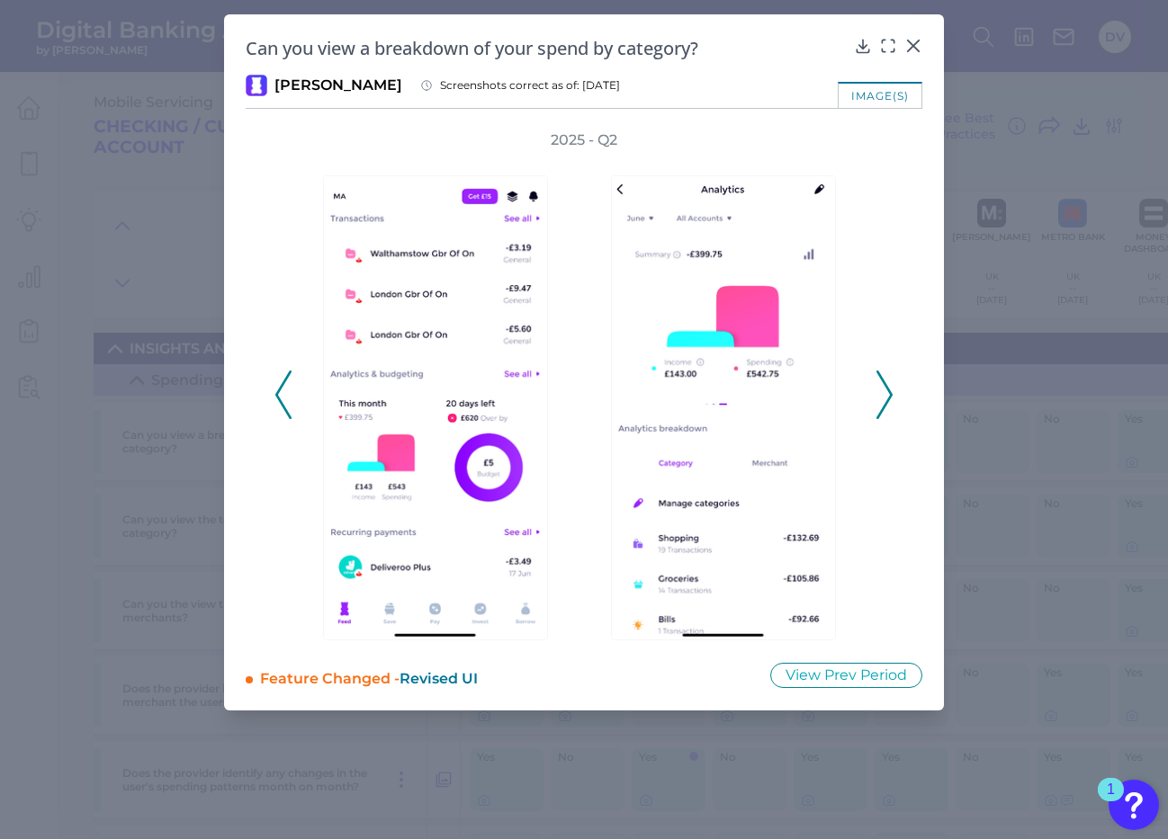
click at [879, 387] on icon at bounding box center [884, 395] width 16 height 49
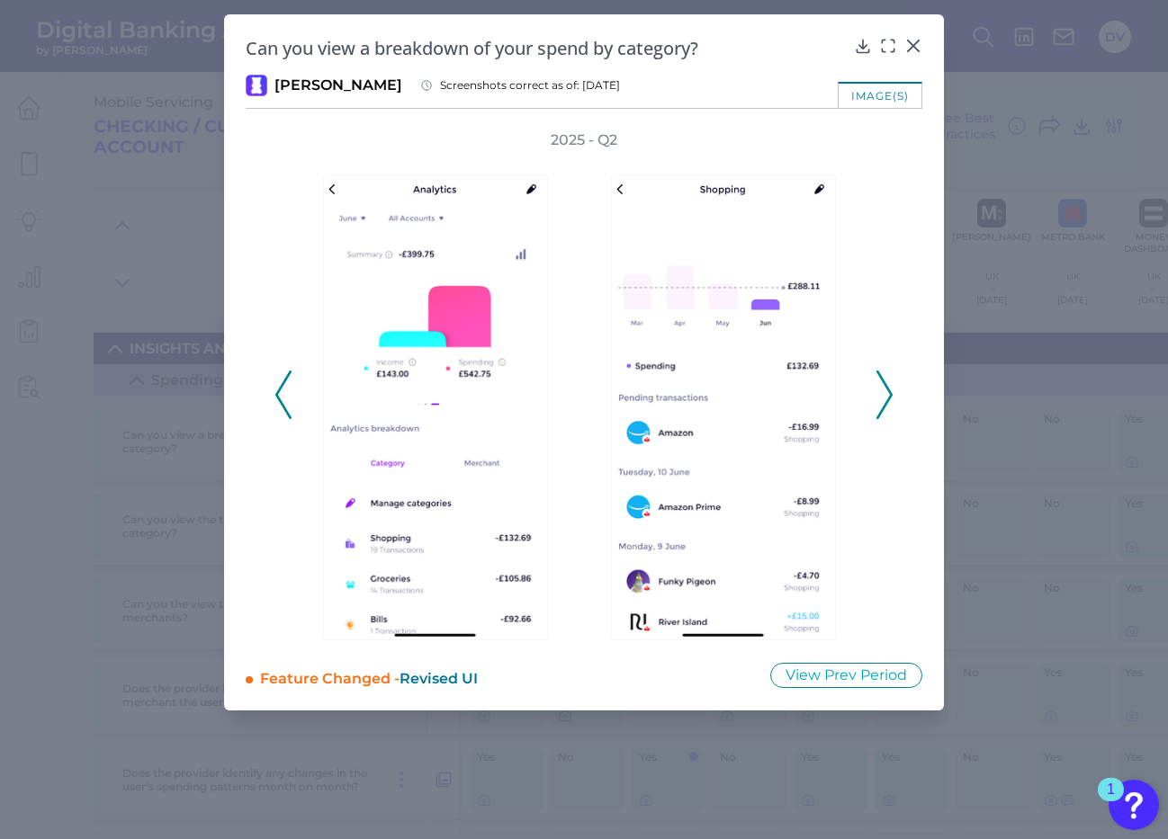
click at [886, 394] on icon at bounding box center [884, 395] width 16 height 49
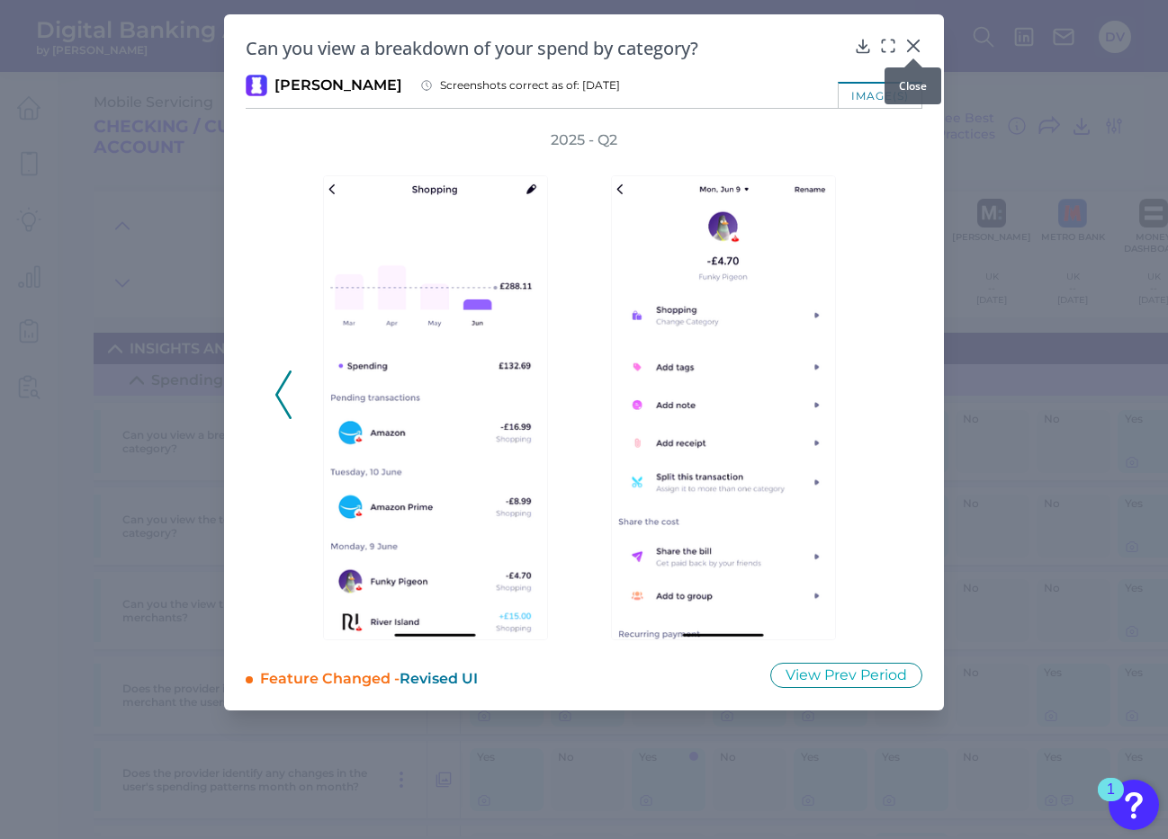
click at [908, 38] on icon at bounding box center [913, 46] width 18 height 18
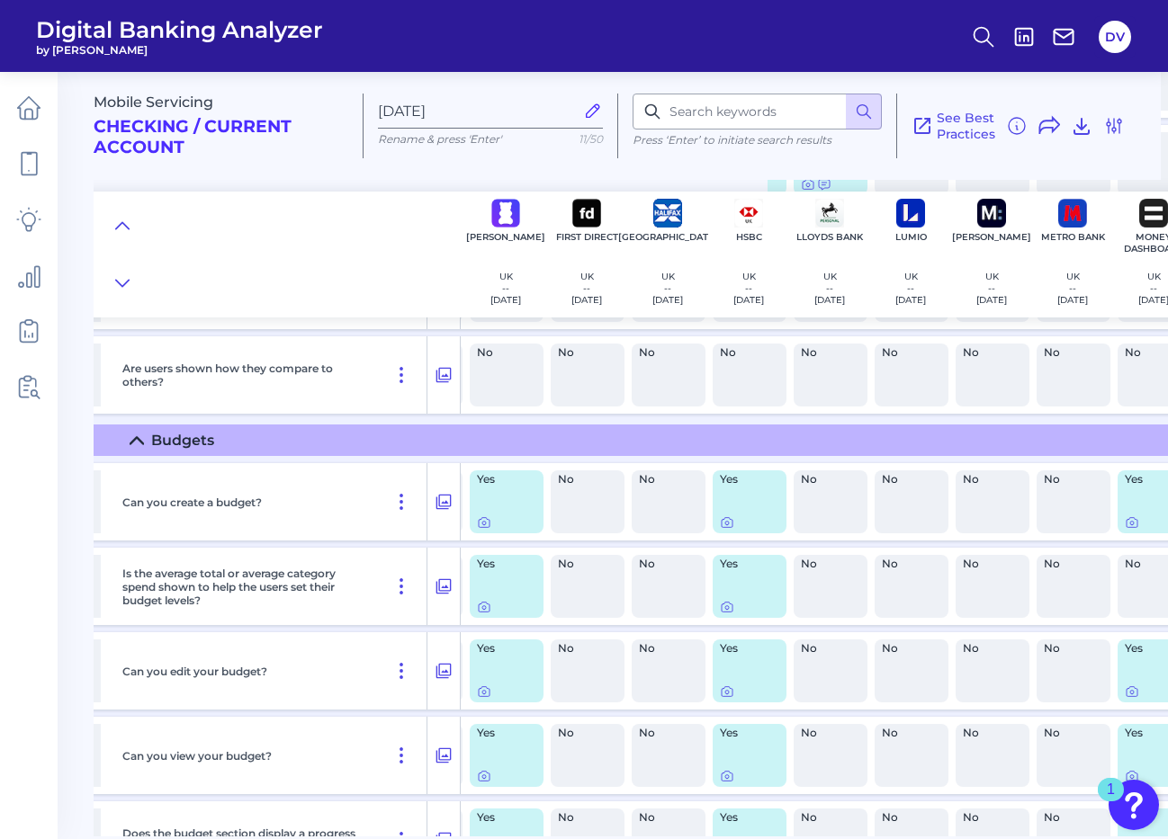
scroll to position [1210, 400]
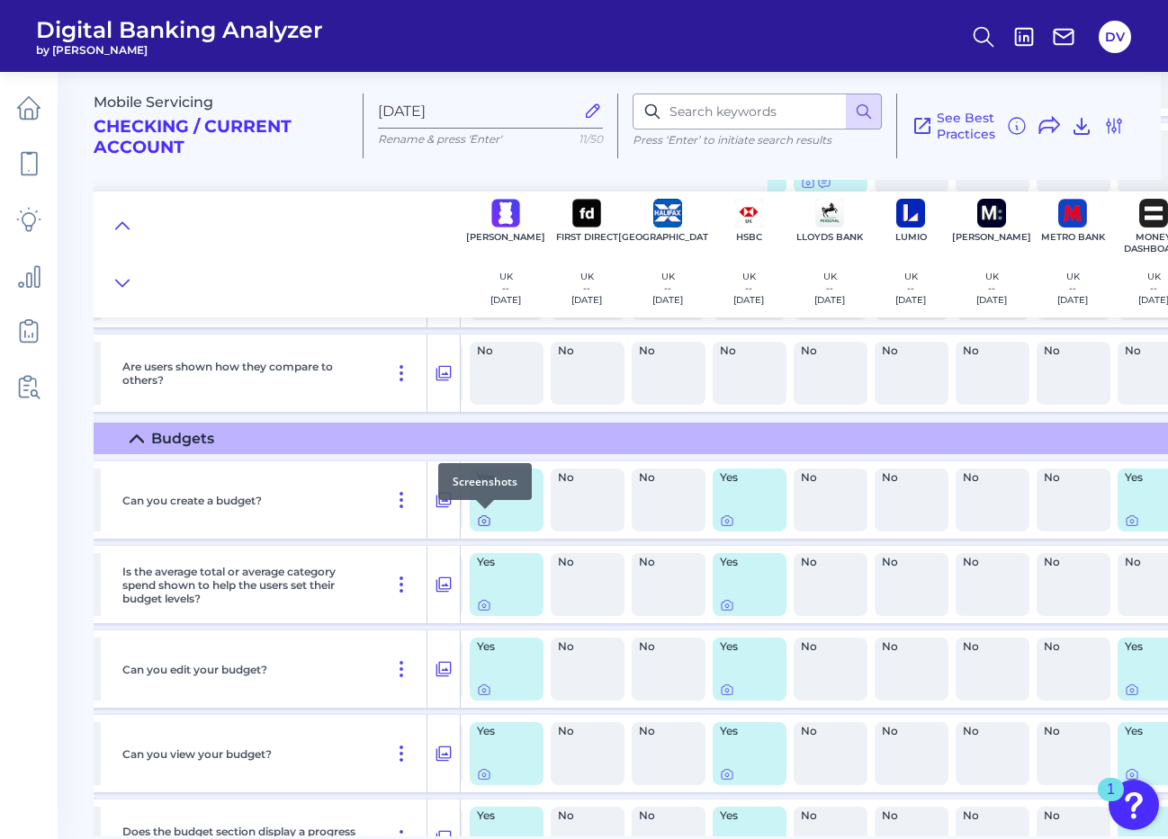
click at [480, 518] on icon at bounding box center [484, 521] width 11 height 10
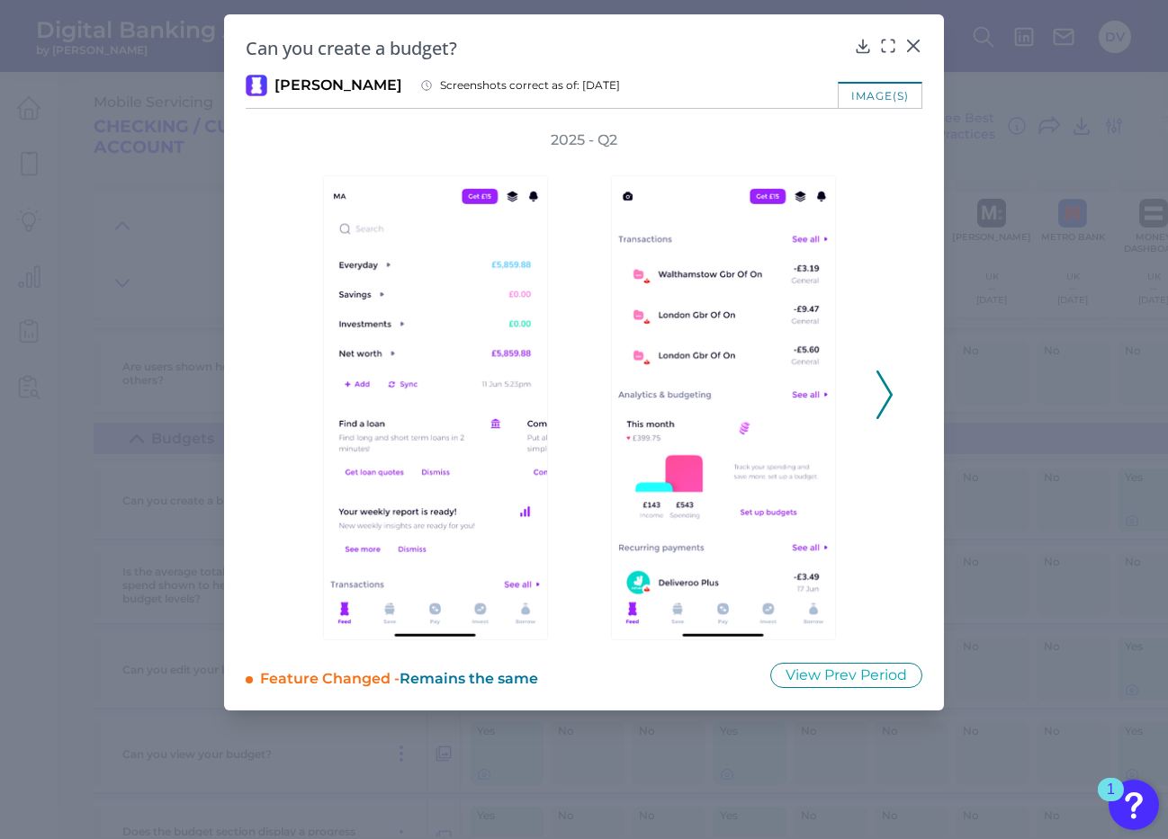
click at [884, 400] on icon at bounding box center [884, 395] width 16 height 49
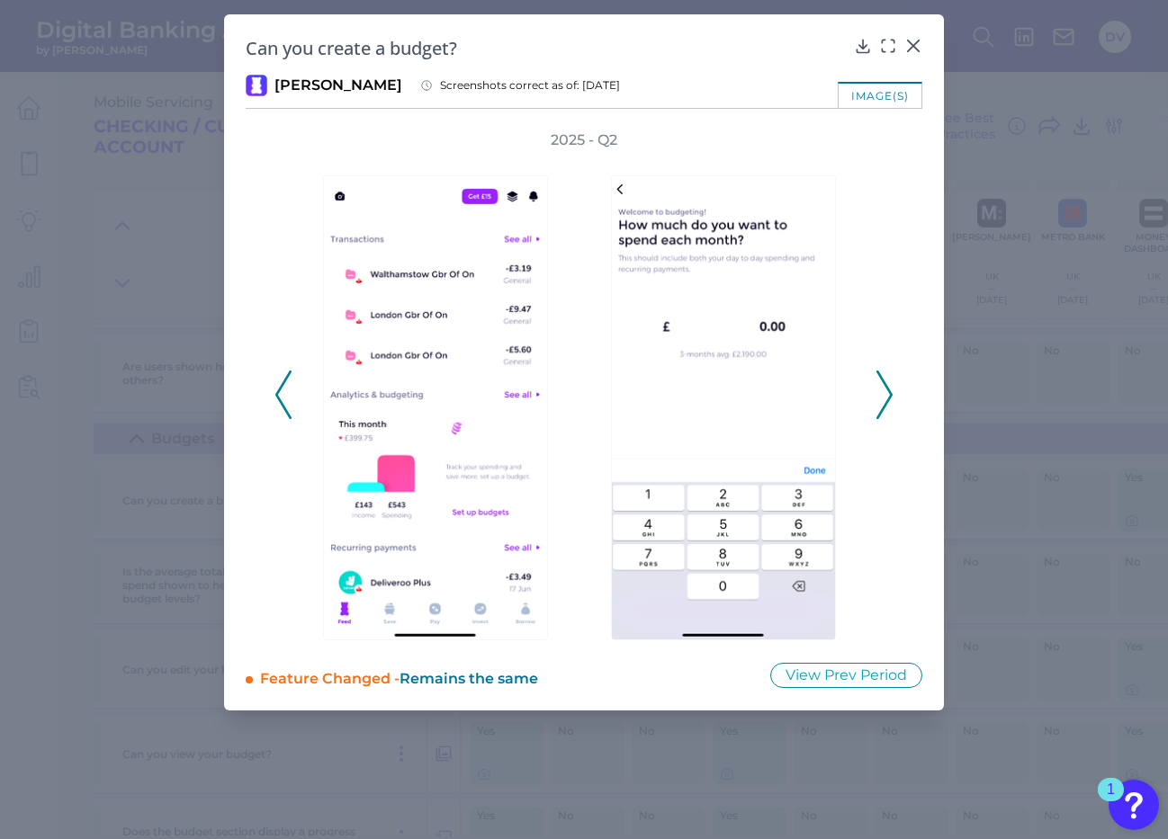
click at [884, 402] on icon at bounding box center [884, 395] width 16 height 49
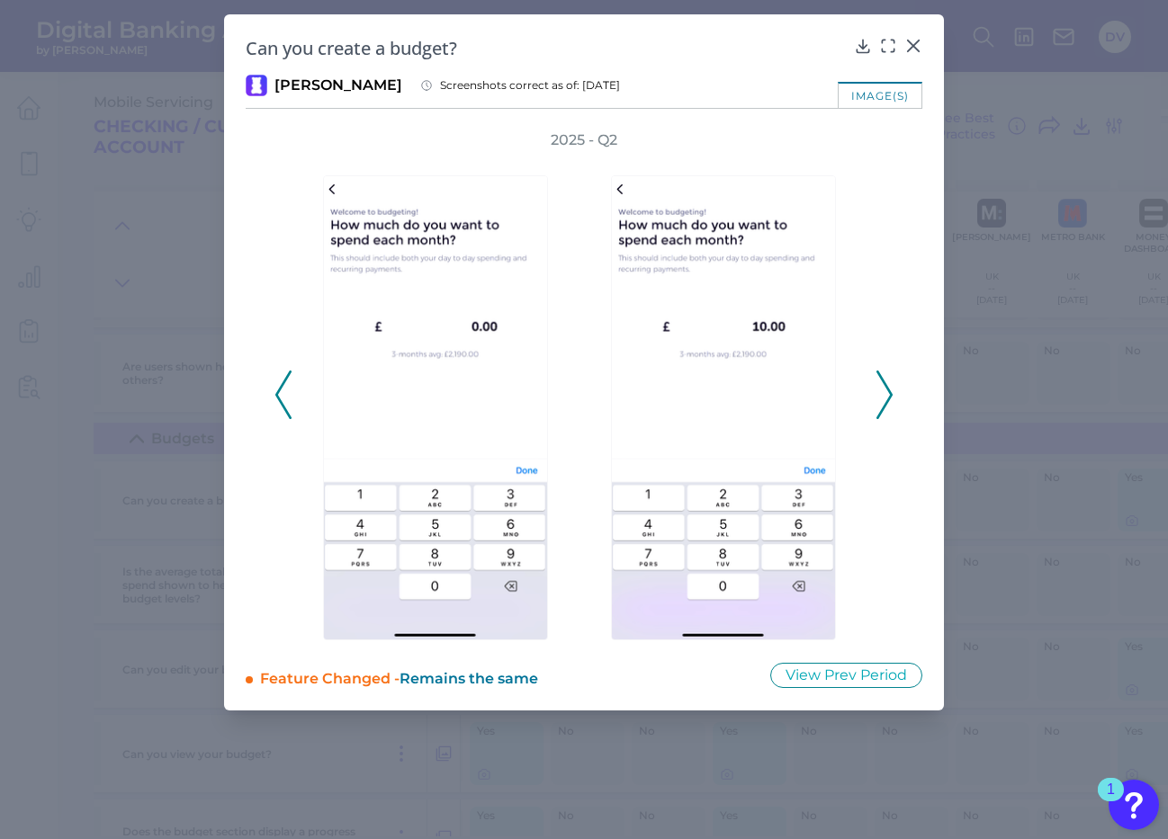
click at [884, 402] on icon at bounding box center [884, 395] width 16 height 49
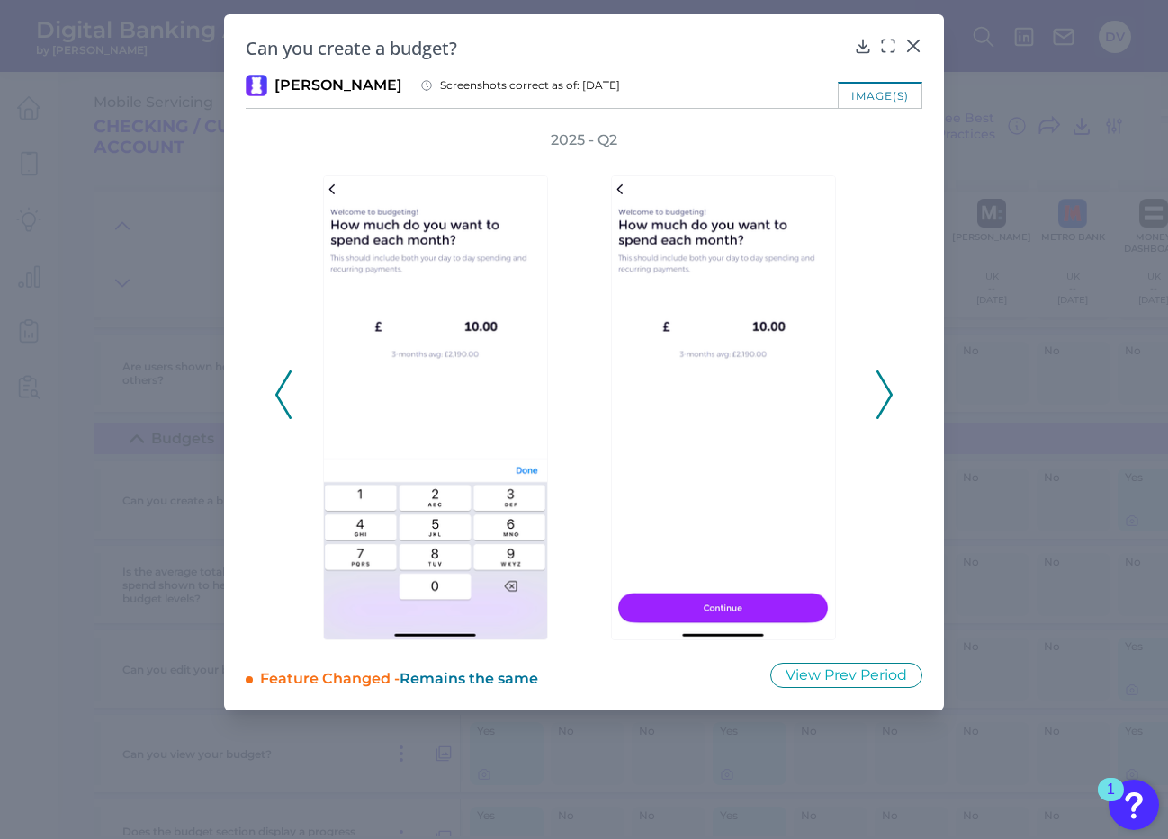
click at [884, 402] on icon at bounding box center [884, 395] width 16 height 49
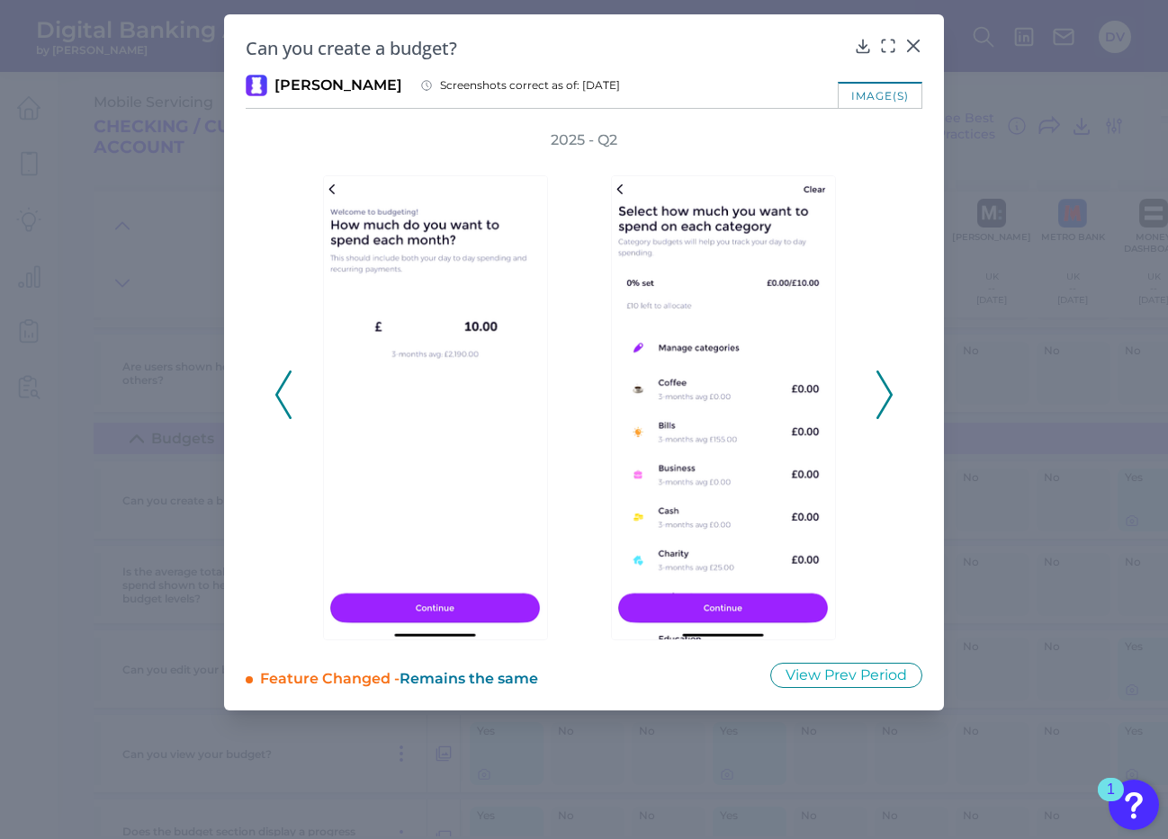
click at [884, 402] on icon at bounding box center [884, 395] width 16 height 49
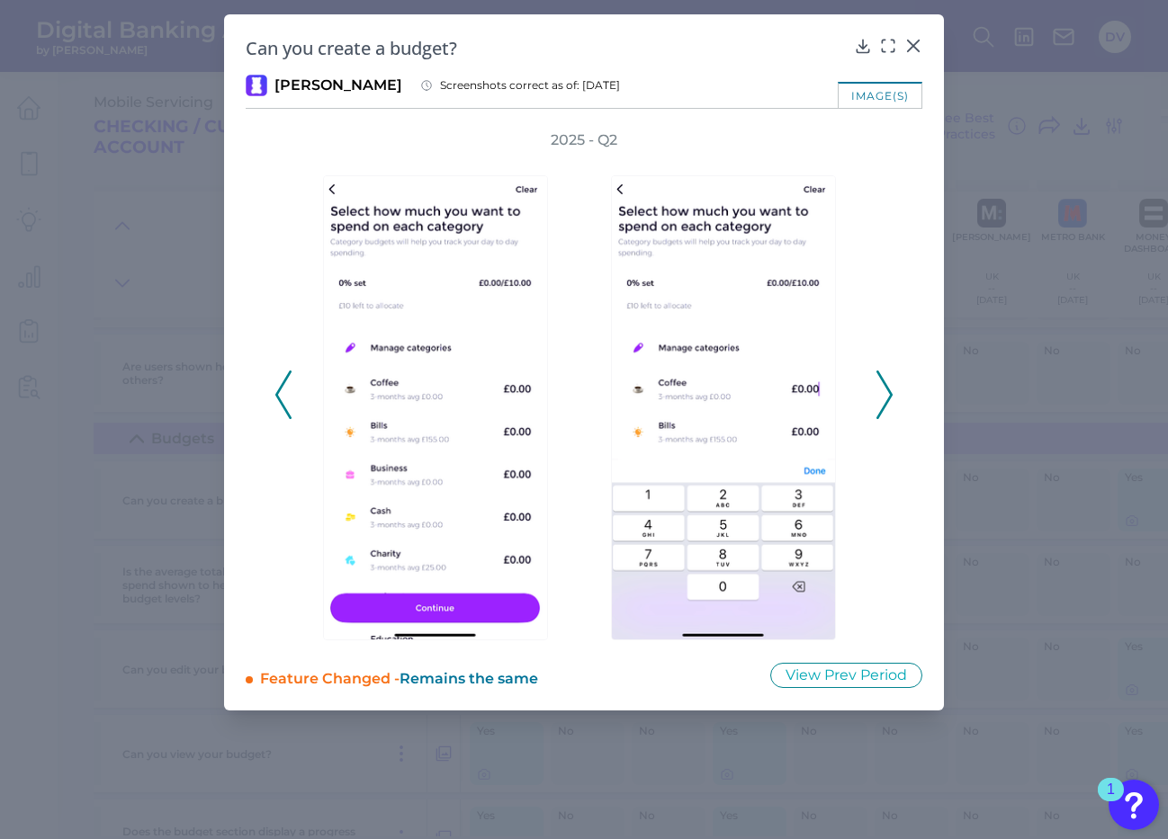
click at [884, 402] on icon at bounding box center [884, 395] width 16 height 49
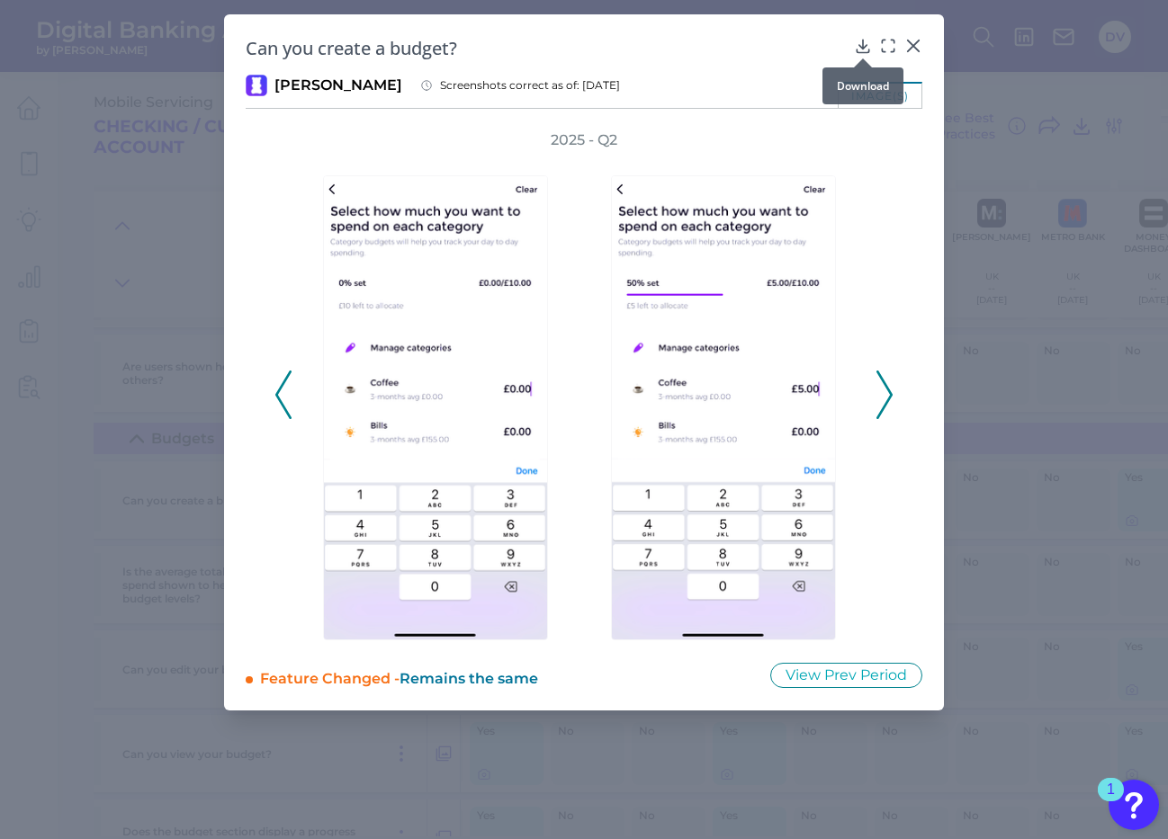
click at [859, 47] on icon at bounding box center [863, 46] width 18 height 18
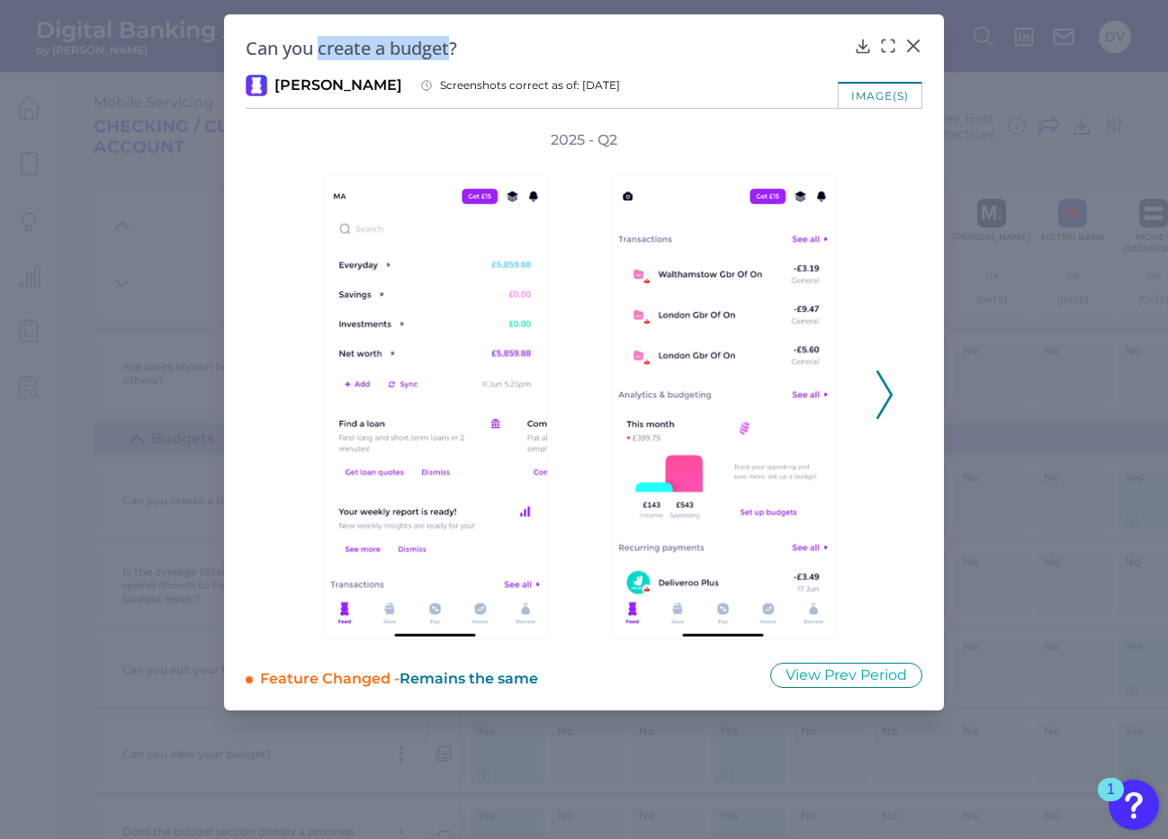
drag, startPoint x: 319, startPoint y: 47, endPoint x: 453, endPoint y: 54, distance: 134.3
click at [453, 54] on h2 "Can you create a budget?" at bounding box center [546, 48] width 601 height 24
copy h2 "create a budget"
click at [887, 390] on polyline at bounding box center [883, 395] width 13 height 46
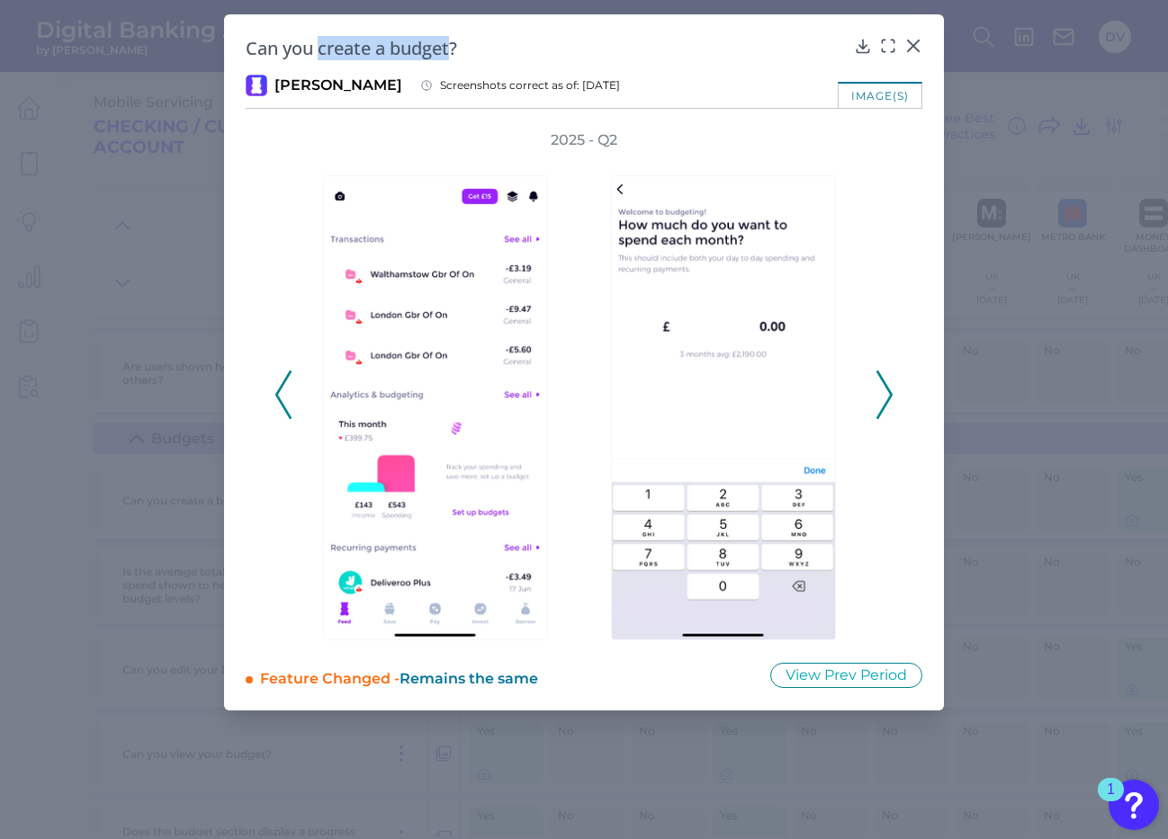
click at [887, 390] on polyline at bounding box center [883, 395] width 13 height 46
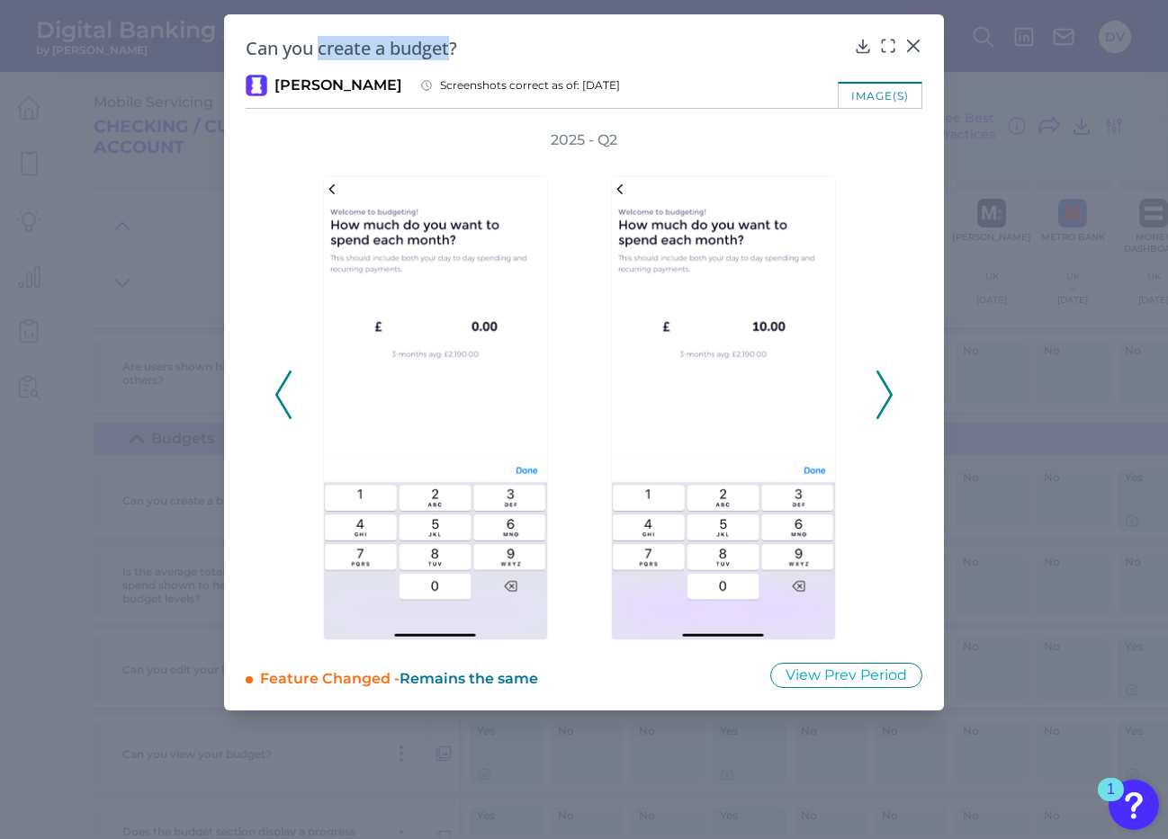
click at [884, 397] on icon at bounding box center [884, 395] width 16 height 49
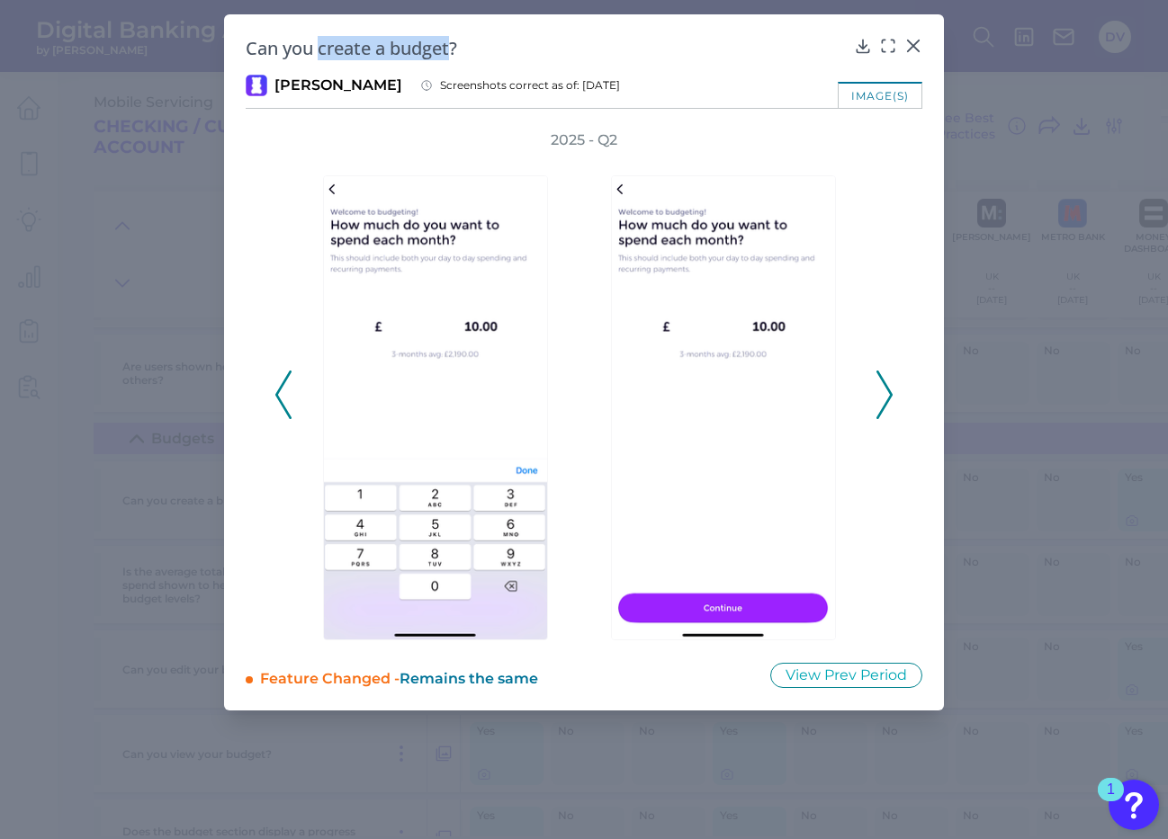
click at [884, 397] on icon at bounding box center [884, 395] width 16 height 49
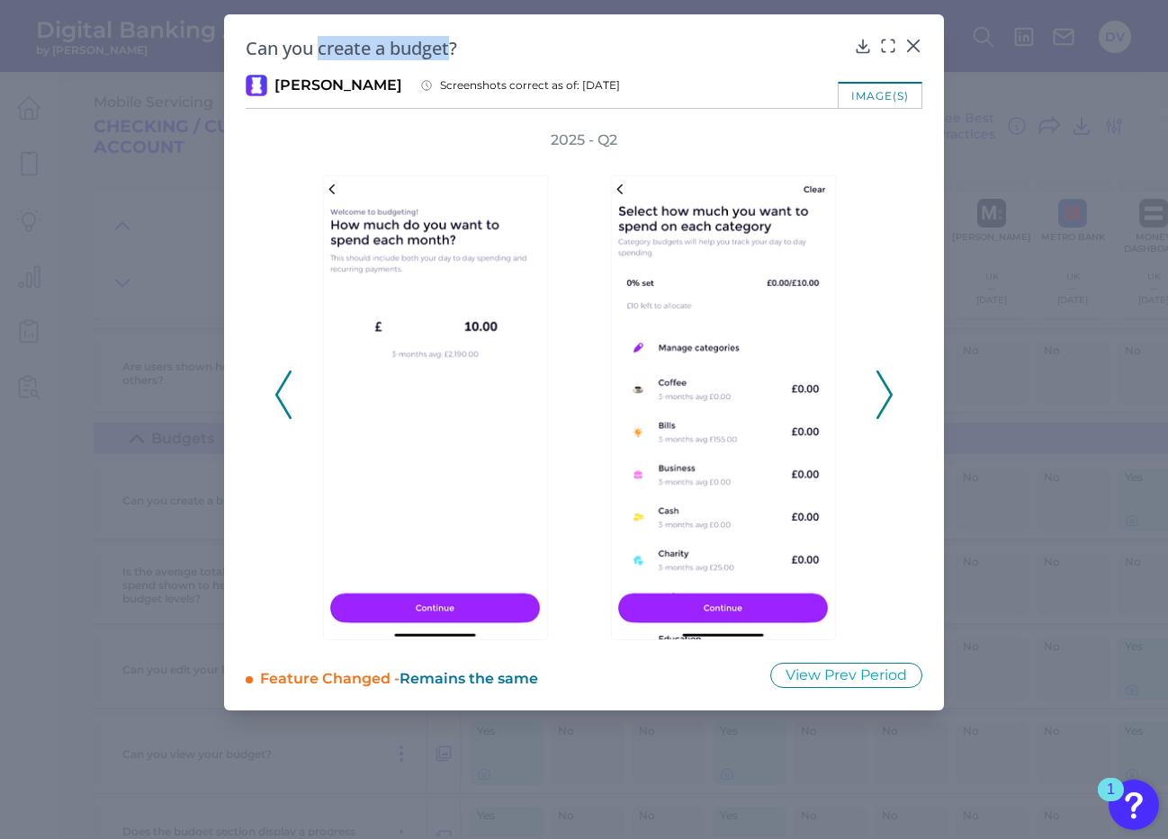
click at [886, 396] on icon at bounding box center [884, 395] width 16 height 49
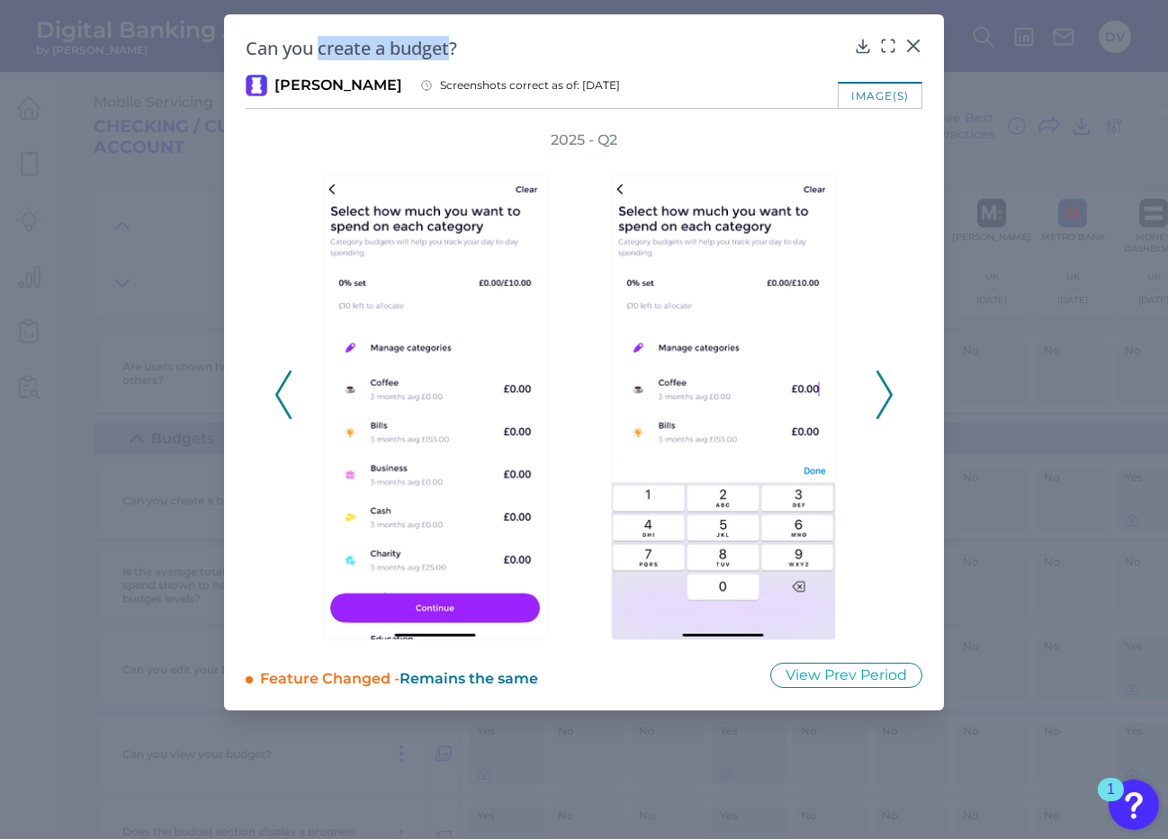
click at [886, 396] on icon at bounding box center [884, 395] width 16 height 49
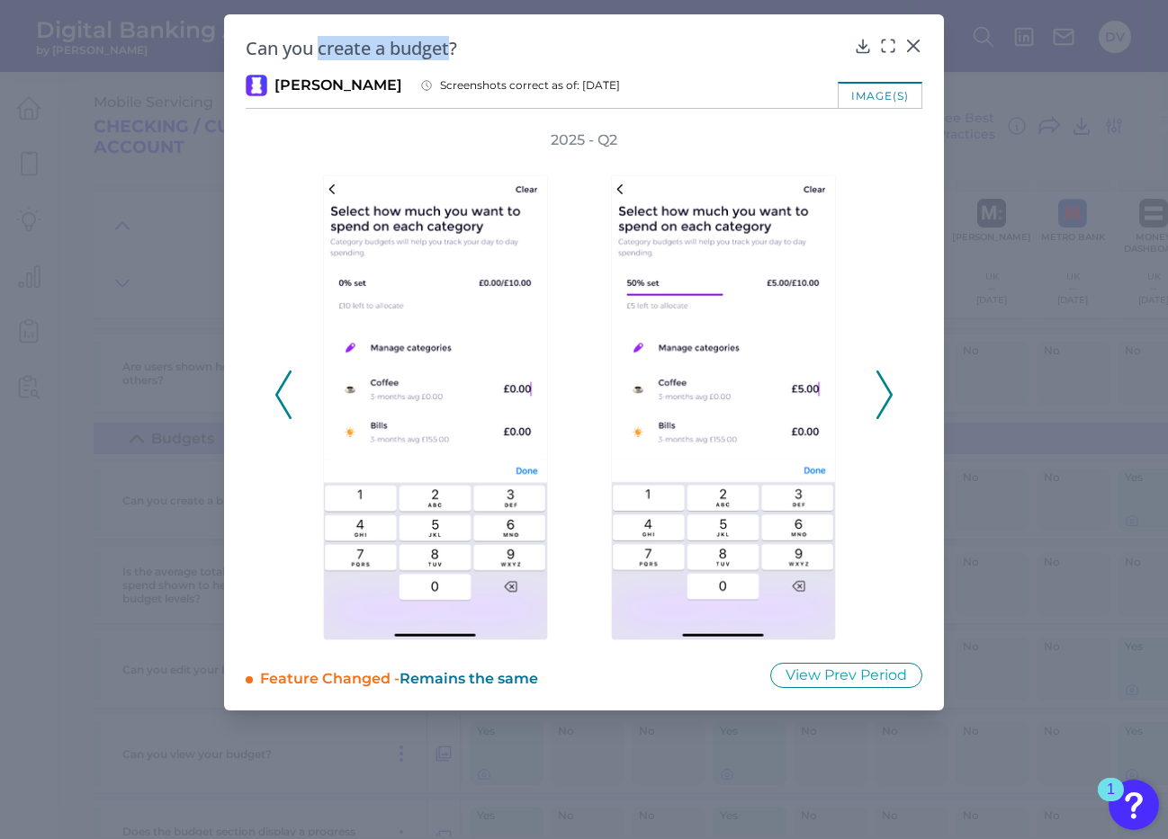
click at [887, 386] on icon at bounding box center [884, 395] width 16 height 49
click at [884, 399] on icon at bounding box center [884, 395] width 16 height 49
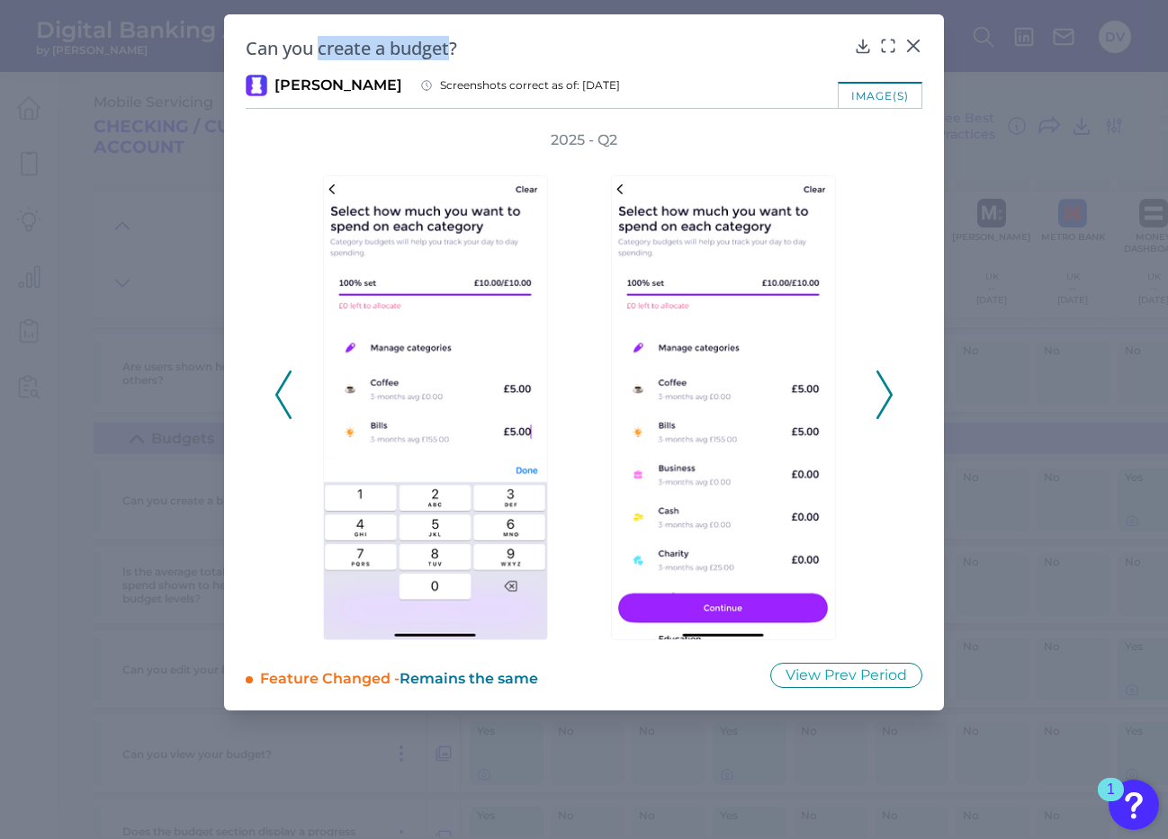
click at [885, 399] on icon at bounding box center [884, 395] width 16 height 49
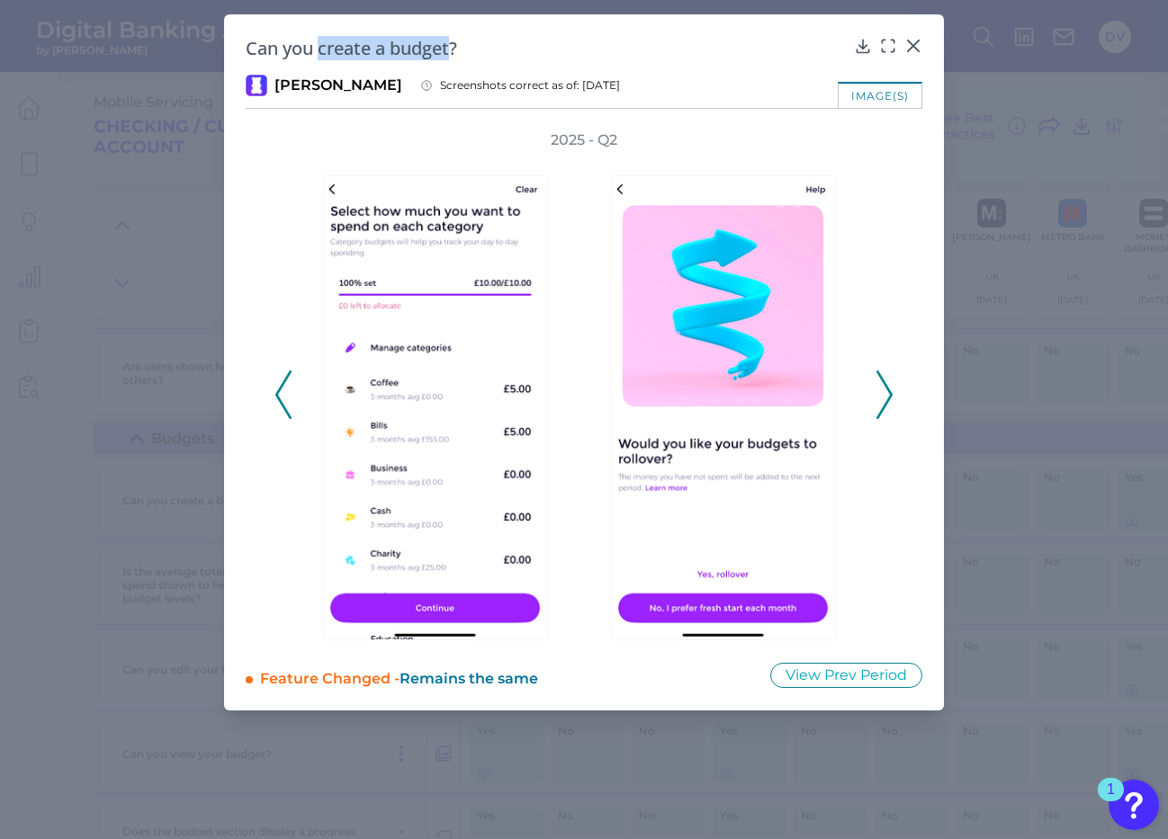
click at [884, 397] on icon at bounding box center [884, 395] width 16 height 49
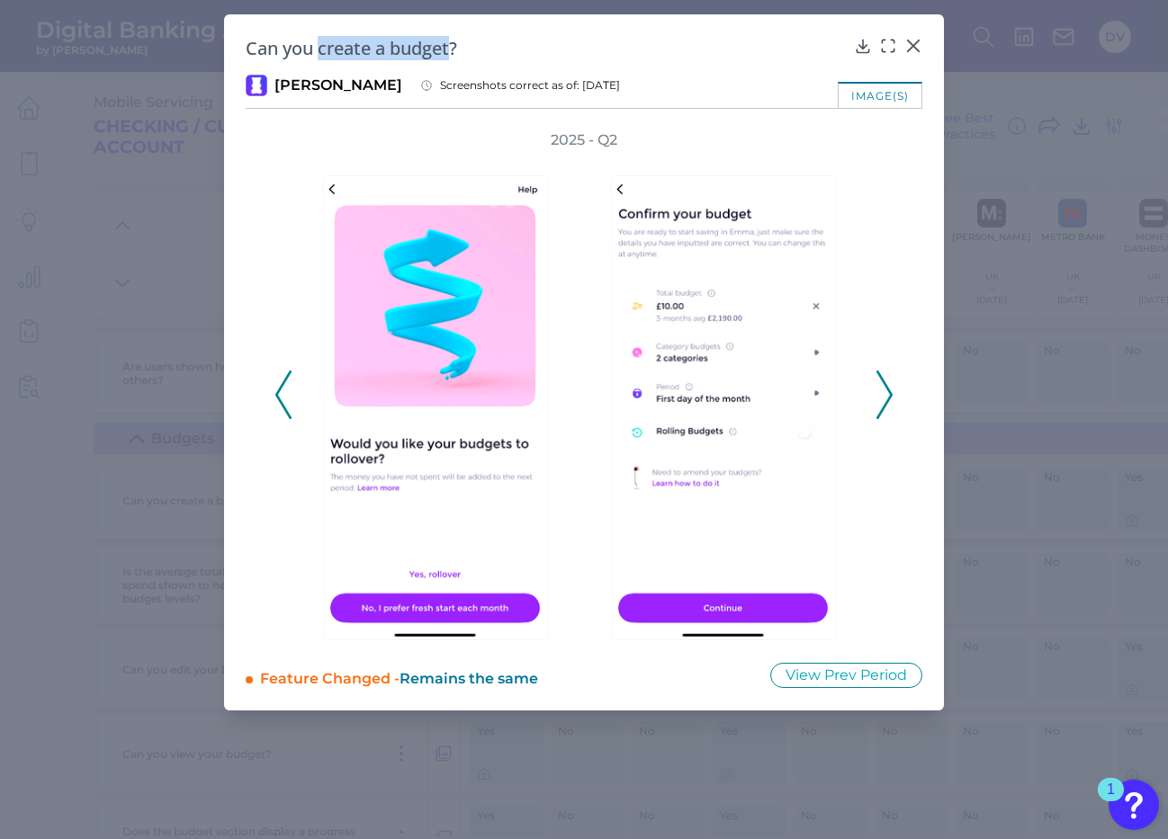
click at [884, 397] on icon at bounding box center [884, 395] width 16 height 49
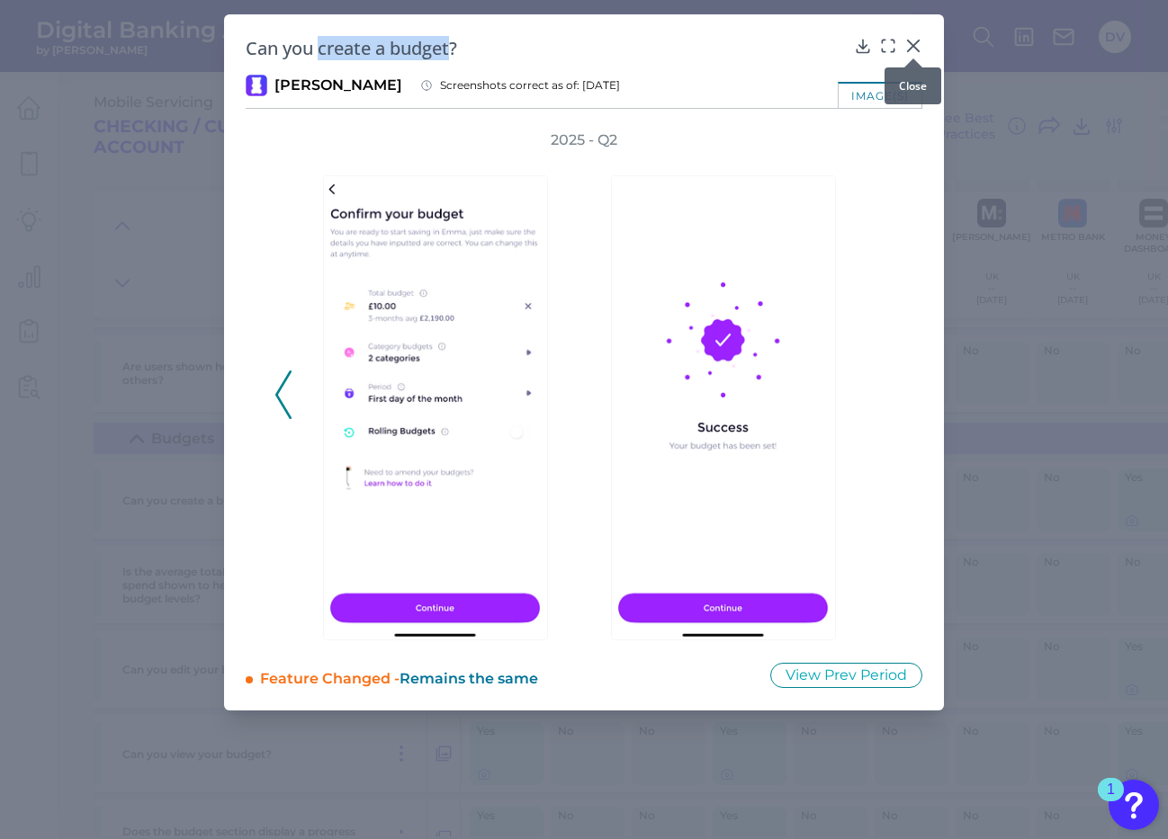
click at [916, 42] on icon at bounding box center [913, 45] width 11 height 11
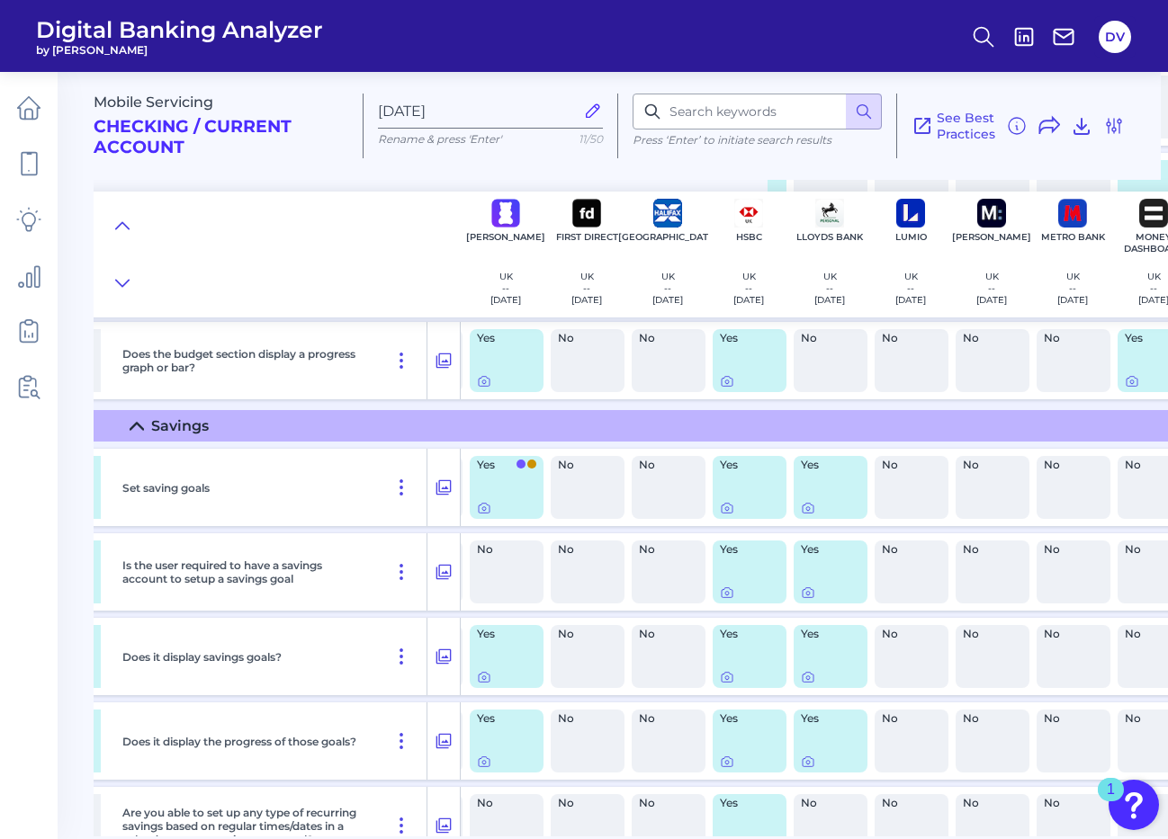
scroll to position [1672, 400]
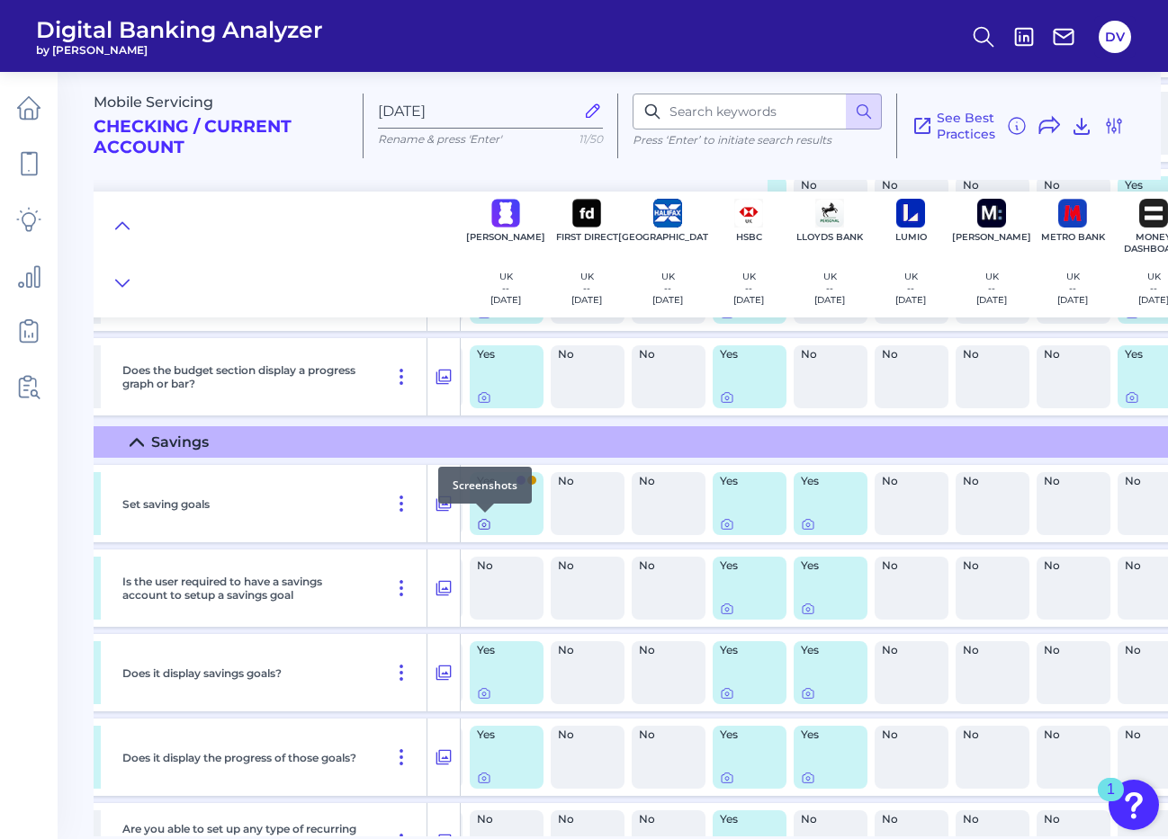
click at [485, 522] on icon at bounding box center [484, 524] width 14 height 14
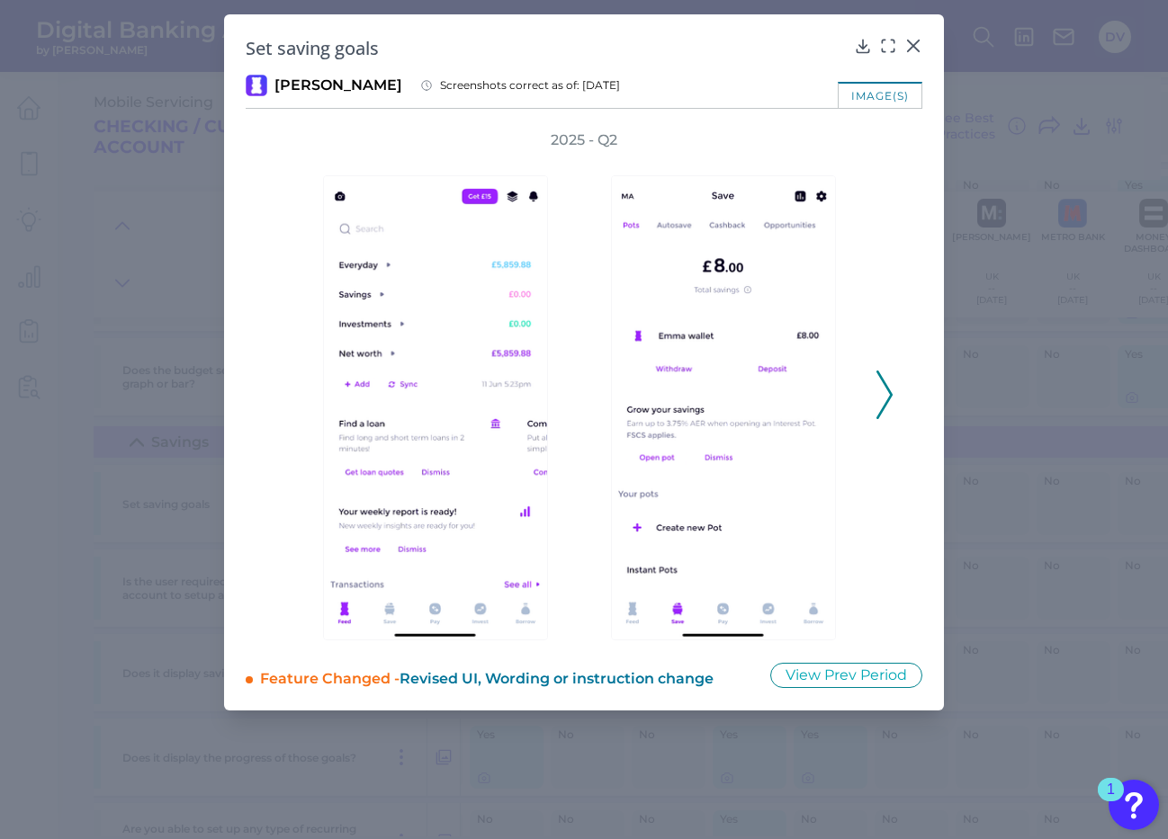
click at [886, 405] on polyline at bounding box center [883, 395] width 13 height 46
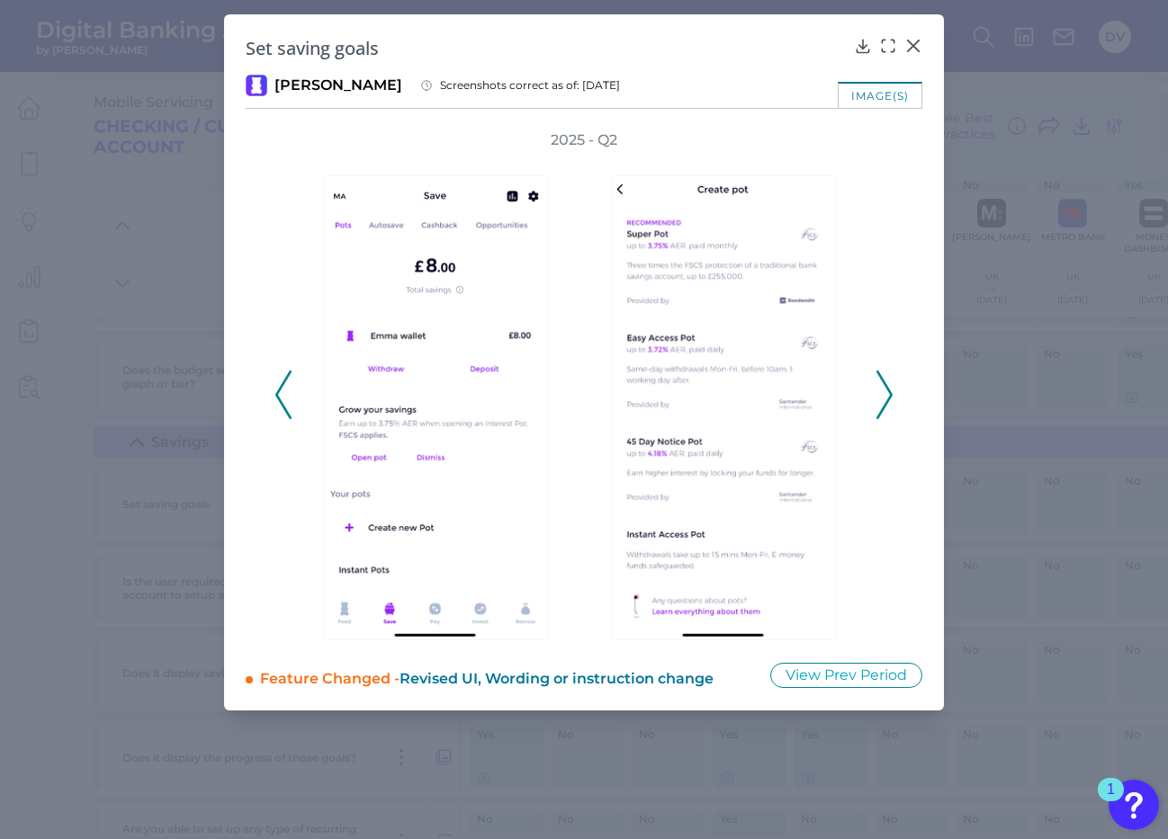
click at [886, 405] on polyline at bounding box center [883, 395] width 13 height 46
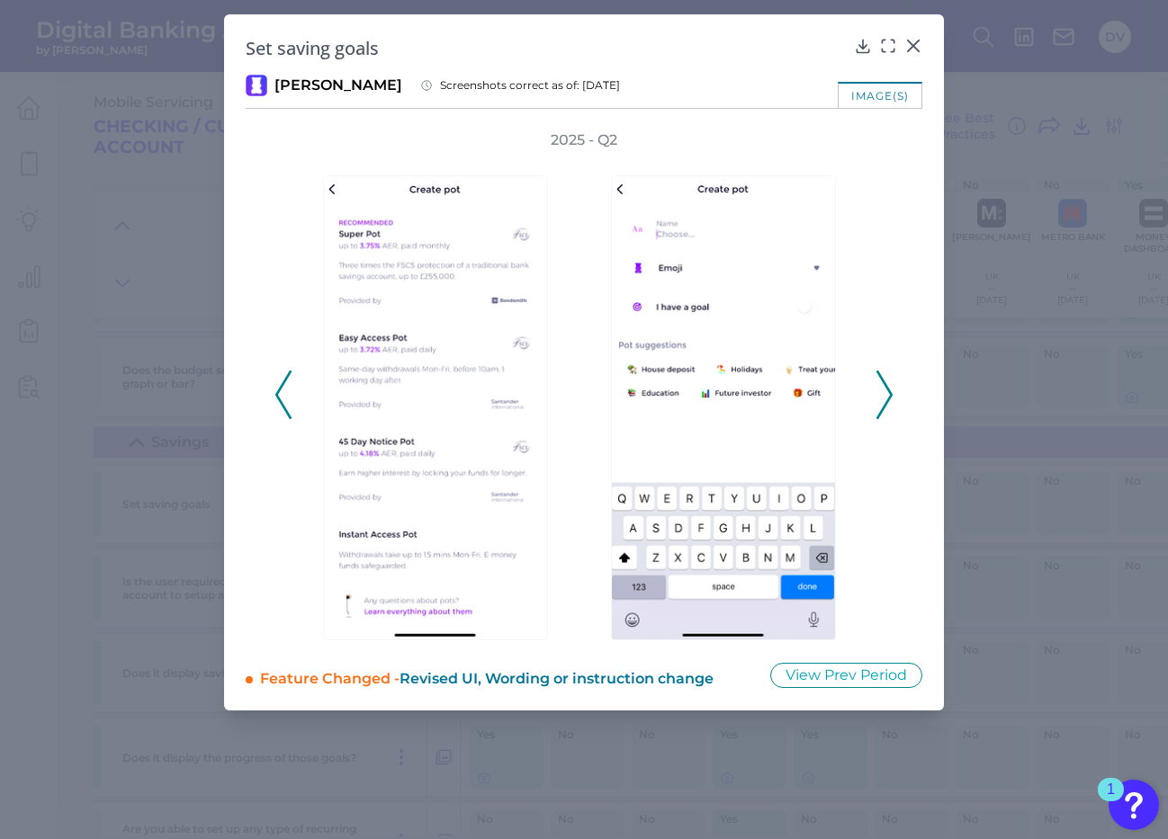
click at [886, 405] on polyline at bounding box center [883, 395] width 13 height 46
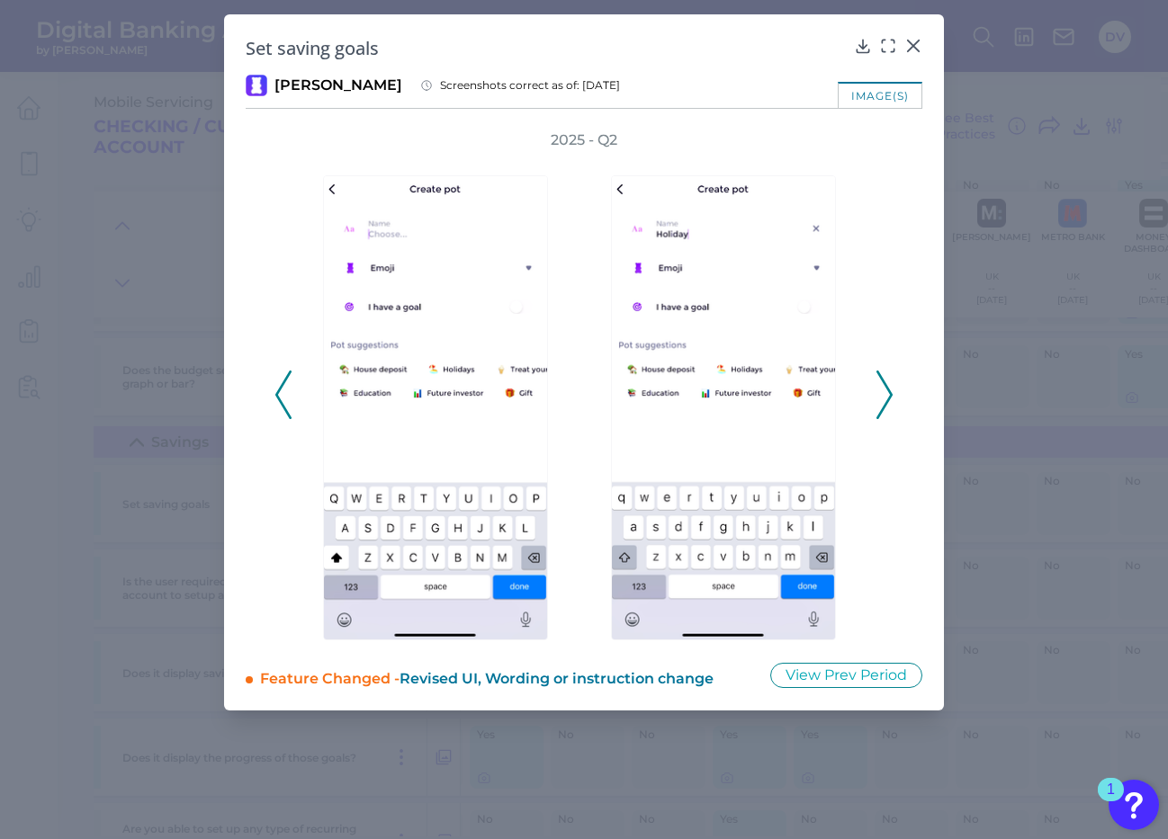
click at [886, 406] on polyline at bounding box center [883, 395] width 13 height 46
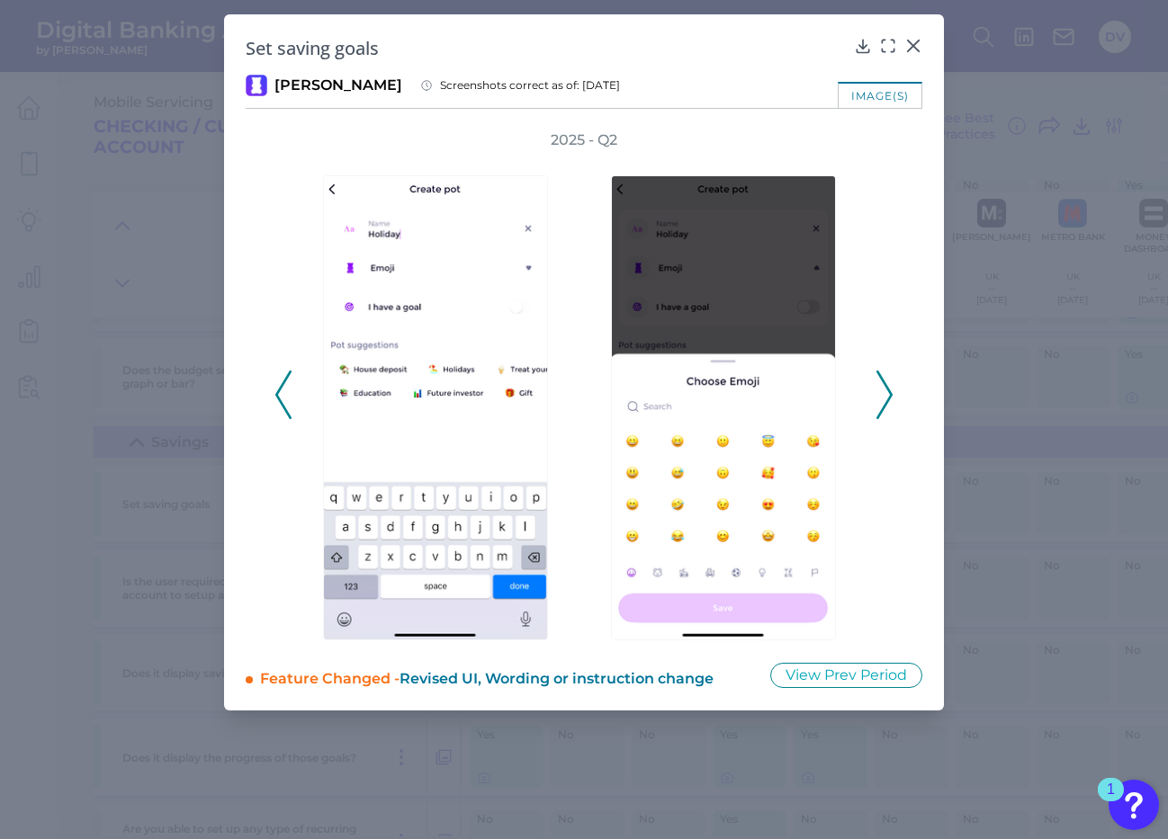
click at [886, 406] on polyline at bounding box center [883, 395] width 13 height 46
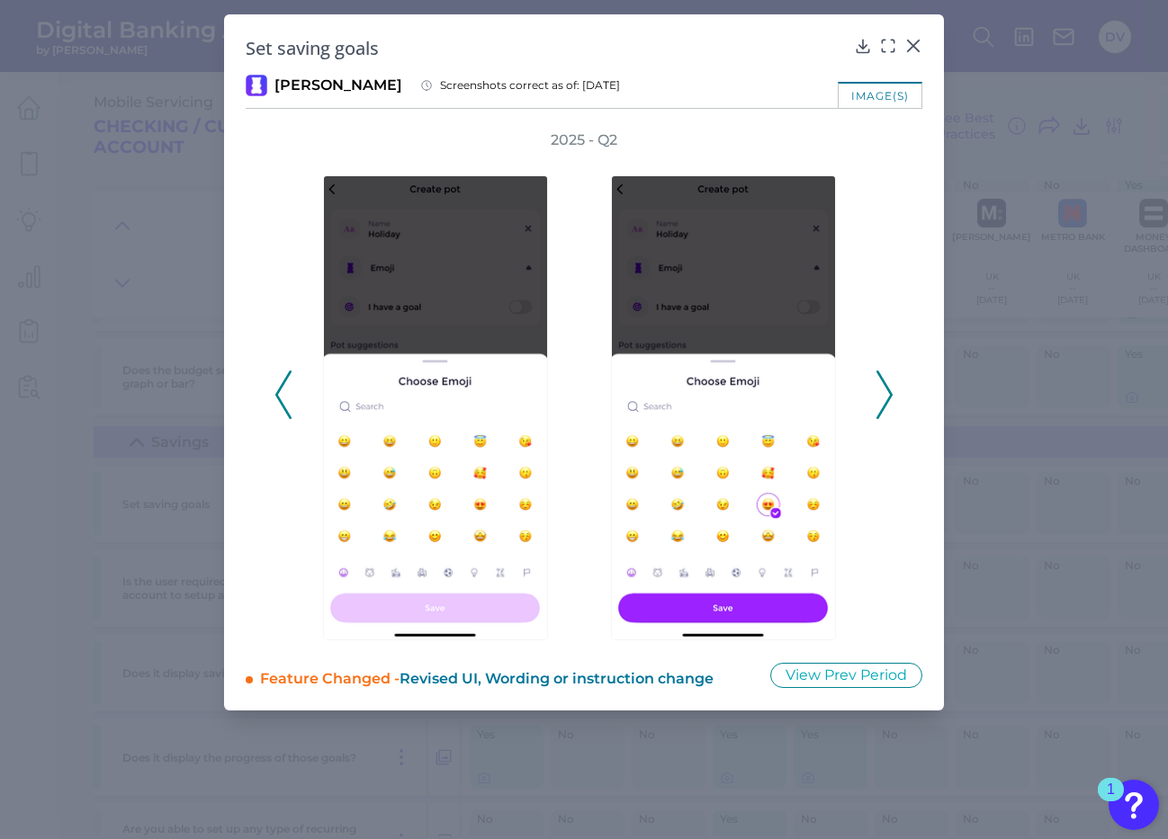
click at [886, 406] on polyline at bounding box center [883, 395] width 13 height 46
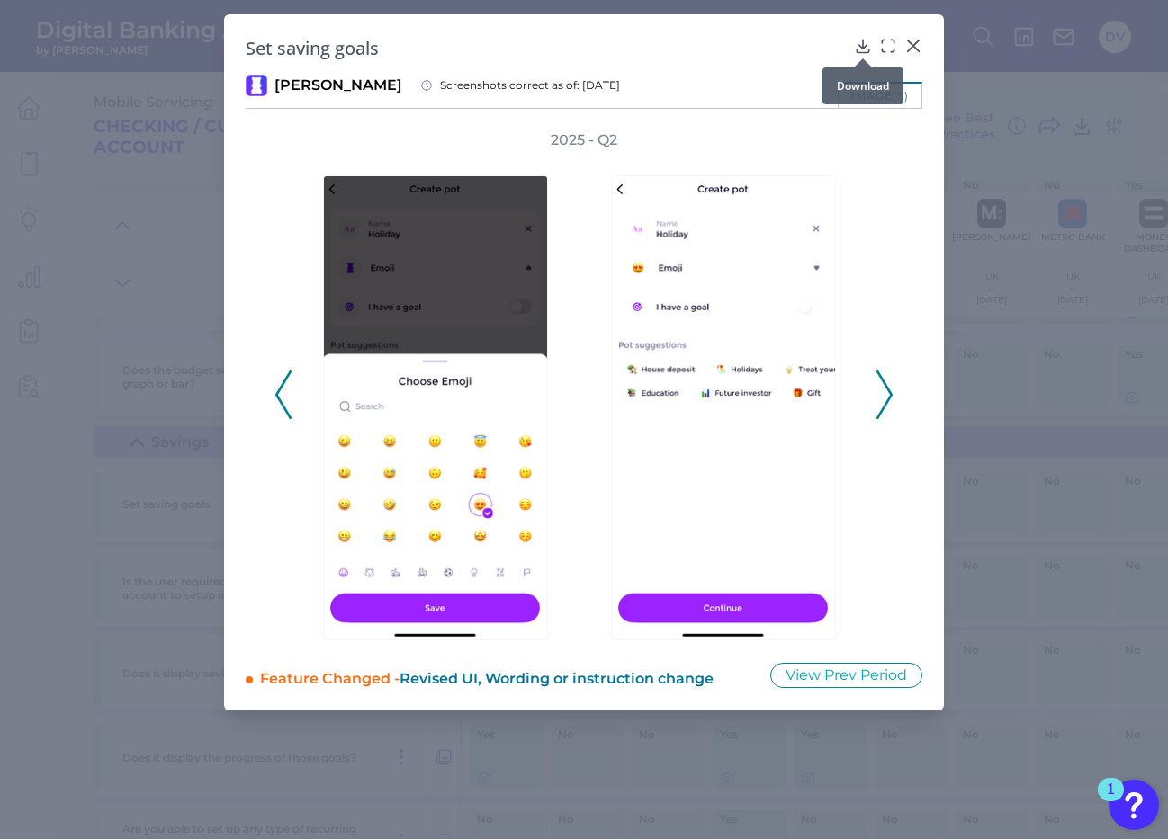
click at [860, 45] on icon at bounding box center [863, 46] width 18 height 18
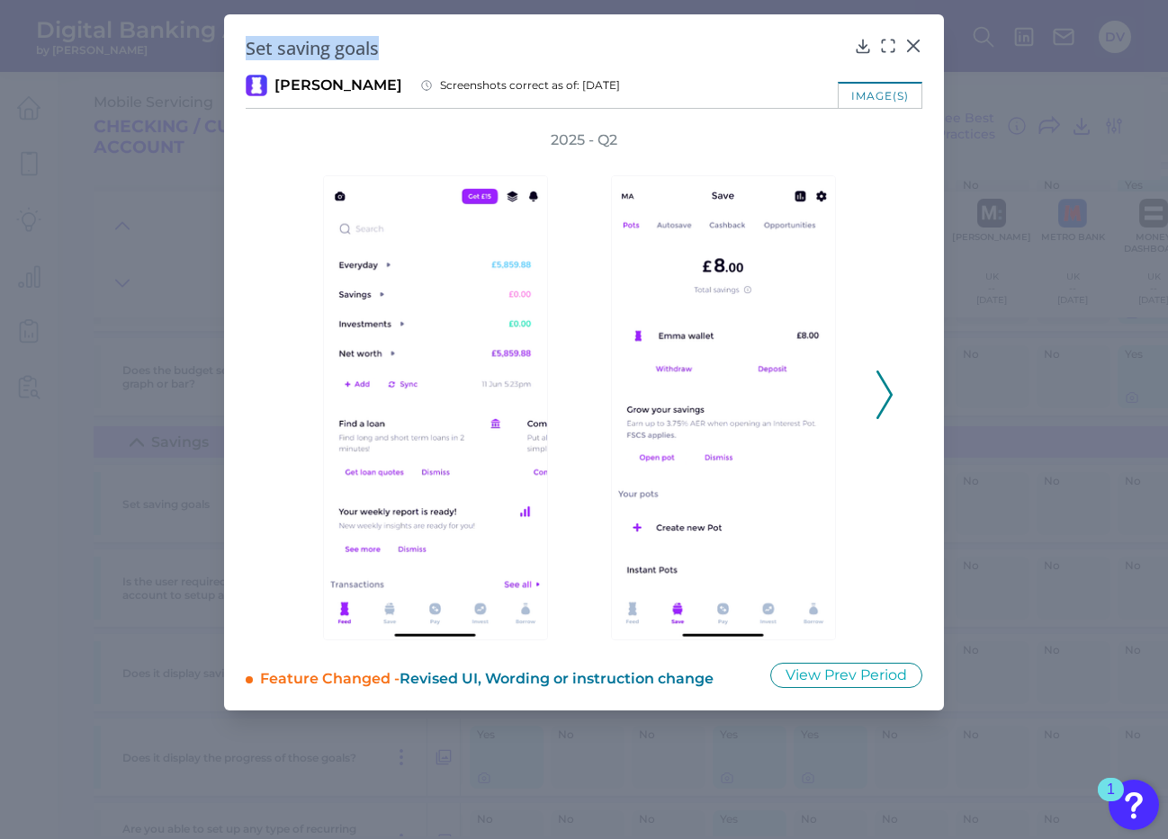
drag, startPoint x: 249, startPoint y: 49, endPoint x: 423, endPoint y: 55, distance: 173.7
click at [423, 55] on h2 "Set saving goals" at bounding box center [546, 48] width 601 height 24
drag, startPoint x: 4, startPoint y: 50, endPoint x: 455, endPoint y: 41, distance: 451.8
click at [455, 41] on h2 "Set saving goals" at bounding box center [546, 48] width 601 height 24
click at [887, 397] on icon at bounding box center [884, 395] width 16 height 49
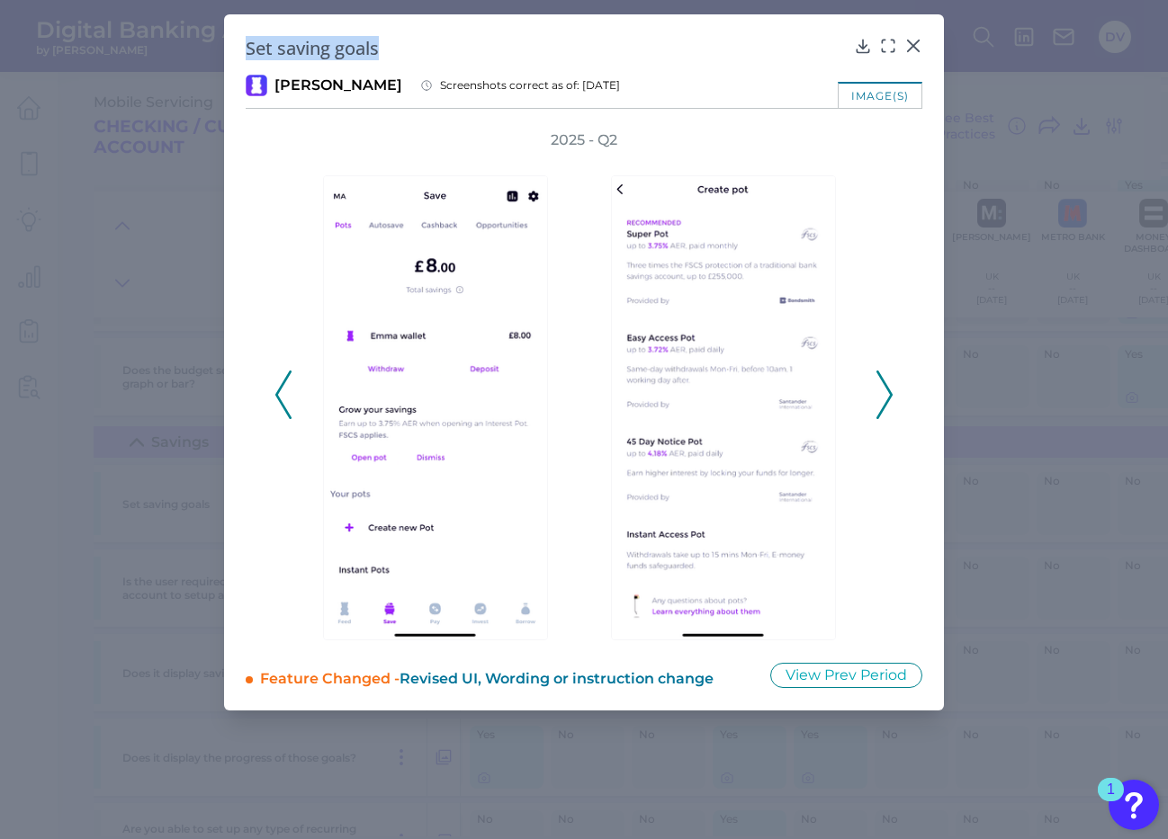
click at [887, 397] on icon at bounding box center [884, 395] width 16 height 49
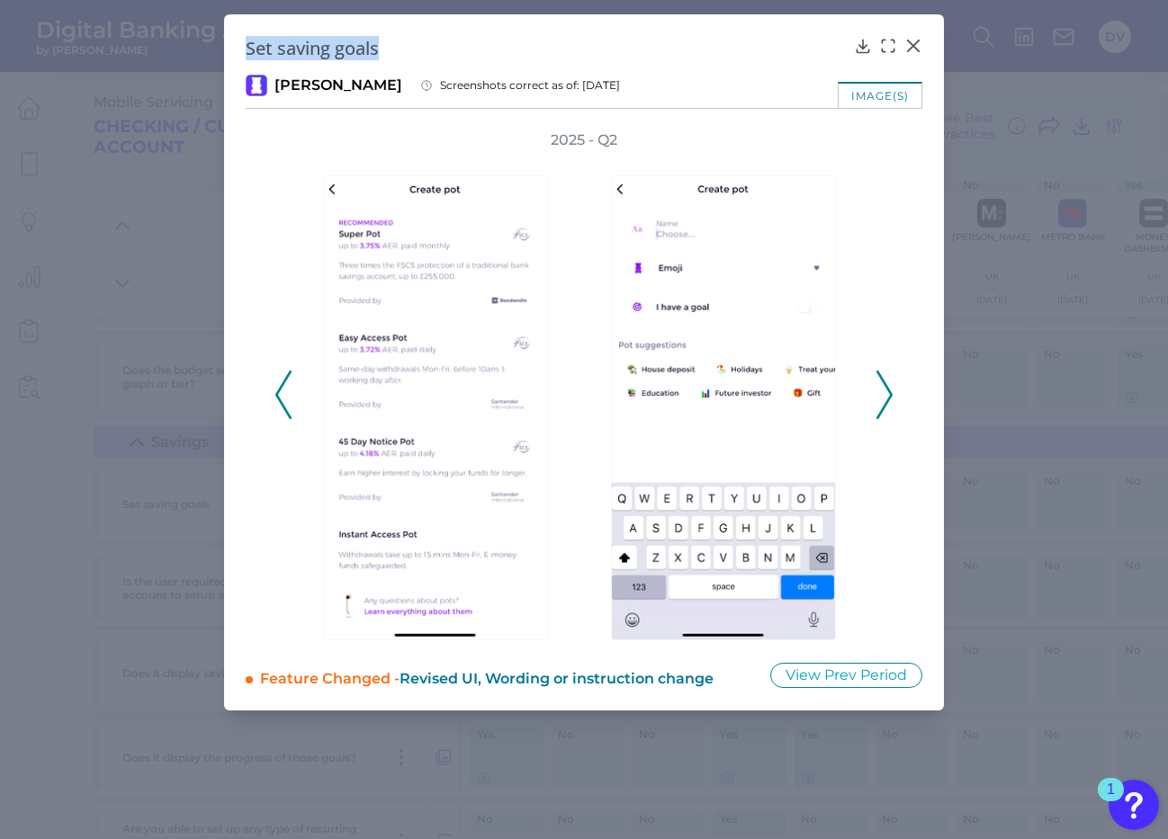
click at [887, 395] on icon at bounding box center [884, 395] width 16 height 49
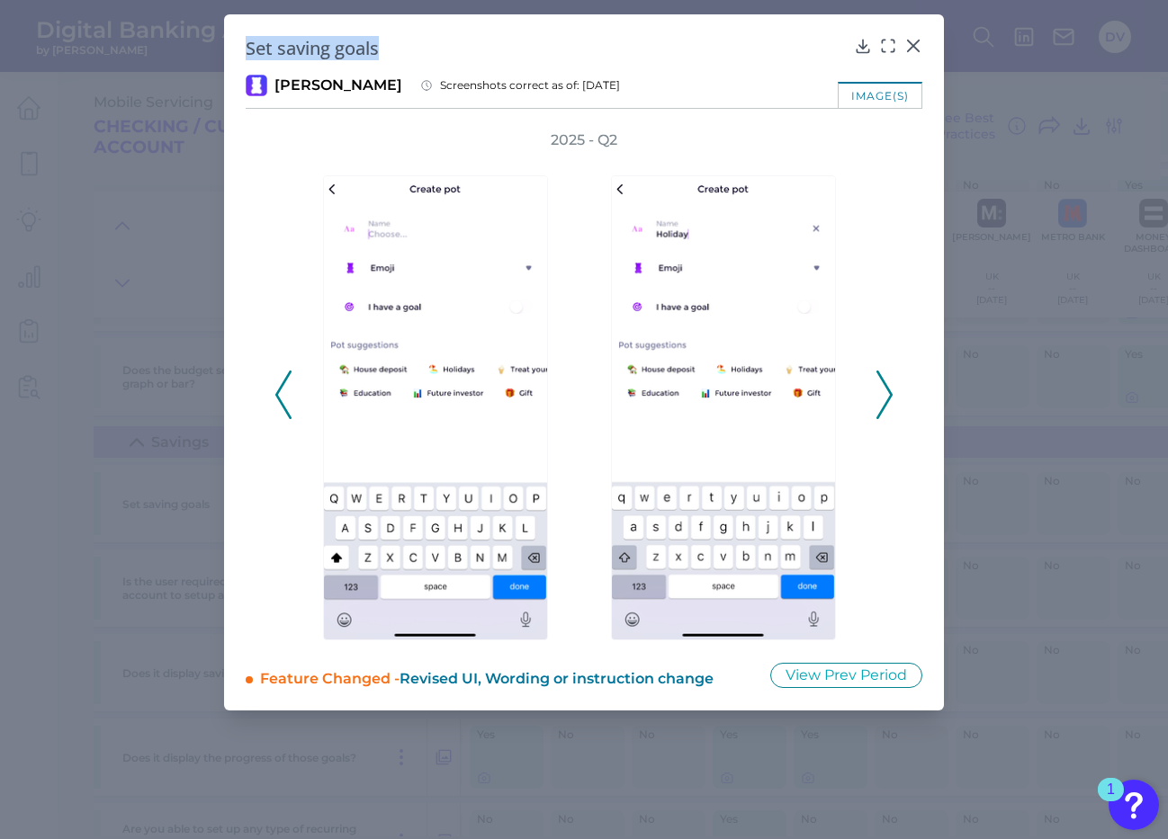
click at [887, 395] on icon at bounding box center [884, 395] width 16 height 49
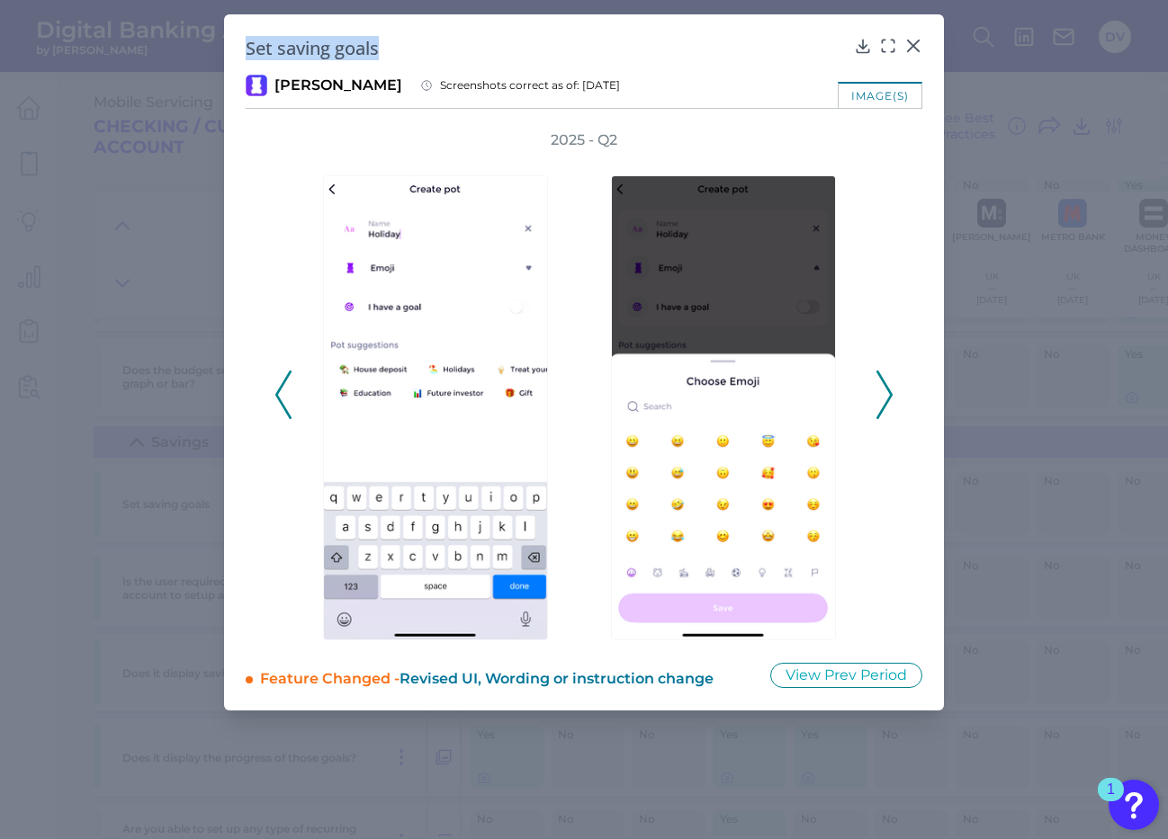
click at [281, 399] on icon at bounding box center [283, 395] width 16 height 49
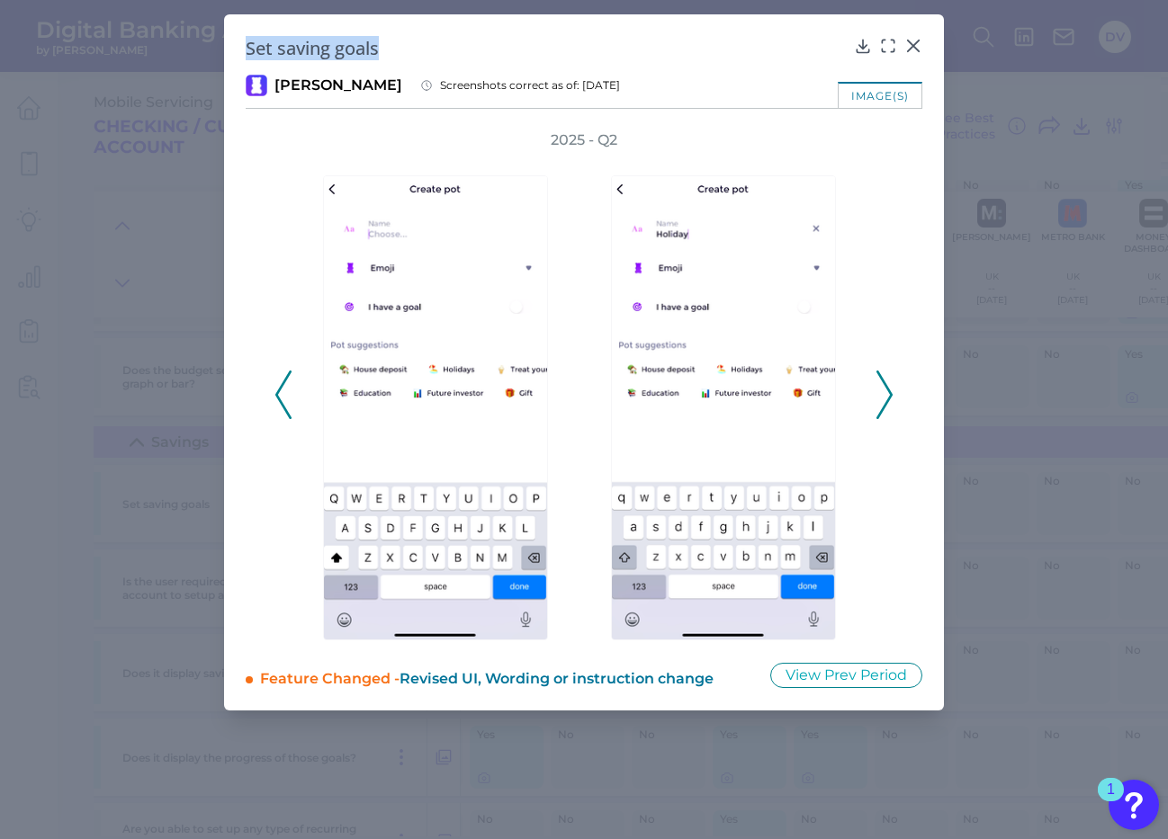
click at [281, 399] on icon at bounding box center [283, 395] width 16 height 49
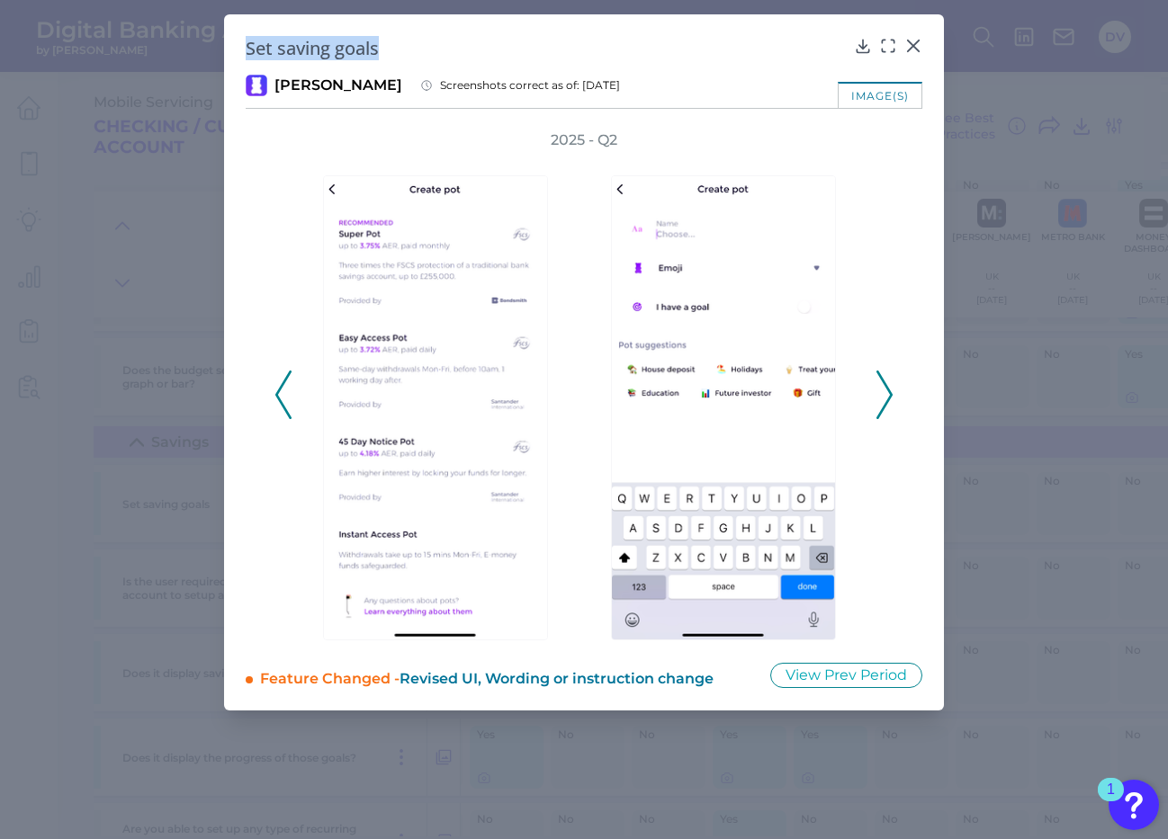
click at [281, 400] on polyline at bounding box center [282, 395] width 13 height 46
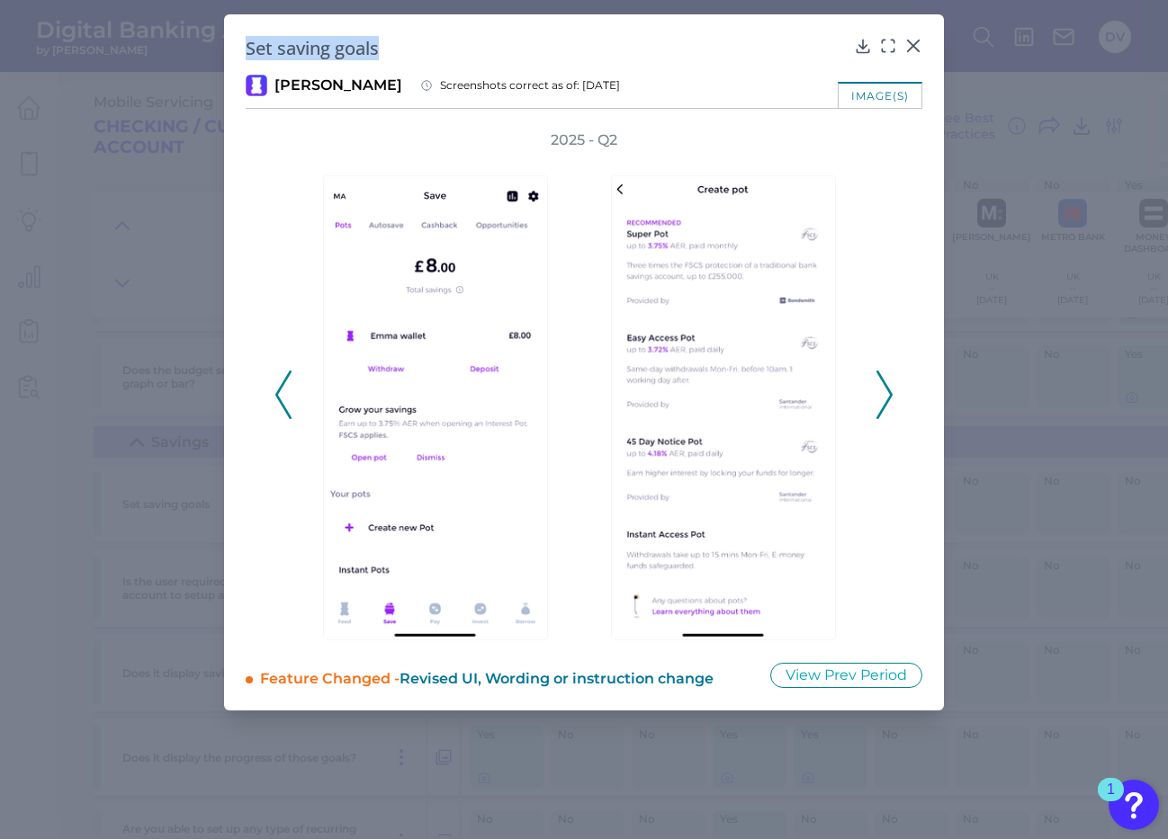
click at [281, 400] on polyline at bounding box center [282, 395] width 13 height 46
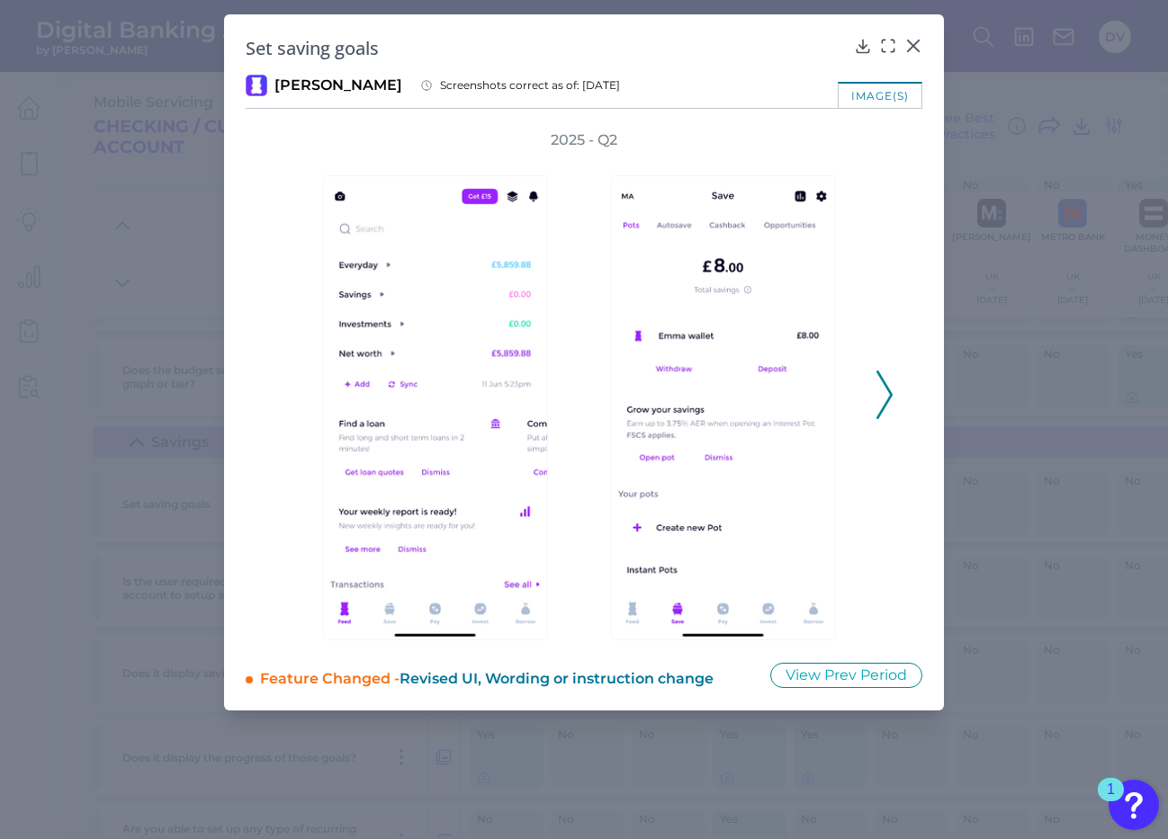
click at [281, 400] on div "2025 - Q2" at bounding box center [583, 385] width 619 height 510
click at [875, 400] on button at bounding box center [884, 395] width 18 height 49
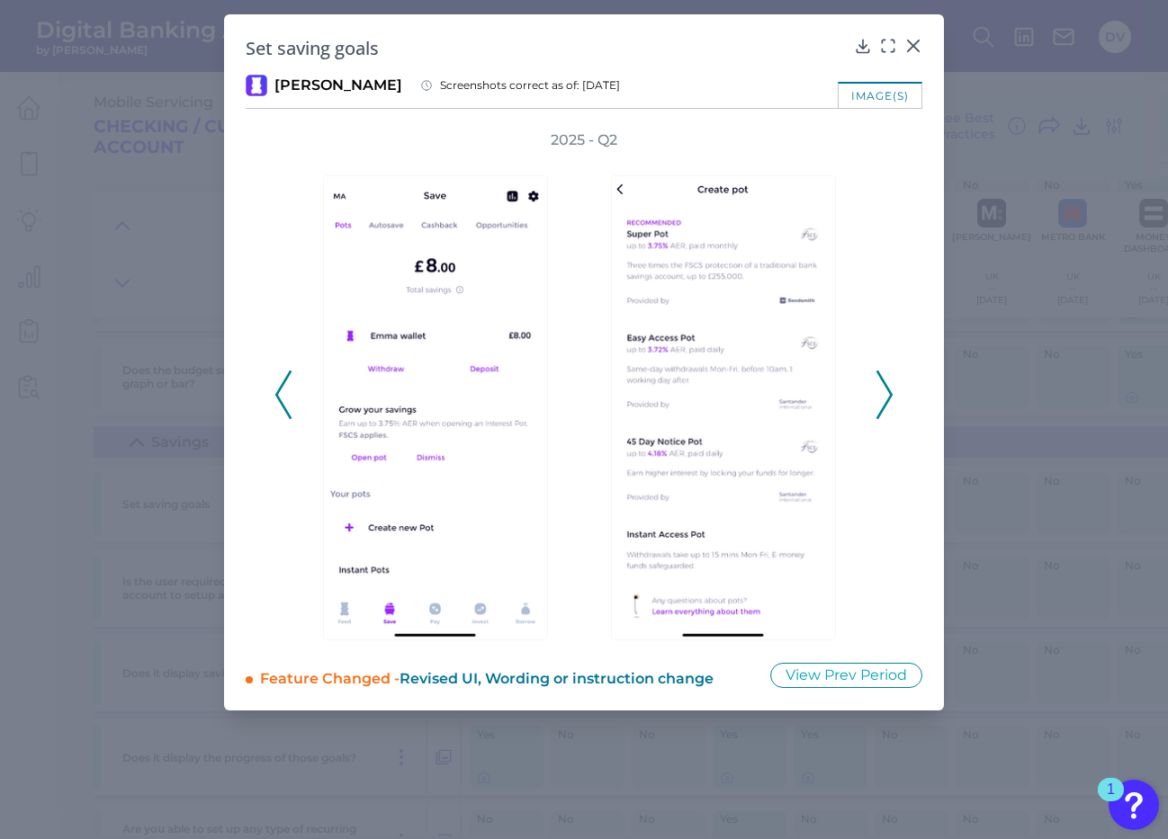
click at [878, 400] on icon at bounding box center [884, 395] width 16 height 49
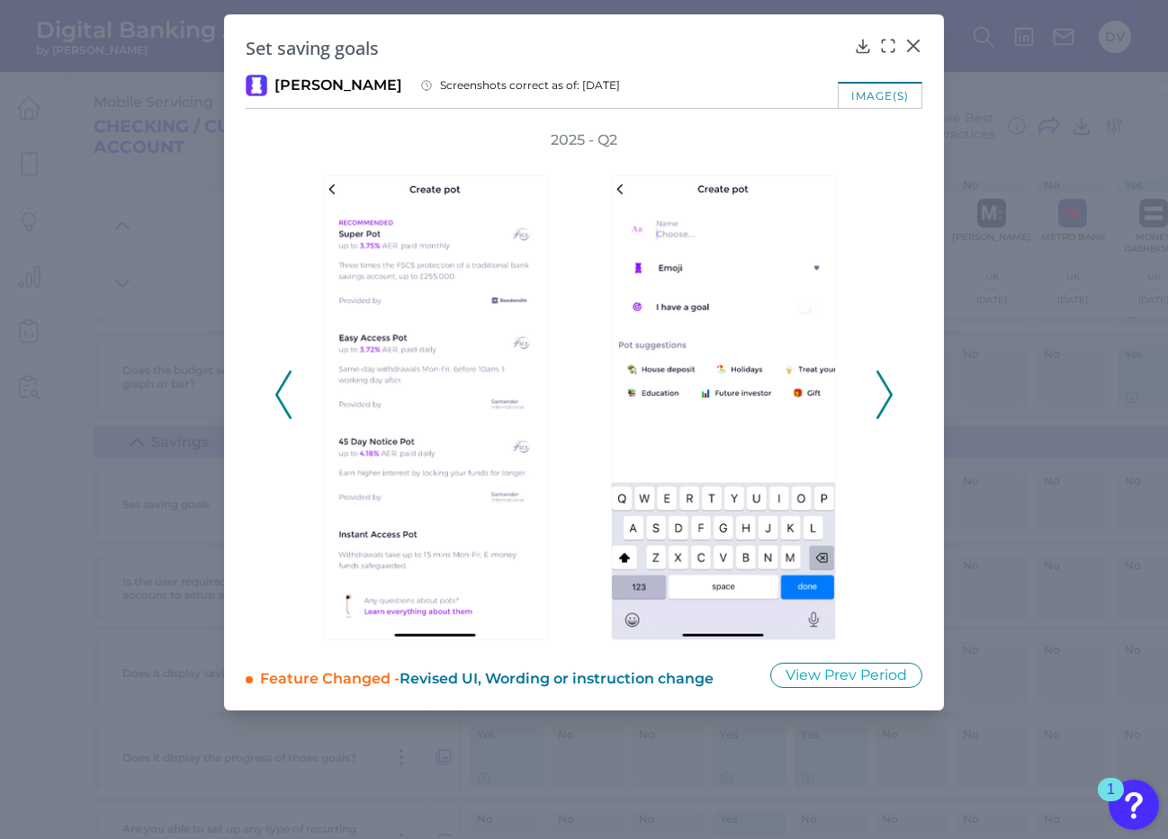
click at [878, 400] on icon at bounding box center [884, 395] width 16 height 49
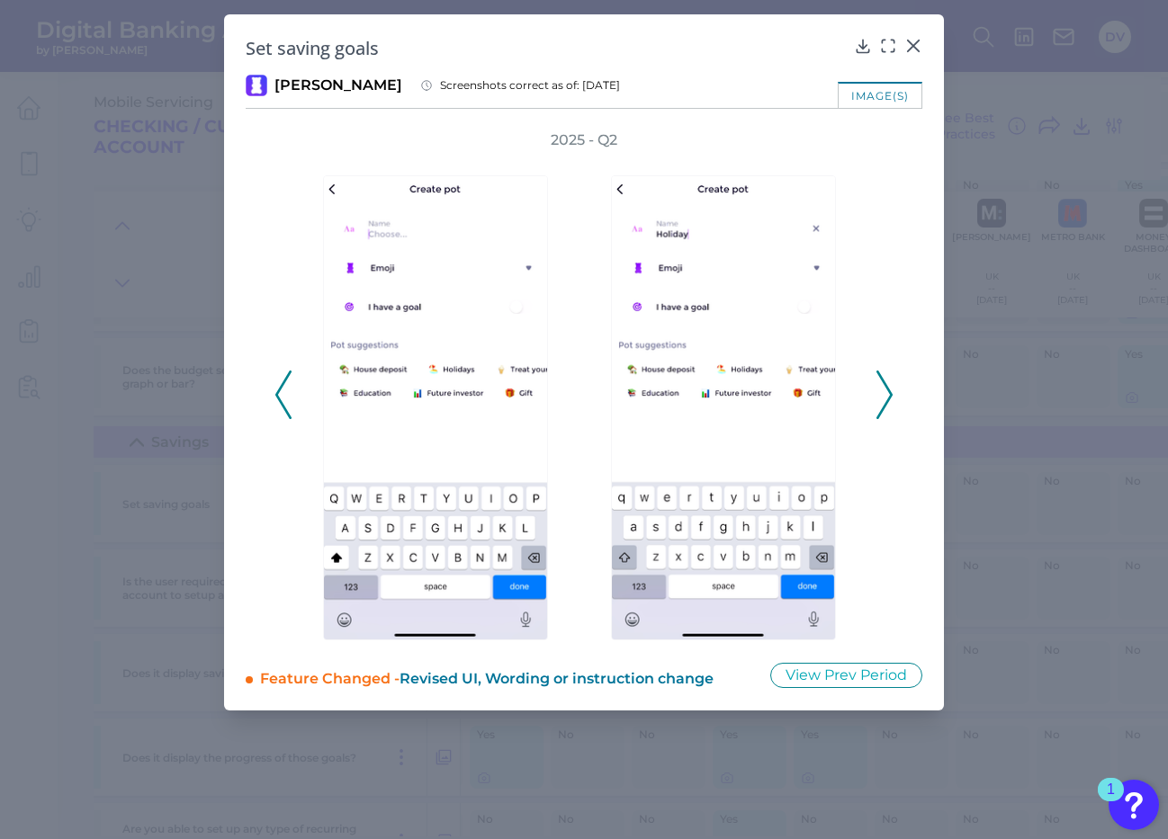
click at [878, 400] on icon at bounding box center [884, 395] width 16 height 49
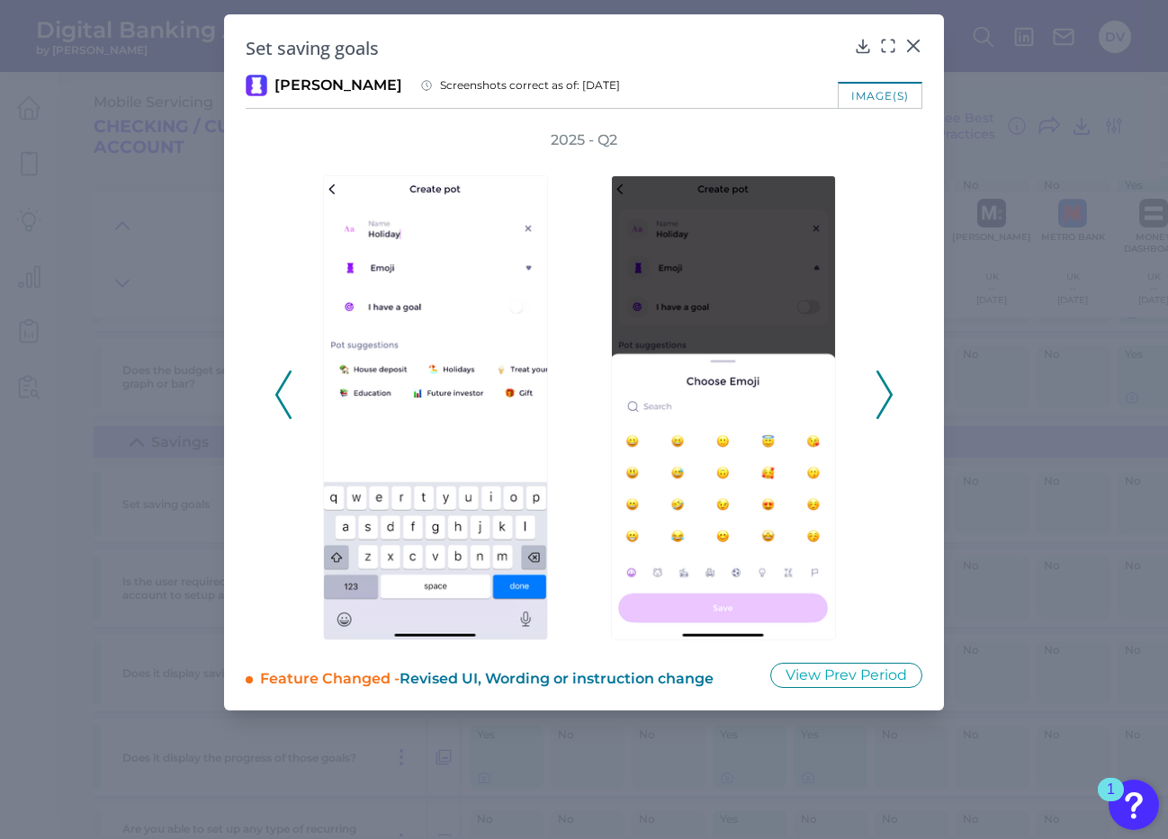
click at [878, 400] on icon at bounding box center [884, 395] width 16 height 49
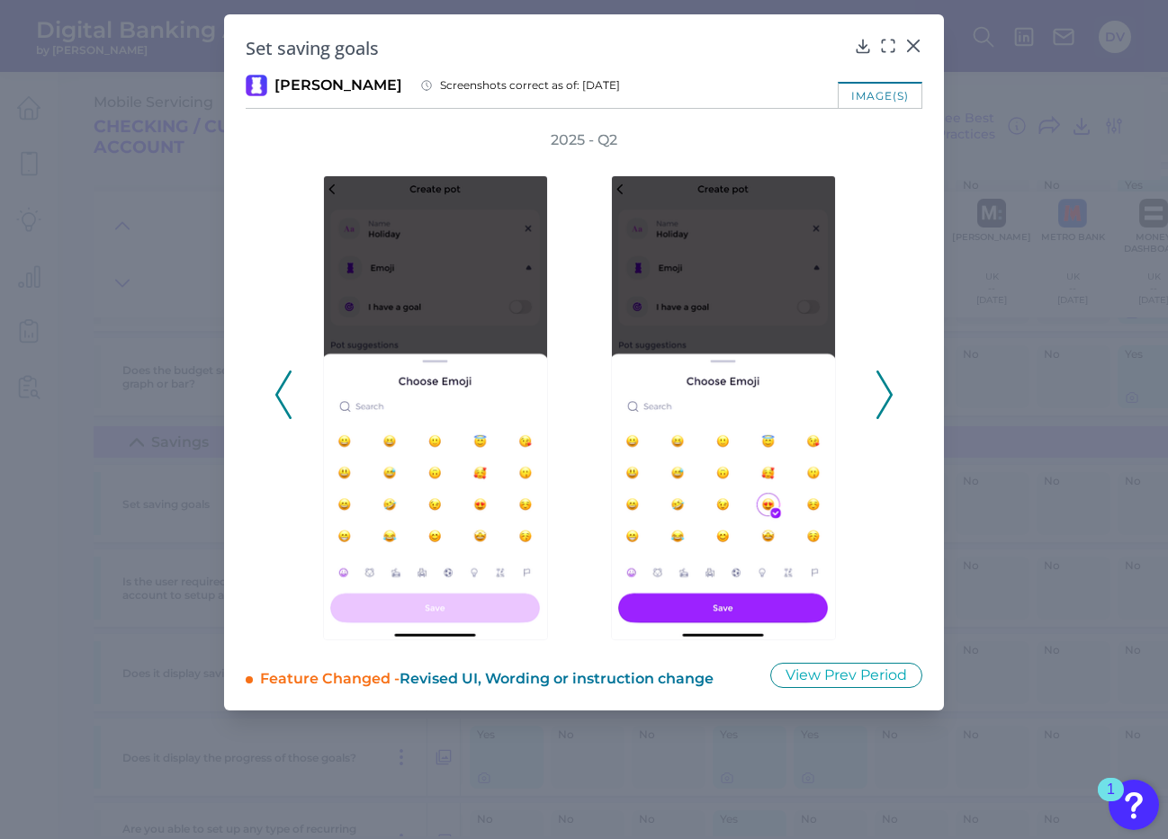
click at [900, 395] on div "2025 - Q2" at bounding box center [584, 385] width 677 height 510
click at [881, 394] on icon at bounding box center [884, 395] width 16 height 49
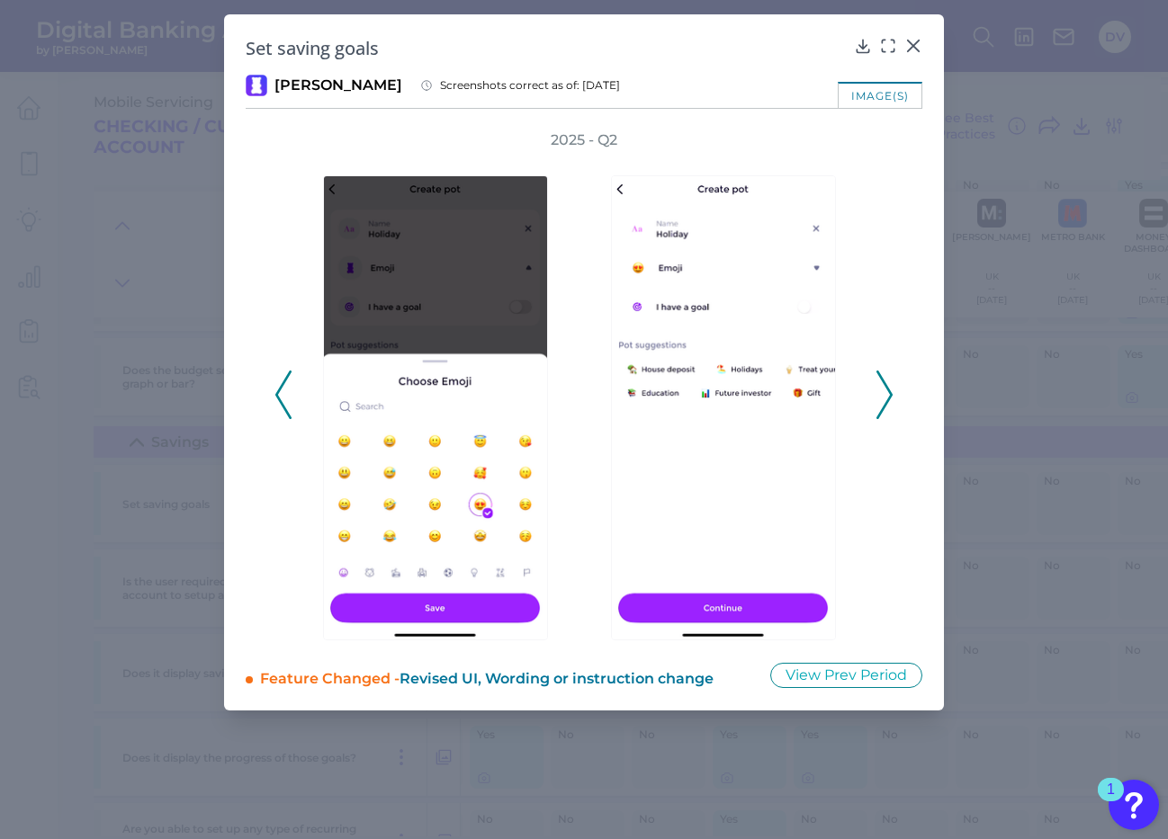
click at [881, 394] on icon at bounding box center [884, 395] width 16 height 49
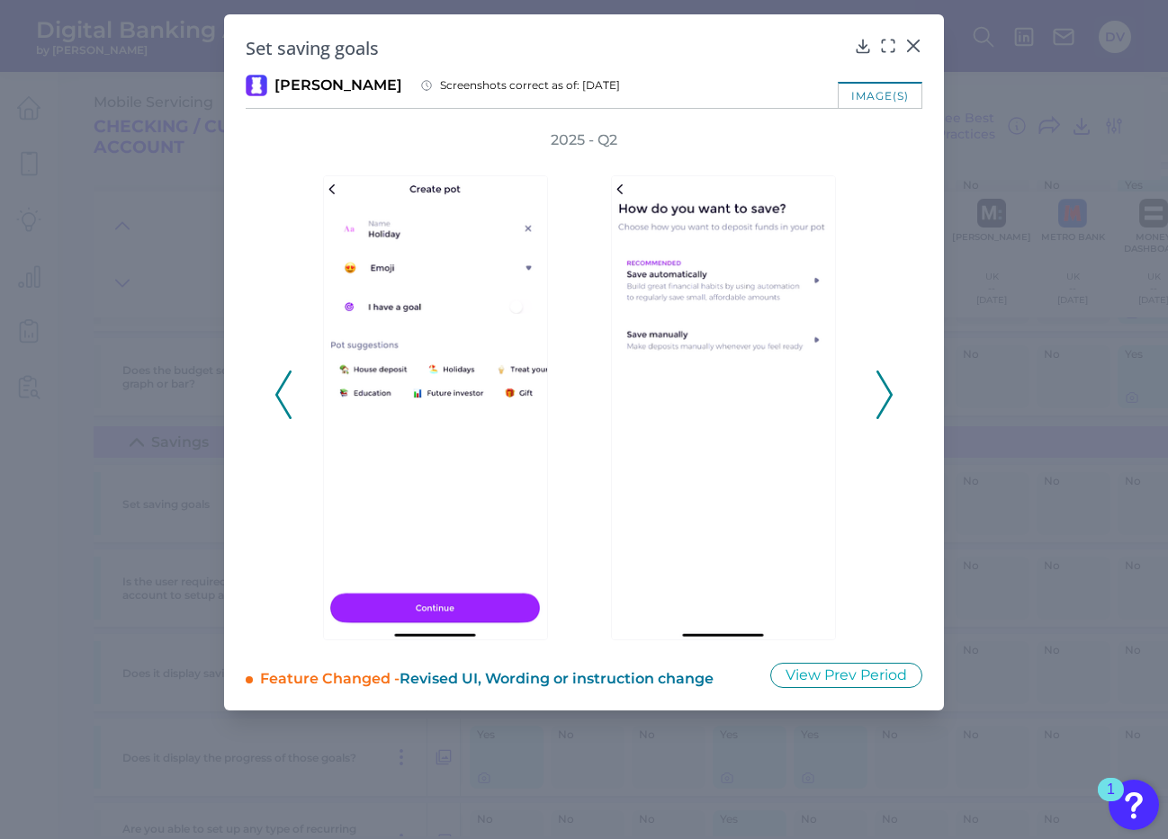
click at [886, 398] on icon at bounding box center [884, 395] width 16 height 49
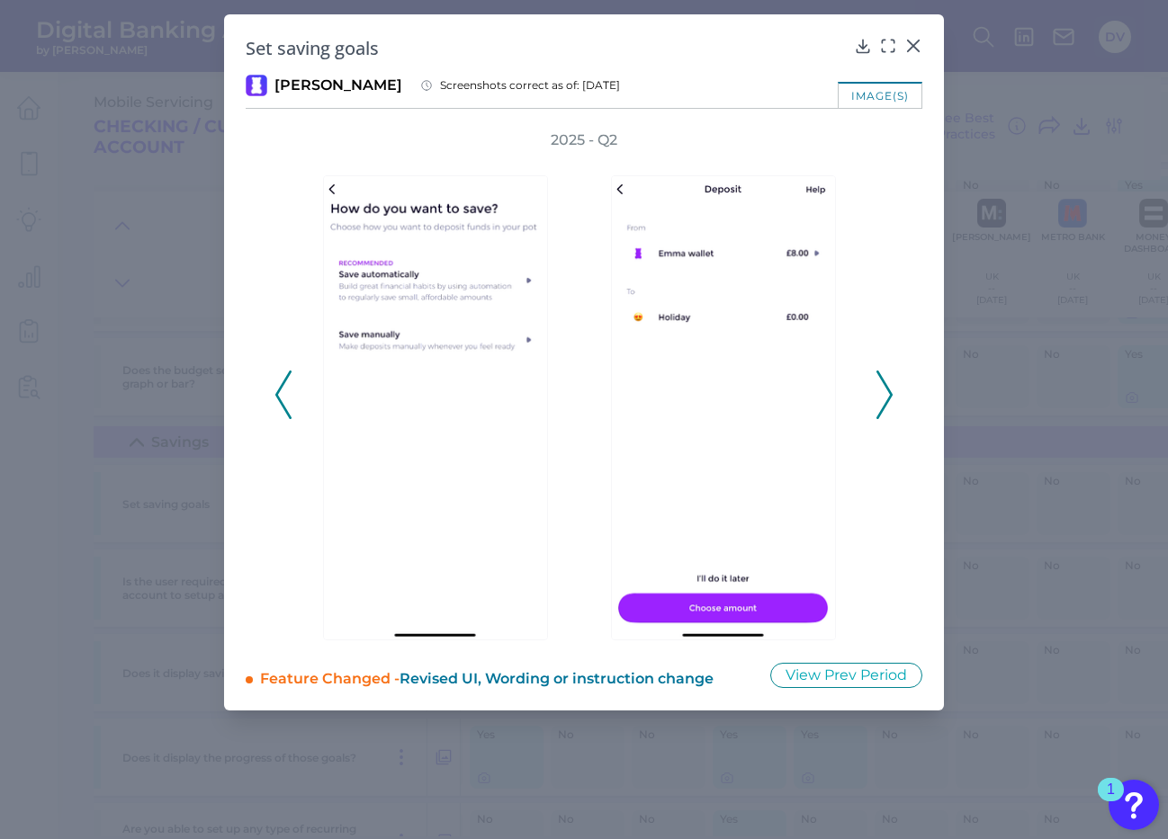
click at [886, 398] on icon at bounding box center [884, 395] width 16 height 49
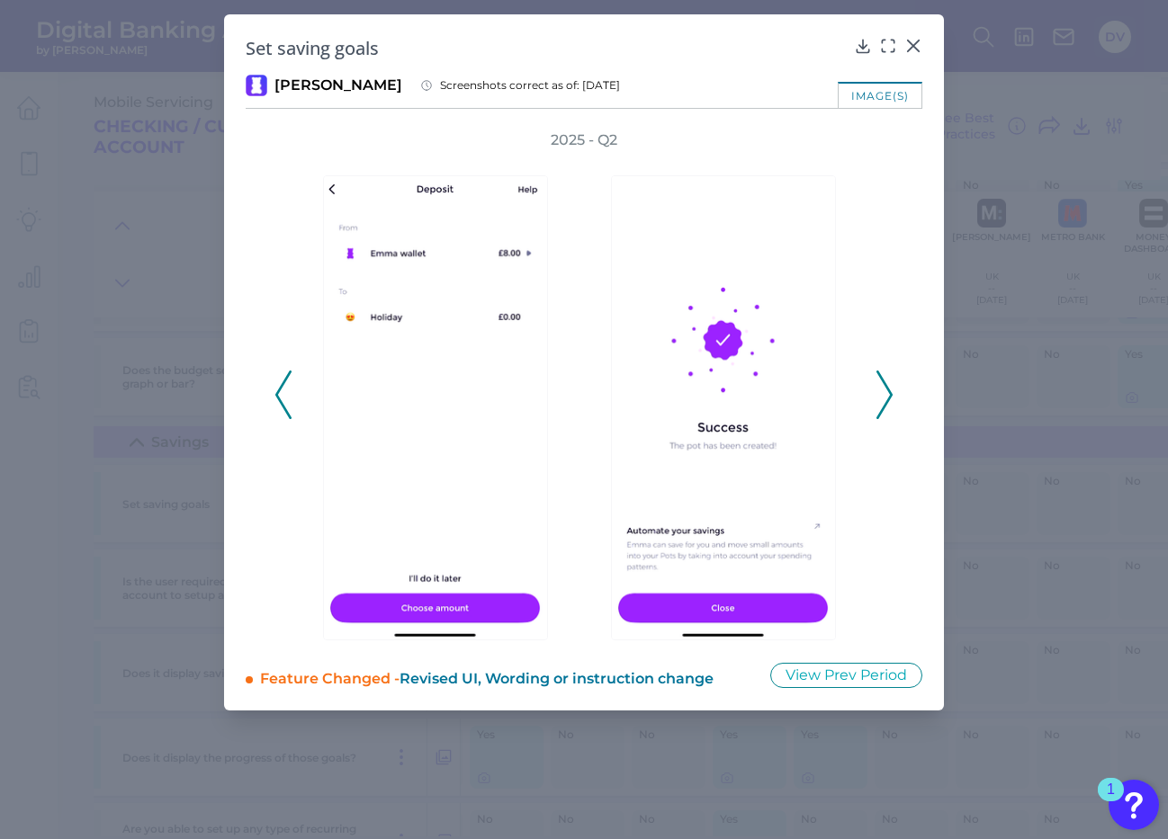
click at [887, 390] on polyline at bounding box center [883, 395] width 13 height 46
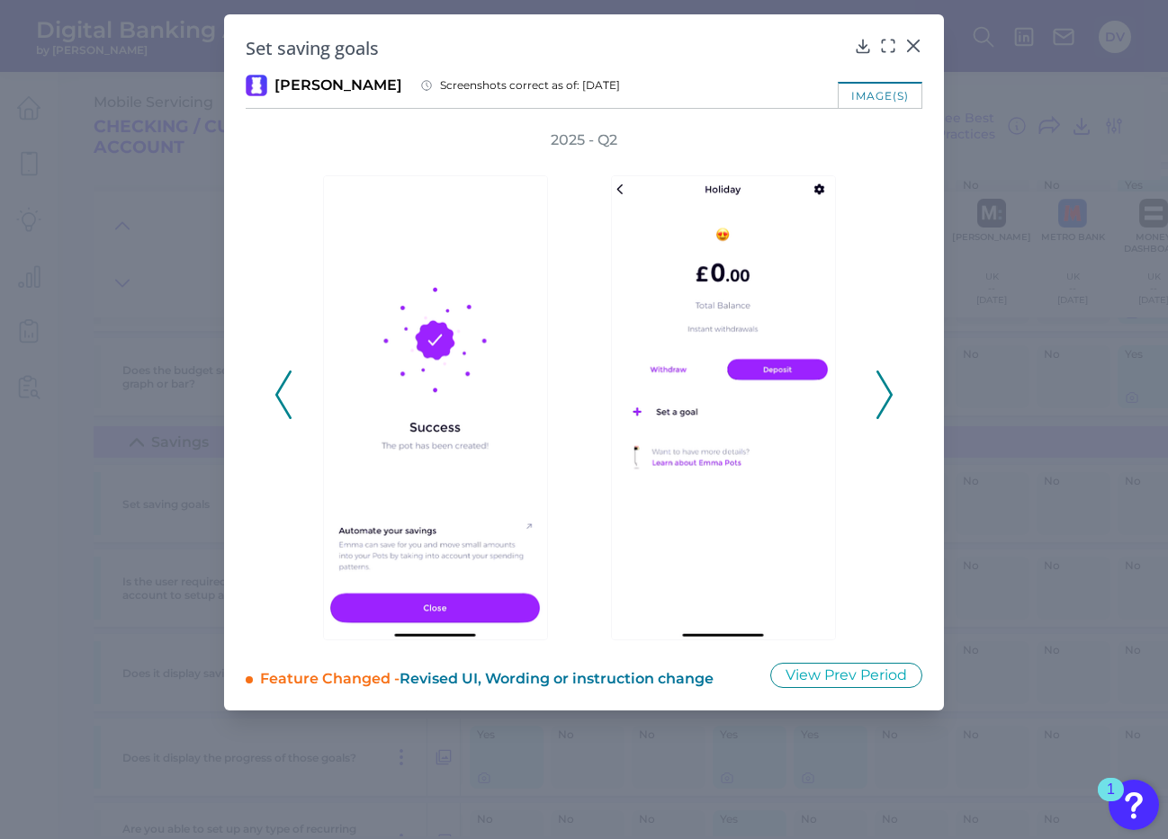
click at [887, 390] on polyline at bounding box center [883, 395] width 13 height 46
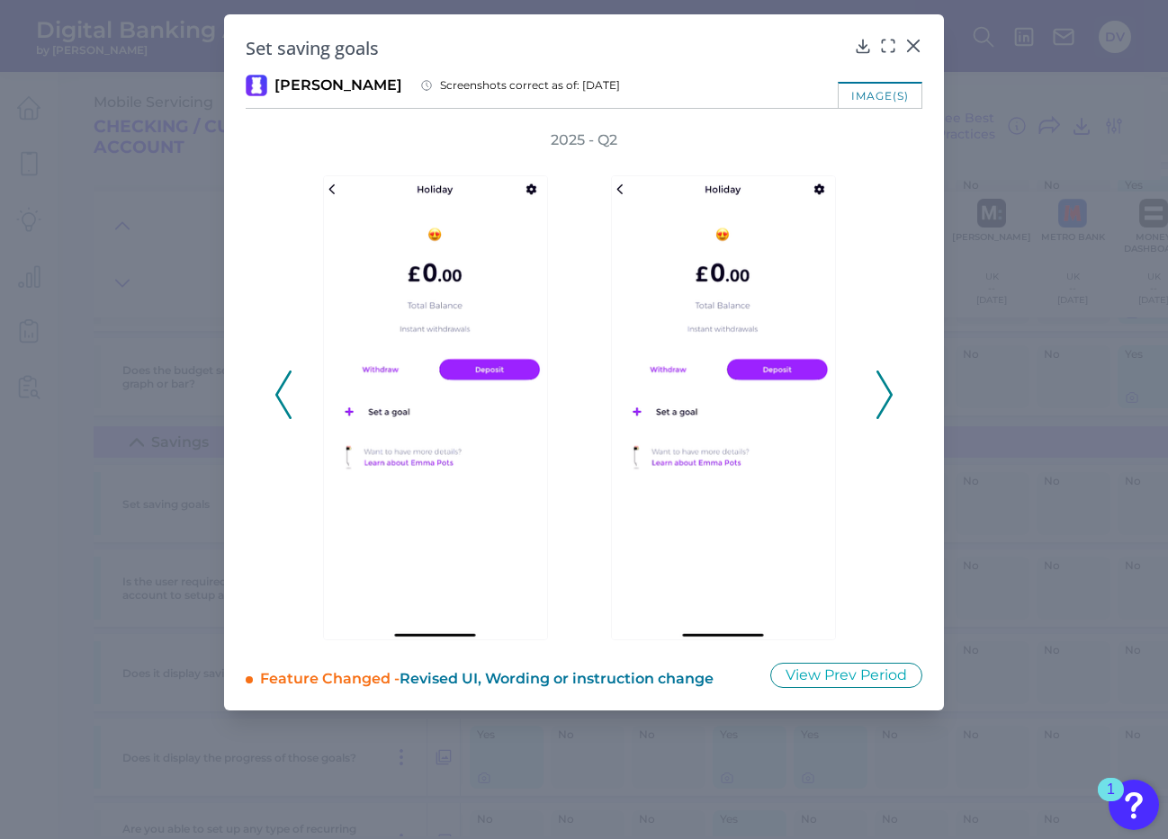
click at [889, 398] on polyline at bounding box center [883, 395] width 13 height 46
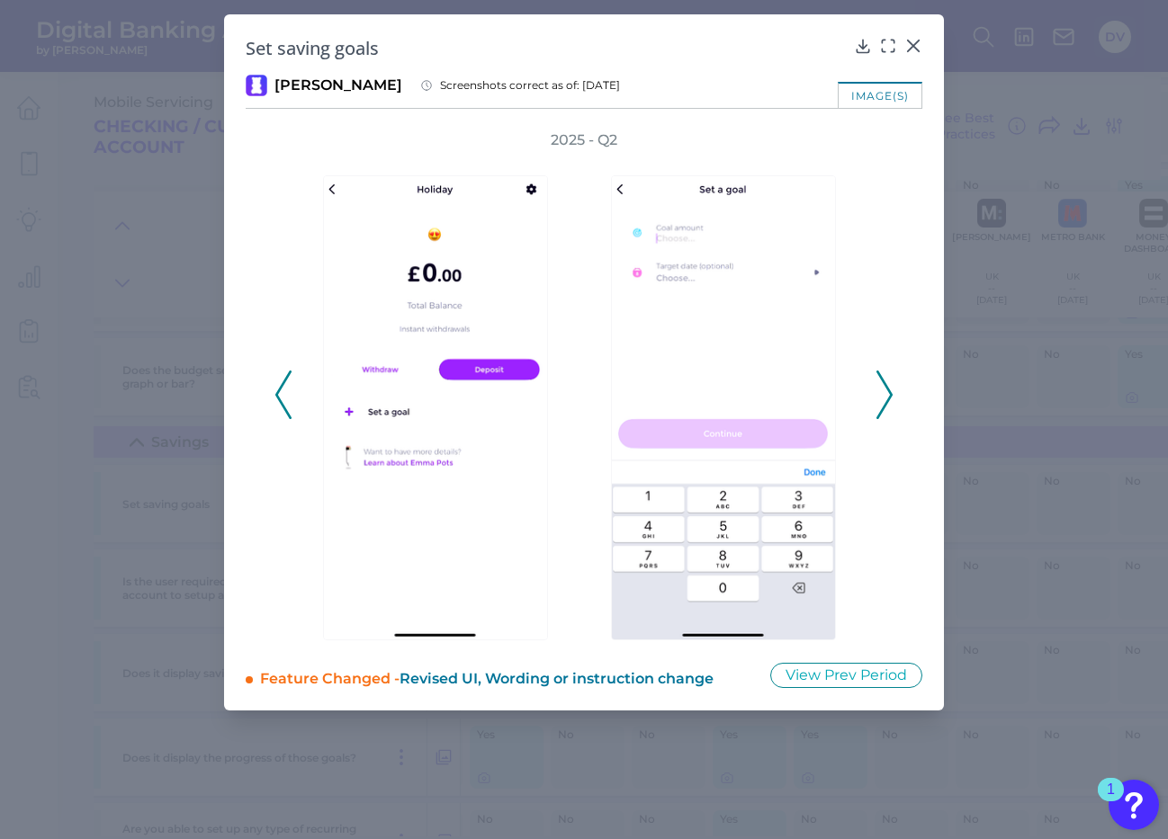
click at [889, 398] on polyline at bounding box center [883, 395] width 13 height 46
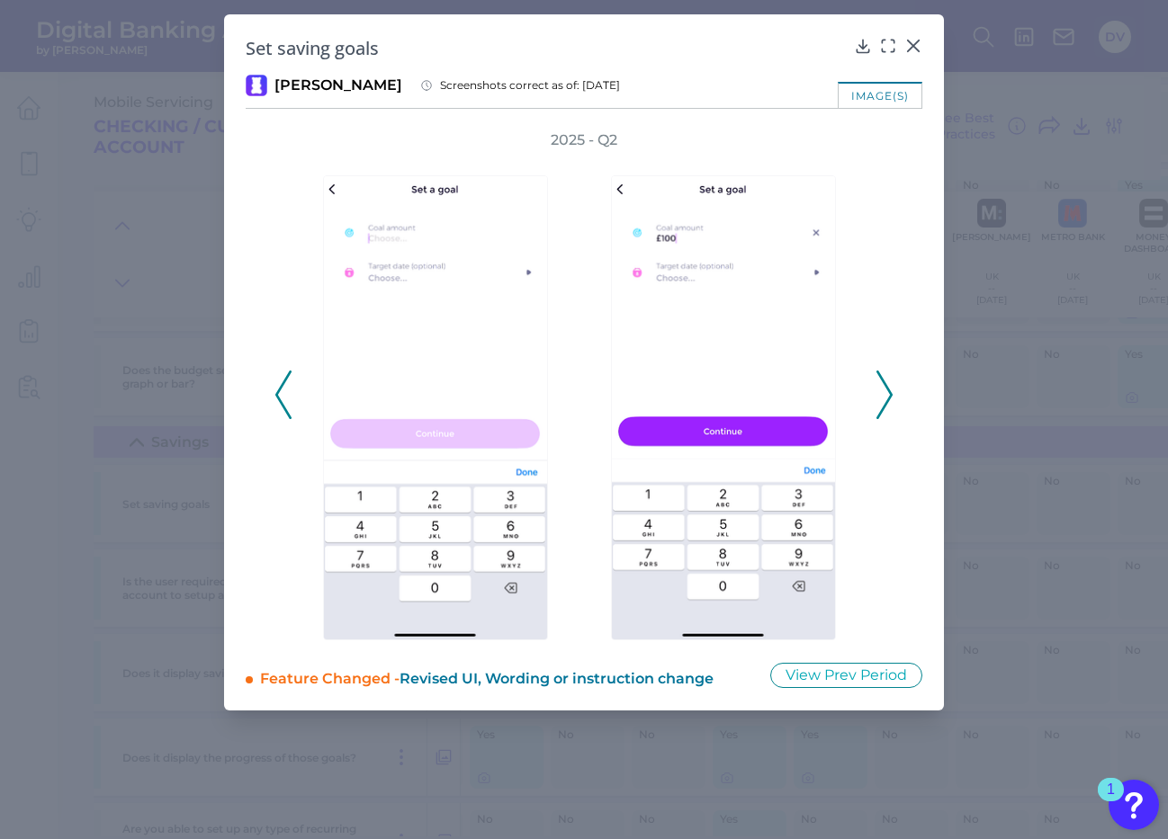
click at [886, 395] on icon at bounding box center [884, 395] width 16 height 49
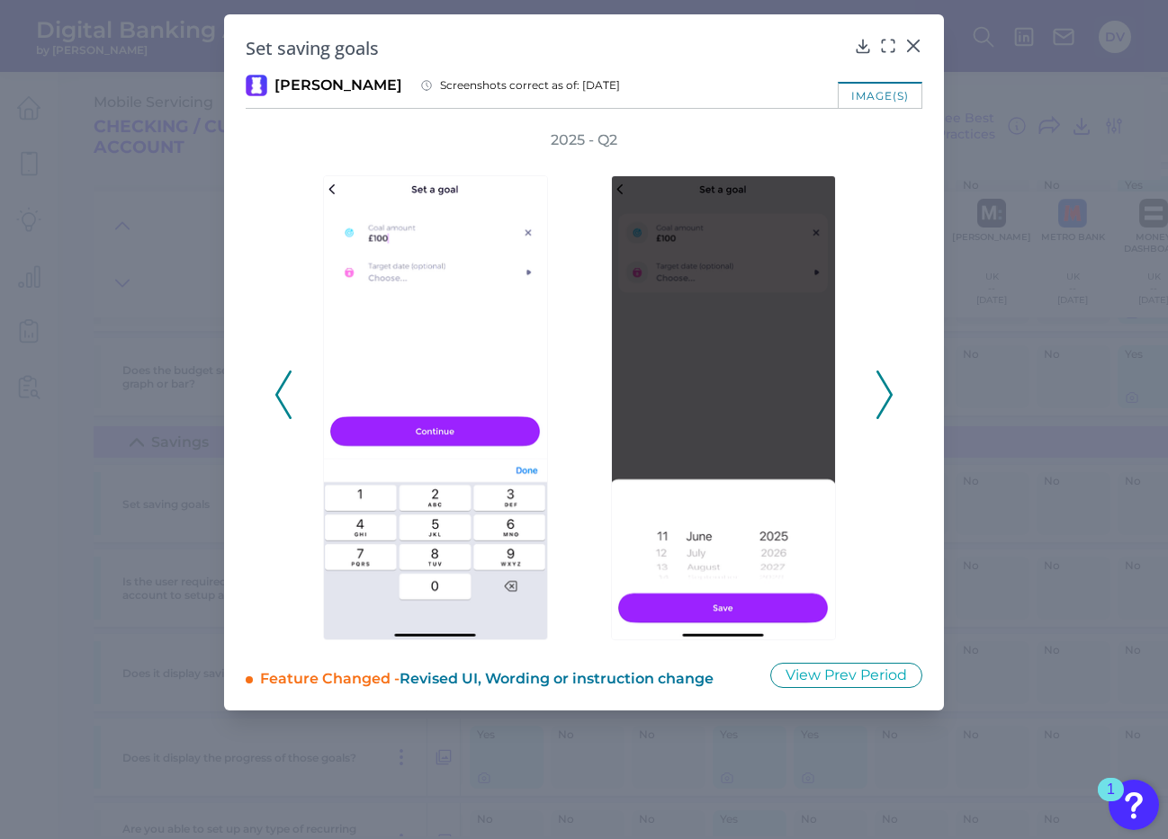
click at [886, 395] on icon at bounding box center [884, 395] width 16 height 49
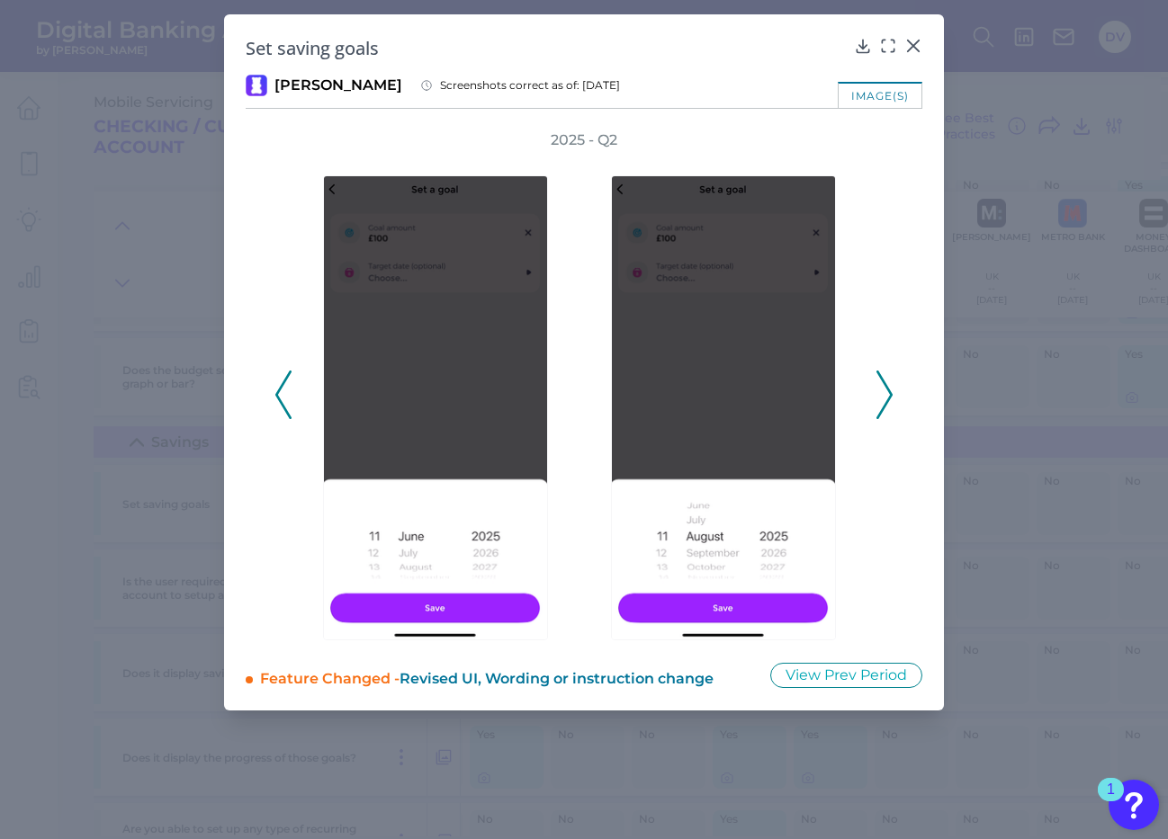
click at [886, 393] on icon at bounding box center [884, 395] width 16 height 49
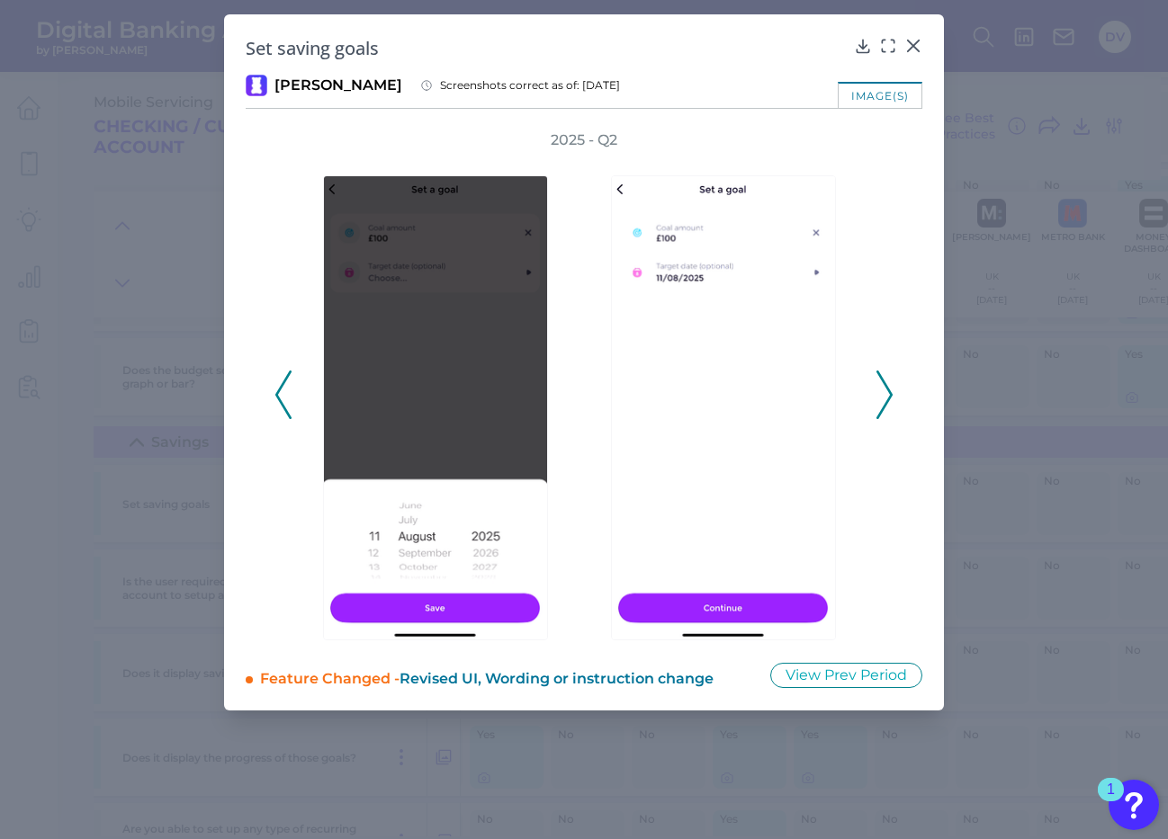
click at [886, 393] on icon at bounding box center [884, 395] width 16 height 49
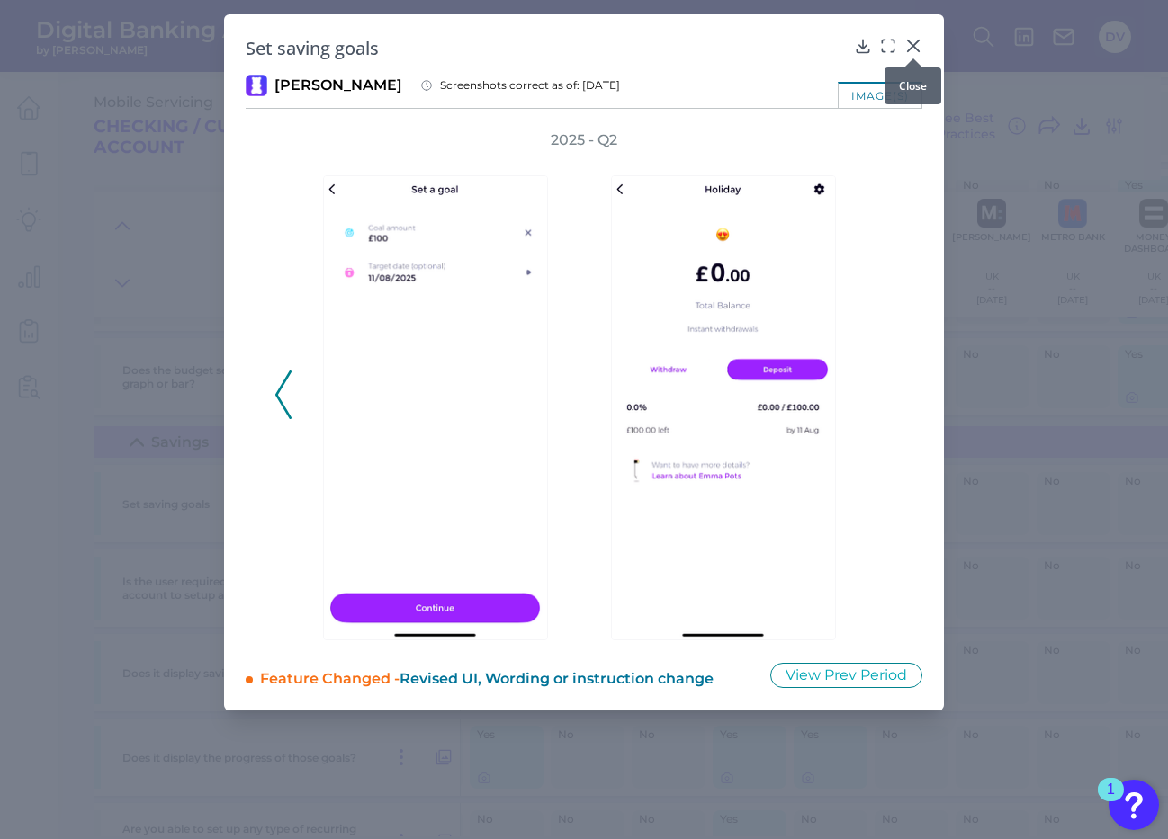
click at [915, 41] on icon at bounding box center [913, 46] width 18 height 18
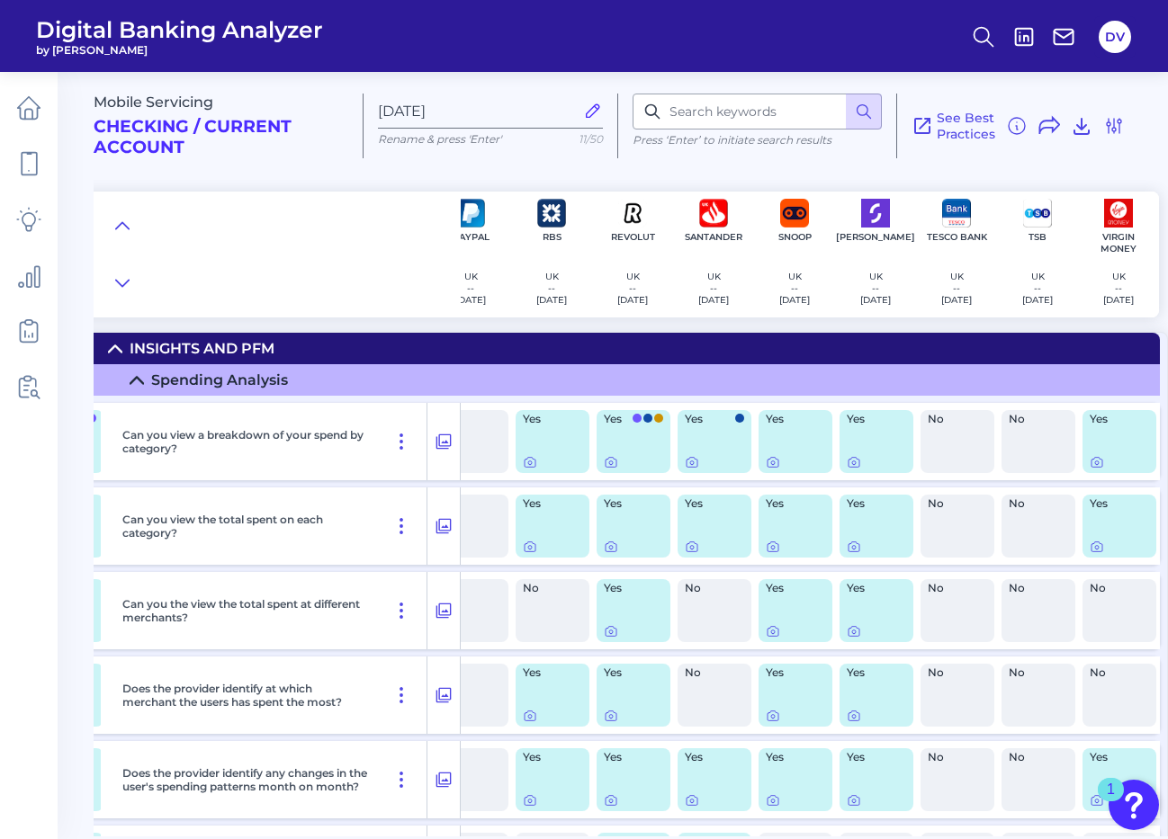
scroll to position [0, 1657]
click at [769, 464] on icon at bounding box center [773, 462] width 14 height 14
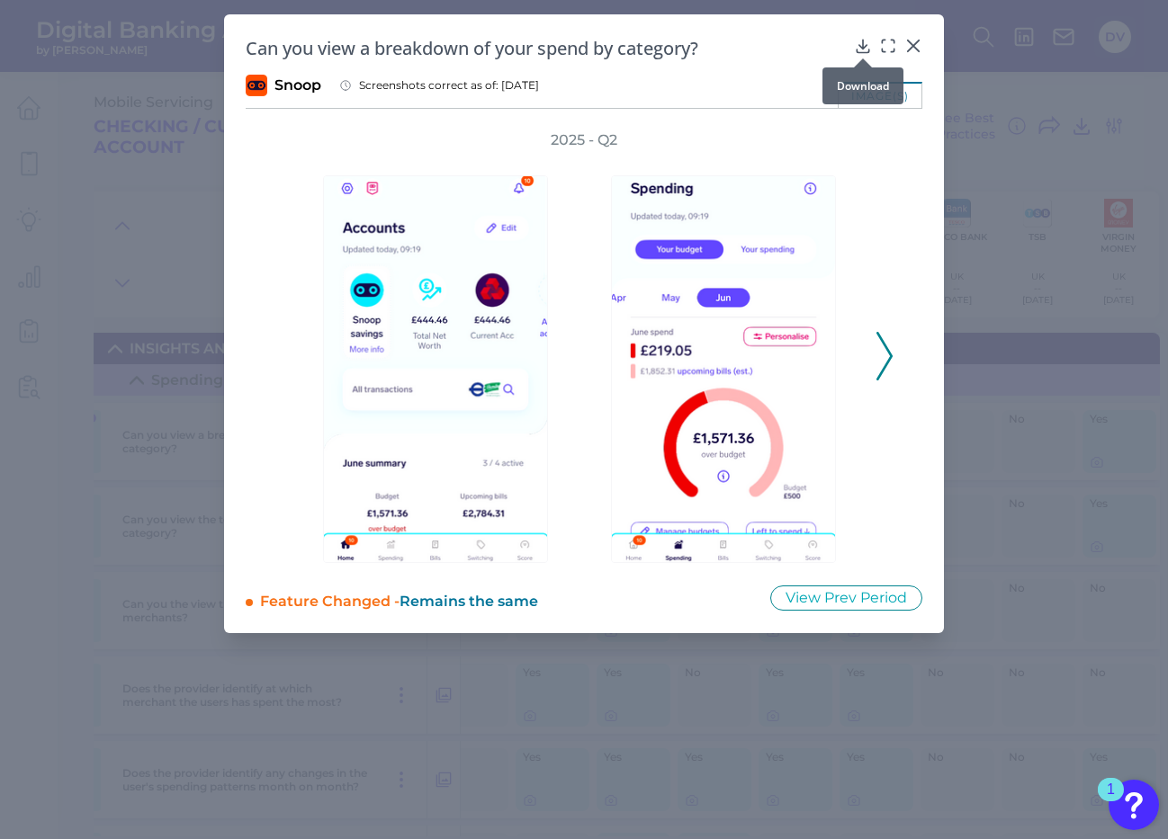
click at [866, 48] on icon at bounding box center [863, 46] width 18 height 18
click at [887, 360] on icon at bounding box center [884, 356] width 16 height 49
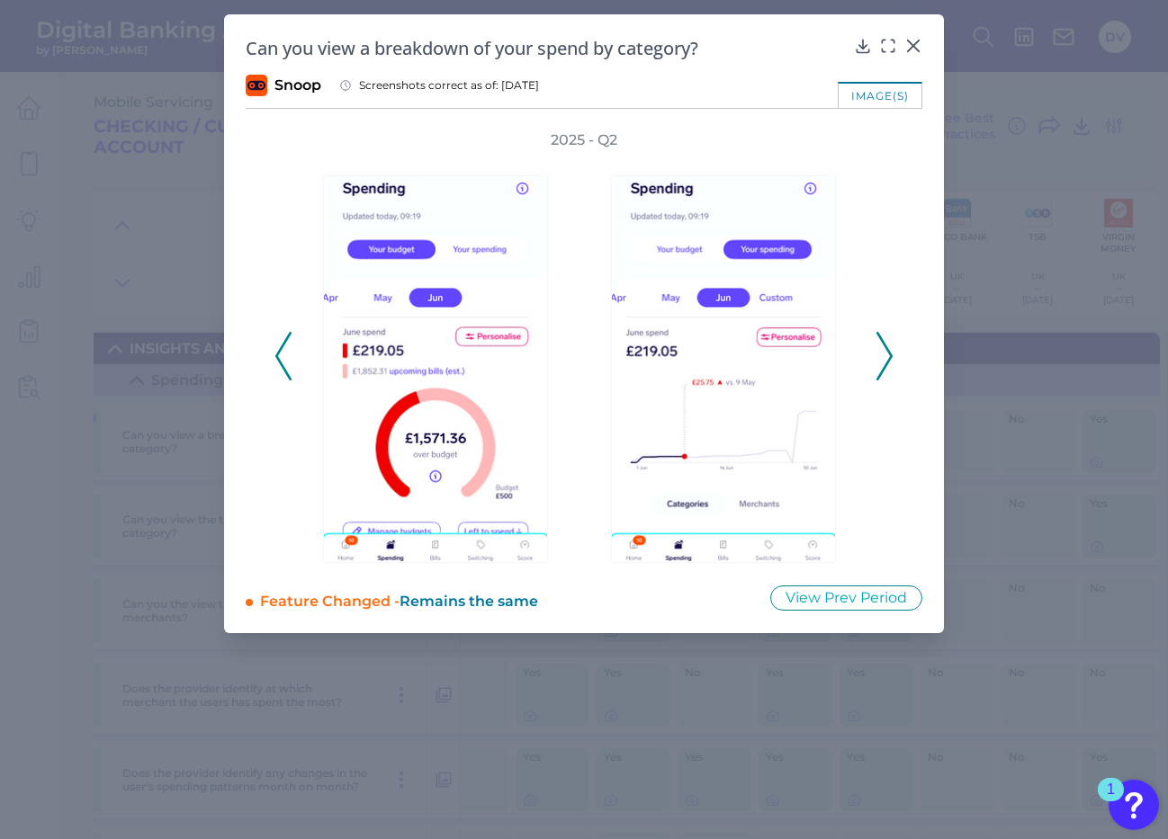
click at [887, 360] on icon at bounding box center [884, 356] width 16 height 49
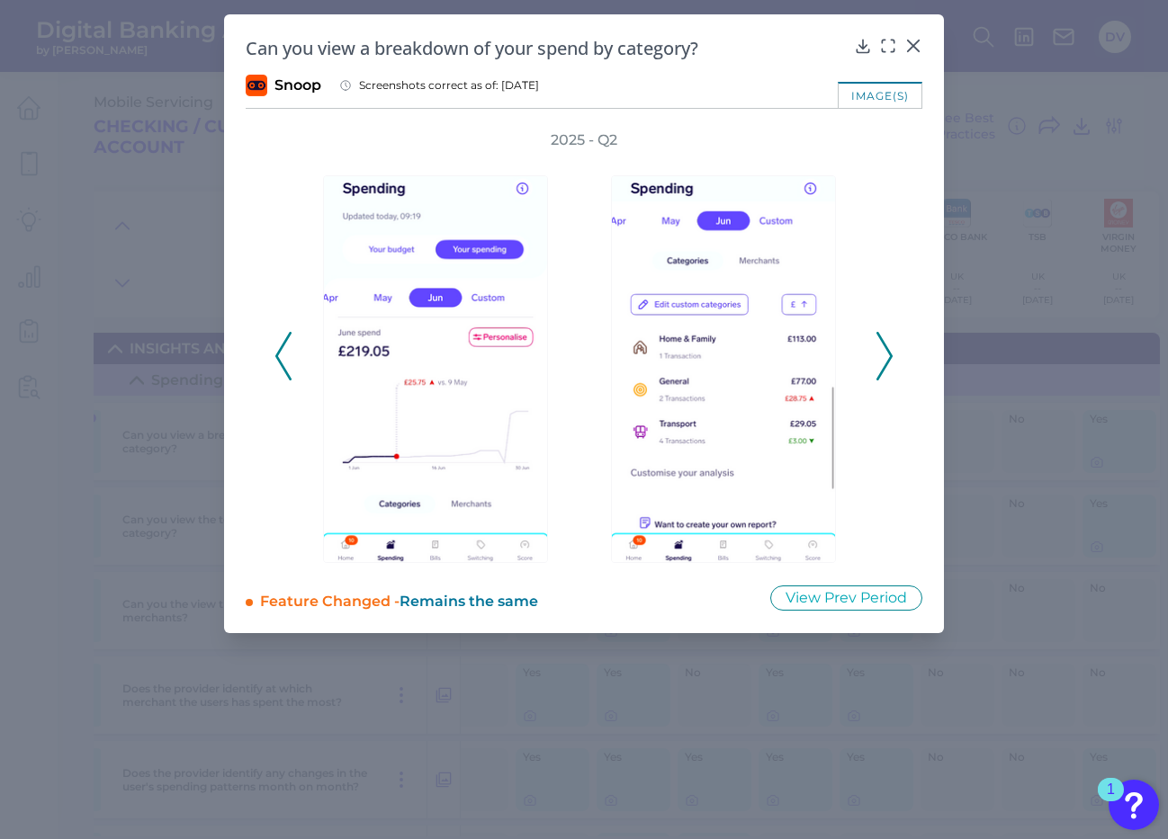
click at [891, 360] on icon at bounding box center [884, 356] width 16 height 49
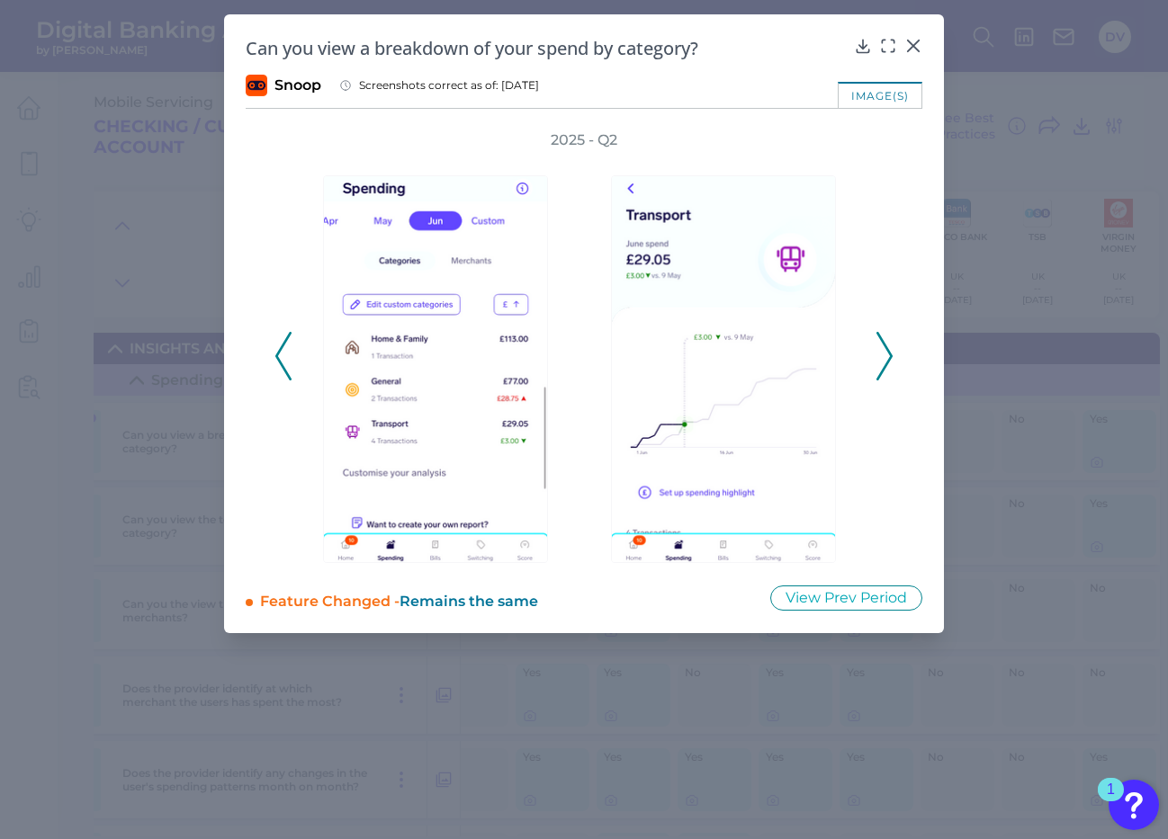
click at [891, 360] on icon at bounding box center [884, 356] width 16 height 49
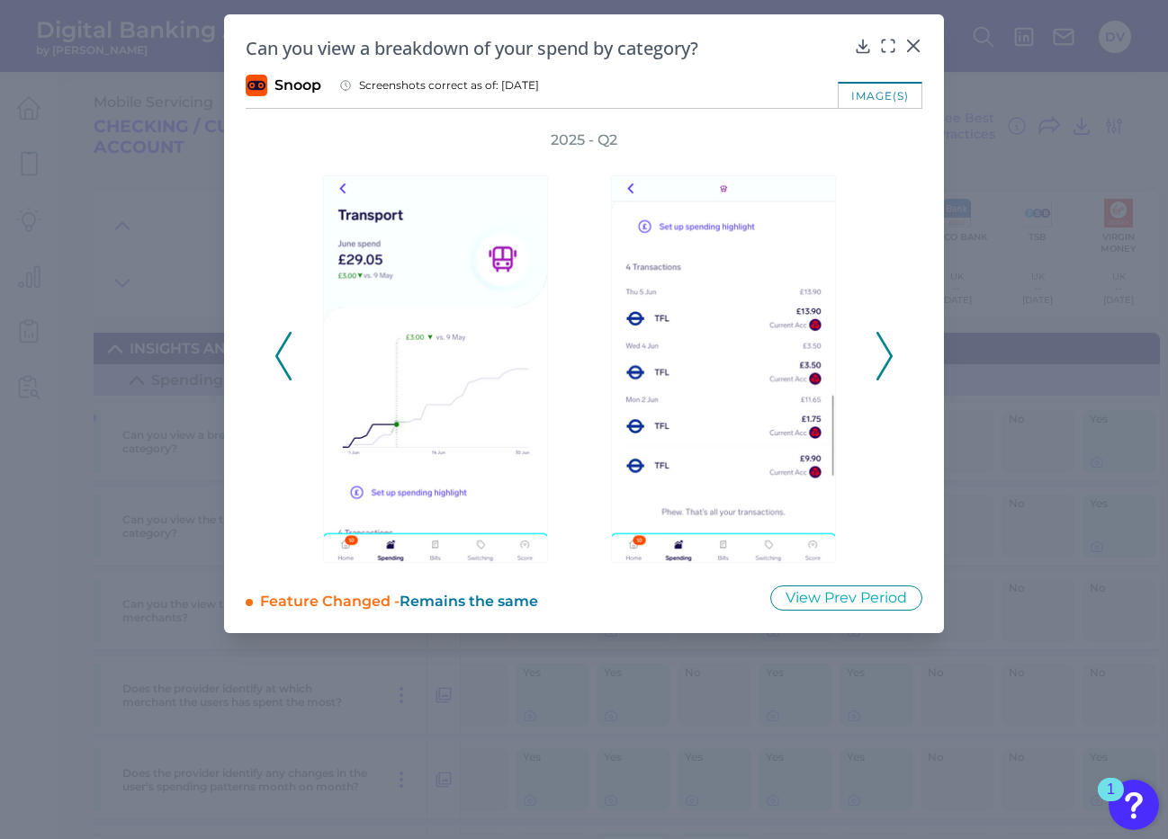
click at [878, 360] on icon at bounding box center [884, 356] width 16 height 49
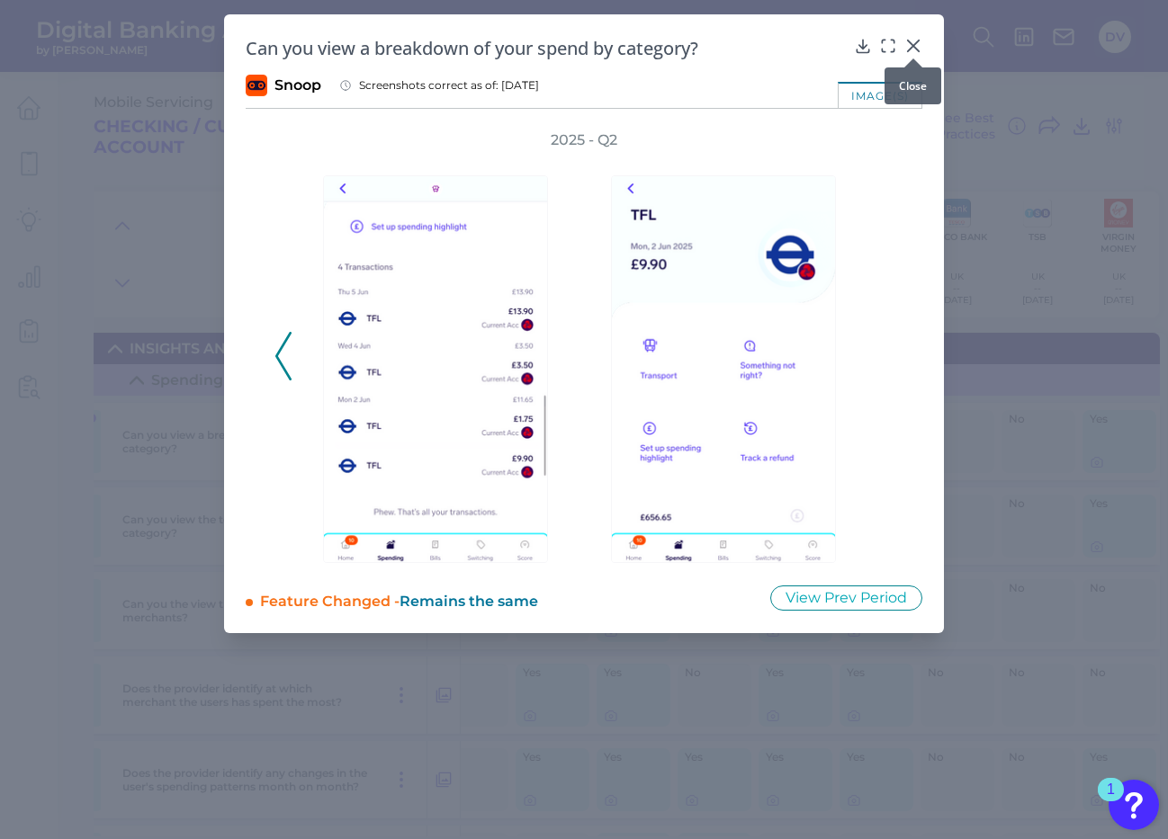
click at [914, 45] on icon at bounding box center [913, 45] width 11 height 11
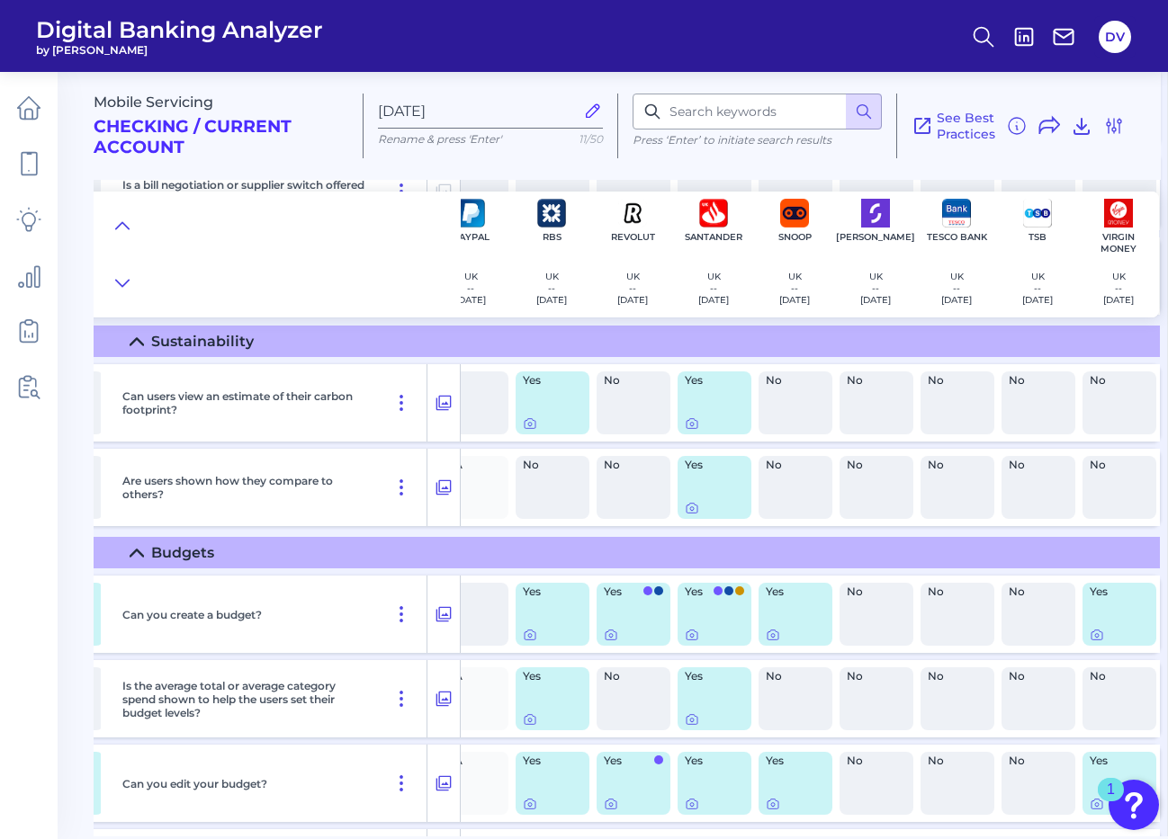
scroll to position [1130, 1655]
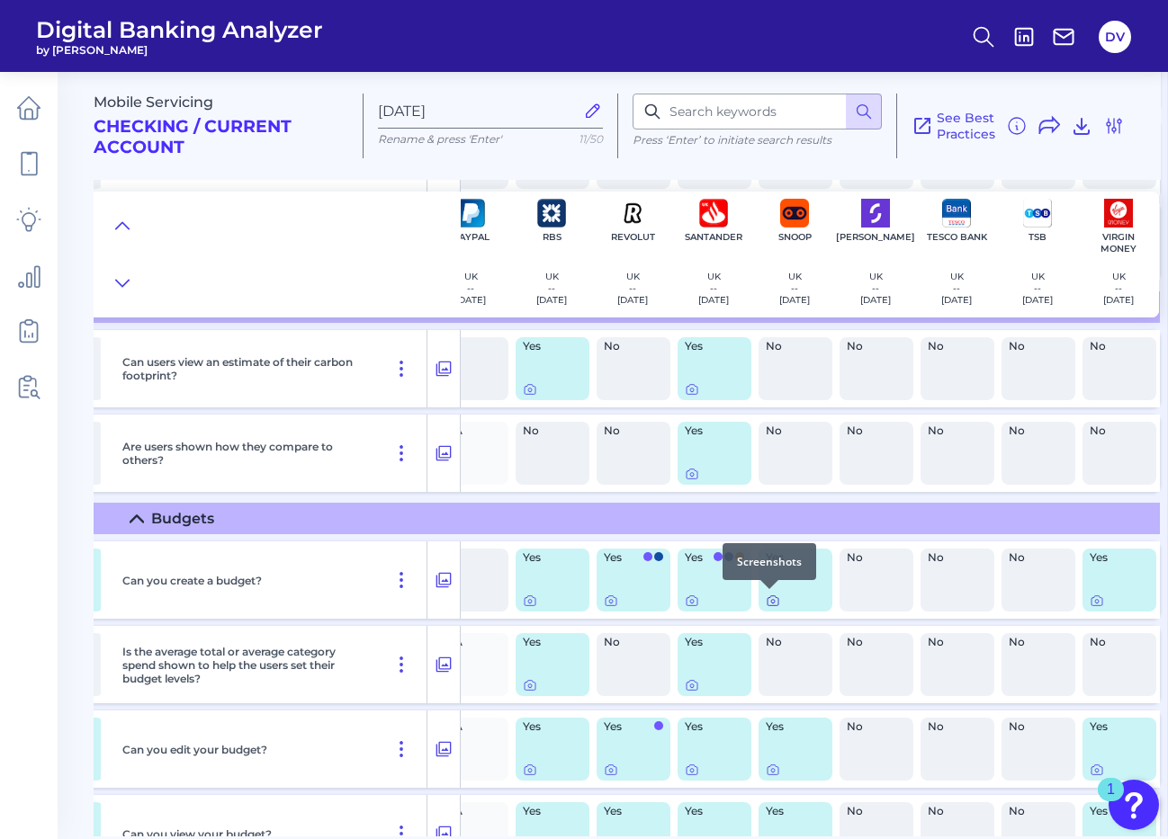
click at [769, 599] on icon at bounding box center [773, 601] width 14 height 14
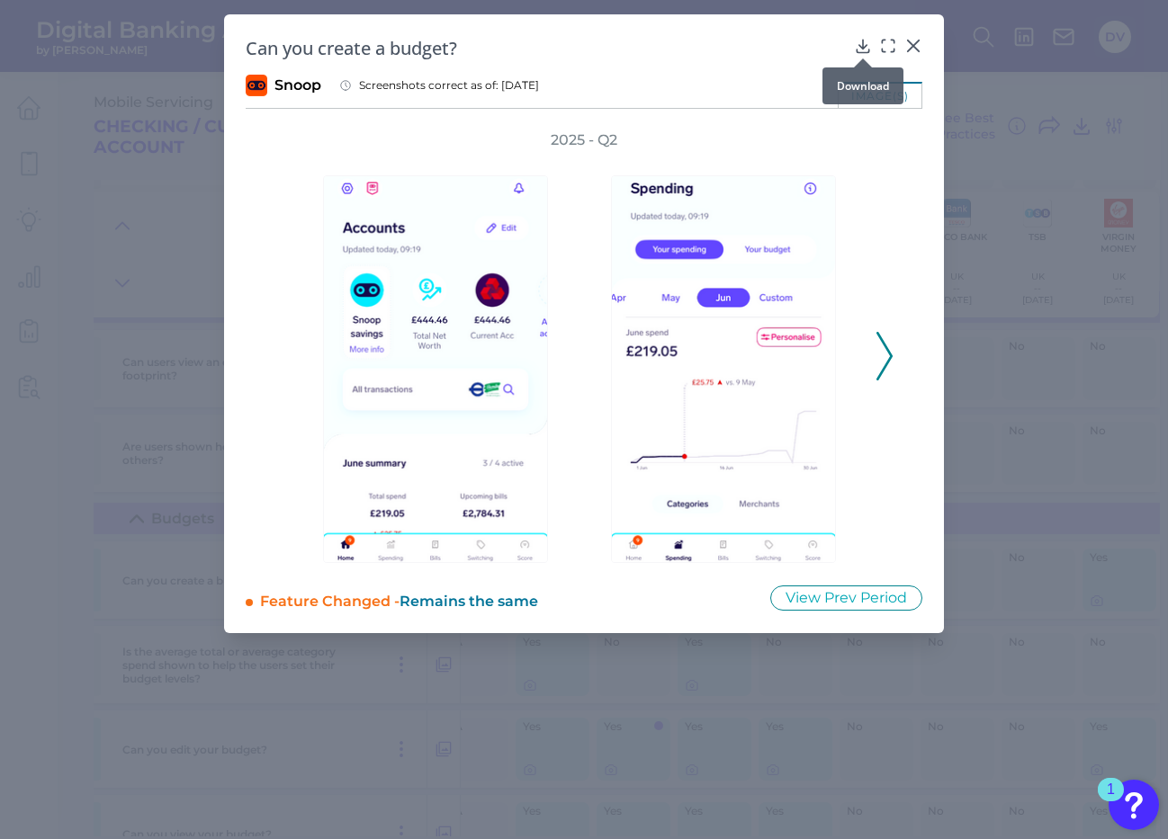
click at [861, 41] on icon at bounding box center [863, 46] width 18 height 18
drag, startPoint x: 320, startPoint y: 53, endPoint x: 452, endPoint y: 51, distance: 131.4
click at [452, 51] on h2 "Can you create a budget?" at bounding box center [546, 48] width 601 height 24
click at [883, 354] on icon at bounding box center [884, 356] width 16 height 49
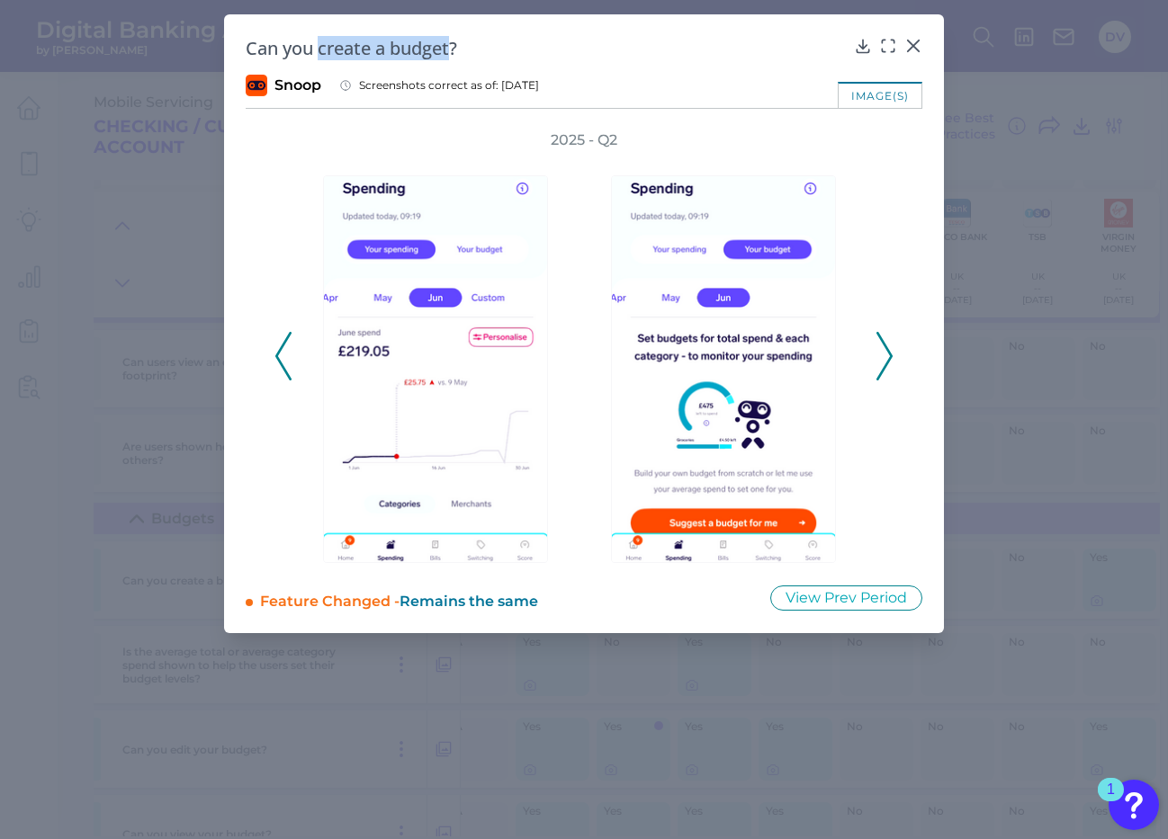
click at [883, 354] on icon at bounding box center [884, 356] width 16 height 49
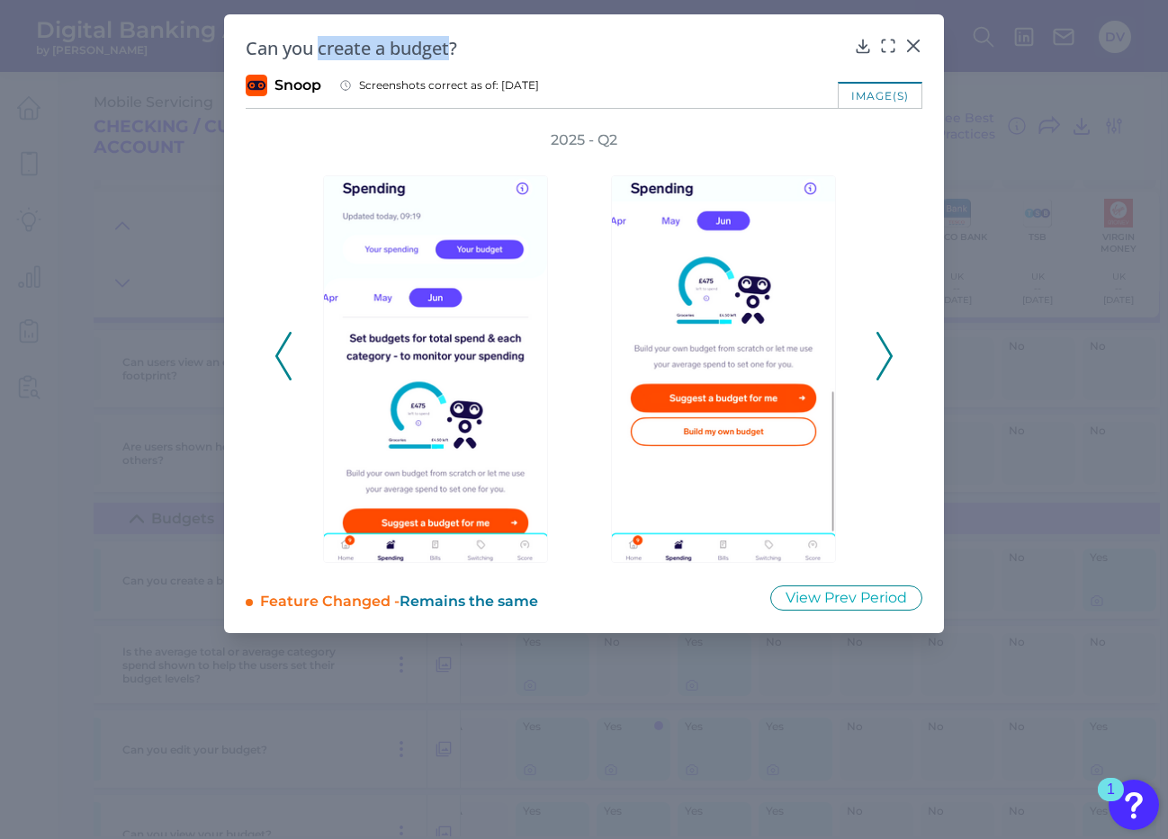
click at [883, 356] on icon at bounding box center [884, 356] width 16 height 49
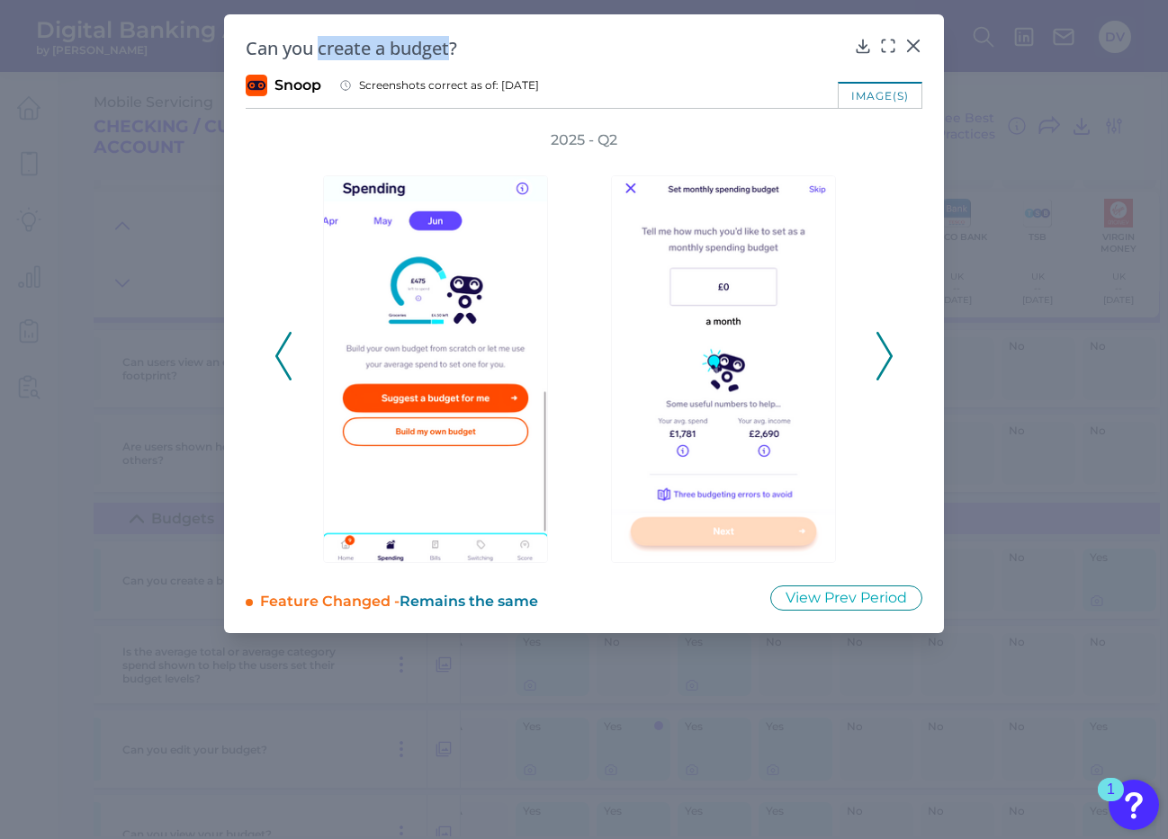
click at [883, 356] on icon at bounding box center [884, 356] width 16 height 49
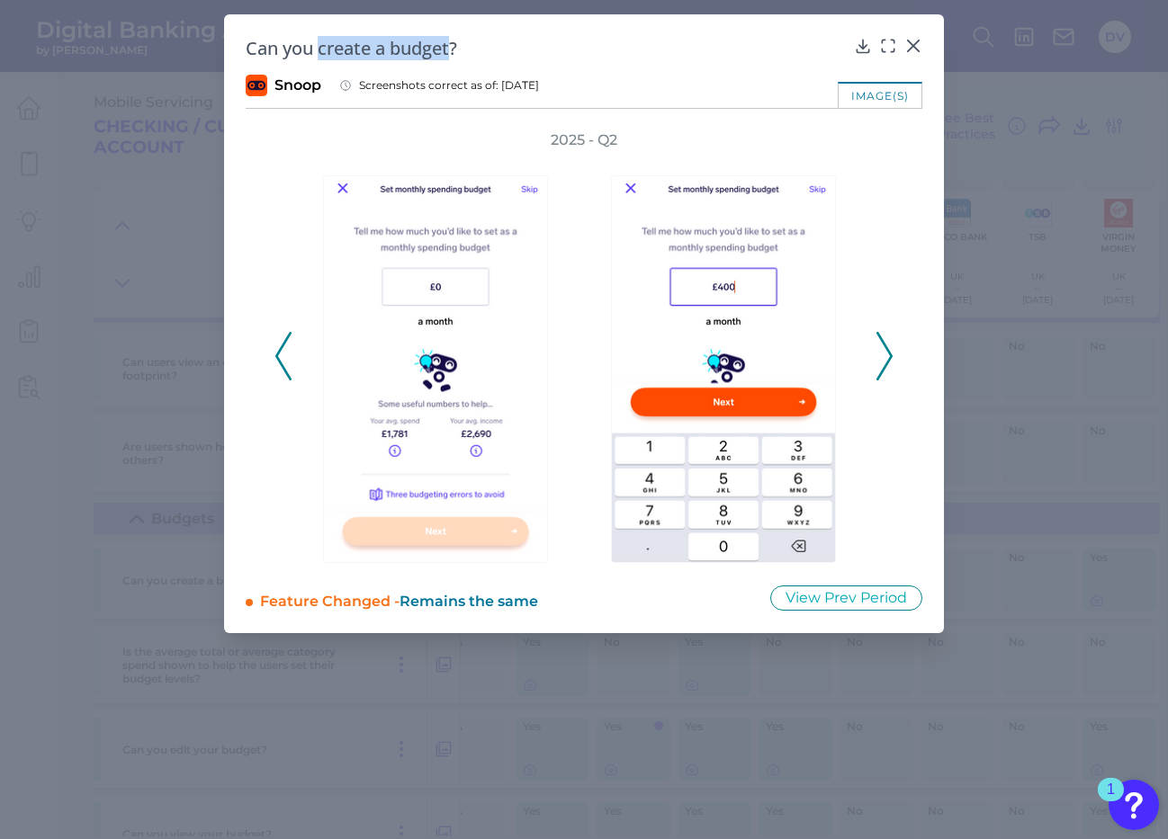
click at [887, 360] on icon at bounding box center [884, 356] width 16 height 49
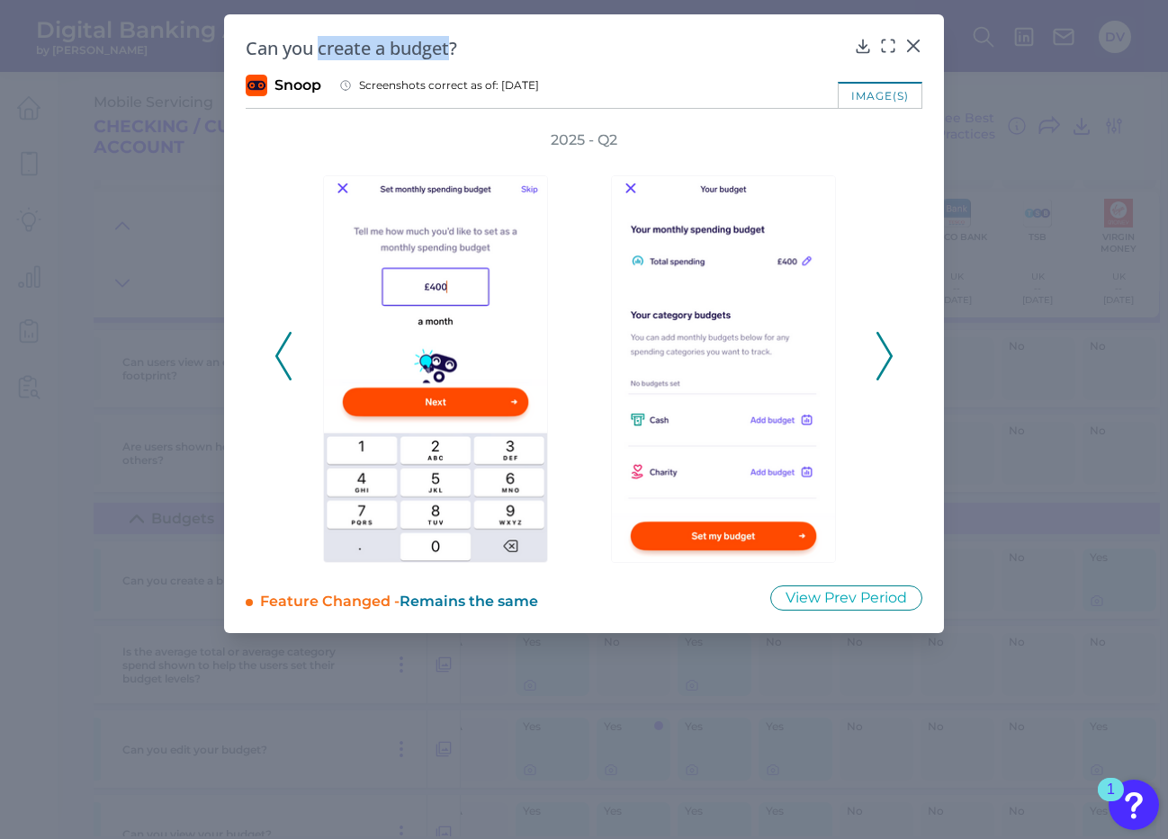
click at [887, 360] on icon at bounding box center [884, 356] width 16 height 49
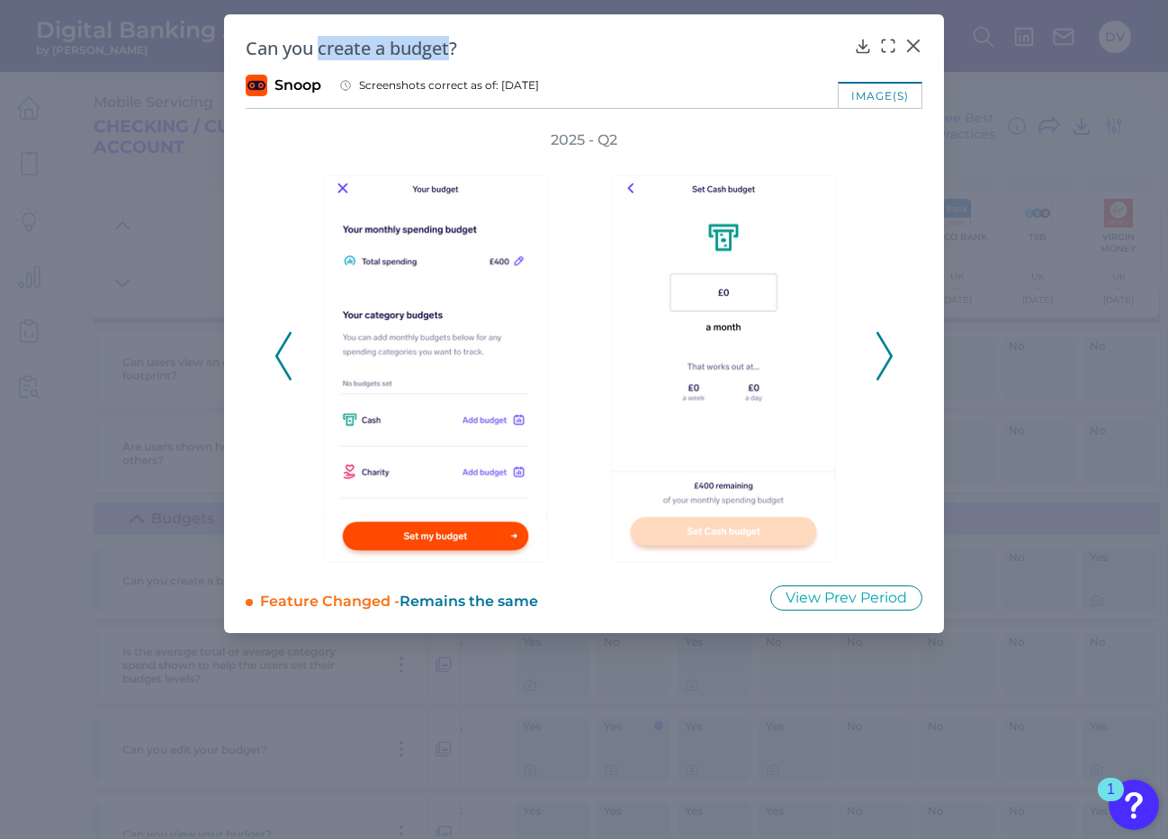
click at [887, 357] on icon at bounding box center [884, 356] width 16 height 49
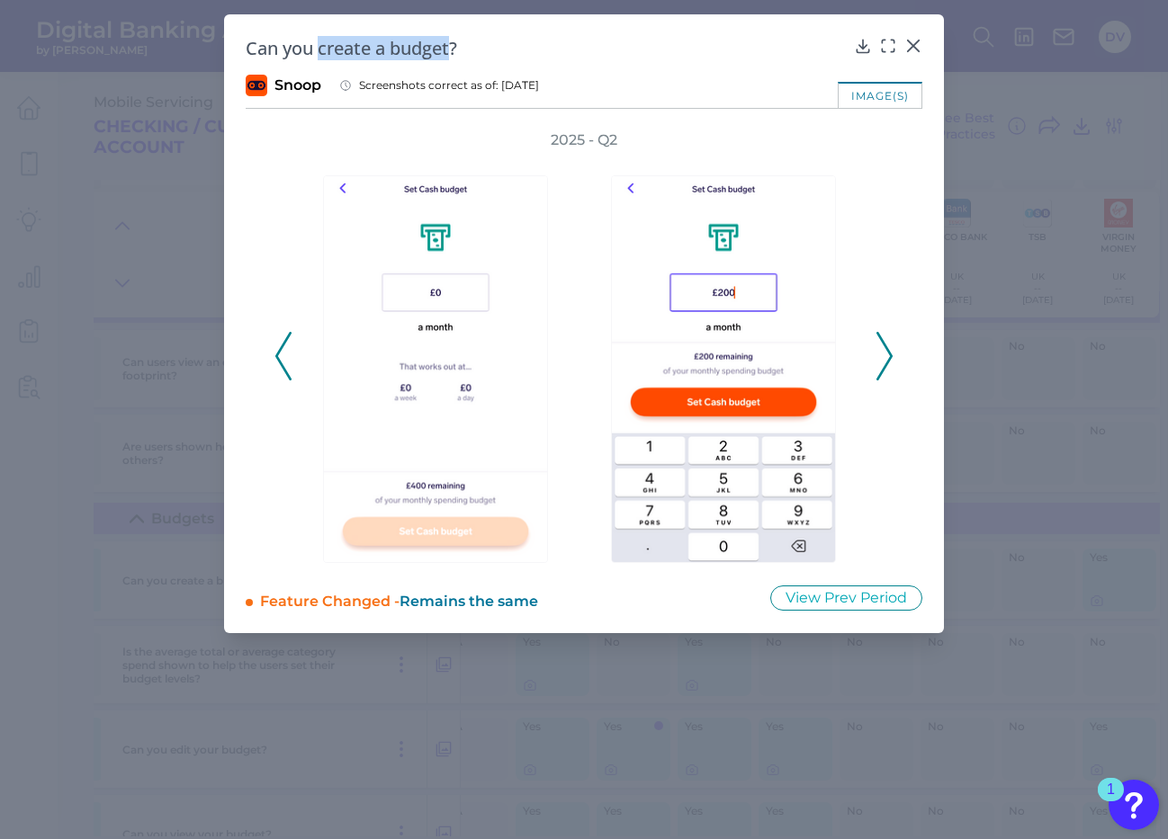
click at [887, 358] on icon at bounding box center [884, 356] width 16 height 49
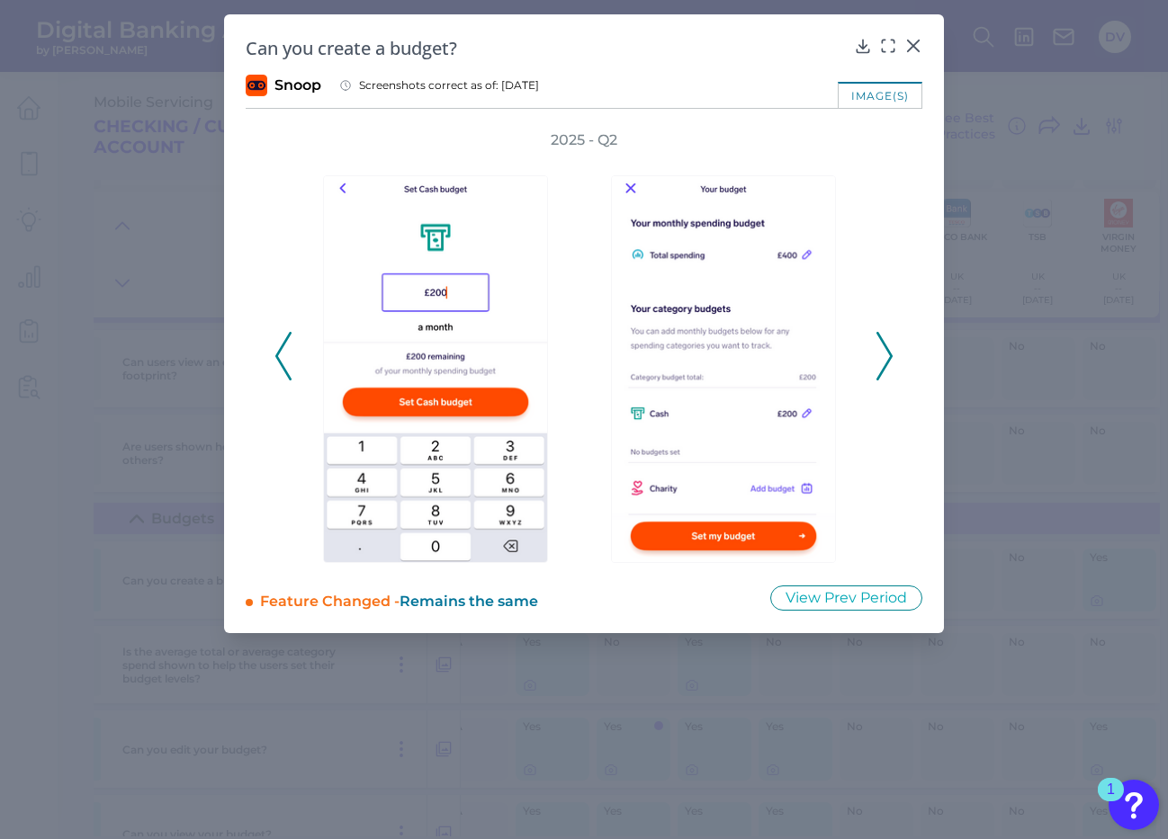
click at [874, 355] on div "2025 - Q2" at bounding box center [583, 346] width 619 height 433
click at [882, 360] on icon at bounding box center [884, 356] width 16 height 49
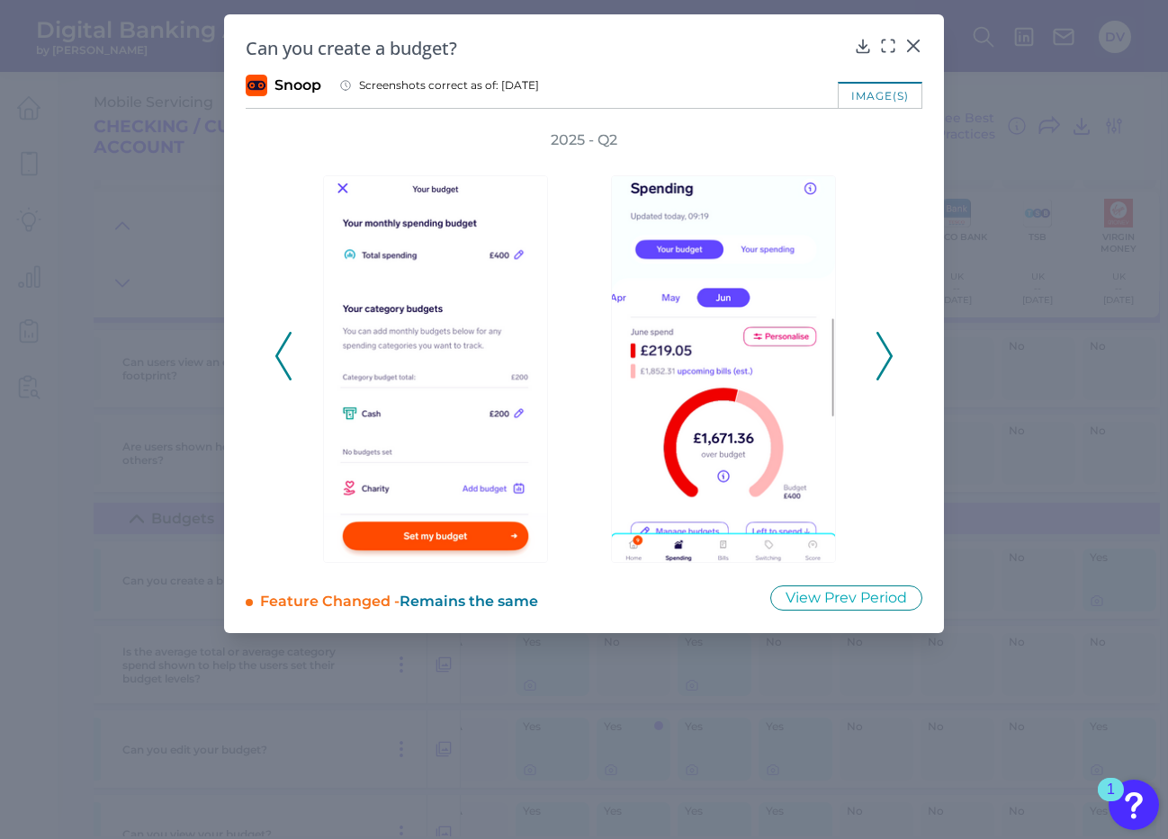
click at [892, 354] on icon at bounding box center [884, 356] width 16 height 49
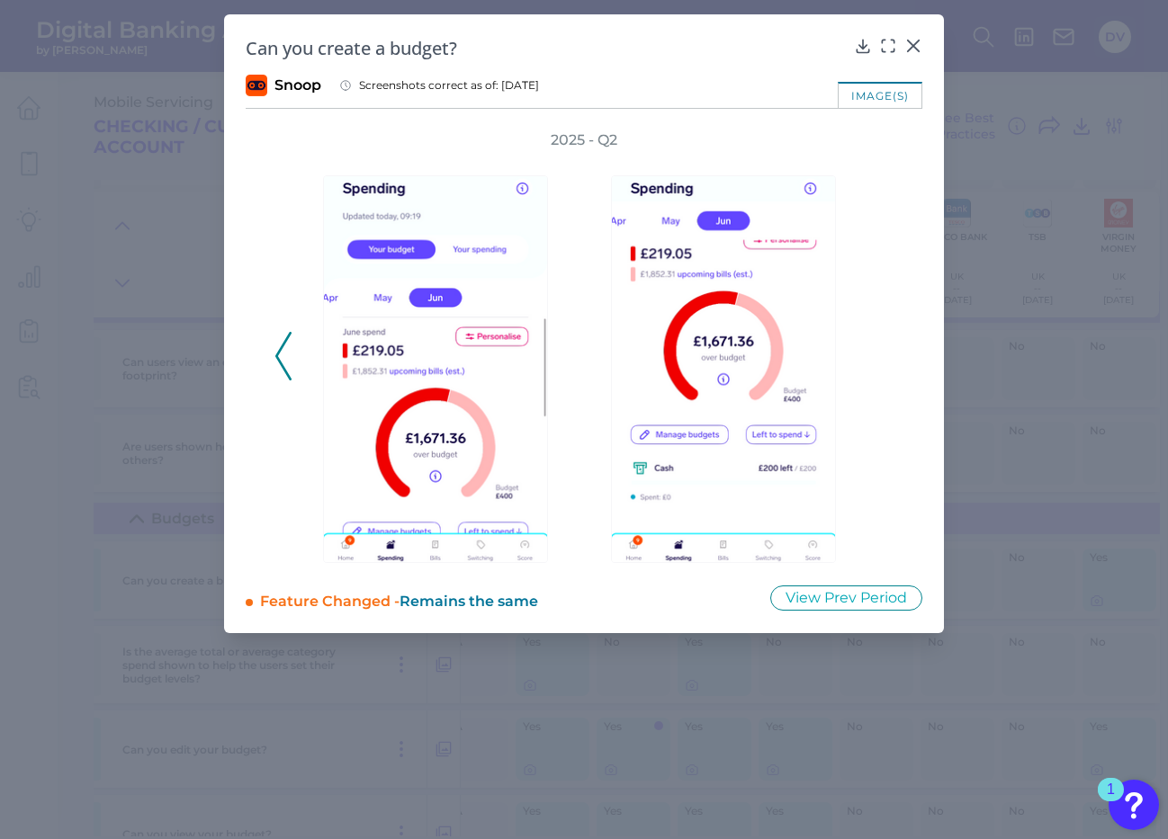
click at [892, 354] on div "2025 - Q2" at bounding box center [583, 346] width 619 height 433
click at [285, 368] on icon at bounding box center [283, 356] width 16 height 49
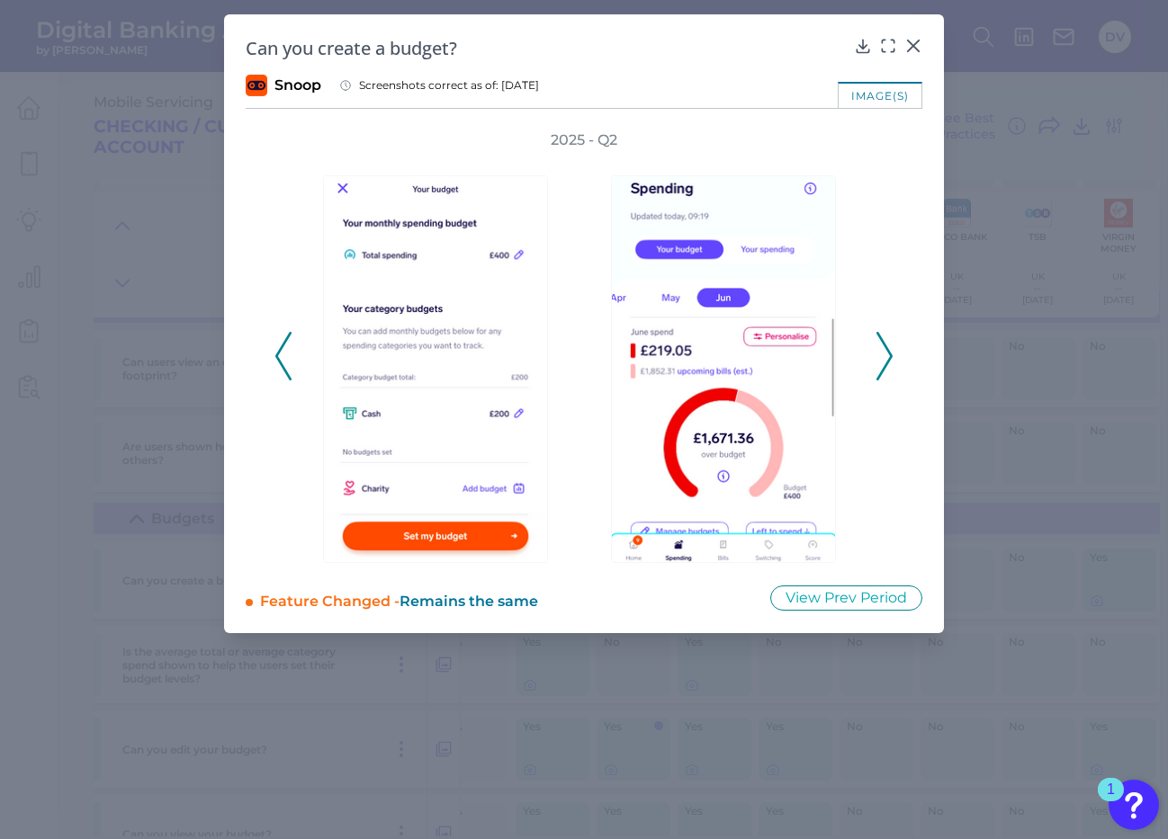
click at [886, 347] on polyline at bounding box center [883, 357] width 13 height 46
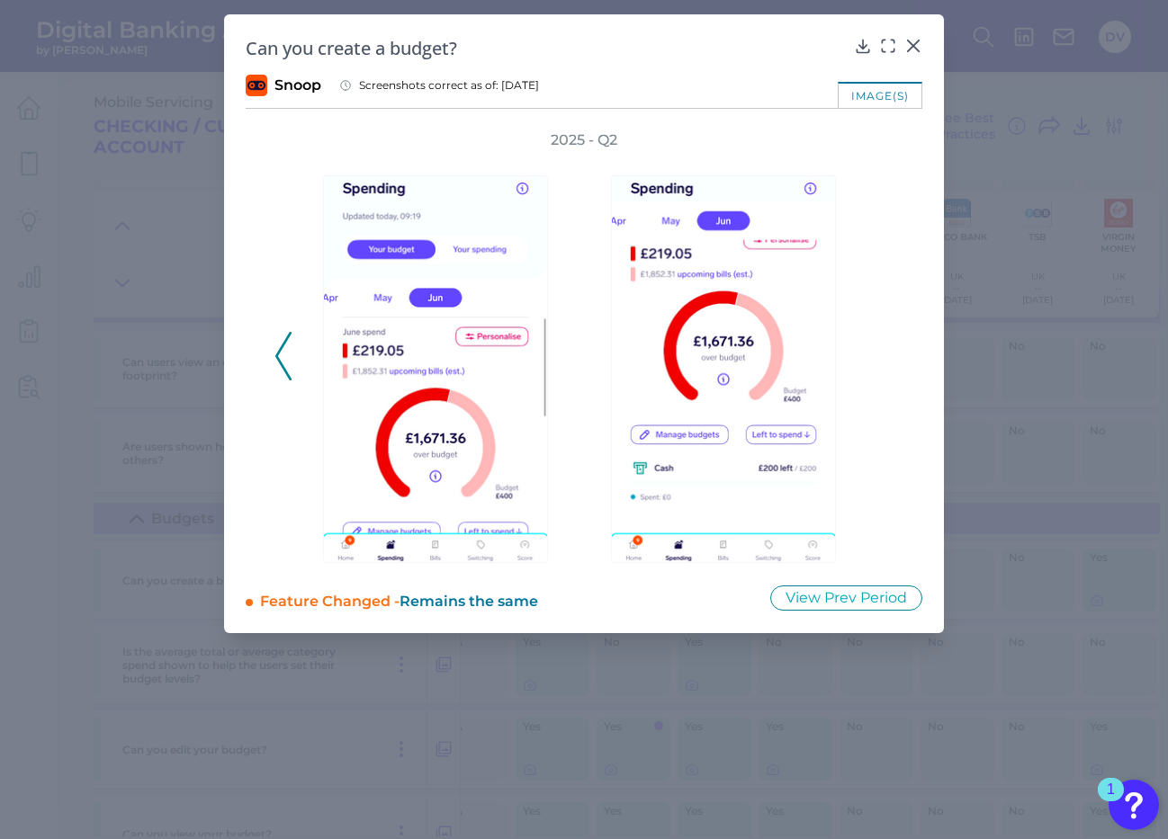
click at [284, 361] on icon at bounding box center [283, 356] width 16 height 49
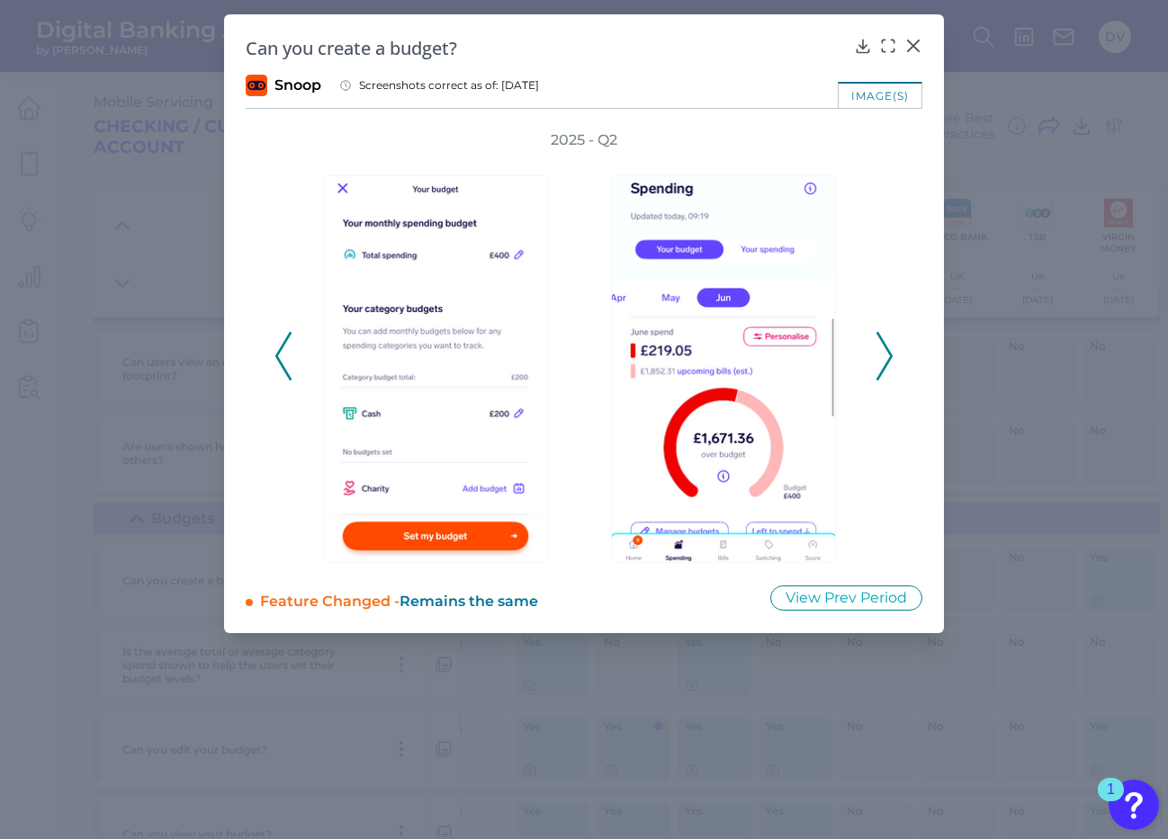
click at [284, 363] on icon at bounding box center [283, 356] width 16 height 49
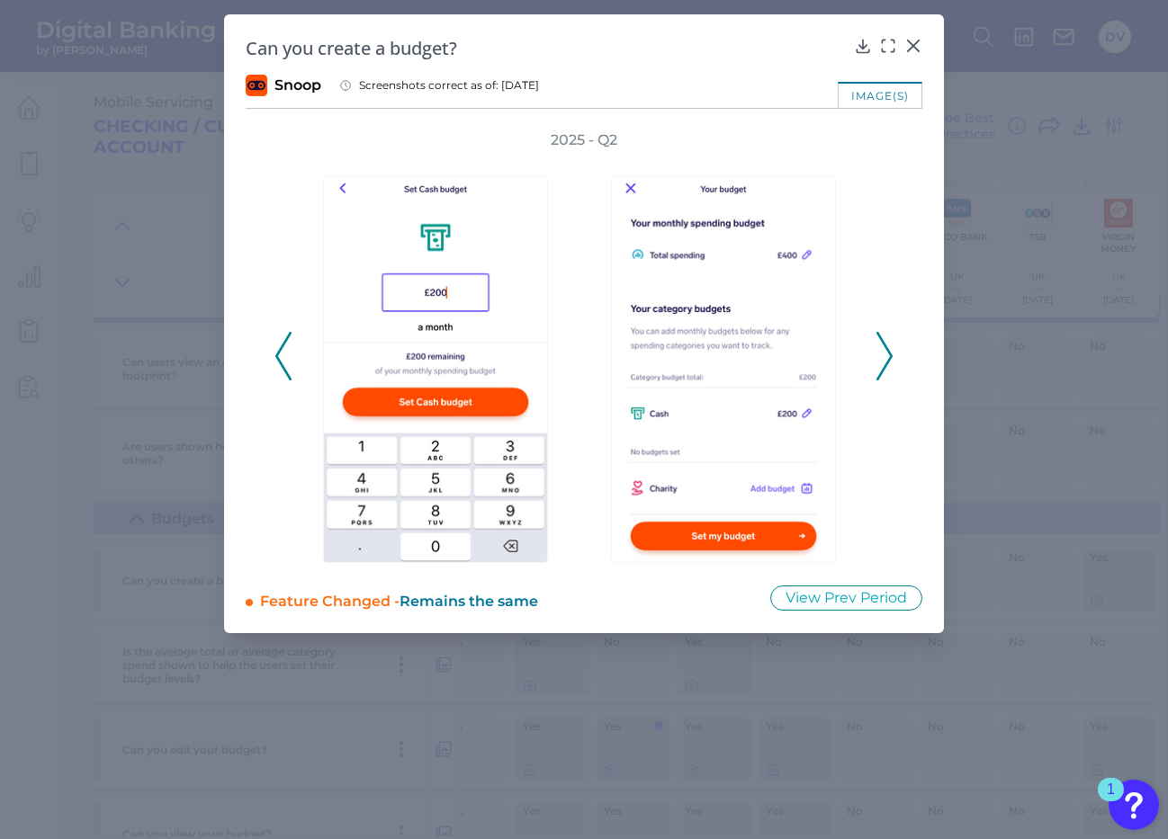
click at [284, 363] on icon at bounding box center [283, 356] width 16 height 49
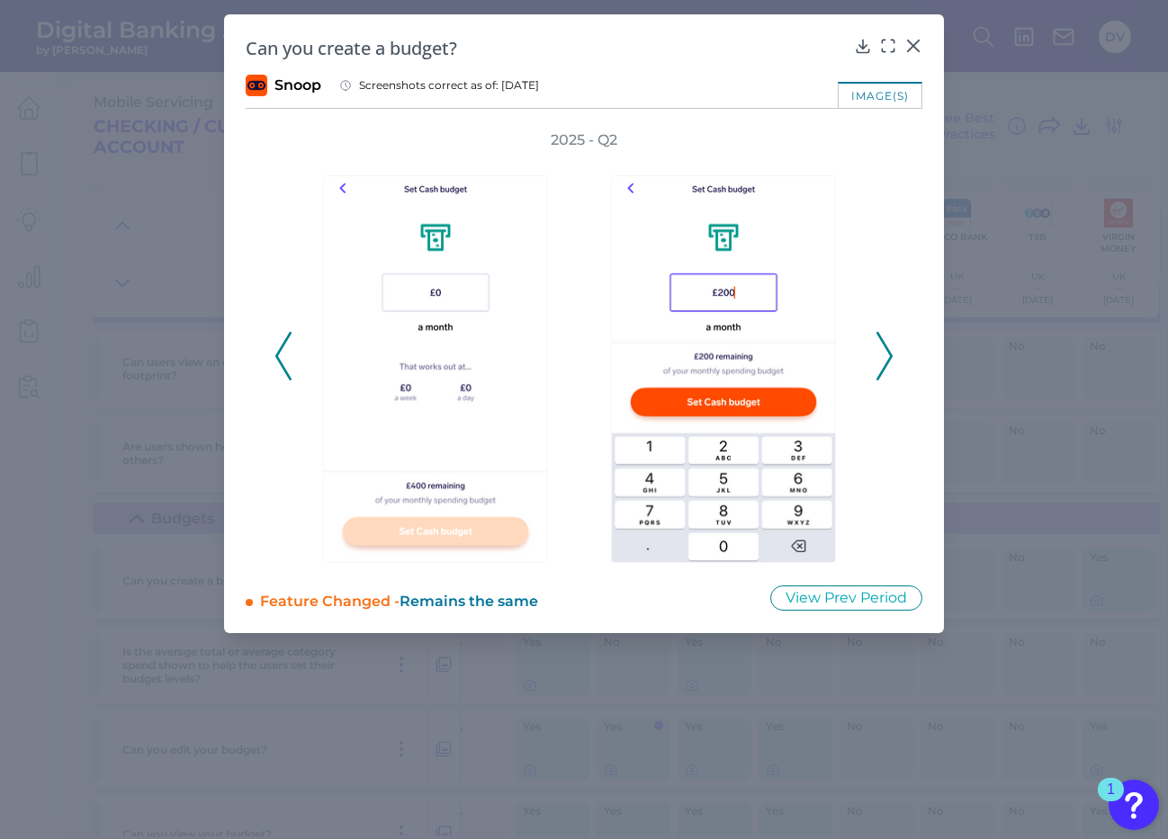
click at [284, 363] on icon at bounding box center [283, 356] width 16 height 49
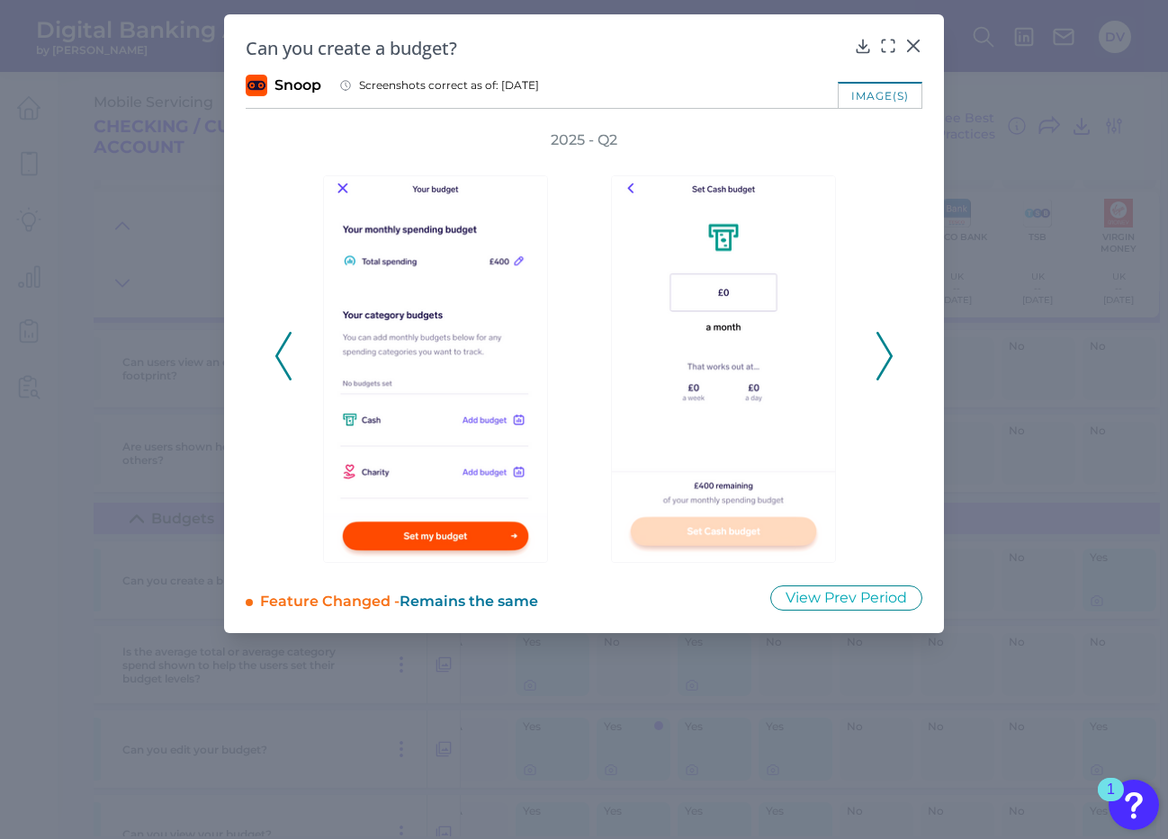
click at [284, 363] on icon at bounding box center [283, 356] width 16 height 49
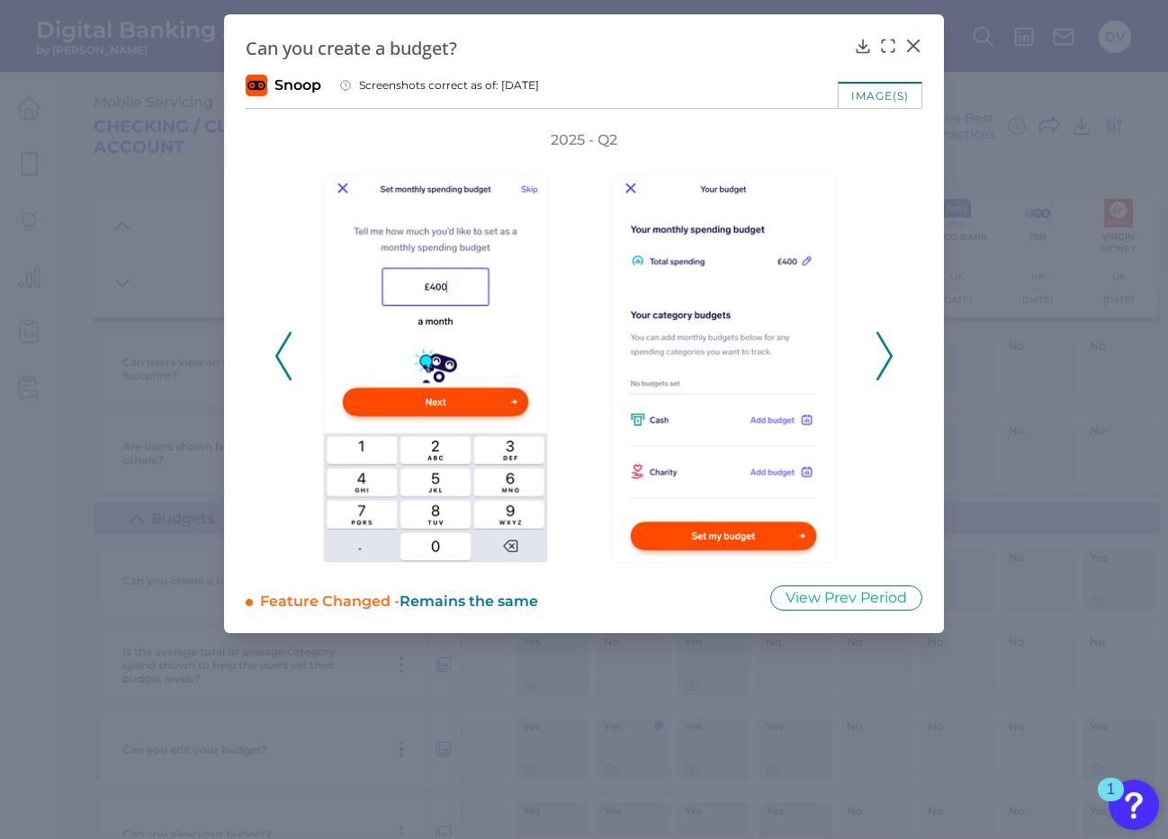
click at [284, 363] on icon at bounding box center [283, 356] width 16 height 49
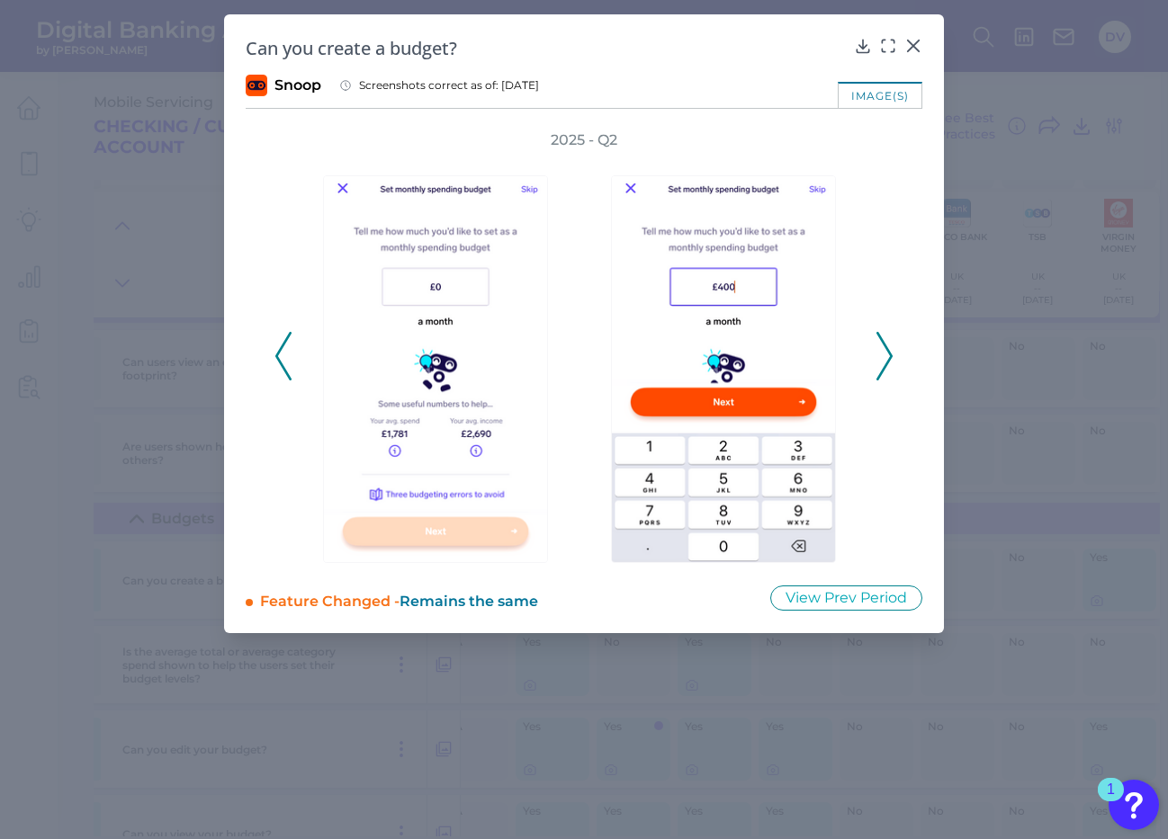
click at [284, 363] on icon at bounding box center [283, 356] width 16 height 49
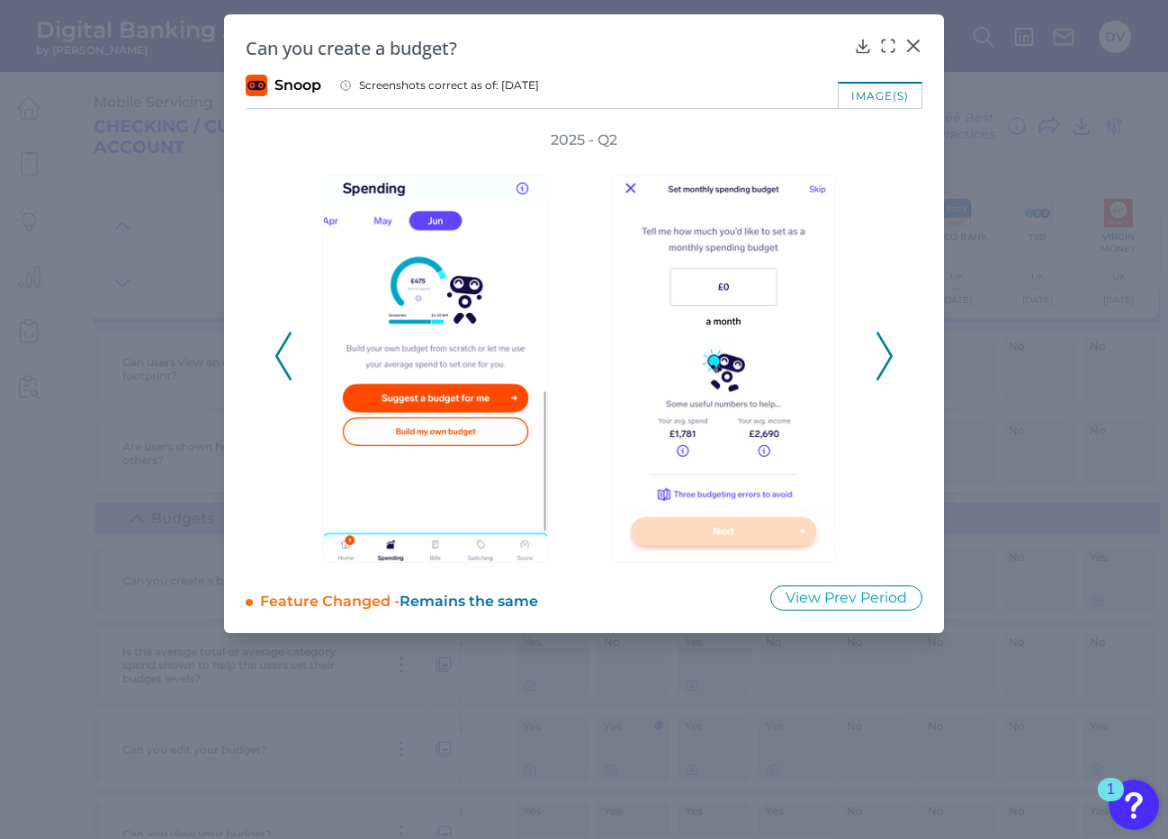
click at [268, 348] on div "2025 - Q2" at bounding box center [584, 346] width 677 height 433
click at [282, 363] on icon at bounding box center [283, 356] width 16 height 49
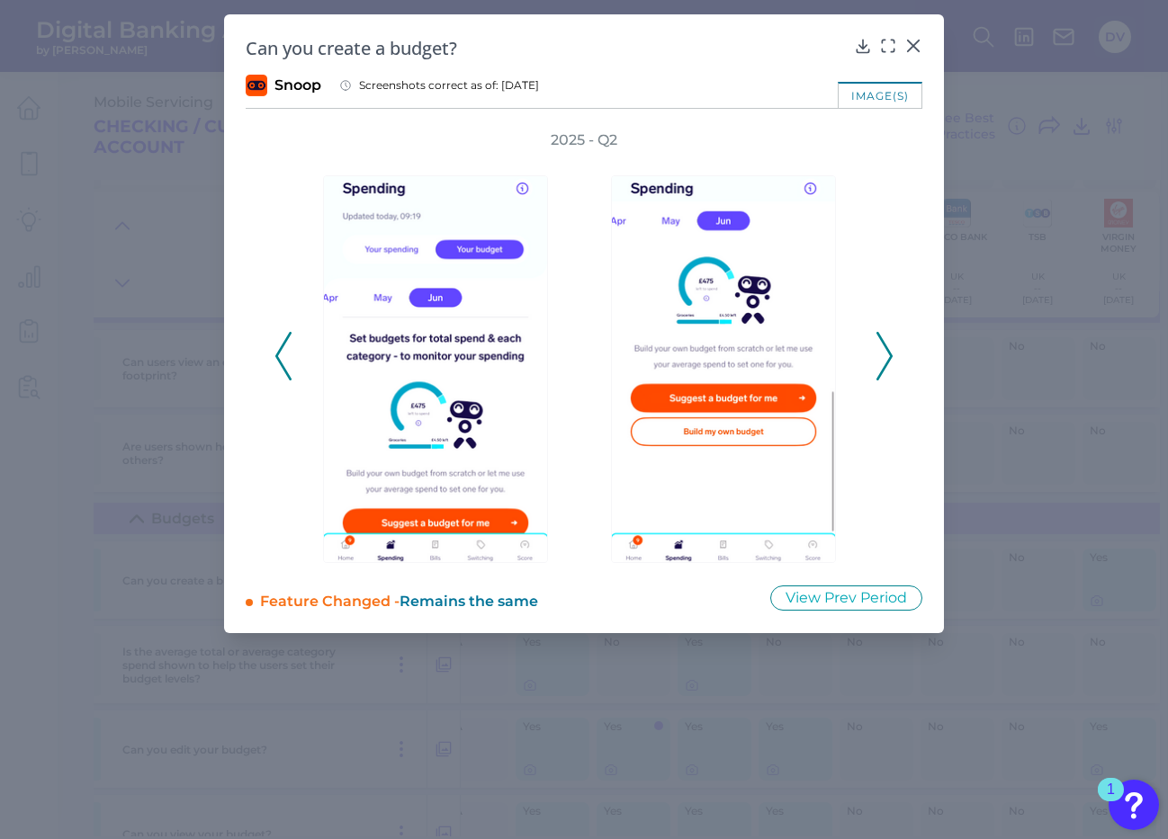
click at [285, 360] on icon at bounding box center [283, 356] width 16 height 49
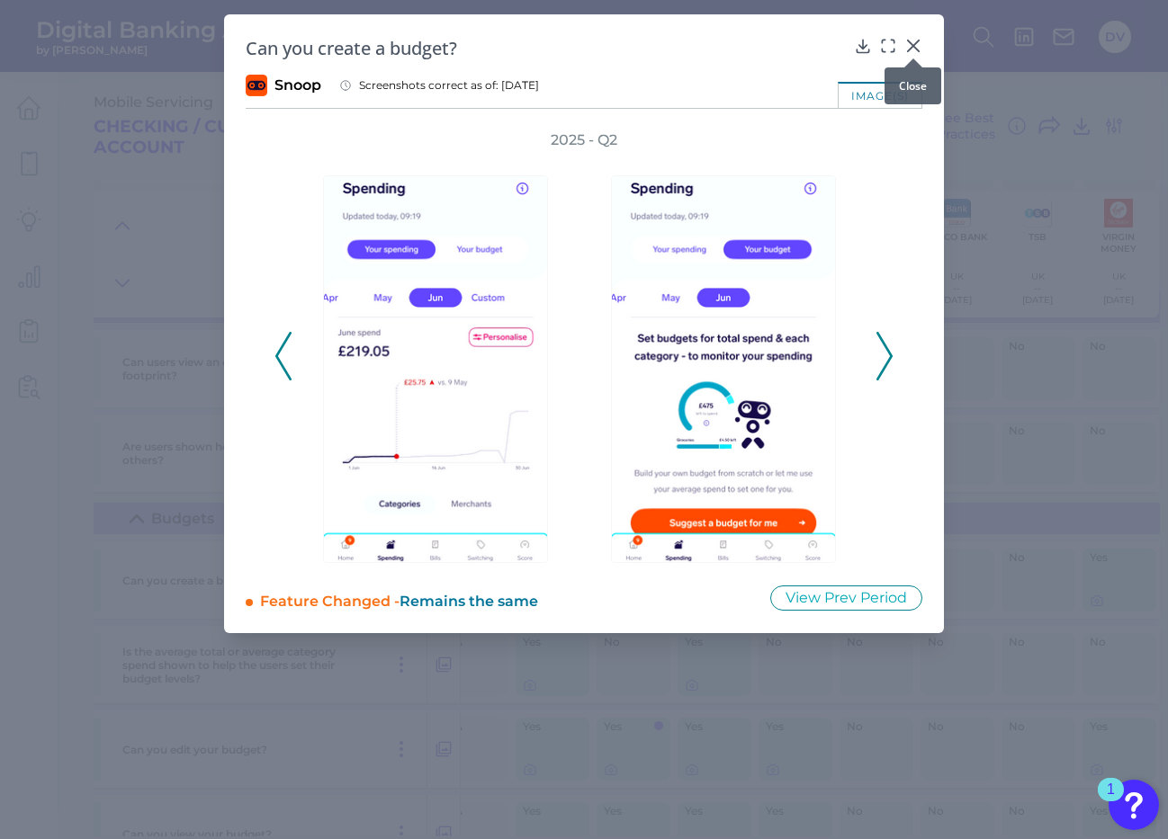
click at [909, 45] on icon at bounding box center [913, 46] width 18 height 18
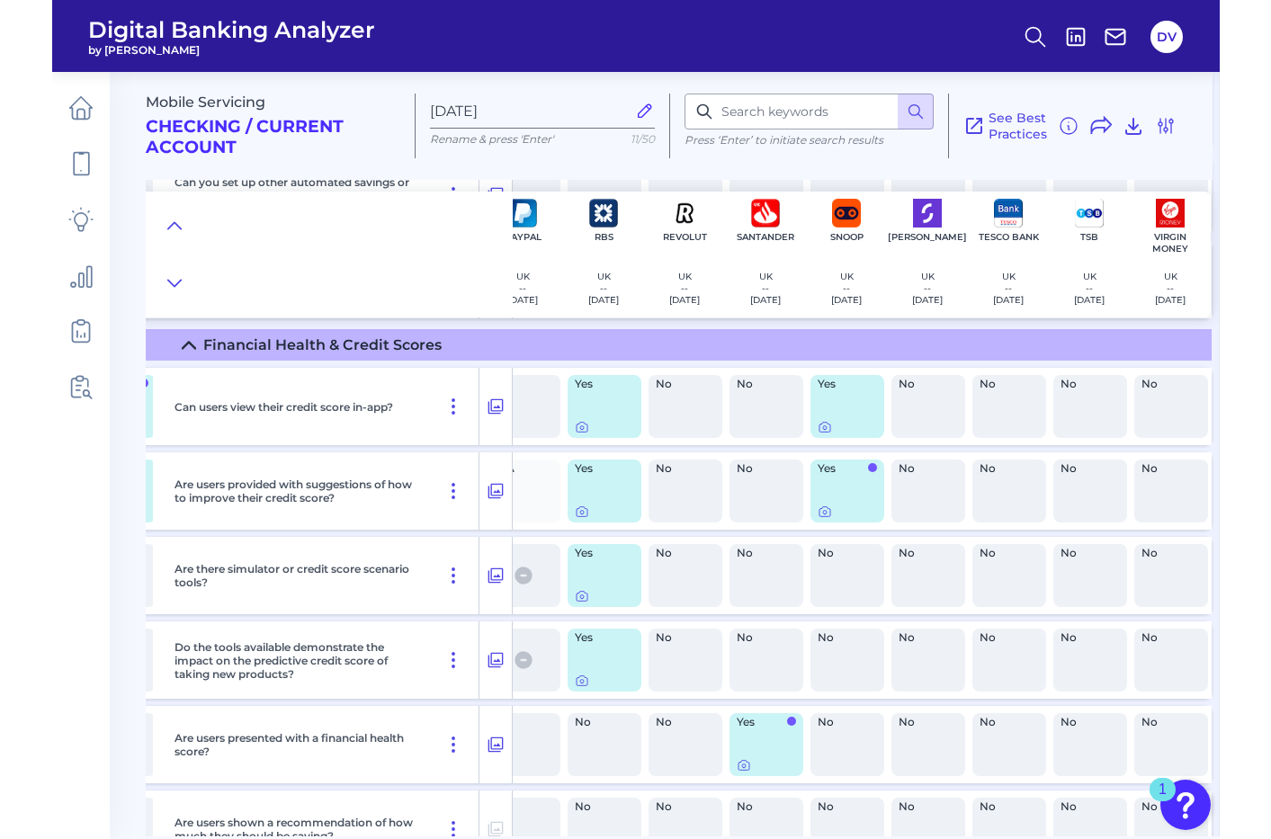
scroll to position [2508, 1655]
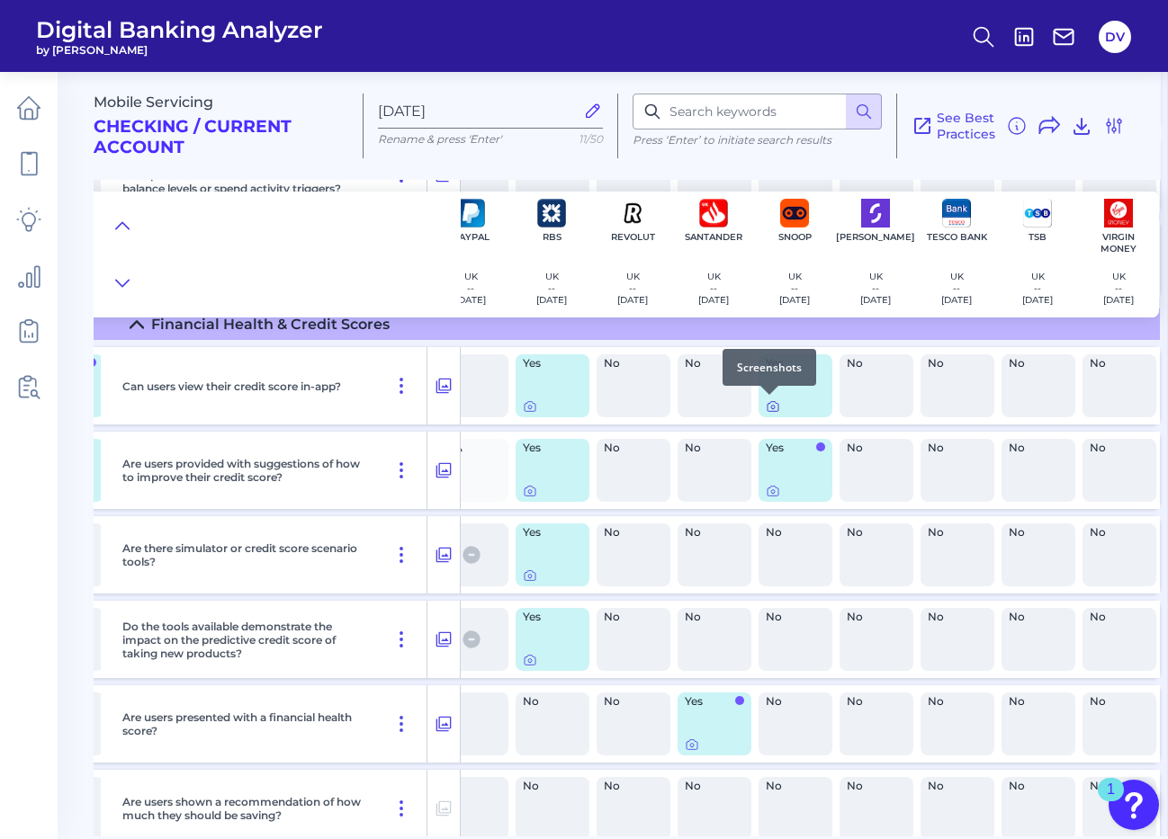
click at [767, 405] on icon at bounding box center [773, 406] width 14 height 14
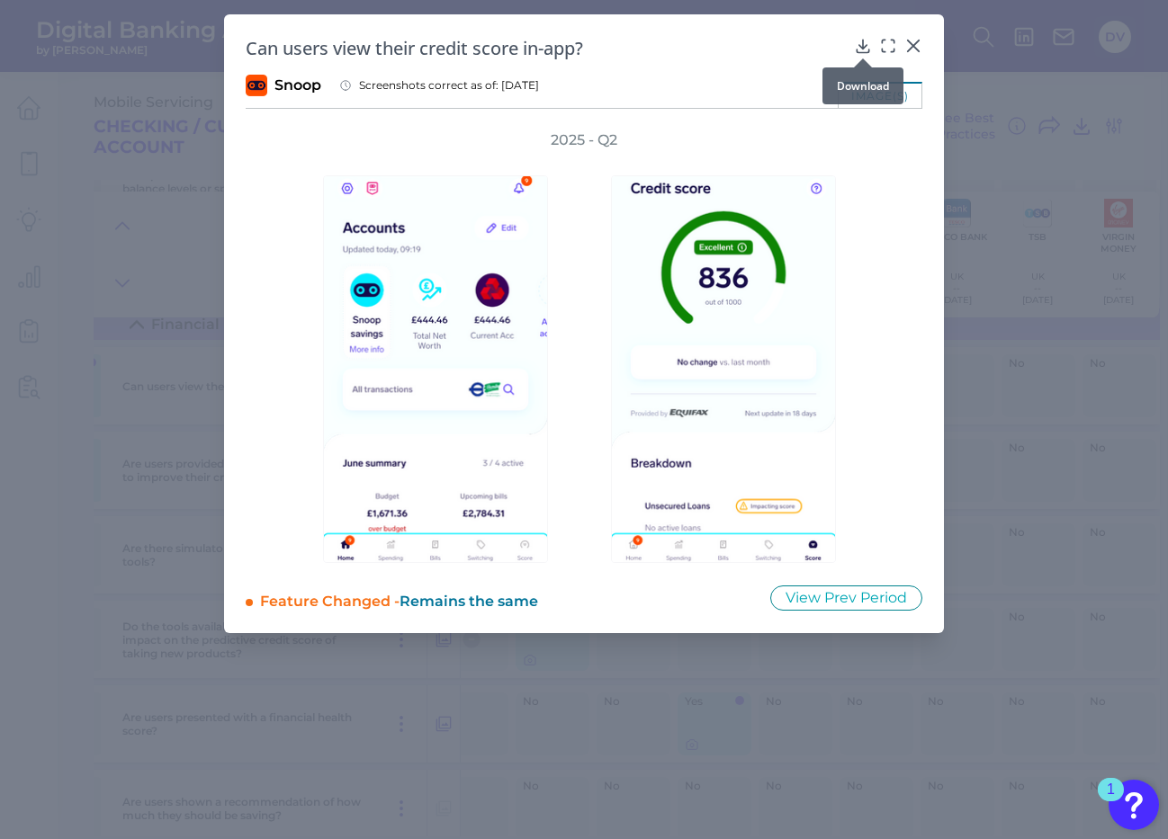
click at [868, 49] on icon at bounding box center [863, 46] width 18 height 18
drag, startPoint x: 423, startPoint y: 50, endPoint x: 577, endPoint y: 53, distance: 153.9
click at [577, 53] on h2 "Can users view their credit score in-app?" at bounding box center [546, 48] width 601 height 24
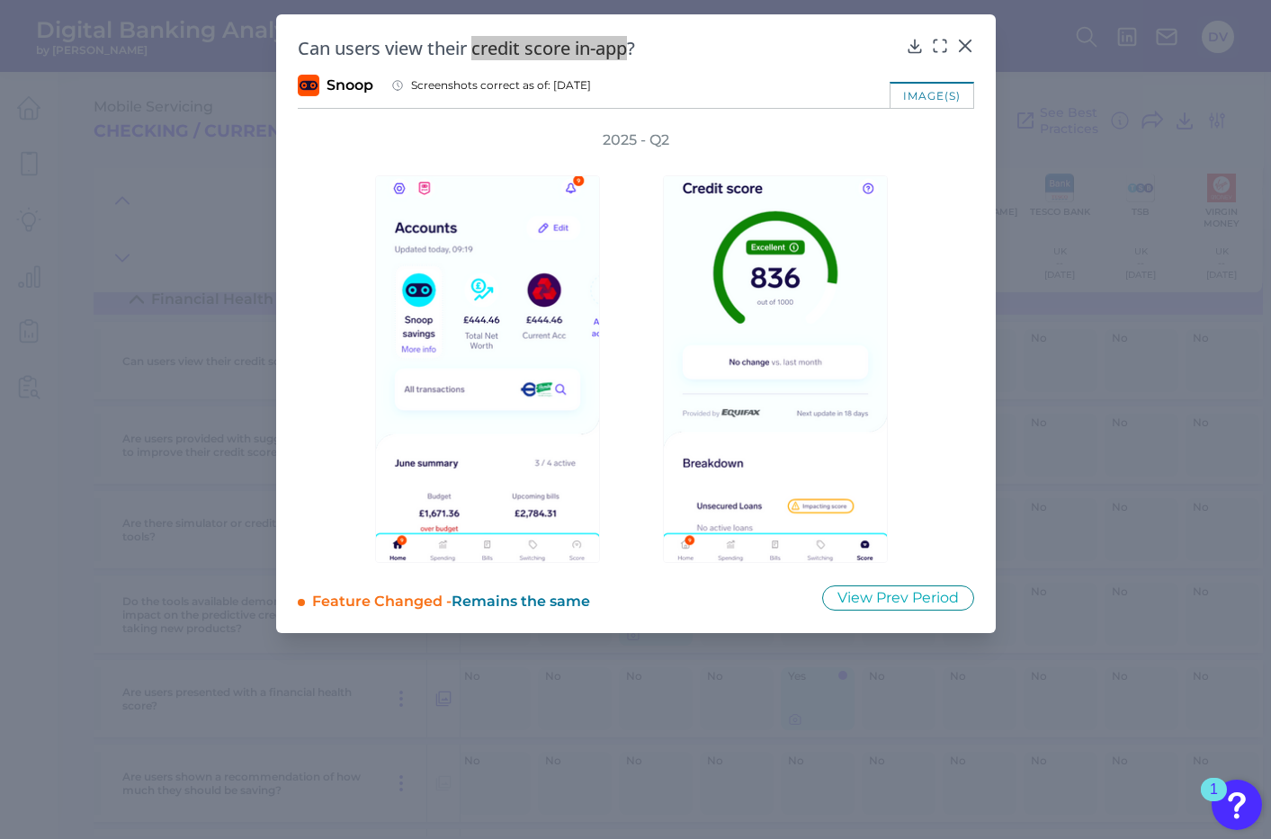
scroll to position [2508, 1554]
